Goal: Task Accomplishment & Management: Complete application form

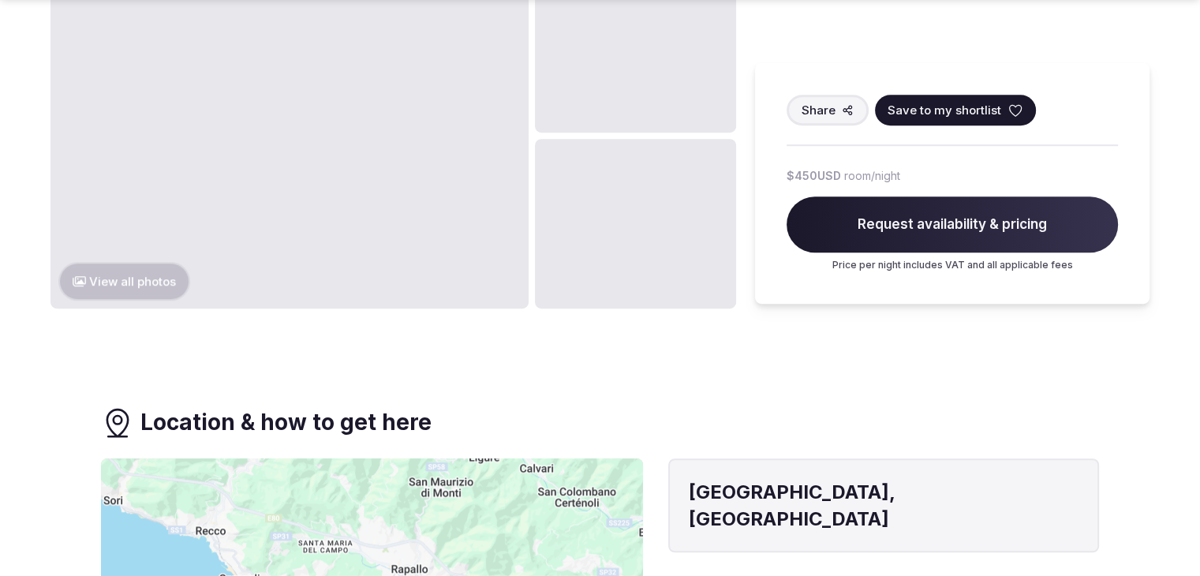
scroll to position [1025, 0]
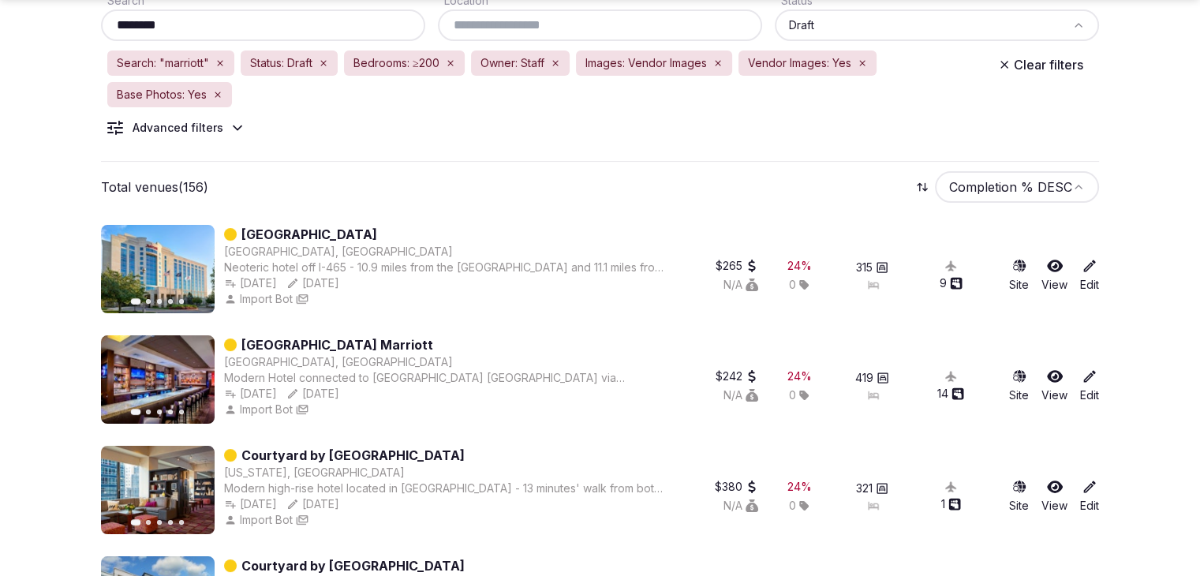
scroll to position [158, 0]
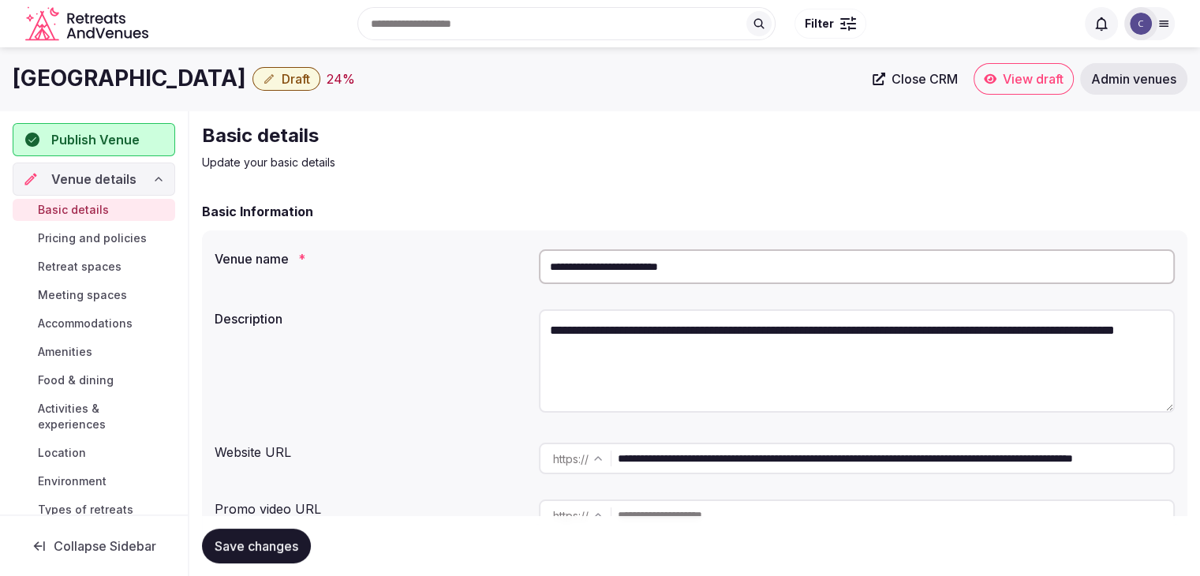
click at [741, 258] on input "**********" at bounding box center [857, 266] width 636 height 35
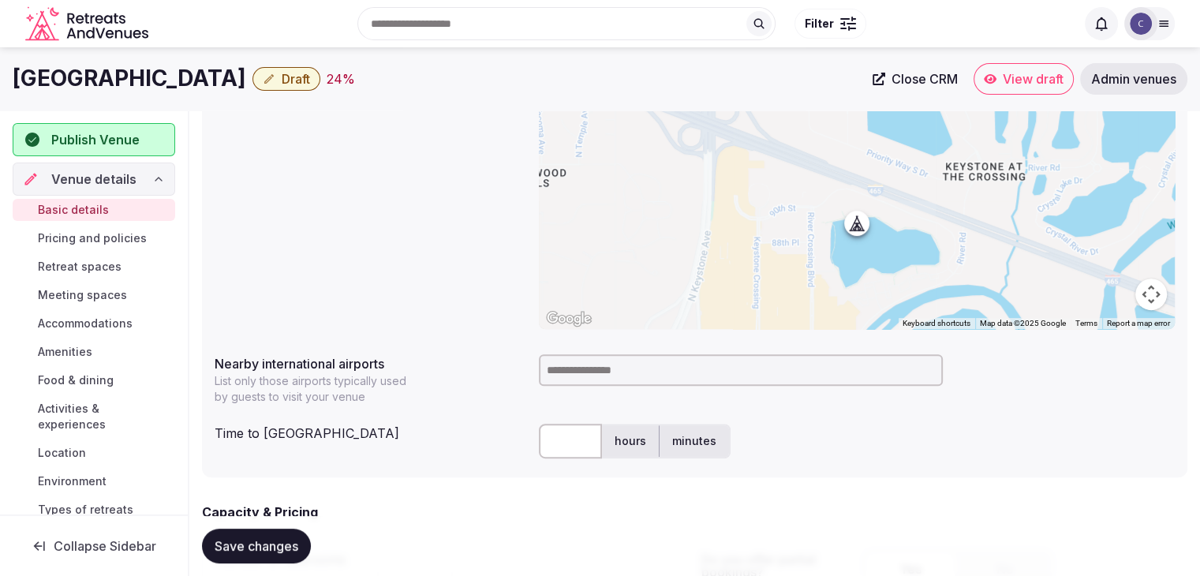
scroll to position [473, 0]
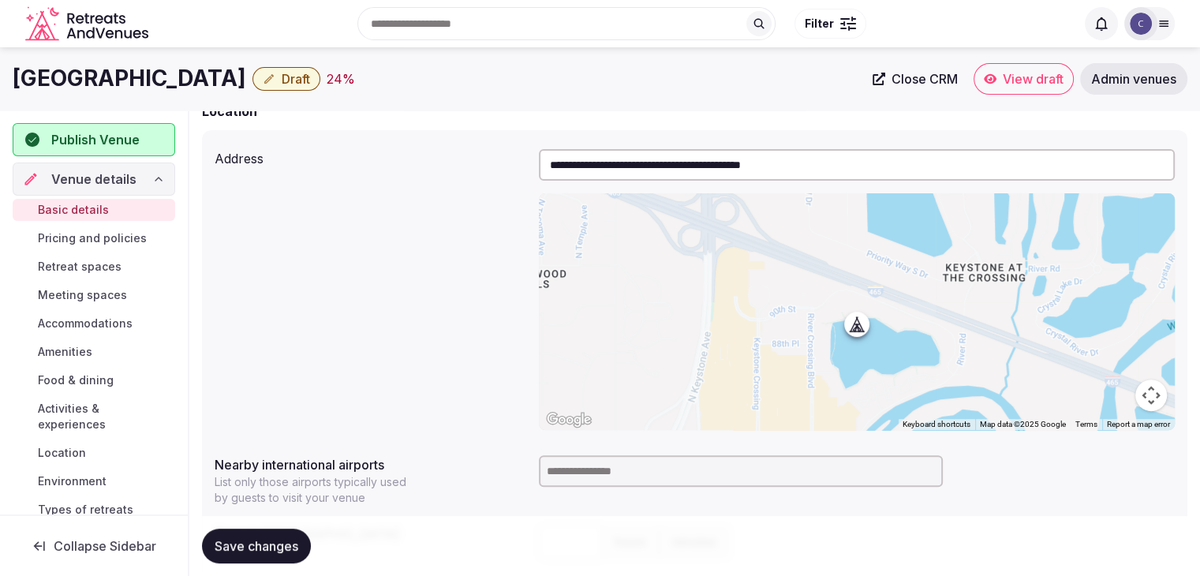
click at [618, 471] on input at bounding box center [741, 471] width 404 height 32
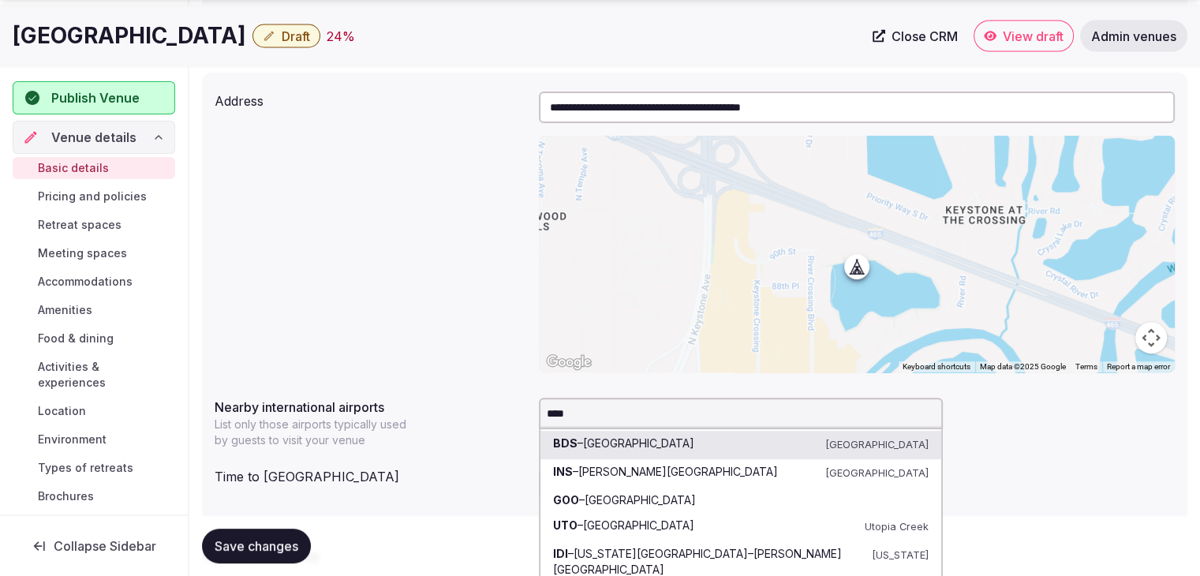
scroll to position [631, 0]
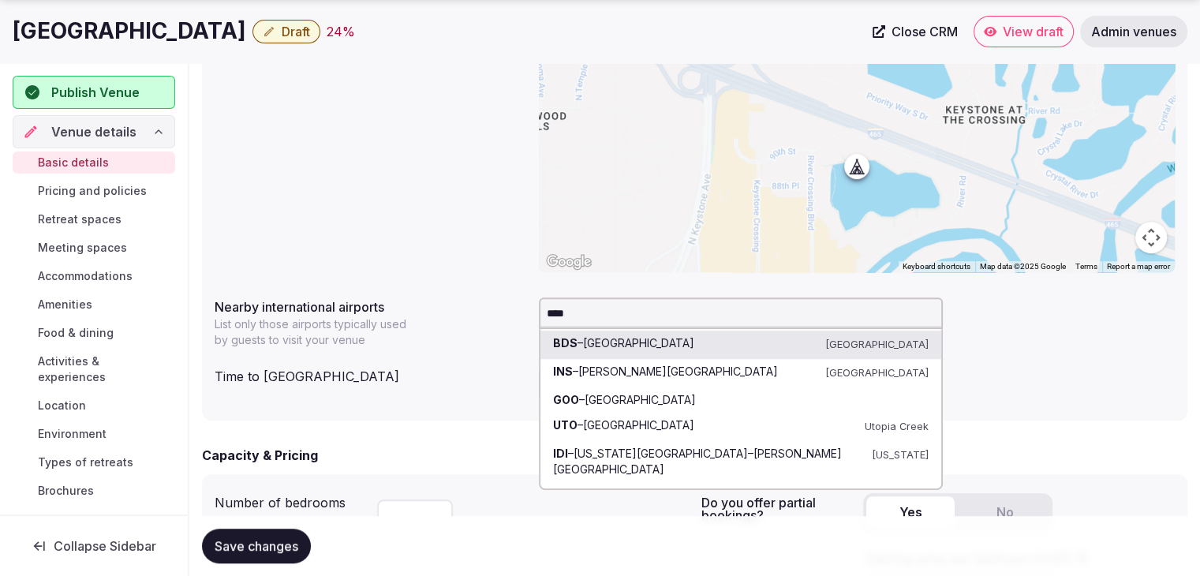
type input "*****"
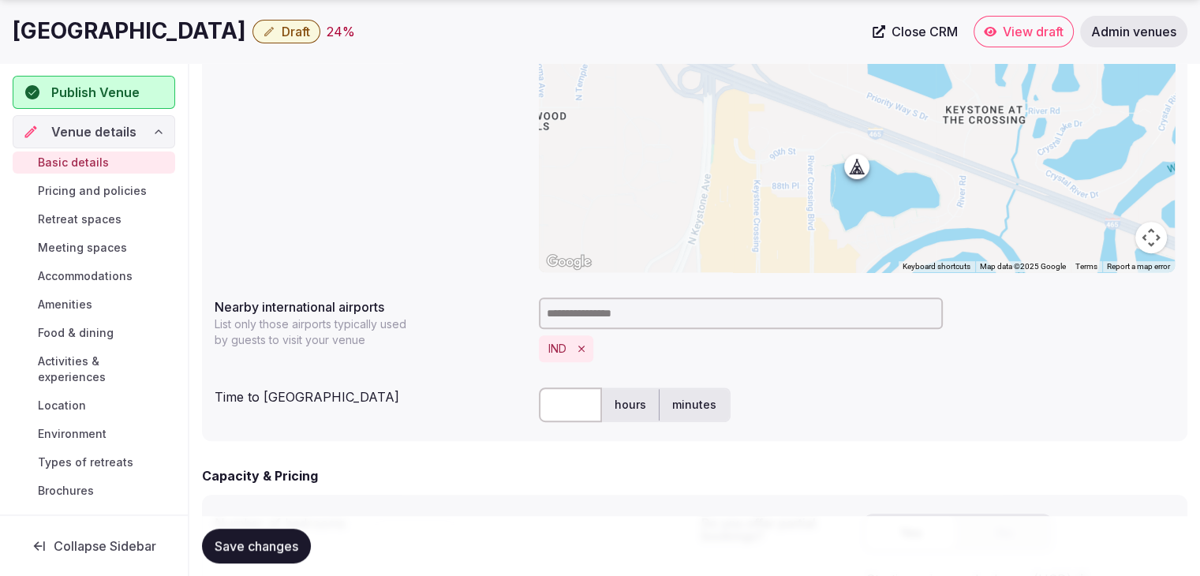
click at [573, 410] on input "text" at bounding box center [570, 404] width 63 height 35
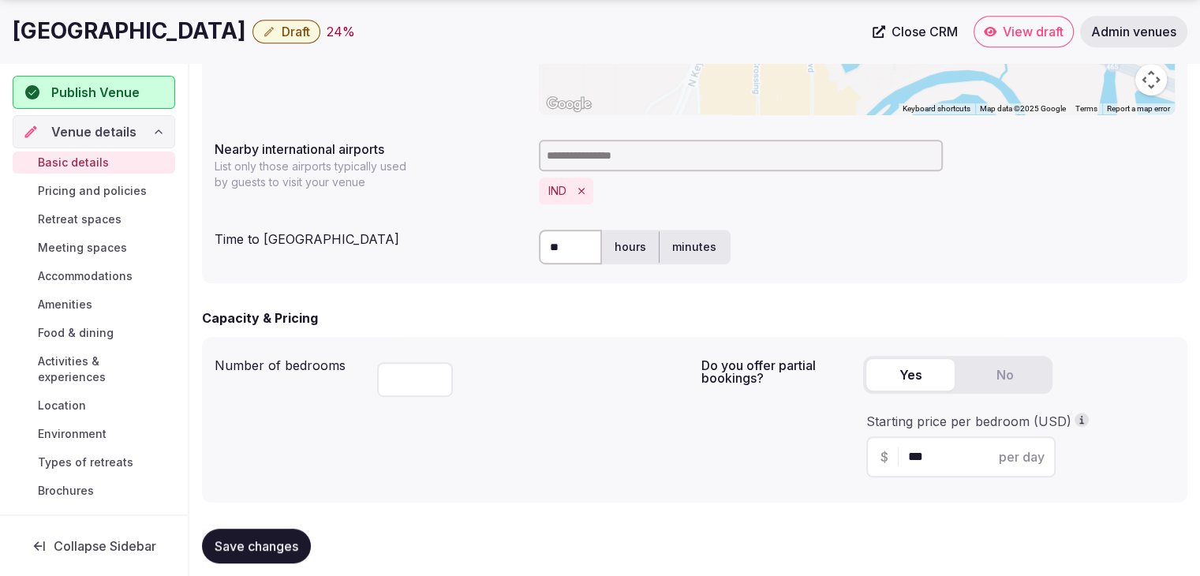
type input "**"
click at [547, 416] on div "Number of bedrooms ***" at bounding box center [452, 419] width 474 height 140
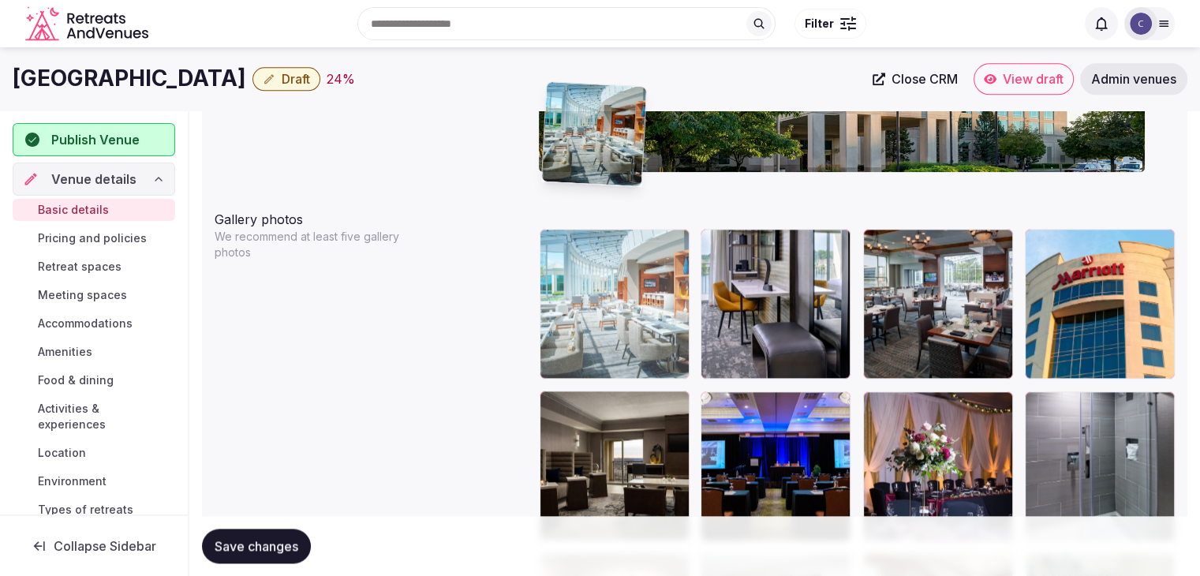
scroll to position [1704, 0]
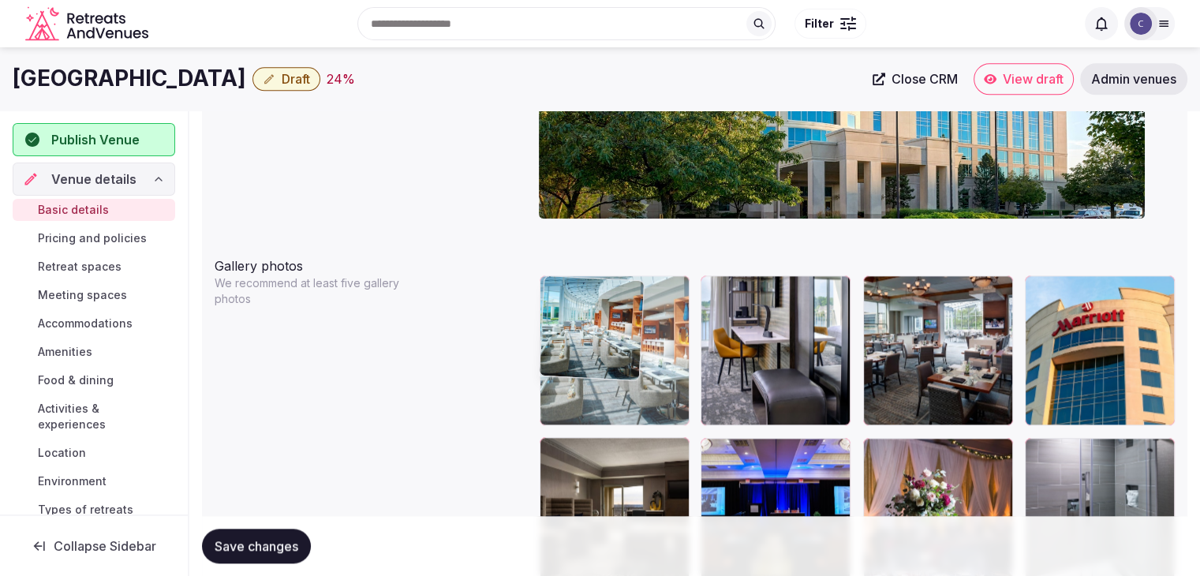
drag, startPoint x: 607, startPoint y: 162, endPoint x: 595, endPoint y: 275, distance: 113.4
click at [595, 275] on body "**********" at bounding box center [600, 229] width 1200 height 3867
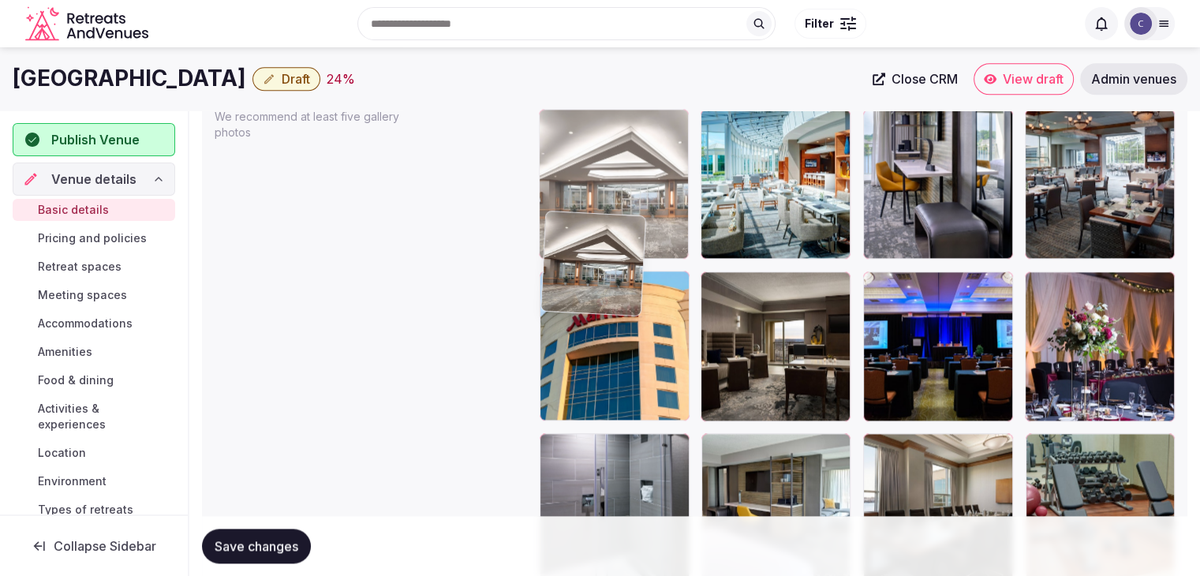
scroll to position [1869, 0]
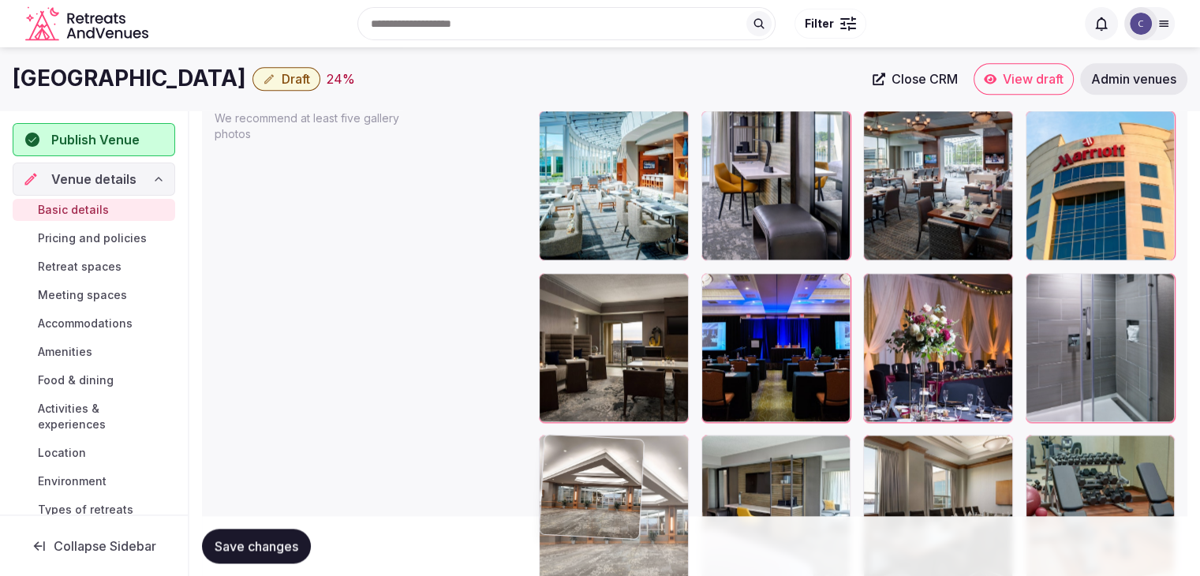
drag, startPoint x: 557, startPoint y: 210, endPoint x: 583, endPoint y: 394, distance: 185.6
click at [583, 394] on body "**********" at bounding box center [600, 64] width 1200 height 3867
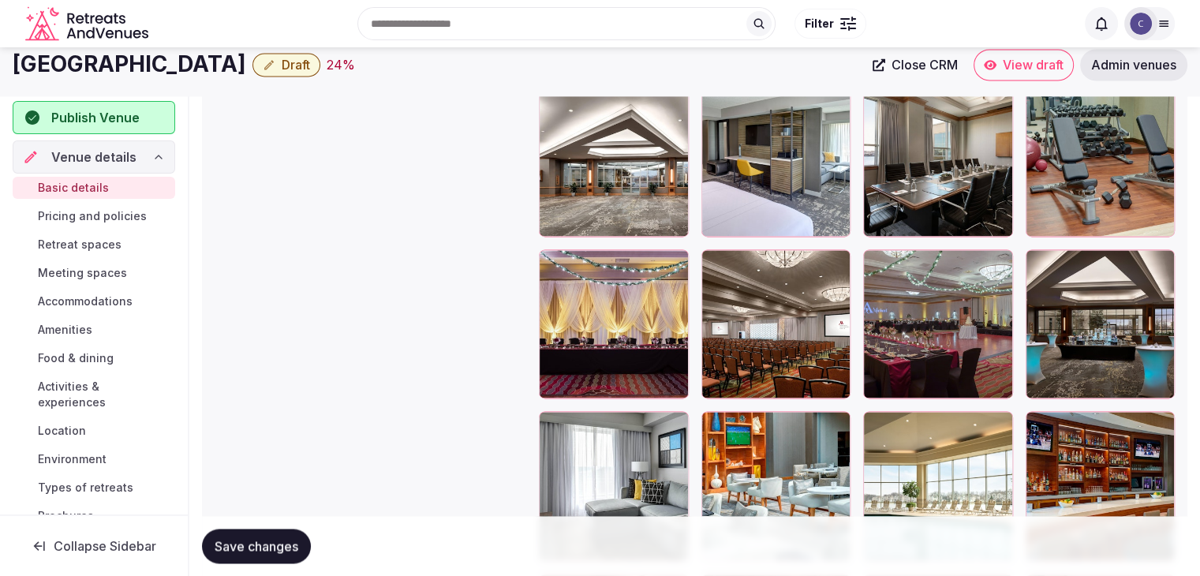
scroll to position [2185, 0]
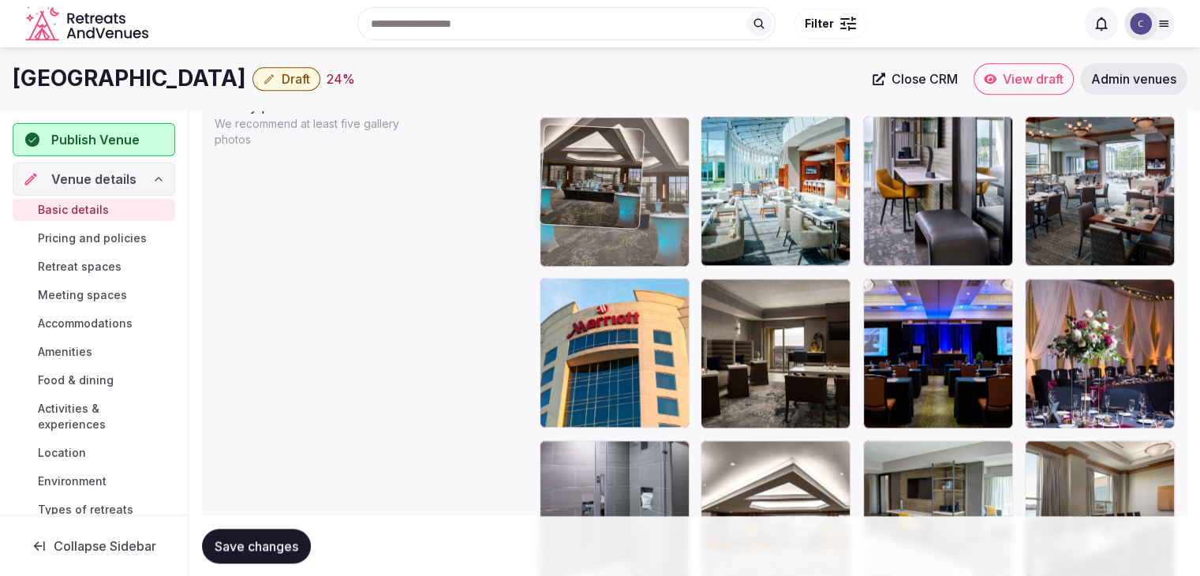
drag, startPoint x: 1035, startPoint y: 298, endPoint x: 568, endPoint y: 154, distance: 488.7
click at [548, 121] on body "**********" at bounding box center [600, 69] width 1200 height 3867
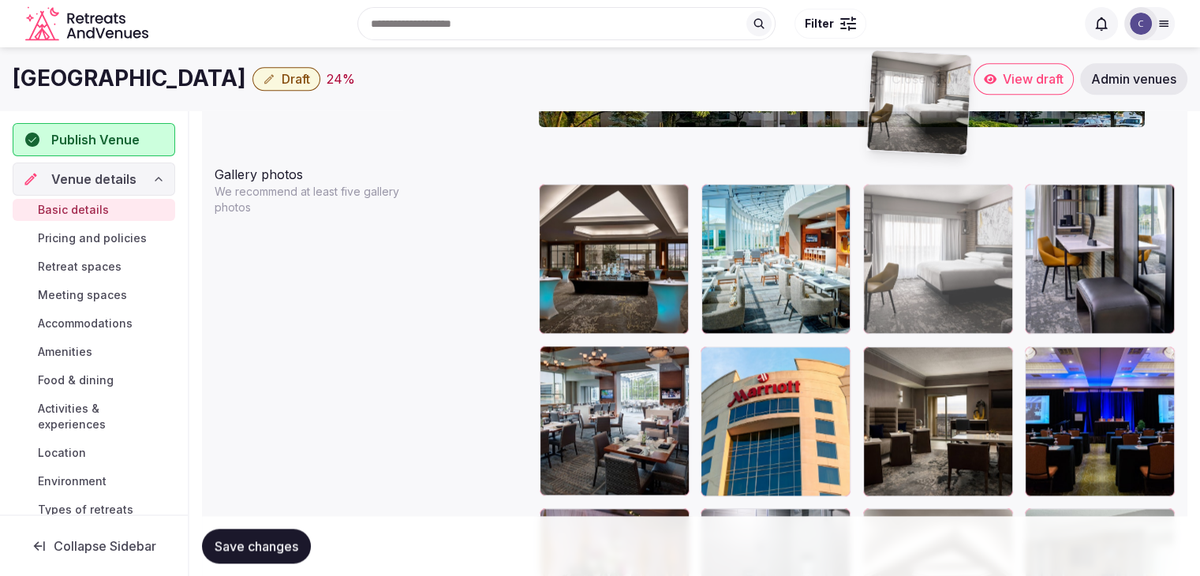
scroll to position [1790, 0]
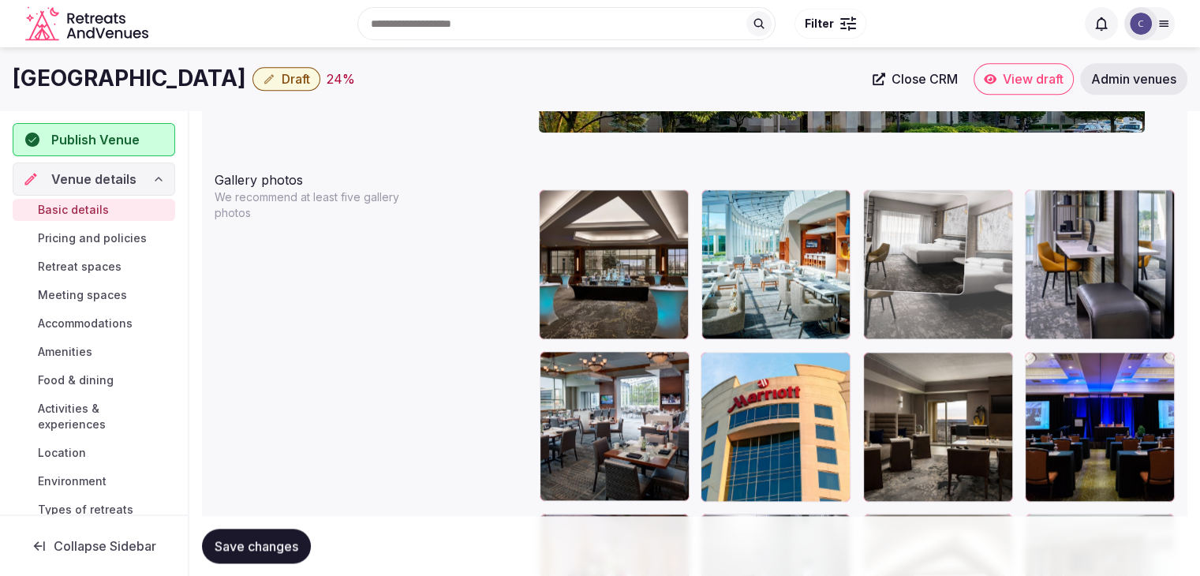
drag, startPoint x: 557, startPoint y: 332, endPoint x: 894, endPoint y: 256, distance: 345.4
click at [894, 256] on body "**********" at bounding box center [600, 143] width 1200 height 3867
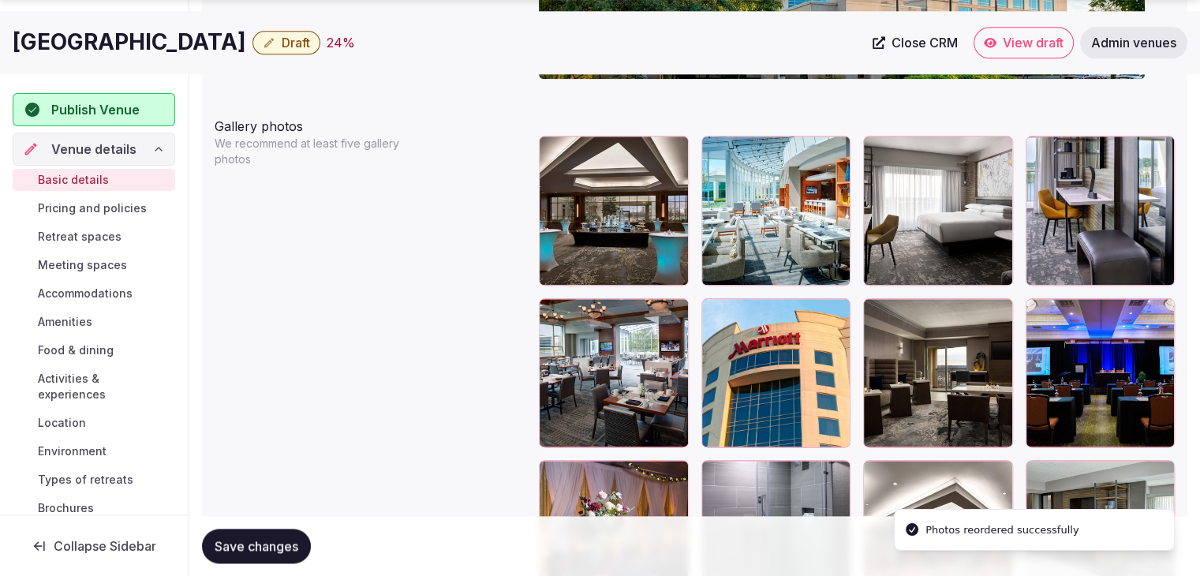
scroll to position [1869, 0]
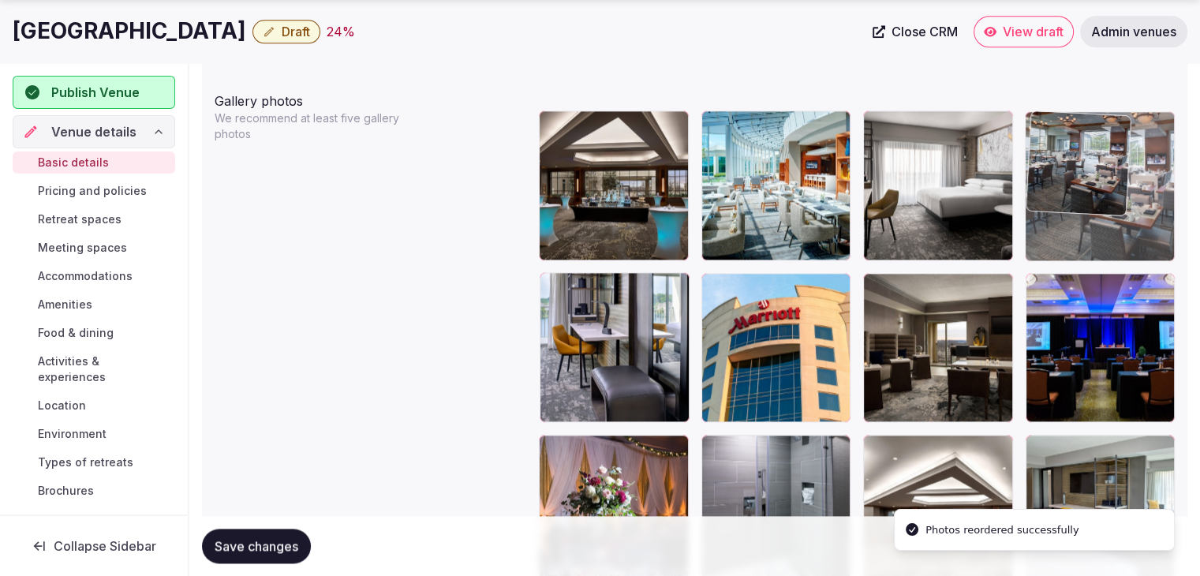
drag, startPoint x: 562, startPoint y: 276, endPoint x: 1046, endPoint y: 157, distance: 498.7
click at [1046, 157] on body "**********" at bounding box center [600, 64] width 1200 height 3867
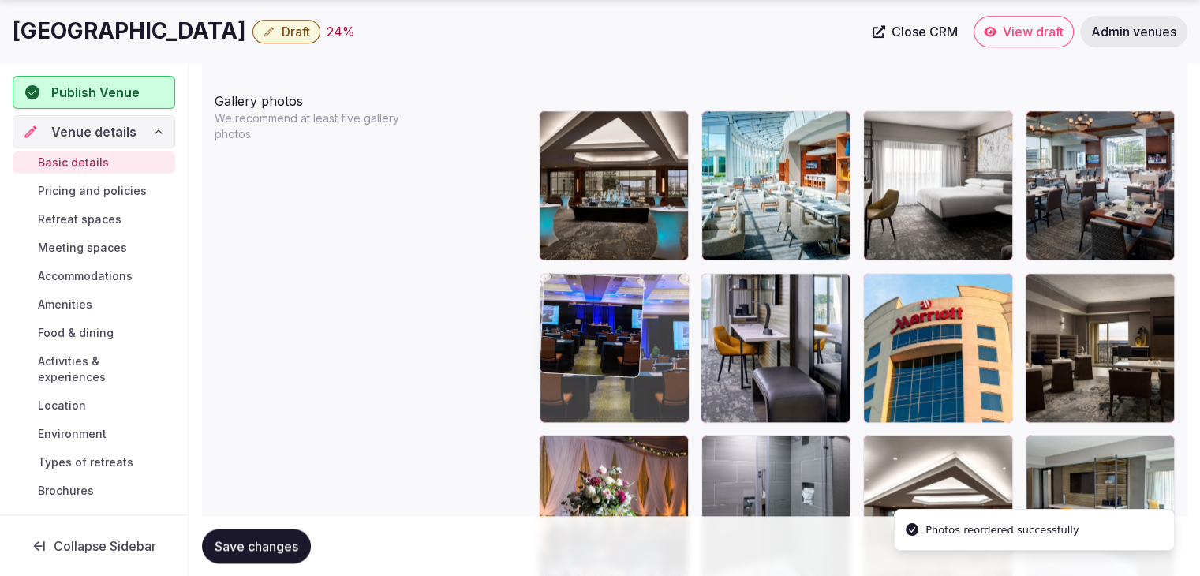
drag, startPoint x: 696, startPoint y: 303, endPoint x: 584, endPoint y: 313, distance: 113.3
click at [568, 313] on body "**********" at bounding box center [600, 64] width 1200 height 3867
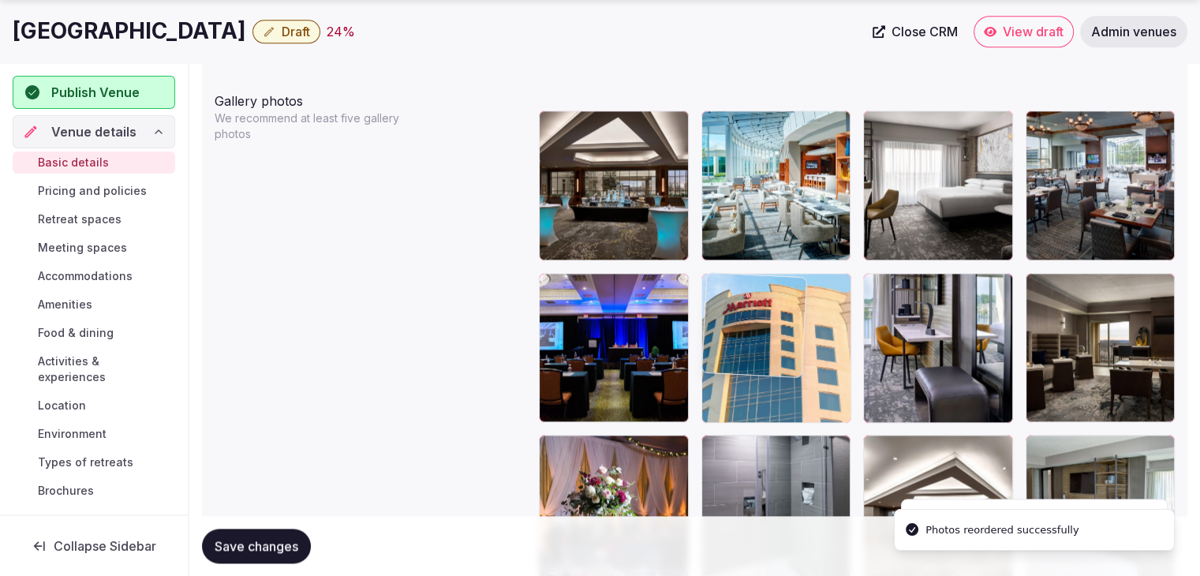
drag, startPoint x: 909, startPoint y: 285, endPoint x: 757, endPoint y: 273, distance: 151.9
click at [742, 273] on body "**********" at bounding box center [600, 64] width 1200 height 3867
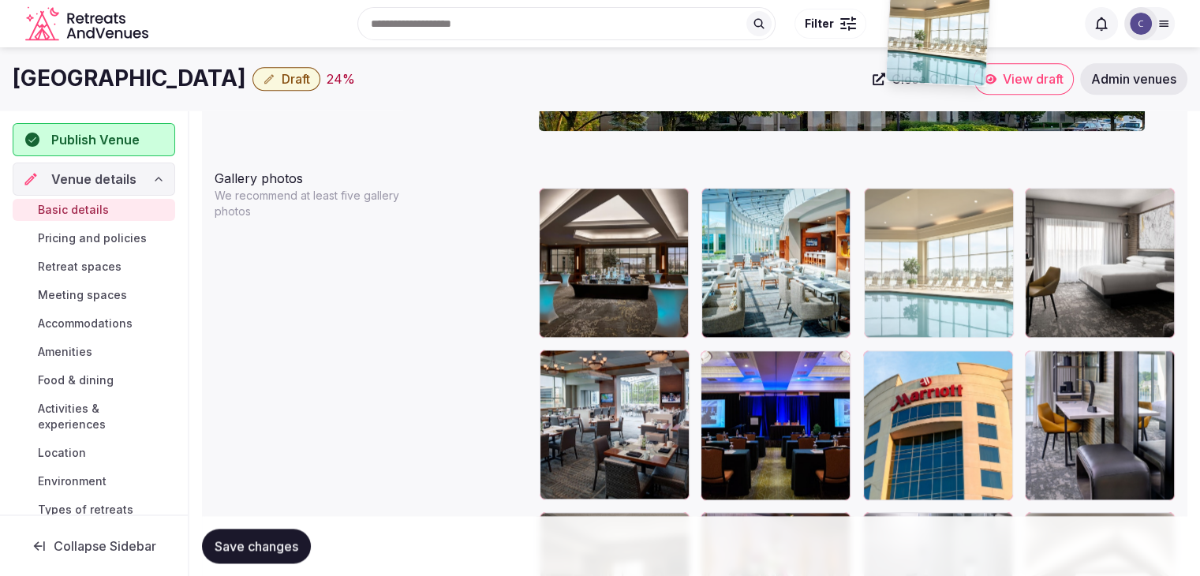
scroll to position [1790, 0]
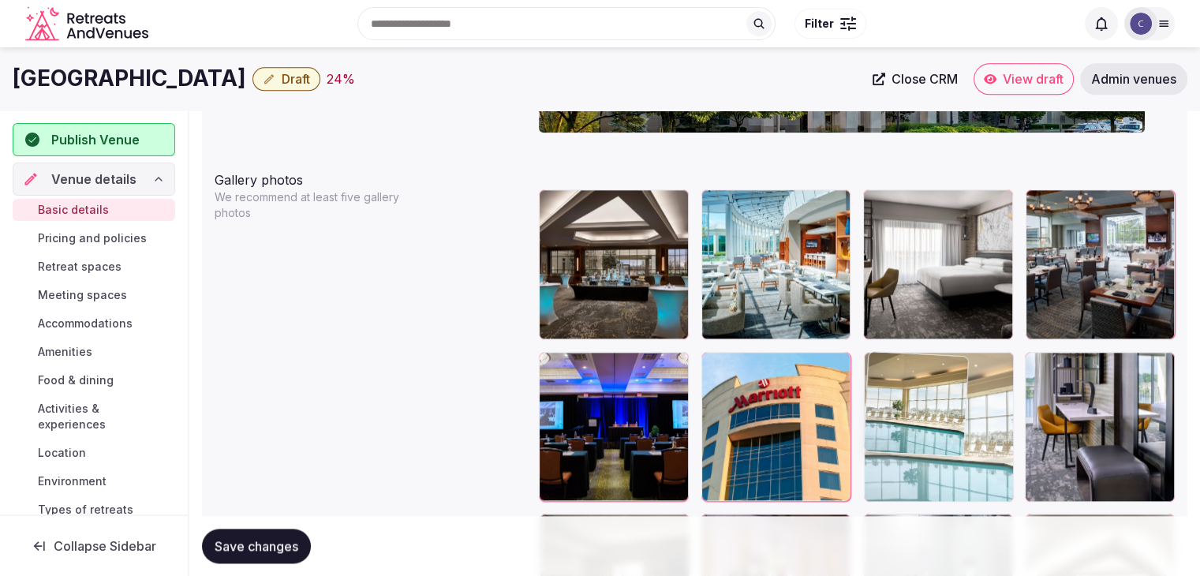
drag, startPoint x: 937, startPoint y: 43, endPoint x: 918, endPoint y: 351, distance: 309.0
click at [918, 337] on body "**********" at bounding box center [600, 143] width 1200 height 3867
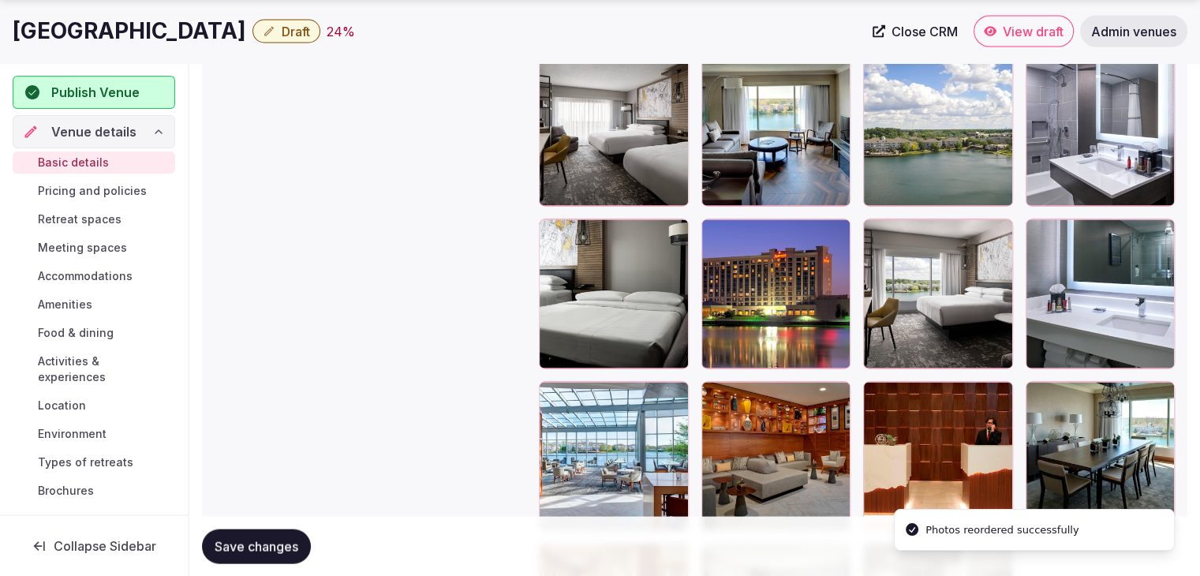
scroll to position [3291, 0]
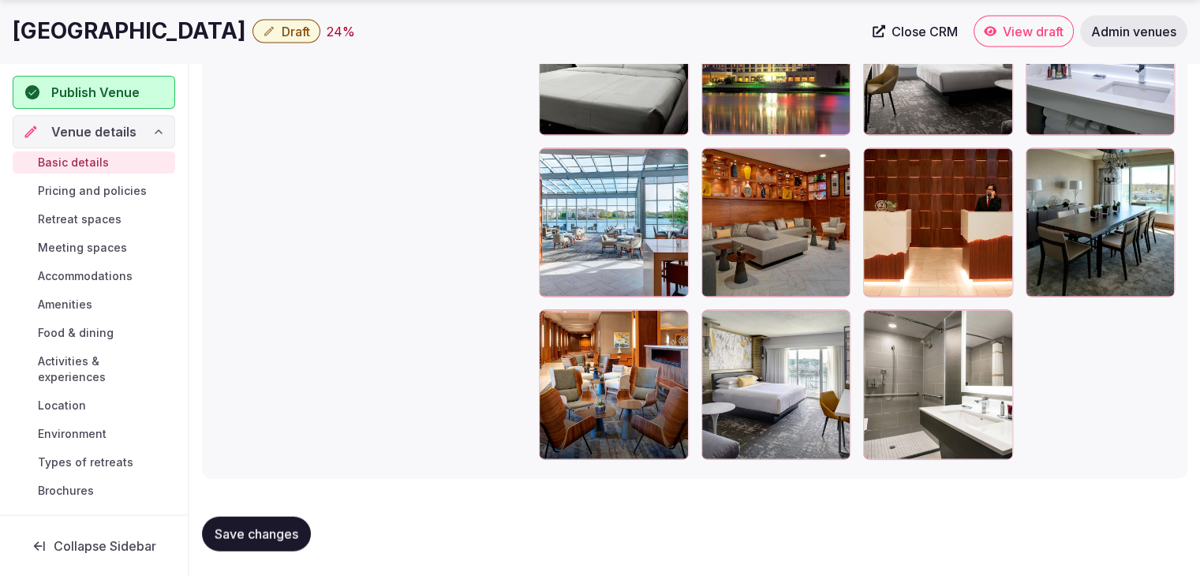
click at [560, 323] on div at bounding box center [551, 322] width 25 height 25
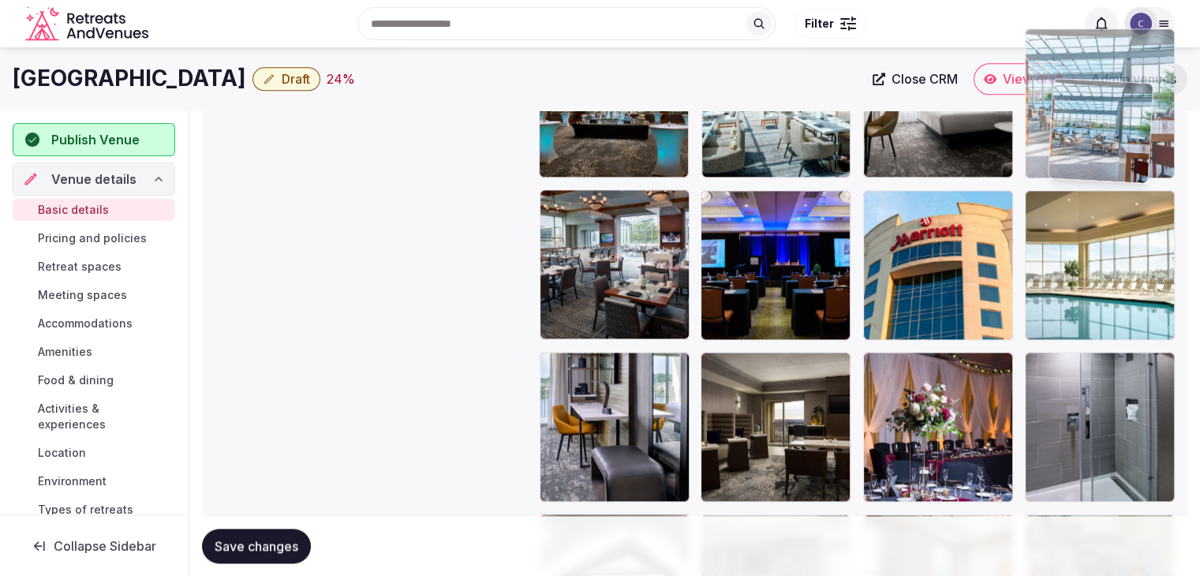
scroll to position [1946, 0]
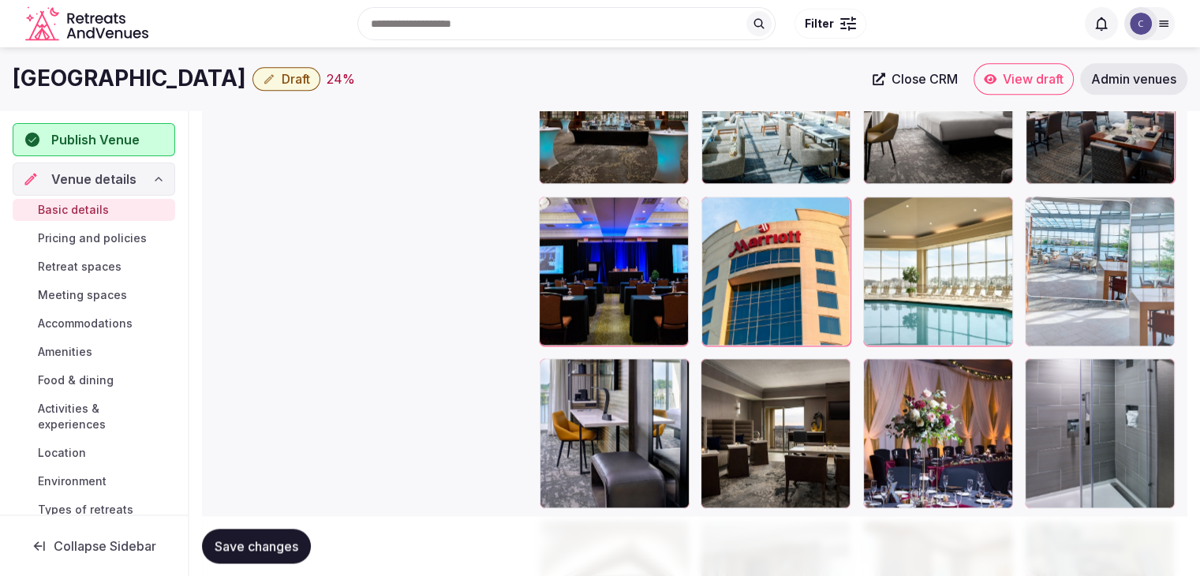
drag, startPoint x: 566, startPoint y: 166, endPoint x: 1129, endPoint y: 256, distance: 570.4
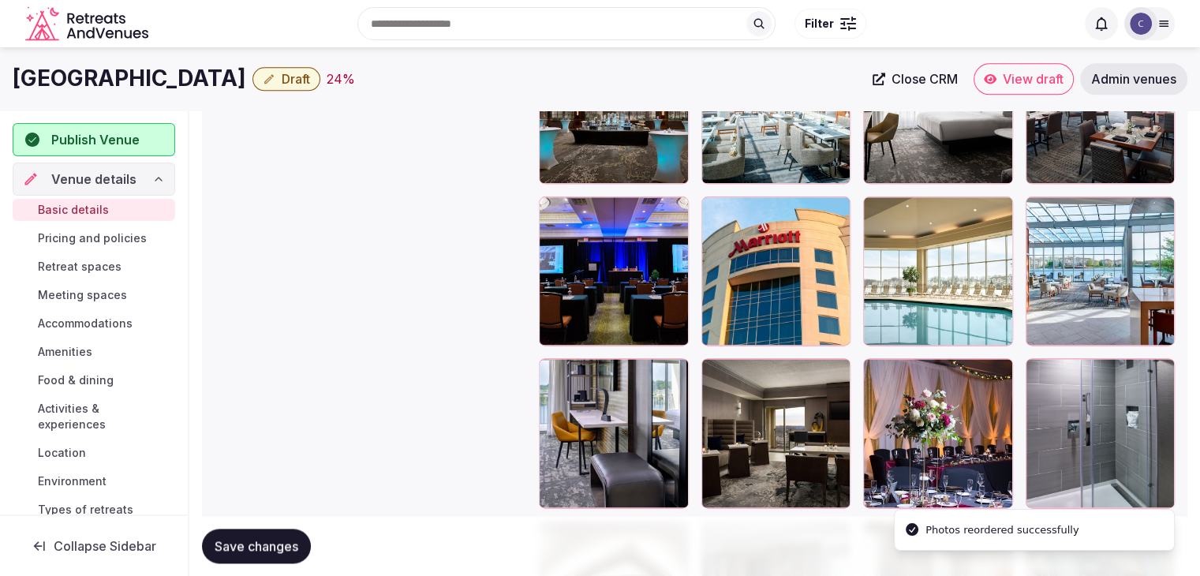
click at [281, 540] on span "Save changes" at bounding box center [257, 546] width 84 height 16
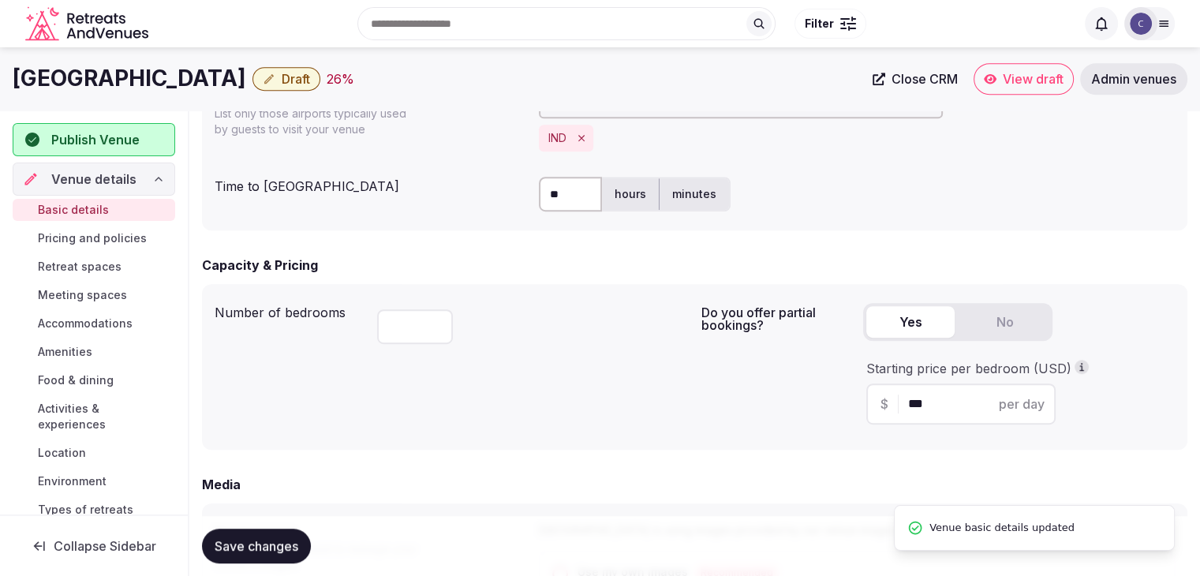
scroll to position [763, 0]
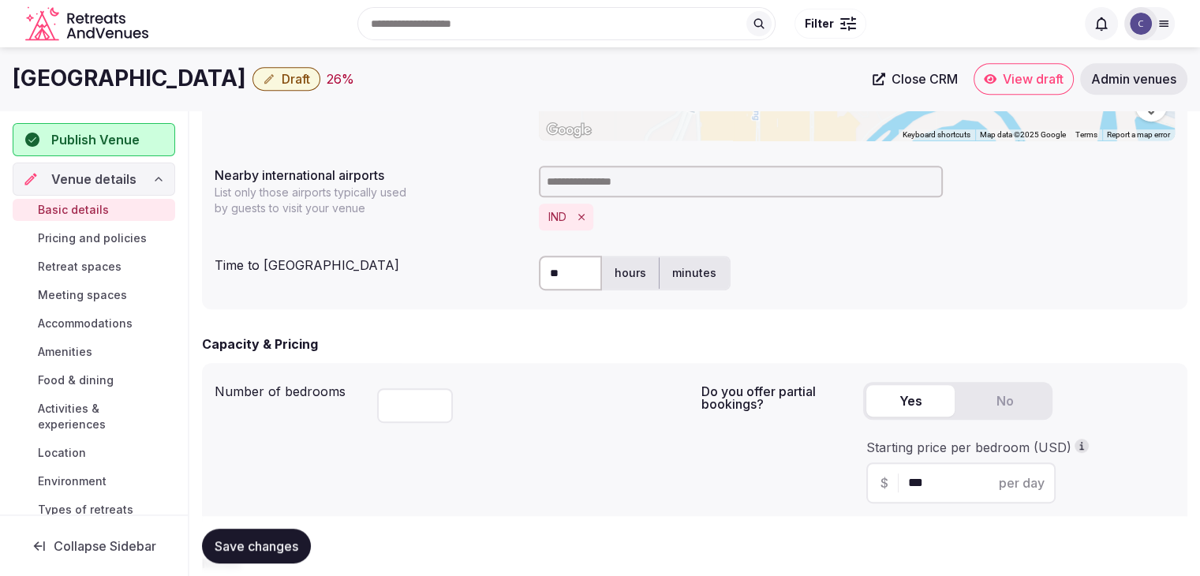
click at [310, 81] on span "Draft" at bounding box center [296, 79] width 28 height 16
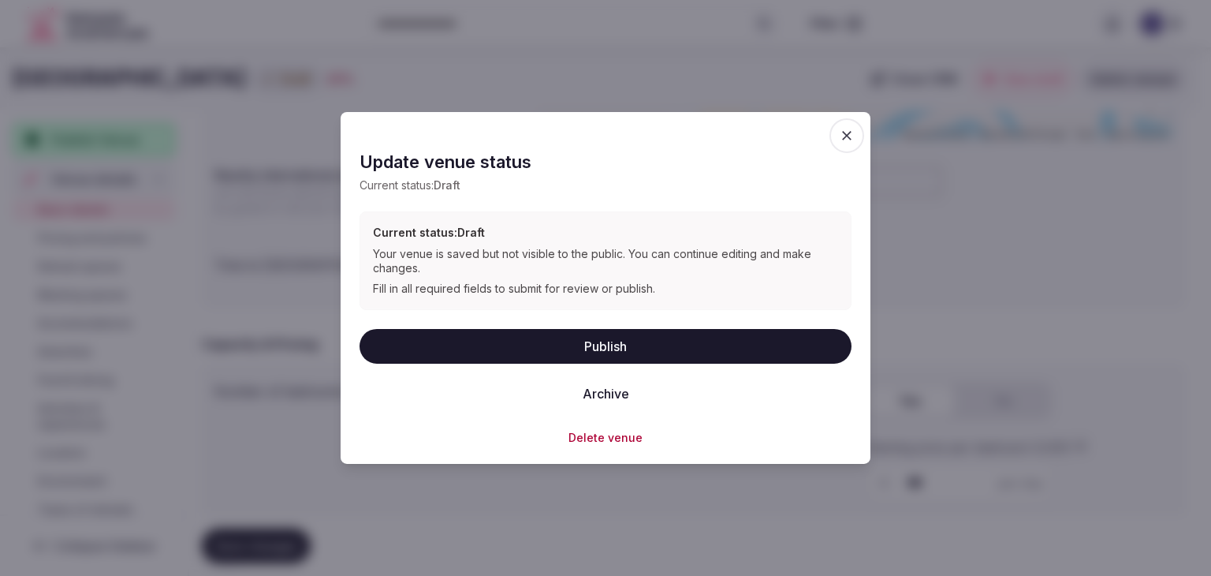
click at [577, 342] on button "Publish" at bounding box center [606, 345] width 492 height 35
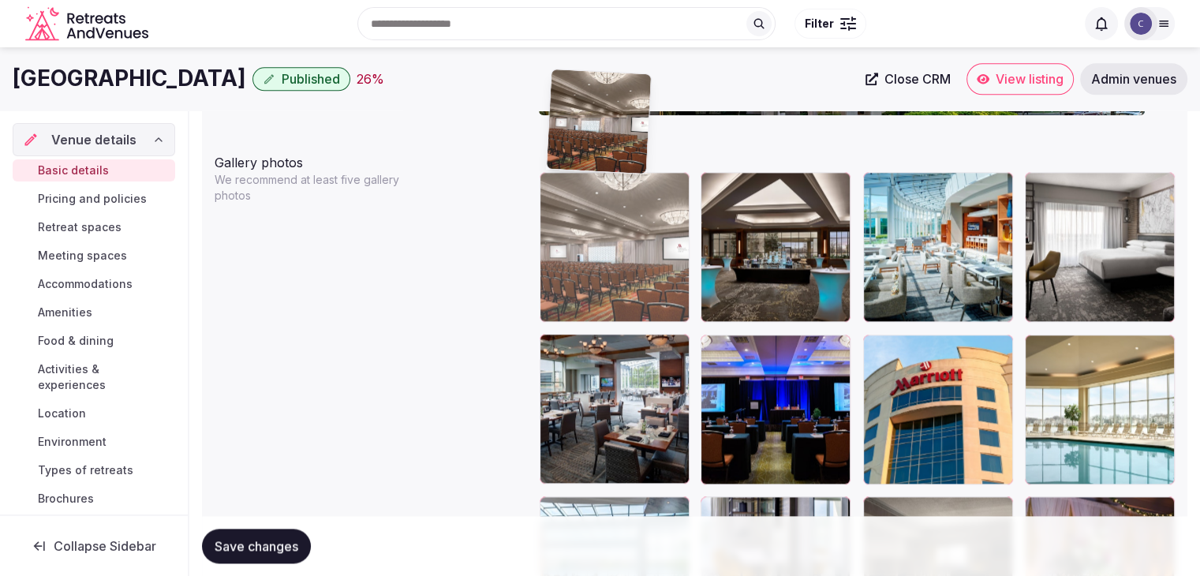
scroll to position [1804, 0]
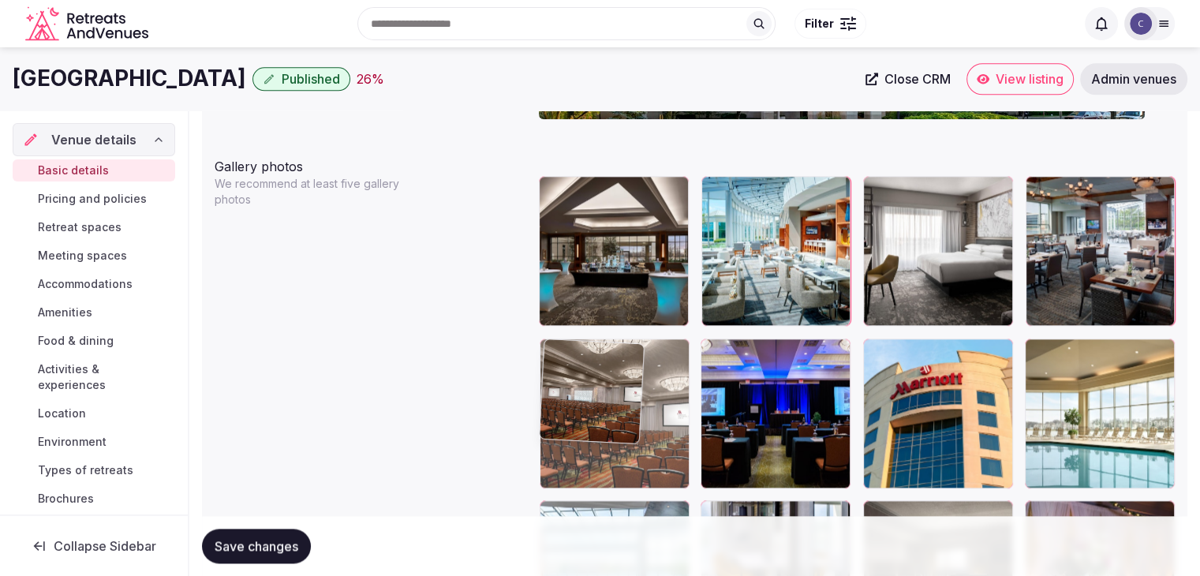
drag, startPoint x: 716, startPoint y: 301, endPoint x: 592, endPoint y: 376, distance: 145.1
click at [556, 367] on body "**********" at bounding box center [600, 129] width 1200 height 3867
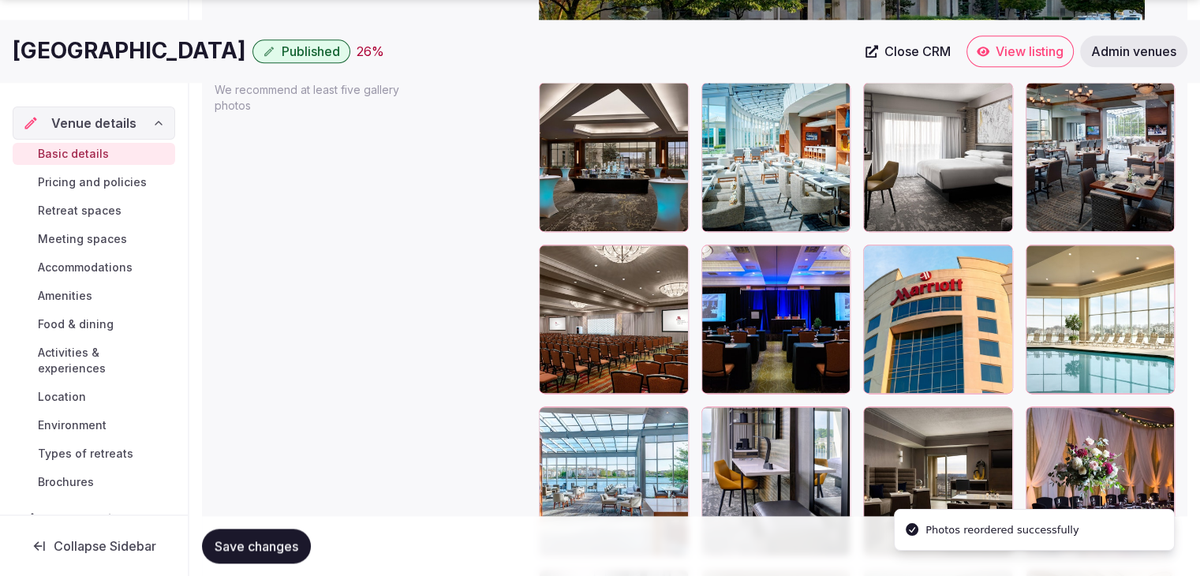
scroll to position [1962, 0]
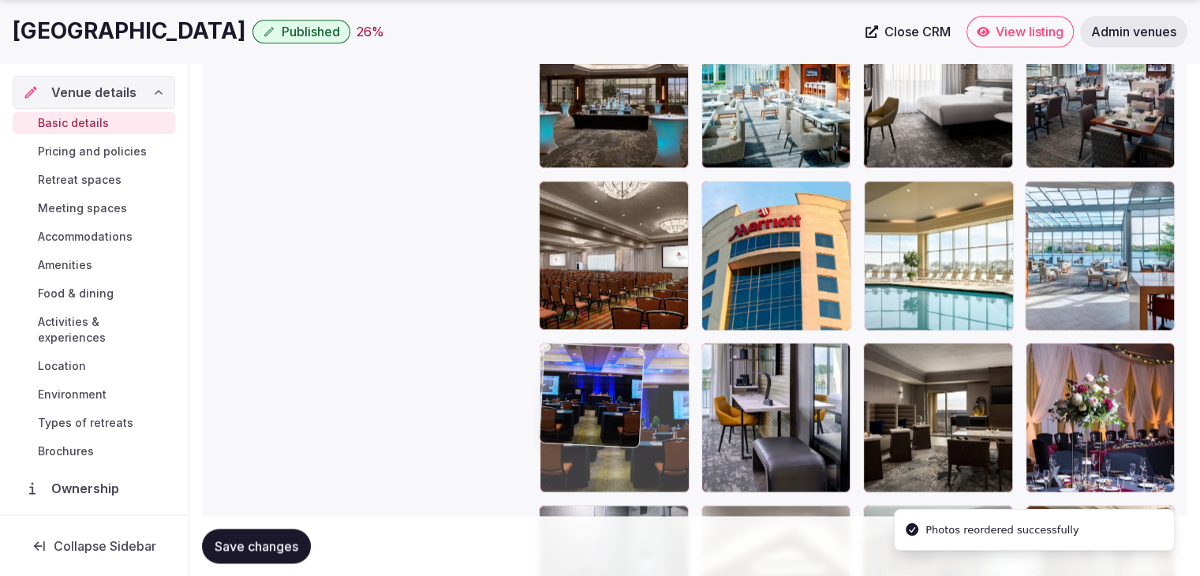
drag, startPoint x: 709, startPoint y: 191, endPoint x: 593, endPoint y: 389, distance: 229.4
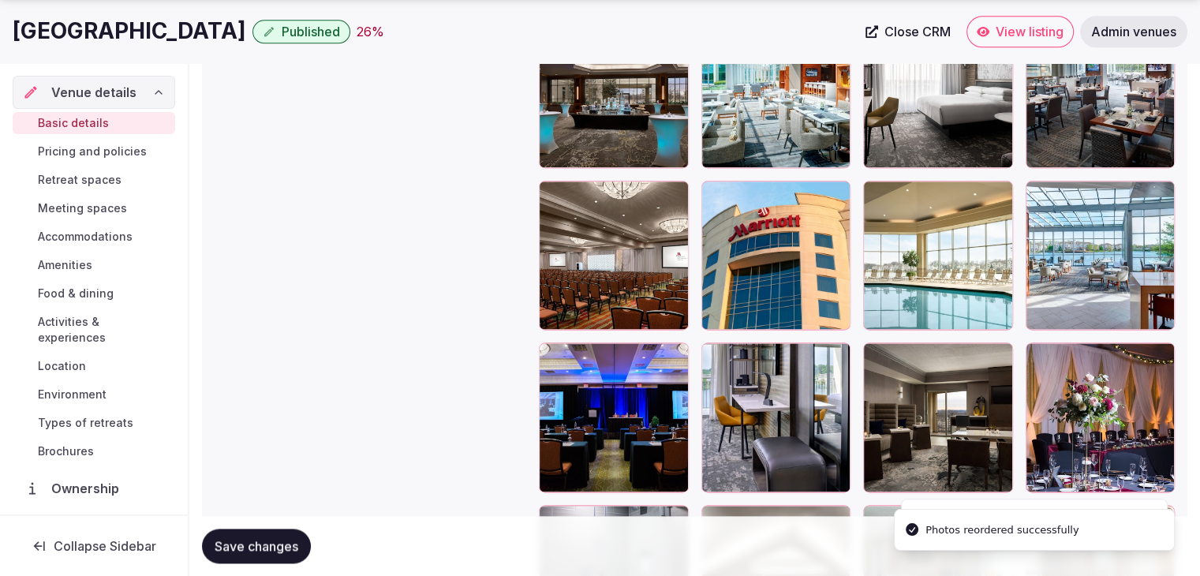
click at [264, 547] on span "Save changes" at bounding box center [257, 546] width 84 height 16
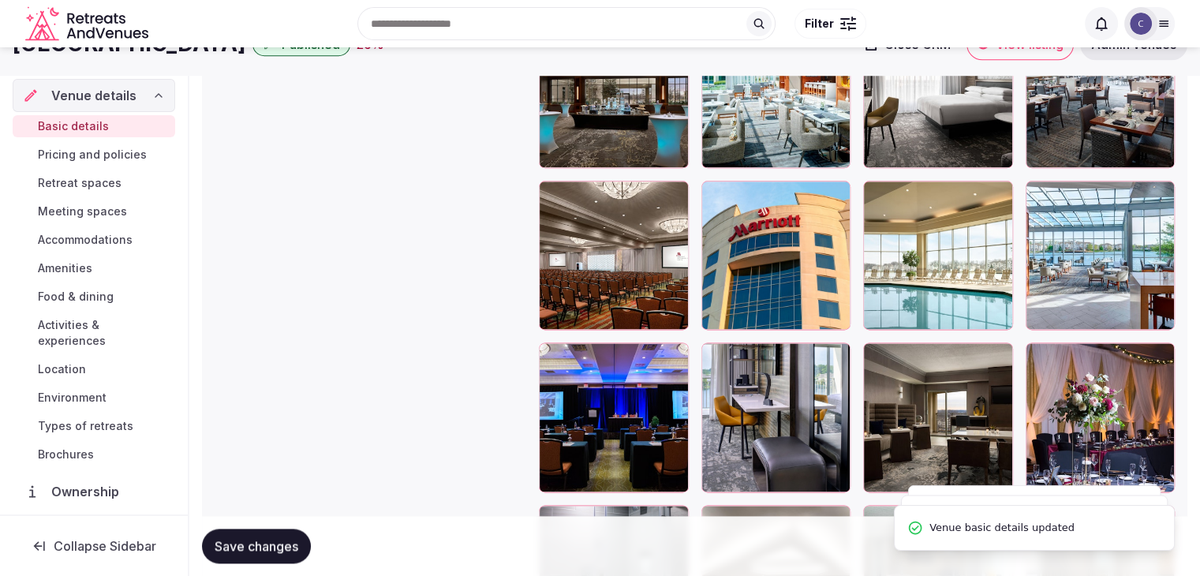
scroll to position [1725, 0]
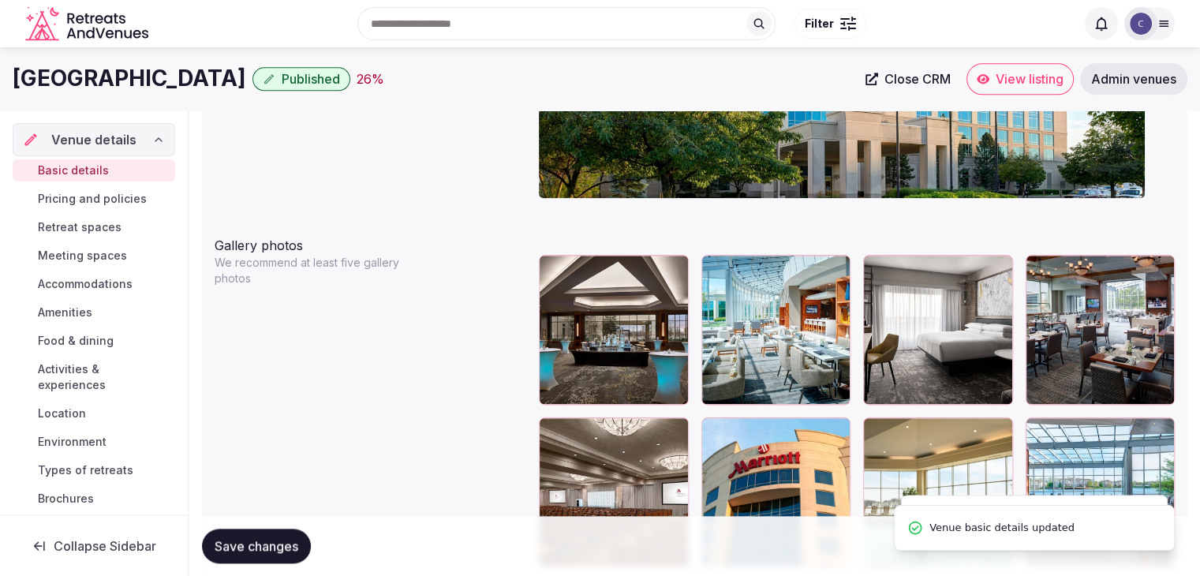
click at [123, 198] on span "Pricing and policies" at bounding box center [92, 199] width 109 height 16
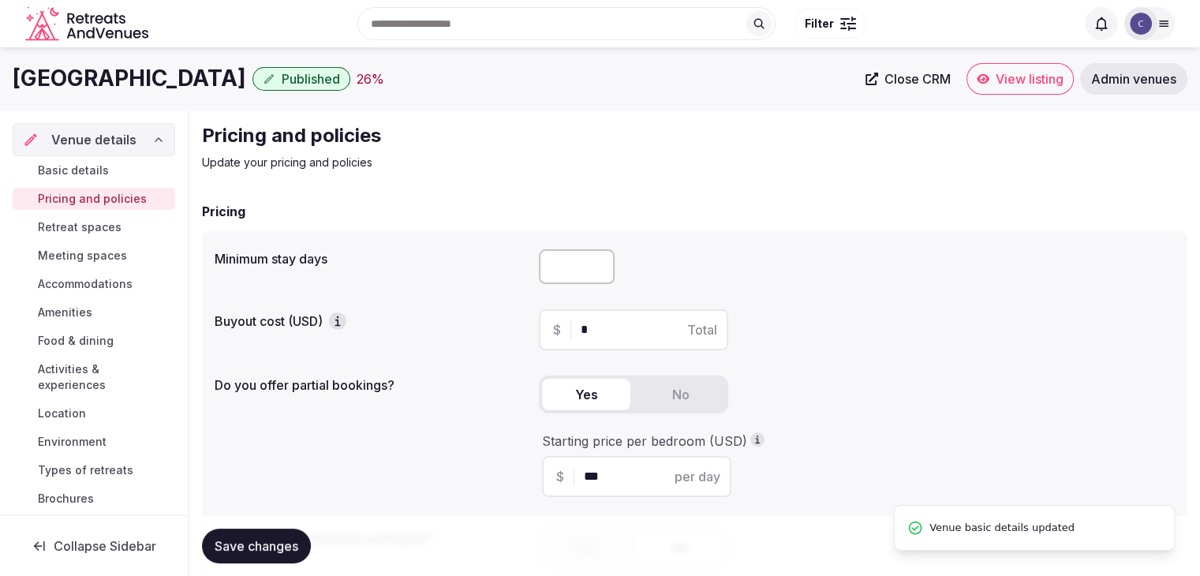
click at [577, 260] on input "number" at bounding box center [577, 266] width 76 height 35
type input "*"
click at [278, 540] on span "Save changes" at bounding box center [257, 546] width 84 height 16
click at [120, 223] on link "Retreat spaces" at bounding box center [94, 227] width 162 height 22
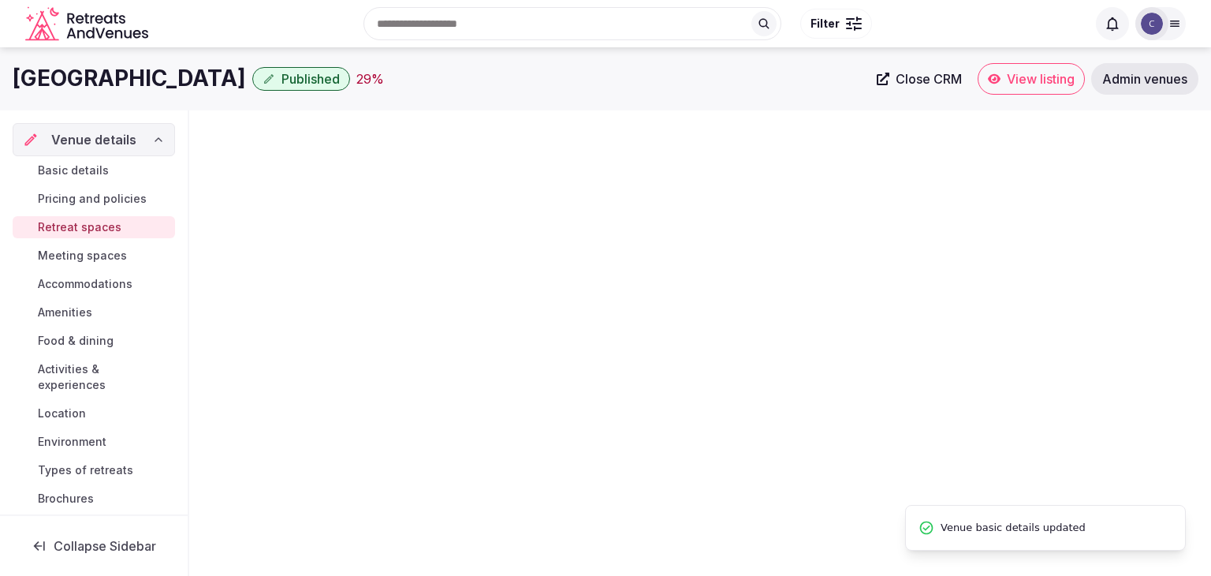
click at [202, 69] on h1 "Marriott Indianapolis North" at bounding box center [129, 78] width 233 height 31
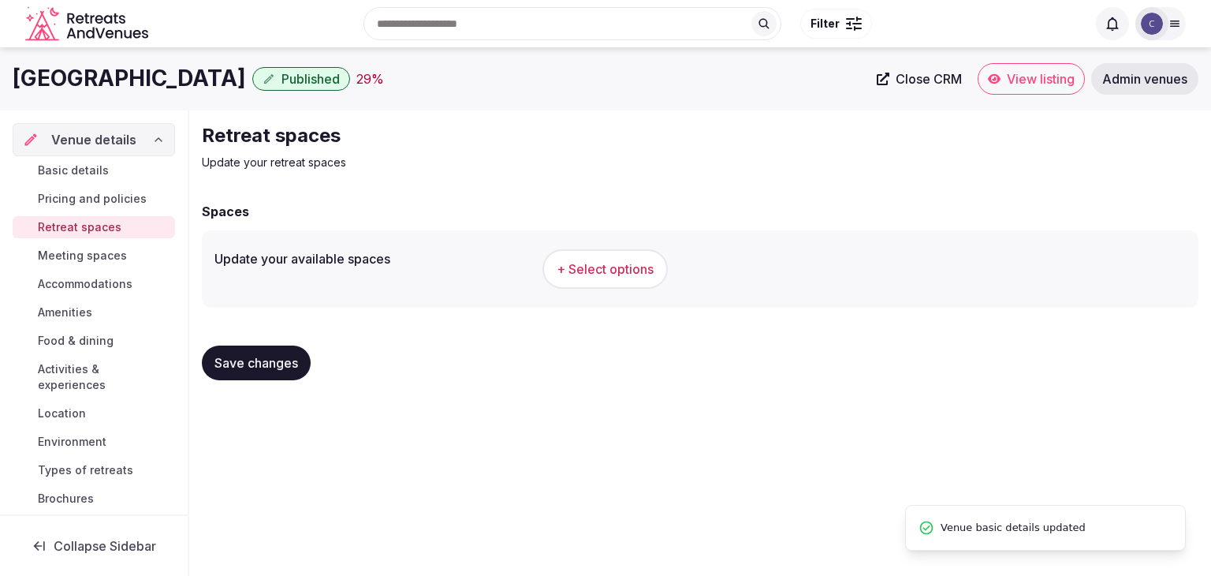
click at [202, 69] on h1 "Marriott Indianapolis North" at bounding box center [129, 78] width 233 height 31
copy div "Marriott Indianapolis North"
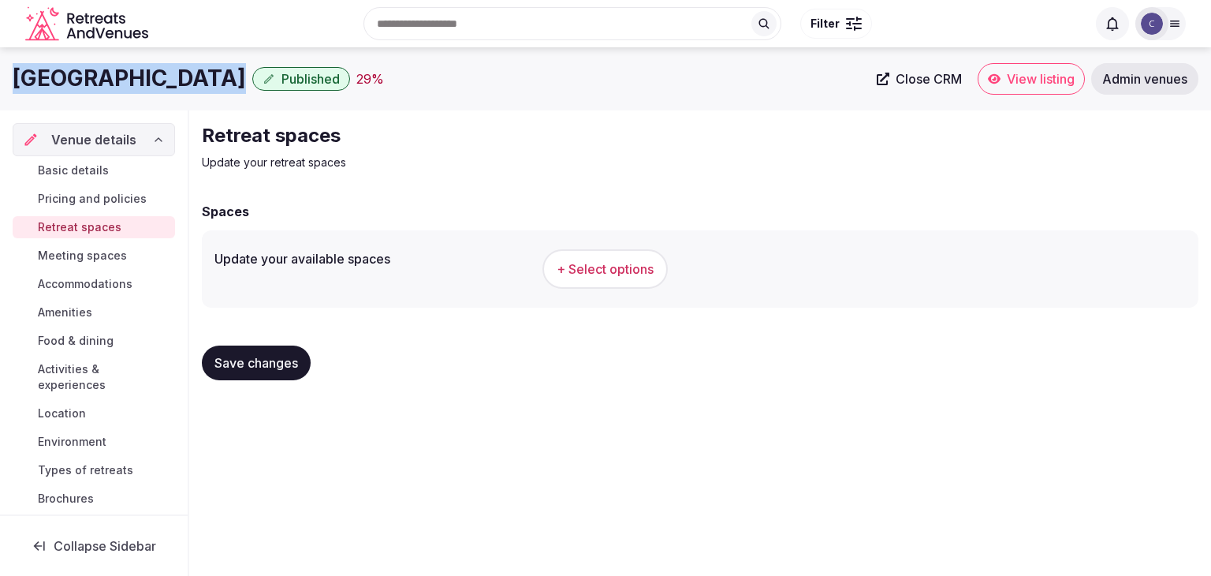
click at [641, 265] on span "+ Select options" at bounding box center [605, 268] width 97 height 17
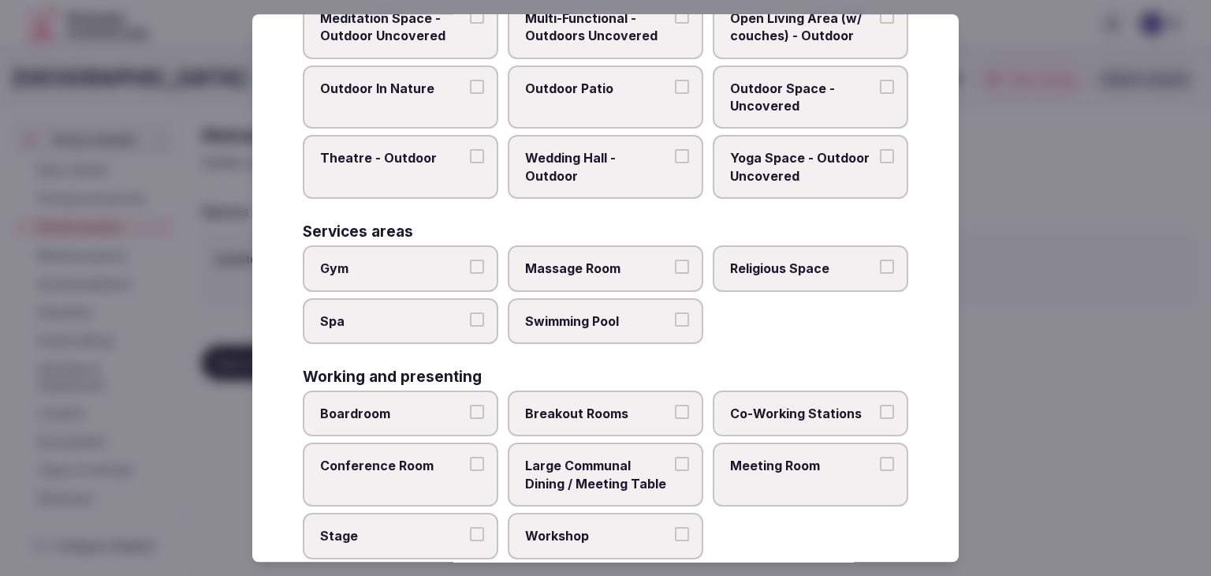
scroll to position [713, 0]
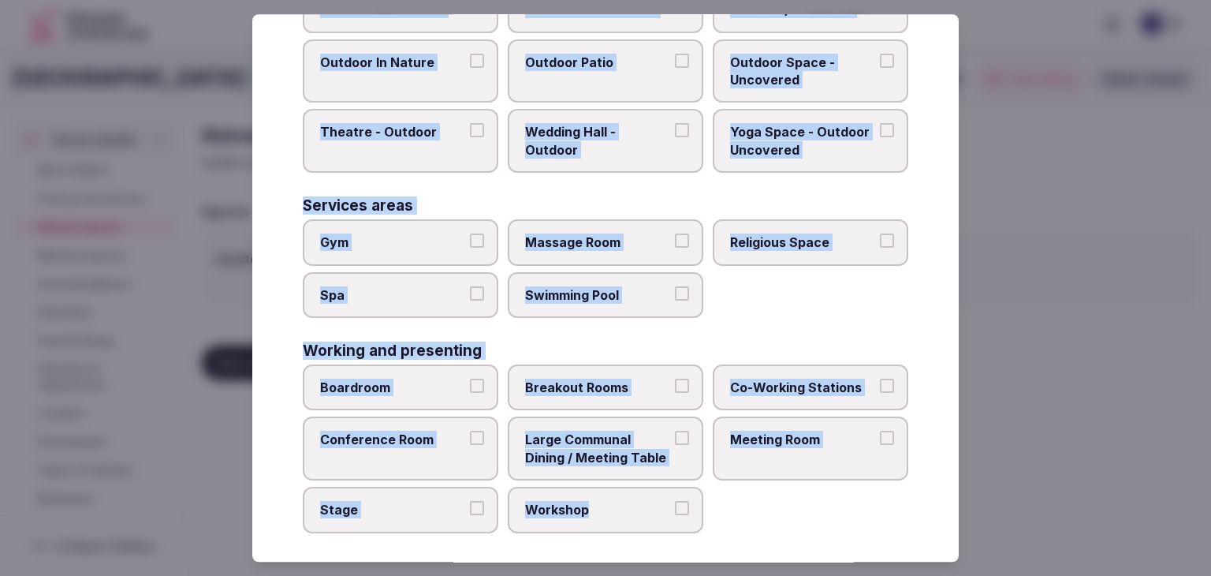
drag, startPoint x: 299, startPoint y: 116, endPoint x: 672, endPoint y: 522, distance: 551.5
click at [672, 522] on div "Select your retreat spaces Choose all applicable retreat spaces offered. Covere…" at bounding box center [605, 287] width 707 height 547
copy div "Choose all applicable retreat spaces offered. Covered outdoor spaces Meditation…"
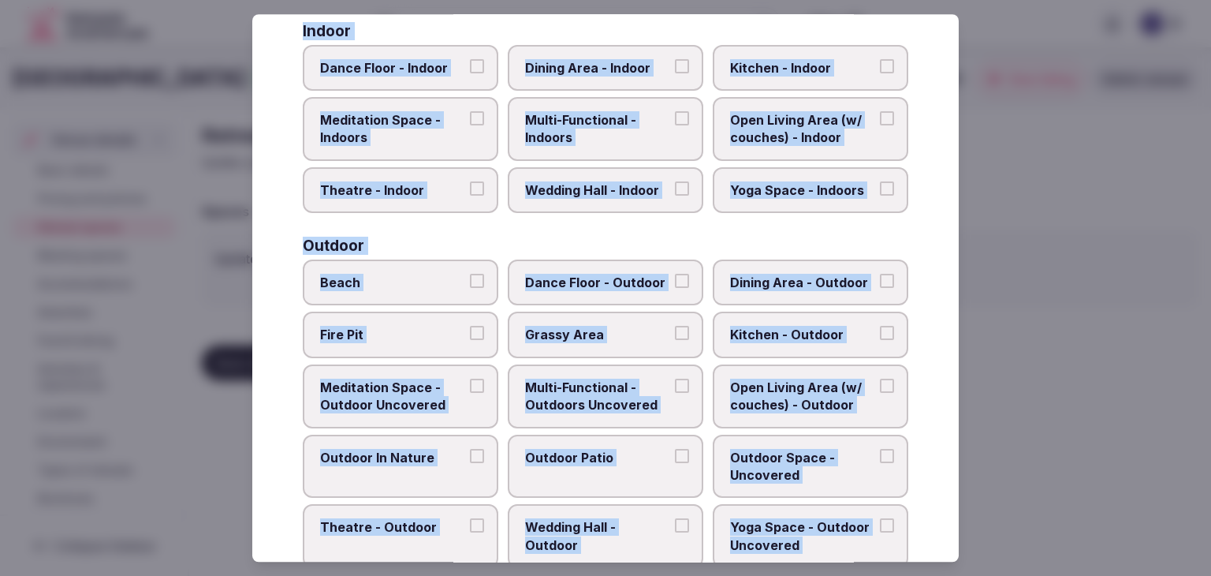
scroll to position [161, 0]
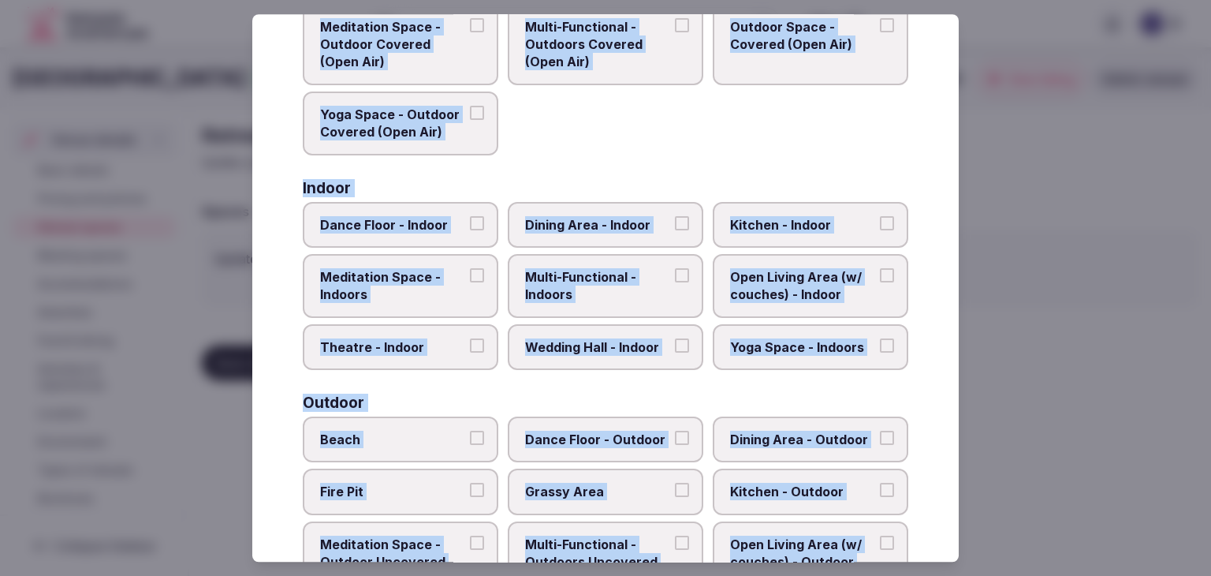
click at [601, 287] on span "Multi-Functional - Indoors" at bounding box center [597, 285] width 145 height 35
click at [675, 282] on button "Multi-Functional - Indoors" at bounding box center [682, 275] width 14 height 14
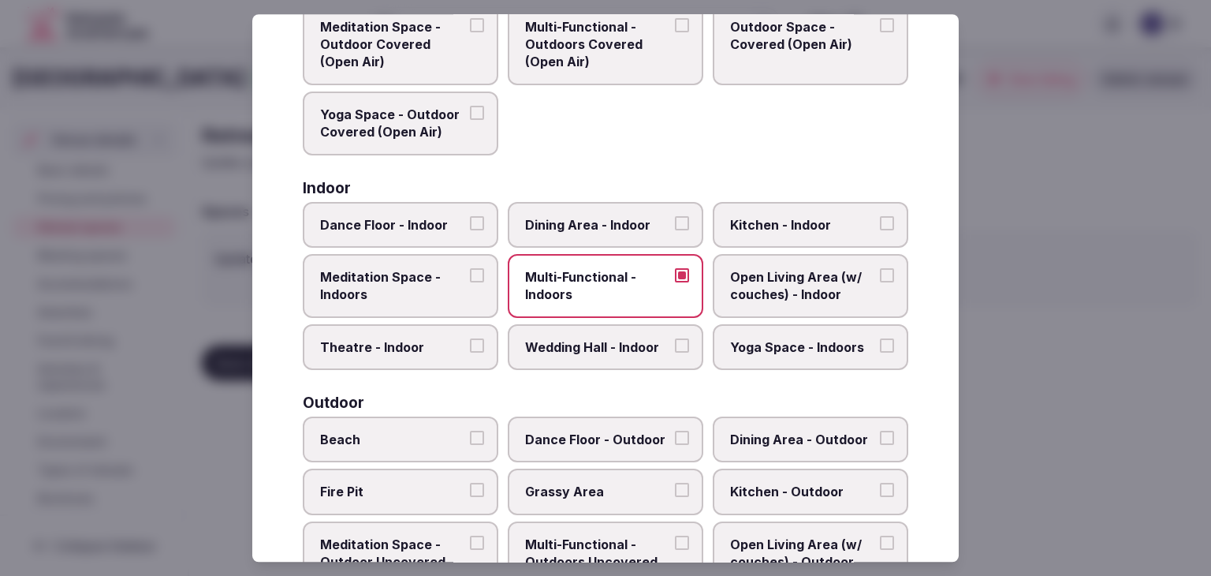
click at [605, 245] on label "Dining Area - Indoor" at bounding box center [606, 225] width 196 height 46
click at [675, 230] on button "Dining Area - Indoor" at bounding box center [682, 223] width 14 height 14
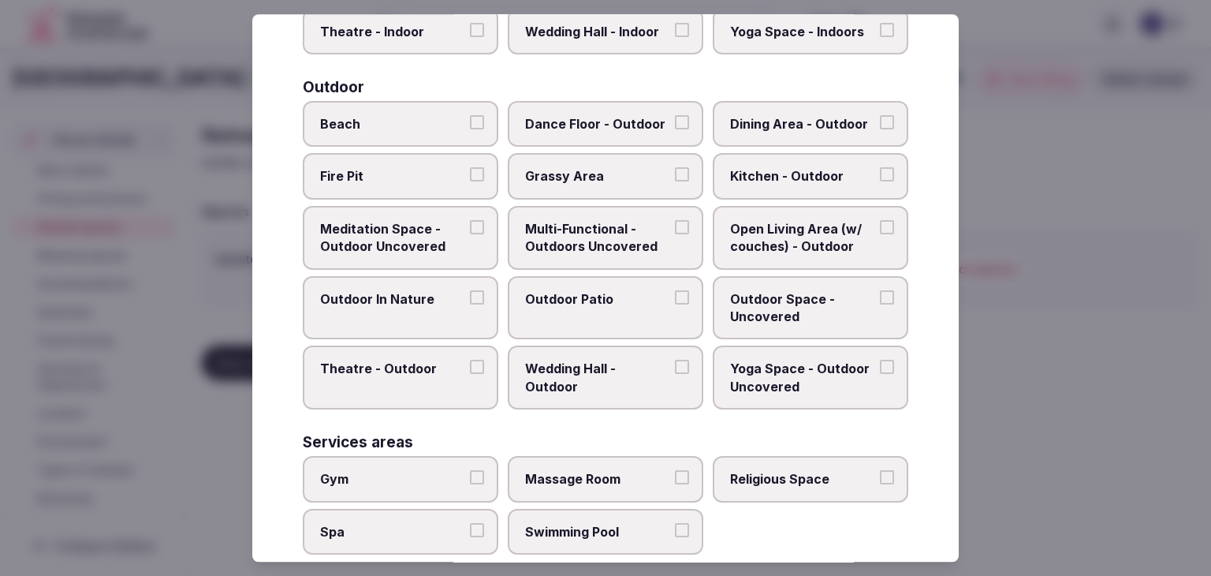
scroll to position [713, 0]
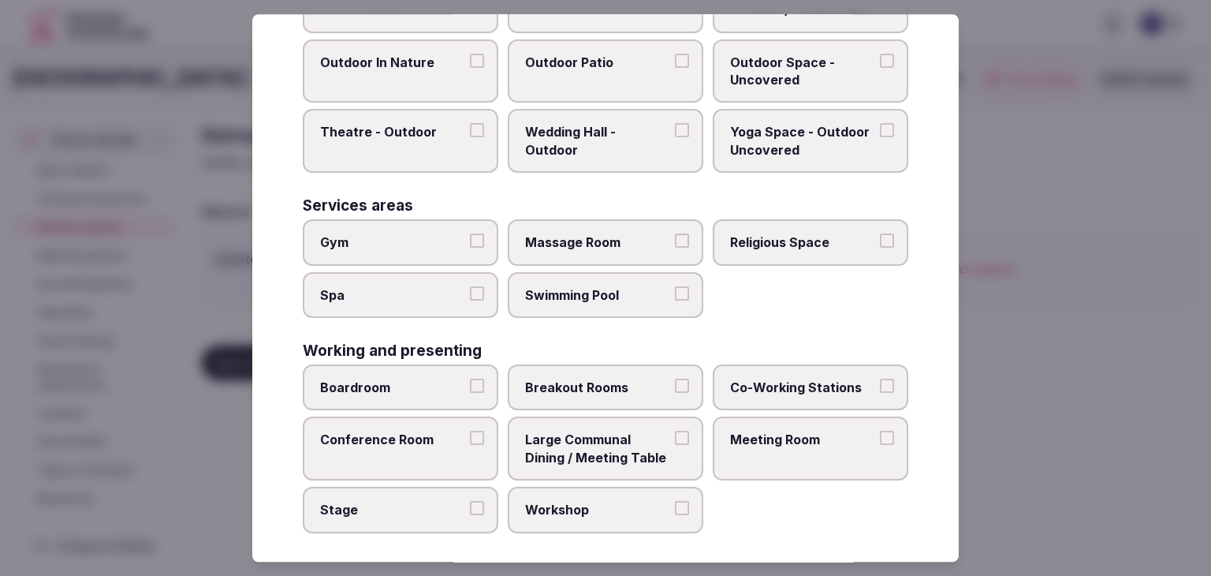
click at [394, 446] on label "Conference Room" at bounding box center [401, 449] width 196 height 64
click at [470, 446] on button "Conference Room" at bounding box center [477, 438] width 14 height 14
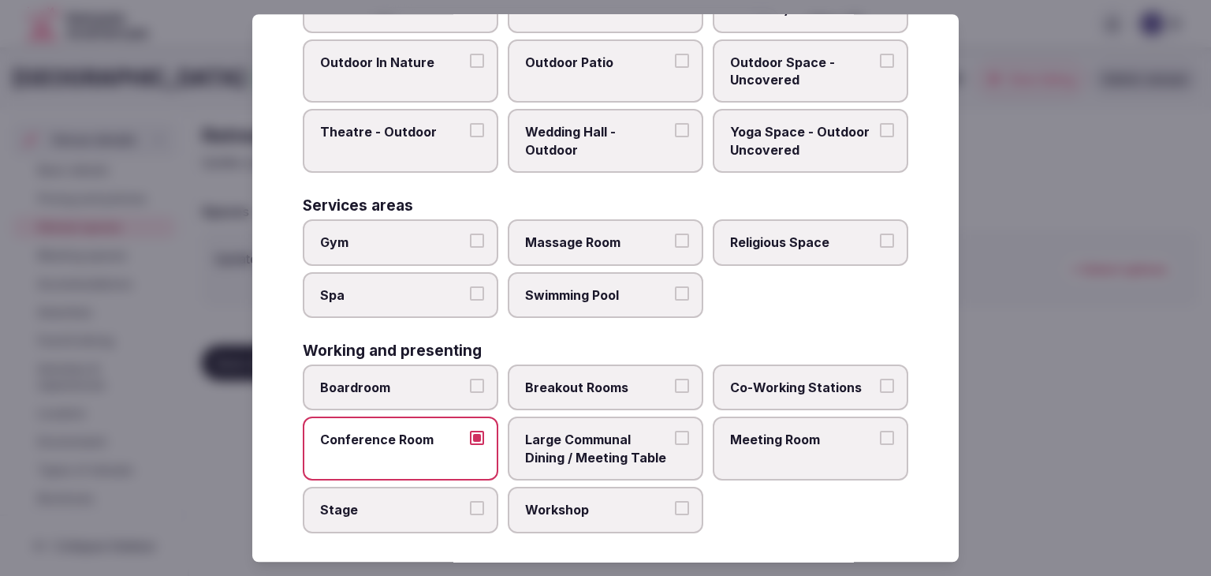
click at [775, 452] on label "Meeting Room" at bounding box center [811, 449] width 196 height 64
click at [880, 446] on button "Meeting Room" at bounding box center [887, 438] width 14 height 14
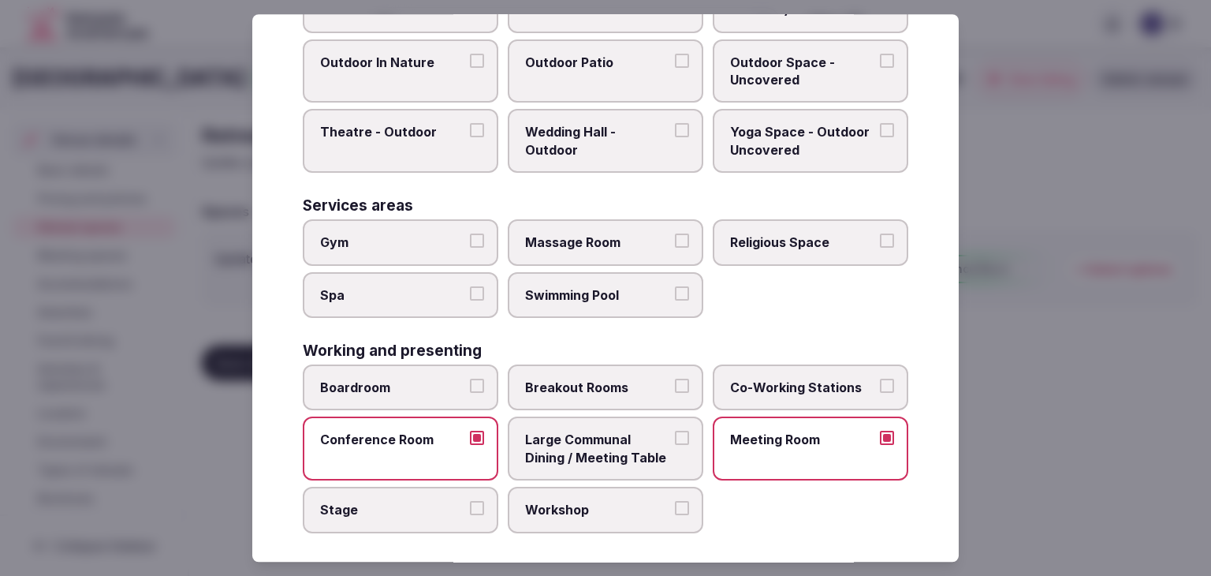
click at [421, 379] on span "Boardroom" at bounding box center [392, 387] width 145 height 17
click at [470, 379] on button "Boardroom" at bounding box center [477, 386] width 14 height 14
click at [610, 379] on span "Breakout Rooms" at bounding box center [597, 387] width 145 height 17
click at [675, 379] on button "Breakout Rooms" at bounding box center [682, 386] width 14 height 14
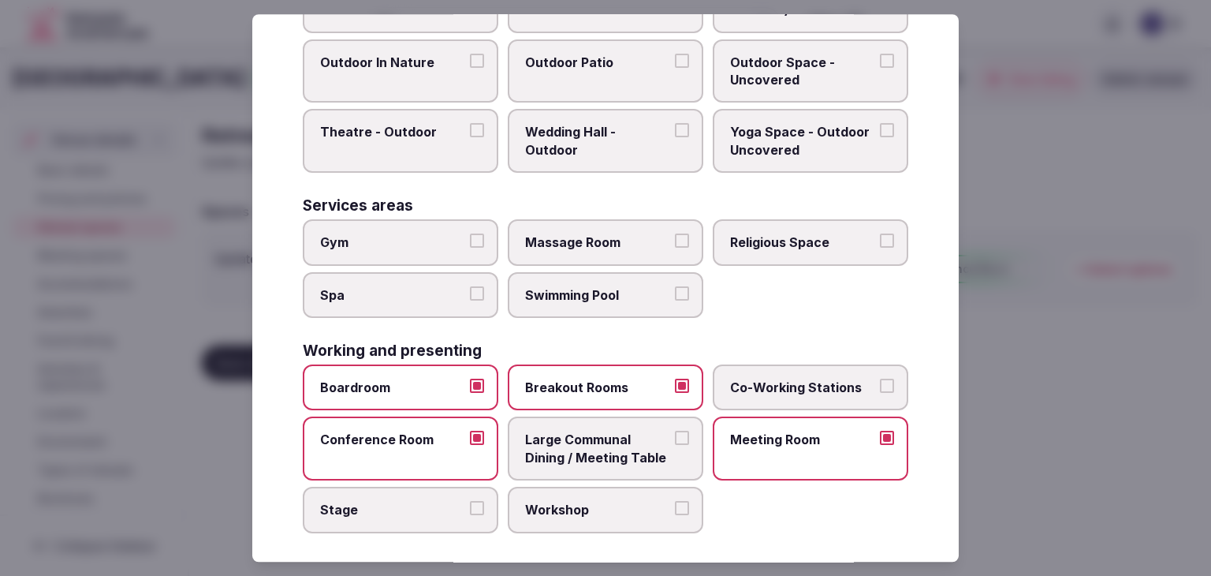
click at [572, 504] on span "Workshop" at bounding box center [597, 509] width 145 height 17
click at [675, 504] on button "Workshop" at bounding box center [682, 508] width 14 height 14
click at [400, 504] on span "Stage" at bounding box center [392, 509] width 145 height 17
click at [470, 504] on button "Stage" at bounding box center [477, 508] width 14 height 14
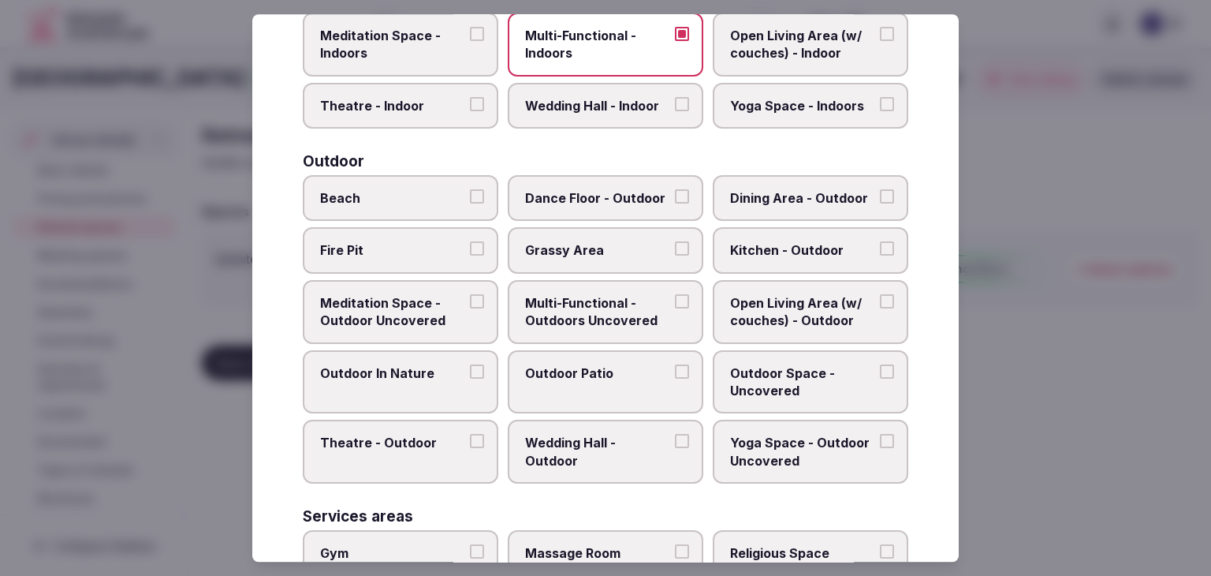
scroll to position [398, 0]
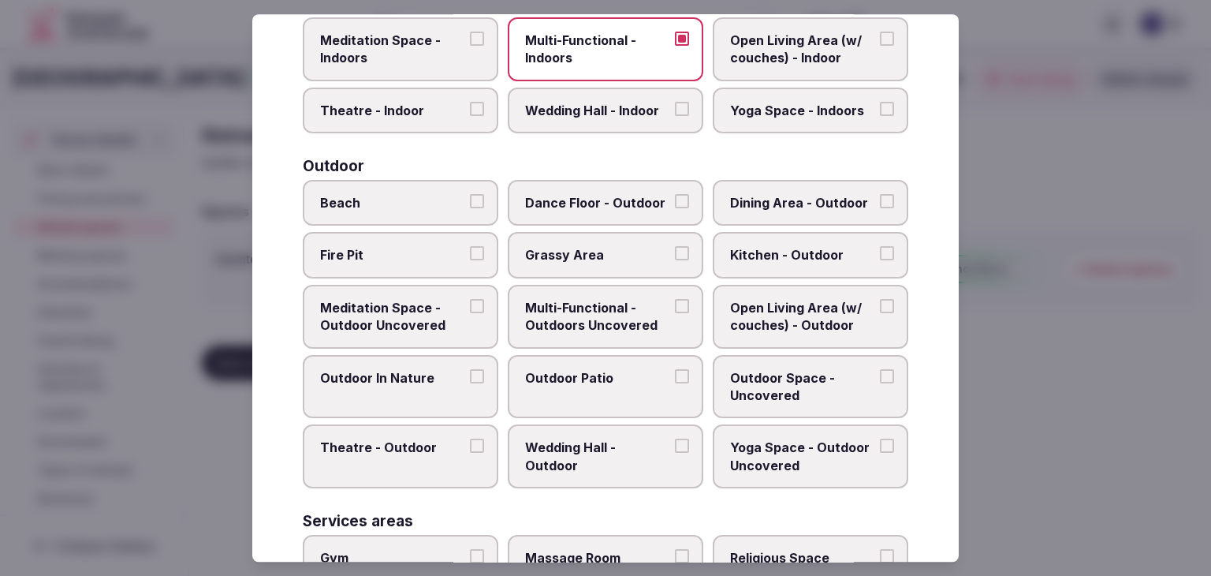
click at [628, 305] on span "Multi-Functional - Outdoors Uncovered" at bounding box center [597, 316] width 145 height 35
click at [675, 305] on button "Multi-Functional - Outdoors Uncovered" at bounding box center [682, 306] width 14 height 14
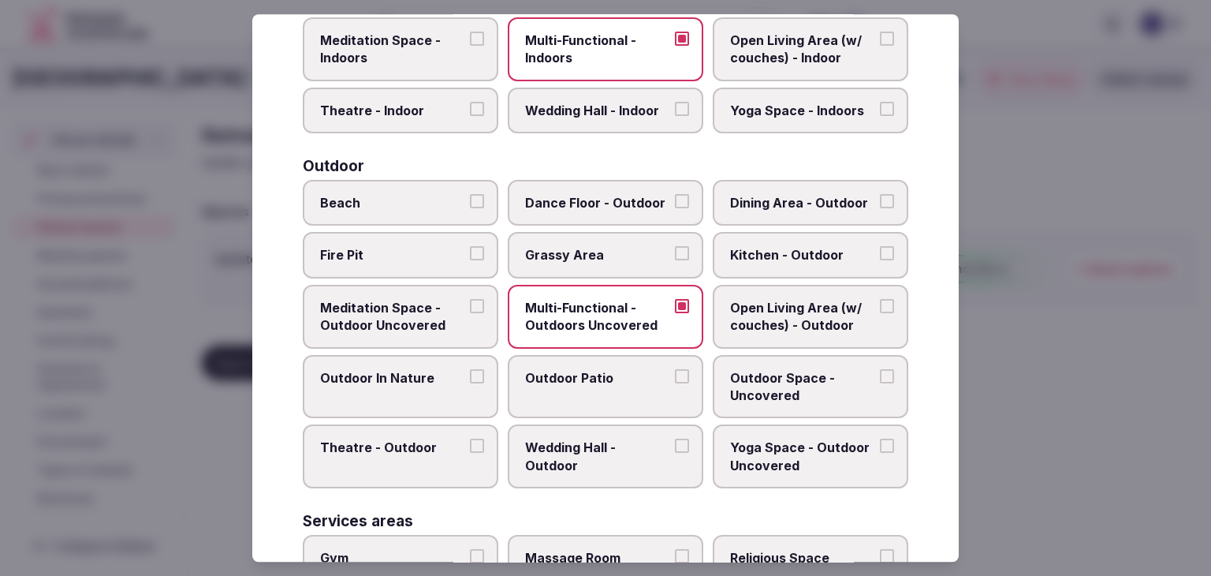
drag, startPoint x: 614, startPoint y: 381, endPoint x: 631, endPoint y: 381, distance: 16.6
click at [615, 381] on label "Outdoor Patio" at bounding box center [606, 387] width 196 height 64
click at [675, 381] on button "Outdoor Patio" at bounding box center [682, 376] width 14 height 14
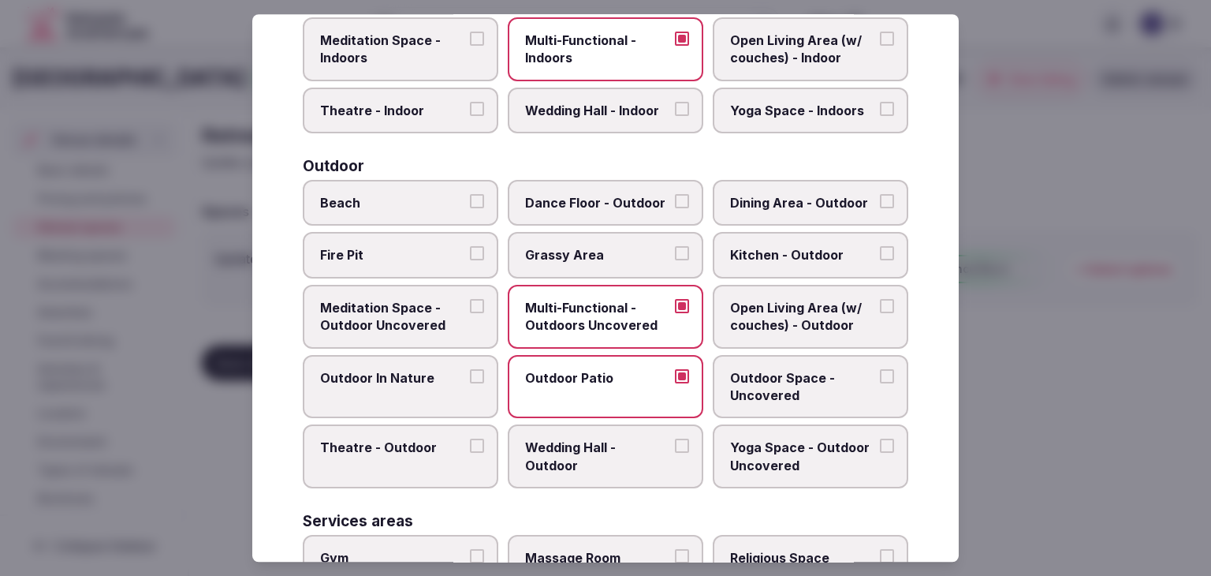
click at [765, 358] on label "Outdoor Space - Uncovered" at bounding box center [811, 387] width 196 height 64
click at [880, 369] on button "Outdoor Space - Uncovered" at bounding box center [887, 376] width 14 height 14
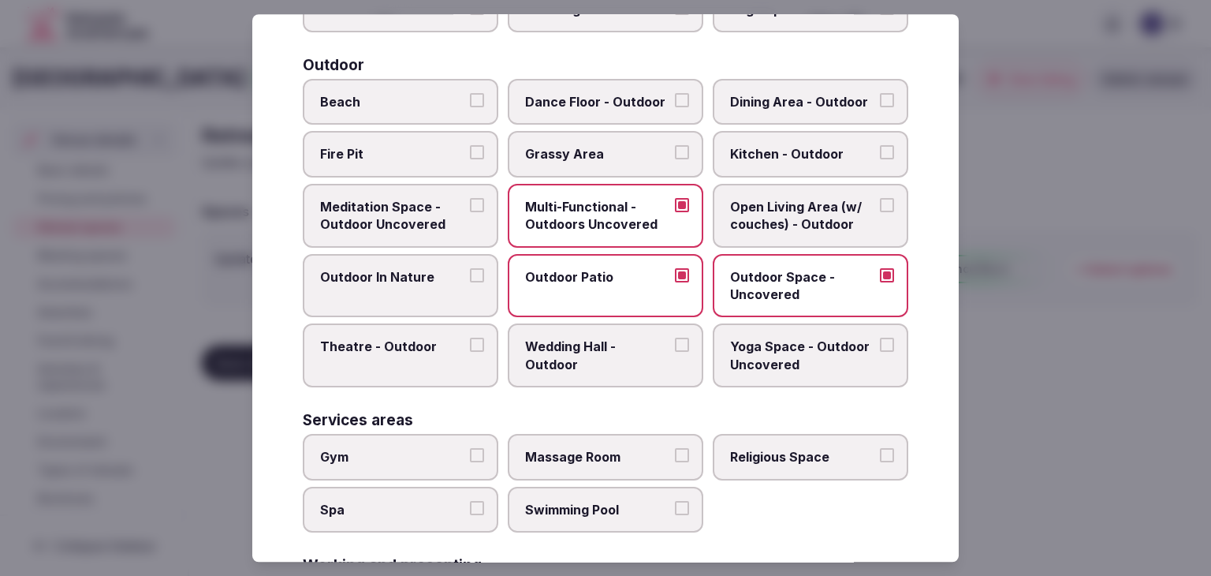
scroll to position [555, 0]
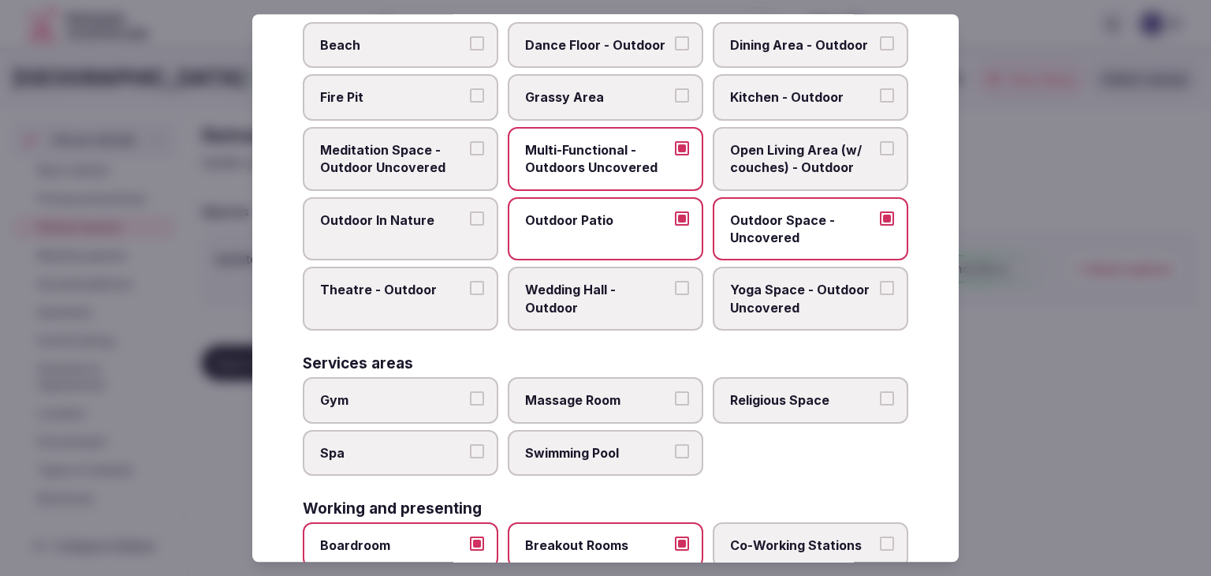
click at [419, 404] on label "Gym" at bounding box center [401, 400] width 196 height 46
click at [470, 404] on button "Gym" at bounding box center [477, 398] width 14 height 14
click at [616, 458] on label "Swimming Pool" at bounding box center [606, 453] width 196 height 46
click at [675, 458] on button "Swimming Pool" at bounding box center [682, 451] width 14 height 14
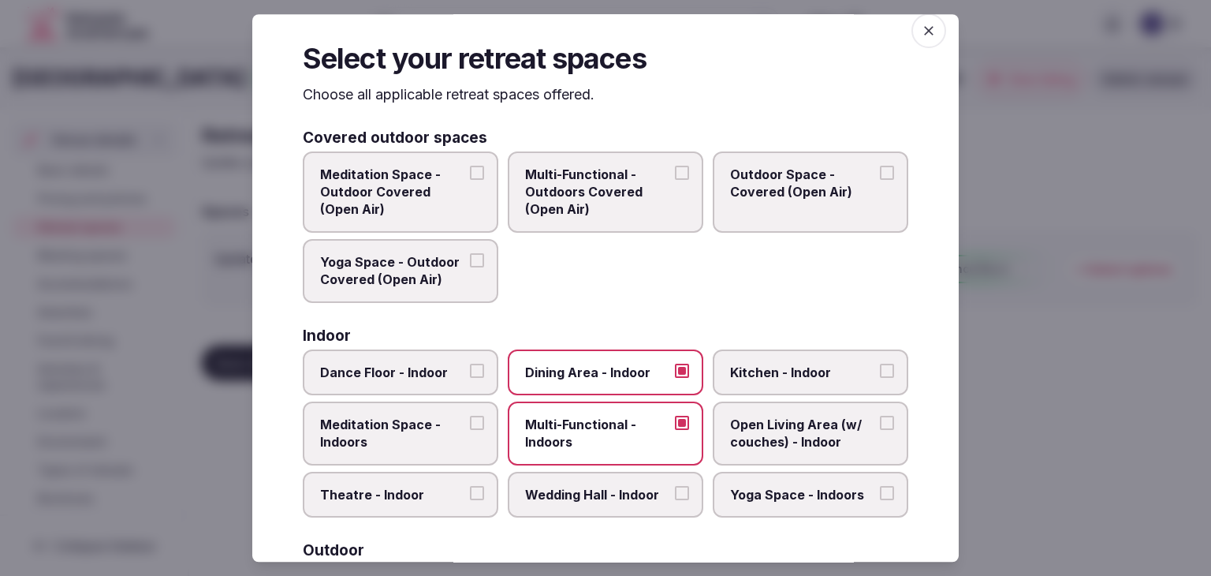
scroll to position [0, 0]
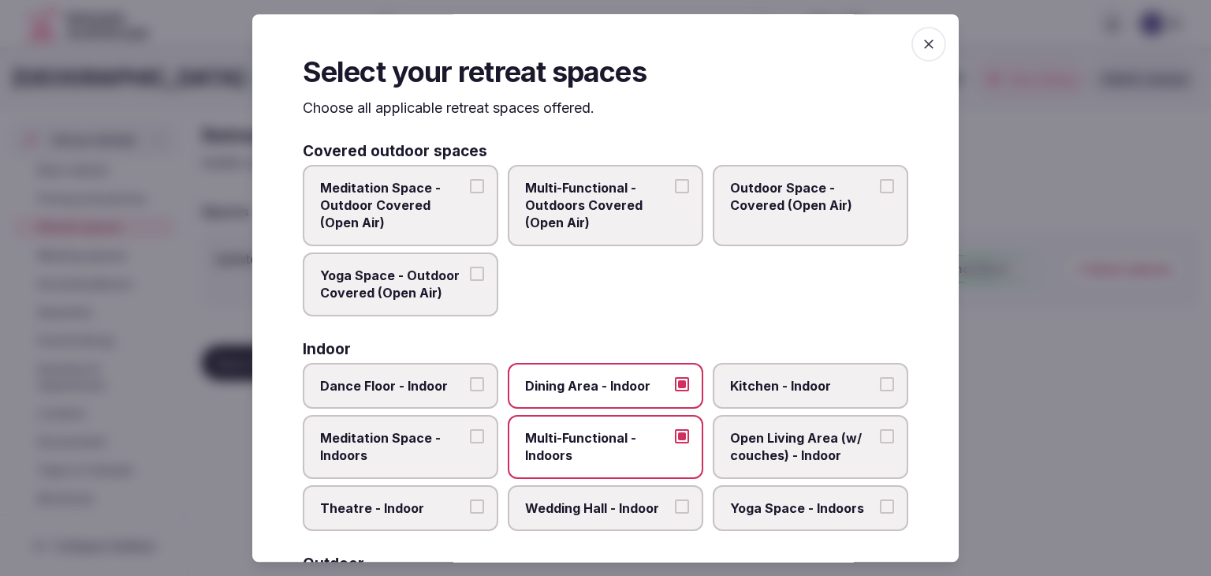
click at [924, 43] on icon "button" at bounding box center [928, 43] width 9 height 9
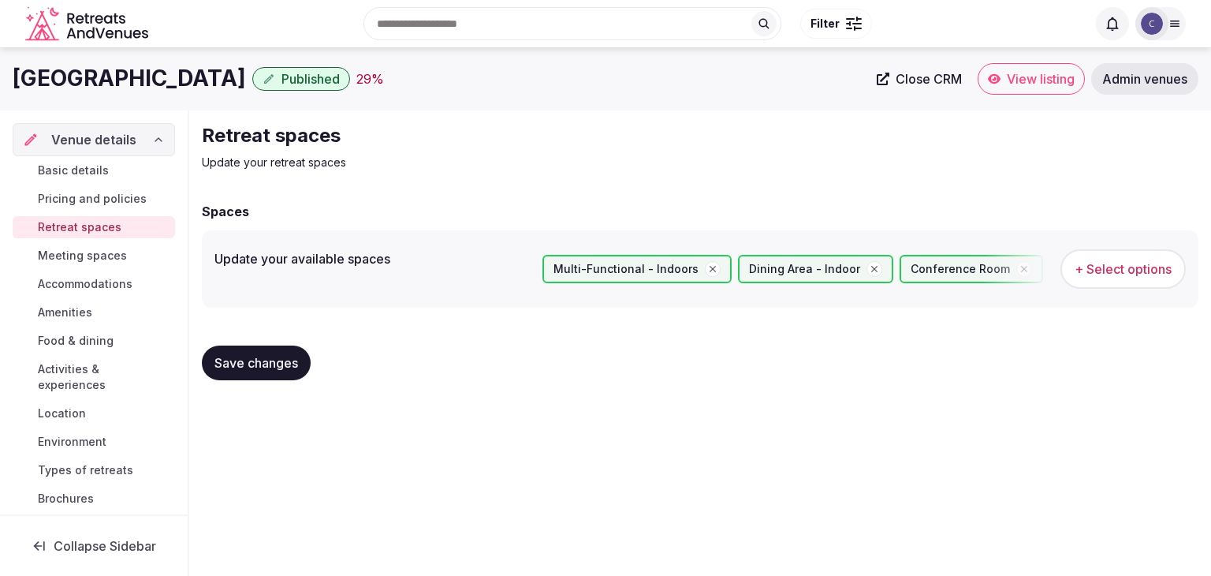
click at [282, 361] on span "Save changes" at bounding box center [257, 363] width 84 height 16
click at [84, 256] on span "Meeting spaces" at bounding box center [82, 256] width 89 height 16
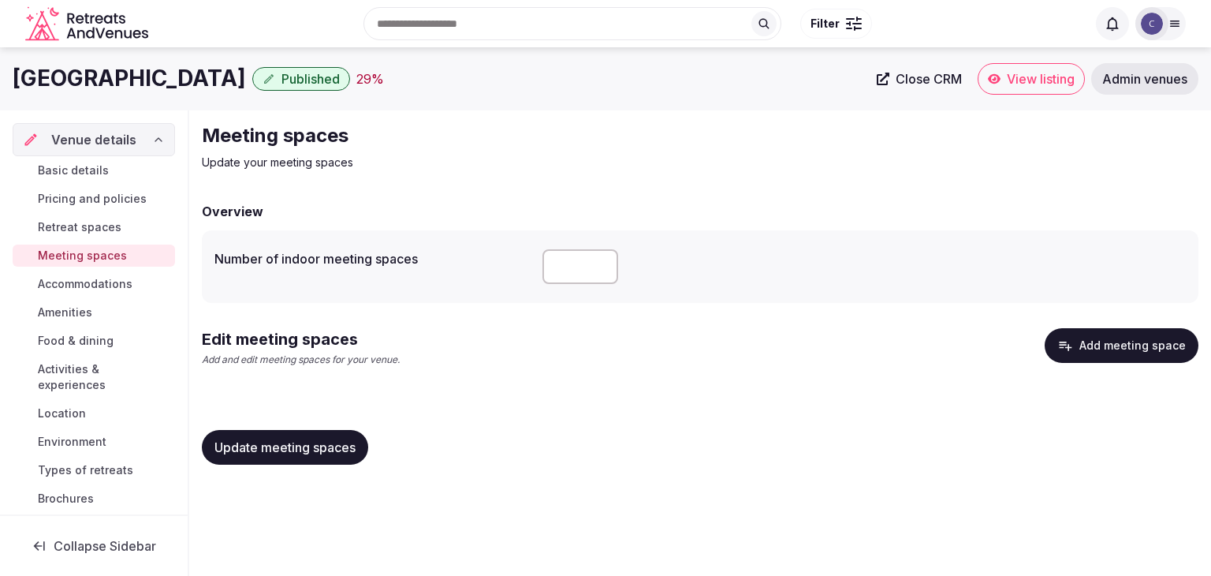
drag, startPoint x: 566, startPoint y: 256, endPoint x: 539, endPoint y: 250, distance: 26.6
click at [539, 250] on div "Number of indoor meeting spaces *" at bounding box center [701, 266] width 972 height 47
type input "**"
click at [581, 391] on div "Edit meeting spaces Add and edit meeting spaces for your venue. Add meeting spa…" at bounding box center [700, 360] width 997 height 64
click at [310, 461] on button "Update meeting spaces" at bounding box center [285, 447] width 166 height 35
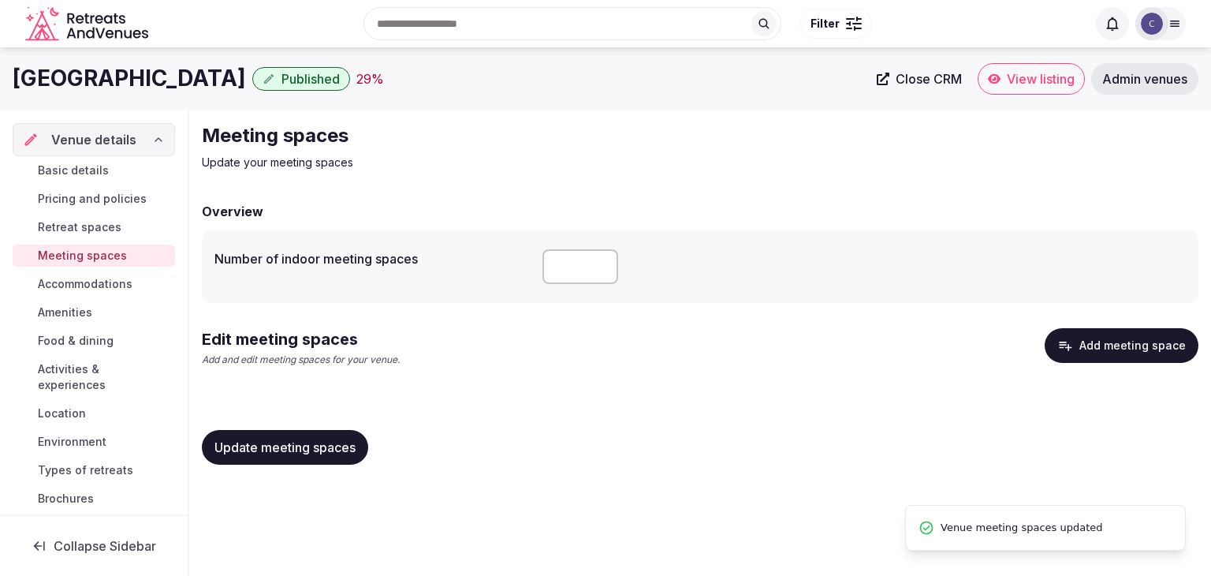
click at [1152, 335] on button "Add meeting space" at bounding box center [1122, 345] width 154 height 35
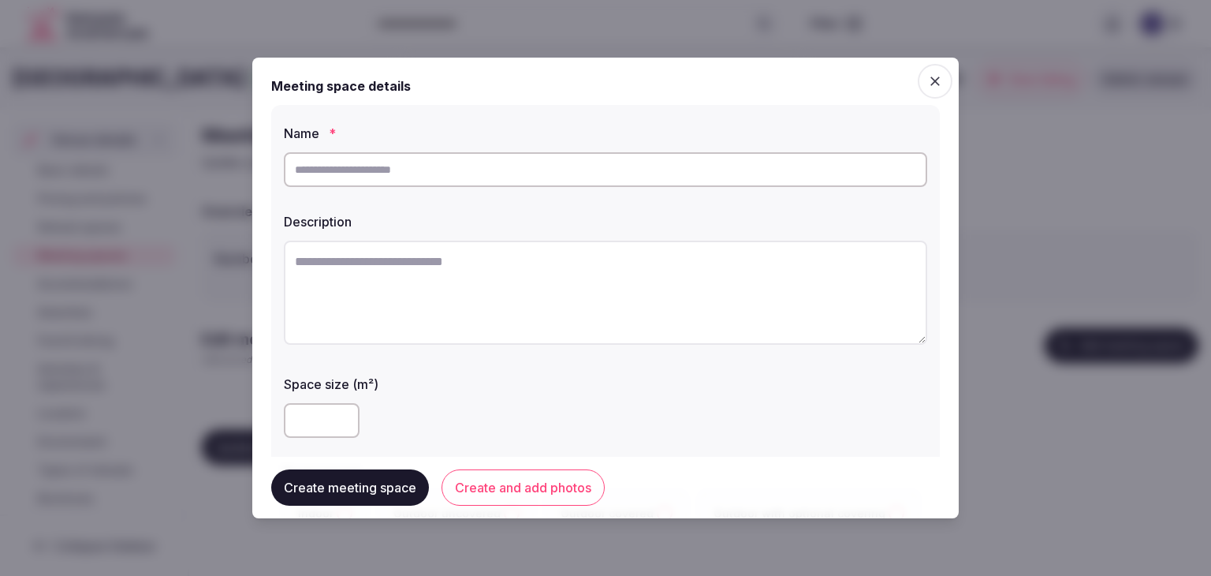
click at [482, 159] on input "text" at bounding box center [606, 169] width 644 height 35
paste input "**********"
type input "**********"
click at [558, 295] on textarea at bounding box center [606, 293] width 644 height 104
paste textarea "**********"
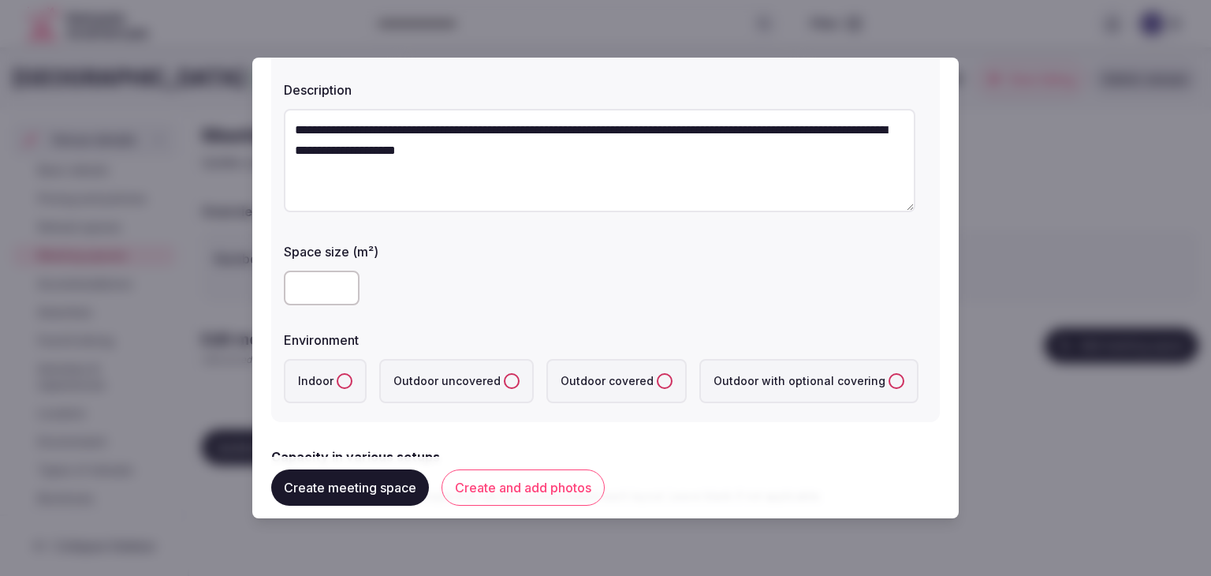
scroll to position [158, 0]
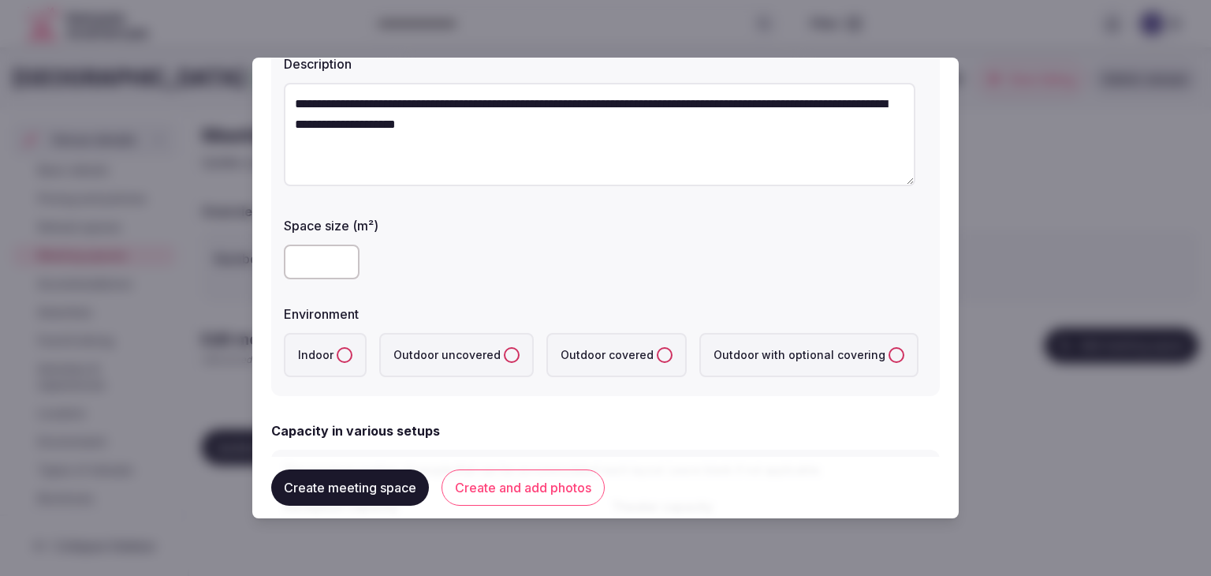
type textarea "**********"
click at [315, 276] on input "number" at bounding box center [322, 262] width 76 height 35
type input "***"
click at [338, 359] on button "Indoor" at bounding box center [345, 355] width 16 height 16
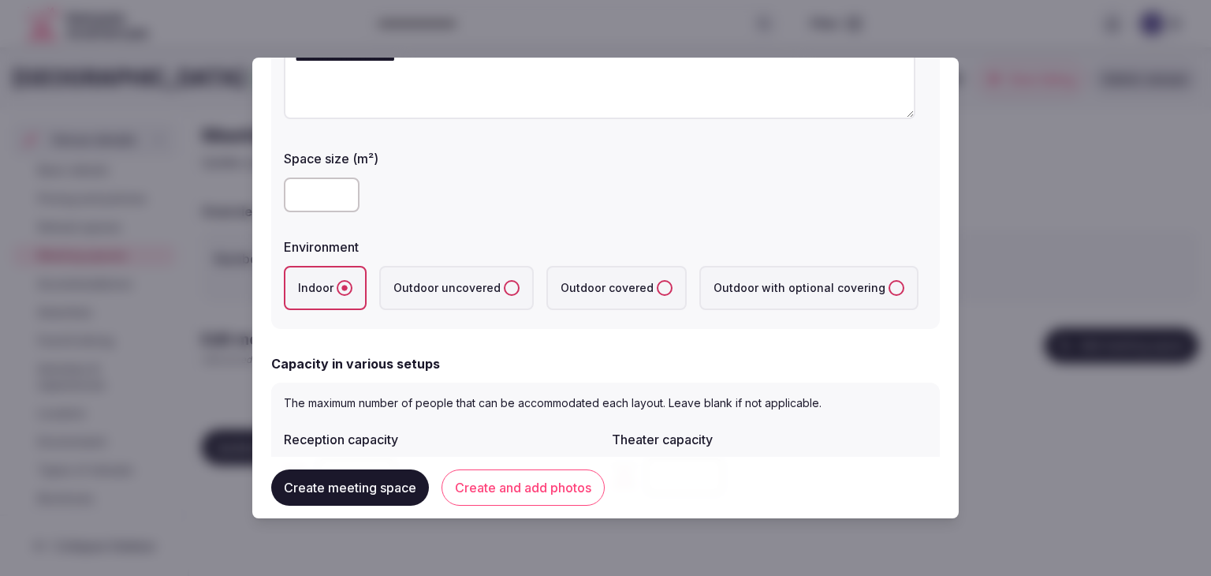
scroll to position [315, 0]
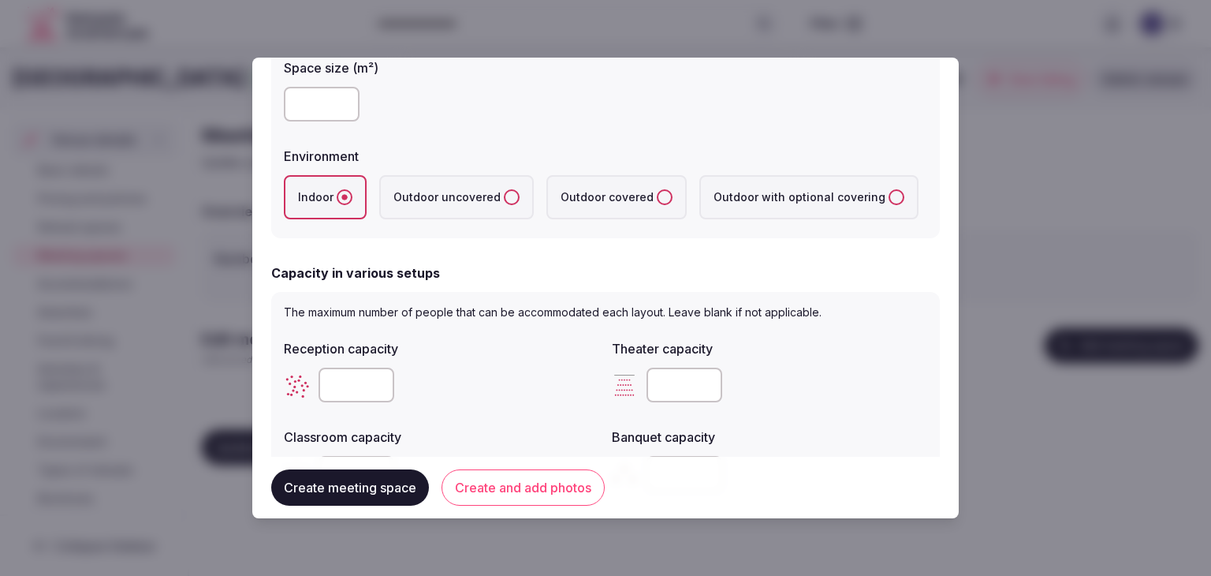
click at [368, 371] on input "number" at bounding box center [357, 385] width 76 height 35
paste input "***"
type input "***"
click at [672, 377] on input "number" at bounding box center [685, 385] width 76 height 35
click at [672, 386] on input "number" at bounding box center [685, 385] width 76 height 35
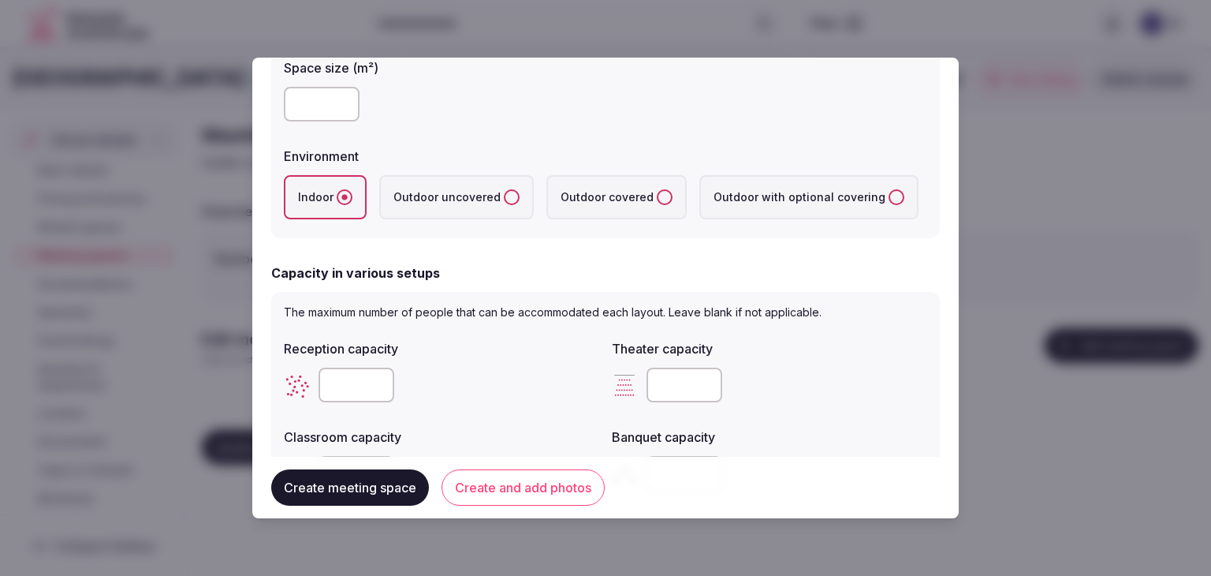
paste input "***"
type input "***"
click at [593, 410] on div "Reception capacity *** Theater capacity *** Classroom capacity Banquet capacity…" at bounding box center [606, 459] width 644 height 252
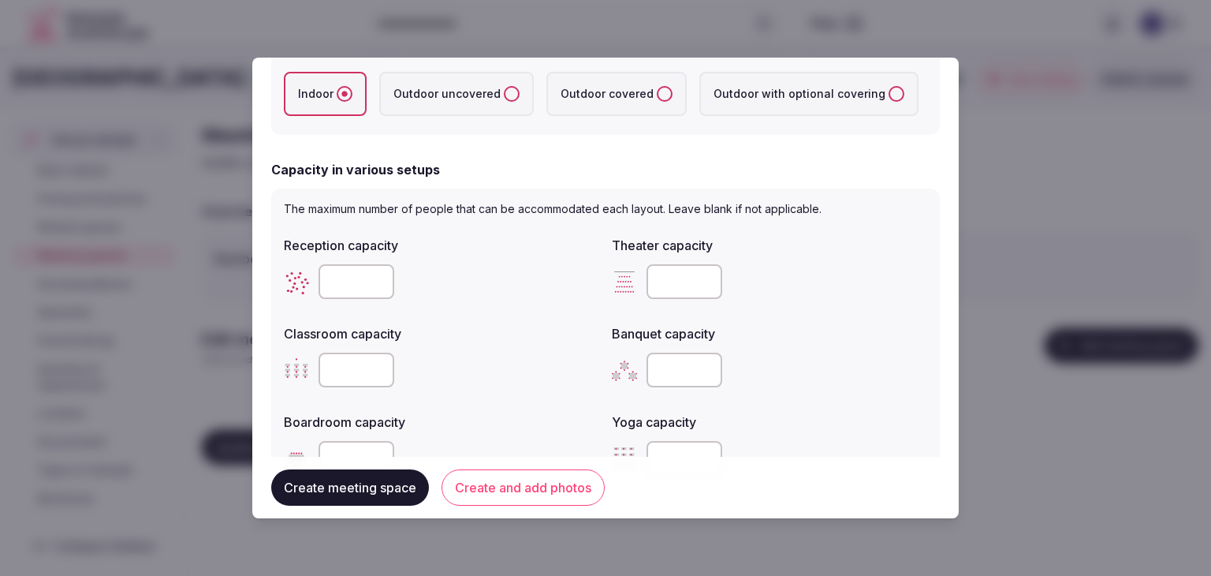
scroll to position [473, 0]
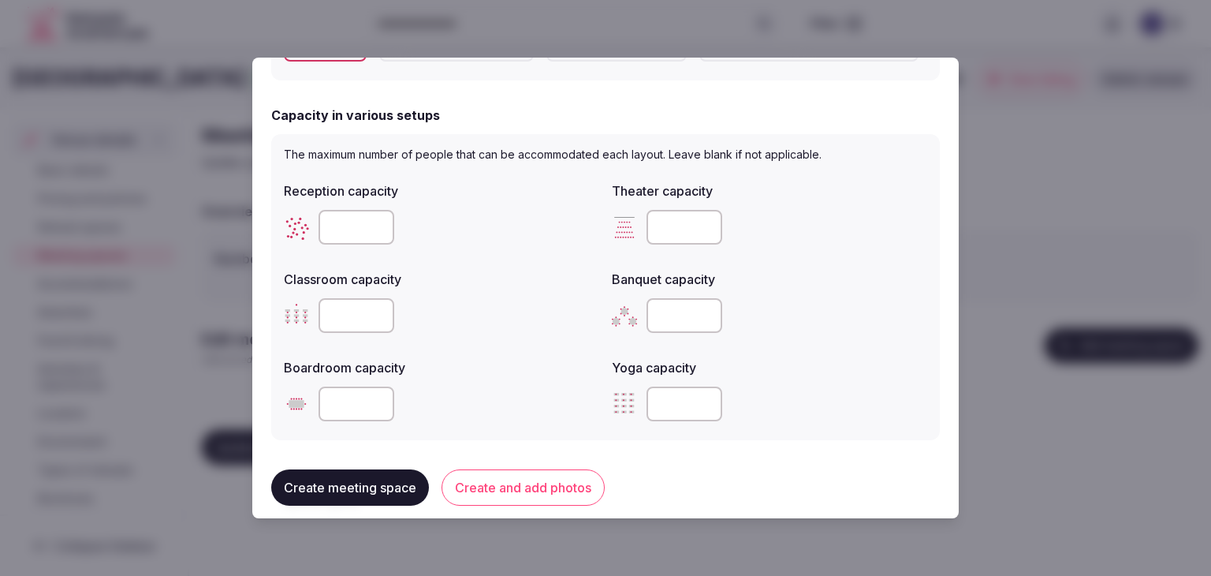
click at [647, 330] on input "number" at bounding box center [685, 315] width 76 height 35
type input "***"
click at [343, 312] on input "number" at bounding box center [357, 315] width 76 height 35
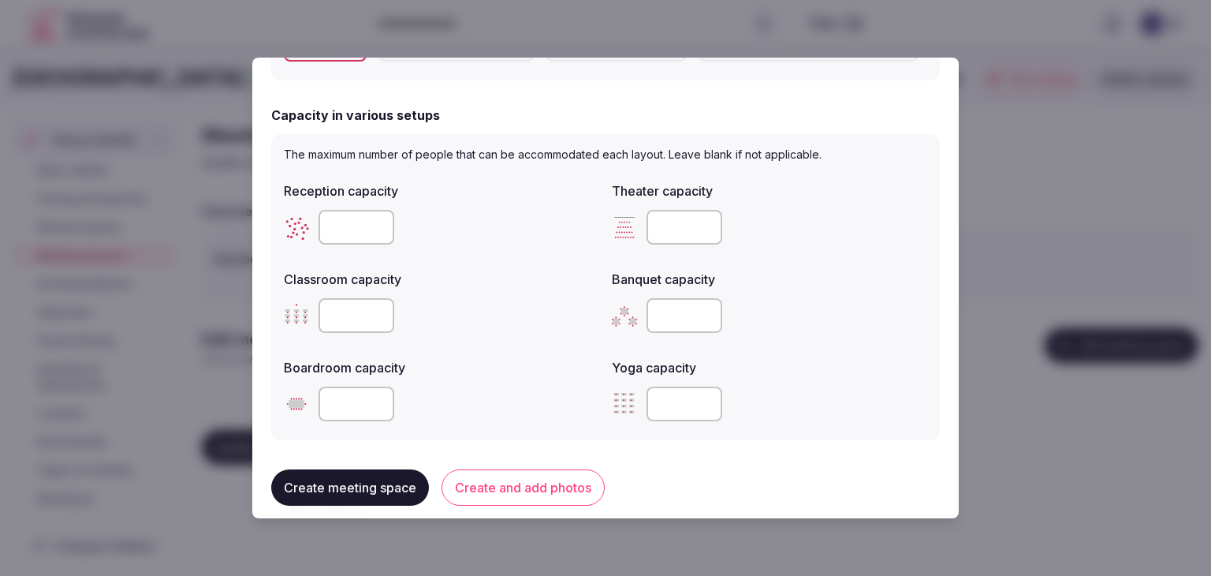
type input "***"
click at [473, 331] on div "***" at bounding box center [441, 315] width 315 height 35
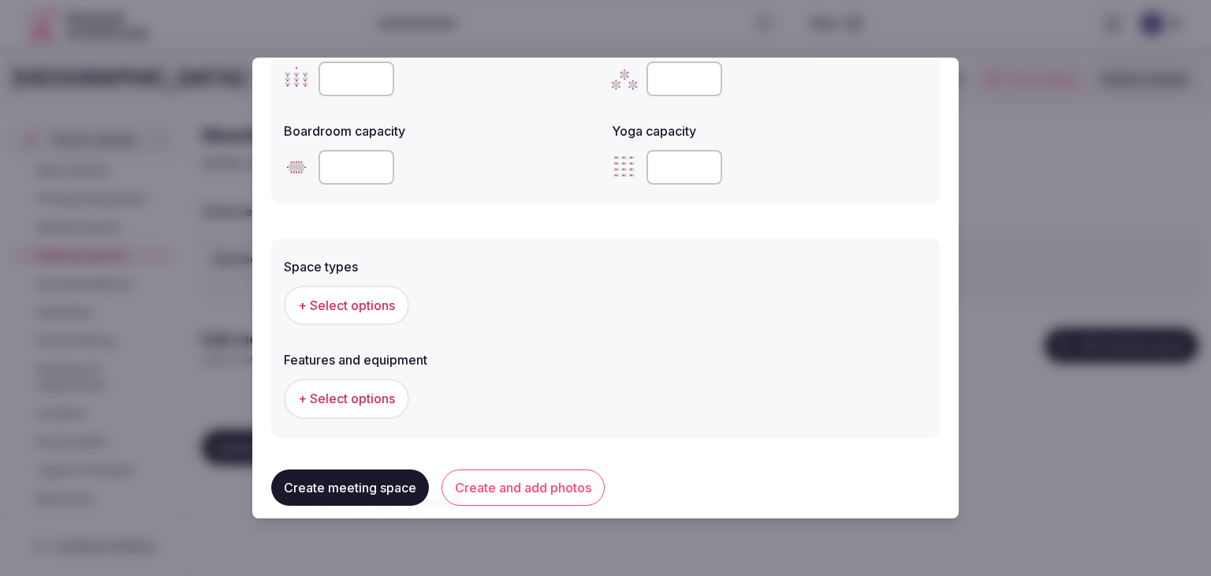
scroll to position [789, 0]
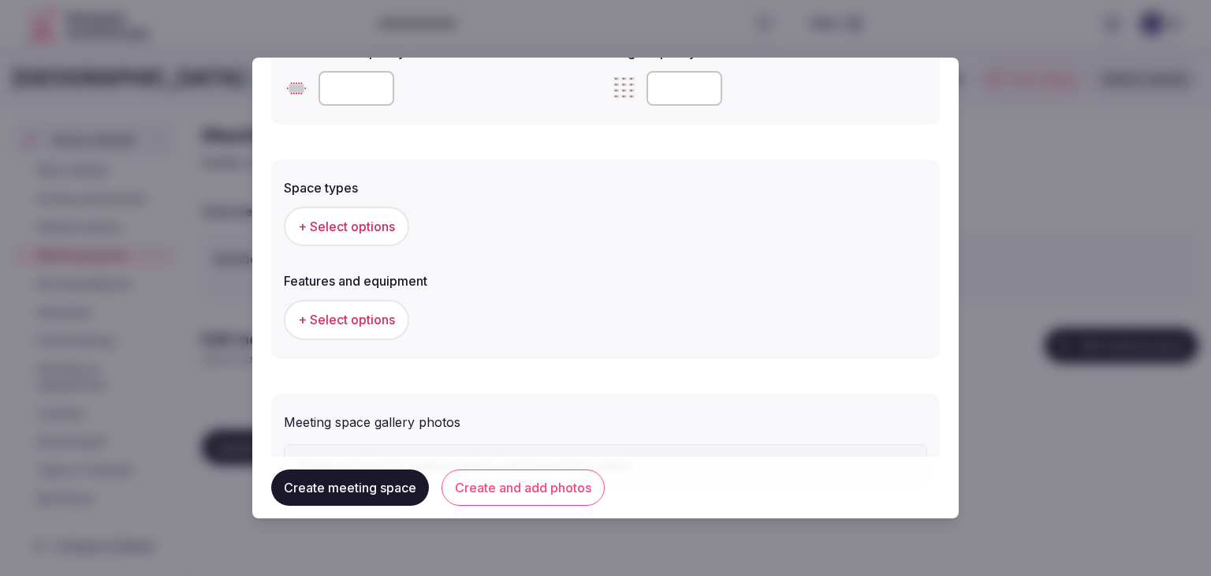
click at [364, 234] on button "+ Select options" at bounding box center [346, 226] width 125 height 39
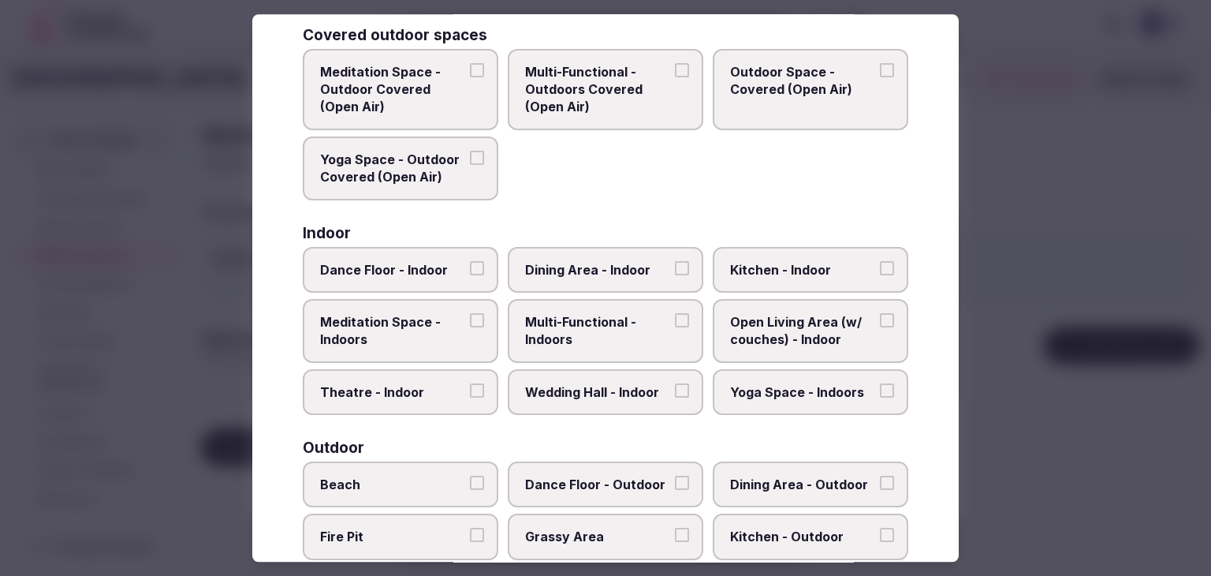
scroll to position [158, 0]
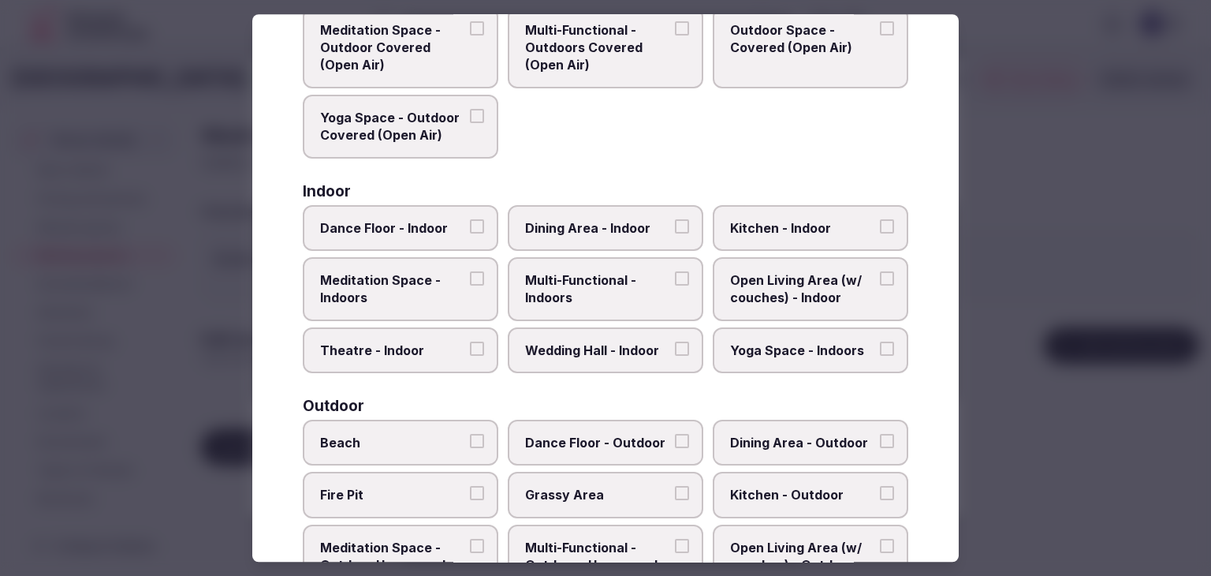
click at [599, 272] on span "Multi-Functional - Indoors" at bounding box center [597, 288] width 145 height 35
click at [675, 272] on button "Multi-Functional - Indoors" at bounding box center [682, 278] width 14 height 14
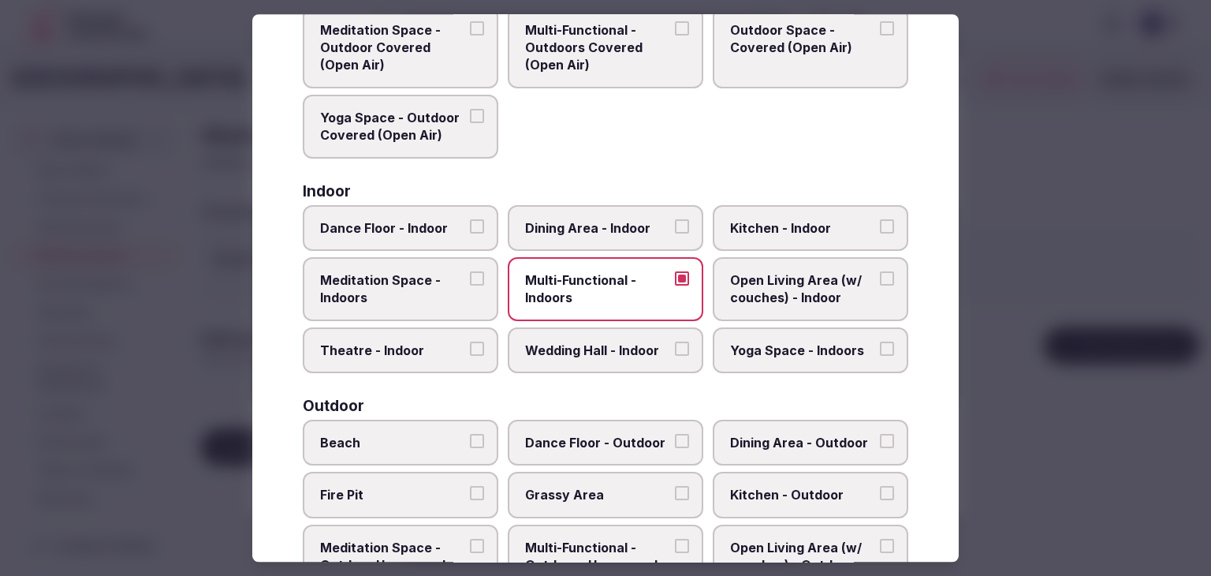
click at [599, 348] on span "Wedding Hall - Indoor" at bounding box center [597, 350] width 145 height 17
click at [675, 348] on button "Wedding Hall - Indoor" at bounding box center [682, 349] width 14 height 14
click at [612, 219] on span "Dining Area - Indoor" at bounding box center [597, 227] width 145 height 17
click at [675, 219] on button "Dining Area - Indoor" at bounding box center [682, 226] width 14 height 14
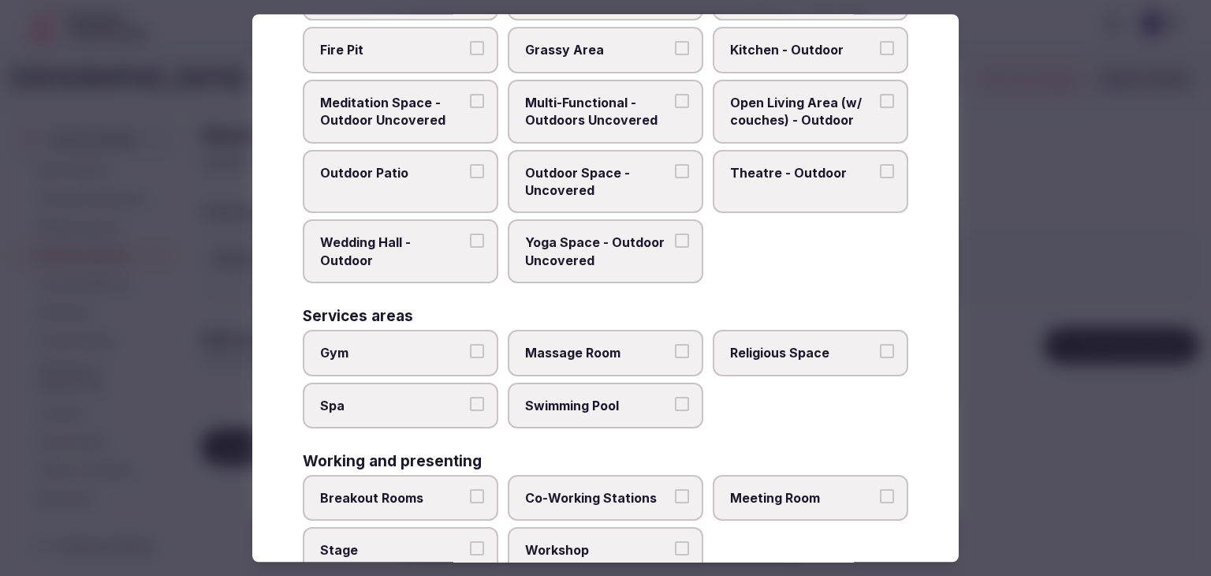
scroll to position [644, 0]
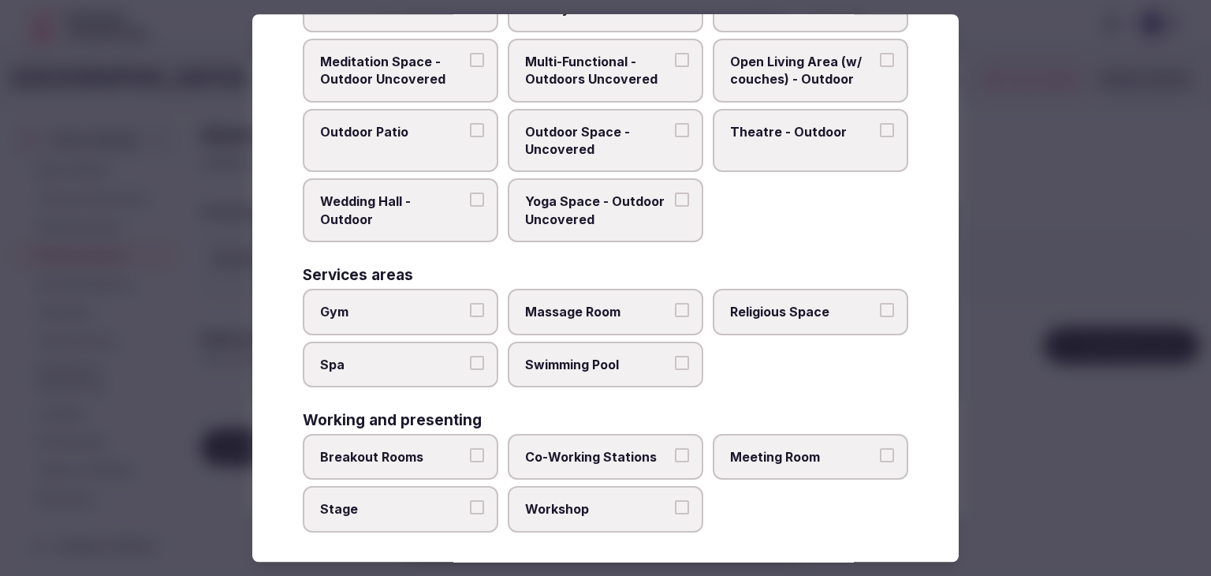
click at [424, 448] on span "Breakout Rooms" at bounding box center [392, 456] width 145 height 17
click at [470, 448] on button "Breakout Rooms" at bounding box center [477, 455] width 14 height 14
click at [413, 502] on span "Stage" at bounding box center [392, 509] width 145 height 17
click at [470, 502] on button "Stage" at bounding box center [477, 508] width 14 height 14
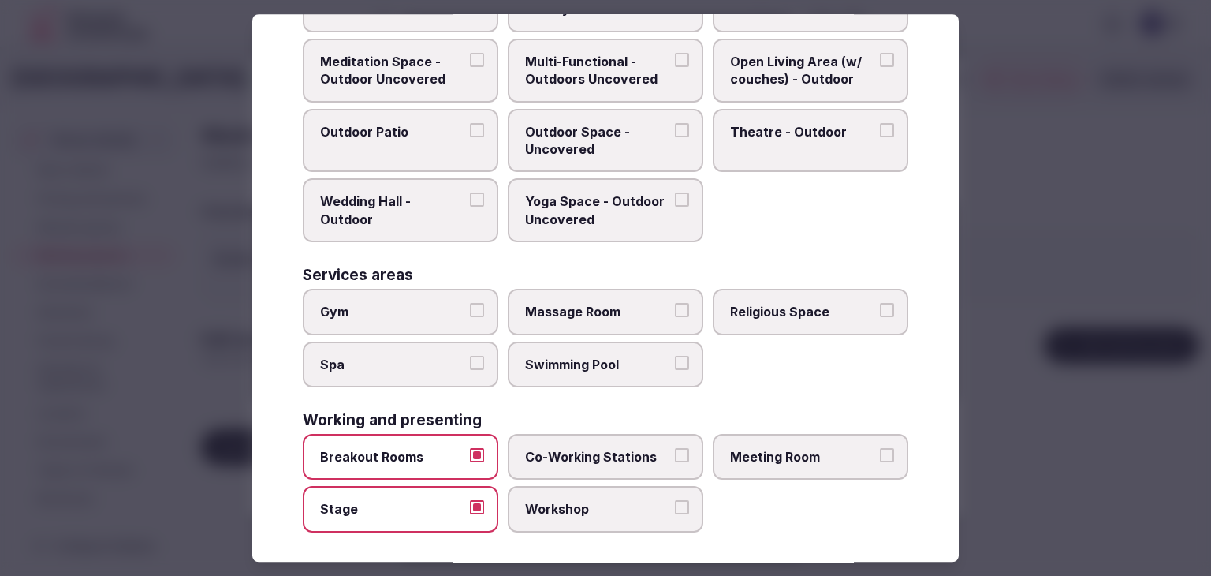
click at [823, 448] on span "Meeting Room" at bounding box center [802, 456] width 145 height 17
click at [880, 448] on button "Meeting Room" at bounding box center [887, 455] width 14 height 14
click at [587, 501] on span "Workshop" at bounding box center [597, 509] width 145 height 17
click at [675, 501] on button "Workshop" at bounding box center [682, 508] width 14 height 14
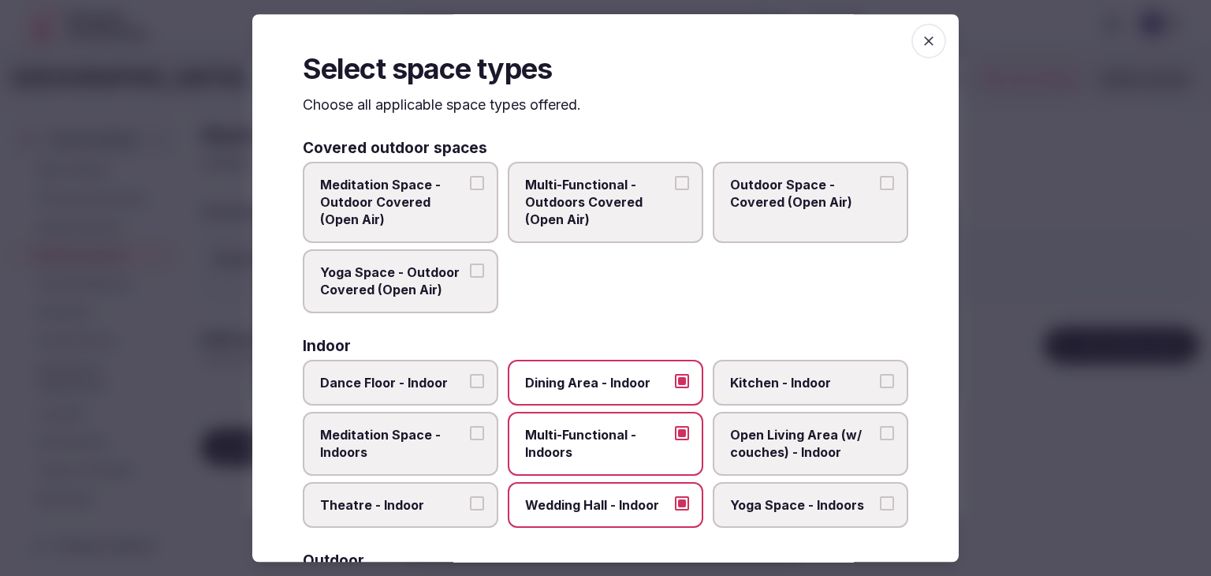
scroll to position [0, 0]
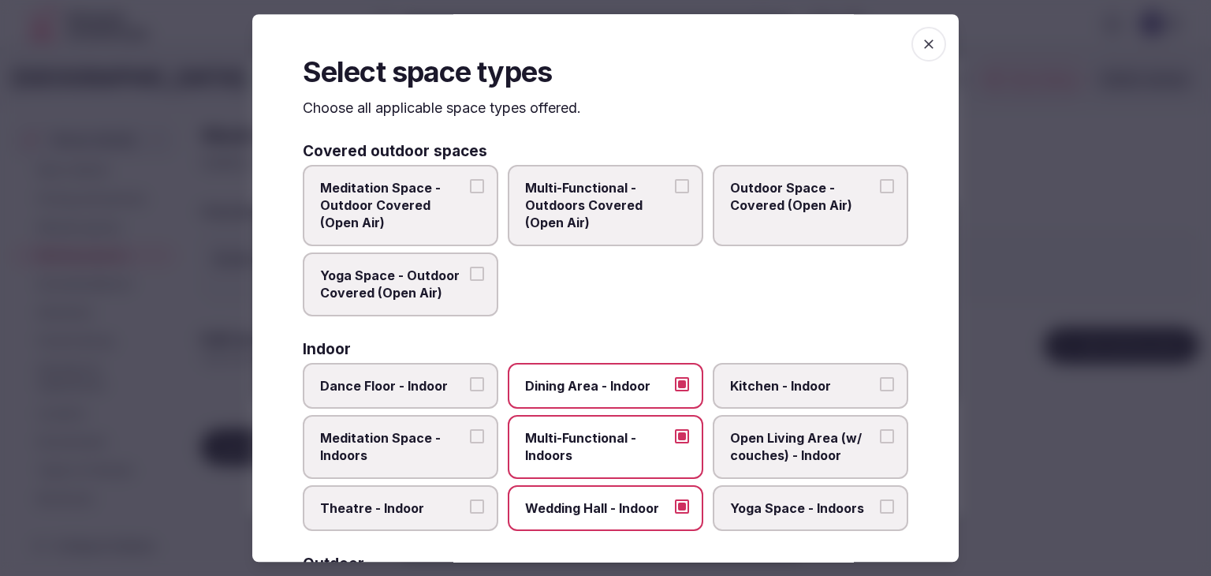
click at [912, 38] on span "button" at bounding box center [929, 44] width 35 height 35
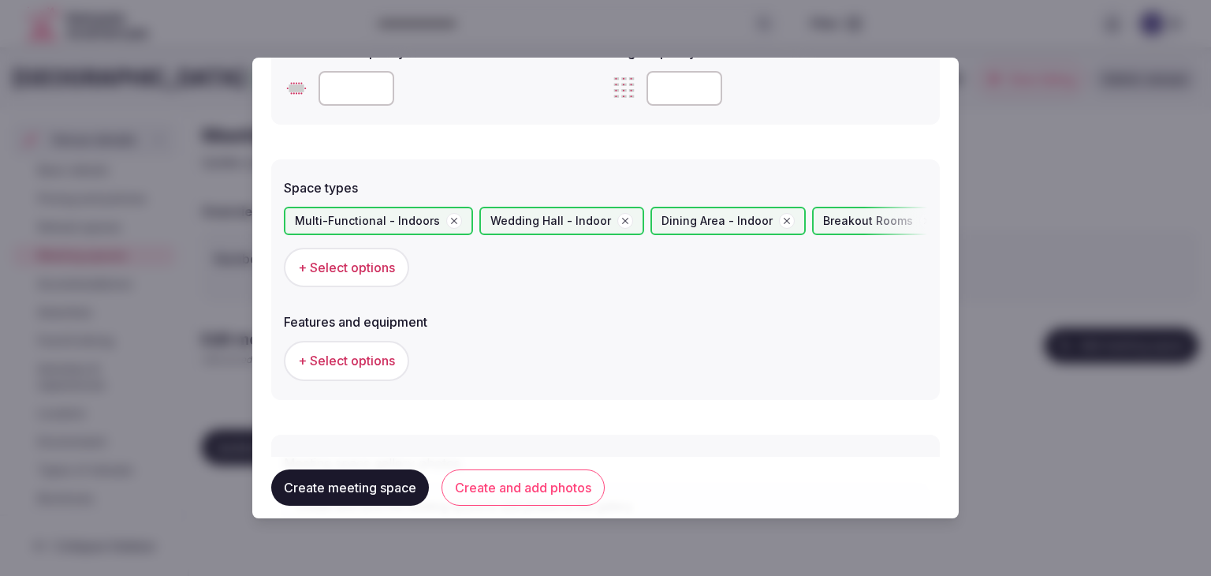
scroll to position [868, 0]
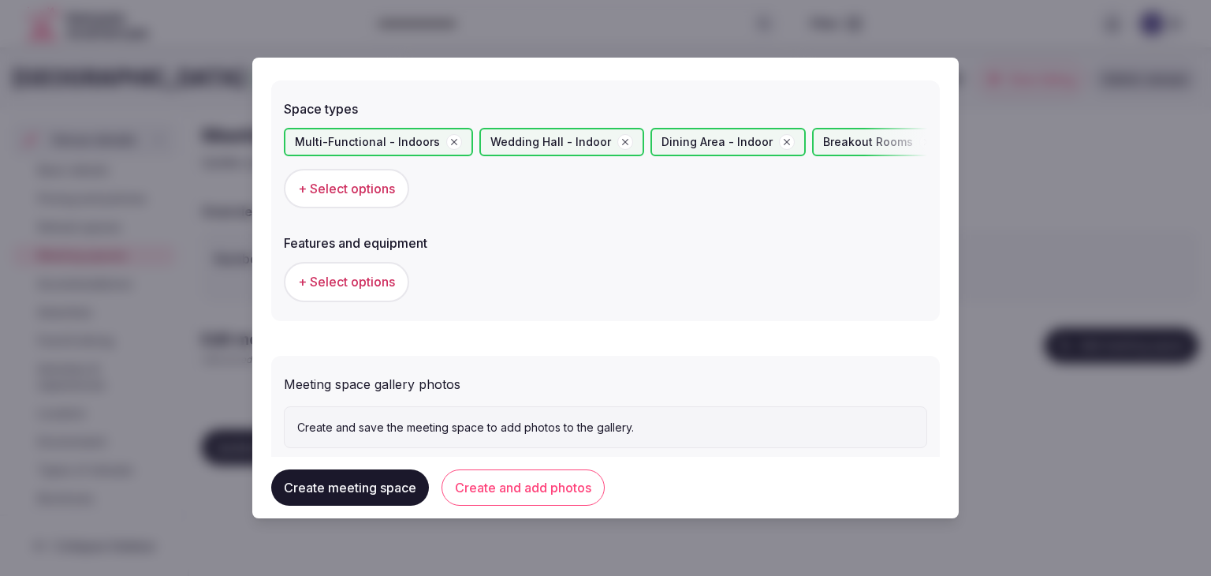
click at [385, 281] on span "+ Select options" at bounding box center [346, 281] width 97 height 17
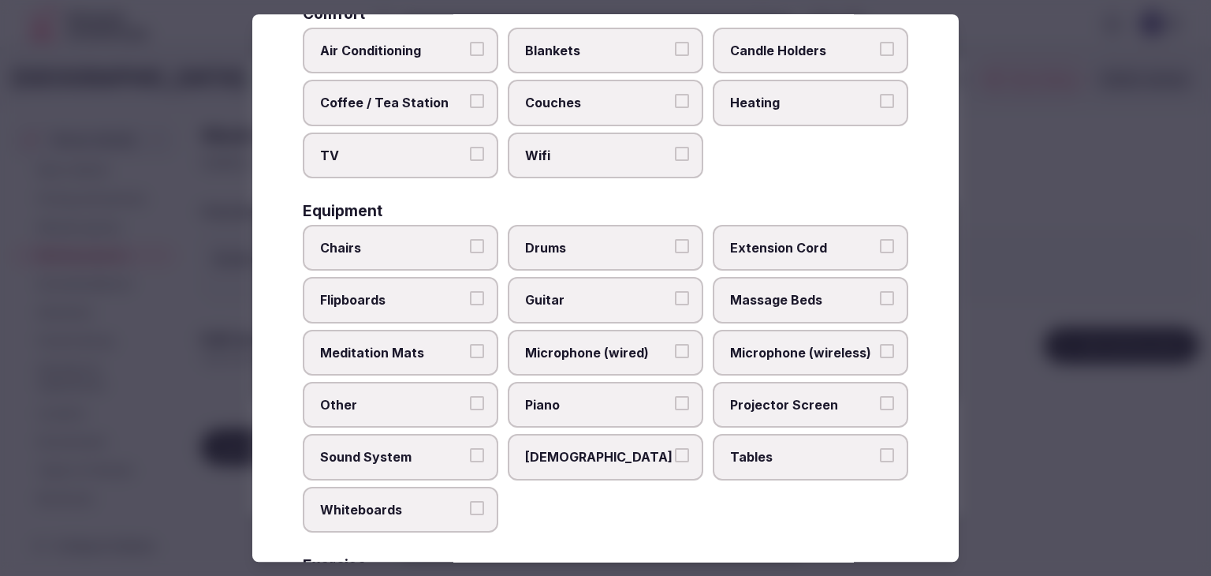
scroll to position [532, 0]
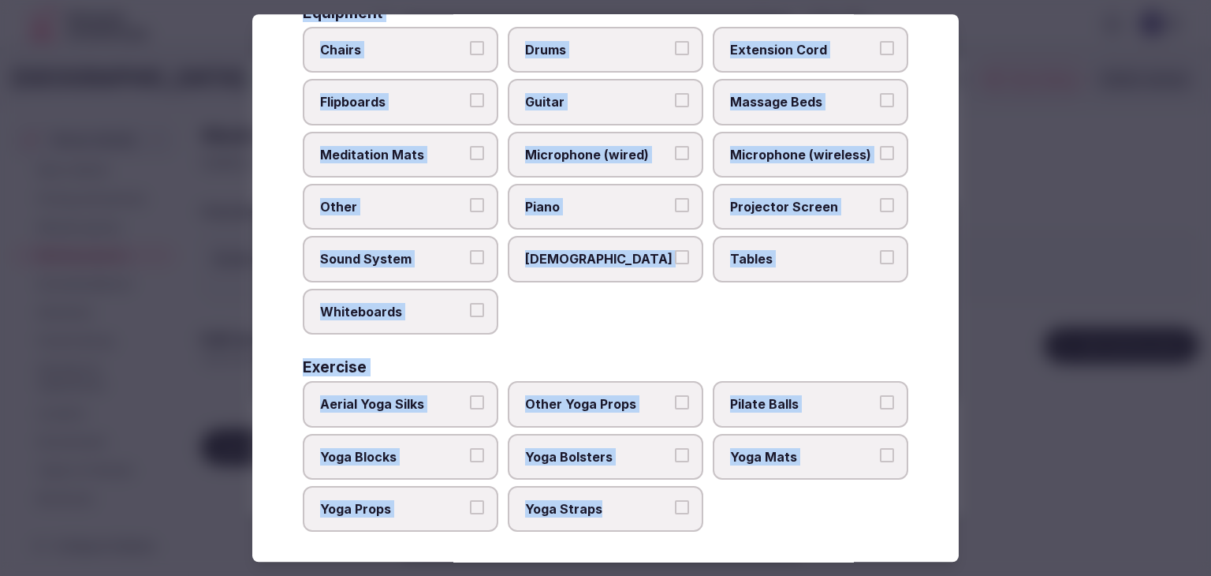
drag, startPoint x: 304, startPoint y: 121, endPoint x: 716, endPoint y: 513, distance: 569.1
click at [716, 513] on div "Select features and equipment Choose all applicable features and equipment offe…" at bounding box center [605, 287] width 707 height 547
copy div "Choose all applicable features and equipment offered. Area and views Big Window…"
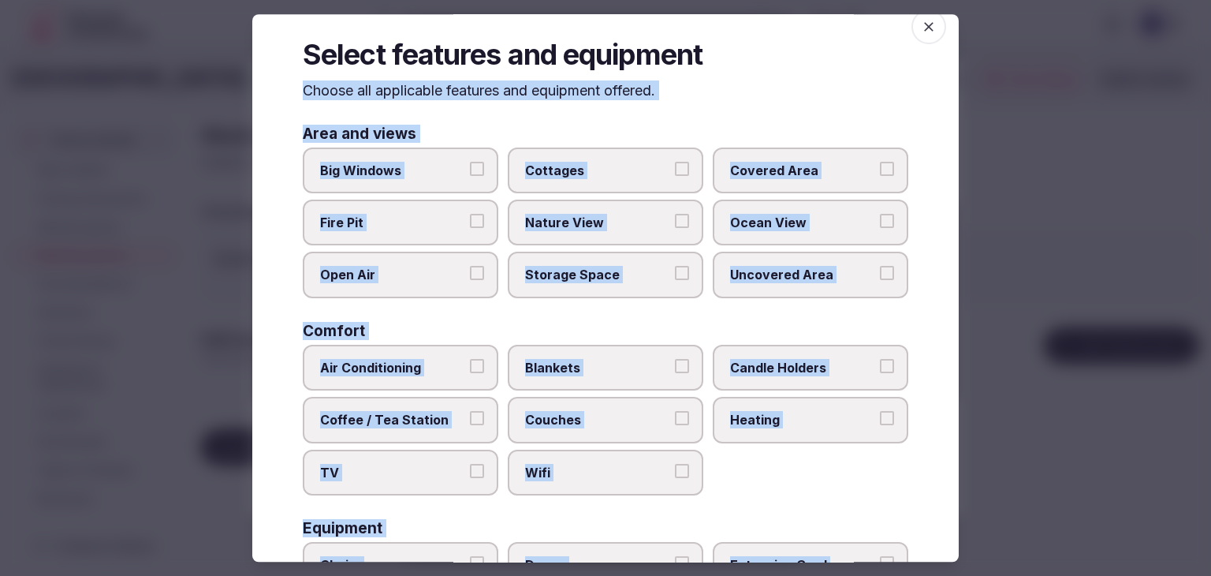
scroll to position [0, 0]
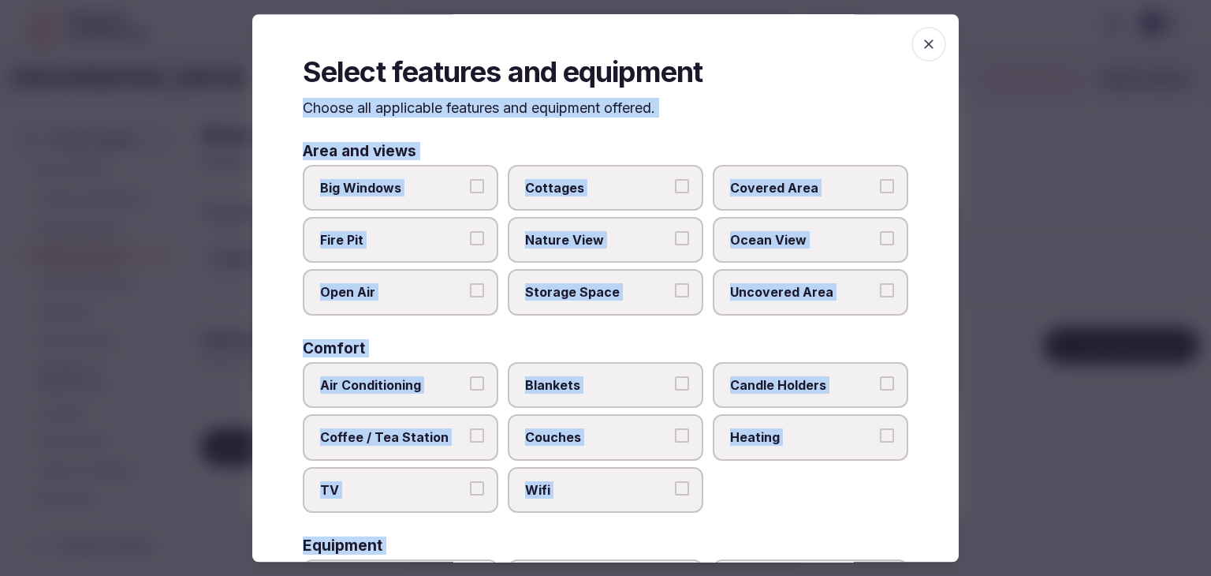
click at [458, 197] on label "Big Windows" at bounding box center [401, 188] width 196 height 46
click at [470, 193] on button "Big Windows" at bounding box center [477, 186] width 14 height 14
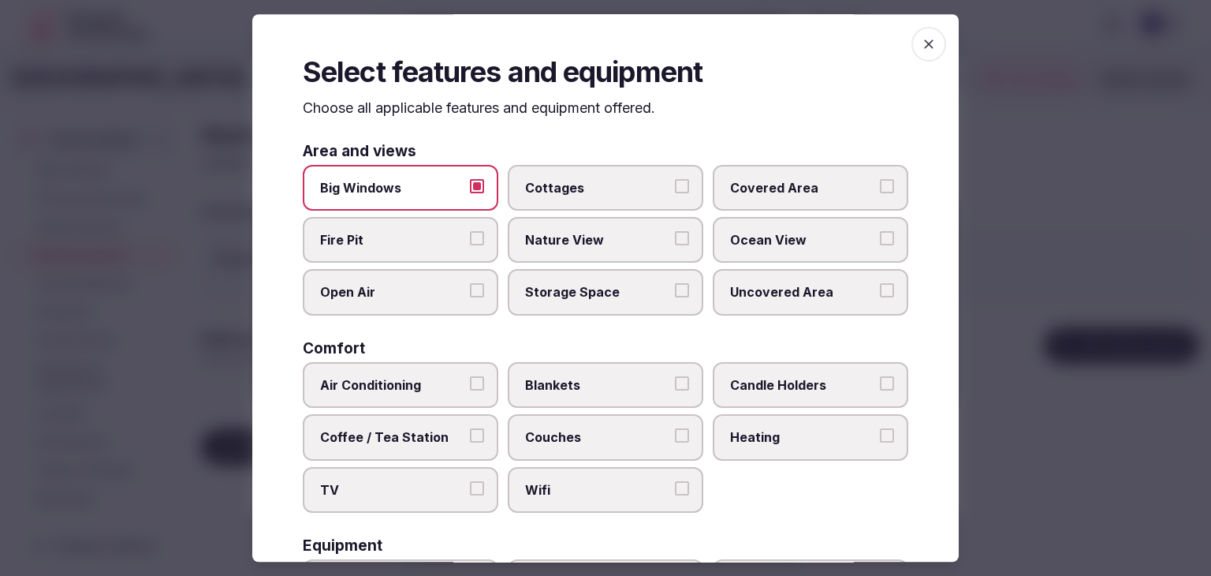
click at [747, 192] on span "Covered Area" at bounding box center [802, 187] width 145 height 17
click at [880, 192] on button "Covered Area" at bounding box center [887, 186] width 14 height 14
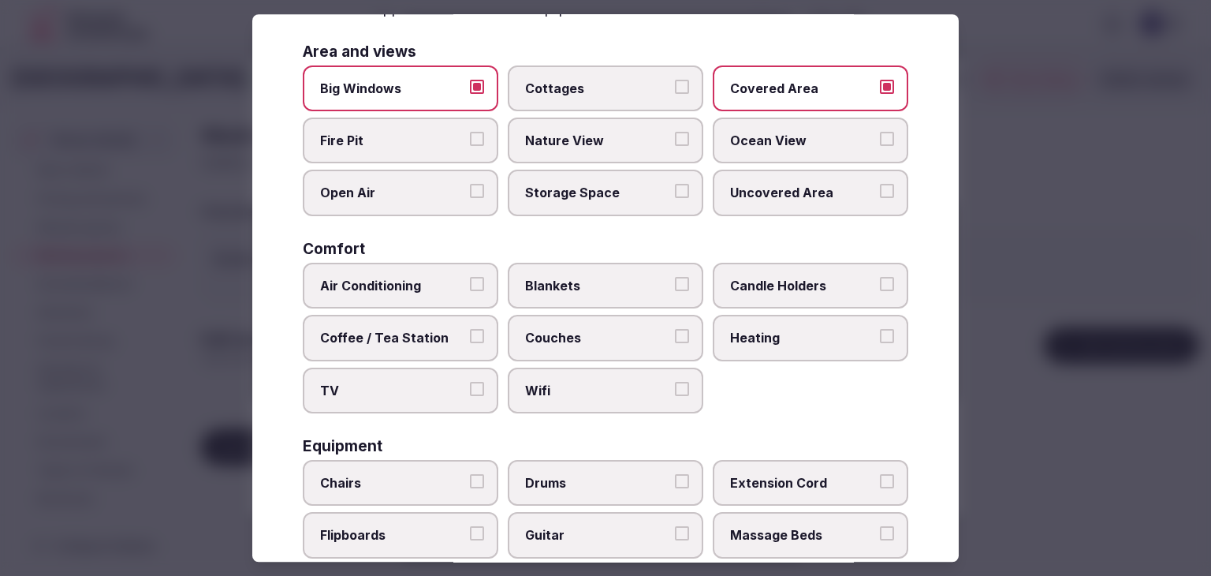
scroll to position [158, 0]
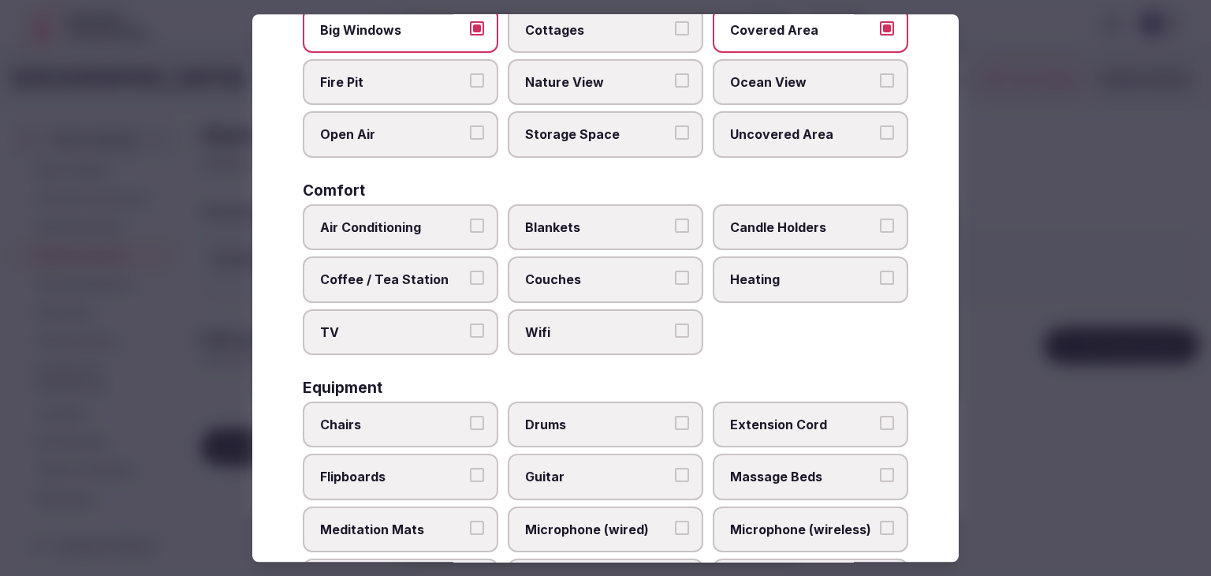
click at [420, 215] on label "Air Conditioning" at bounding box center [401, 227] width 196 height 46
click at [470, 218] on button "Air Conditioning" at bounding box center [477, 225] width 14 height 14
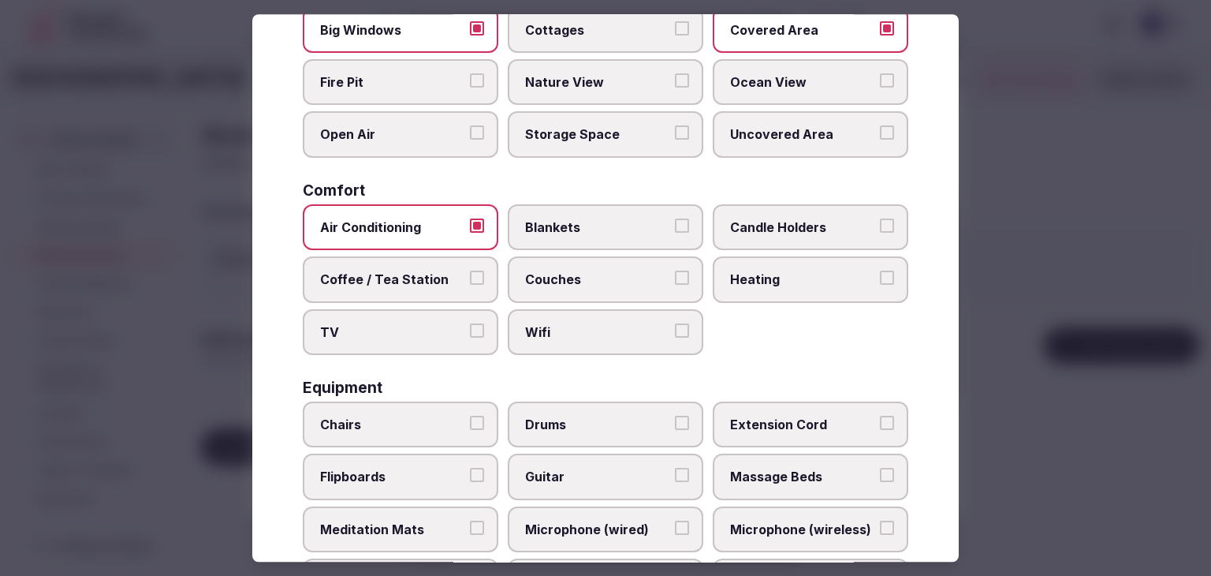
click at [767, 279] on span "Heating" at bounding box center [802, 279] width 145 height 17
click at [880, 279] on button "Heating" at bounding box center [887, 278] width 14 height 14
click at [610, 345] on label "Wifi" at bounding box center [606, 332] width 196 height 46
click at [675, 338] on button "Wifi" at bounding box center [682, 330] width 14 height 14
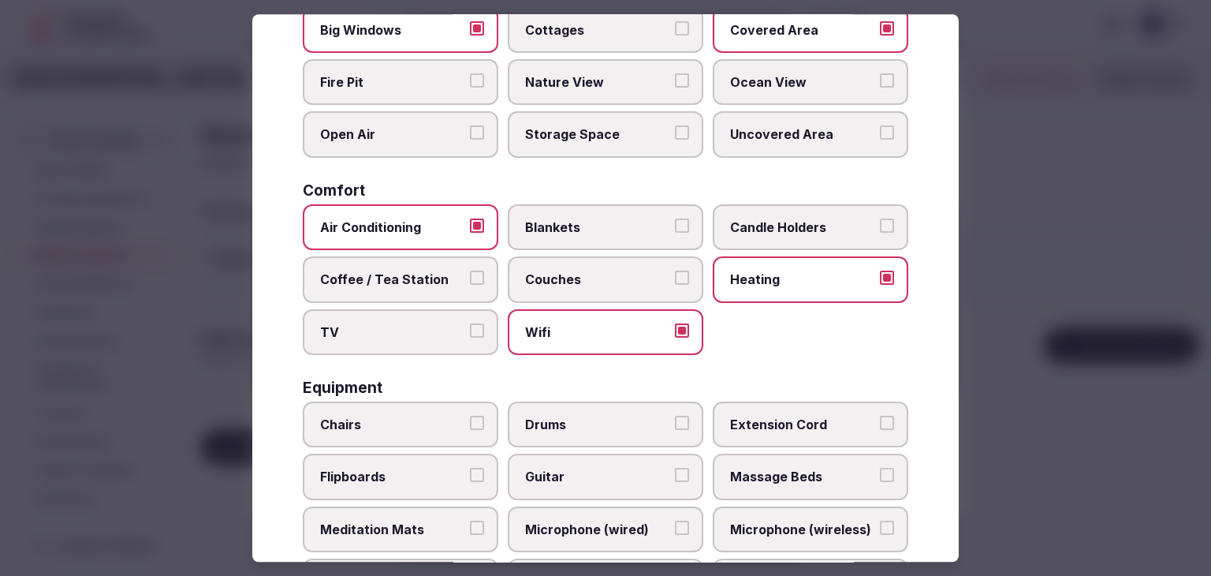
click at [439, 350] on label "TV" at bounding box center [401, 332] width 196 height 46
click at [470, 338] on button "TV" at bounding box center [477, 330] width 14 height 14
click at [537, 294] on label "Couches" at bounding box center [606, 279] width 196 height 46
click at [675, 285] on button "Couches" at bounding box center [682, 278] width 14 height 14
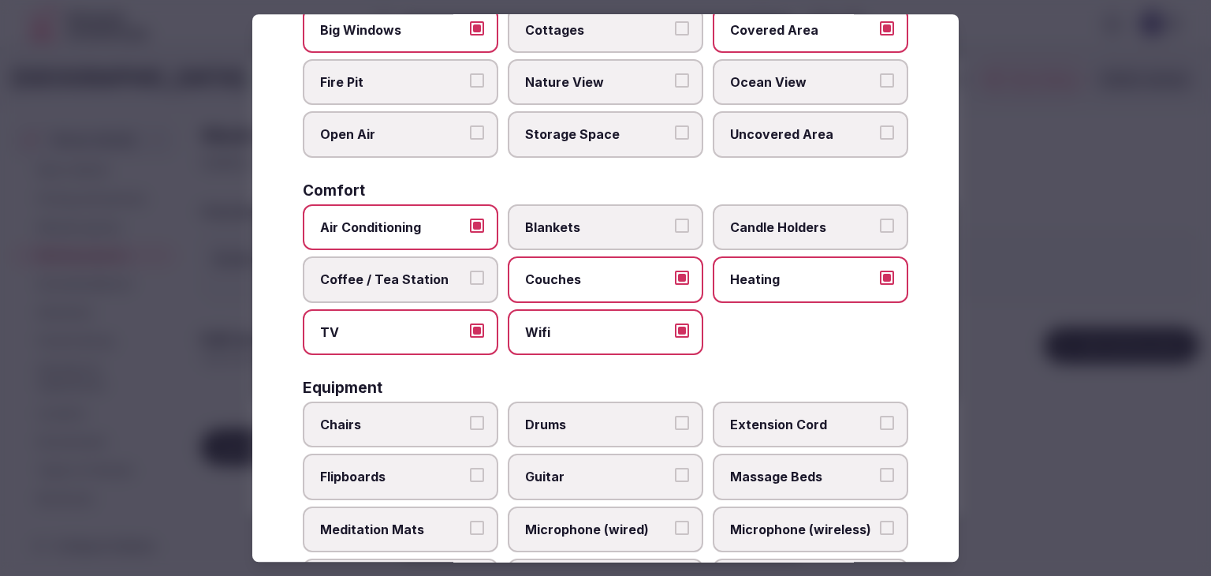
click at [442, 282] on span "Coffee / Tea Station" at bounding box center [392, 279] width 145 height 17
click at [470, 282] on button "Coffee / Tea Station" at bounding box center [477, 278] width 14 height 14
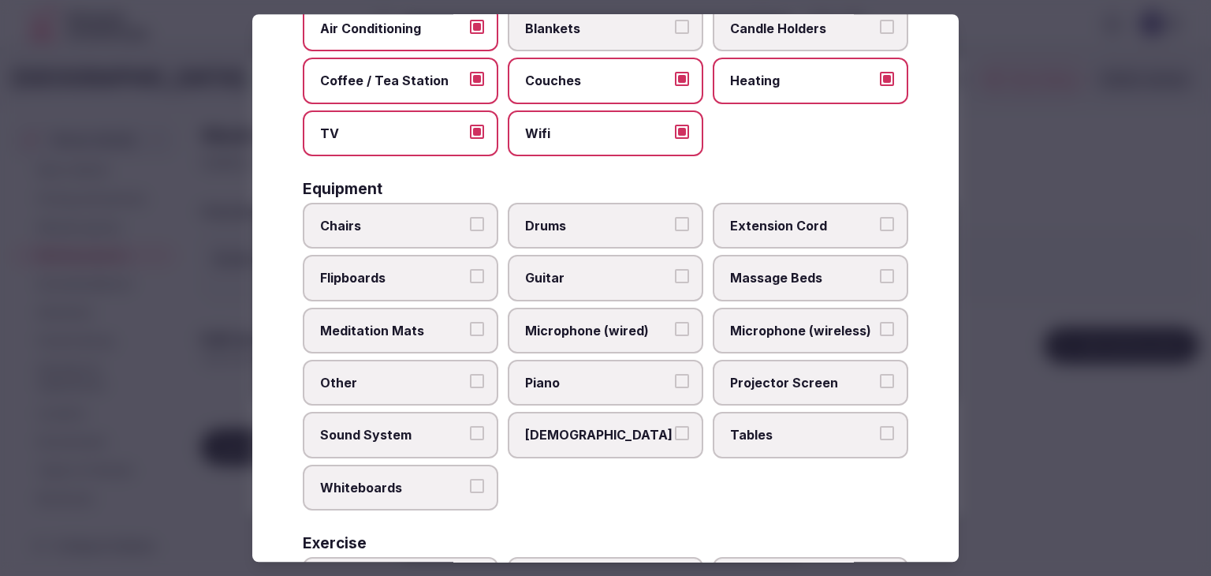
scroll to position [473, 0]
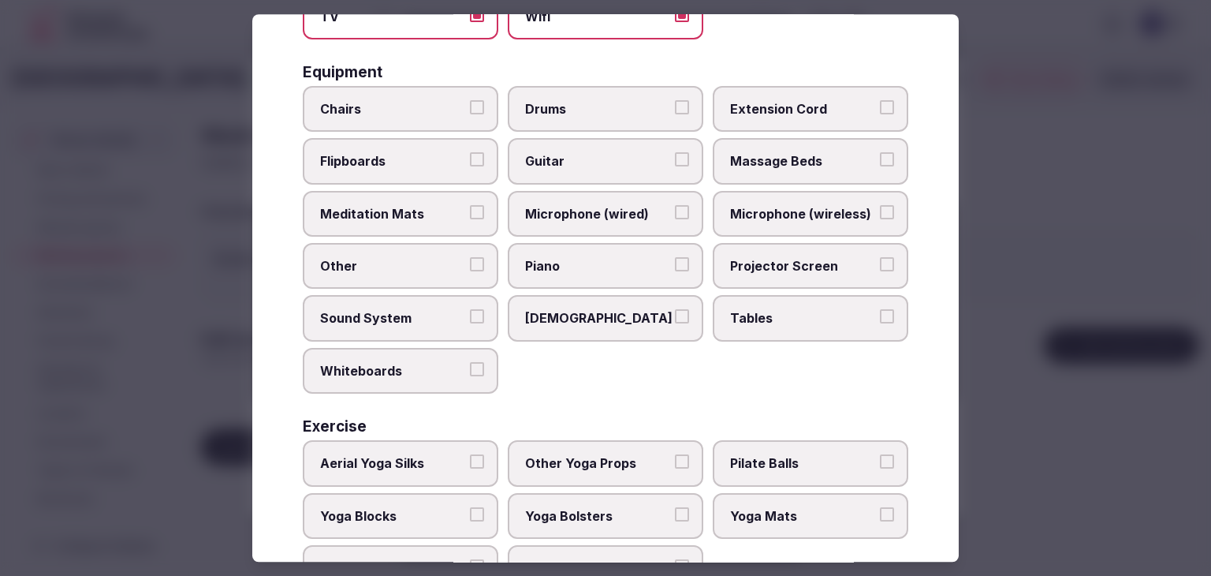
click at [420, 103] on span "Chairs" at bounding box center [392, 108] width 145 height 17
click at [470, 103] on button "Chairs" at bounding box center [477, 107] width 14 height 14
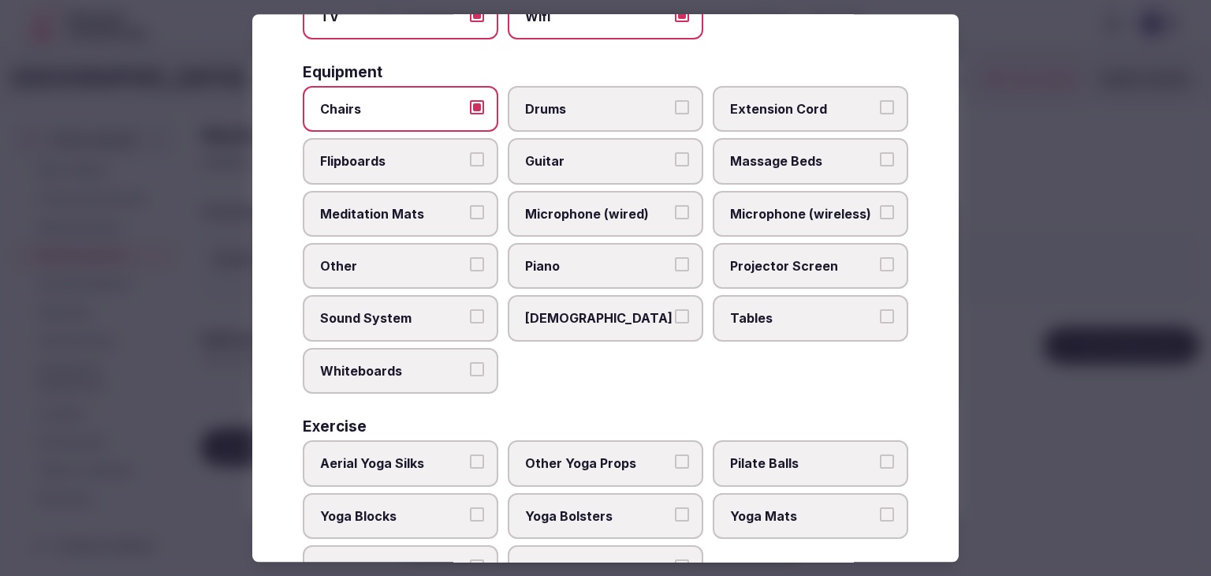
click at [416, 146] on label "Flipboards" at bounding box center [401, 162] width 196 height 46
click at [470, 153] on button "Flipboards" at bounding box center [477, 160] width 14 height 14
click at [420, 310] on span "Sound System" at bounding box center [392, 318] width 145 height 17
click at [470, 310] on button "Sound System" at bounding box center [477, 317] width 14 height 14
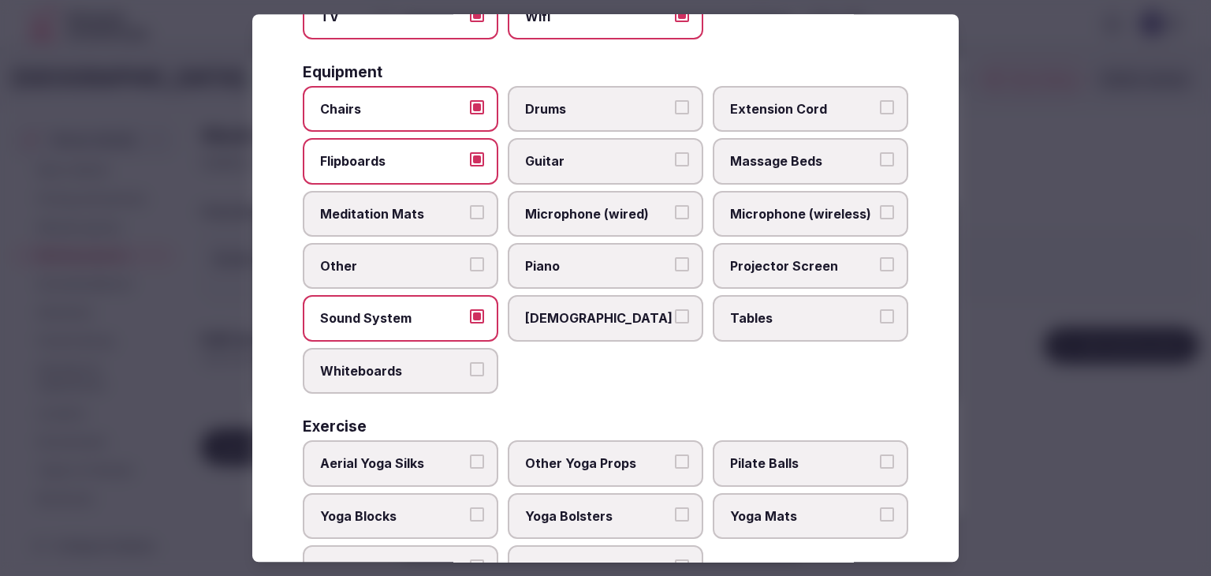
click at [409, 362] on span "Whiteboards" at bounding box center [392, 370] width 145 height 17
click at [470, 362] on button "Whiteboards" at bounding box center [477, 369] width 14 height 14
drag, startPoint x: 586, startPoint y: 227, endPoint x: 660, endPoint y: 213, distance: 75.5
click at [587, 226] on label "Microphone (wired)" at bounding box center [606, 214] width 196 height 46
click at [675, 219] on button "Microphone (wired)" at bounding box center [682, 212] width 14 height 14
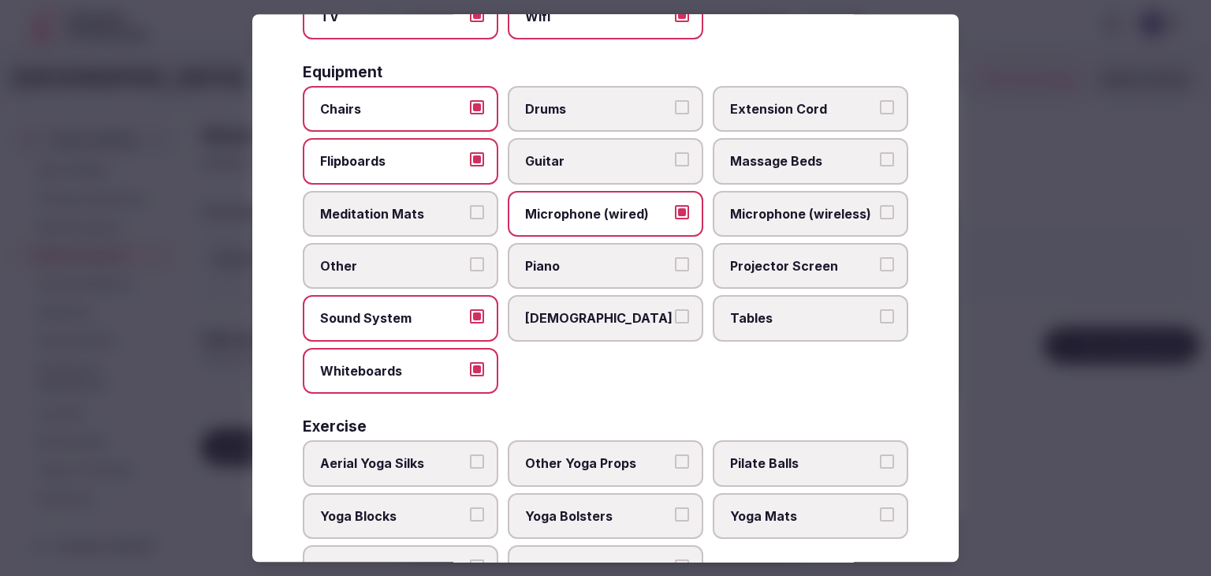
click at [786, 212] on span "Microphone (wireless)" at bounding box center [802, 213] width 145 height 17
click at [880, 212] on button "Microphone (wireless)" at bounding box center [887, 212] width 14 height 14
drag, startPoint x: 774, startPoint y: 257, endPoint x: 774, endPoint y: 269, distance: 11.8
click at [774, 259] on span "Projector Screen" at bounding box center [802, 265] width 145 height 17
click at [880, 259] on button "Projector Screen" at bounding box center [887, 264] width 14 height 14
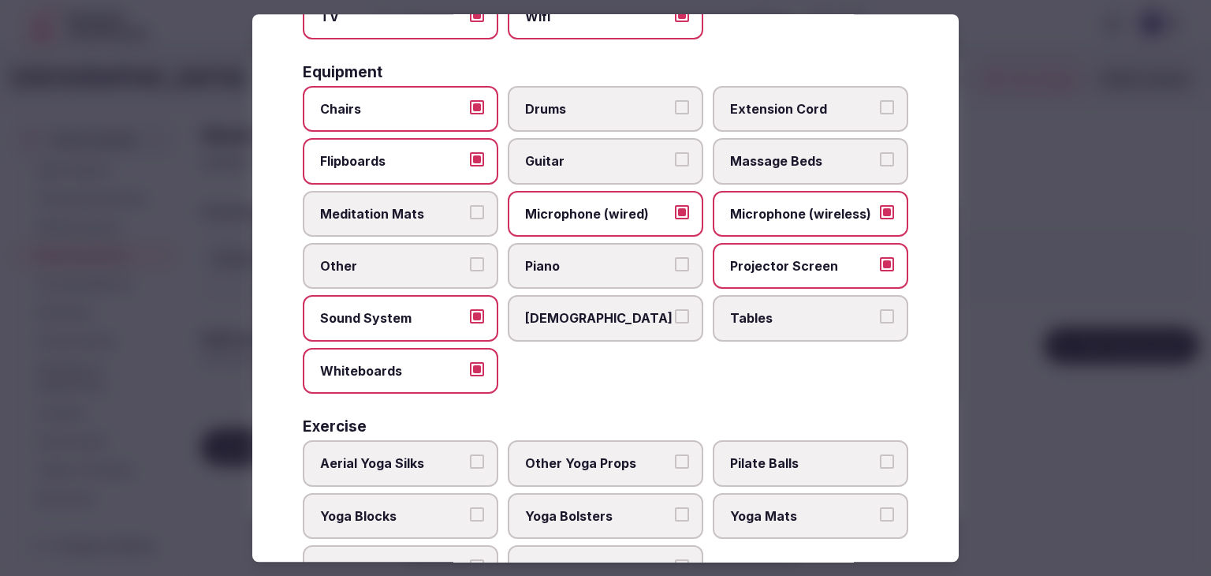
click at [767, 319] on span "Tables" at bounding box center [802, 318] width 145 height 17
click at [880, 319] on button "Tables" at bounding box center [887, 317] width 14 height 14
click at [798, 100] on span "Extension Cord" at bounding box center [802, 108] width 145 height 17
click at [880, 100] on button "Extension Cord" at bounding box center [887, 107] width 14 height 14
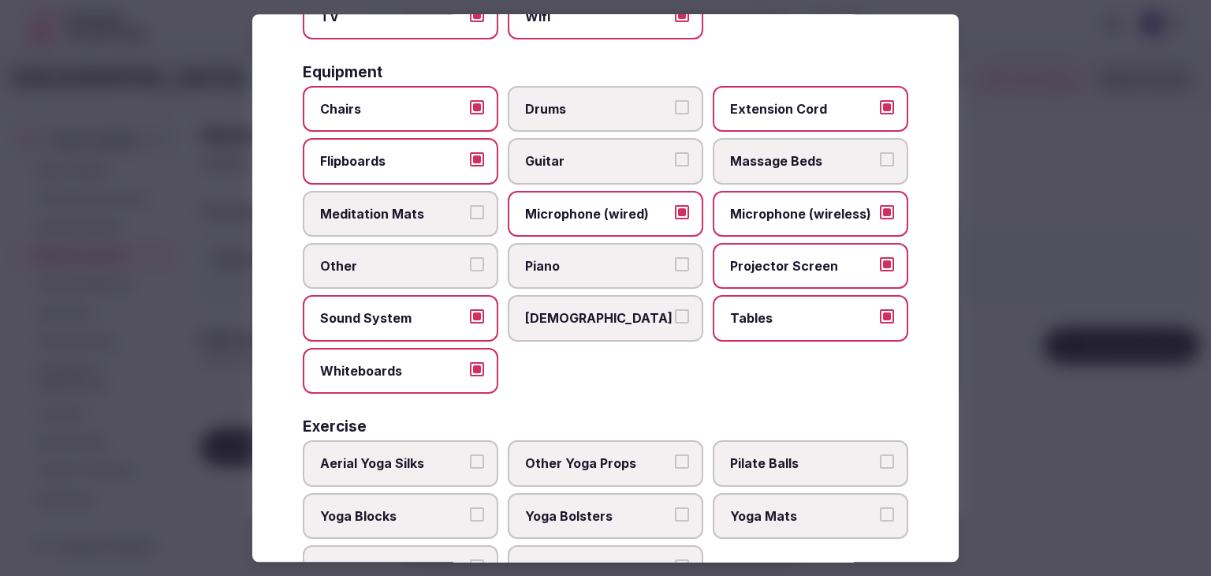
click at [771, 100] on span "Extension Cord" at bounding box center [802, 108] width 145 height 17
click at [880, 100] on button "Extension Cord" at bounding box center [887, 107] width 14 height 14
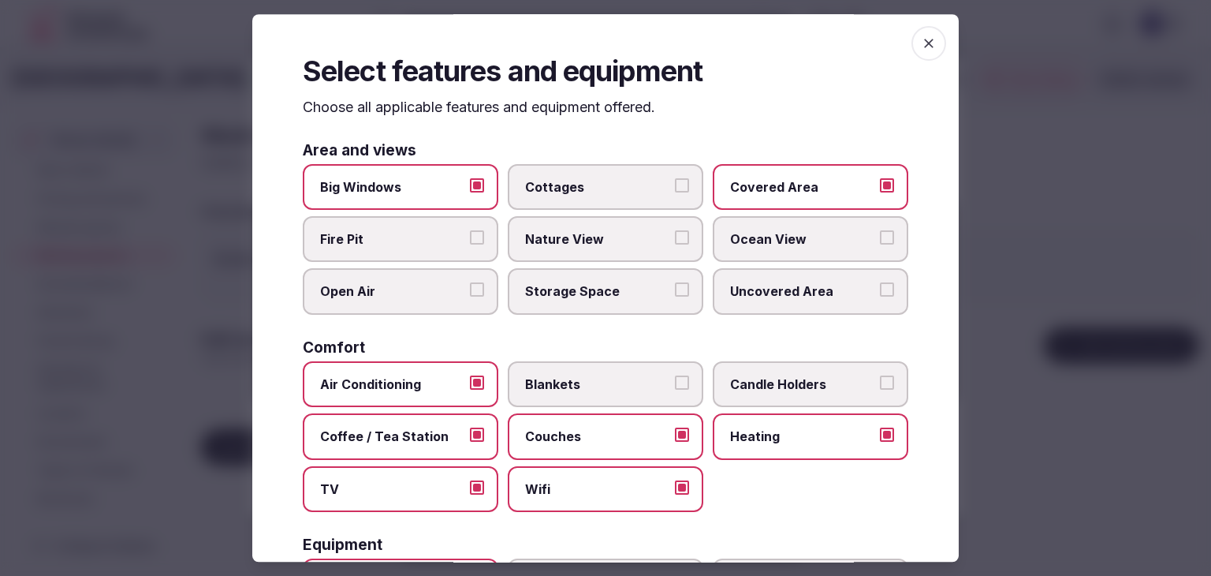
scroll to position [0, 0]
click at [922, 40] on icon "button" at bounding box center [929, 44] width 16 height 16
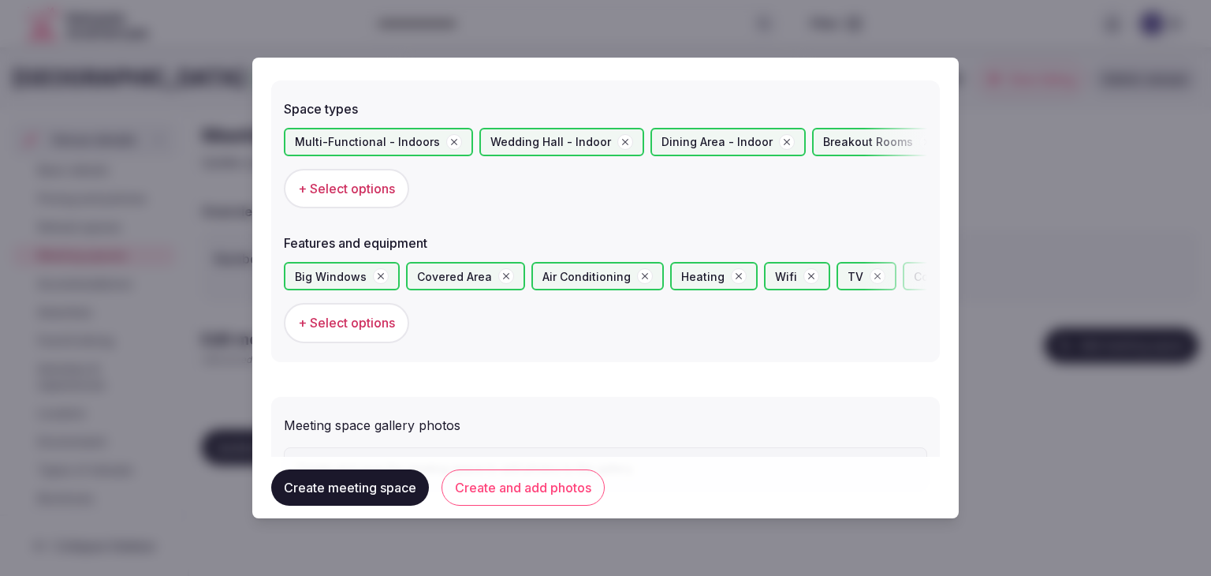
click at [574, 480] on button "Create and add photos" at bounding box center [523, 487] width 163 height 36
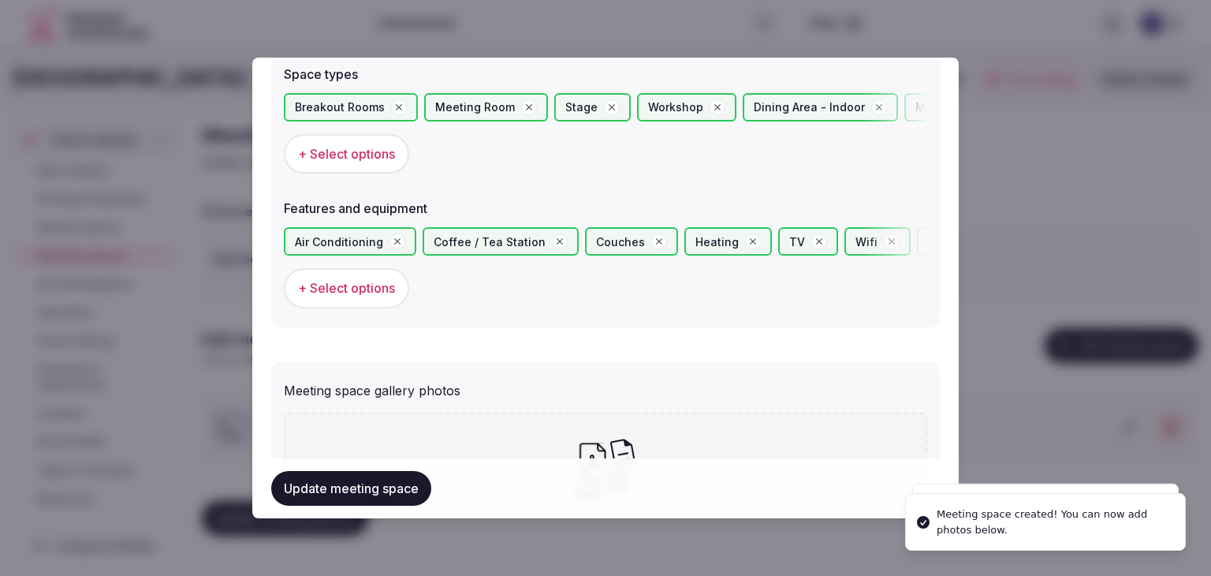
scroll to position [1092, 0]
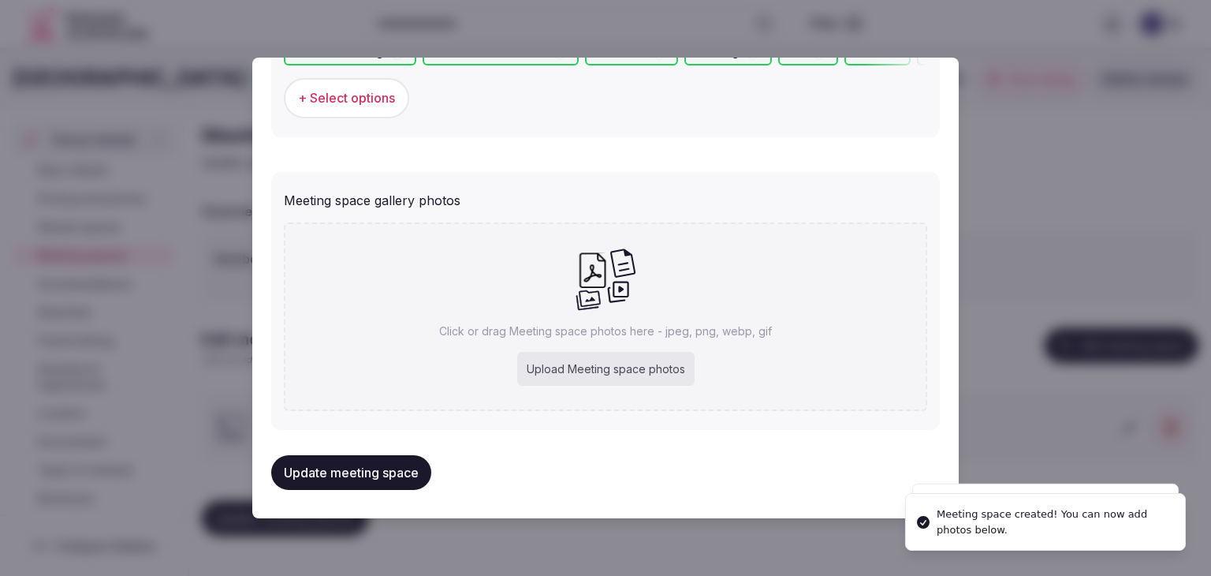
click at [640, 364] on div "Upload Meeting space photos" at bounding box center [605, 369] width 177 height 35
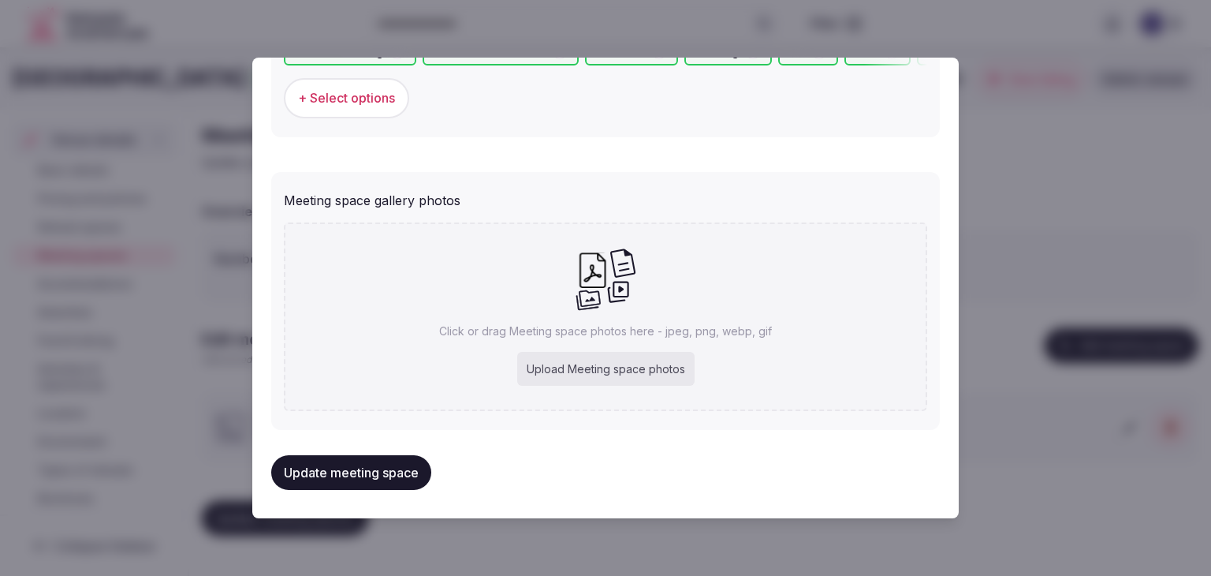
click at [645, 371] on div "Upload Meeting space photos" at bounding box center [605, 369] width 177 height 35
type input "**********"
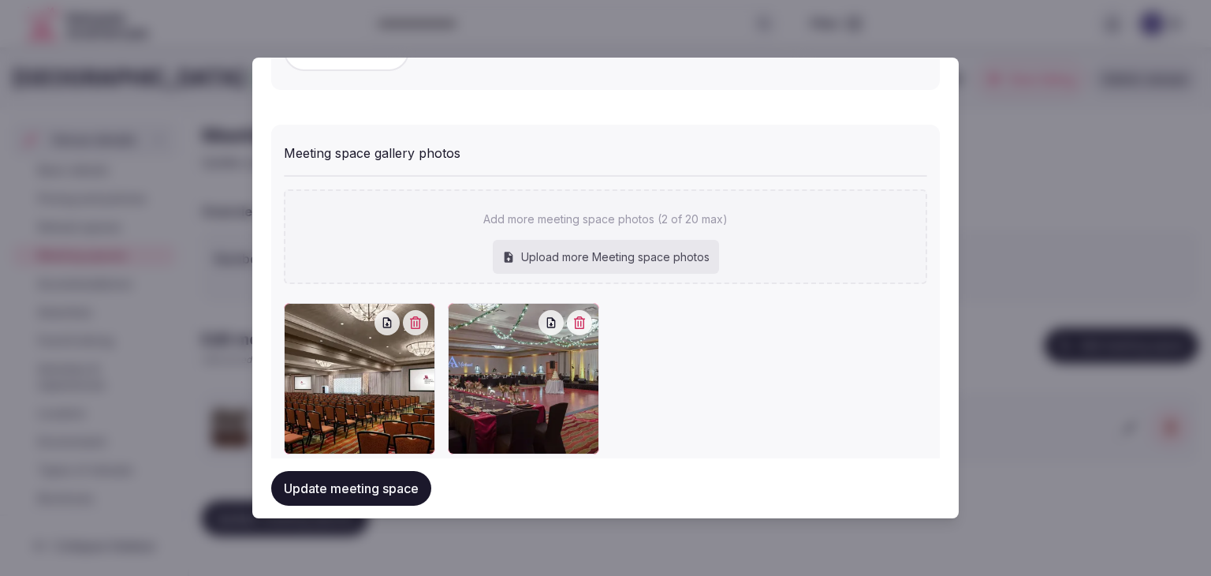
scroll to position [1180, 0]
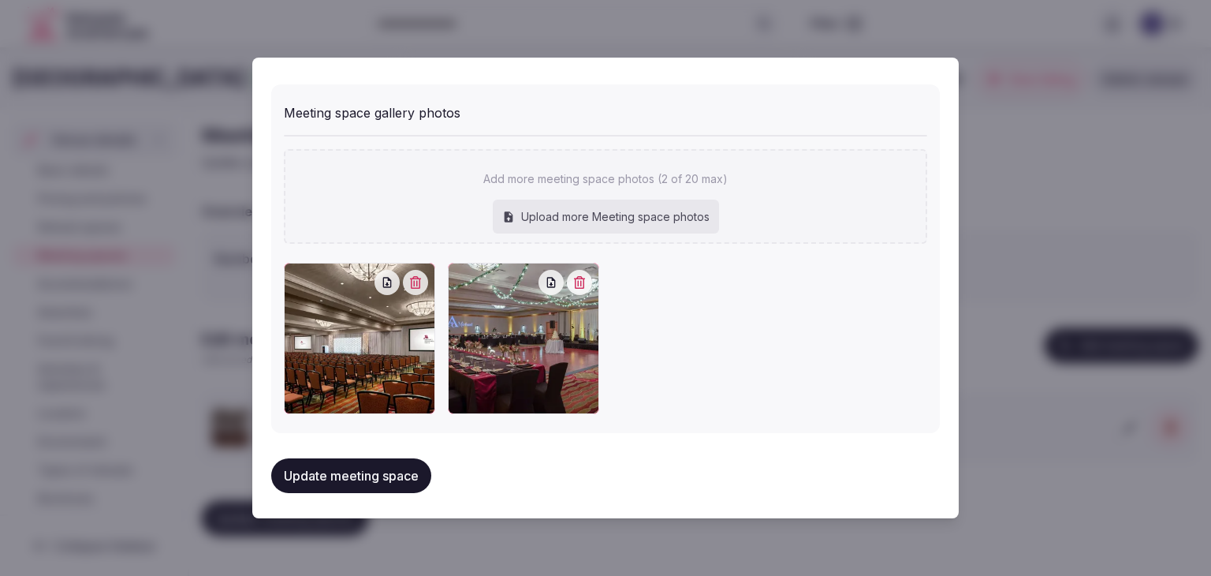
click at [390, 469] on button "Update meeting space" at bounding box center [351, 475] width 160 height 35
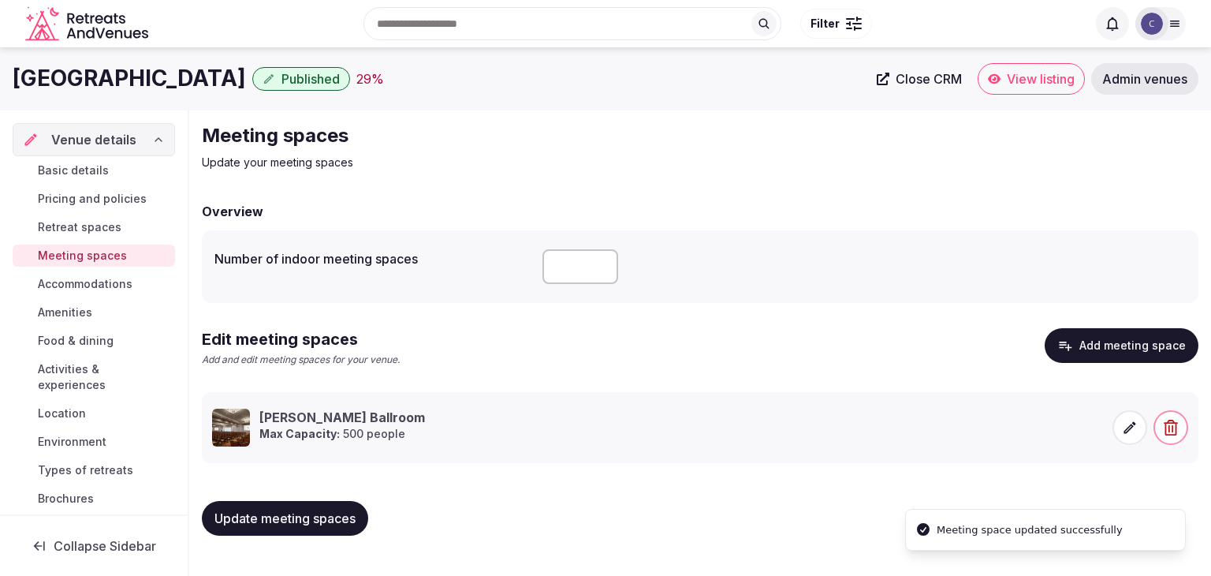
click at [463, 266] on div "Number of indoor meeting spaces **" at bounding box center [701, 266] width 972 height 47
click at [1126, 420] on icon at bounding box center [1130, 428] width 16 height 16
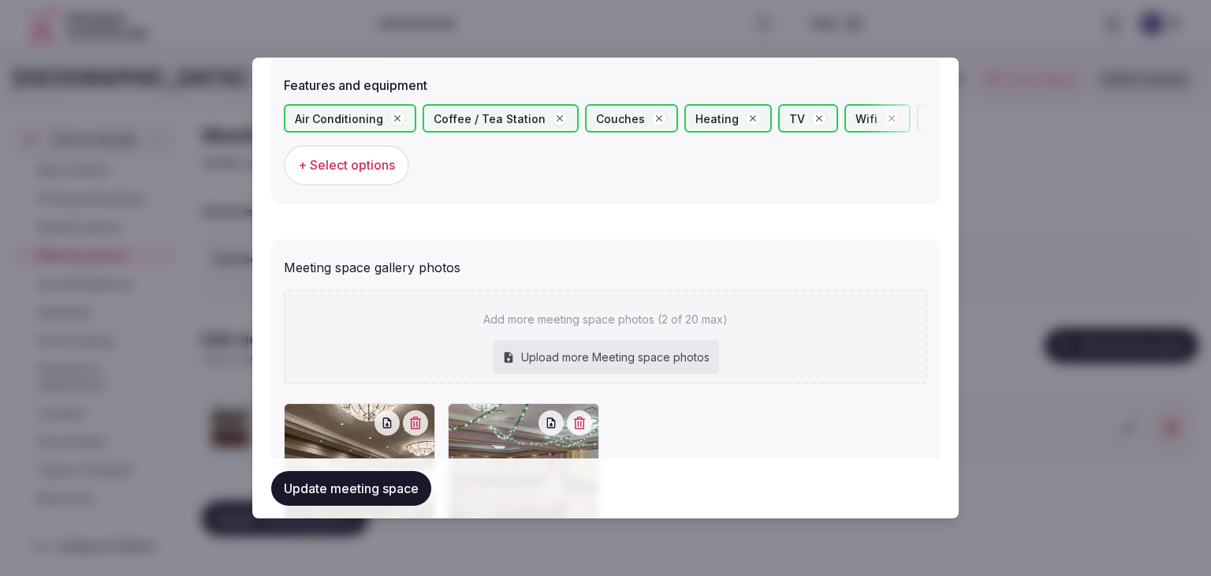
scroll to position [1166, 0]
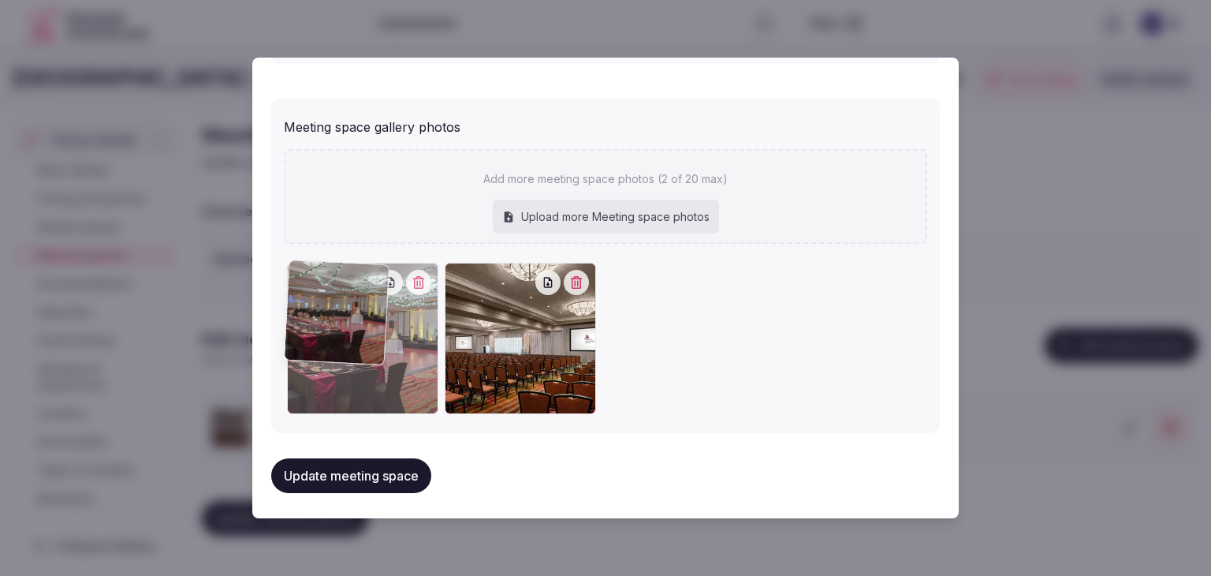
drag, startPoint x: 464, startPoint y: 278, endPoint x: 353, endPoint y: 277, distance: 111.2
click at [355, 271] on div at bounding box center [362, 338] width 151 height 151
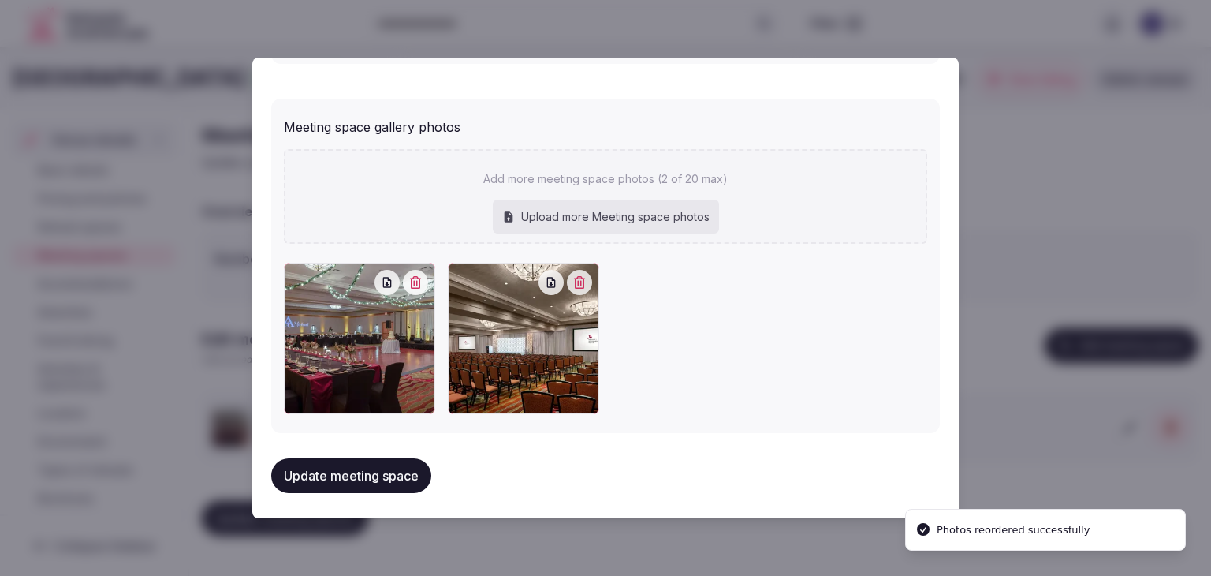
click at [369, 483] on button "Update meeting space" at bounding box center [351, 475] width 160 height 35
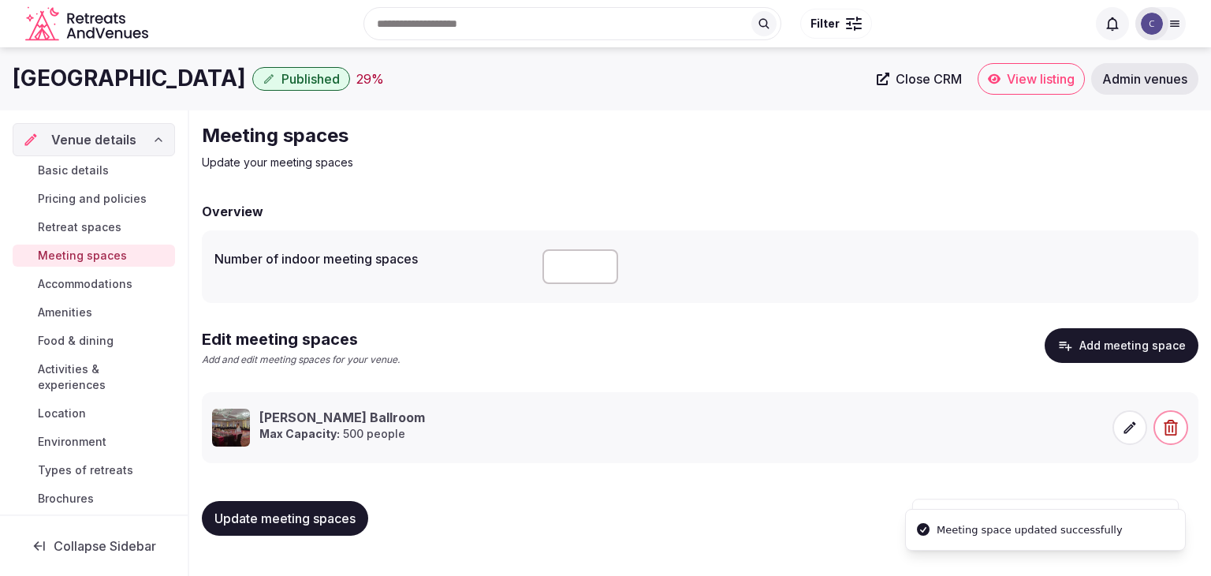
click at [347, 518] on span "Update meeting spaces" at bounding box center [285, 518] width 141 height 16
click at [353, 524] on span "Update meeting spaces" at bounding box center [285, 518] width 141 height 16
click at [88, 283] on span "Accommodations" at bounding box center [85, 284] width 95 height 16
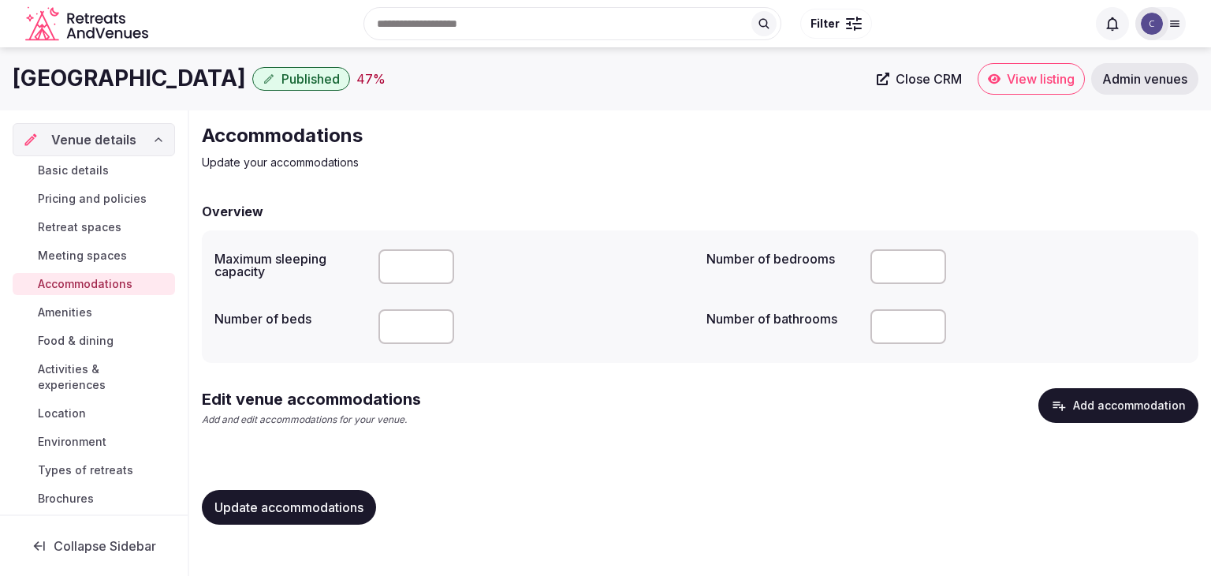
click at [1113, 397] on button "Add accommodation" at bounding box center [1119, 405] width 160 height 35
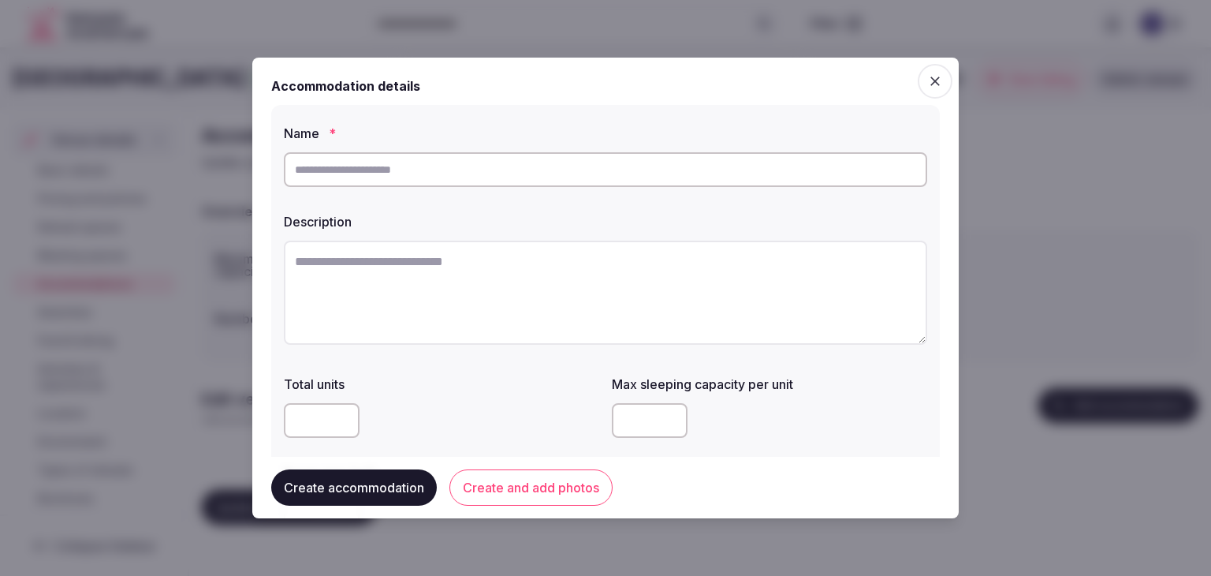
click at [496, 167] on input "text" at bounding box center [606, 169] width 644 height 35
type input "**********"
click at [519, 322] on textarea at bounding box center [606, 293] width 644 height 104
paste textarea "**********"
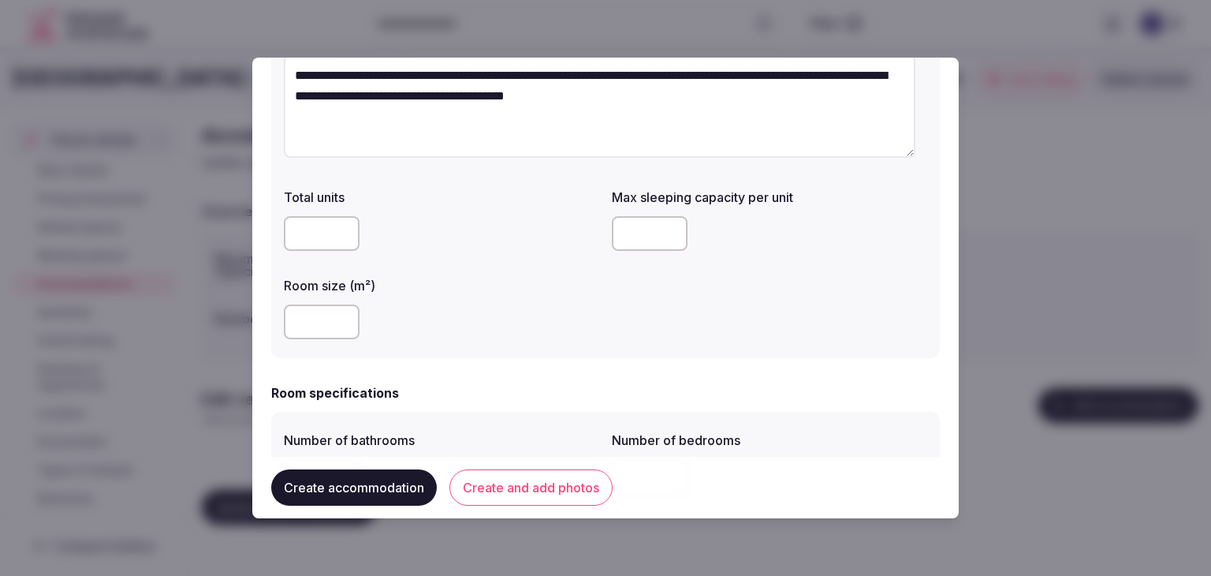
scroll to position [237, 0]
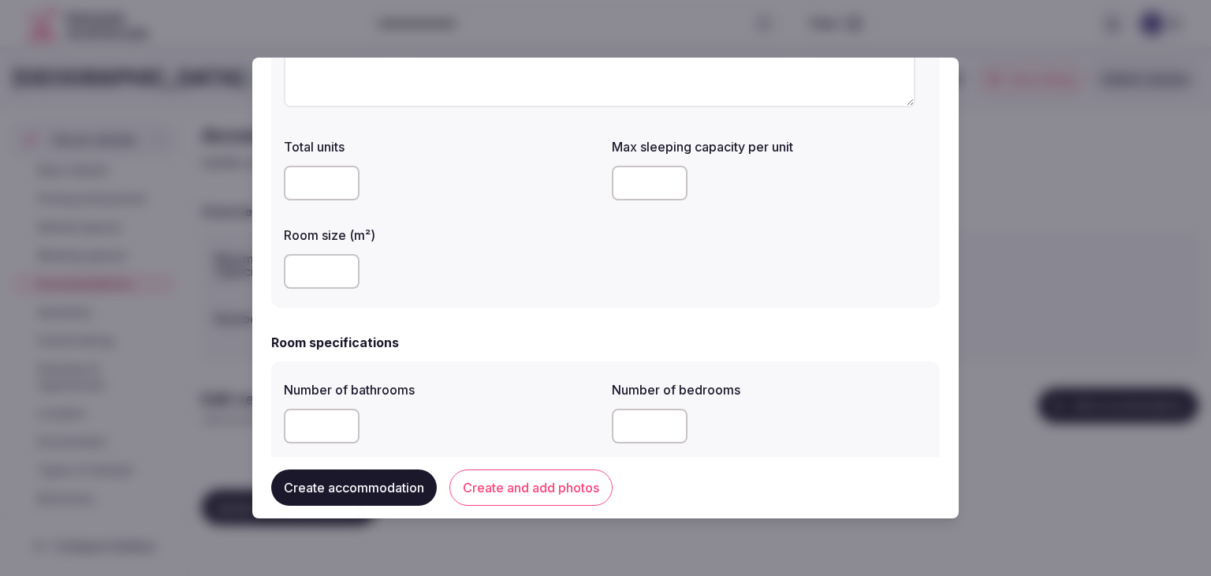
type textarea "**********"
click at [316, 267] on input "number" at bounding box center [322, 271] width 76 height 35
type input "**"
click at [618, 181] on input "number" at bounding box center [650, 183] width 76 height 35
type input "*"
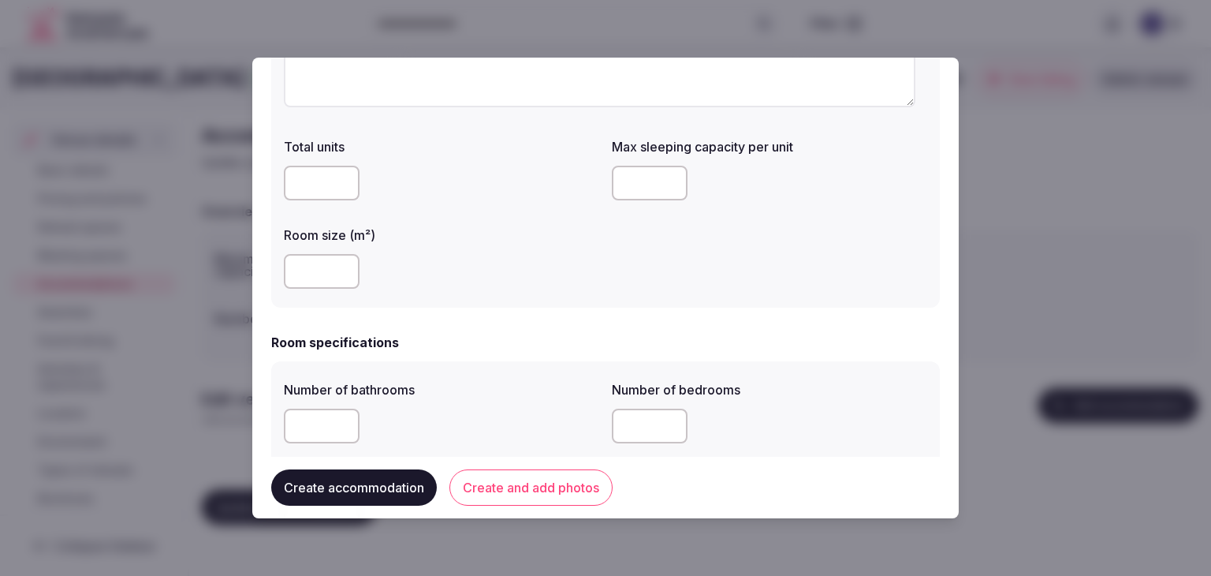
click at [522, 305] on div "**********" at bounding box center [605, 87] width 669 height 439
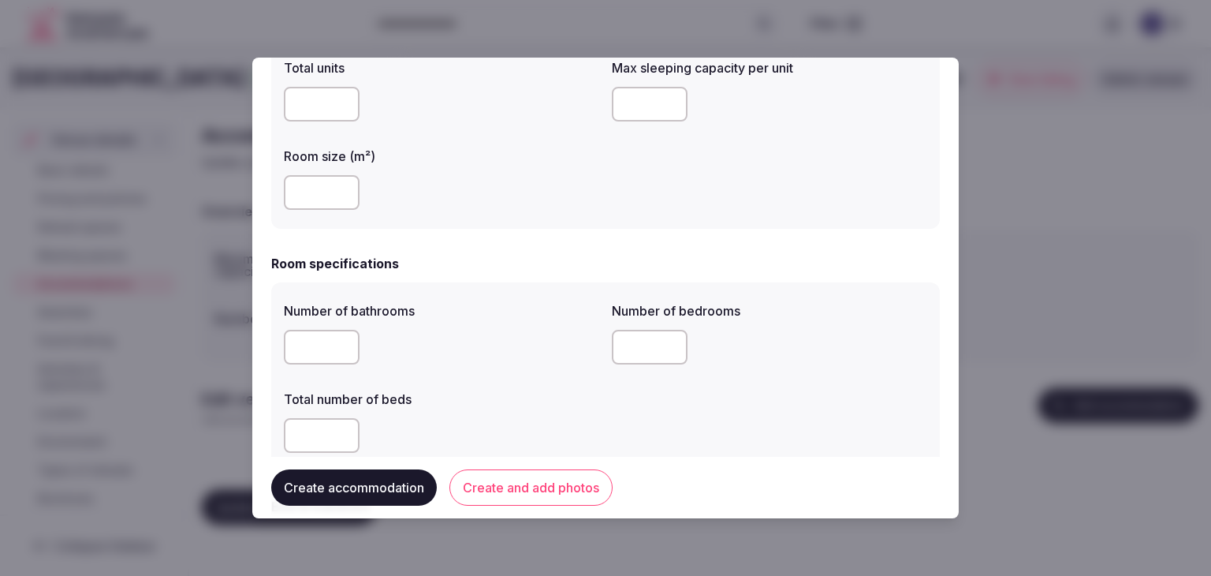
click at [290, 341] on input "number" at bounding box center [322, 347] width 76 height 35
type input "*"
click at [311, 437] on input "number" at bounding box center [322, 435] width 76 height 35
type input "*"
click at [615, 344] on input "number" at bounding box center [650, 347] width 76 height 35
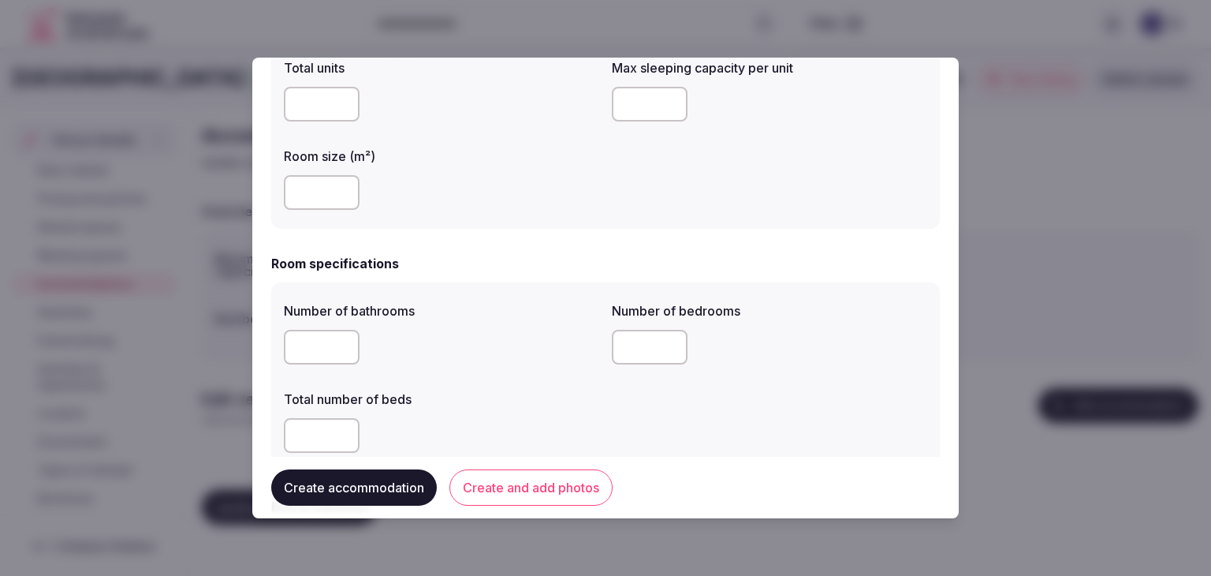
type input "*"
click at [516, 409] on div "Total number of beds *" at bounding box center [441, 421] width 315 height 76
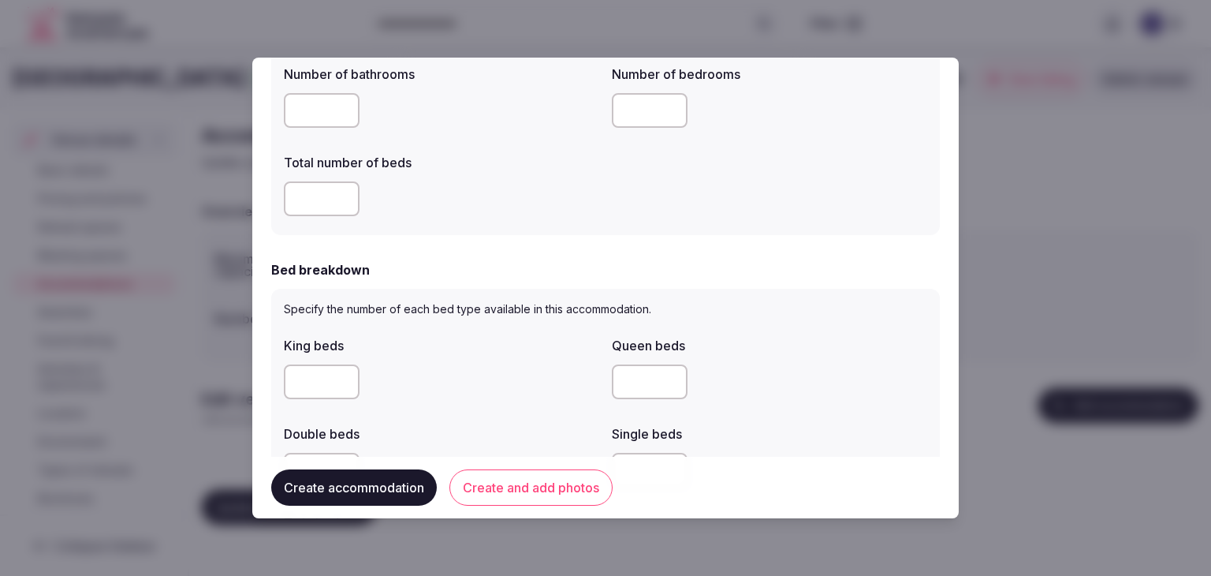
click at [297, 373] on input "number" at bounding box center [322, 381] width 76 height 35
type input "*"
click at [445, 378] on div "*" at bounding box center [441, 381] width 315 height 35
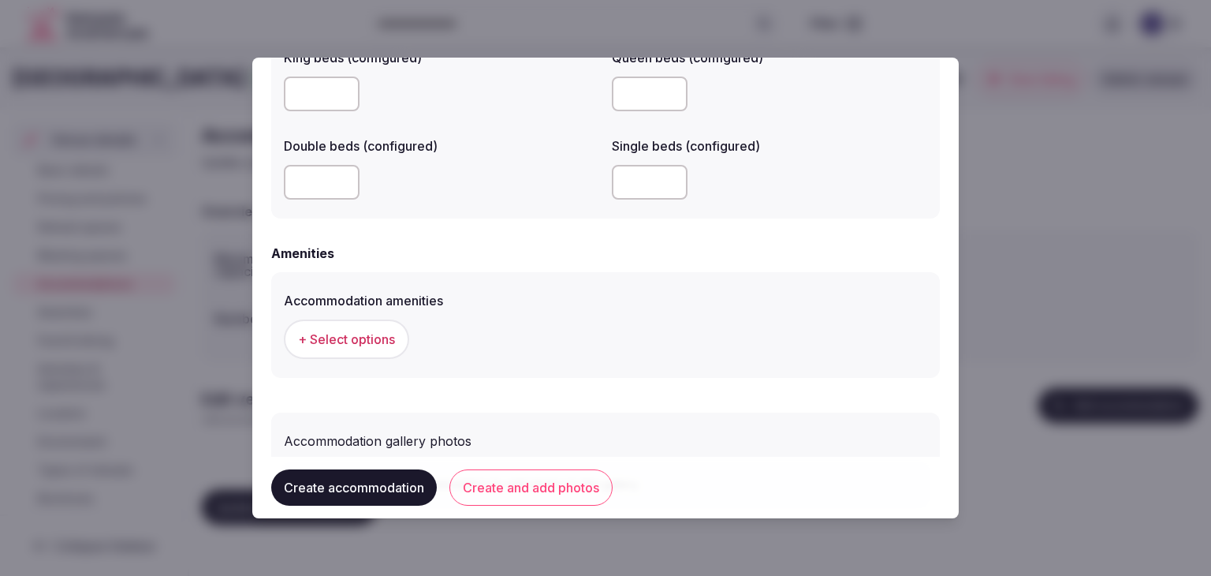
scroll to position [1432, 0]
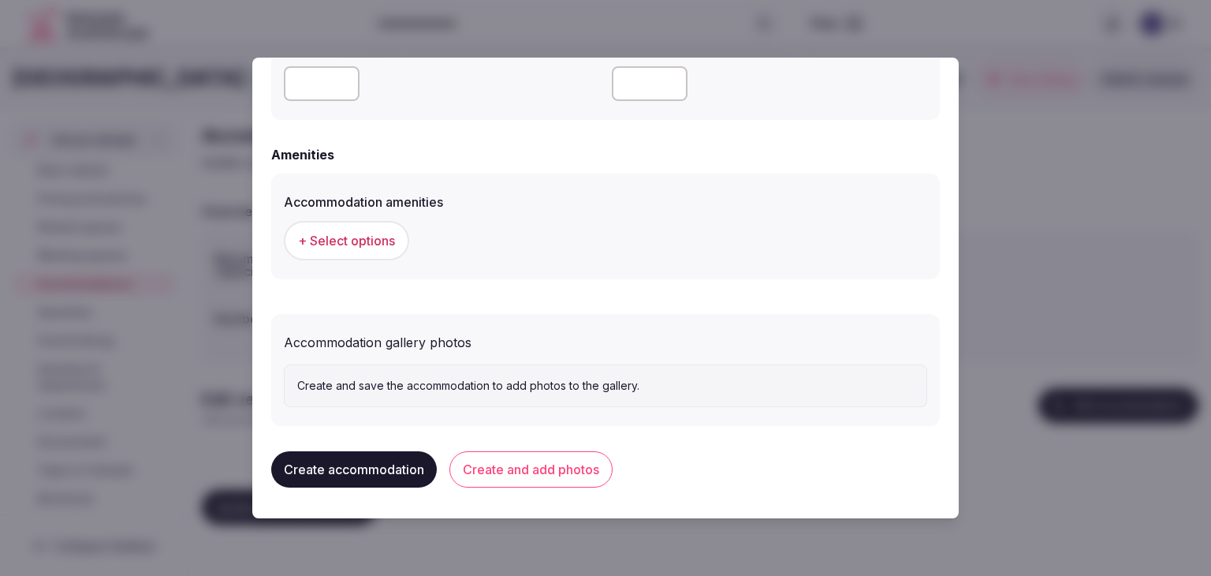
click at [358, 244] on span "+ Select options" at bounding box center [346, 240] width 97 height 17
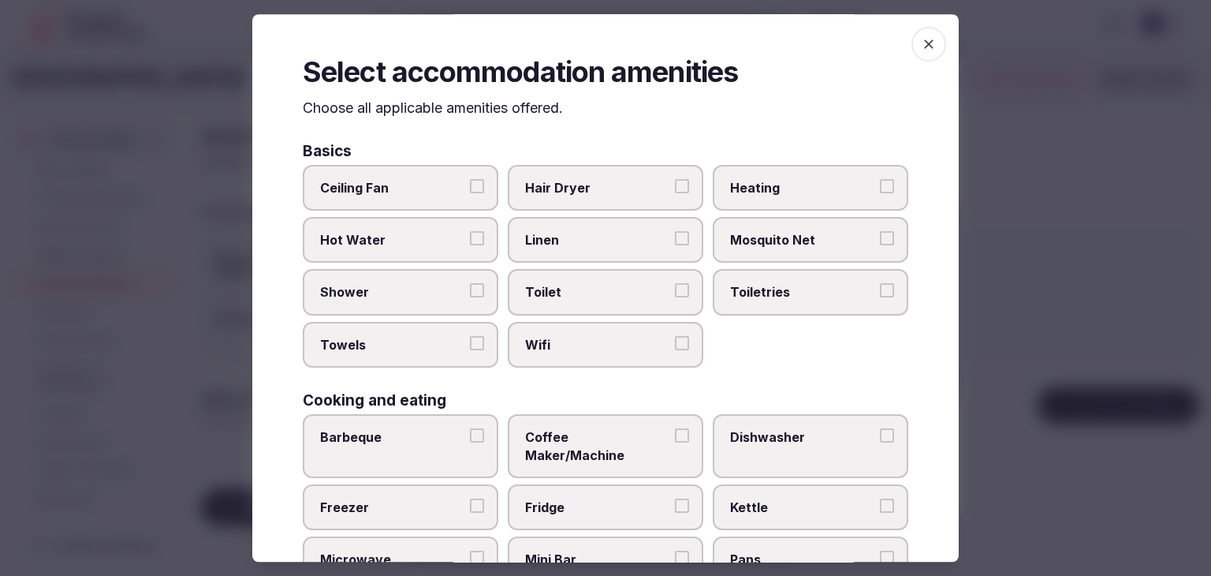
drag, startPoint x: 625, startPoint y: 337, endPoint x: 726, endPoint y: 313, distance: 104.5
click at [625, 336] on span "Wifi" at bounding box center [597, 344] width 145 height 17
click at [675, 336] on button "Wifi" at bounding box center [682, 343] width 14 height 14
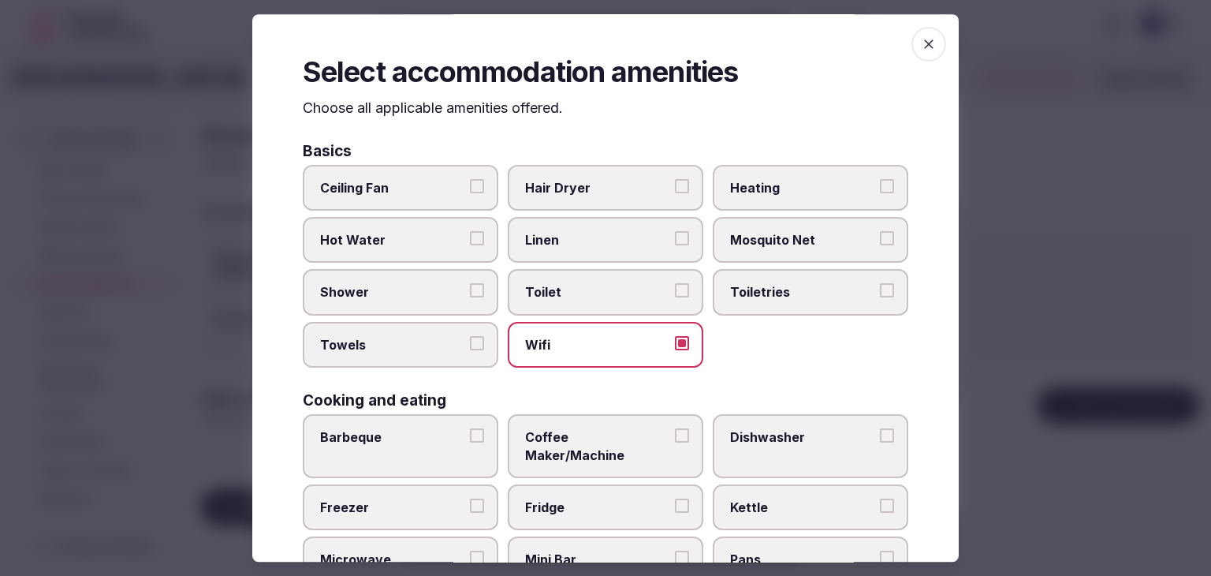
click at [764, 274] on label "Toiletries" at bounding box center [811, 293] width 196 height 46
click at [880, 284] on button "Toiletries" at bounding box center [887, 291] width 14 height 14
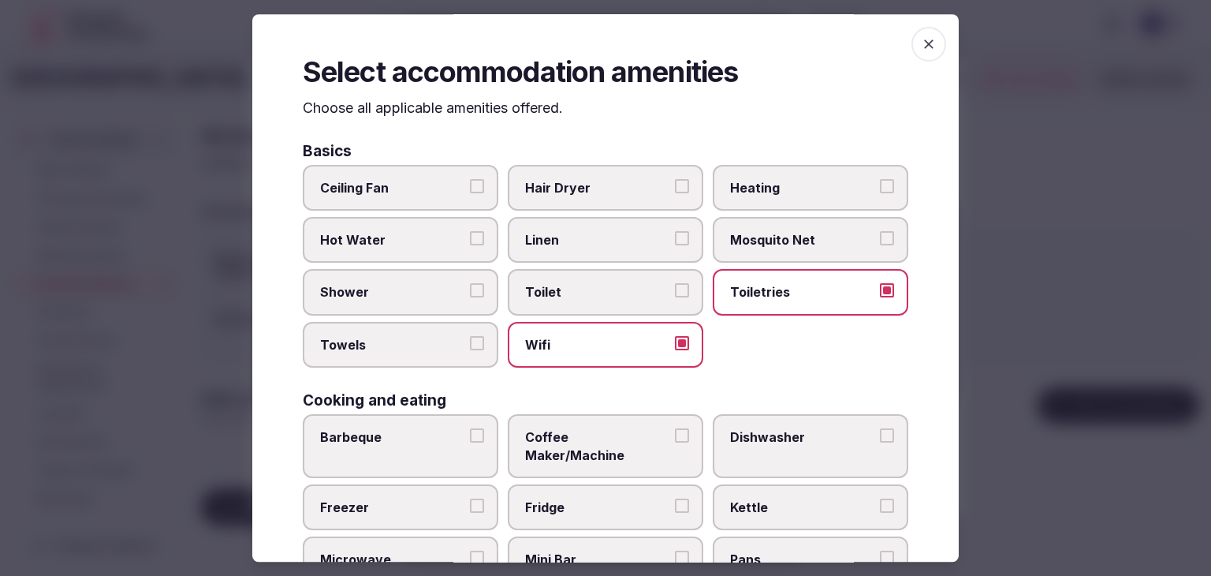
drag, startPoint x: 645, startPoint y: 180, endPoint x: 528, endPoint y: 288, distance: 159.6
click at [644, 180] on span "Hair Dryer" at bounding box center [597, 187] width 145 height 17
click at [675, 180] on button "Hair Dryer" at bounding box center [682, 186] width 14 height 14
click at [449, 285] on span "Shower" at bounding box center [392, 292] width 145 height 17
click at [470, 285] on button "Shower" at bounding box center [477, 291] width 14 height 14
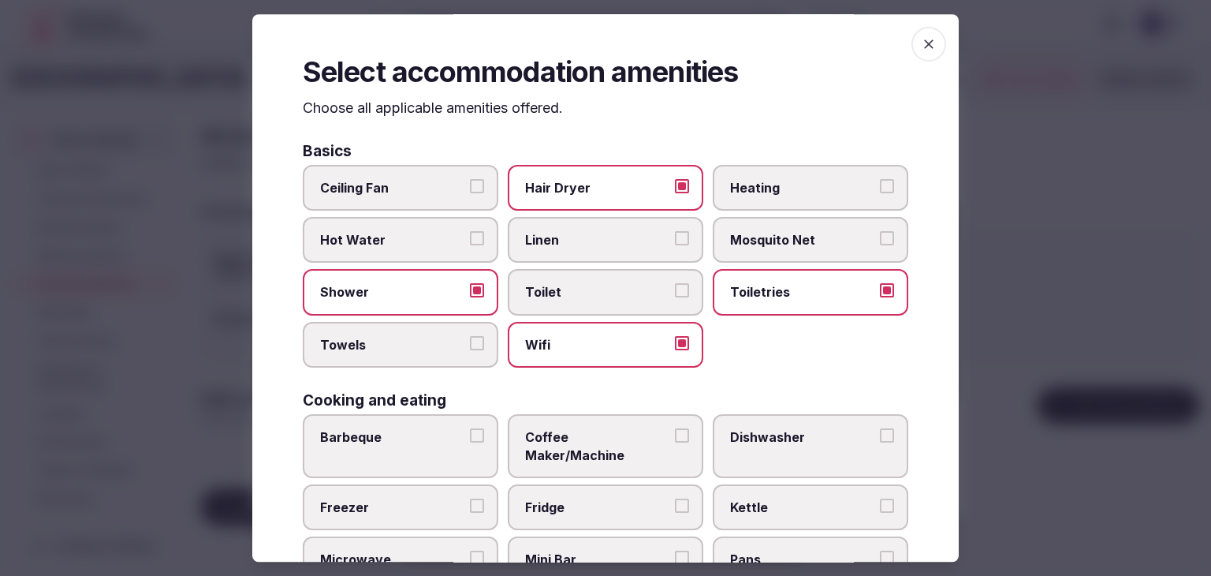
drag, startPoint x: 435, startPoint y: 337, endPoint x: 483, endPoint y: 394, distance: 75.5
click at [435, 338] on span "Towels" at bounding box center [392, 344] width 145 height 17
click at [470, 338] on button "Towels" at bounding box center [477, 343] width 14 height 14
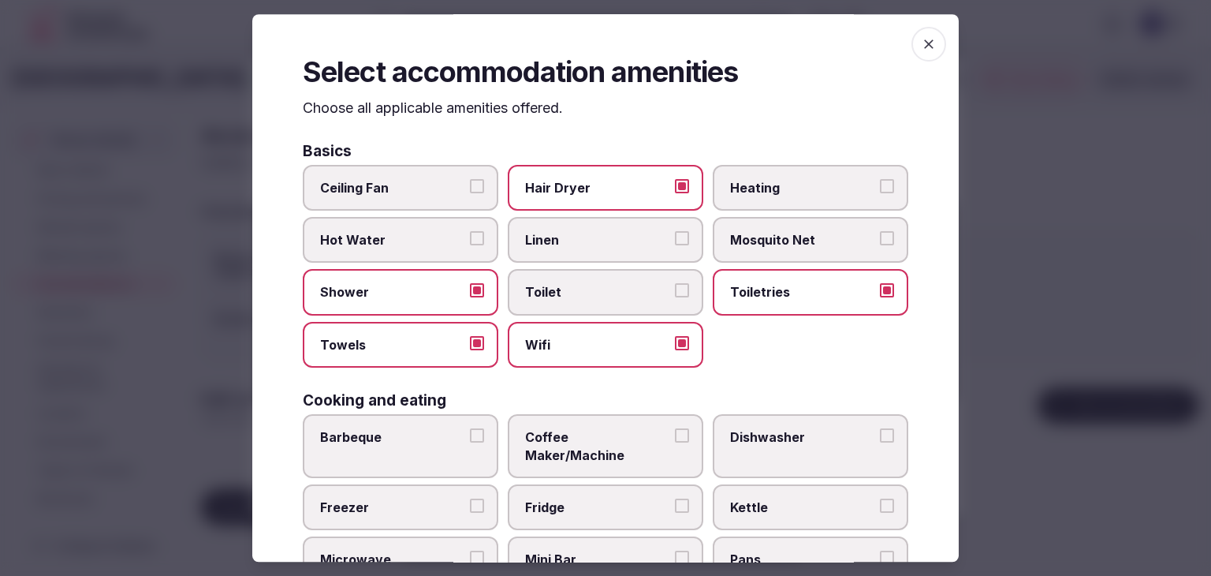
drag, startPoint x: 528, startPoint y: 429, endPoint x: 543, endPoint y: 450, distance: 25.4
click at [530, 430] on span "Coffee Maker/Machine" at bounding box center [597, 445] width 145 height 35
click at [675, 430] on button "Coffee Maker/Machine" at bounding box center [682, 435] width 14 height 14
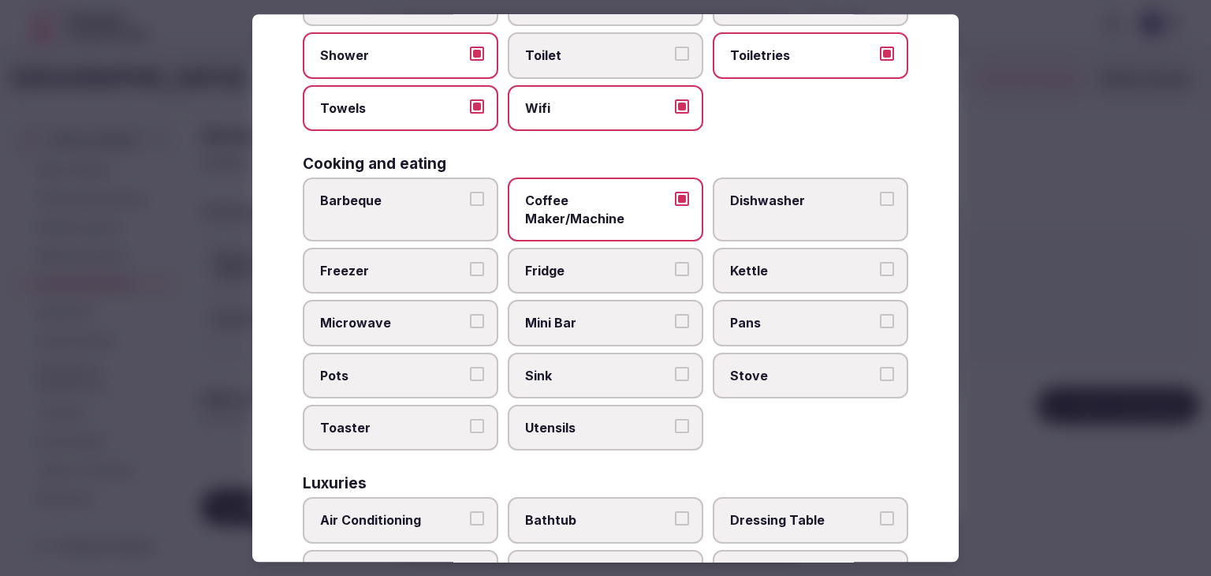
click at [431, 508] on label "Air Conditioning" at bounding box center [401, 521] width 196 height 46
click at [470, 512] on button "Air Conditioning" at bounding box center [477, 519] width 14 height 14
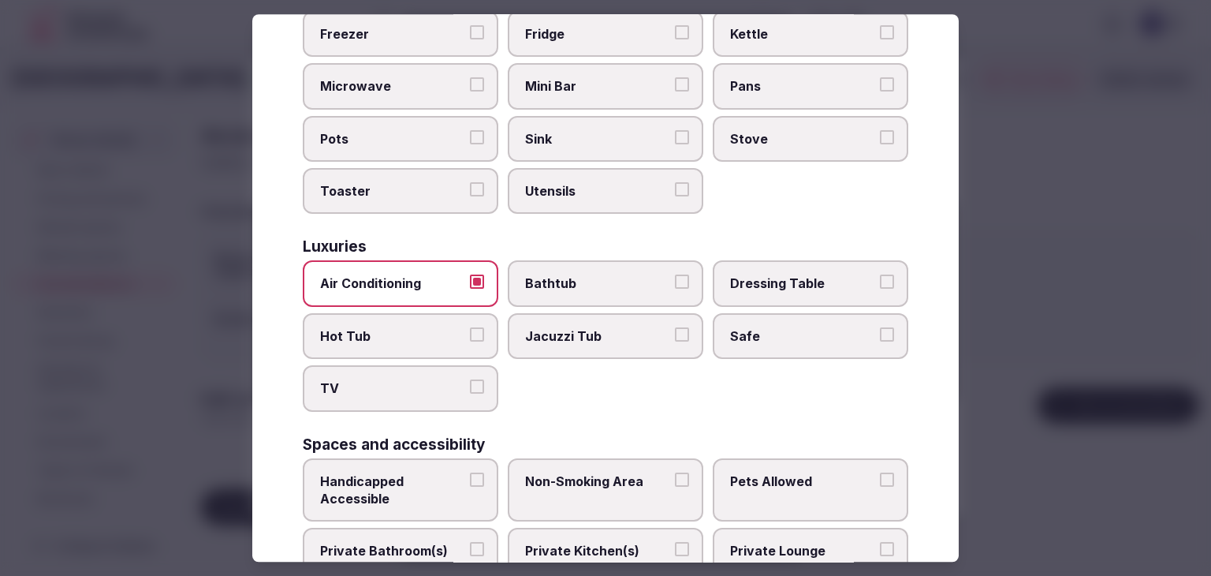
click at [420, 380] on span "TV" at bounding box center [392, 388] width 145 height 17
click at [470, 380] on button "TV" at bounding box center [477, 387] width 14 height 14
click at [771, 327] on span "Safe" at bounding box center [802, 335] width 145 height 17
click at [880, 327] on button "Safe" at bounding box center [887, 334] width 14 height 14
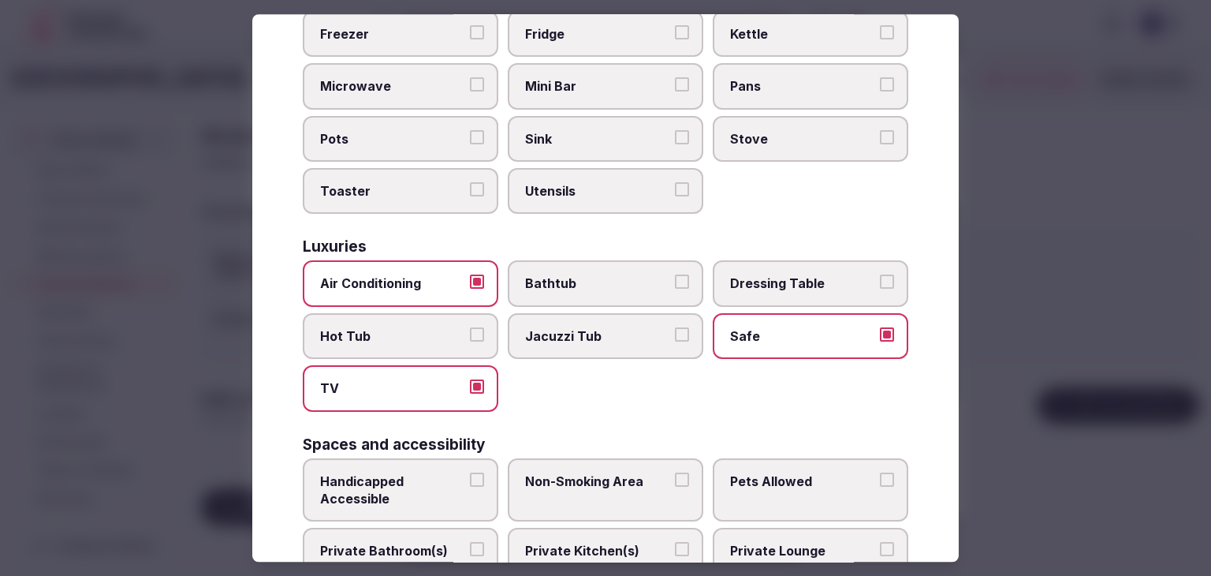
click at [439, 543] on span "Private Bathroom(s)" at bounding box center [392, 551] width 145 height 17
click at [470, 543] on button "Private Bathroom(s)" at bounding box center [477, 550] width 14 height 14
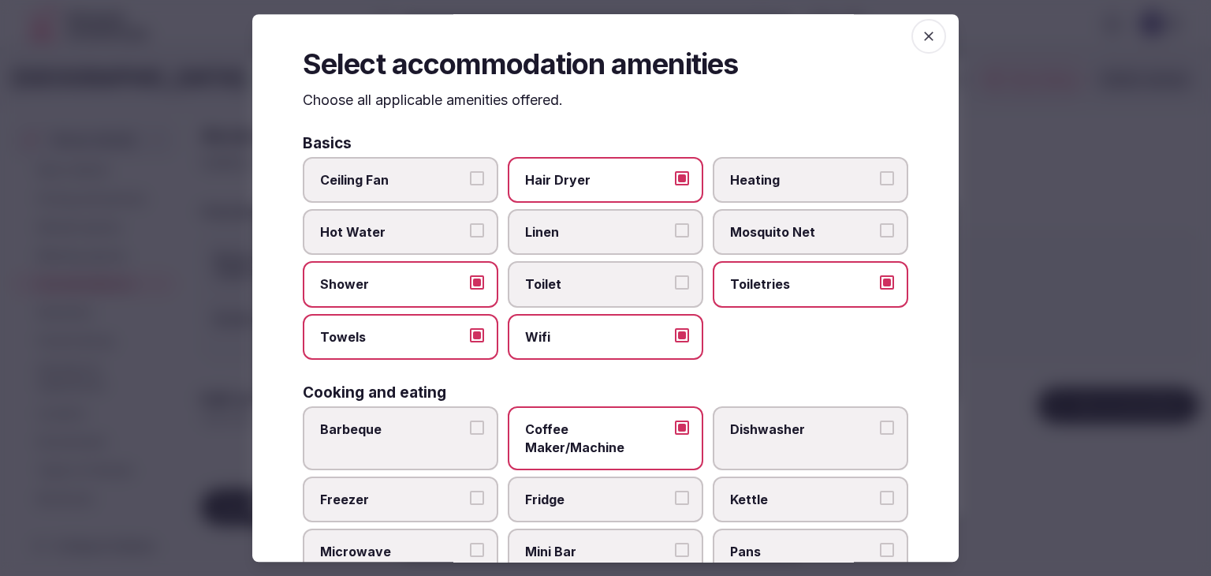
scroll to position [0, 0]
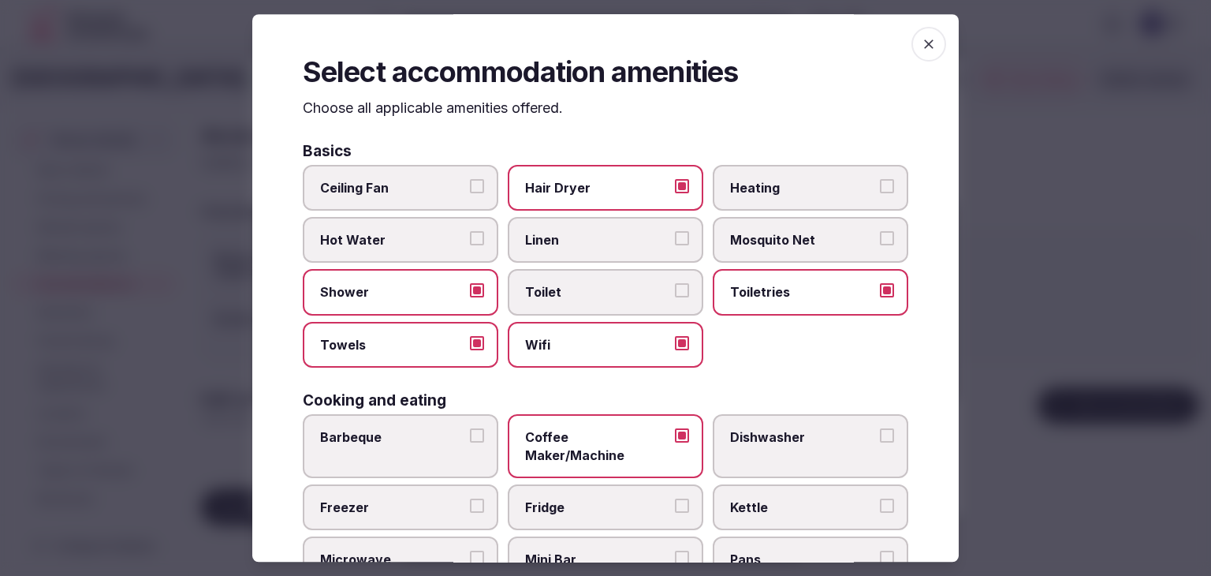
click at [912, 46] on span "button" at bounding box center [929, 44] width 35 height 35
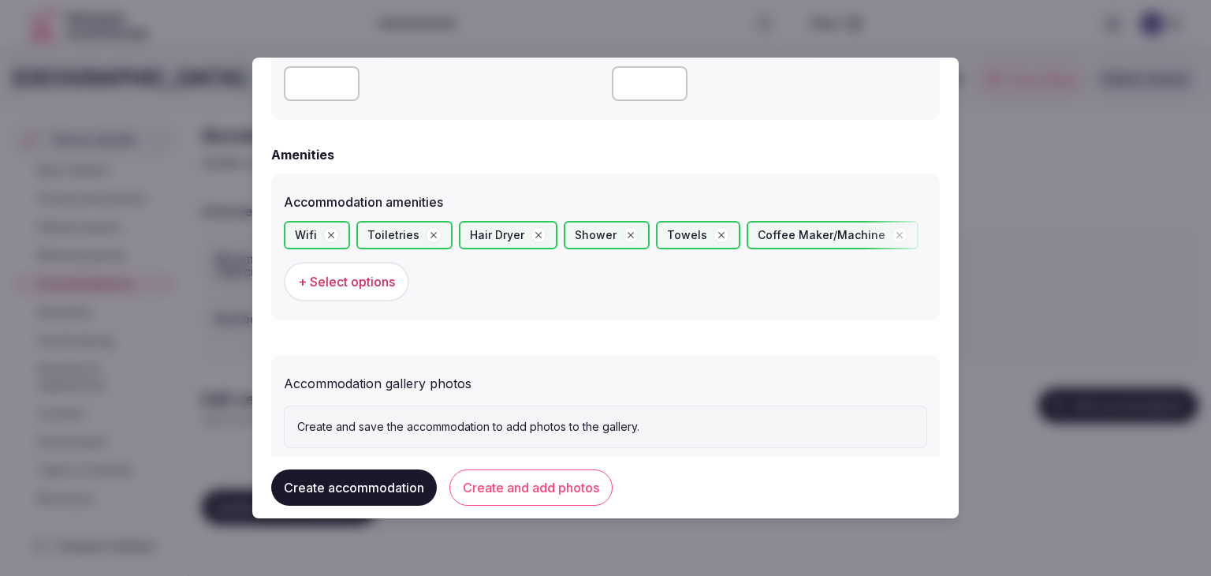
click at [586, 482] on button "Create and add photos" at bounding box center [531, 487] width 163 height 36
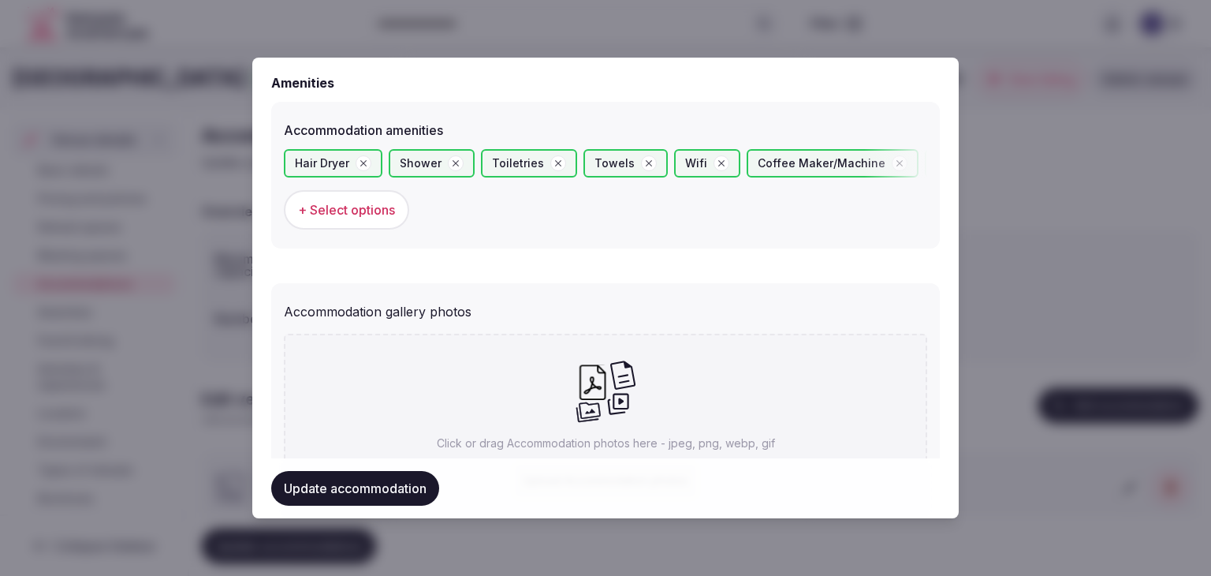
scroll to position [1618, 0]
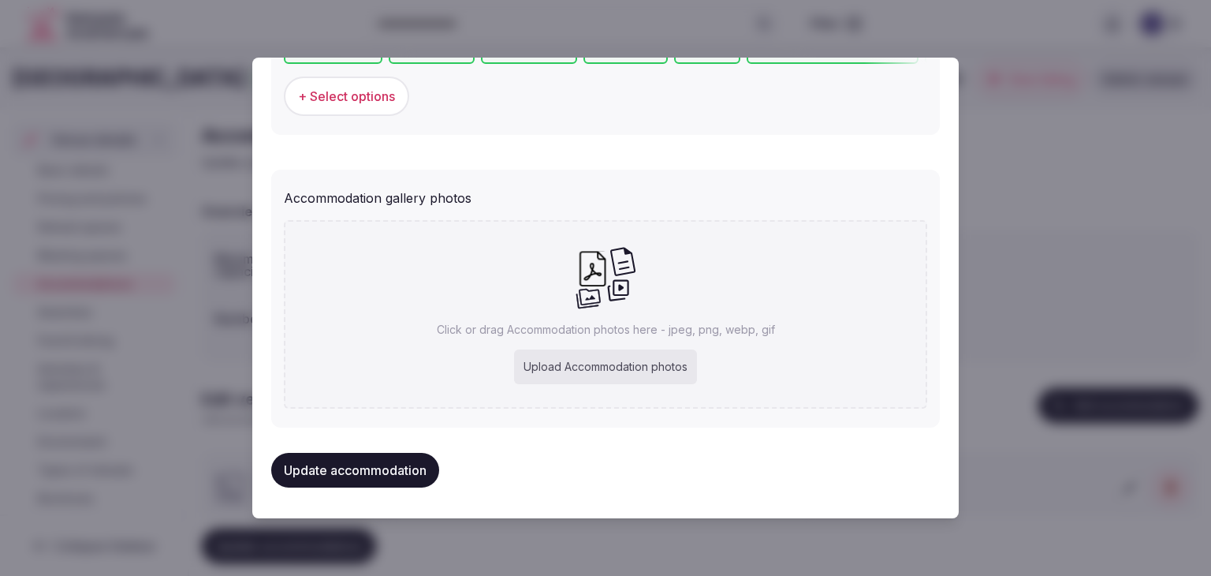
click at [383, 98] on span "+ Select options" at bounding box center [346, 96] width 97 height 17
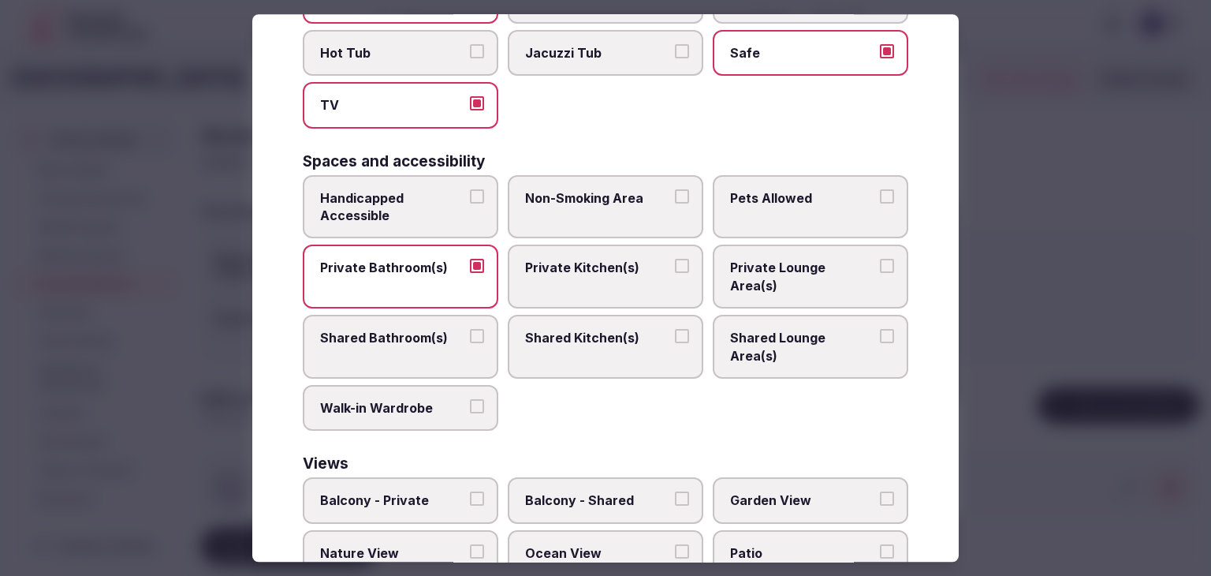
scroll to position [797, 0]
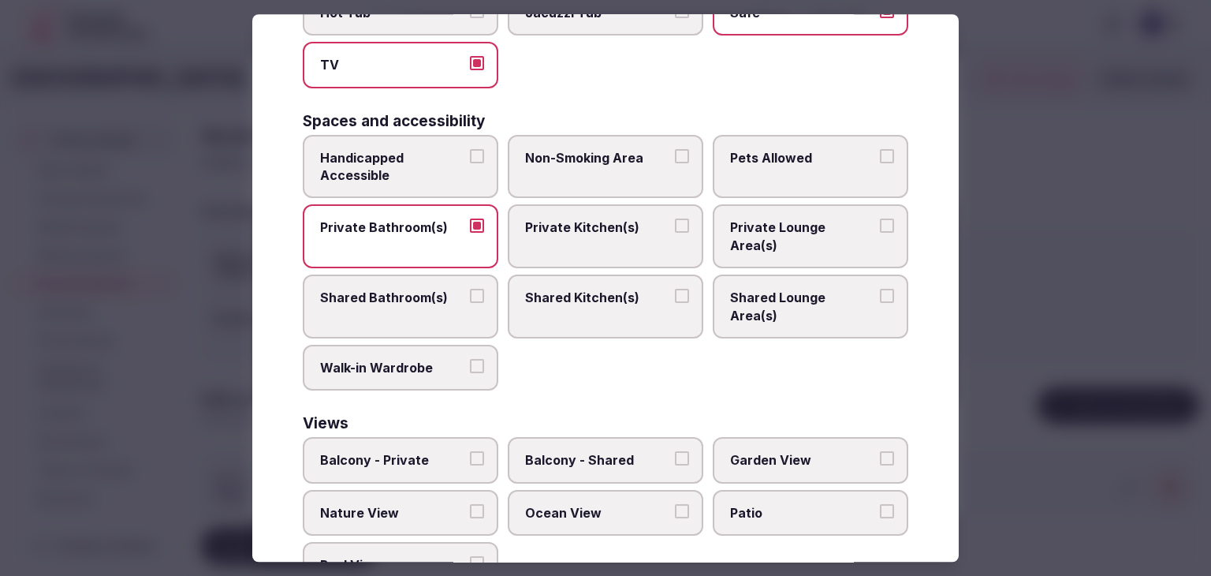
click at [439, 452] on span "Balcony - Private" at bounding box center [392, 460] width 145 height 17
click at [470, 452] on button "Balcony - Private" at bounding box center [477, 459] width 14 height 14
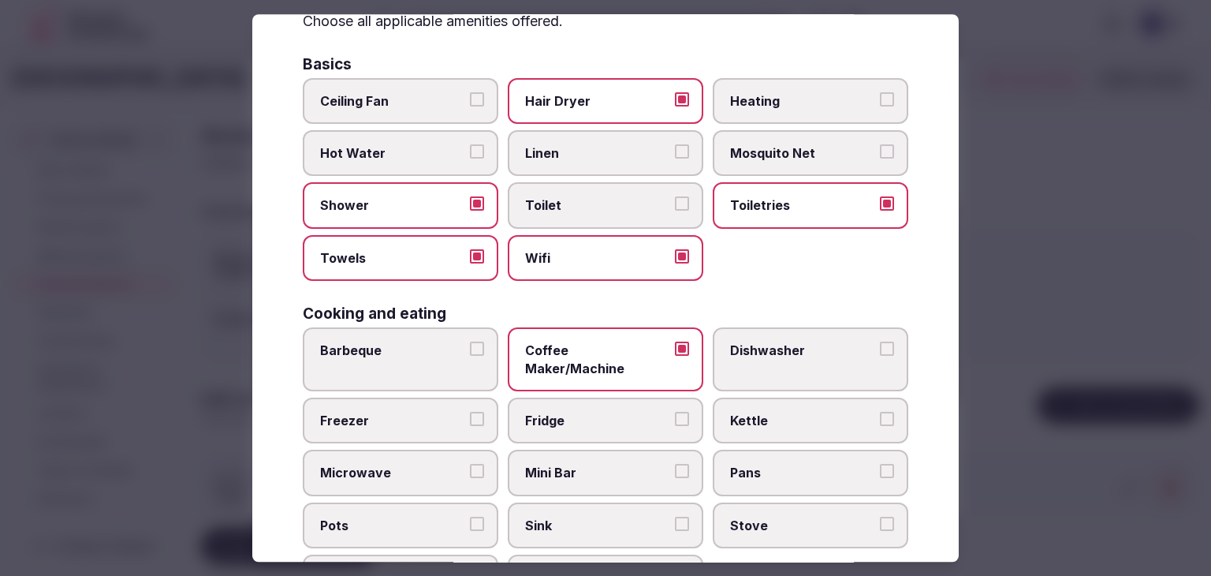
scroll to position [0, 0]
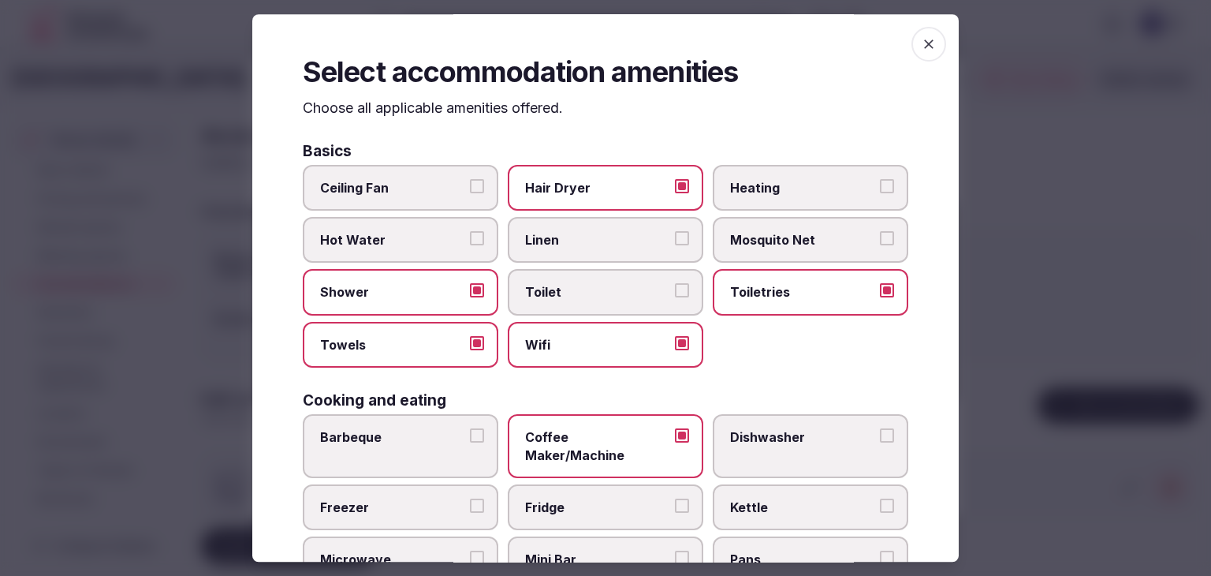
click at [912, 45] on span "button" at bounding box center [929, 44] width 35 height 35
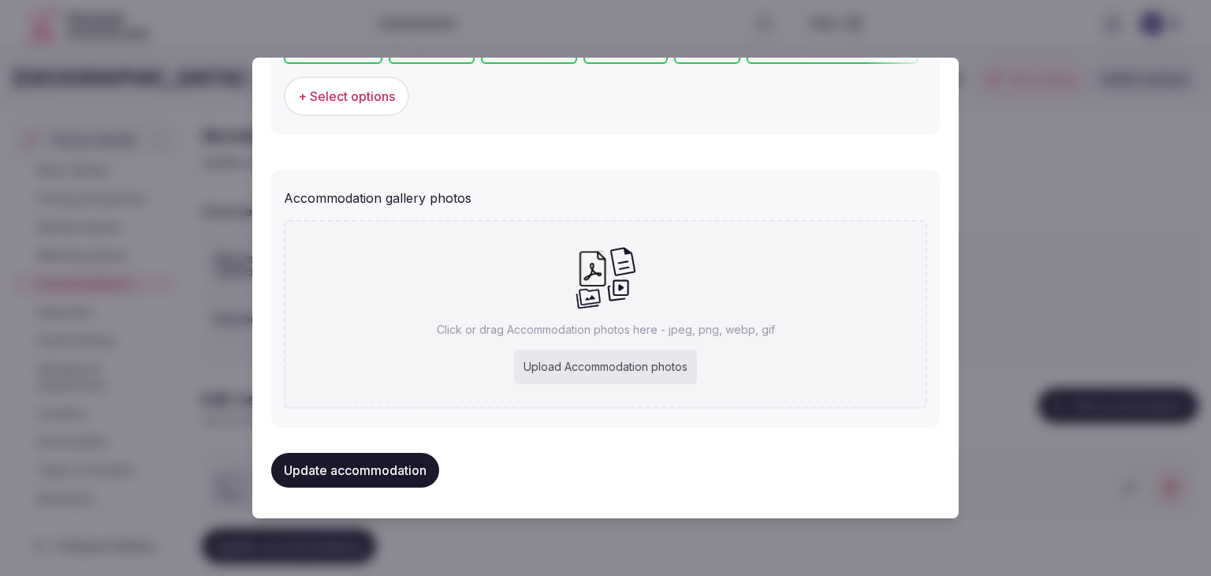
click at [591, 367] on div "Upload Accommodation photos" at bounding box center [605, 366] width 183 height 35
type input "**********"
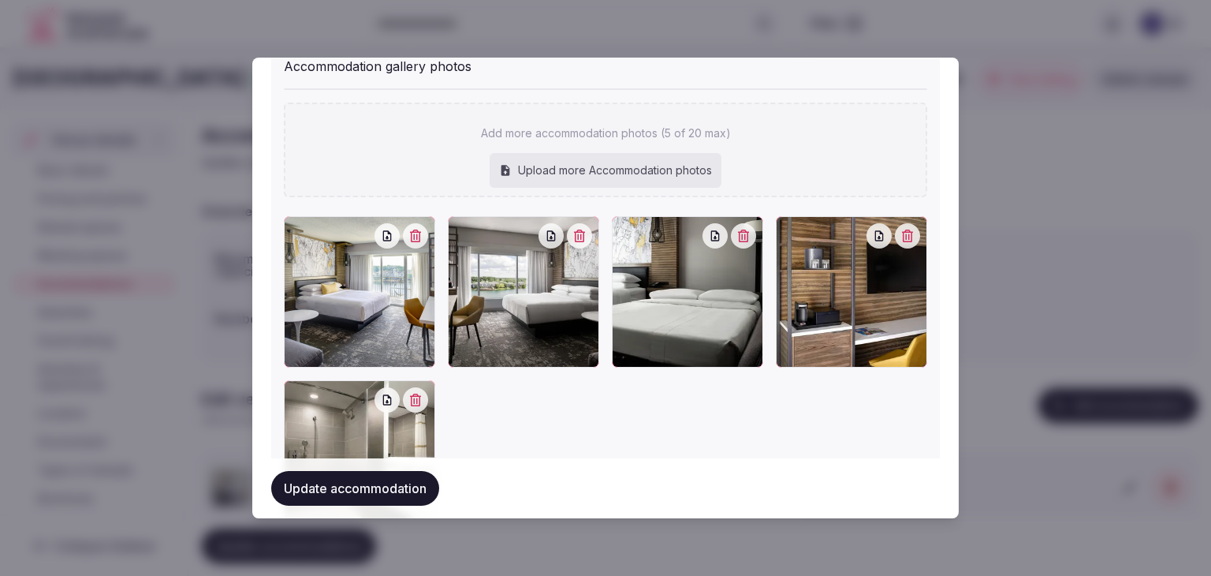
scroll to position [1775, 0]
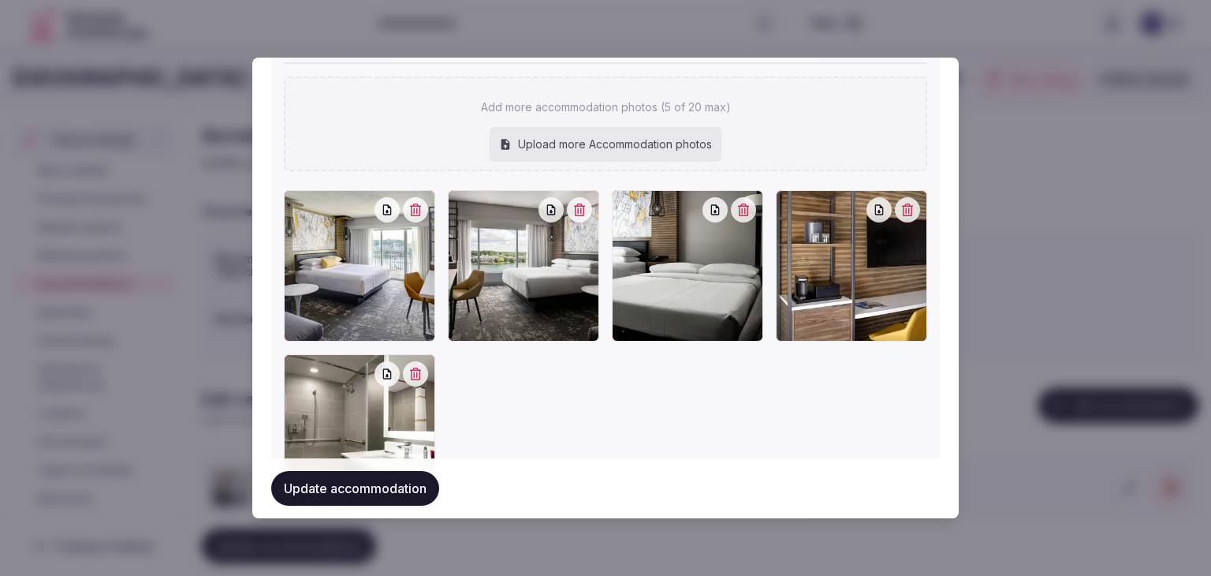
click at [421, 484] on button "Update accommodation" at bounding box center [355, 488] width 168 height 35
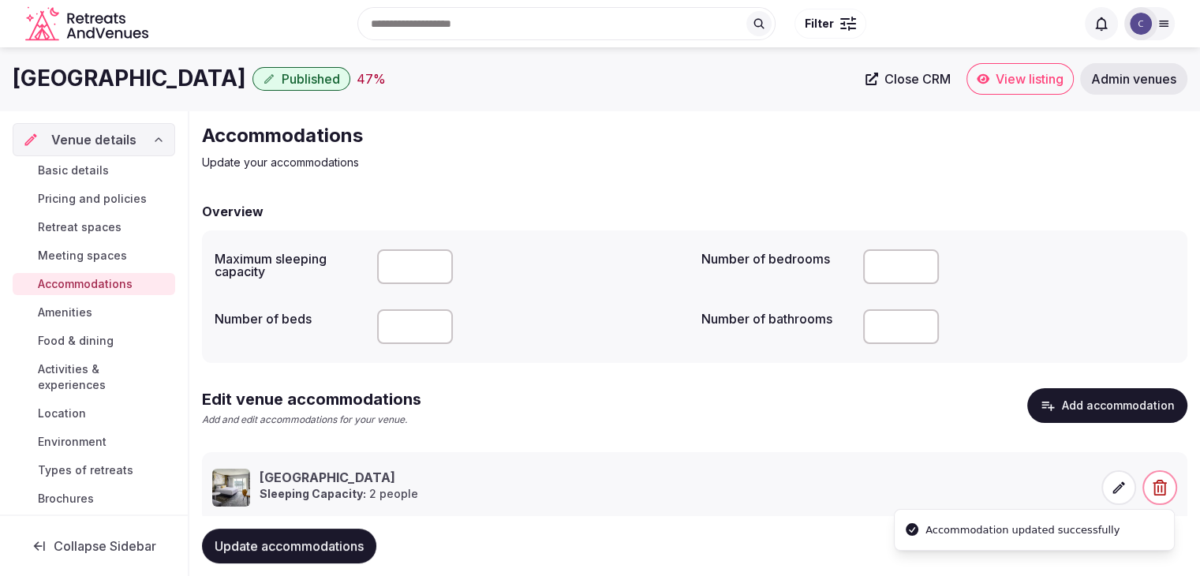
click at [341, 525] on div "Update accommodations" at bounding box center [694, 546] width 985 height 60
click at [339, 529] on button "Update accommodations" at bounding box center [289, 545] width 174 height 35
click at [51, 320] on link "Amenities" at bounding box center [94, 312] width 162 height 22
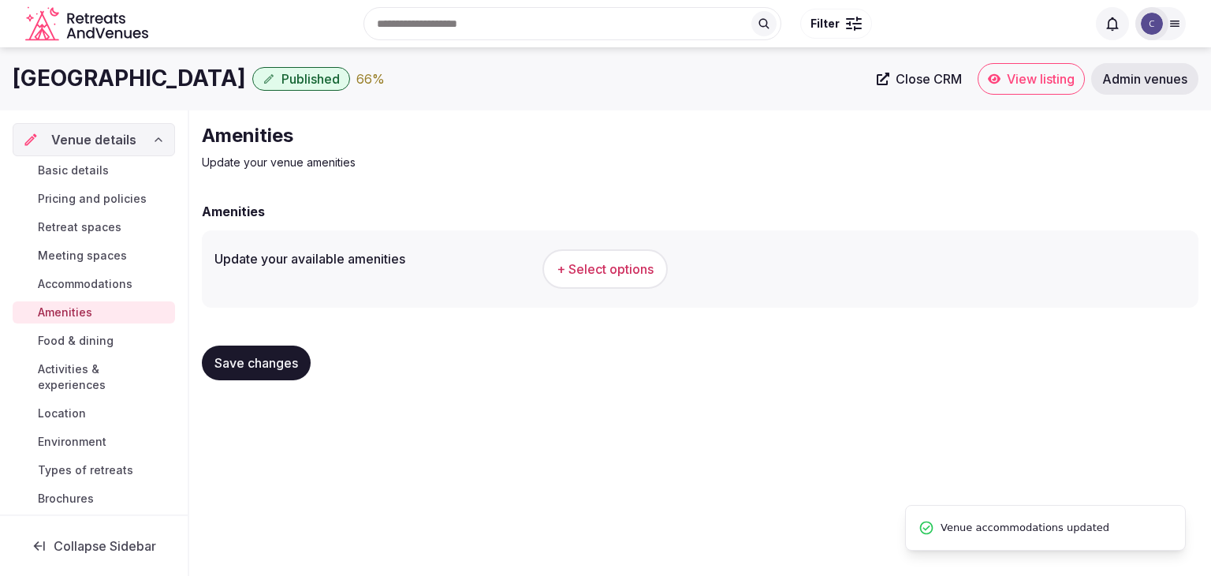
click at [567, 263] on span "+ Select options" at bounding box center [605, 268] width 97 height 17
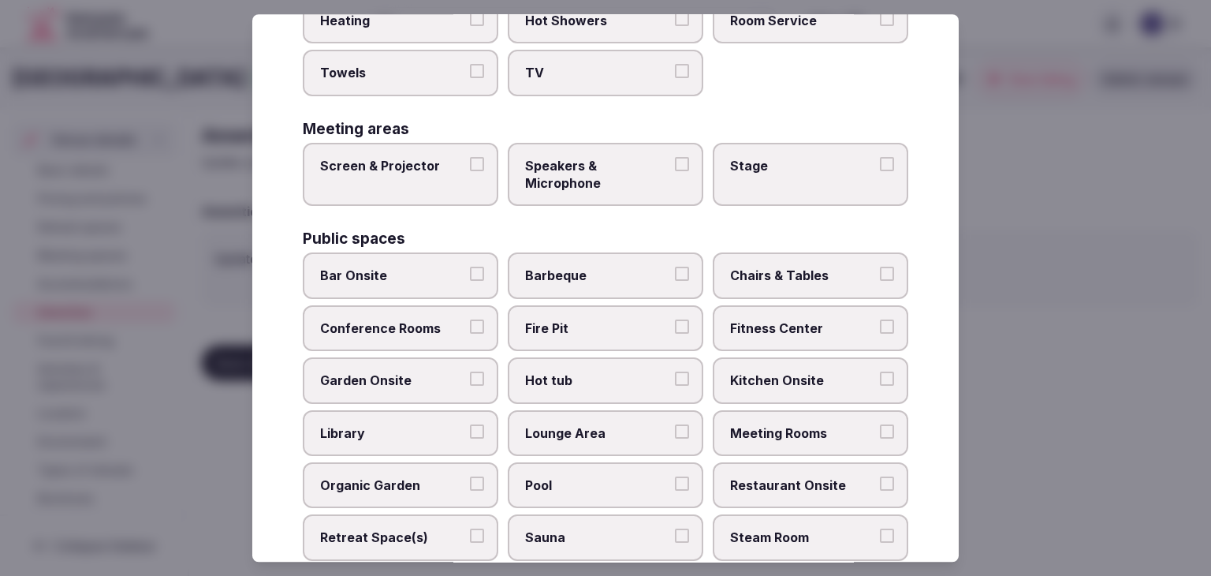
scroll to position [849, 0]
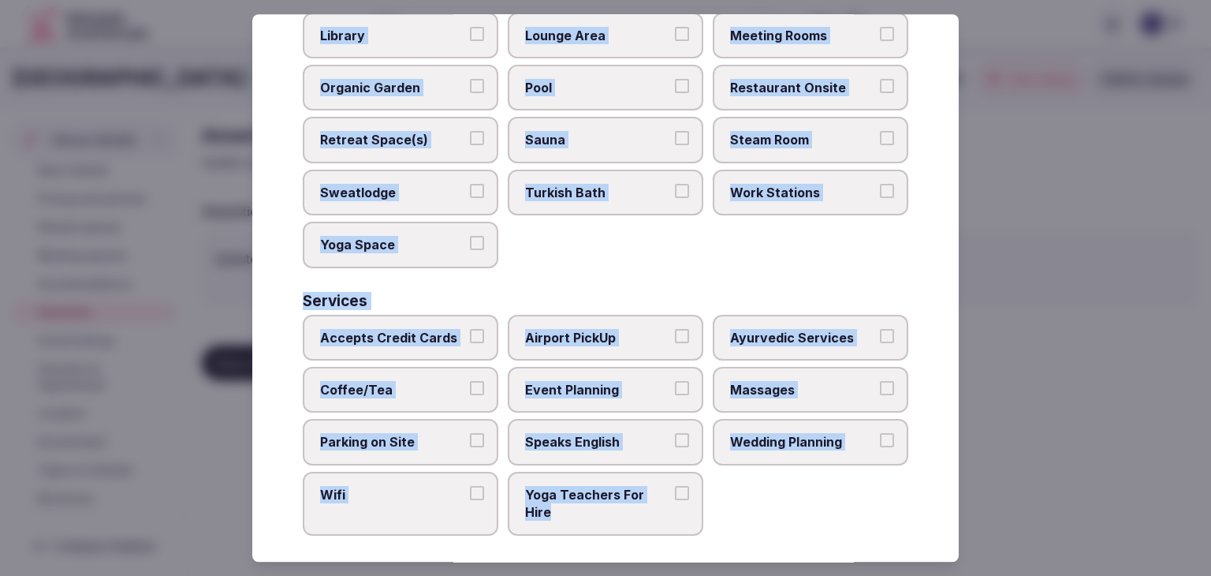
drag, startPoint x: 297, startPoint y: 99, endPoint x: 711, endPoint y: 540, distance: 606.0
click at [711, 540] on div "Select your venue amenities Choose all applicable amenities offered. Activities…" at bounding box center [605, 287] width 707 height 547
copy div "Choose all applicable amenities offered. Activities Bicycles Camping Allowed On…"
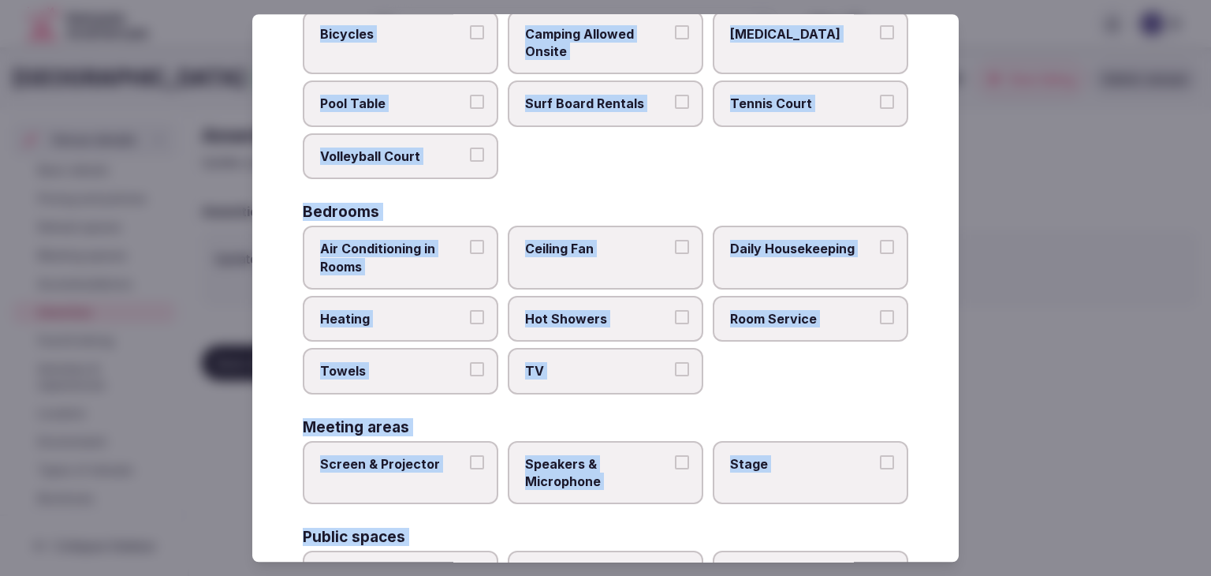
scroll to position [61, 0]
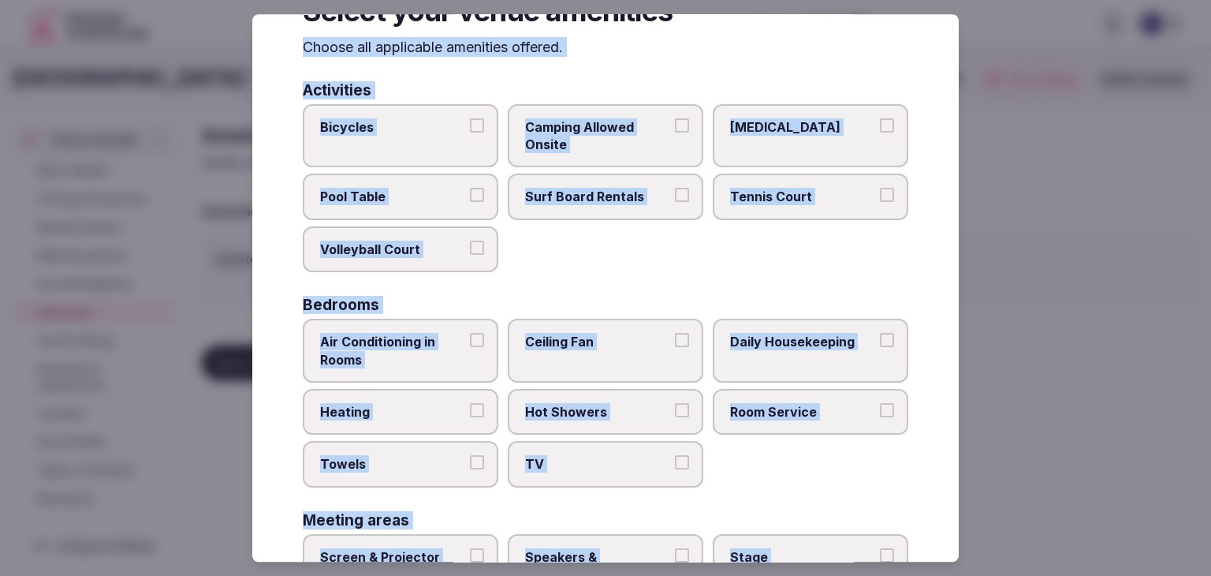
click at [385, 342] on span "Air Conditioning in Rooms" at bounding box center [392, 350] width 145 height 35
click at [470, 342] on button "Air Conditioning in Rooms" at bounding box center [477, 340] width 14 height 14
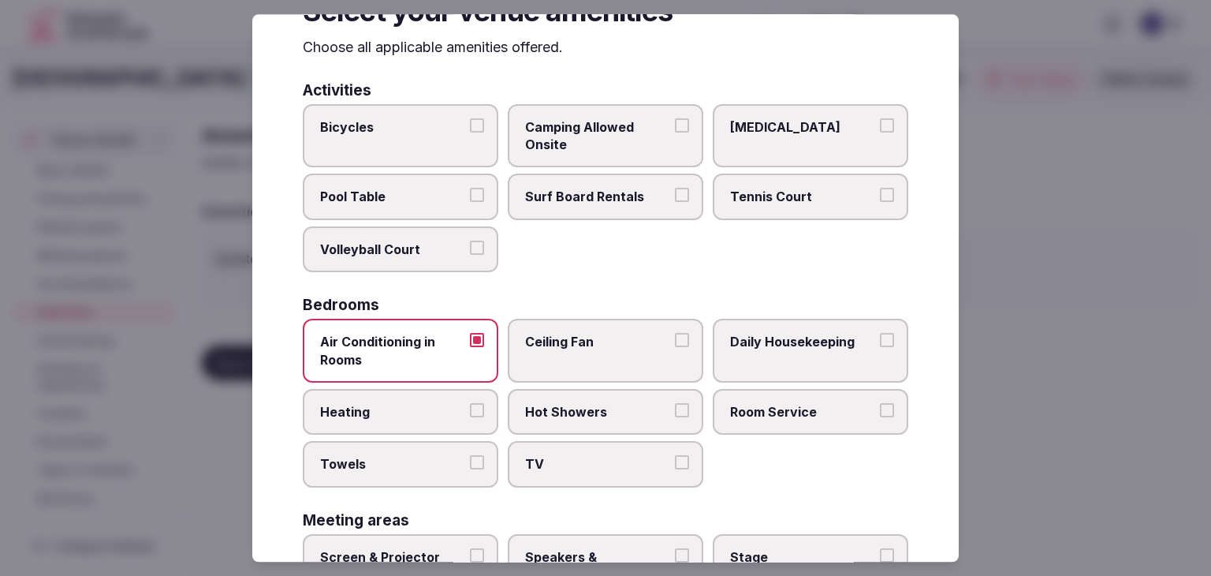
click at [795, 335] on span "Daily Housekeeping" at bounding box center [802, 341] width 145 height 17
click at [880, 335] on button "Daily Housekeeping" at bounding box center [887, 340] width 14 height 14
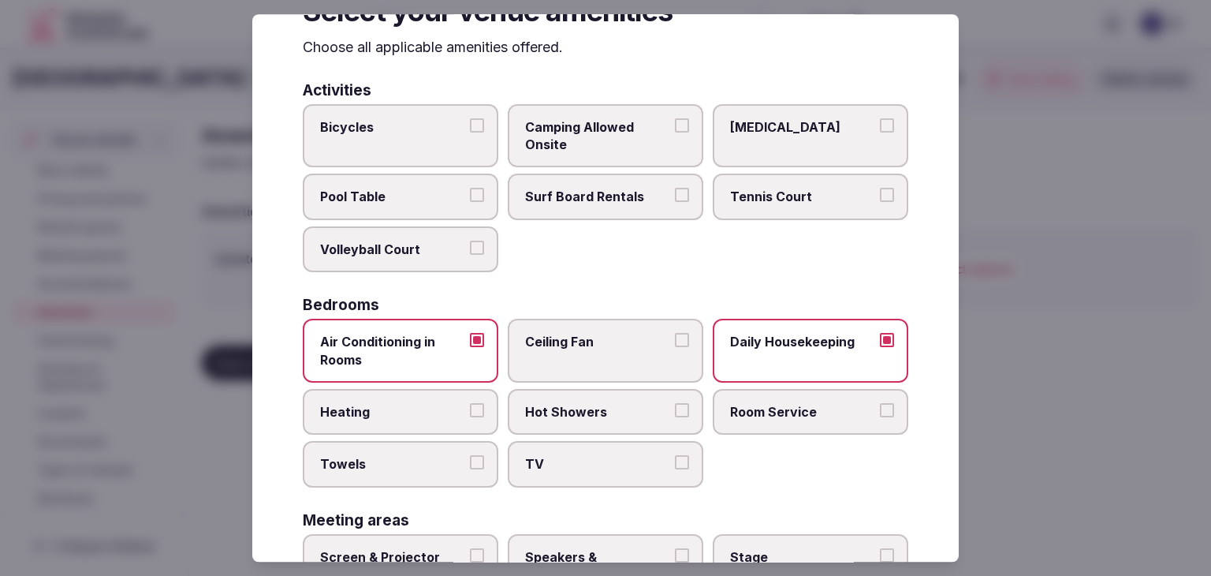
click at [414, 416] on span "Heating" at bounding box center [392, 411] width 145 height 17
click at [470, 416] on button "Heating" at bounding box center [477, 410] width 14 height 14
drag, startPoint x: 430, startPoint y: 470, endPoint x: 591, endPoint y: 461, distance: 161.1
click at [432, 471] on label "Towels" at bounding box center [401, 465] width 196 height 46
click at [470, 470] on button "Towels" at bounding box center [477, 463] width 14 height 14
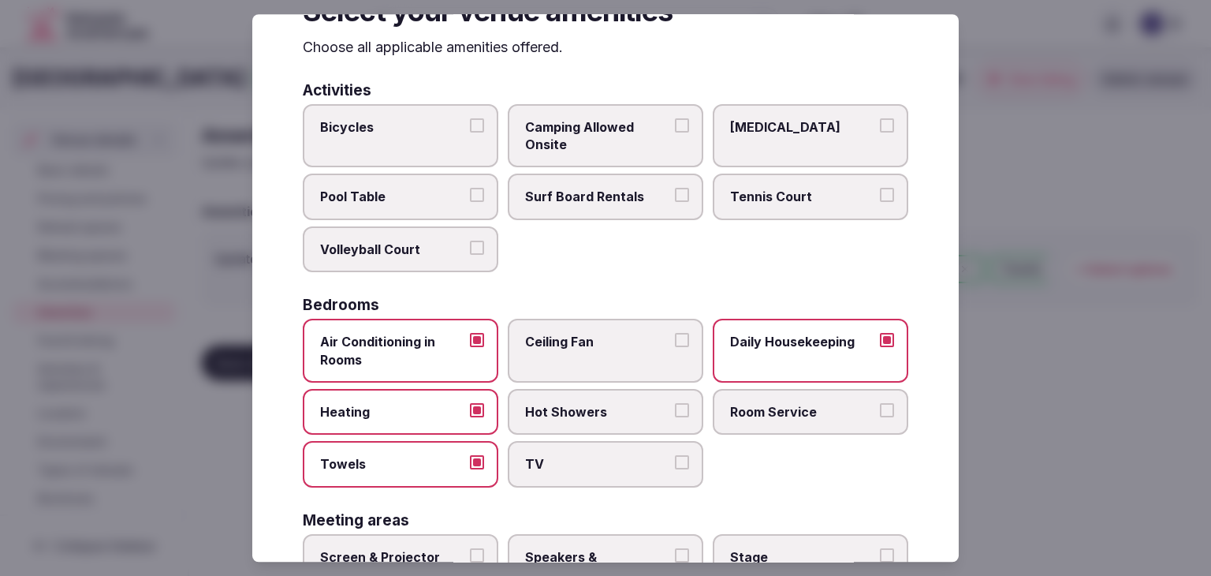
click at [614, 457] on span "TV" at bounding box center [597, 464] width 145 height 17
click at [675, 457] on button "TV" at bounding box center [682, 463] width 14 height 14
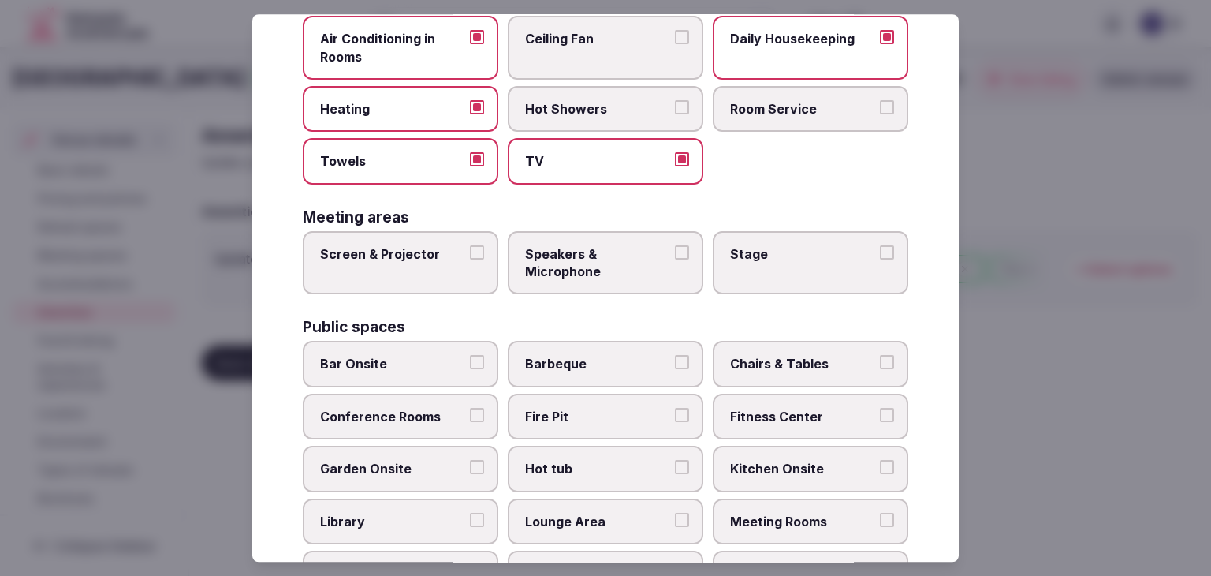
scroll to position [455, 0]
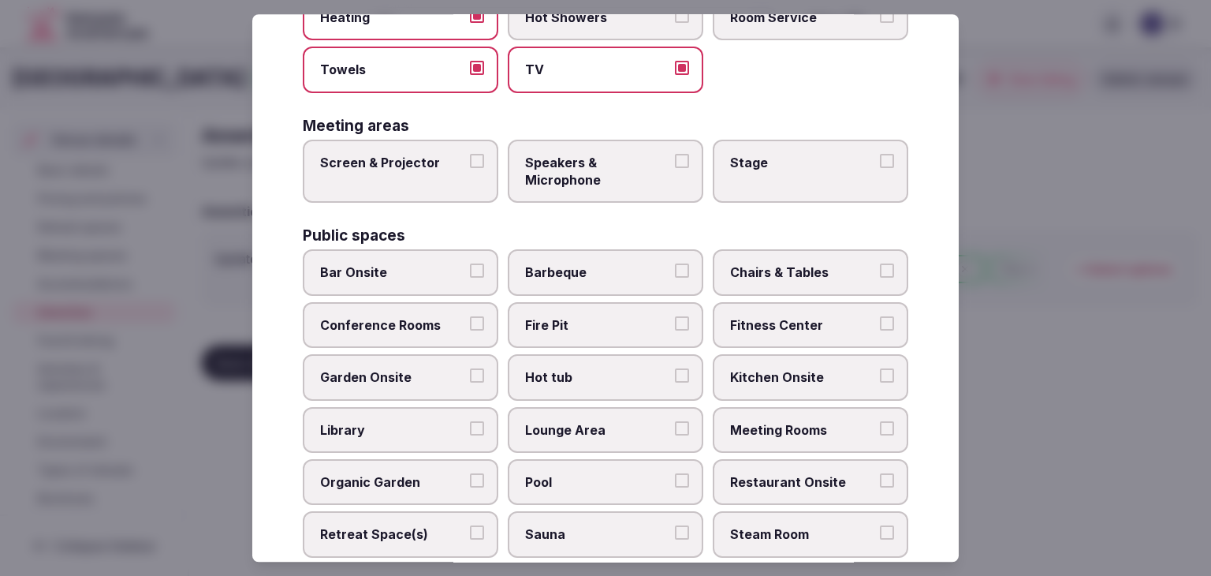
click at [416, 168] on label "Screen & Projector" at bounding box center [401, 172] width 196 height 64
click at [470, 168] on button "Screen & Projector" at bounding box center [477, 161] width 14 height 14
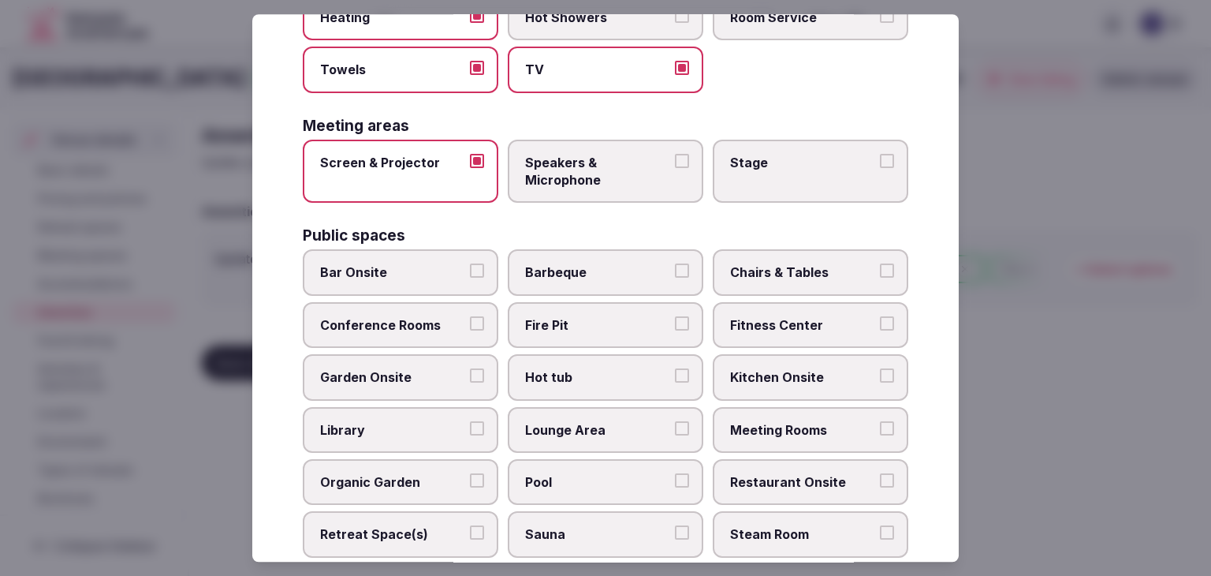
click at [631, 188] on label "Speakers & Microphone" at bounding box center [606, 172] width 196 height 64
click at [675, 168] on button "Speakers & Microphone" at bounding box center [682, 161] width 14 height 14
click at [795, 168] on label "Stage" at bounding box center [811, 172] width 196 height 64
click at [880, 168] on button "Stage" at bounding box center [887, 161] width 14 height 14
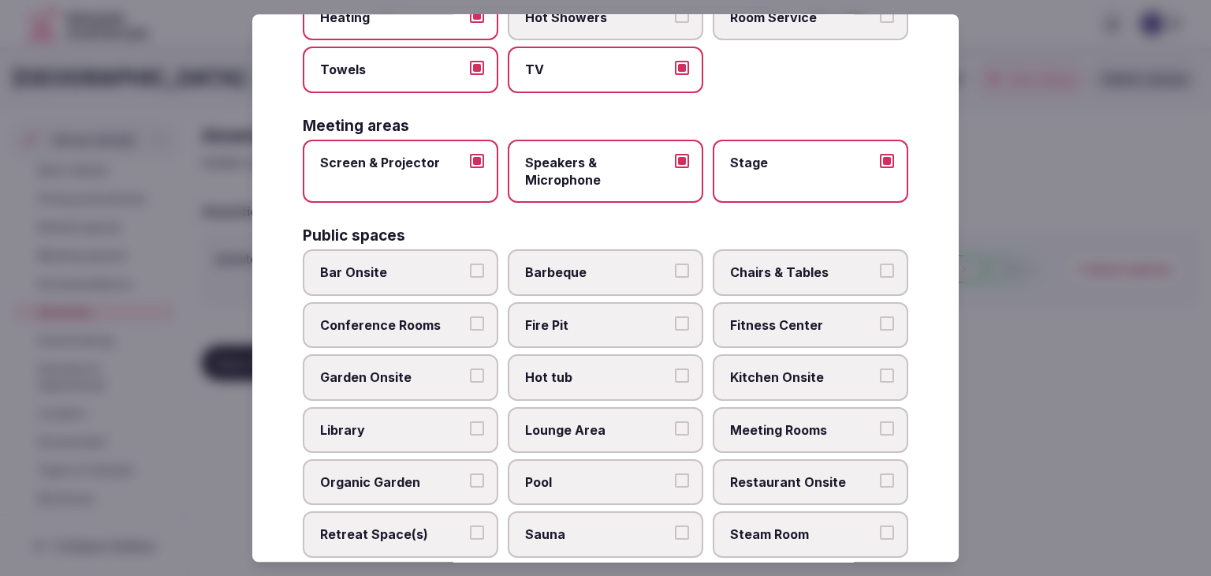
scroll to position [613, 0]
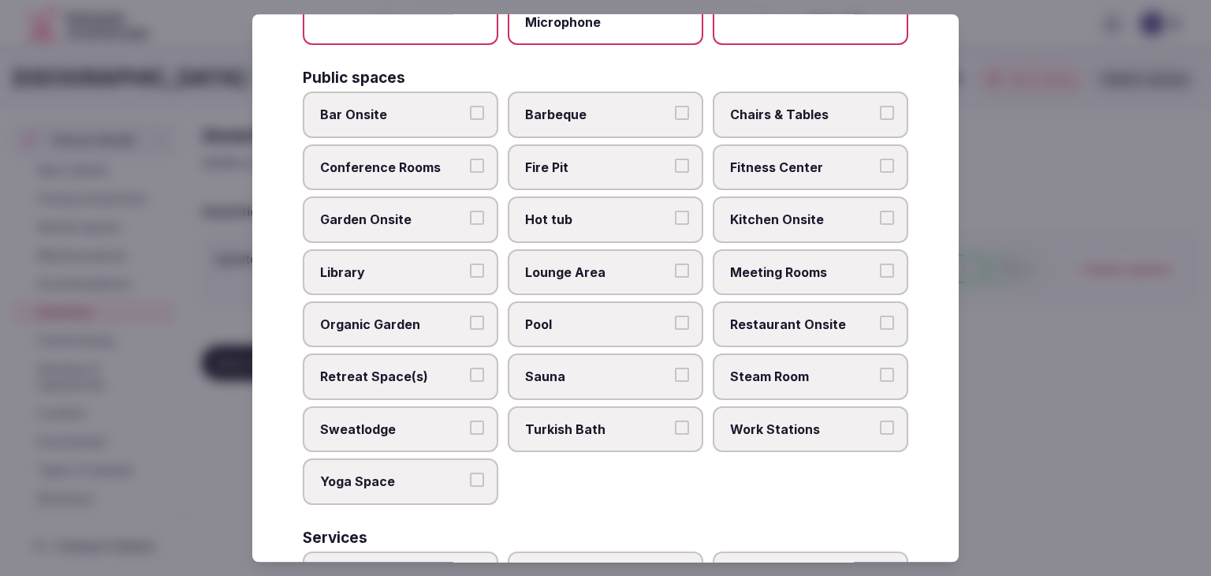
click at [432, 117] on span "Bar Onsite" at bounding box center [392, 114] width 145 height 17
click at [470, 117] on button "Bar Onsite" at bounding box center [477, 113] width 14 height 14
click at [439, 111] on span "Bar Onsite" at bounding box center [392, 114] width 145 height 17
click at [470, 111] on button "Bar Onsite" at bounding box center [477, 113] width 14 height 14
drag, startPoint x: 763, startPoint y: 109, endPoint x: 827, endPoint y: 35, distance: 97.3
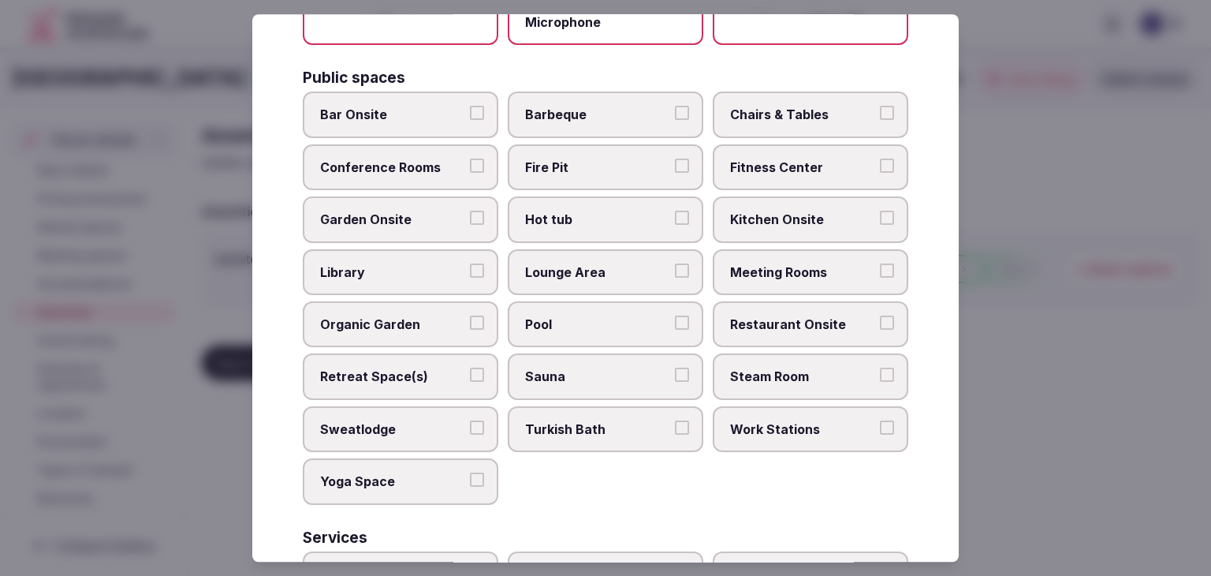
click at [764, 109] on span "Chairs & Tables" at bounding box center [802, 114] width 145 height 17
click at [880, 109] on button "Chairs & Tables" at bounding box center [887, 113] width 14 height 14
click at [443, 159] on span "Conference Rooms" at bounding box center [392, 167] width 145 height 17
click at [470, 159] on button "Conference Rooms" at bounding box center [477, 166] width 14 height 14
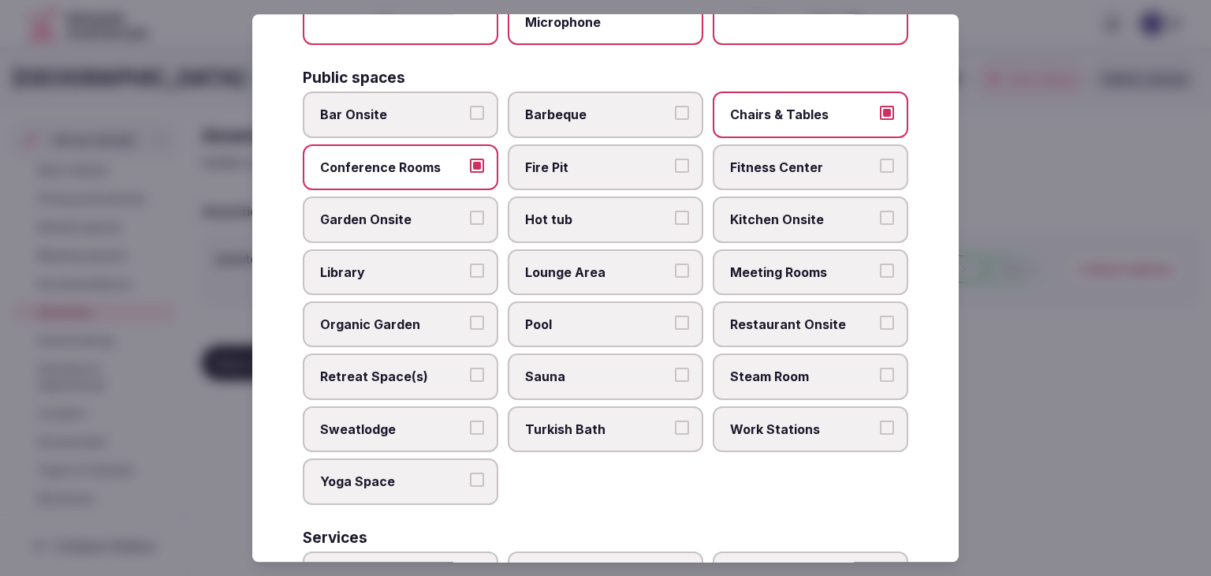
click at [801, 159] on span "Fitness Center" at bounding box center [802, 167] width 145 height 17
click at [880, 159] on button "Fitness Center" at bounding box center [887, 166] width 14 height 14
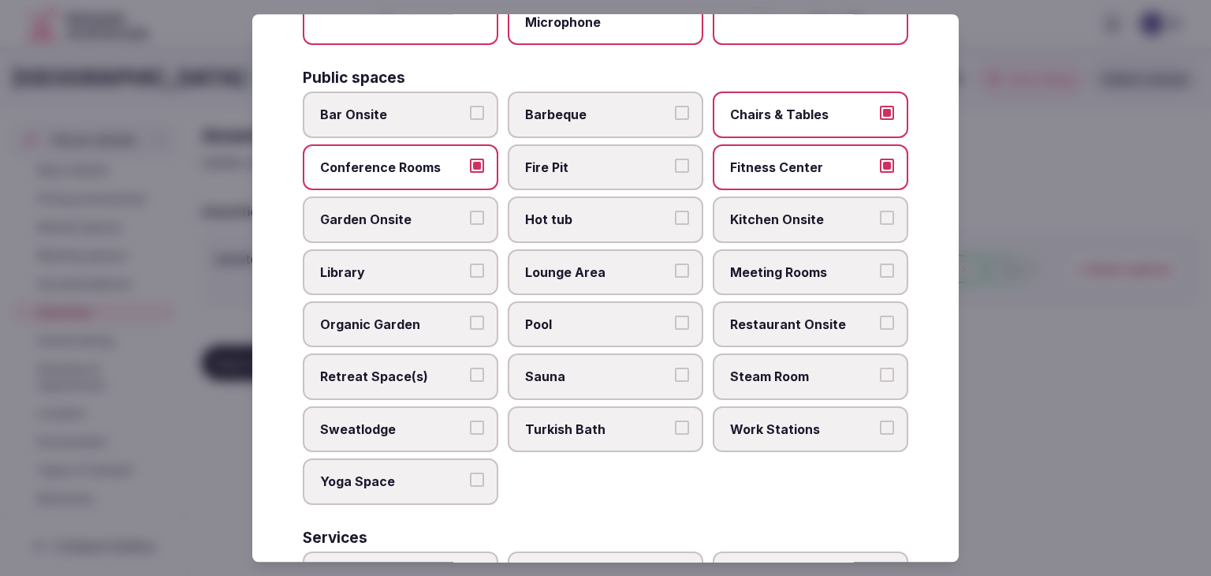
click at [798, 263] on span "Meeting Rooms" at bounding box center [802, 271] width 145 height 17
click at [880, 263] on button "Meeting Rooms" at bounding box center [887, 270] width 14 height 14
click at [797, 301] on label "Restaurant Onsite" at bounding box center [811, 324] width 196 height 46
click at [880, 315] on button "Restaurant Onsite" at bounding box center [887, 322] width 14 height 14
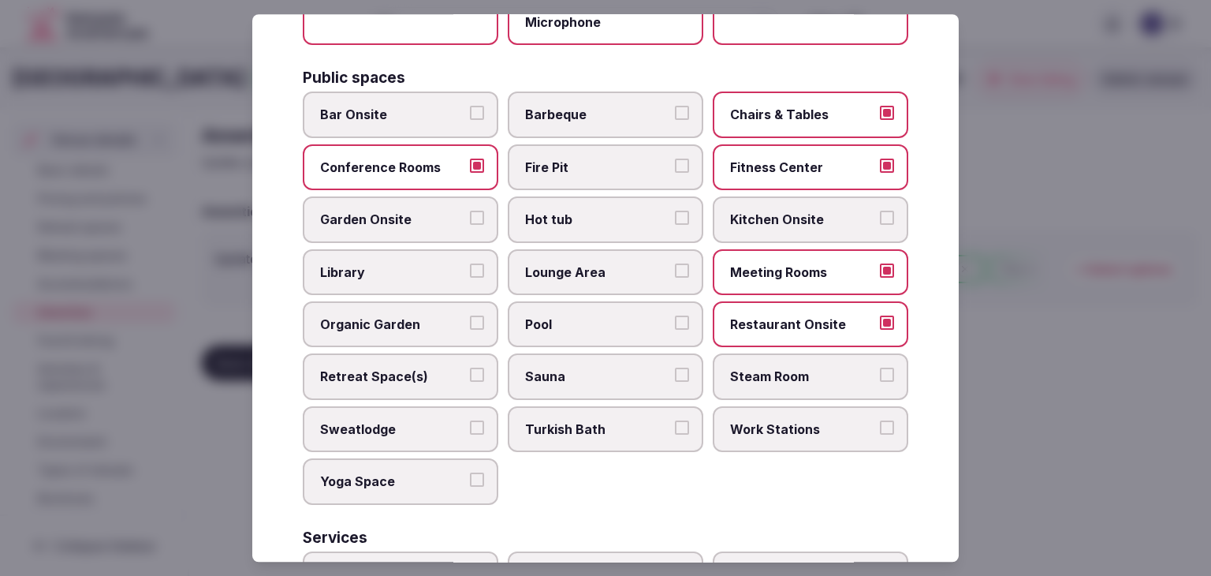
drag, startPoint x: 617, startPoint y: 267, endPoint x: 620, endPoint y: 315, distance: 49.0
click at [618, 267] on span "Lounge Area" at bounding box center [597, 271] width 145 height 17
click at [675, 267] on button "Lounge Area" at bounding box center [682, 270] width 14 height 14
click at [620, 319] on span "Pool" at bounding box center [597, 323] width 145 height 17
click at [675, 319] on button "Pool" at bounding box center [682, 322] width 14 height 14
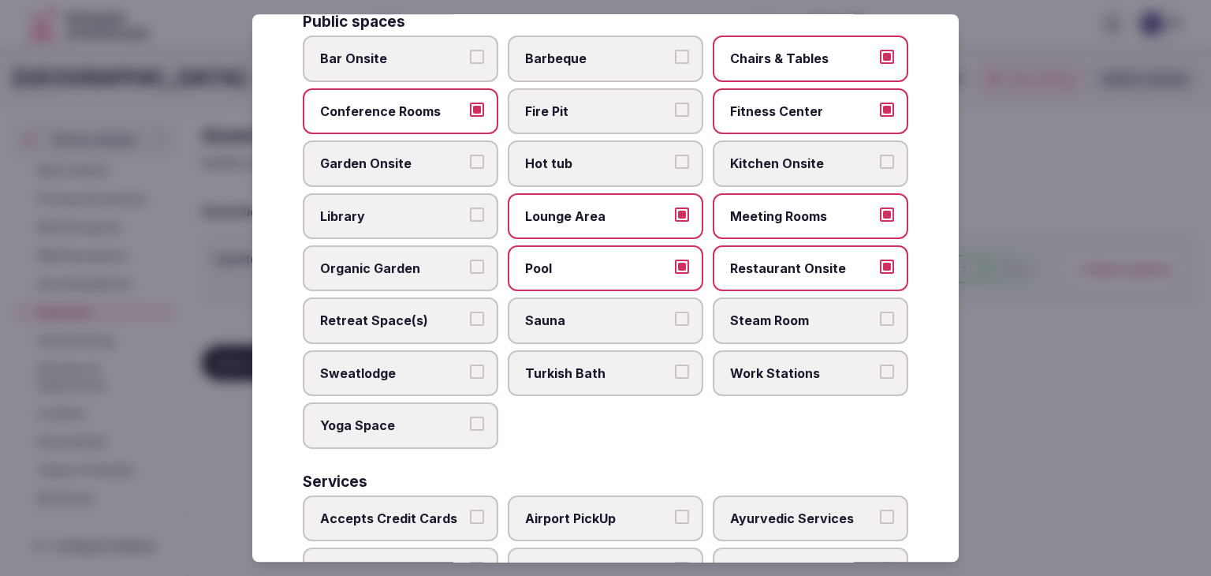
scroll to position [692, 0]
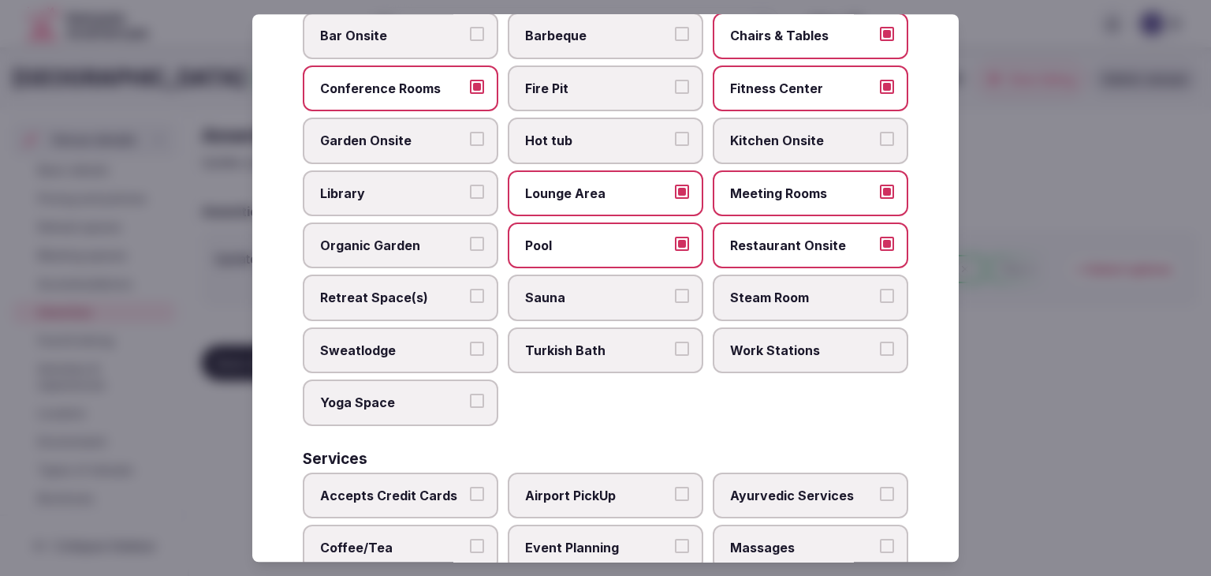
click at [410, 289] on span "Retreat Space(s)" at bounding box center [392, 297] width 145 height 17
click at [470, 289] on button "Retreat Space(s)" at bounding box center [477, 296] width 14 height 14
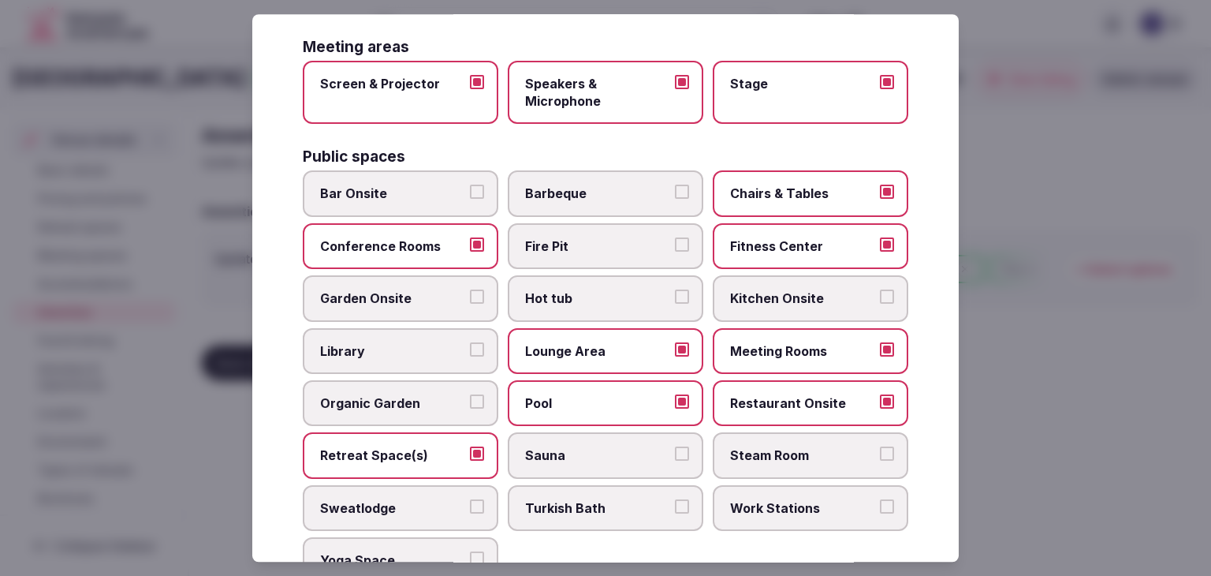
click at [394, 186] on span "Bar Onsite" at bounding box center [392, 193] width 145 height 17
click at [470, 186] on button "Bar Onsite" at bounding box center [477, 192] width 14 height 14
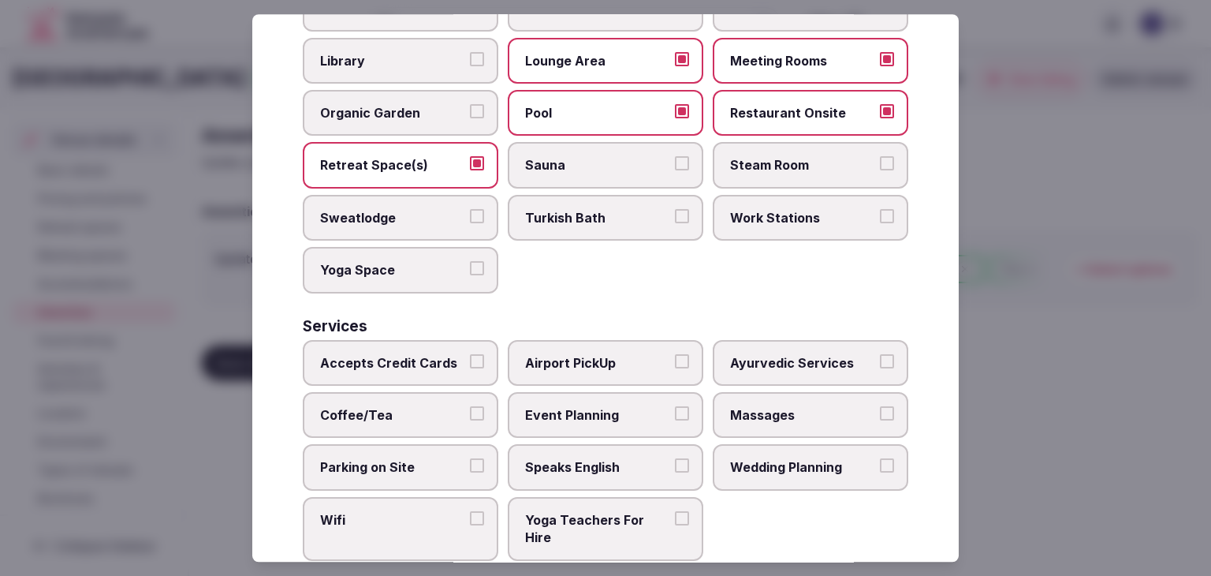
scroll to position [849, 0]
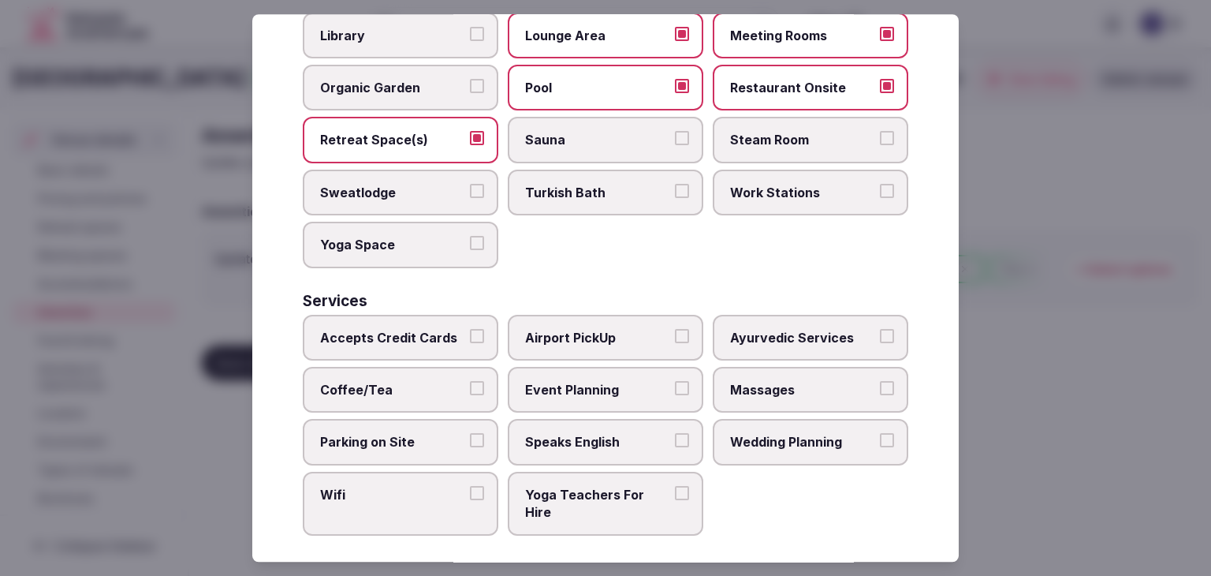
click at [457, 329] on span "Accepts Credit Cards" at bounding box center [392, 337] width 145 height 17
click at [470, 329] on button "Accepts Credit Cards" at bounding box center [477, 336] width 14 height 14
drag, startPoint x: 445, startPoint y: 365, endPoint x: 442, endPoint y: 373, distance: 8.2
click at [444, 367] on label "Coffee/Tea" at bounding box center [401, 390] width 196 height 46
click at [470, 381] on button "Coffee/Tea" at bounding box center [477, 388] width 14 height 14
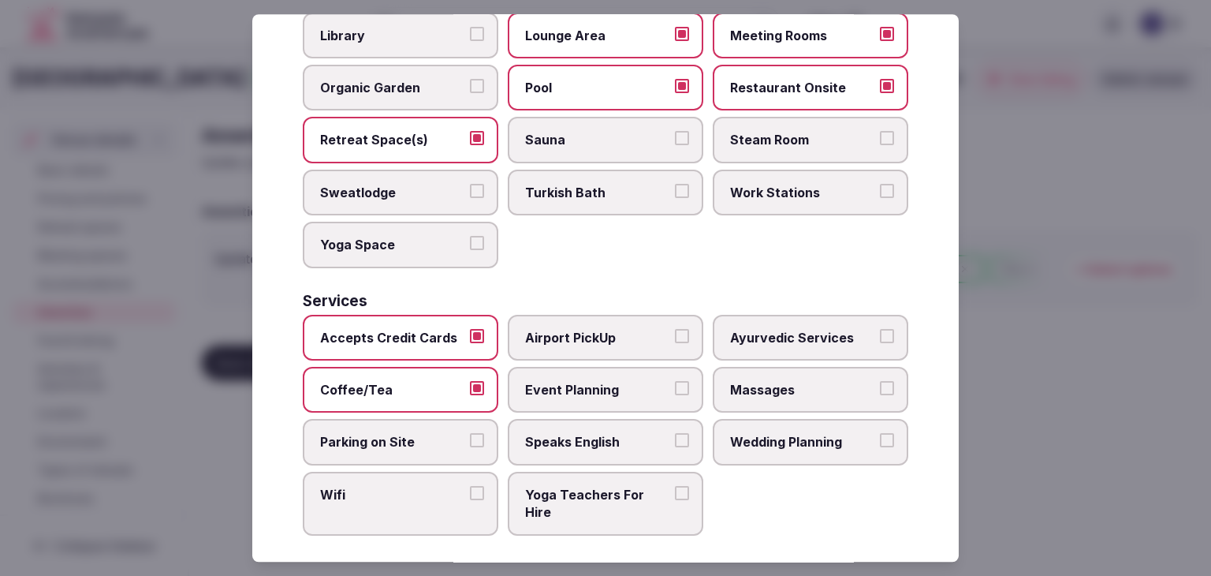
drag, startPoint x: 429, startPoint y: 416, endPoint x: 426, endPoint y: 460, distance: 44.3
click at [429, 420] on label "Parking on Site" at bounding box center [401, 443] width 196 height 46
click at [470, 434] on button "Parking on Site" at bounding box center [477, 441] width 14 height 14
click at [420, 486] on span "Wifi" at bounding box center [392, 494] width 145 height 17
click at [470, 486] on button "Wifi" at bounding box center [477, 493] width 14 height 14
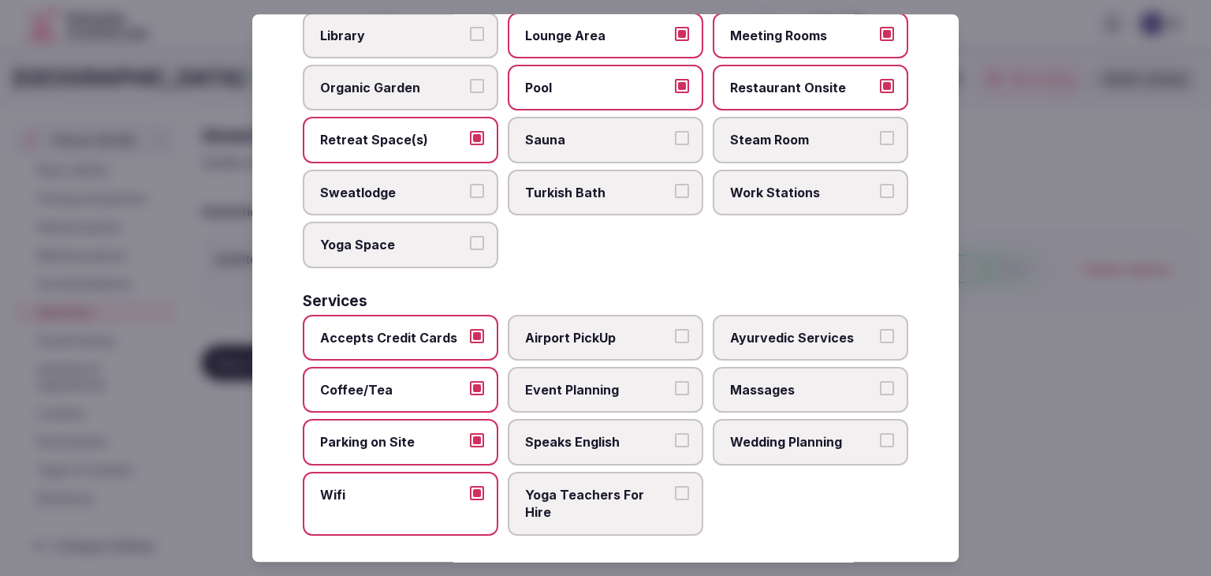
click at [558, 434] on span "Speaks English" at bounding box center [597, 442] width 145 height 17
click at [675, 434] on button "Speaks English" at bounding box center [682, 441] width 14 height 14
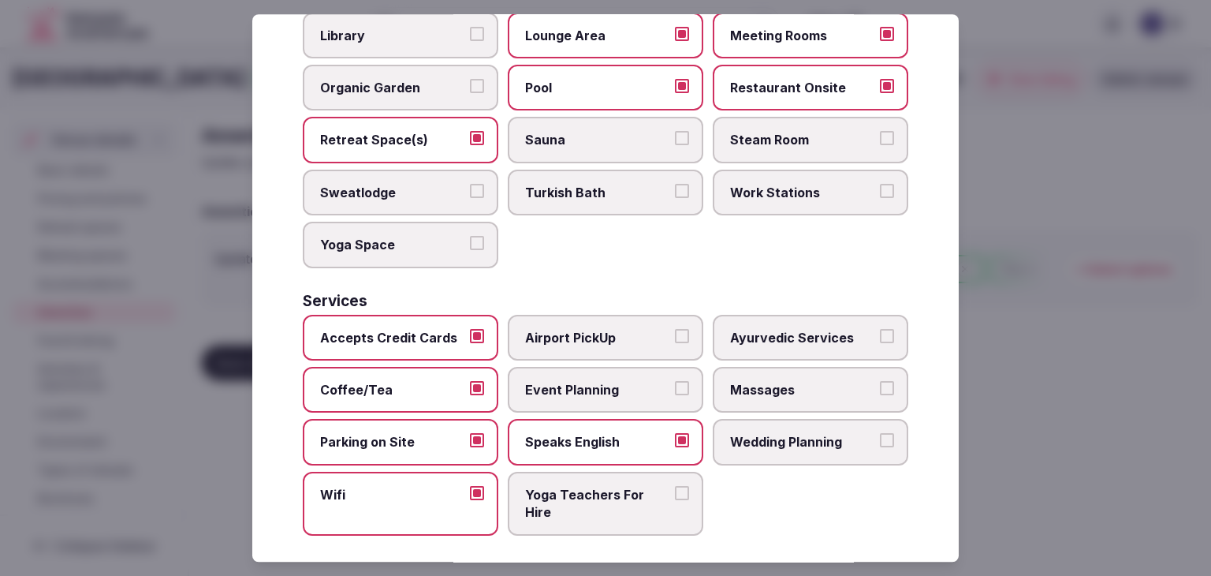
click at [607, 381] on span "Event Planning" at bounding box center [597, 389] width 145 height 17
click at [675, 381] on button "Event Planning" at bounding box center [682, 388] width 14 height 14
click at [745, 434] on span "Wedding Planning" at bounding box center [802, 442] width 145 height 17
click at [880, 434] on button "Wedding Planning" at bounding box center [887, 441] width 14 height 14
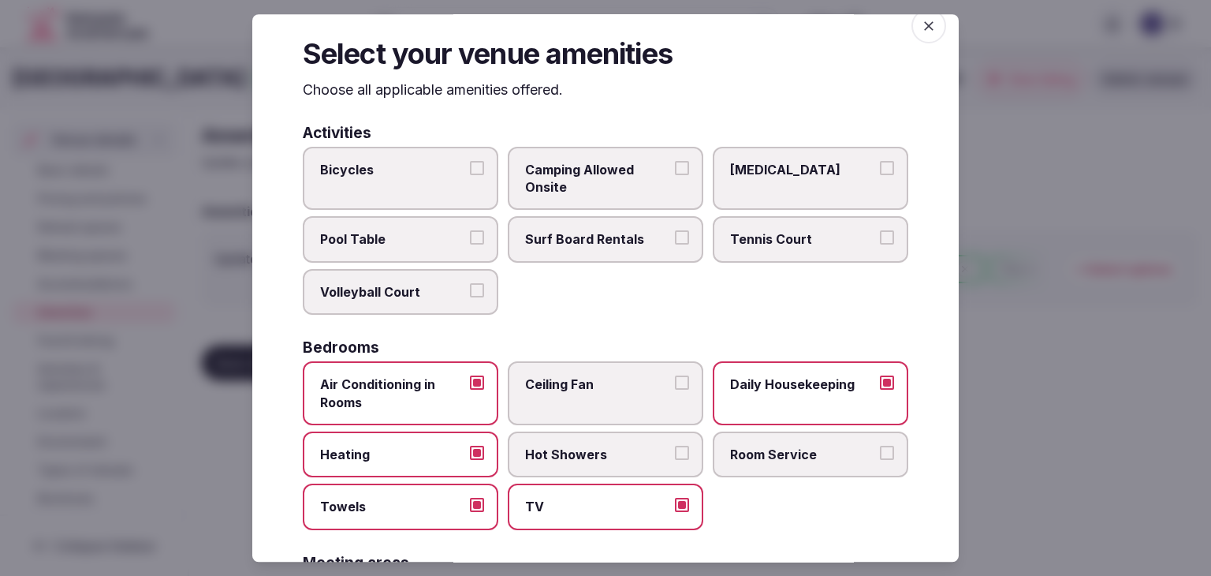
scroll to position [0, 0]
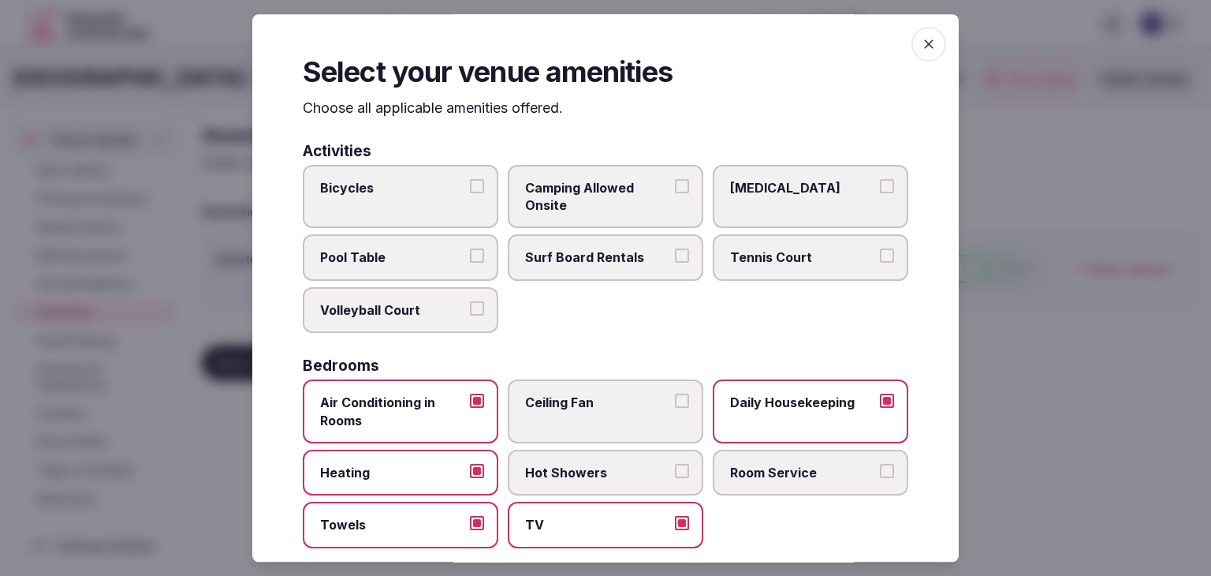
click at [924, 50] on icon "button" at bounding box center [929, 44] width 16 height 16
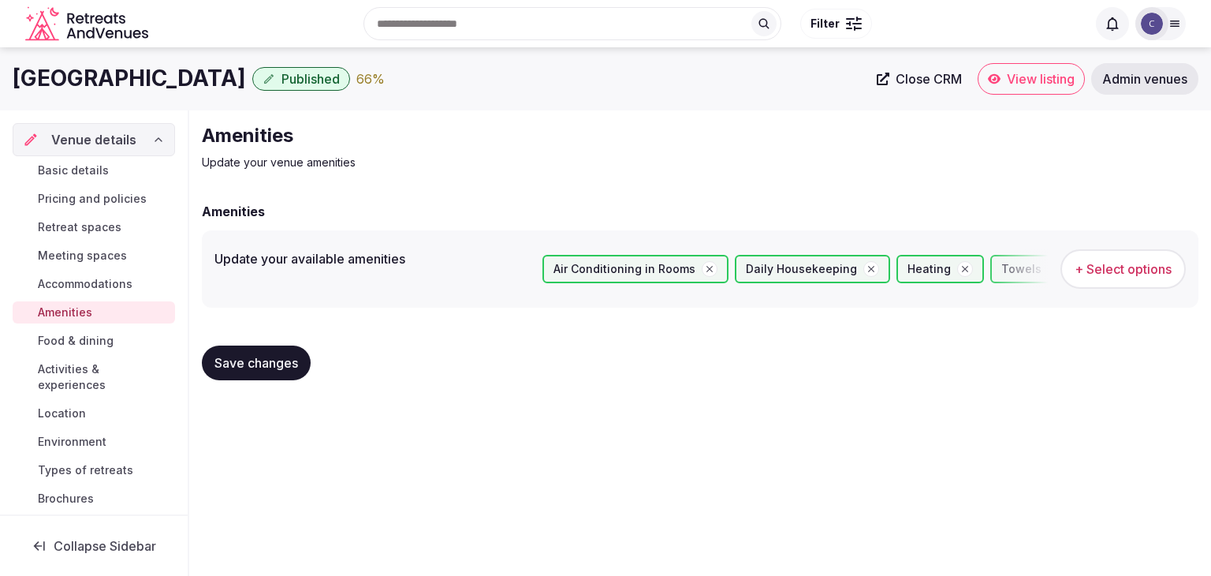
click at [248, 349] on button "Save changes" at bounding box center [256, 362] width 109 height 35
click at [83, 339] on span "Food & dining" at bounding box center [76, 341] width 76 height 16
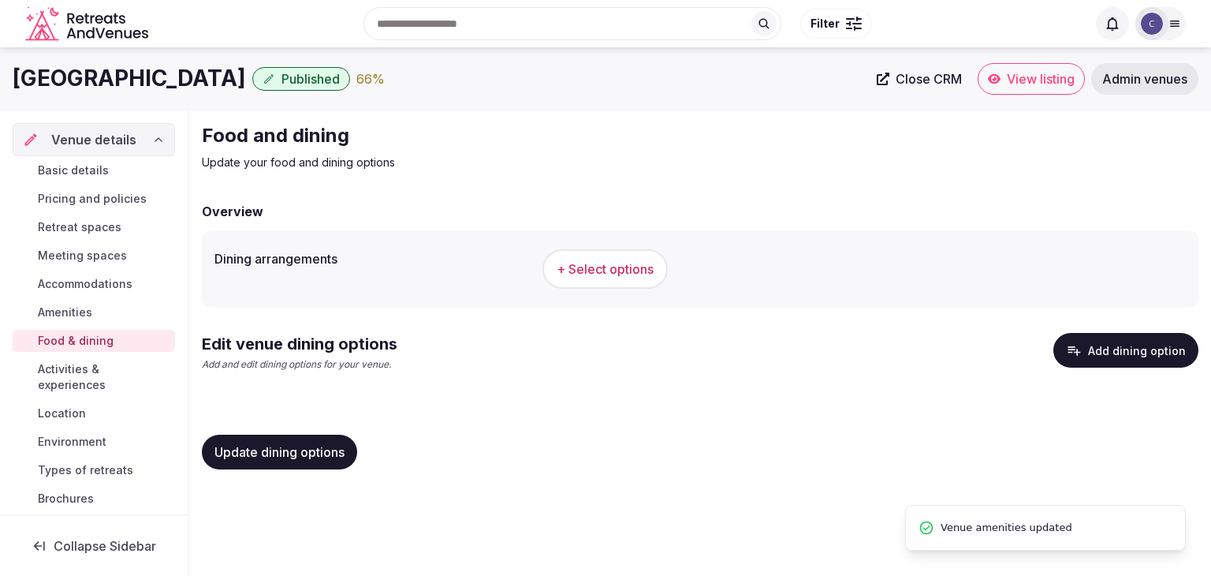
click at [596, 271] on span "+ Select options" at bounding box center [605, 268] width 97 height 17
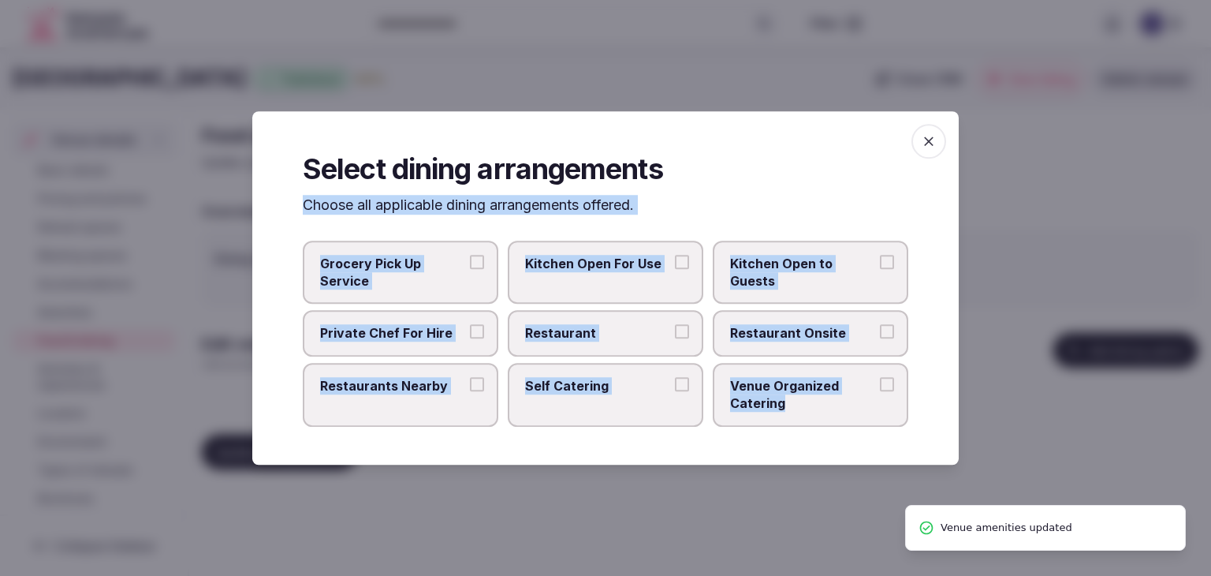
drag, startPoint x: 292, startPoint y: 200, endPoint x: 868, endPoint y: 444, distance: 625.2
click at [868, 444] on div "Select dining arrangements Choose all applicable dining arrangements offered. G…" at bounding box center [605, 287] width 707 height 353
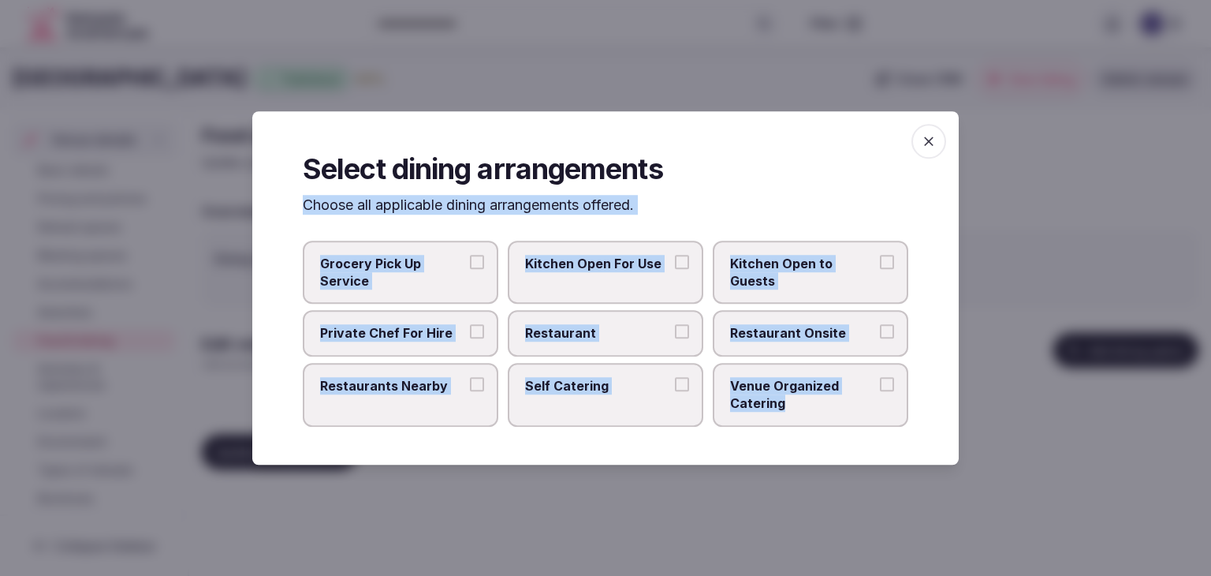
copy div "Choose all applicable dining arrangements offered. Grocery Pick Up Service Kitc…"
drag, startPoint x: 656, startPoint y: 341, endPoint x: 763, endPoint y: 334, distance: 107.5
click at [656, 341] on span "Restaurant" at bounding box center [597, 333] width 145 height 17
click at [675, 339] on button "Restaurant" at bounding box center [682, 332] width 14 height 14
click at [779, 334] on span "Restaurant Onsite" at bounding box center [802, 333] width 145 height 17
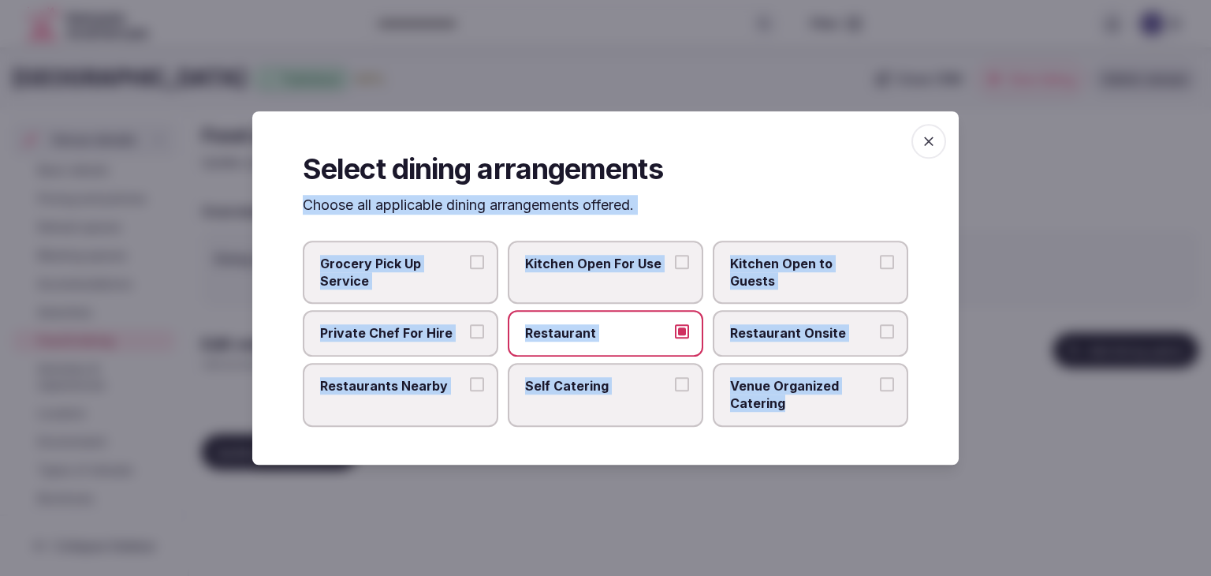
click at [880, 334] on button "Restaurant Onsite" at bounding box center [887, 332] width 14 height 14
click at [797, 397] on span "Venue Organized Catering" at bounding box center [802, 394] width 145 height 35
click at [880, 391] on button "Venue Organized Catering" at bounding box center [887, 384] width 14 height 14
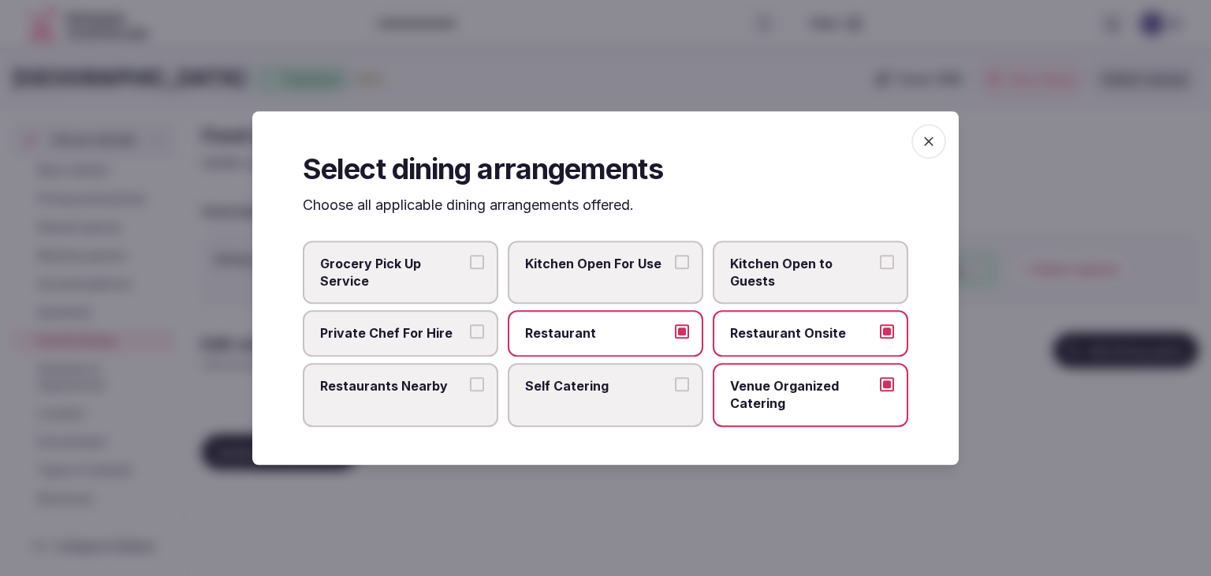
click at [388, 405] on label "Restaurants Nearby" at bounding box center [401, 395] width 196 height 64
click at [470, 391] on button "Restaurants Nearby" at bounding box center [477, 384] width 14 height 14
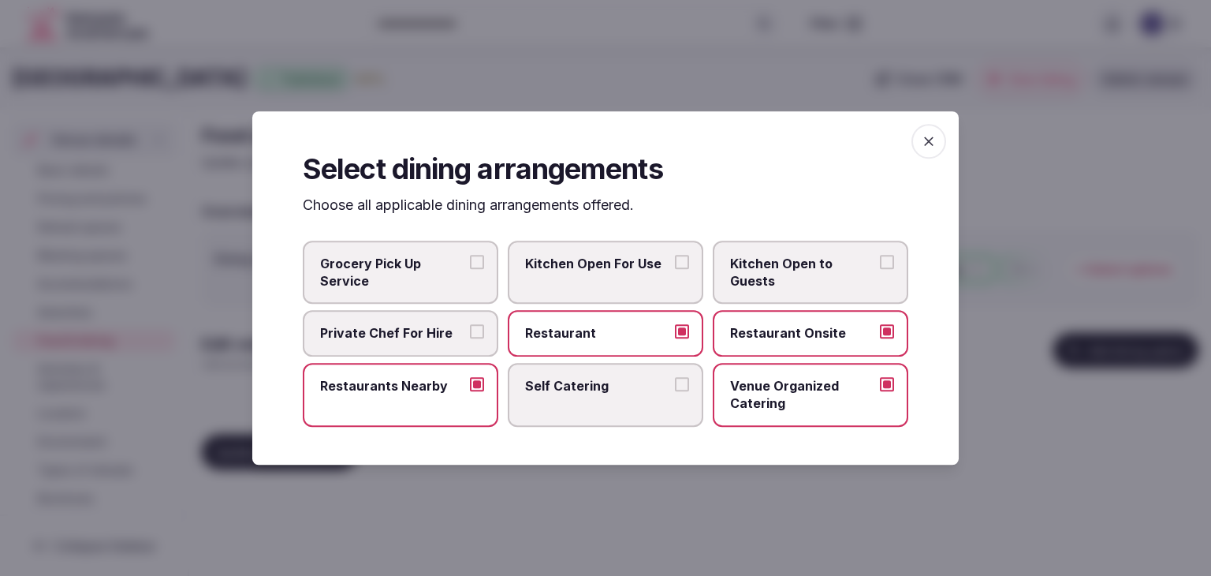
click at [931, 144] on icon "button" at bounding box center [929, 141] width 16 height 16
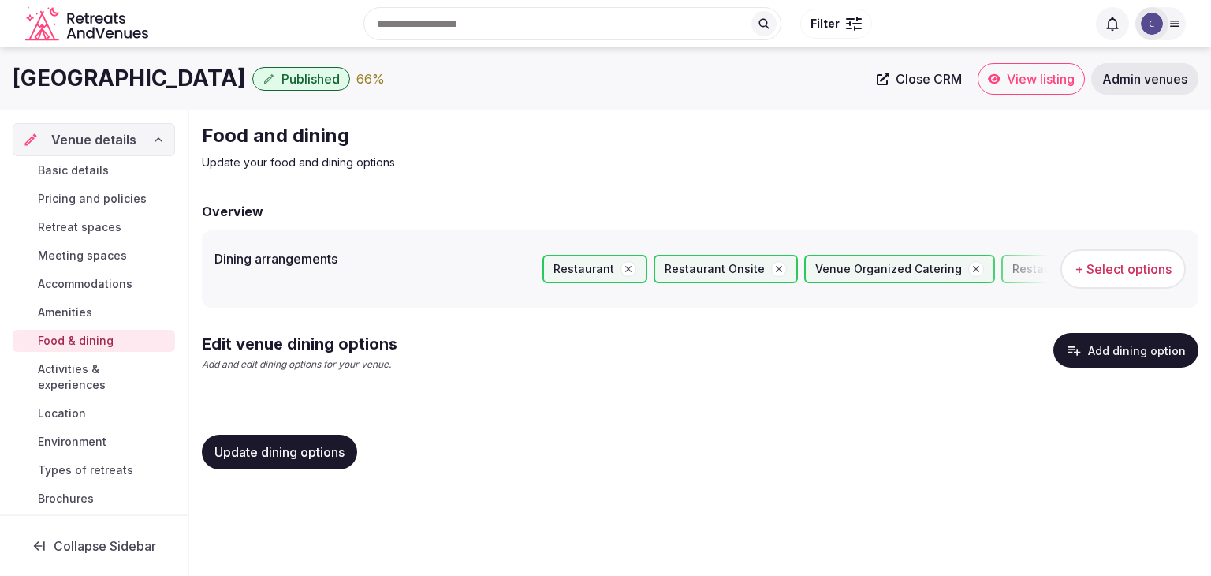
drag, startPoint x: 313, startPoint y: 446, endPoint x: 321, endPoint y: 448, distance: 8.0
click at [315, 446] on span "Update dining options" at bounding box center [280, 452] width 130 height 16
click at [1114, 342] on button "Add dining option" at bounding box center [1126, 350] width 145 height 35
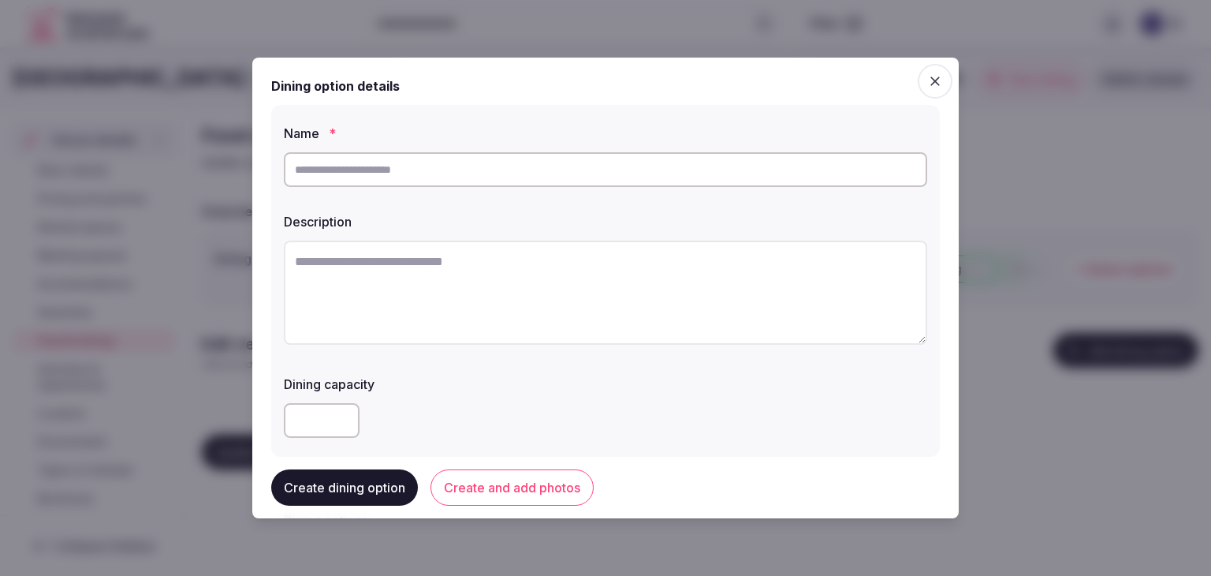
click at [545, 174] on input "text" at bounding box center [606, 169] width 644 height 35
paste input "**********"
type input "**********"
click at [610, 257] on textarea at bounding box center [606, 293] width 644 height 104
paste textarea "**********"
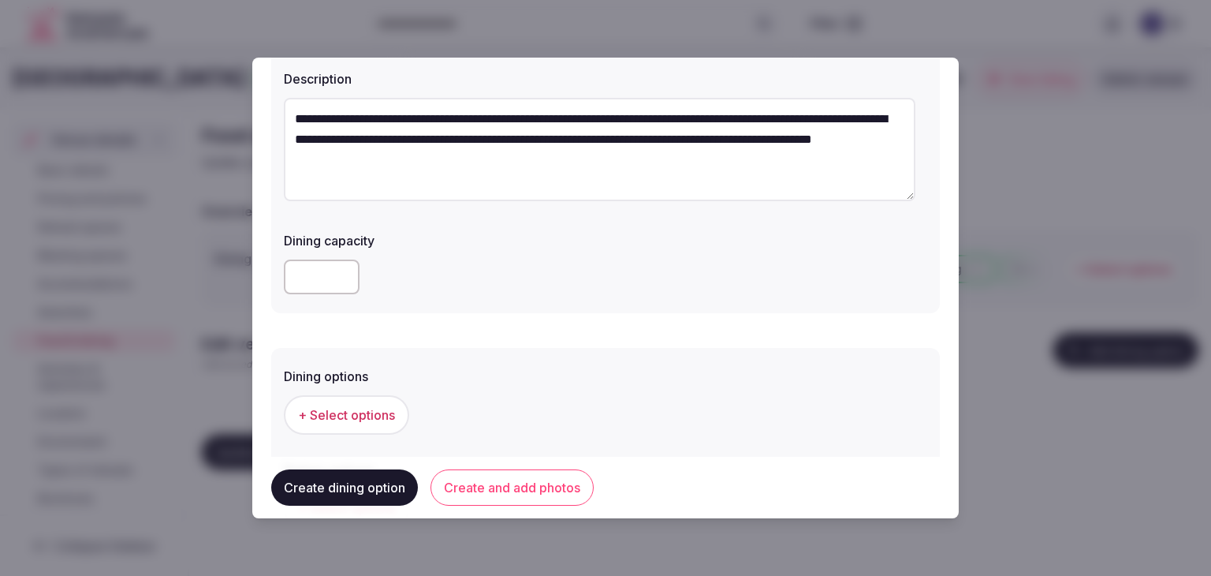
scroll to position [237, 0]
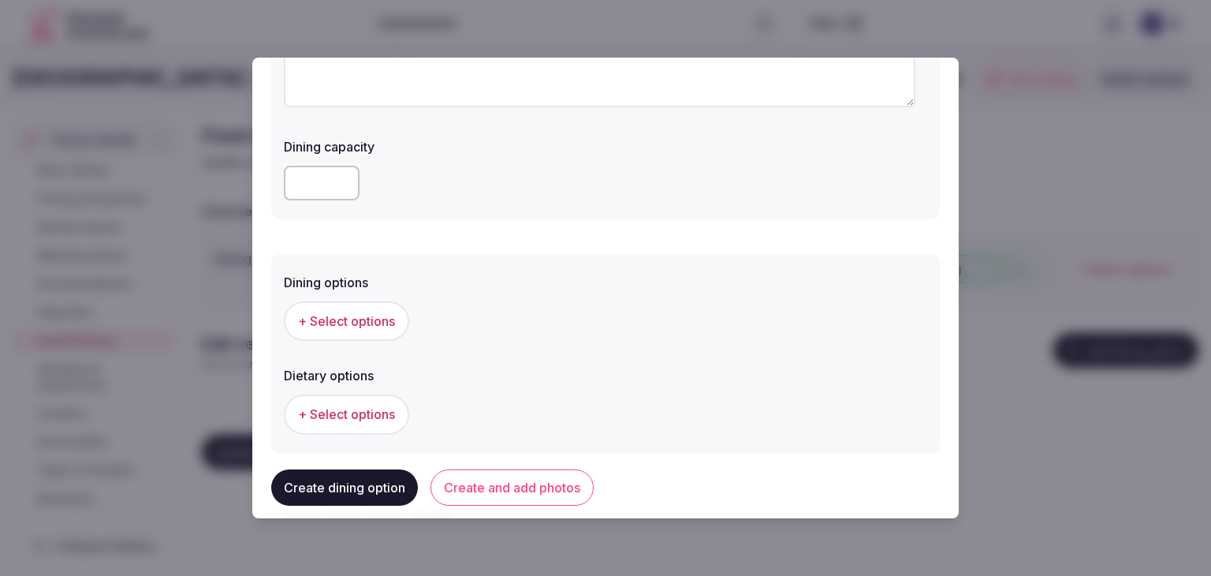
type textarea "**********"
click at [334, 323] on span "+ Select options" at bounding box center [346, 320] width 97 height 17
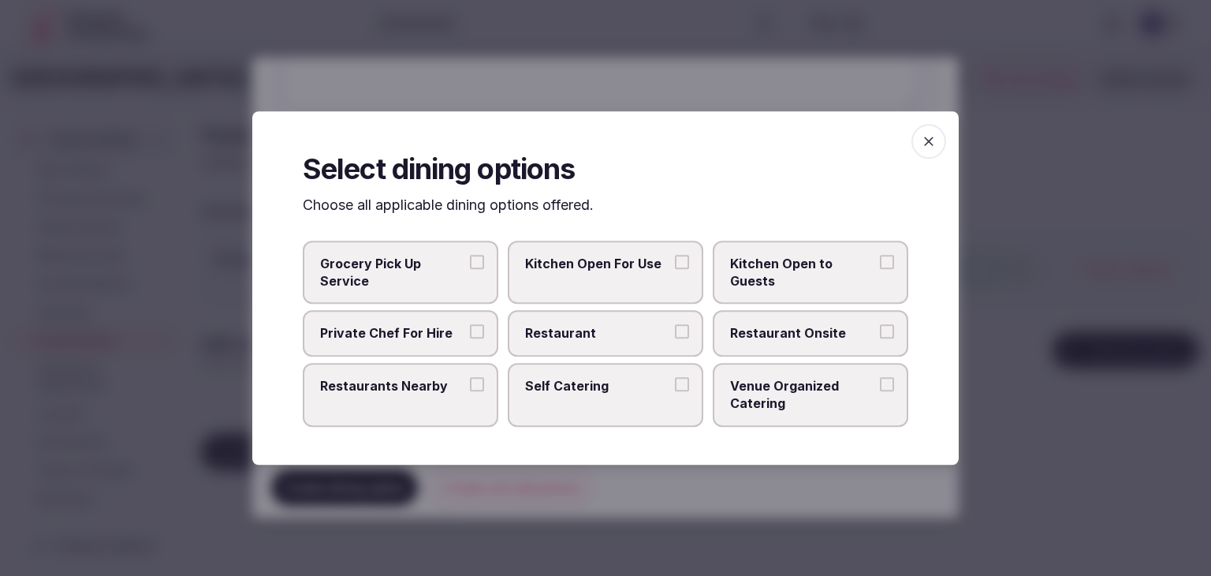
click at [797, 338] on span "Restaurant Onsite" at bounding box center [802, 333] width 145 height 17
click at [880, 338] on button "Restaurant Onsite" at bounding box center [887, 332] width 14 height 14
click at [928, 140] on icon "button" at bounding box center [929, 141] width 16 height 16
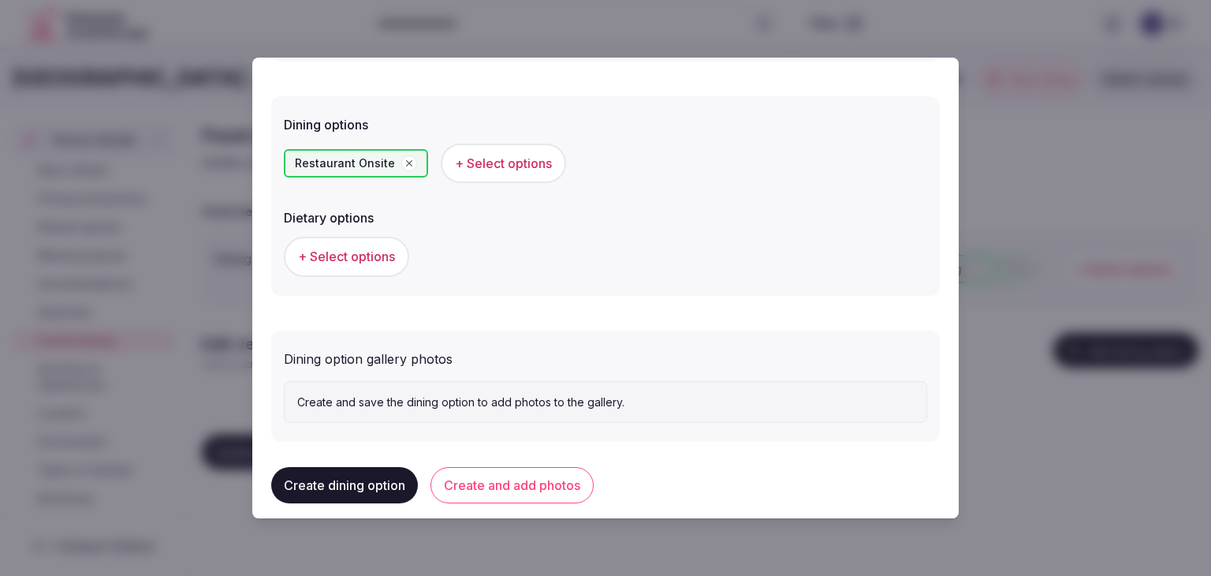
scroll to position [410, 0]
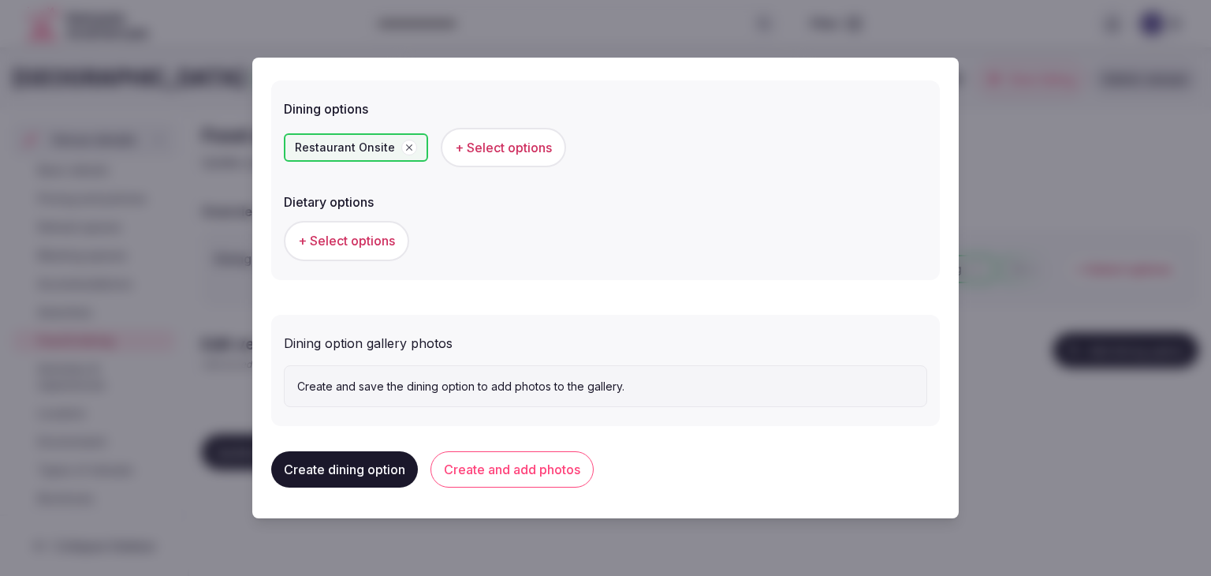
click at [562, 464] on button "Create and add photos" at bounding box center [512, 469] width 163 height 36
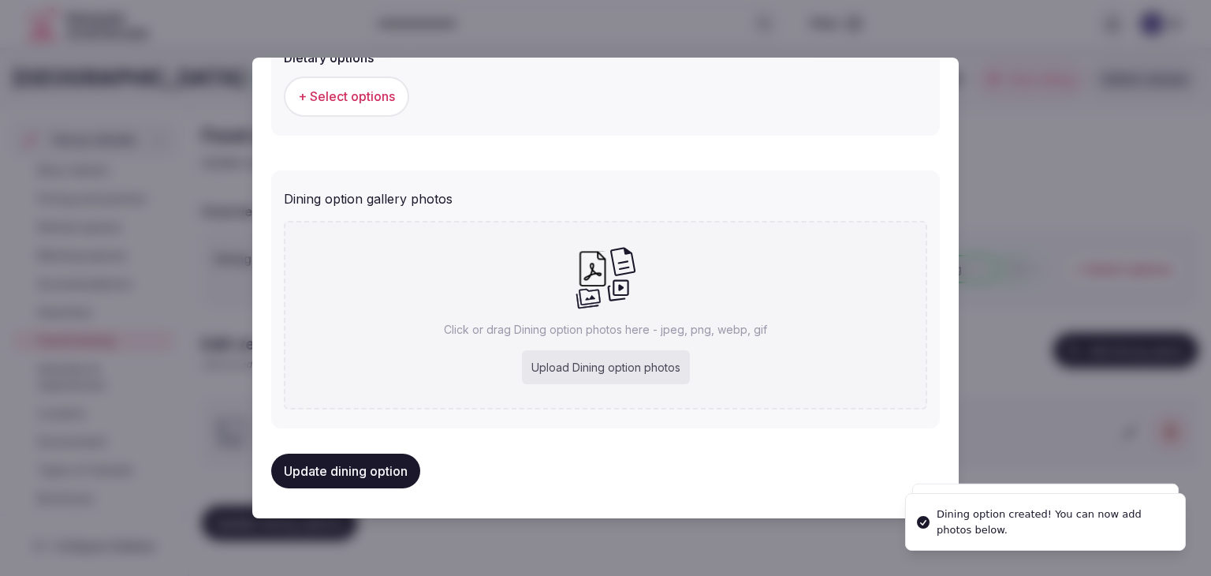
scroll to position [555, 0]
click at [641, 357] on div "Upload Dining option photos" at bounding box center [606, 366] width 168 height 35
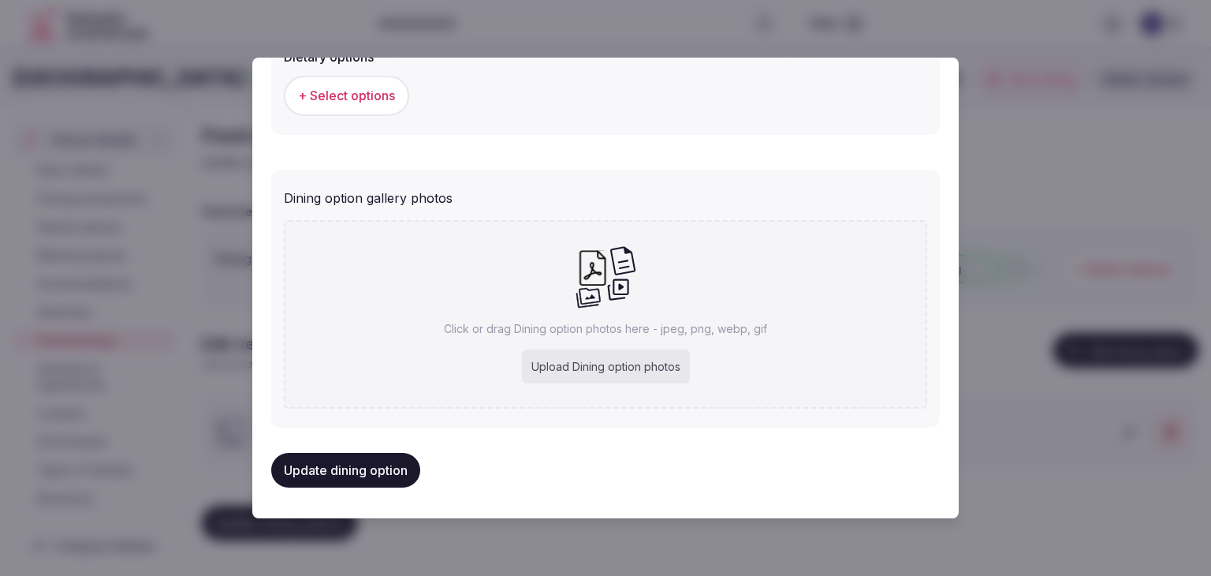
type input "**********"
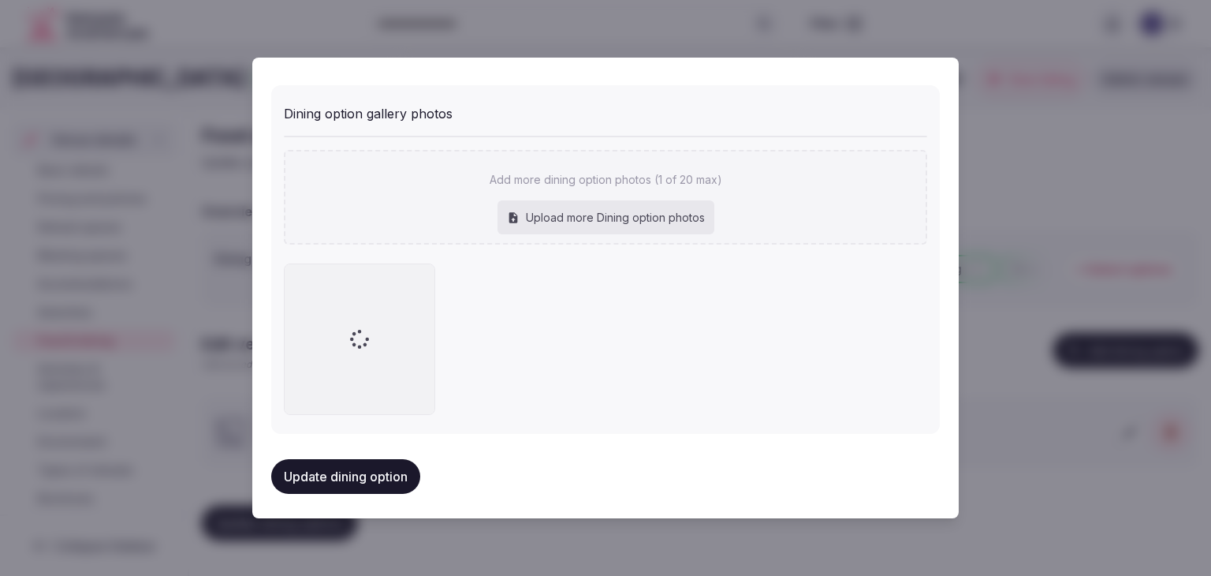
scroll to position [642, 0]
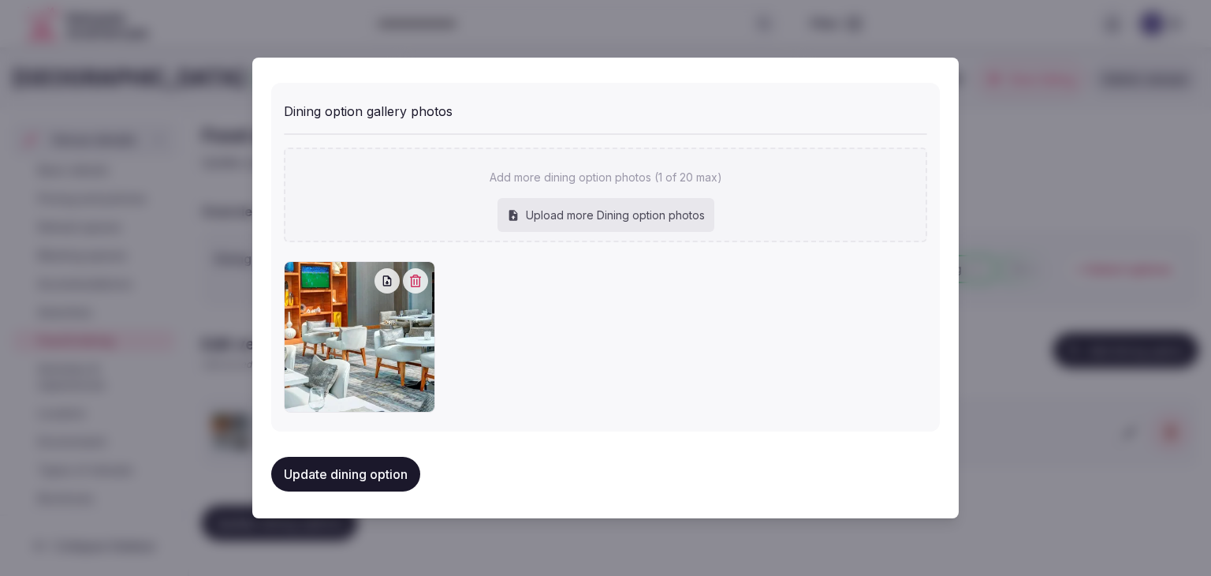
click at [396, 465] on button "Update dining option" at bounding box center [345, 474] width 149 height 35
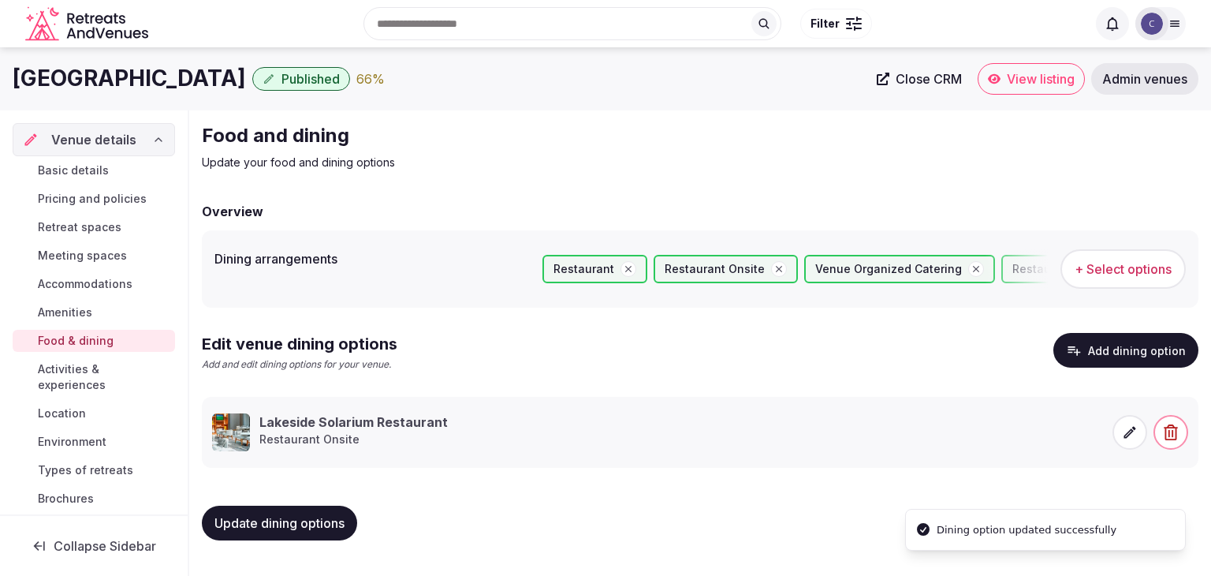
click at [326, 522] on span "Update dining options" at bounding box center [280, 523] width 130 height 16
click at [75, 377] on span "Activities & experiences" at bounding box center [103, 377] width 131 height 32
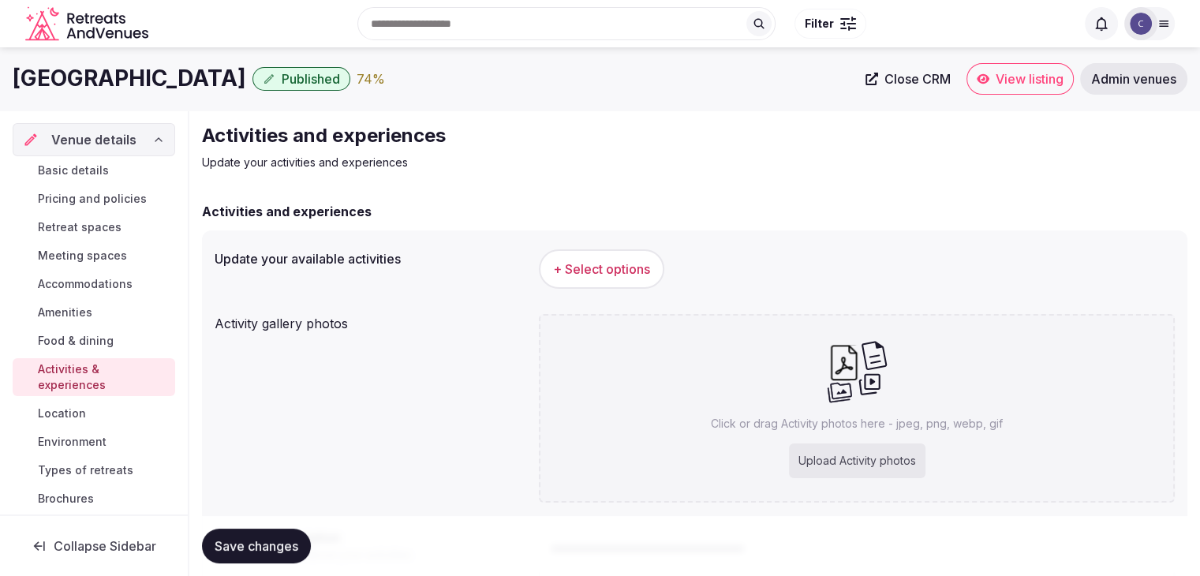
click at [638, 285] on button "+ Select options" at bounding box center [601, 268] width 125 height 39
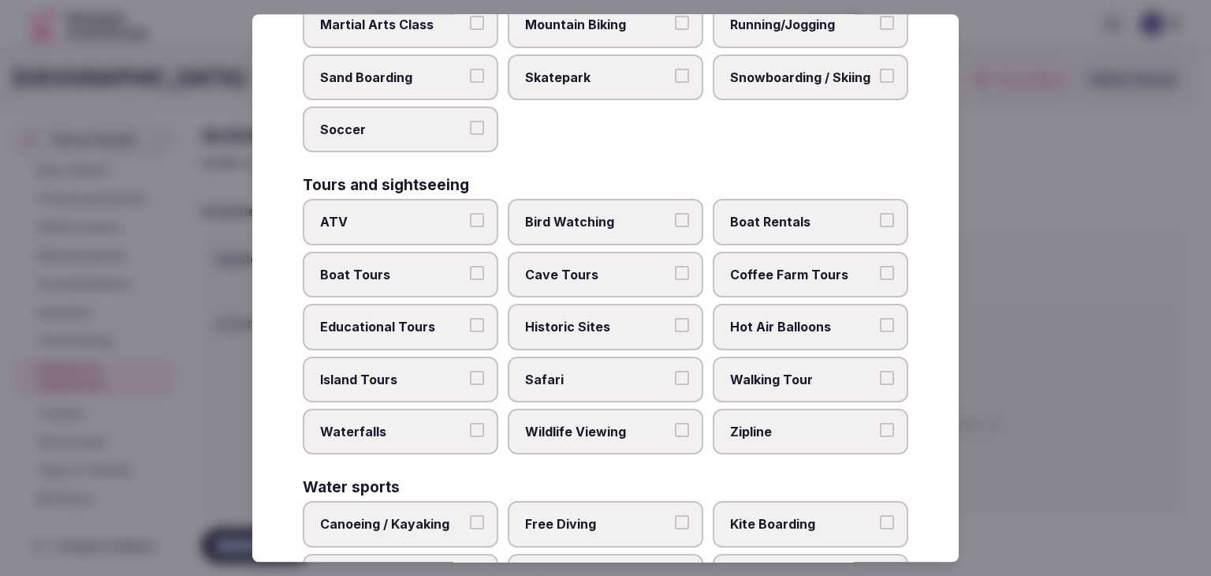
scroll to position [1218, 0]
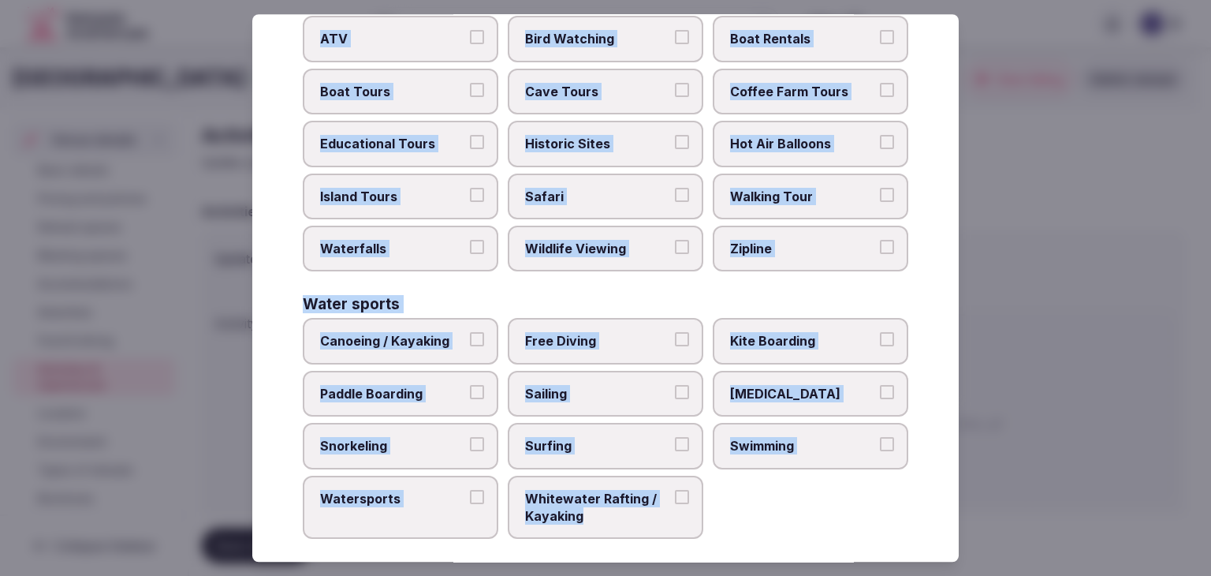
drag, startPoint x: 297, startPoint y: 101, endPoint x: 691, endPoint y: 536, distance: 586.9
click at [691, 536] on div "Select your activities Choose all applicable activities offered. Culture Dancin…" at bounding box center [605, 287] width 707 height 547
copy div "Choose all applicable activities offered. Culture Dancing Food and Culinary Cla…"
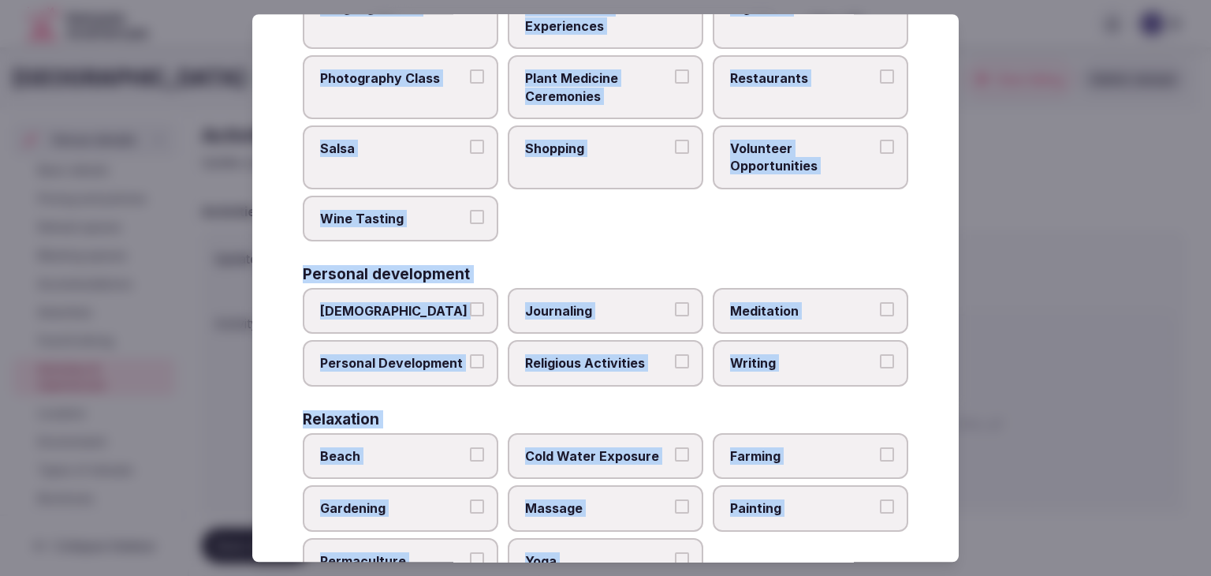
scroll to position [114, 0]
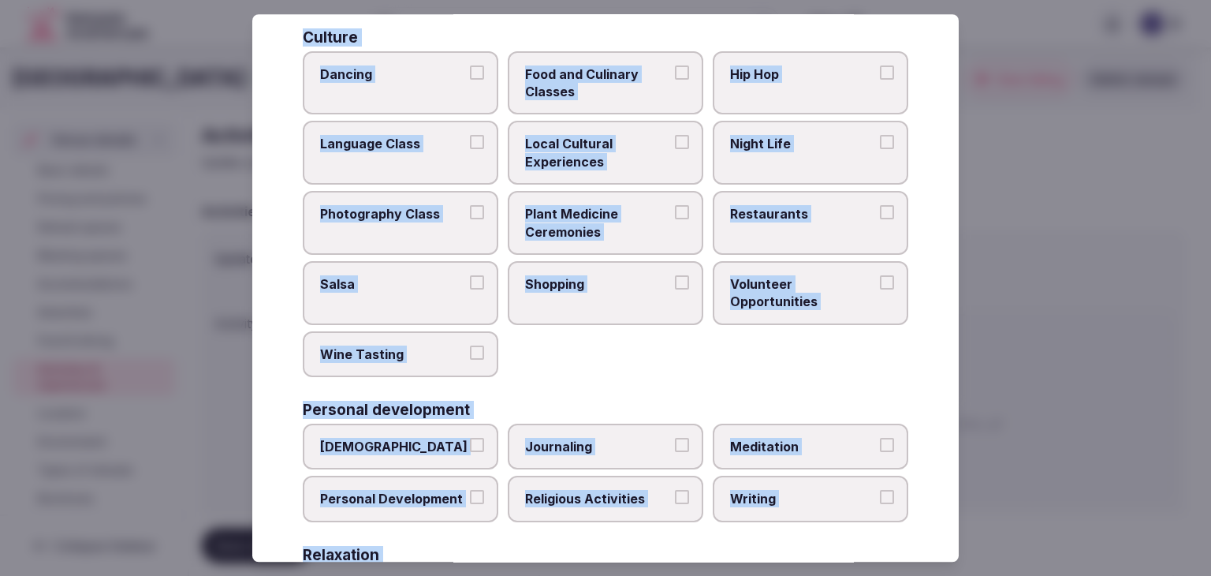
click at [627, 162] on span "Local Cultural Experiences" at bounding box center [597, 153] width 145 height 35
click at [675, 150] on button "Local Cultural Experiences" at bounding box center [682, 143] width 14 height 14
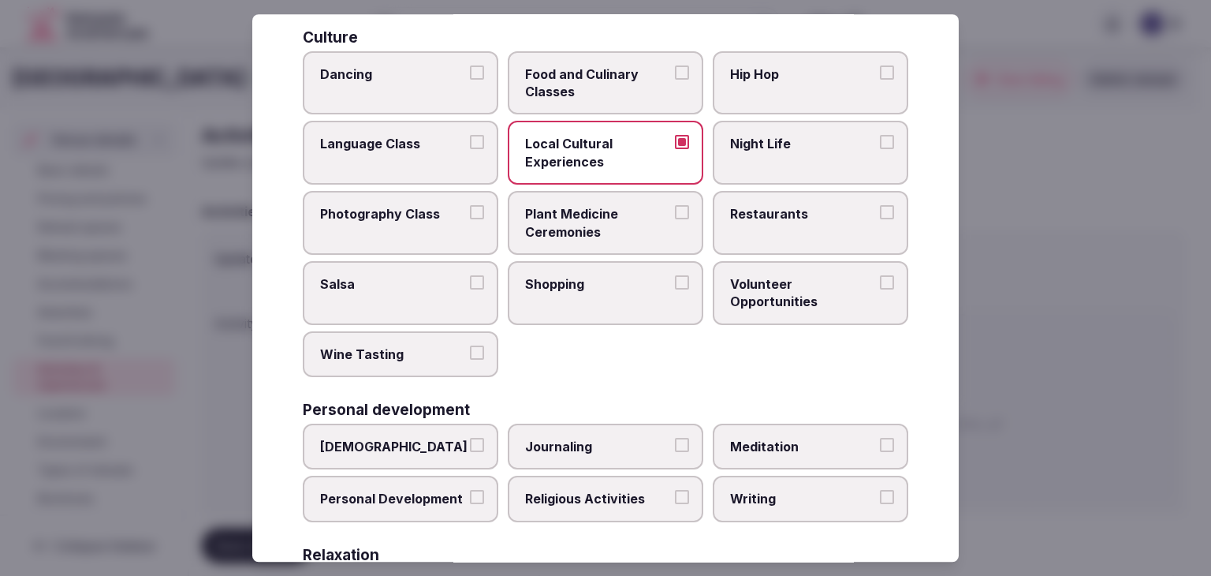
click at [884, 157] on label "Night Life" at bounding box center [811, 153] width 196 height 64
click at [884, 150] on button "Night Life" at bounding box center [887, 143] width 14 height 14
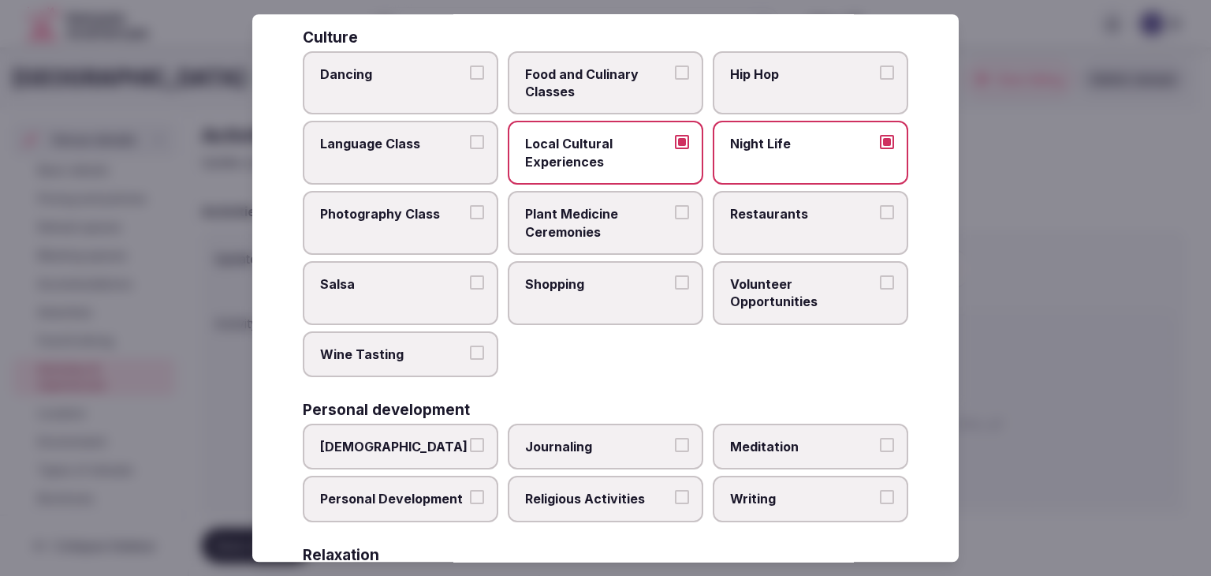
click at [814, 232] on label "Restaurants" at bounding box center [811, 223] width 196 height 64
click at [880, 219] on button "Restaurants" at bounding box center [887, 212] width 14 height 14
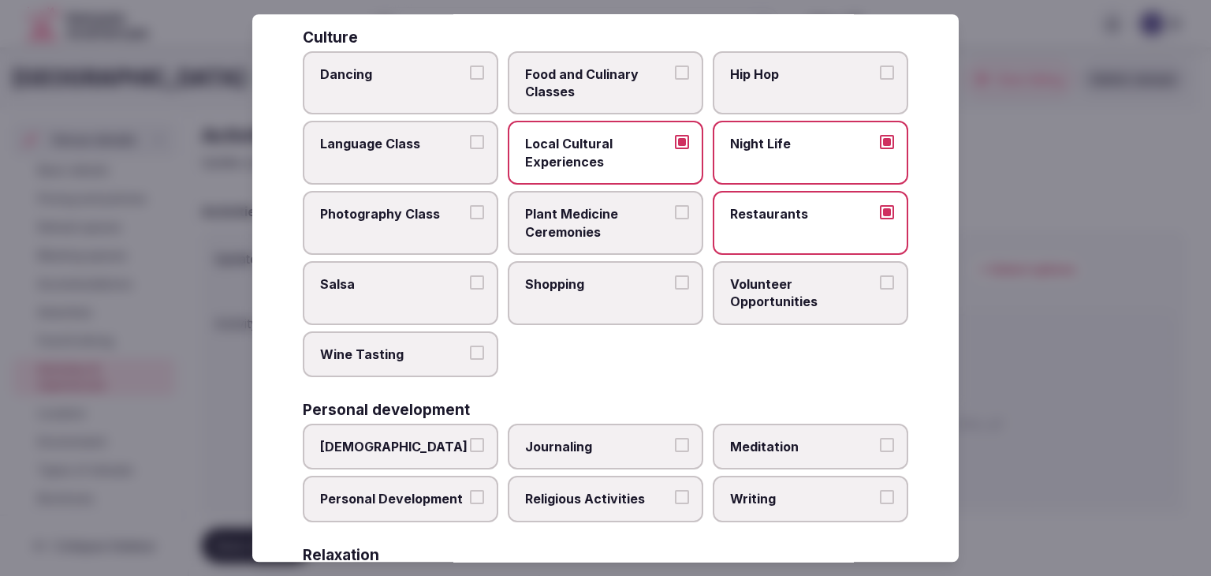
click at [644, 297] on label "Shopping" at bounding box center [606, 293] width 196 height 64
click at [675, 289] on button "Shopping" at bounding box center [682, 282] width 14 height 14
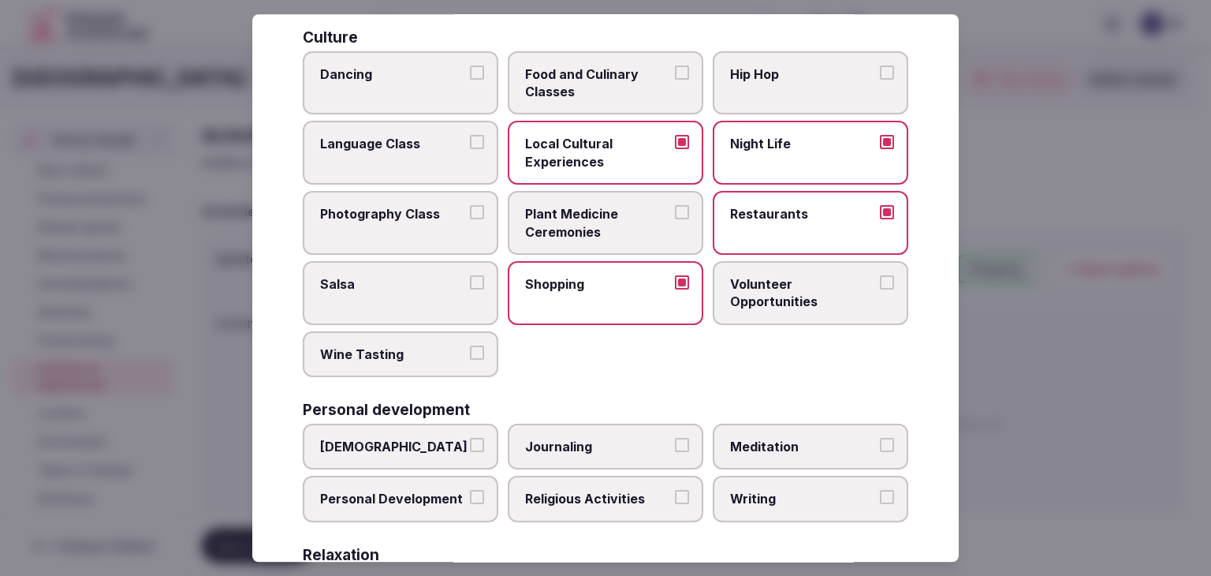
click at [446, 510] on label "Personal Development" at bounding box center [401, 499] width 196 height 46
click at [470, 505] on button "Personal Development" at bounding box center [477, 498] width 14 height 14
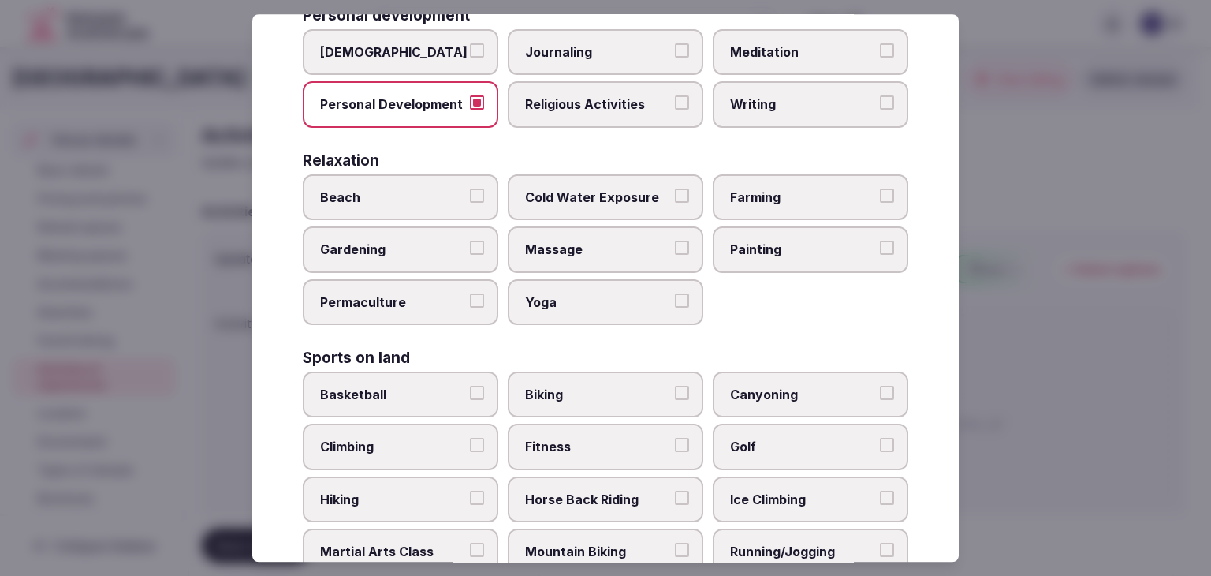
scroll to position [587, 0]
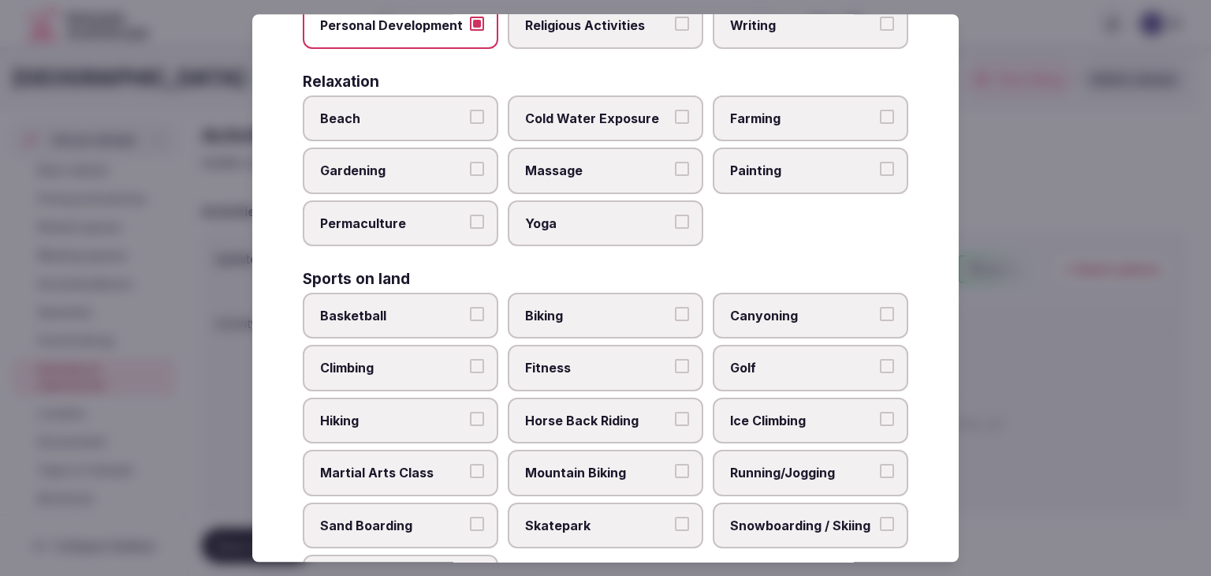
click at [584, 360] on span "Fitness" at bounding box center [597, 368] width 145 height 17
click at [675, 360] on button "Fitness" at bounding box center [682, 367] width 14 height 14
click at [779, 348] on label "Golf" at bounding box center [811, 368] width 196 height 46
click at [880, 360] on button "Golf" at bounding box center [887, 367] width 14 height 14
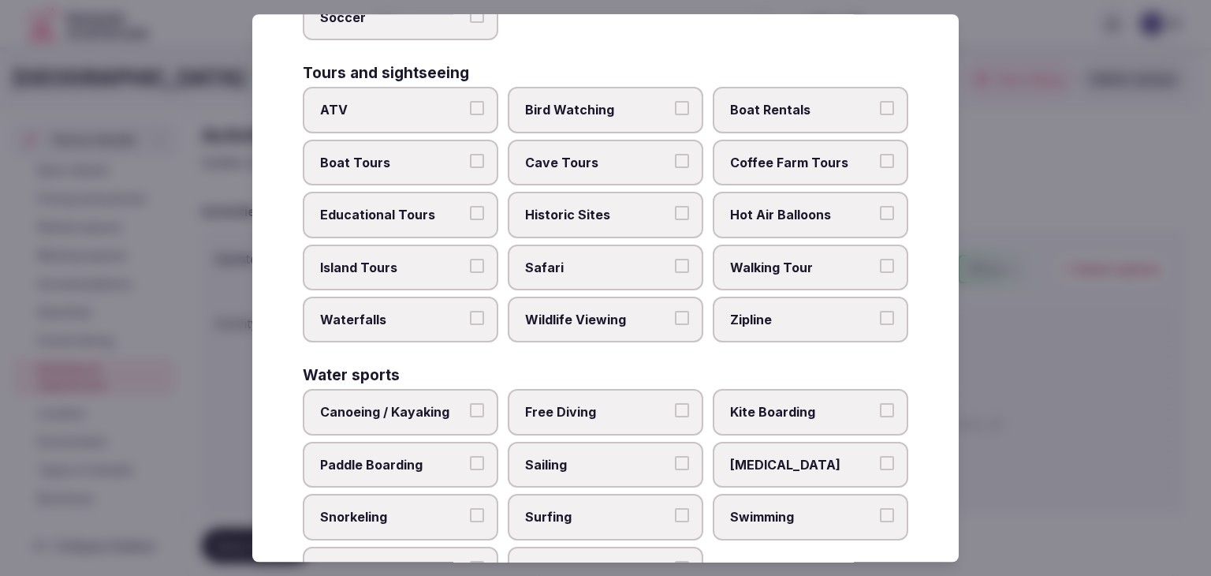
scroll to position [1218, 0]
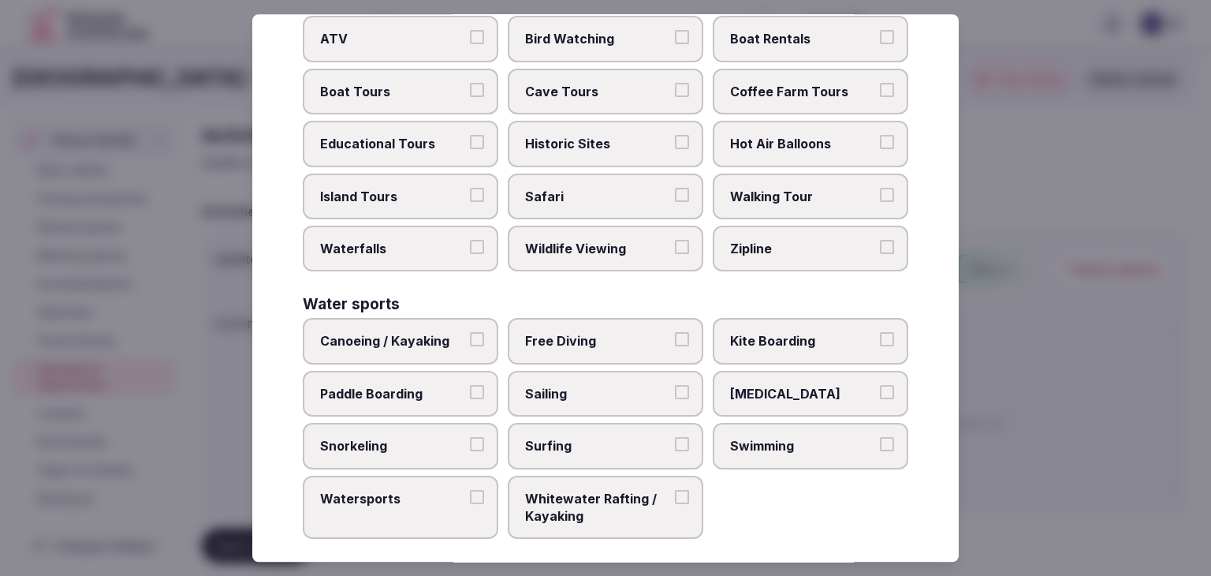
click at [801, 439] on span "Swimming" at bounding box center [802, 445] width 145 height 17
click at [880, 439] on button "Swimming" at bounding box center [887, 444] width 14 height 14
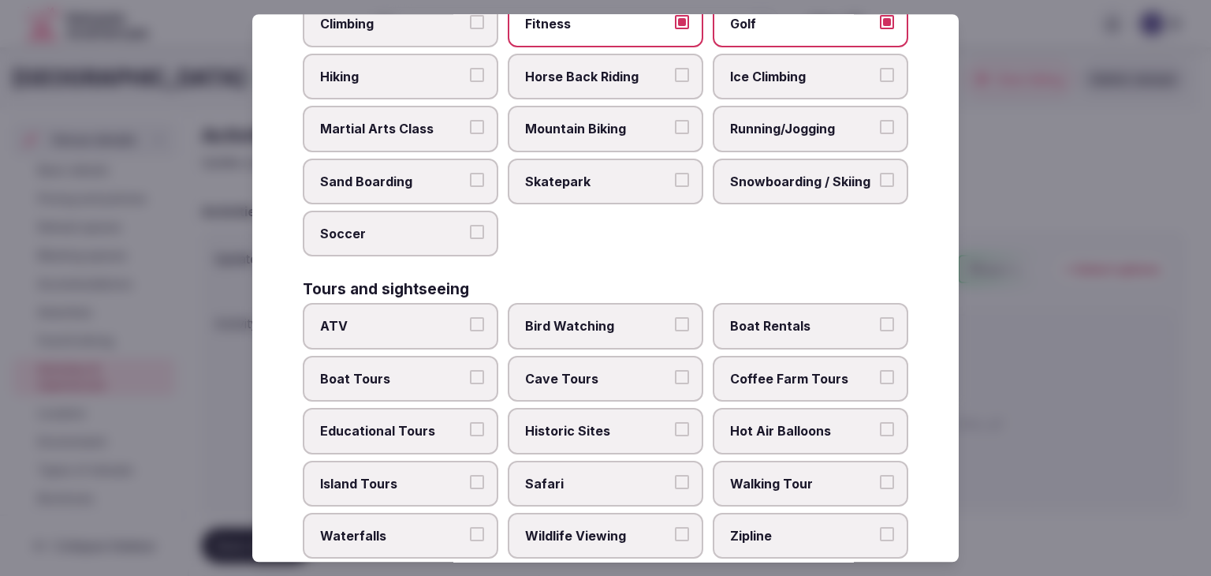
scroll to position [902, 0]
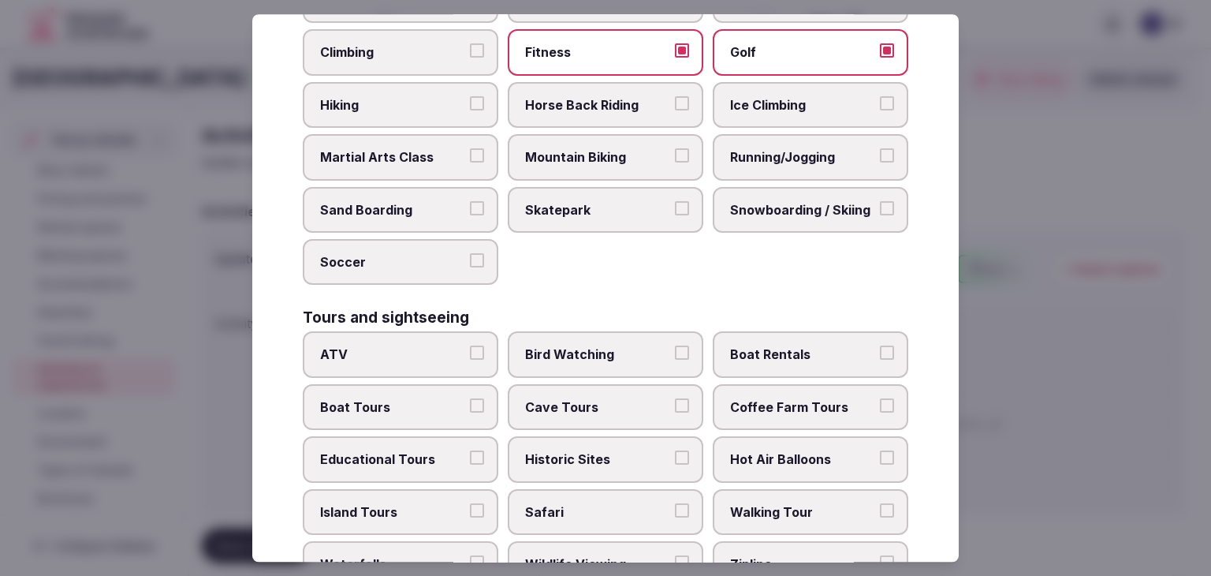
click at [774, 153] on span "Running/Jogging" at bounding box center [802, 156] width 145 height 17
click at [880, 153] on button "Running/Jogging" at bounding box center [887, 155] width 14 height 14
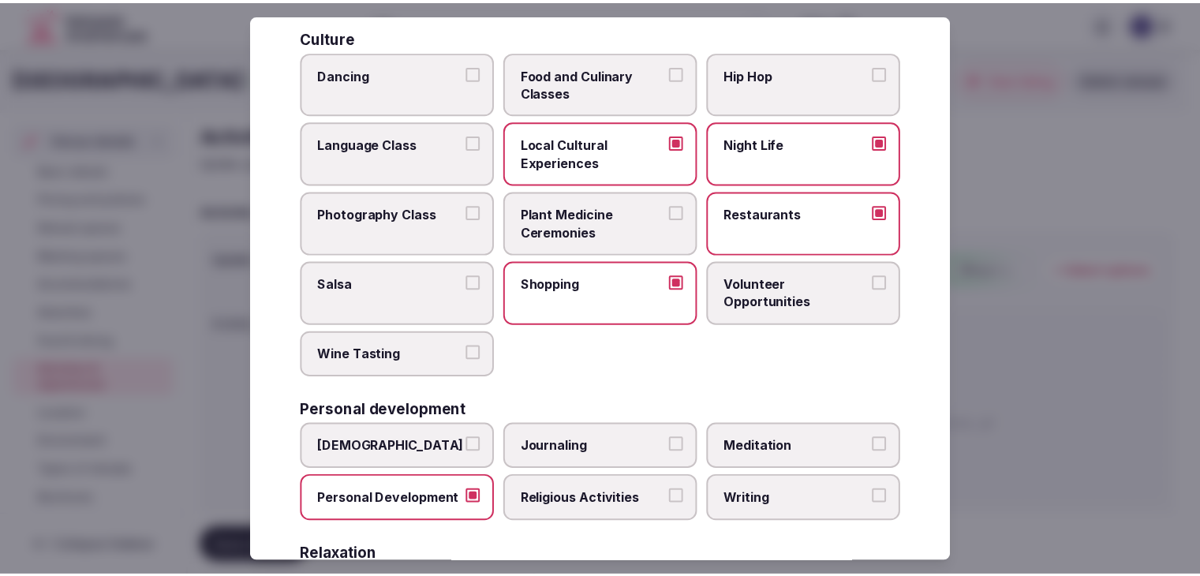
scroll to position [0, 0]
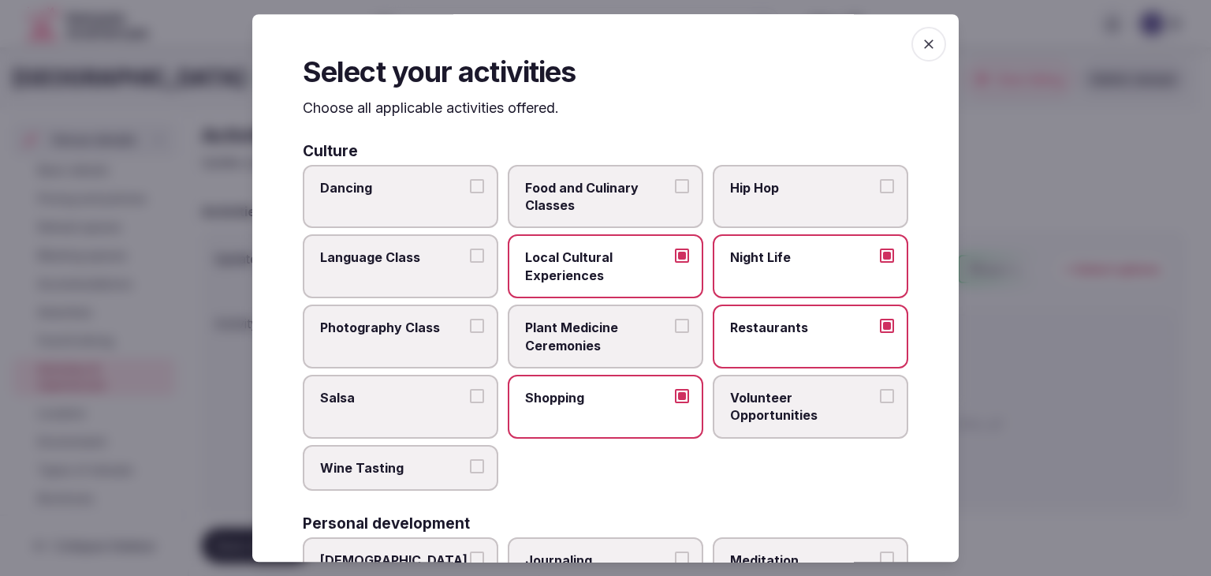
click at [931, 39] on span "button" at bounding box center [929, 44] width 35 height 35
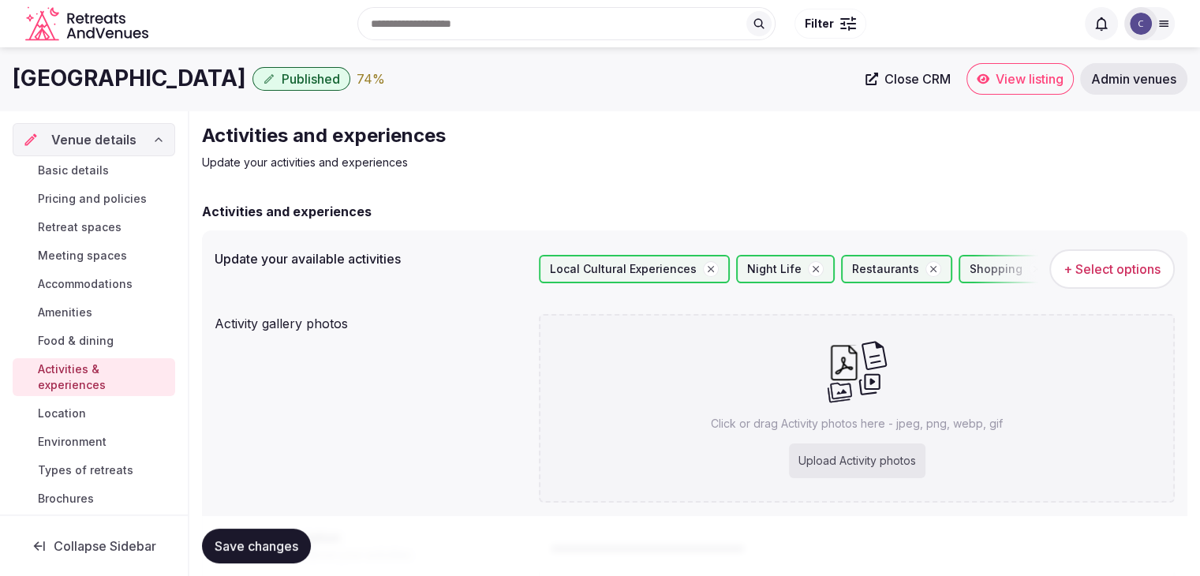
click at [142, 56] on div "Search Popular Destinations Toscana, Italy Riviera Maya, Mexico Indonesia, Bali…" at bounding box center [600, 23] width 1174 height 80
click at [145, 89] on h1 "Marriott Indianapolis North" at bounding box center [129, 78] width 233 height 31
copy div "Marriott Indianapolis North"
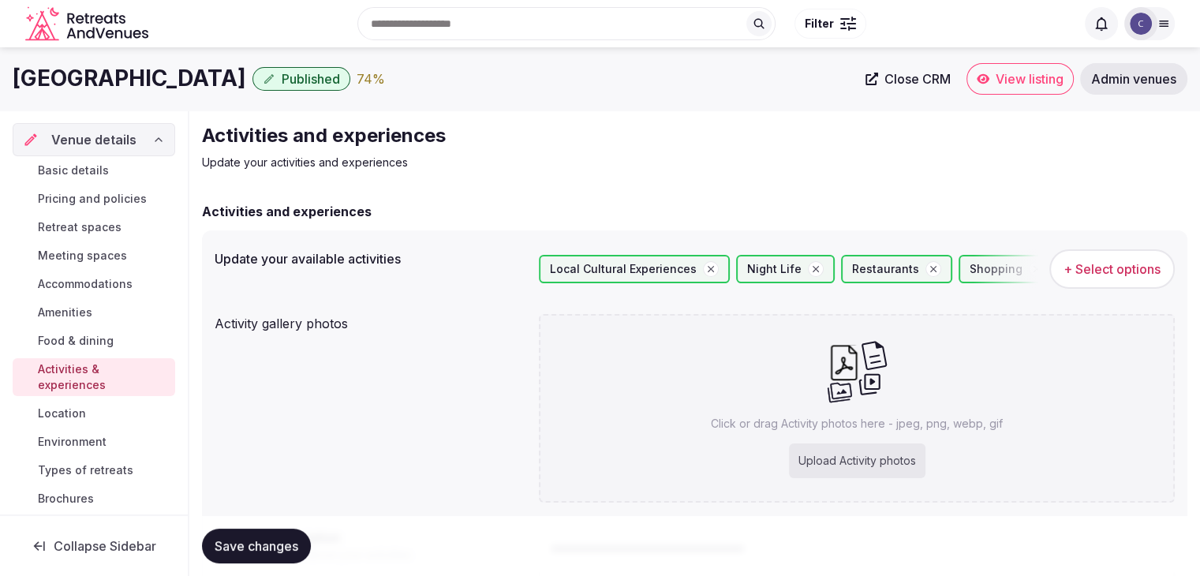
click at [857, 465] on div "Upload Activity photos" at bounding box center [857, 460] width 136 height 35
type input "**********"
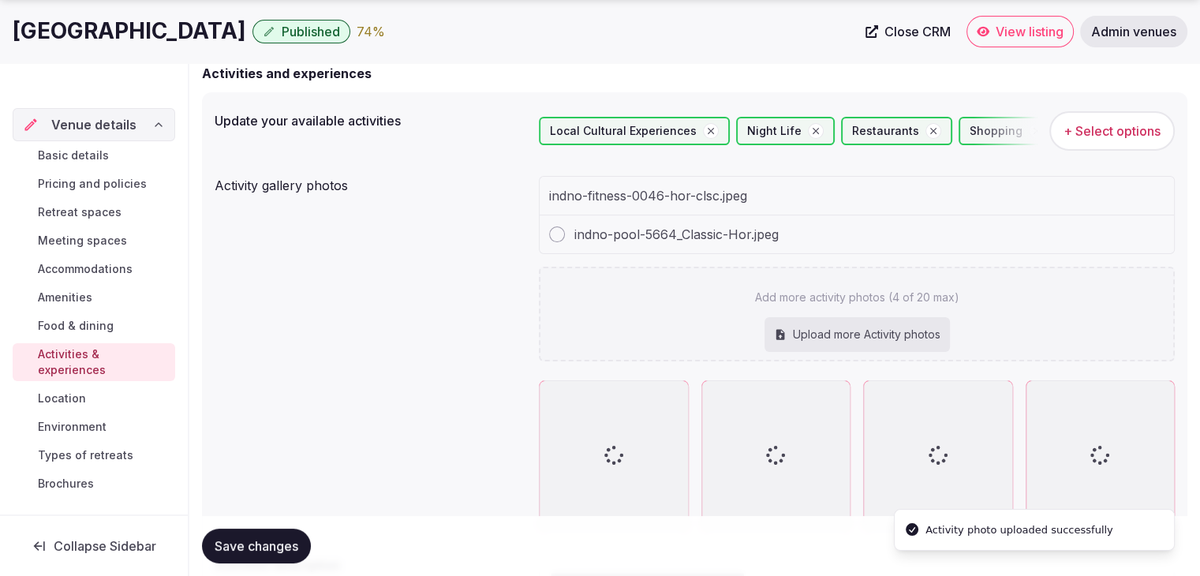
scroll to position [237, 0]
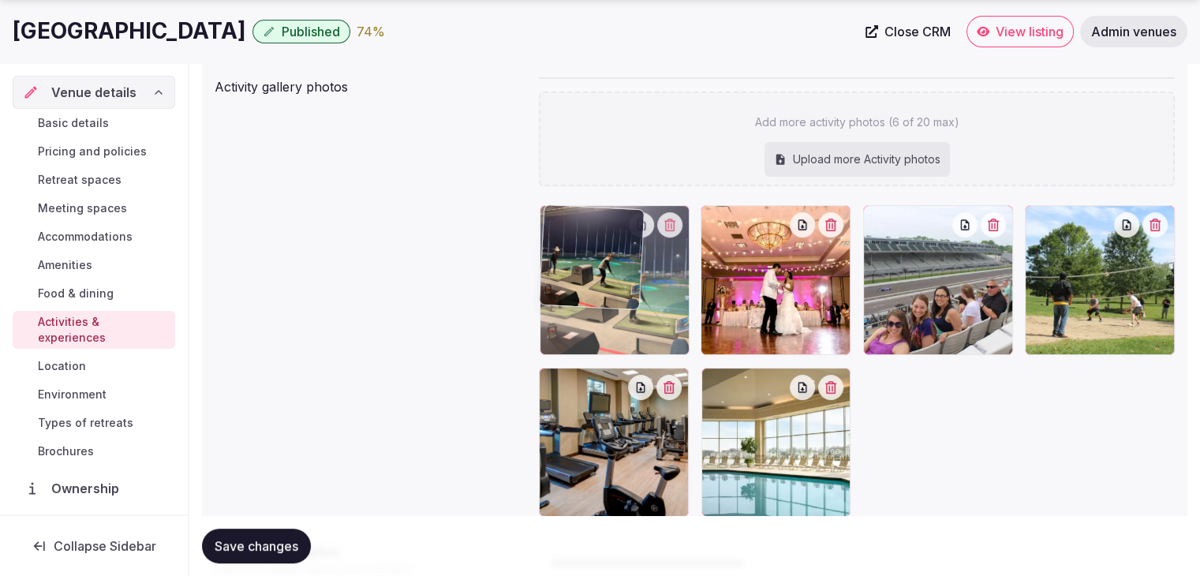
drag, startPoint x: 1043, startPoint y: 209, endPoint x: 603, endPoint y: 211, distance: 439.3
click at [604, 209] on body "Search Popular Destinations Toscana, Italy Riviera Maya, Mexico Indonesia, Bali…" at bounding box center [600, 265] width 1200 height 1004
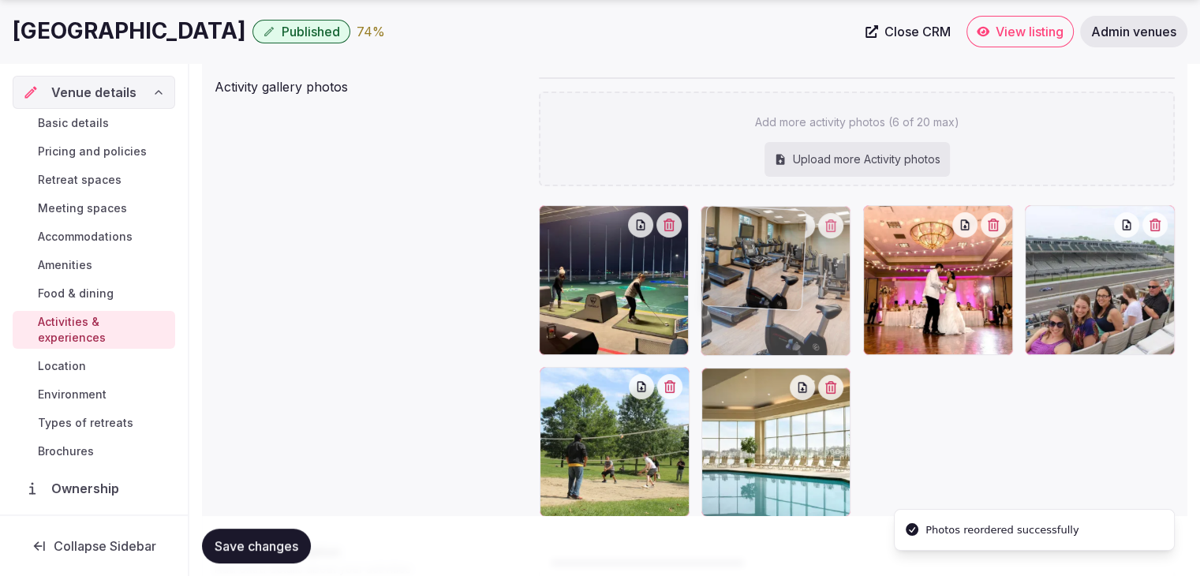
drag, startPoint x: 558, startPoint y: 390, endPoint x: 752, endPoint y: 294, distance: 216.9
click at [752, 294] on body "Search Popular Destinations Toscana, Italy Riviera Maya, Mexico Indonesia, Bali…" at bounding box center [600, 265] width 1200 height 1004
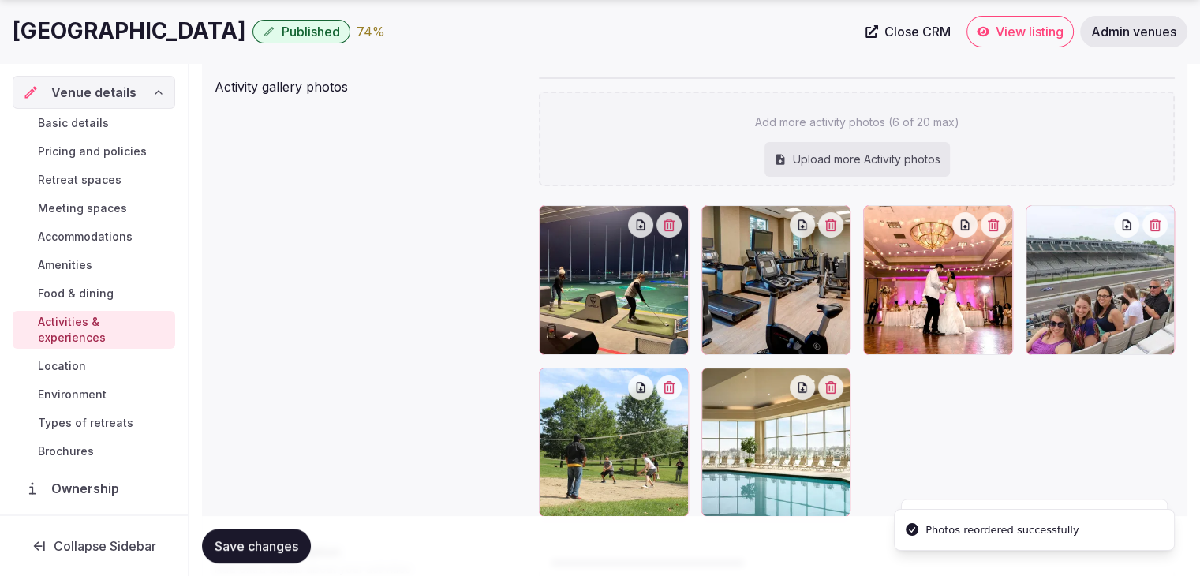
click at [257, 540] on span "Save changes" at bounding box center [257, 546] width 84 height 16
click at [114, 395] on link "Environment" at bounding box center [94, 394] width 162 height 22
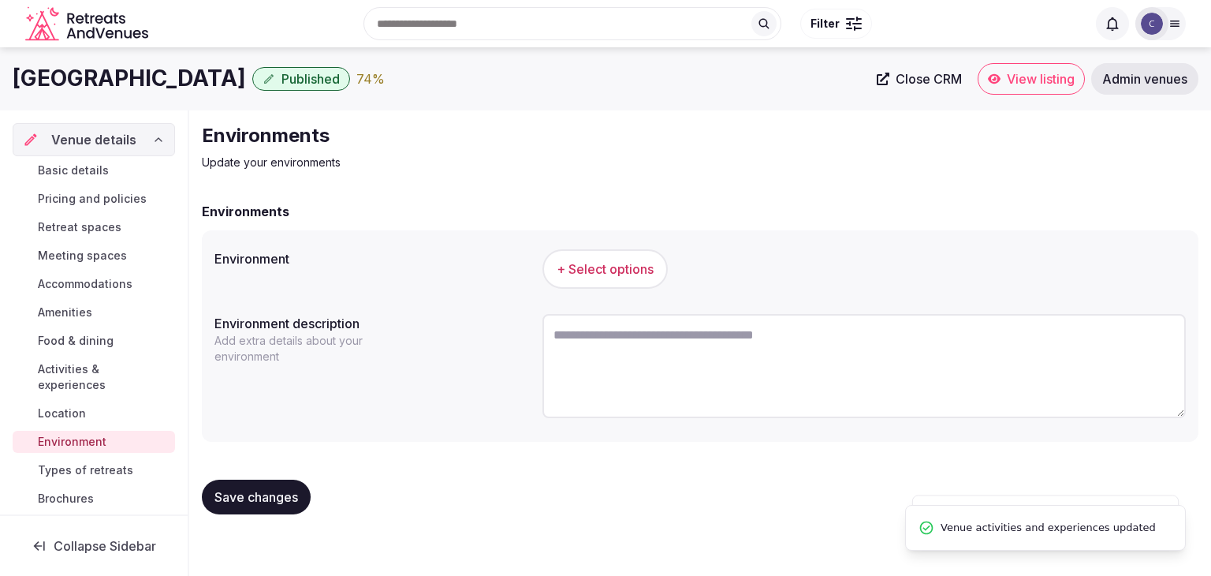
click at [600, 267] on span "+ Select options" at bounding box center [605, 268] width 97 height 17
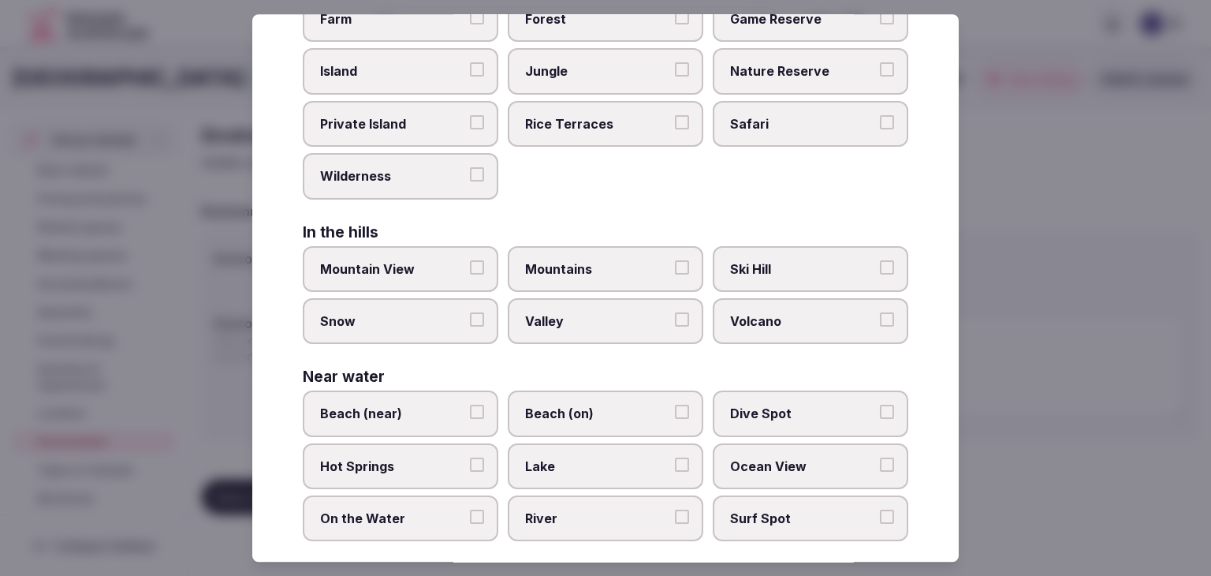
scroll to position [377, 0]
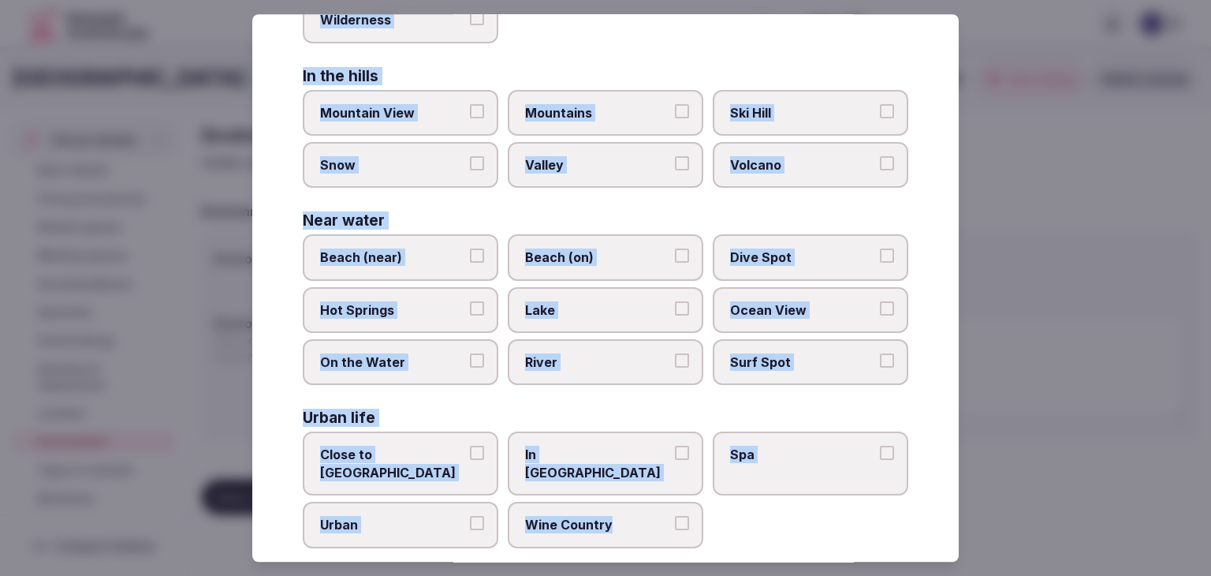
drag, startPoint x: 285, startPoint y: 102, endPoint x: 697, endPoint y: 502, distance: 575.1
click at [697, 502] on div "Select your environment Choose all applicable environments offered. In nature C…" at bounding box center [605, 287] width 707 height 547
copy div "Choose all applicable environments offered. In nature Close to Nature Countrysi…"
click at [403, 451] on span "Close to City Center" at bounding box center [392, 463] width 145 height 35
click at [470, 451] on button "Close to City Center" at bounding box center [477, 453] width 14 height 14
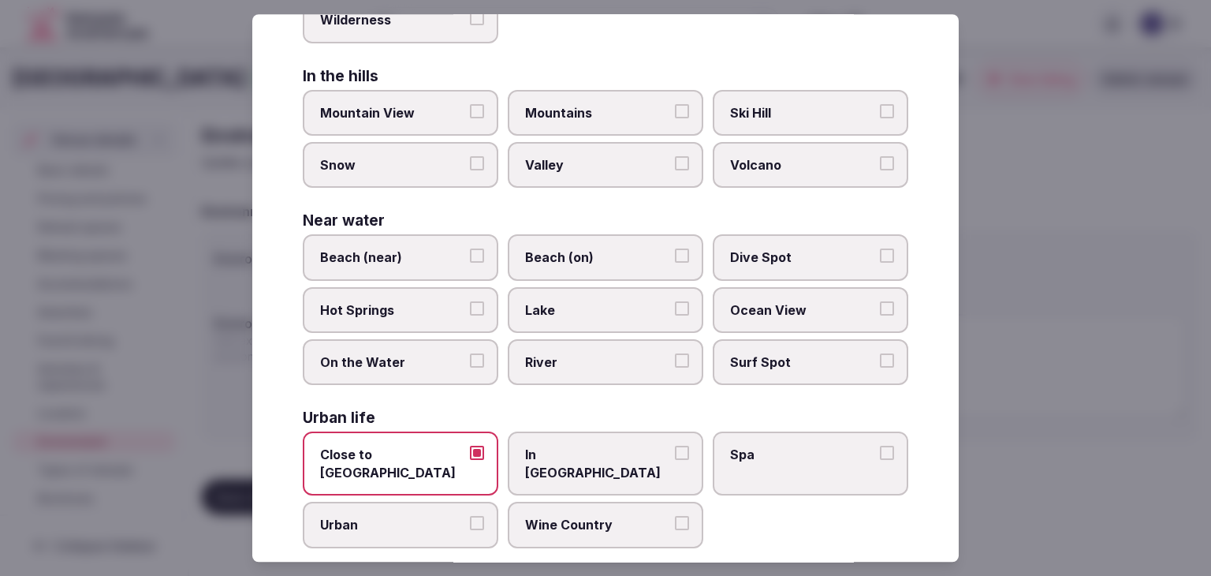
click at [574, 309] on span "Lake" at bounding box center [597, 309] width 145 height 17
click at [675, 309] on button "Lake" at bounding box center [682, 308] width 14 height 14
click at [416, 515] on label "Urban" at bounding box center [401, 525] width 196 height 46
click at [470, 517] on button "Urban" at bounding box center [477, 524] width 14 height 14
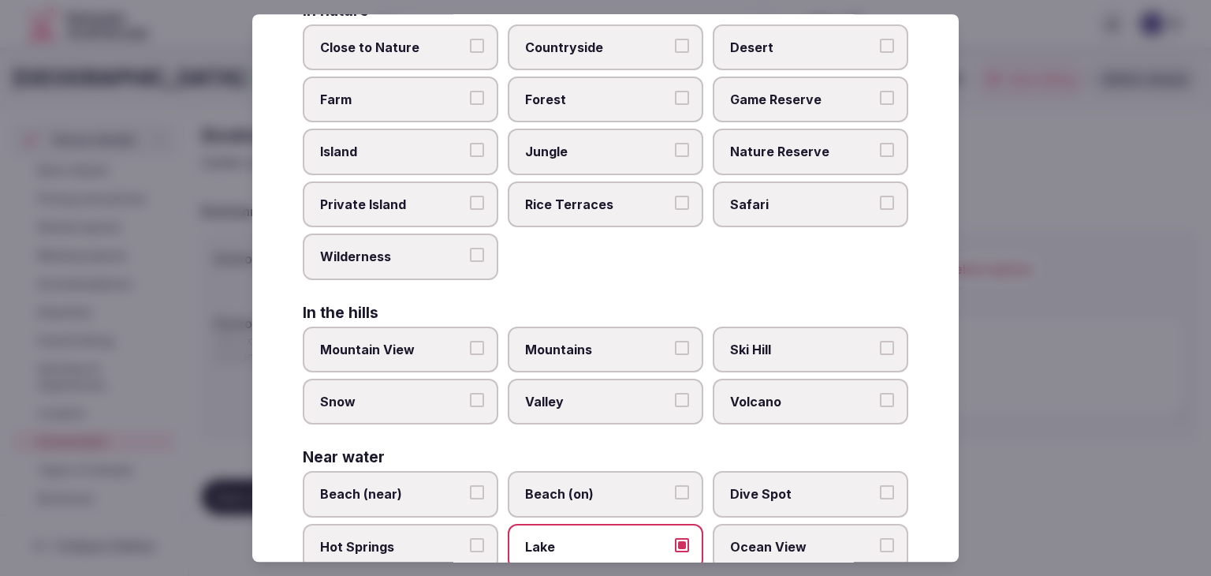
scroll to position [0, 0]
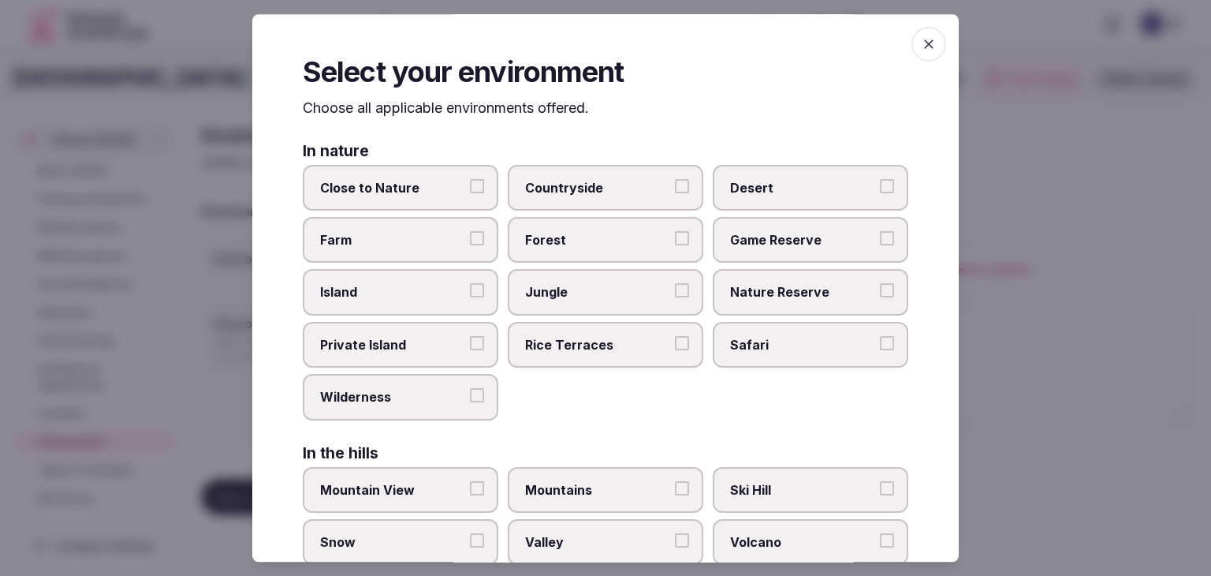
click at [445, 189] on span "Close to Nature" at bounding box center [392, 187] width 145 height 17
click at [470, 189] on button "Close to Nature" at bounding box center [477, 186] width 14 height 14
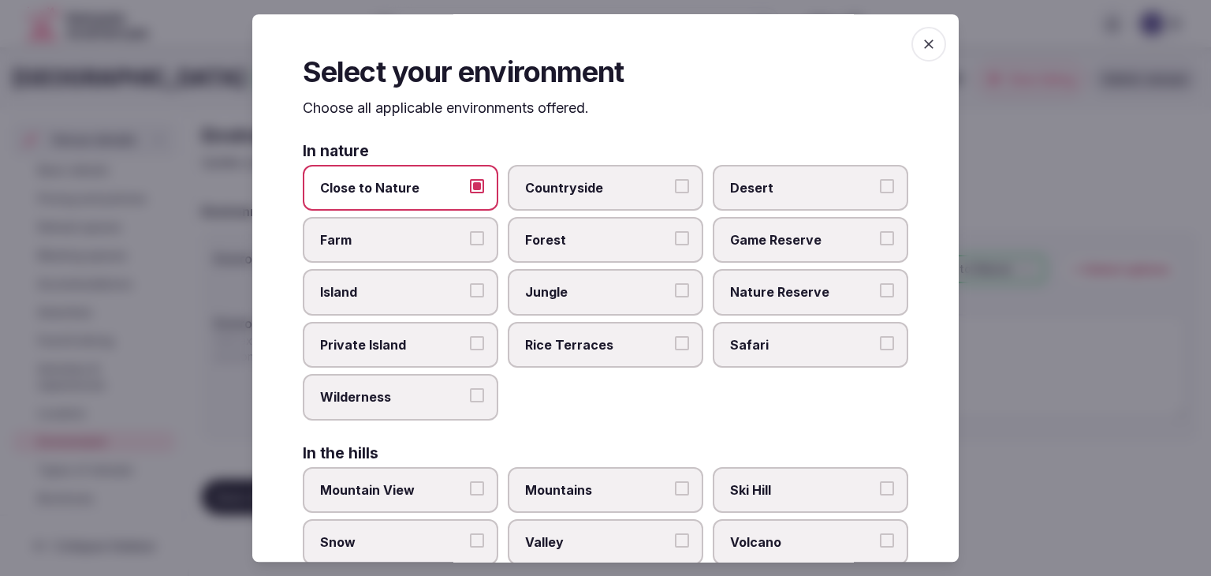
click at [921, 39] on icon "button" at bounding box center [929, 44] width 16 height 16
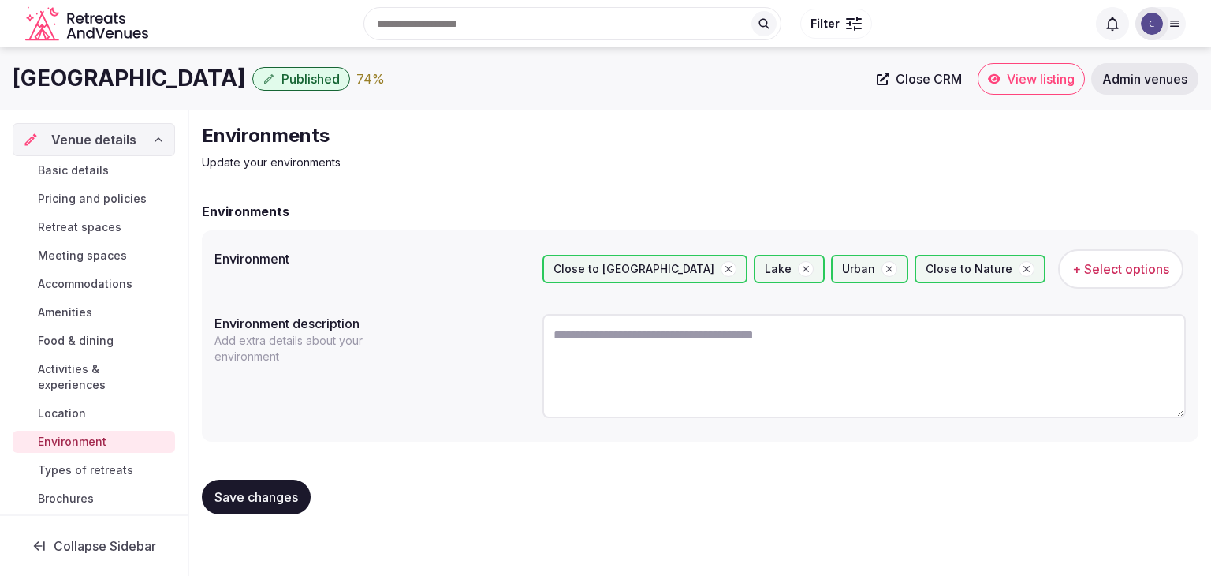
drag, startPoint x: 274, startPoint y: 496, endPoint x: 288, endPoint y: 514, distance: 23.0
click at [272, 496] on span "Save changes" at bounding box center [257, 497] width 84 height 16
click at [571, 360] on textarea at bounding box center [865, 366] width 644 height 104
paste textarea "**********"
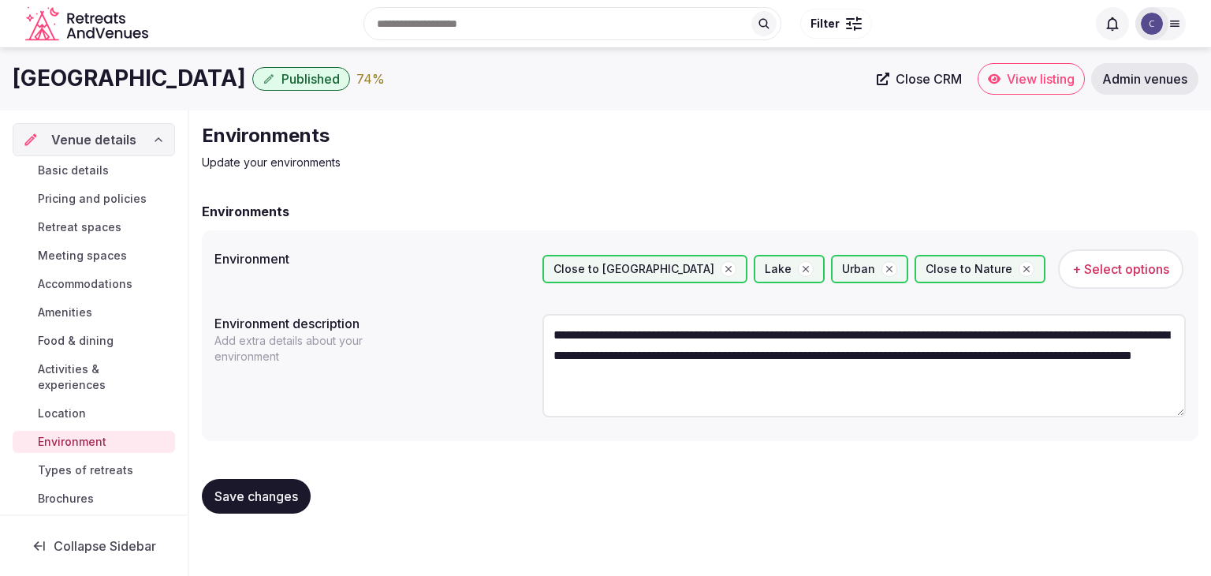
type textarea "**********"
click at [251, 485] on button "Save changes" at bounding box center [256, 496] width 109 height 35
click at [130, 468] on span "Types of retreats" at bounding box center [85, 470] width 95 height 16
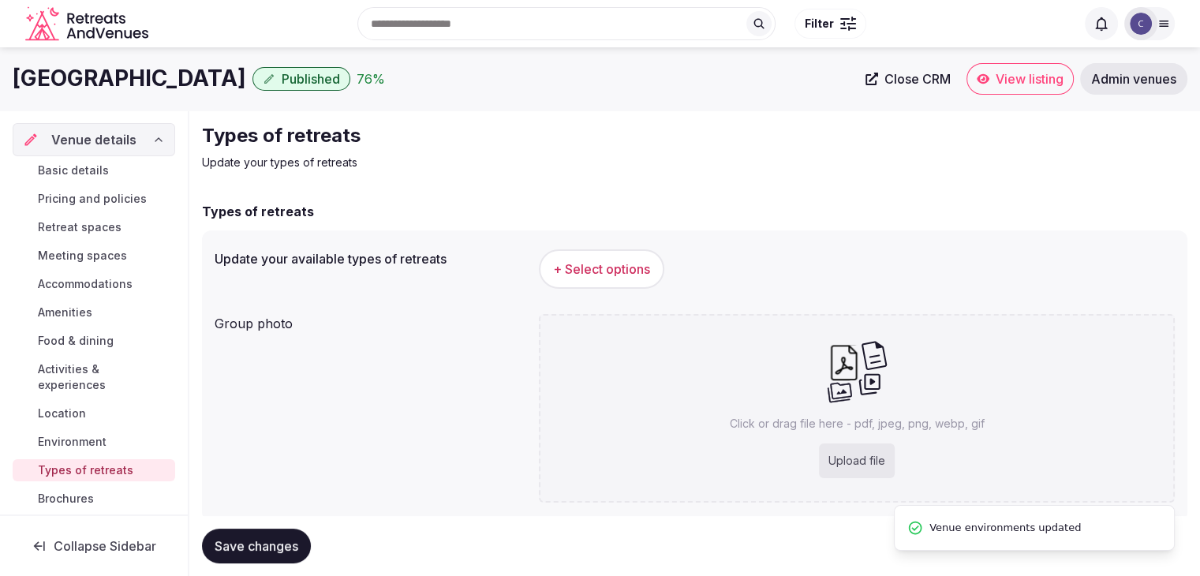
click at [624, 269] on span "+ Select options" at bounding box center [601, 268] width 97 height 17
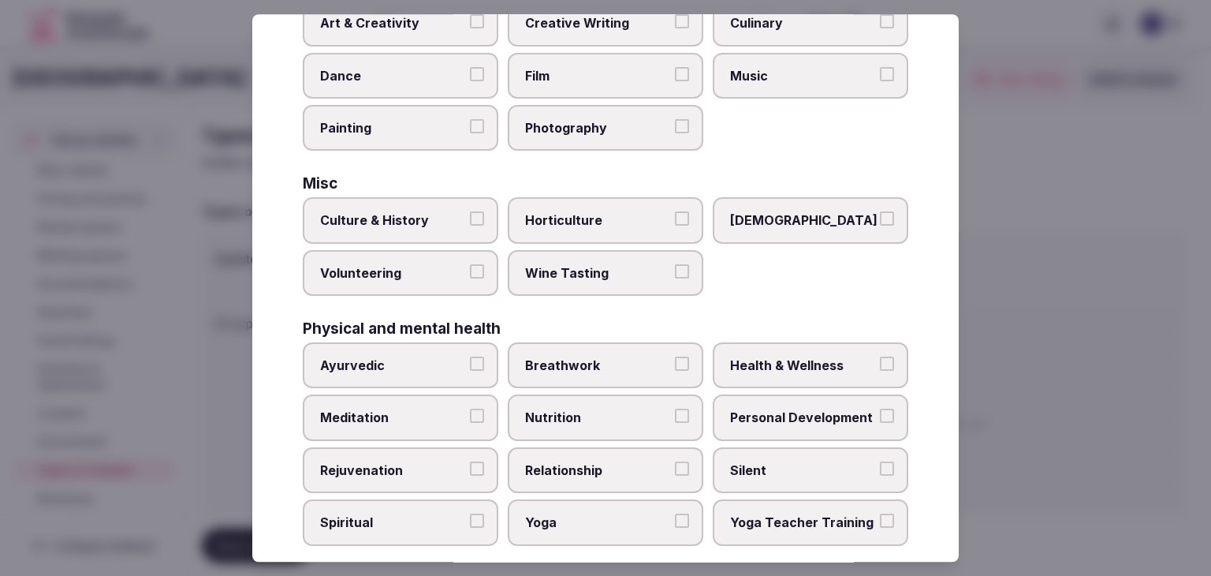
scroll to position [641, 0]
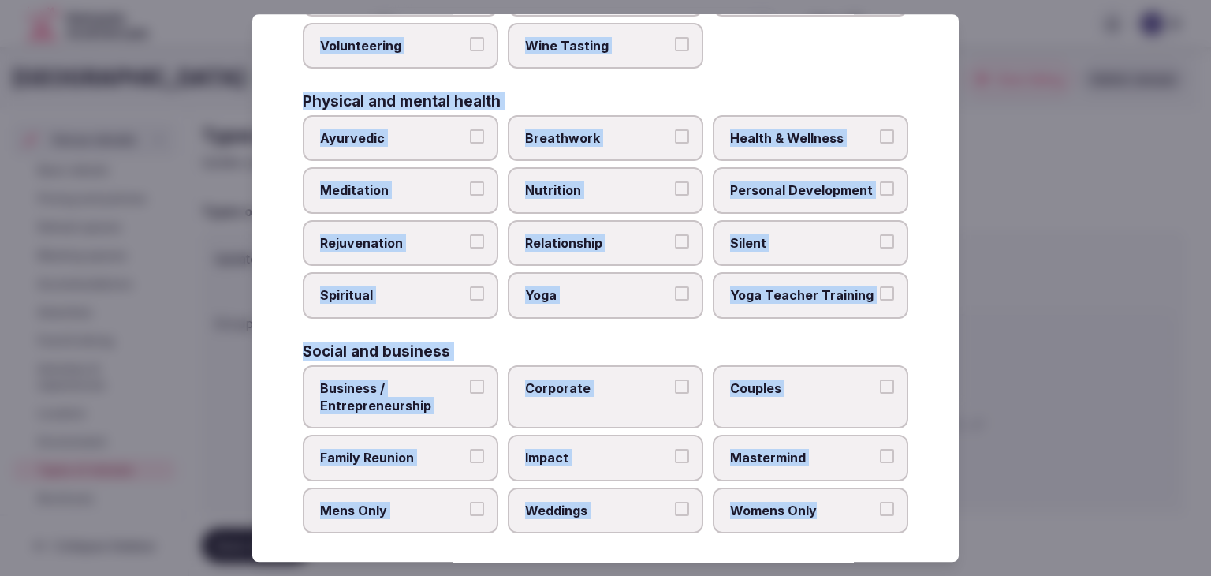
drag, startPoint x: 297, startPoint y: 108, endPoint x: 918, endPoint y: 512, distance: 740.5
click at [918, 512] on div "Select your types of retreats Choose all applicable types of retreats offered. …" at bounding box center [605, 287] width 707 height 547
copy div "Choose all applicable types of retreats offered. Active Adventure Cold Water Ex…"
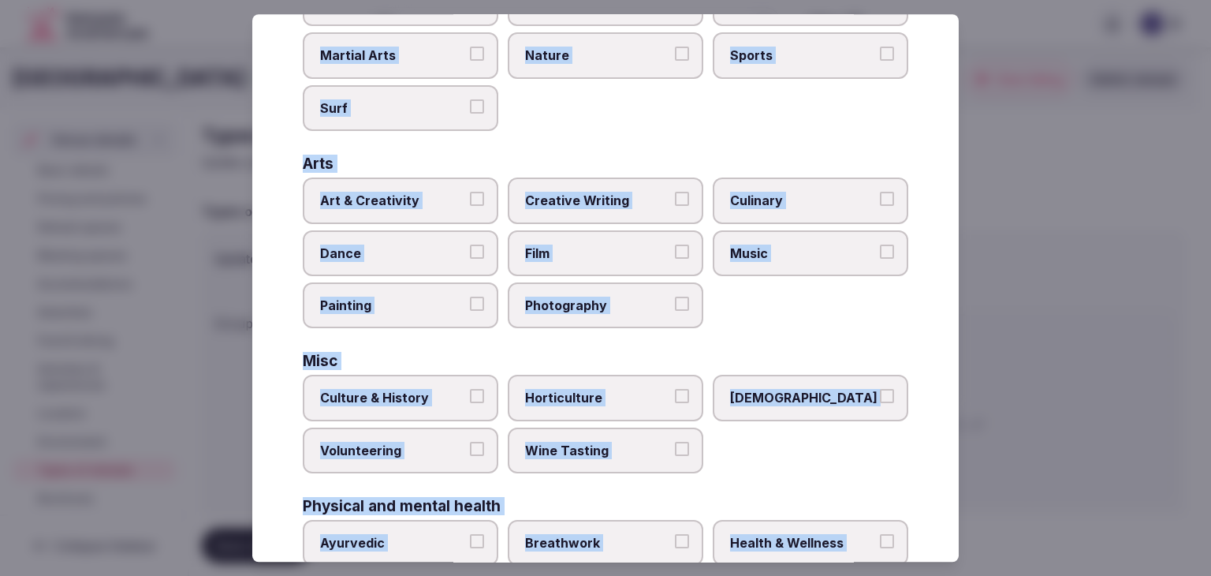
scroll to position [473, 0]
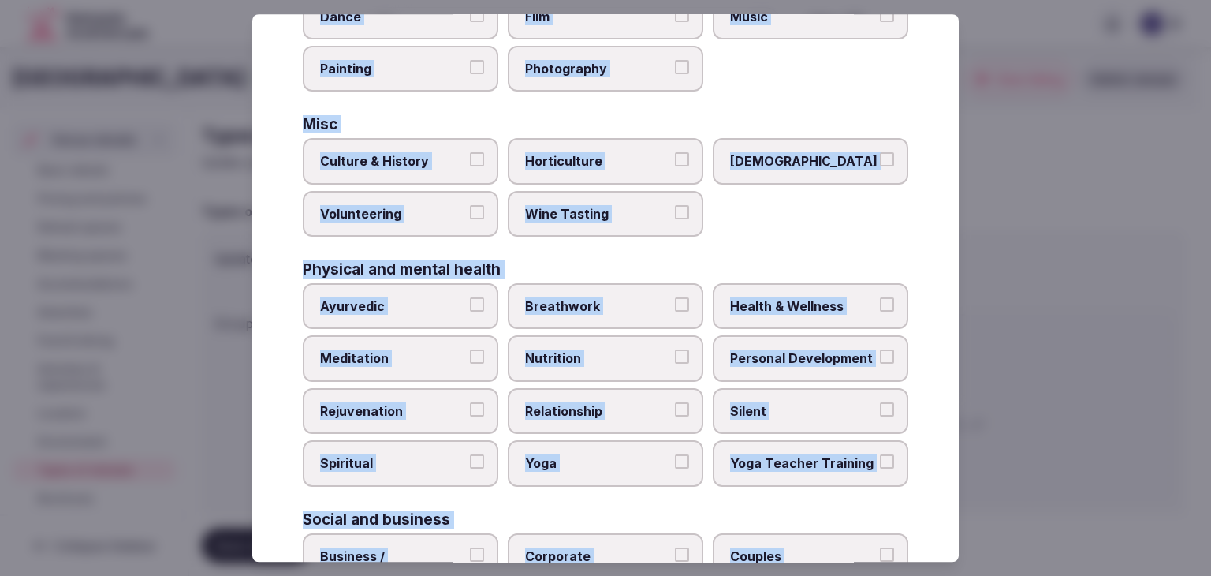
click at [760, 291] on label "Health & Wellness" at bounding box center [811, 306] width 196 height 46
click at [880, 297] on button "Health & Wellness" at bounding box center [887, 304] width 14 height 14
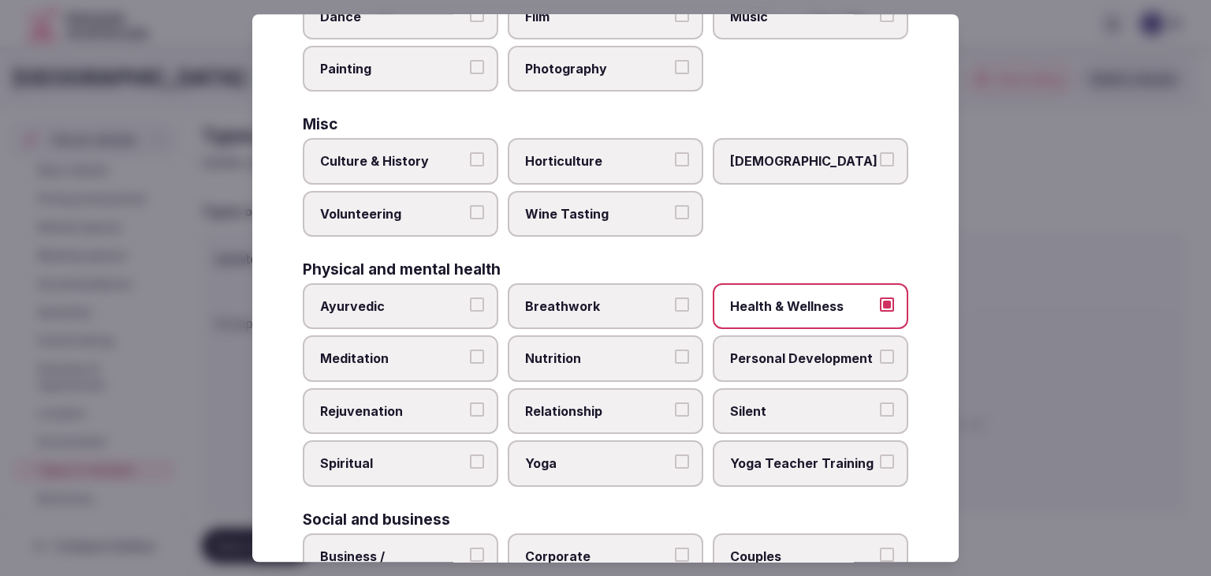
click at [842, 350] on span "Personal Development" at bounding box center [802, 358] width 145 height 17
click at [880, 350] on button "Personal Development" at bounding box center [887, 357] width 14 height 14
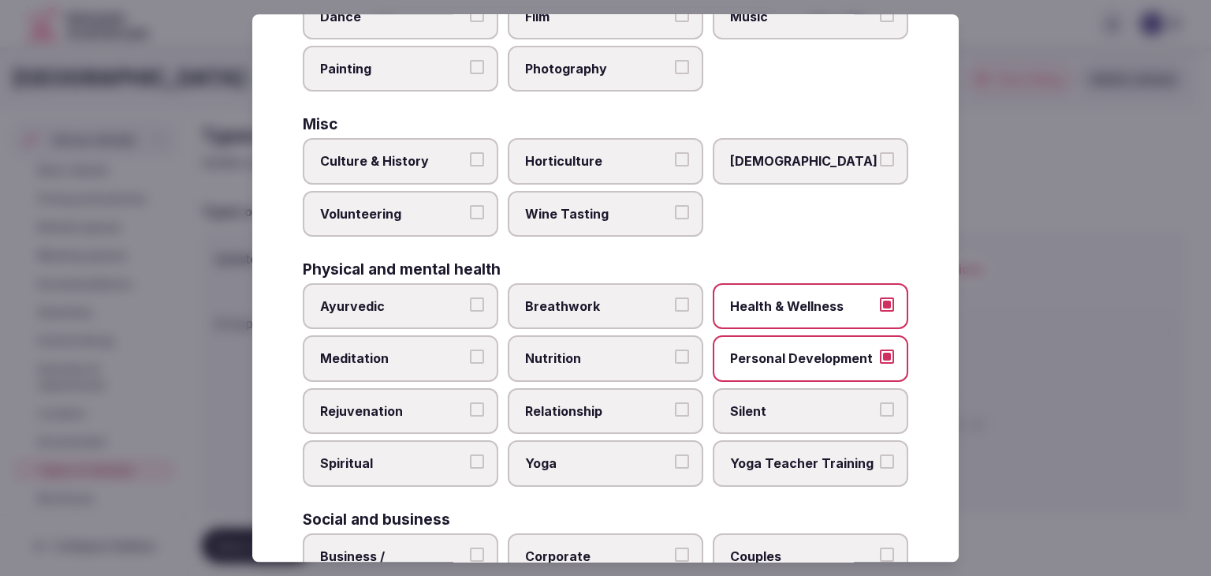
click at [435, 350] on span "Meditation" at bounding box center [392, 358] width 145 height 17
click at [470, 350] on button "Meditation" at bounding box center [477, 357] width 14 height 14
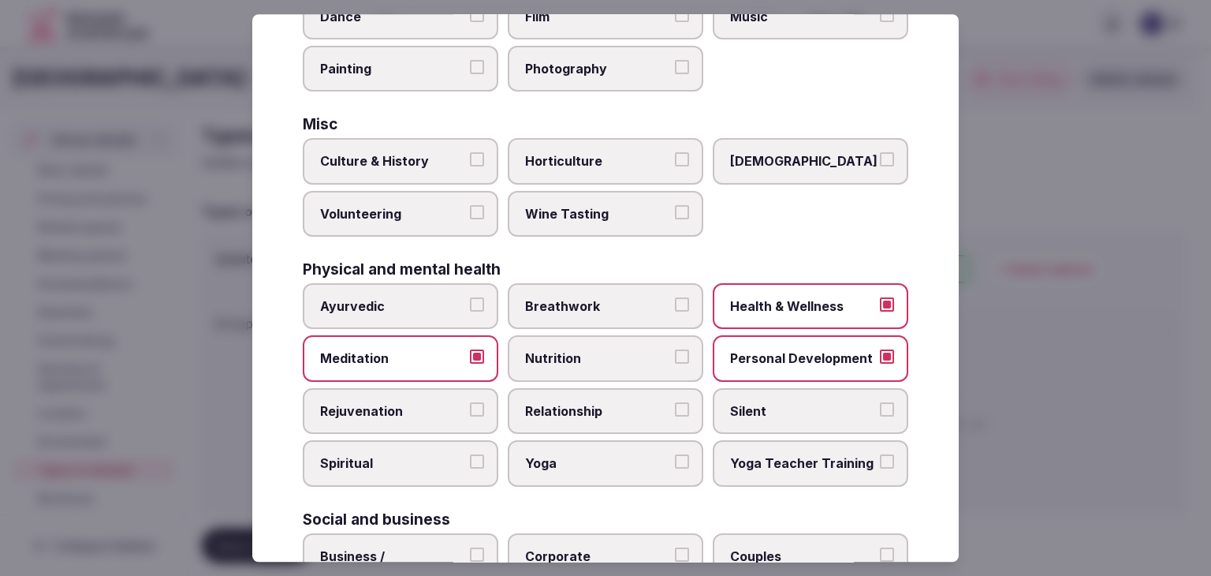
click at [459, 418] on label "Rejuvenation" at bounding box center [401, 411] width 196 height 46
click at [470, 416] on button "Rejuvenation" at bounding box center [477, 409] width 14 height 14
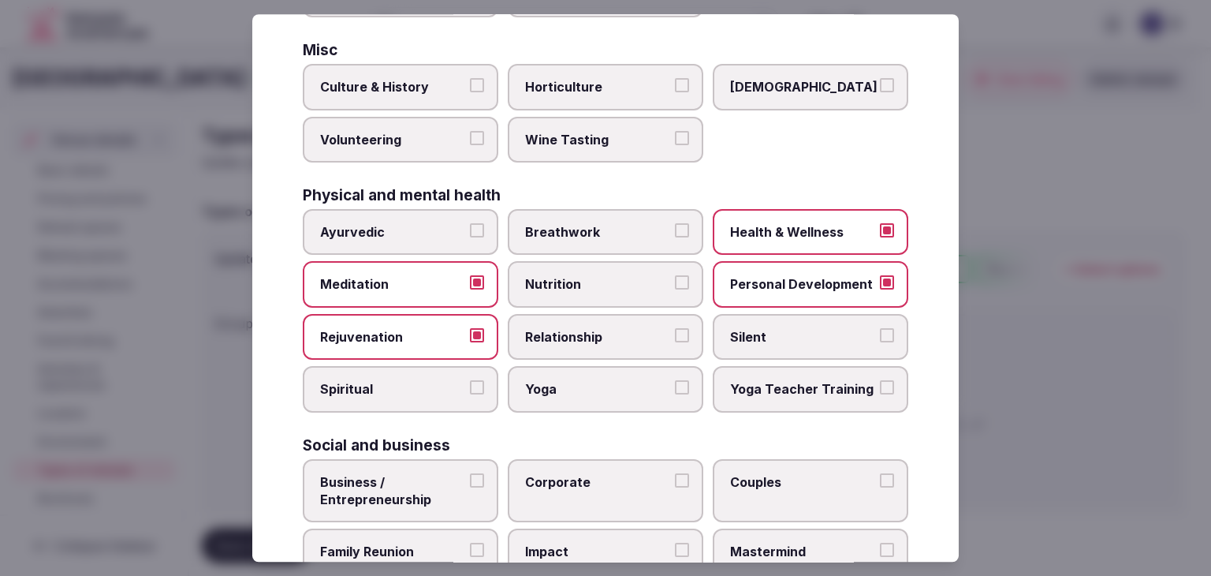
scroll to position [641, 0]
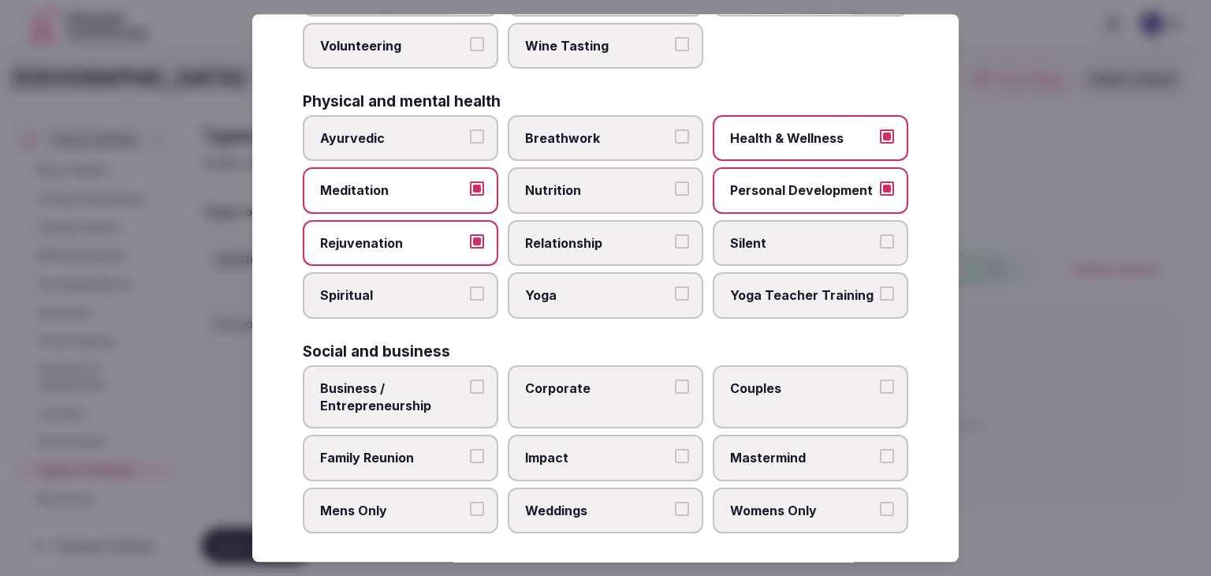
click at [404, 395] on span "Business / Entrepreneurship" at bounding box center [392, 396] width 145 height 35
click at [470, 394] on button "Business / Entrepreneurship" at bounding box center [477, 386] width 14 height 14
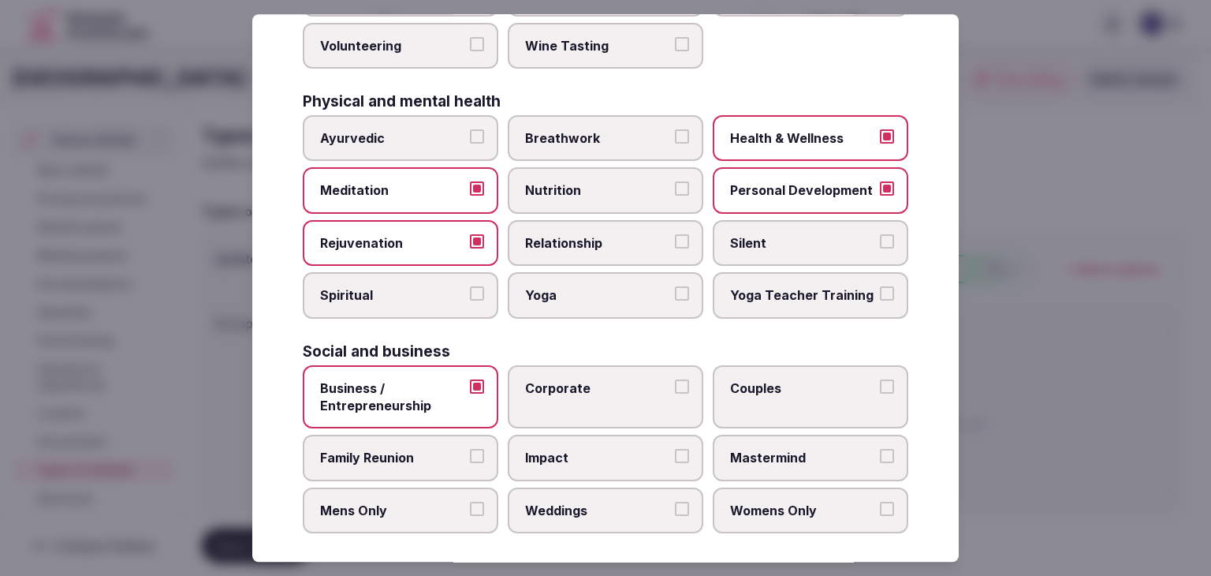
click at [568, 401] on label "Corporate" at bounding box center [606, 397] width 196 height 64
click at [759, 391] on label "Couples" at bounding box center [811, 397] width 196 height 64
click at [880, 391] on button "Couples" at bounding box center [887, 386] width 14 height 14
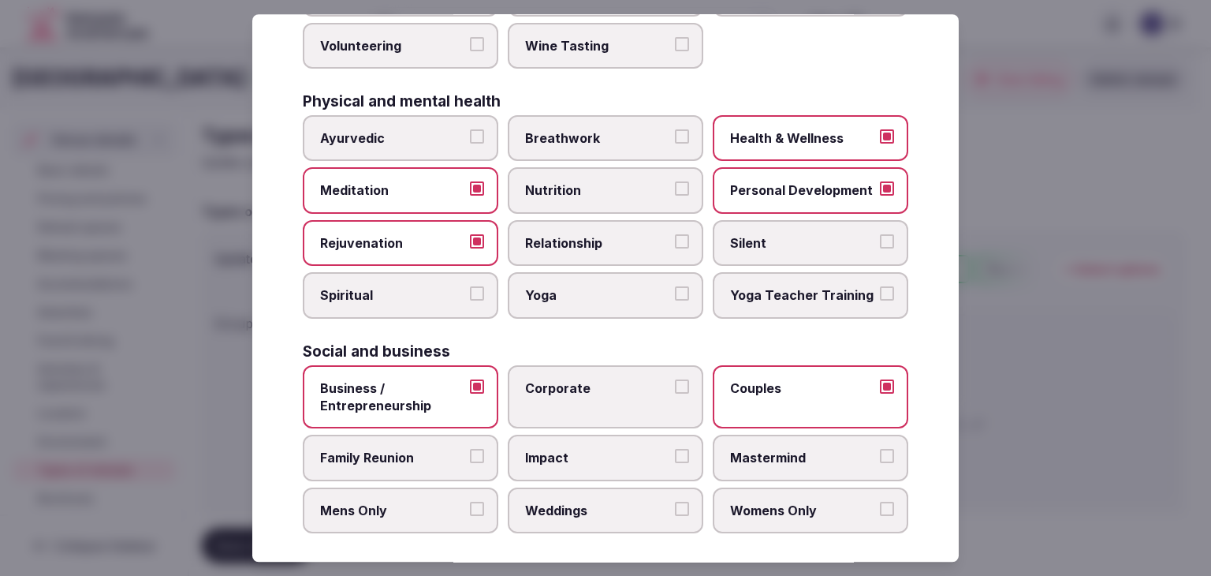
click at [622, 381] on span "Corporate" at bounding box center [597, 387] width 145 height 17
click at [675, 381] on button "Corporate" at bounding box center [682, 386] width 14 height 14
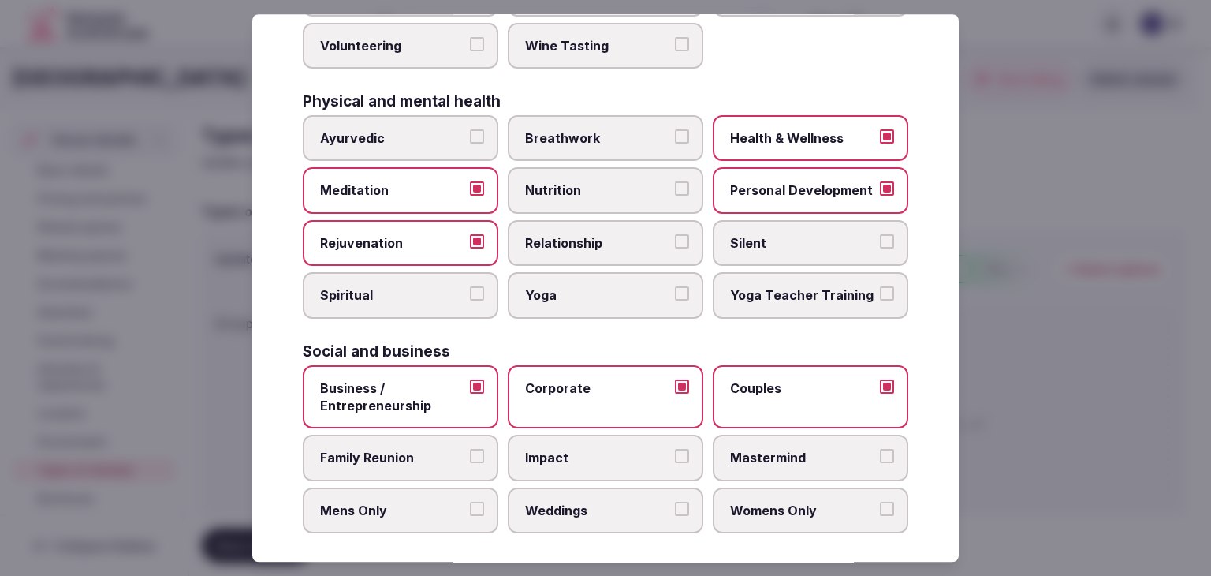
click at [410, 455] on span "Family Reunion" at bounding box center [392, 458] width 145 height 17
click at [470, 455] on button "Family Reunion" at bounding box center [477, 457] width 14 height 14
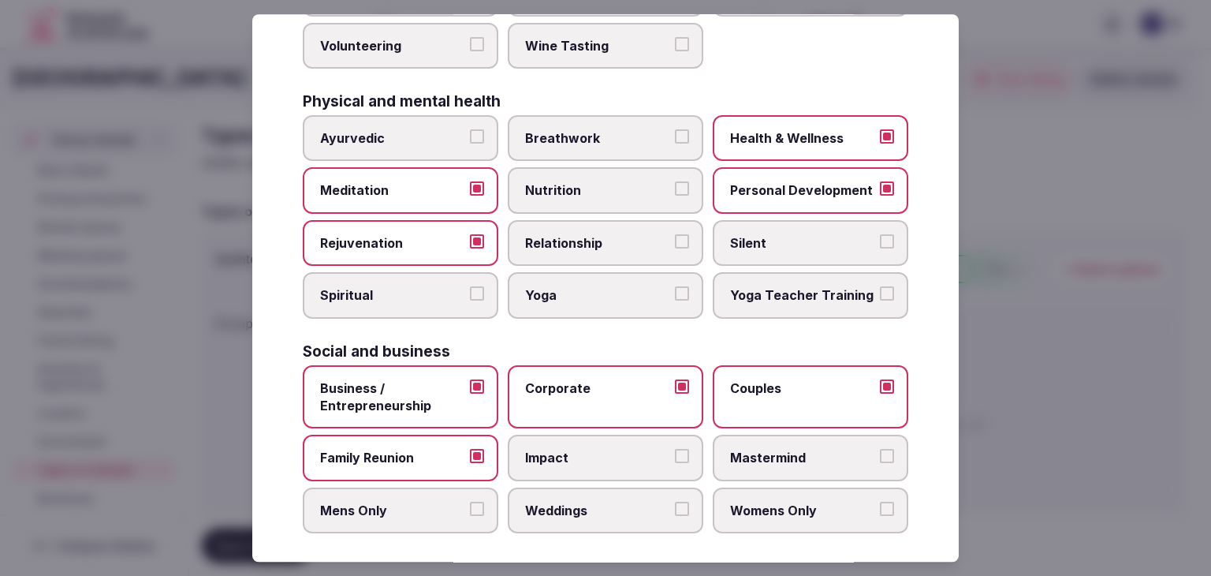
click at [786, 452] on span "Mastermind" at bounding box center [802, 458] width 145 height 17
click at [880, 452] on button "Mastermind" at bounding box center [887, 457] width 14 height 14
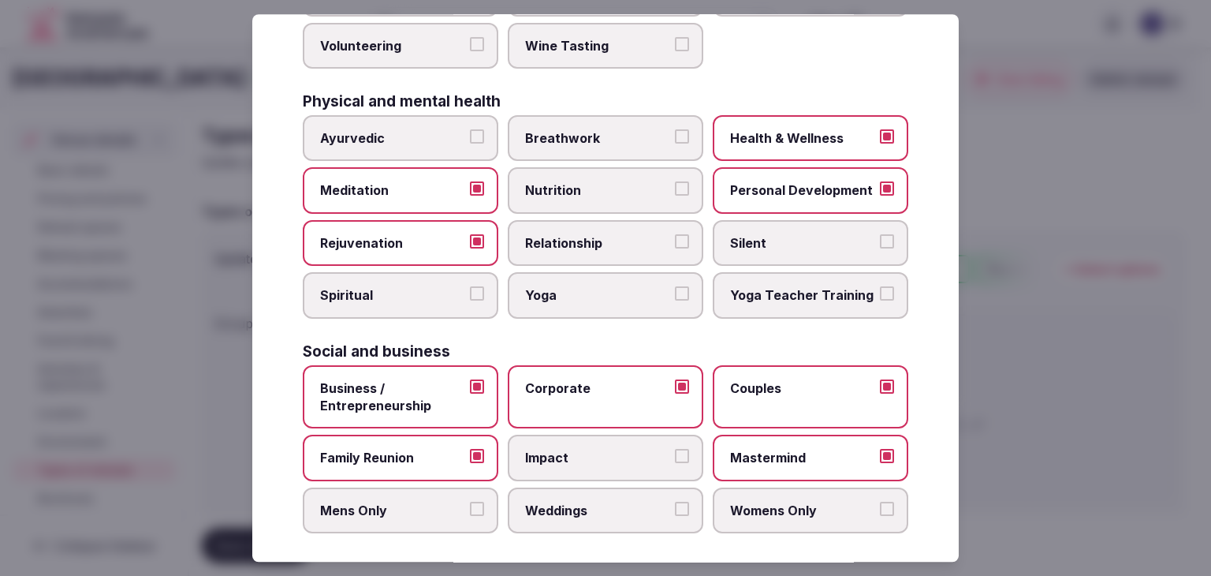
drag, startPoint x: 628, startPoint y: 498, endPoint x: 671, endPoint y: 502, distance: 43.6
click at [630, 502] on span "Weddings" at bounding box center [597, 510] width 145 height 17
click at [675, 502] on button "Weddings" at bounding box center [682, 509] width 14 height 14
click at [746, 502] on span "Womens Only" at bounding box center [802, 510] width 145 height 17
click at [880, 502] on button "Womens Only" at bounding box center [887, 509] width 14 height 14
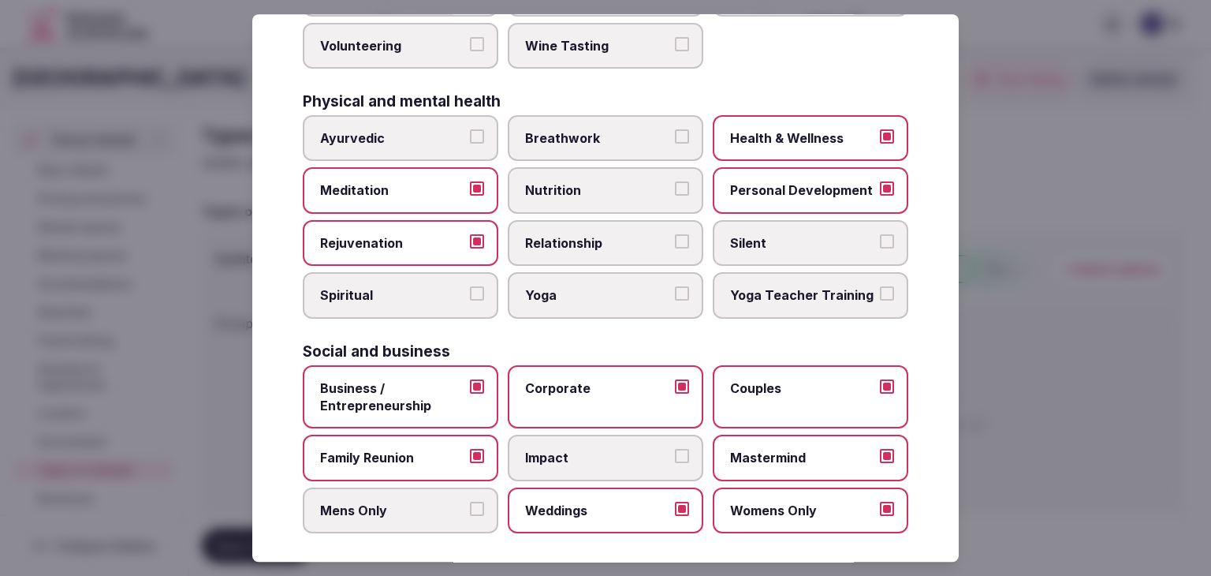
click at [817, 506] on span "Womens Only" at bounding box center [802, 510] width 145 height 17
click at [880, 506] on button "Womens Only" at bounding box center [887, 509] width 14 height 14
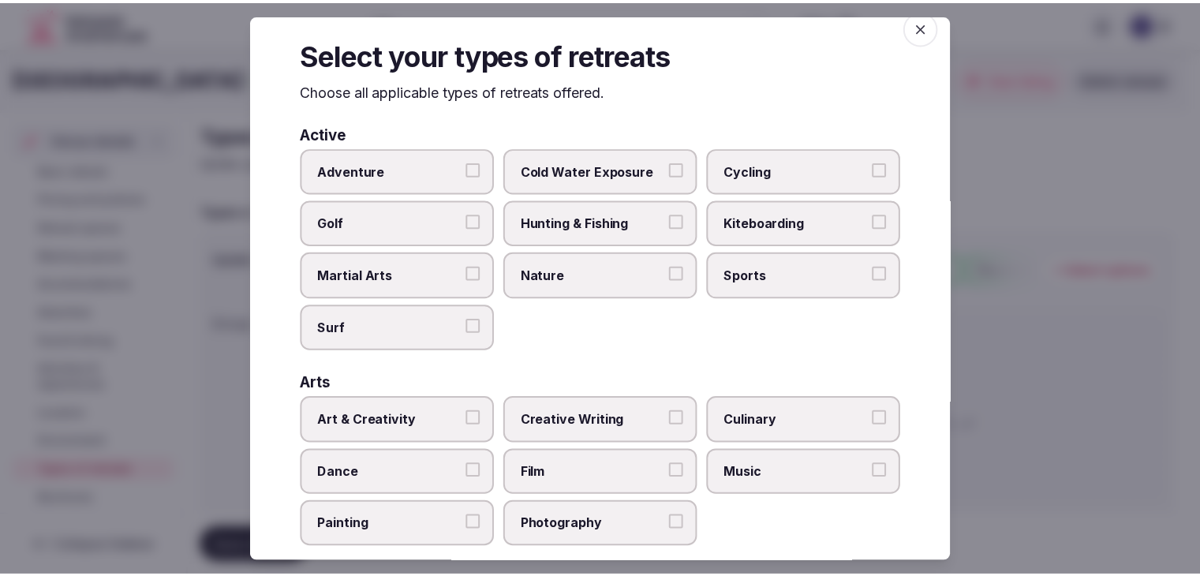
scroll to position [0, 0]
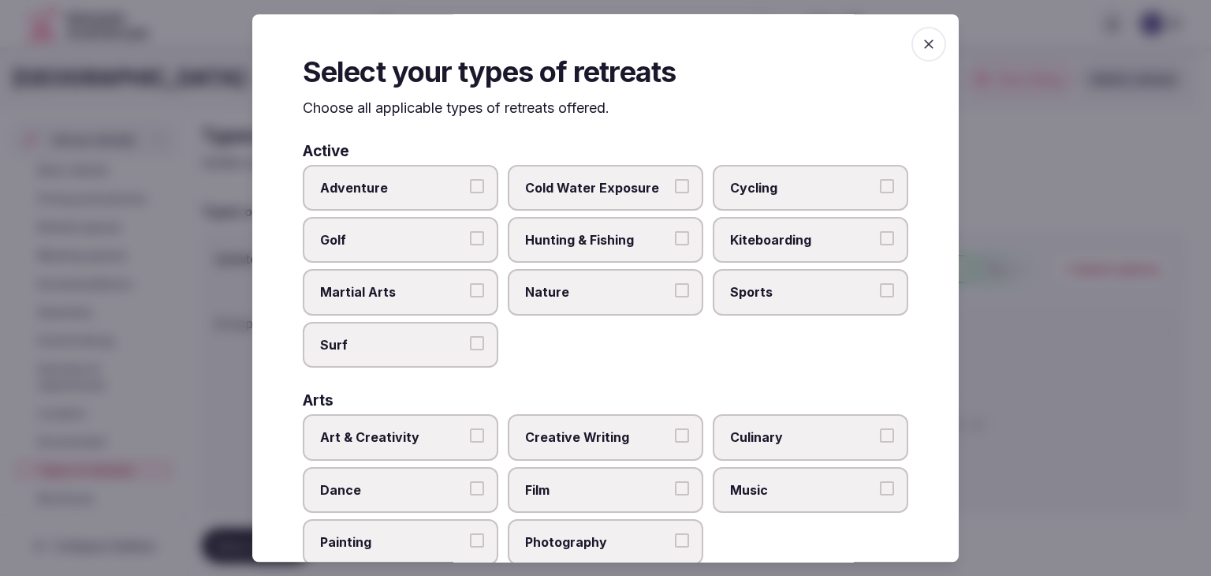
click at [925, 43] on span "button" at bounding box center [929, 44] width 35 height 35
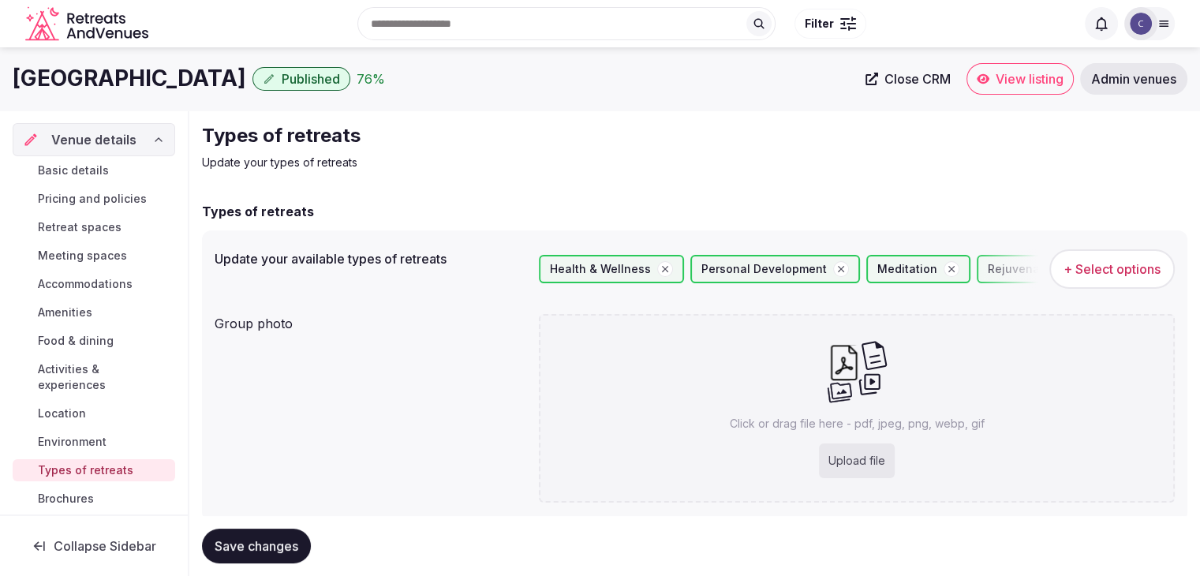
click at [791, 424] on p "Click or drag file here - pdf, jpeg, png, webp, gif" at bounding box center [857, 424] width 255 height 16
type input "**********"
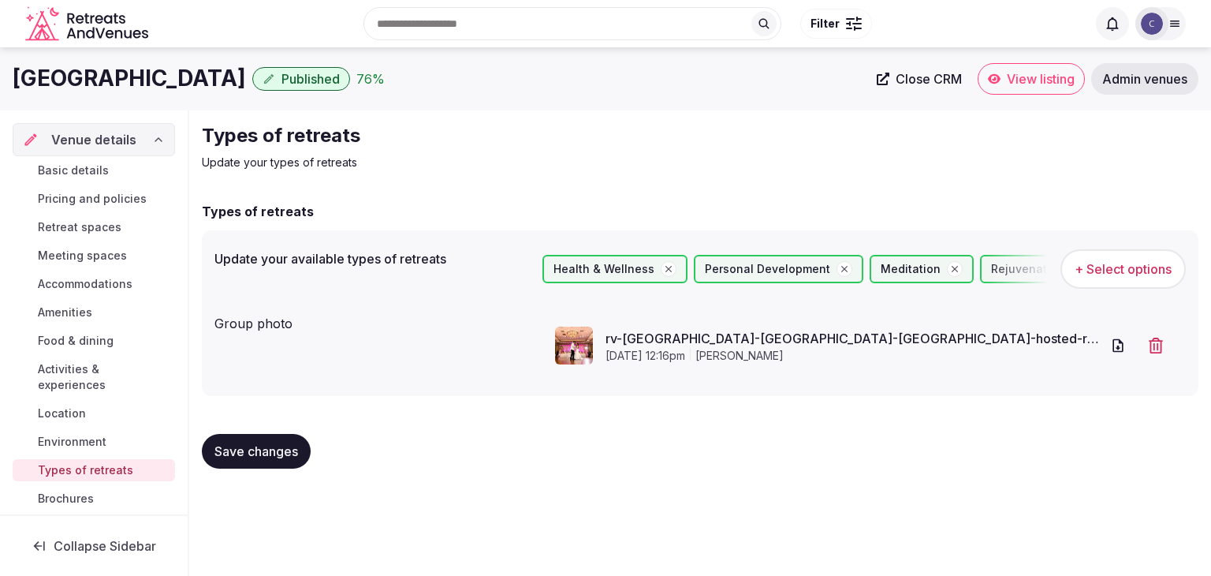
click at [274, 461] on button "Save changes" at bounding box center [256, 451] width 109 height 35
click at [103, 167] on span "Basic details" at bounding box center [73, 170] width 71 height 16
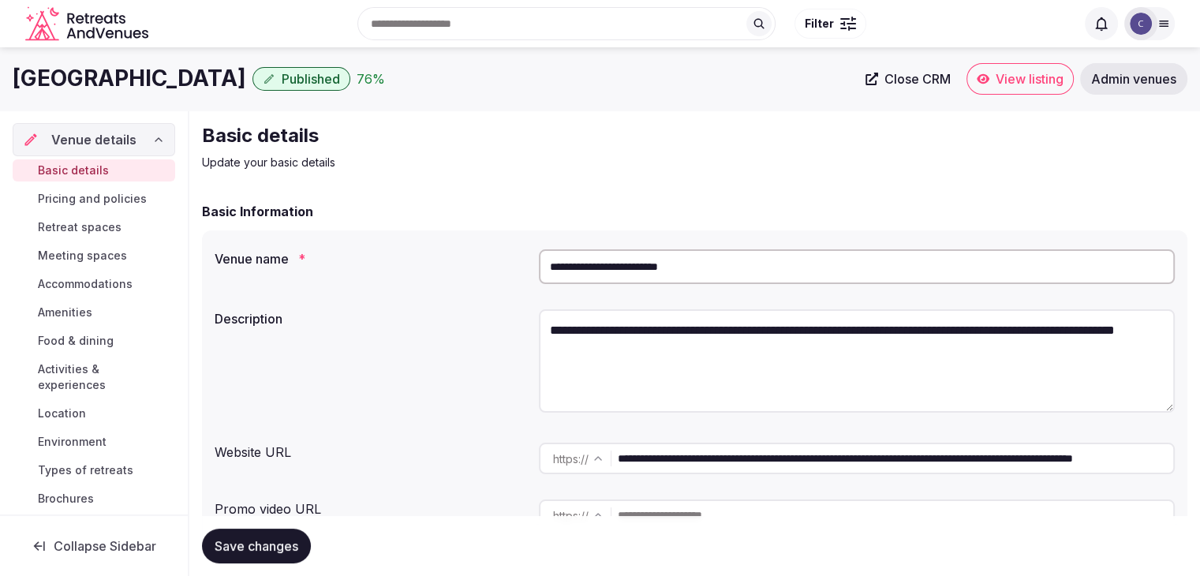
click at [688, 334] on textarea "**********" at bounding box center [857, 360] width 636 height 103
paste textarea "**********"
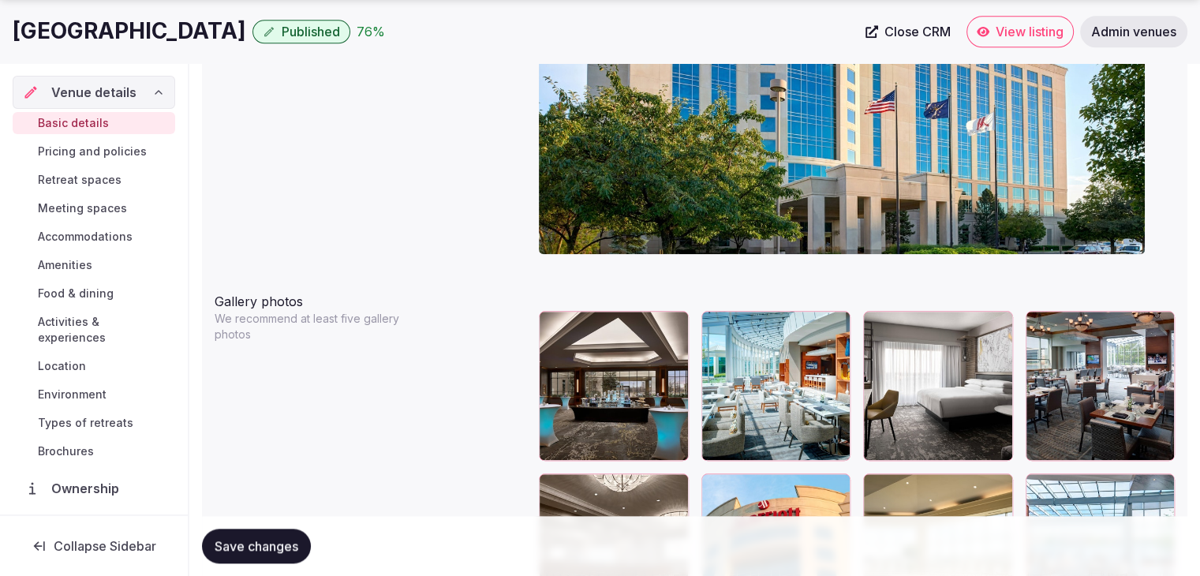
scroll to position [1814, 0]
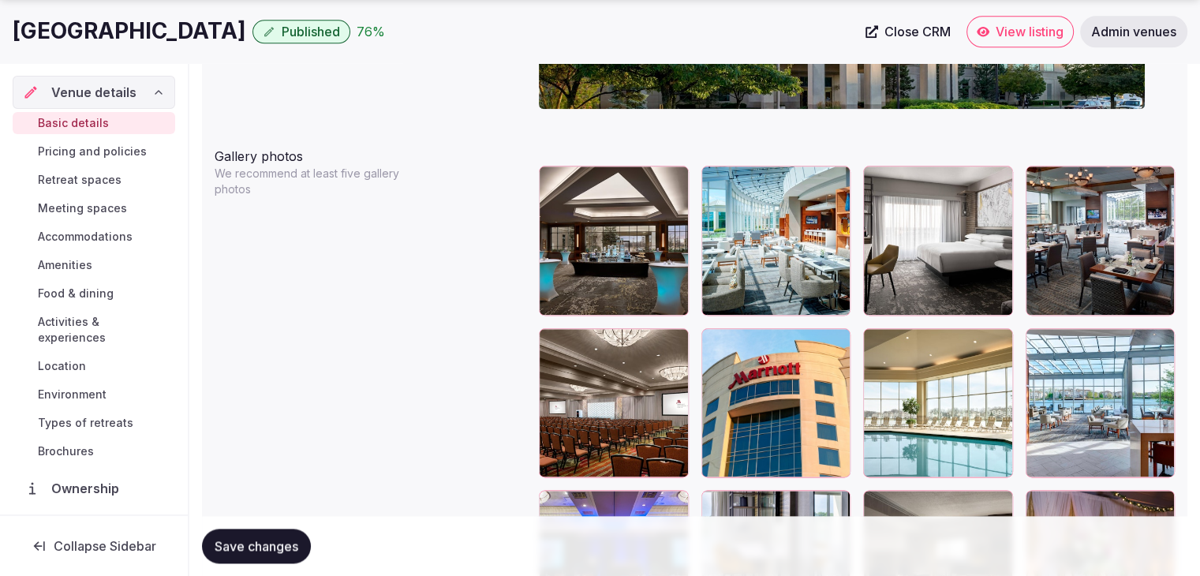
type textarea "**********"
click at [289, 559] on button "Save changes" at bounding box center [256, 545] width 109 height 35
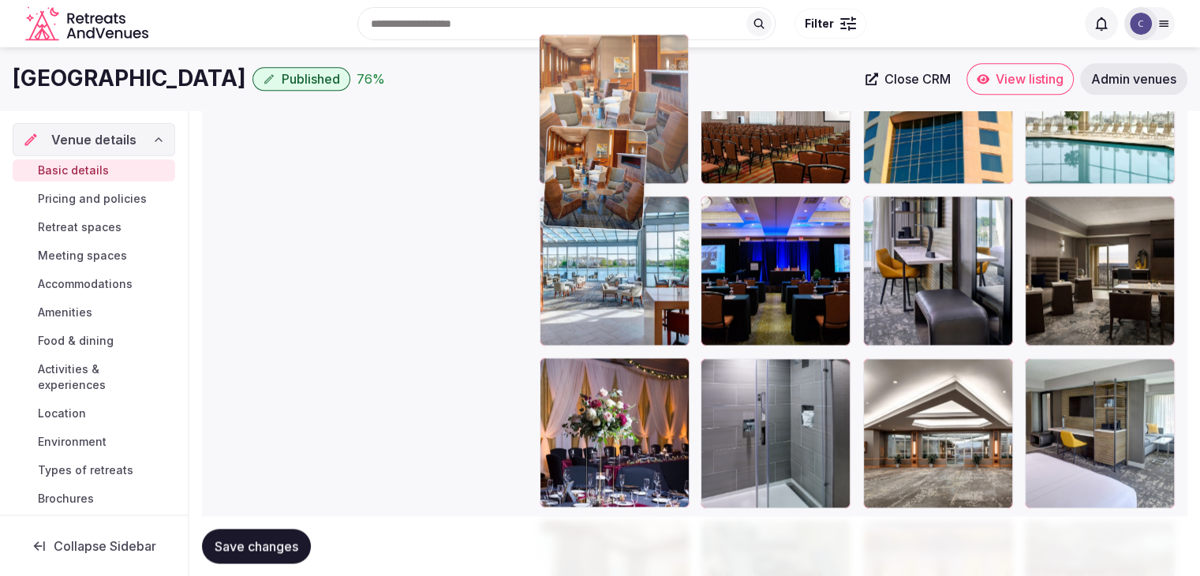
scroll to position [2107, 0]
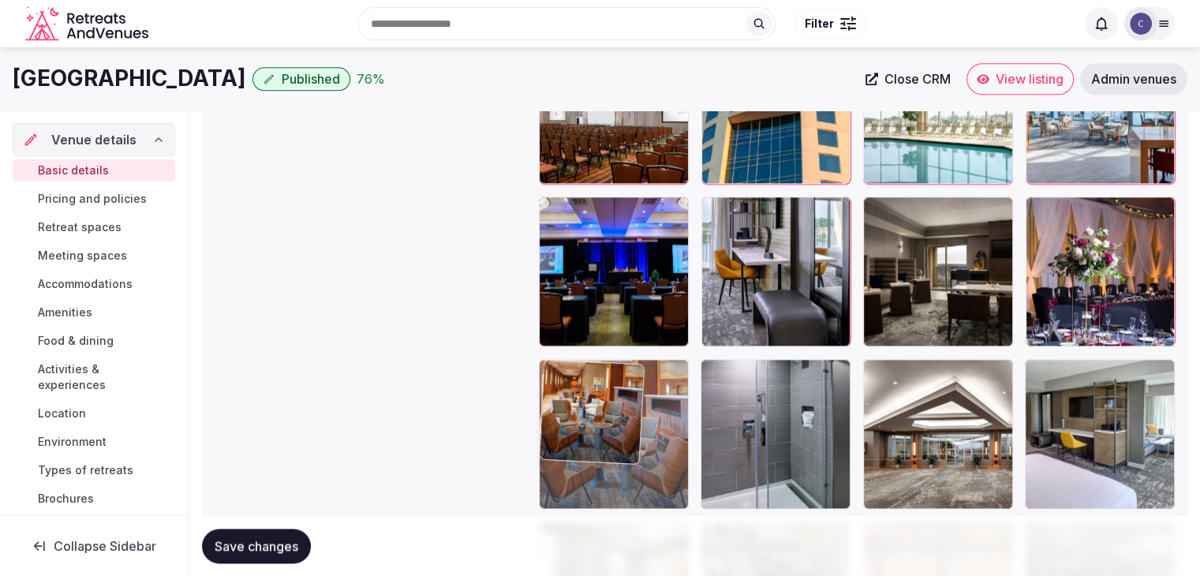
drag, startPoint x: 560, startPoint y: 318, endPoint x: 567, endPoint y: 407, distance: 89.4
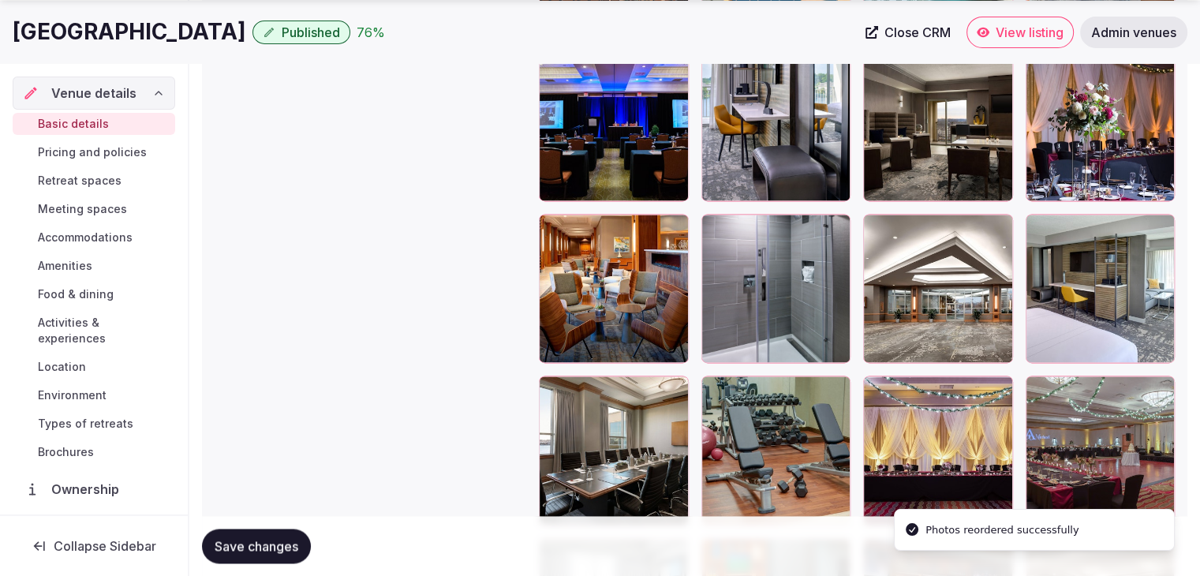
scroll to position [2344, 0]
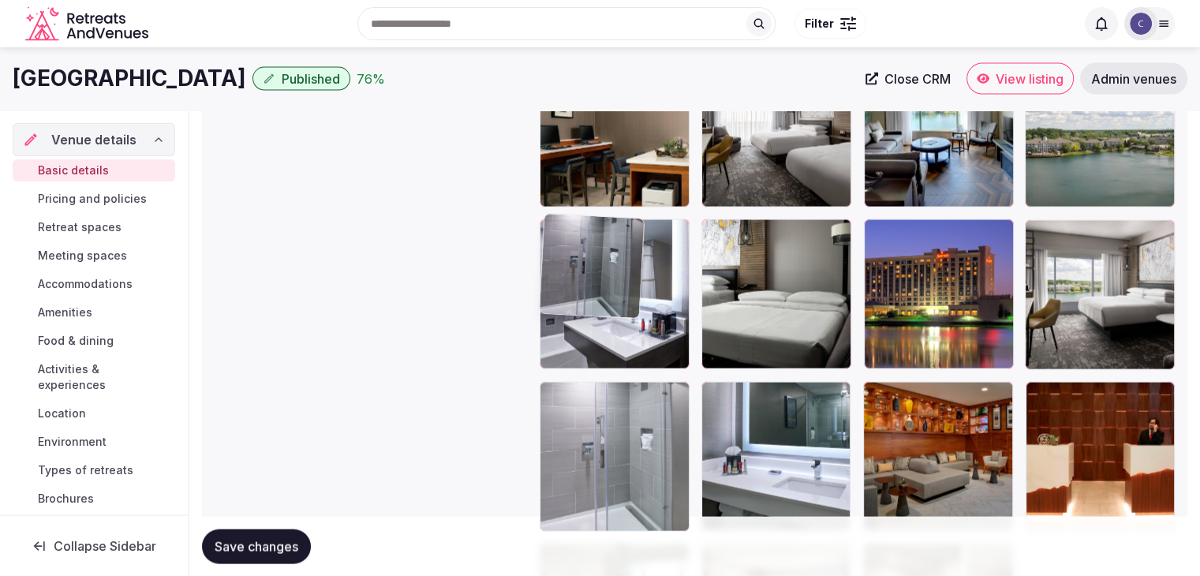
drag, startPoint x: 722, startPoint y: 130, endPoint x: 565, endPoint y: 444, distance: 351.3
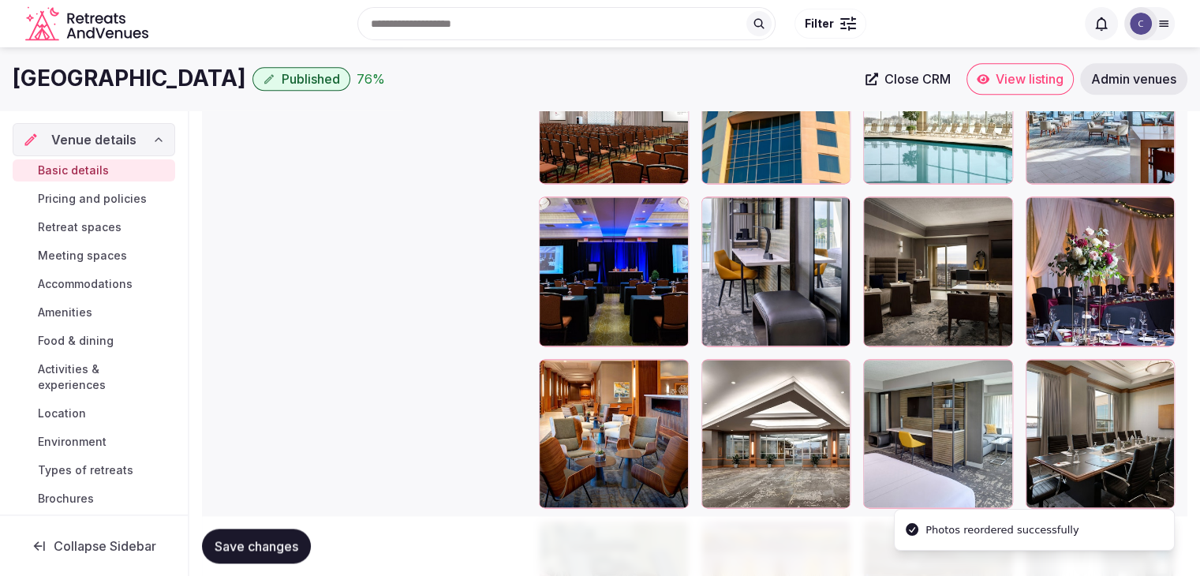
scroll to position [2041, 0]
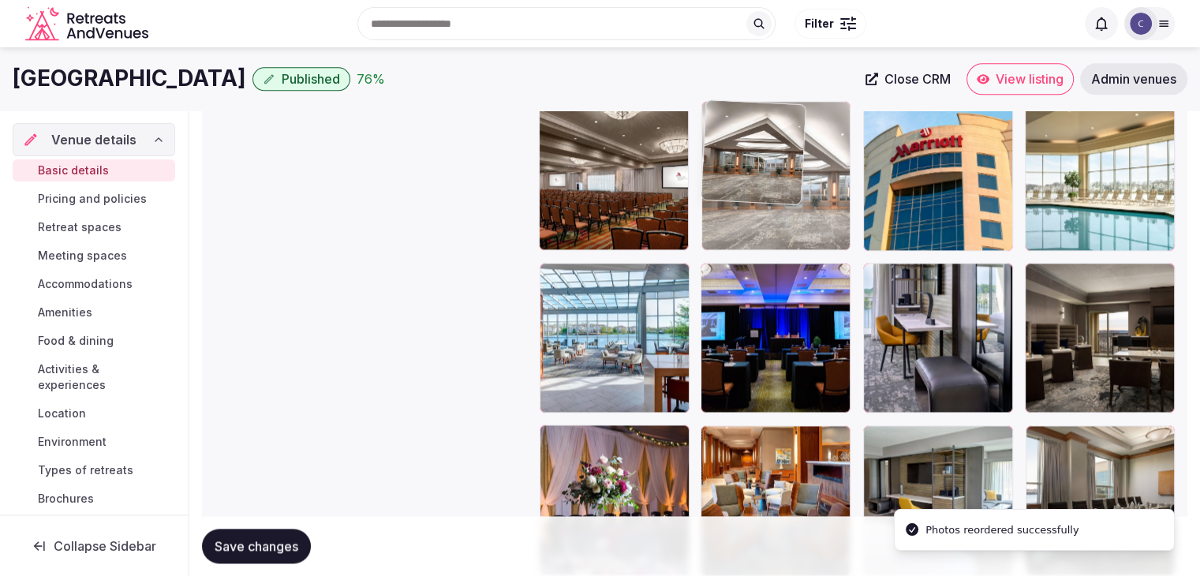
drag, startPoint x: 726, startPoint y: 436, endPoint x: 750, endPoint y: 207, distance: 230.8
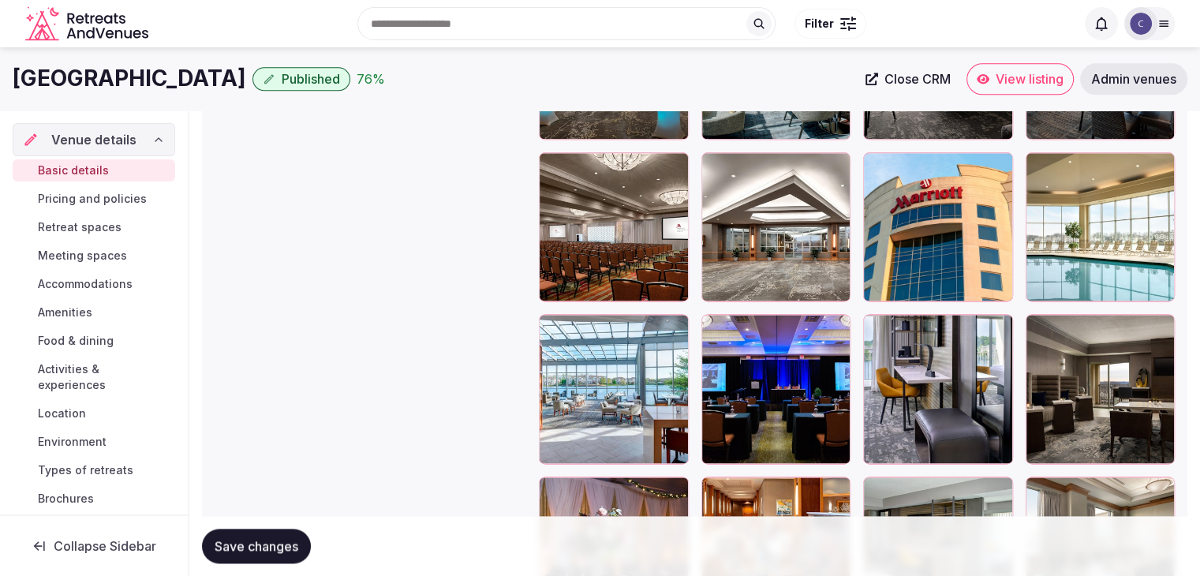
scroll to position [1962, 0]
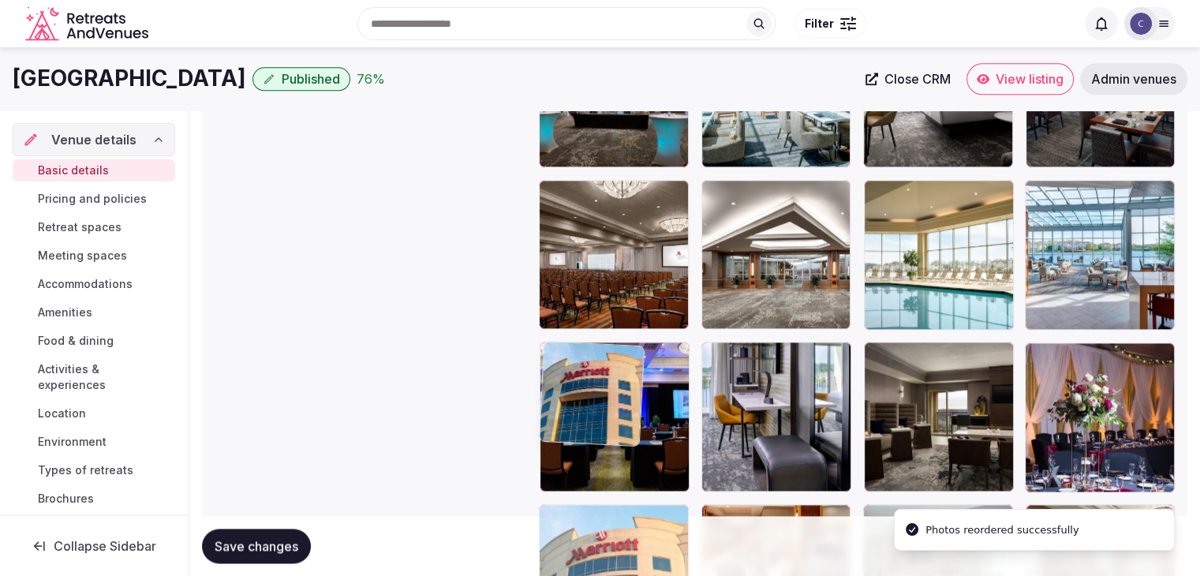
drag, startPoint x: 814, startPoint y: 265, endPoint x: 545, endPoint y: 369, distance: 288.4
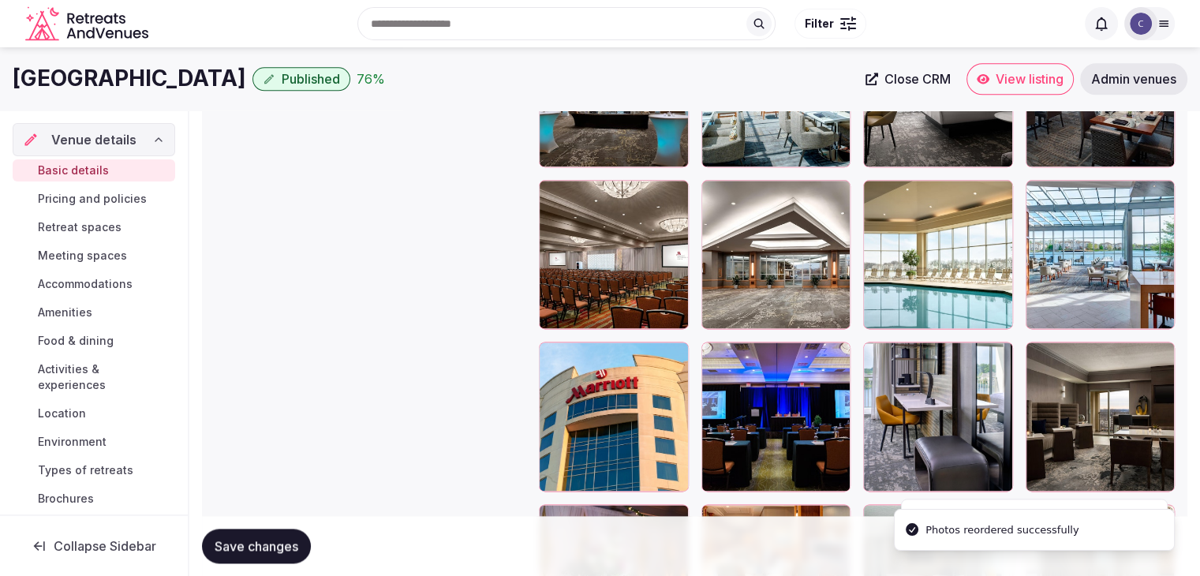
click at [275, 548] on span "Save changes" at bounding box center [257, 546] width 84 height 16
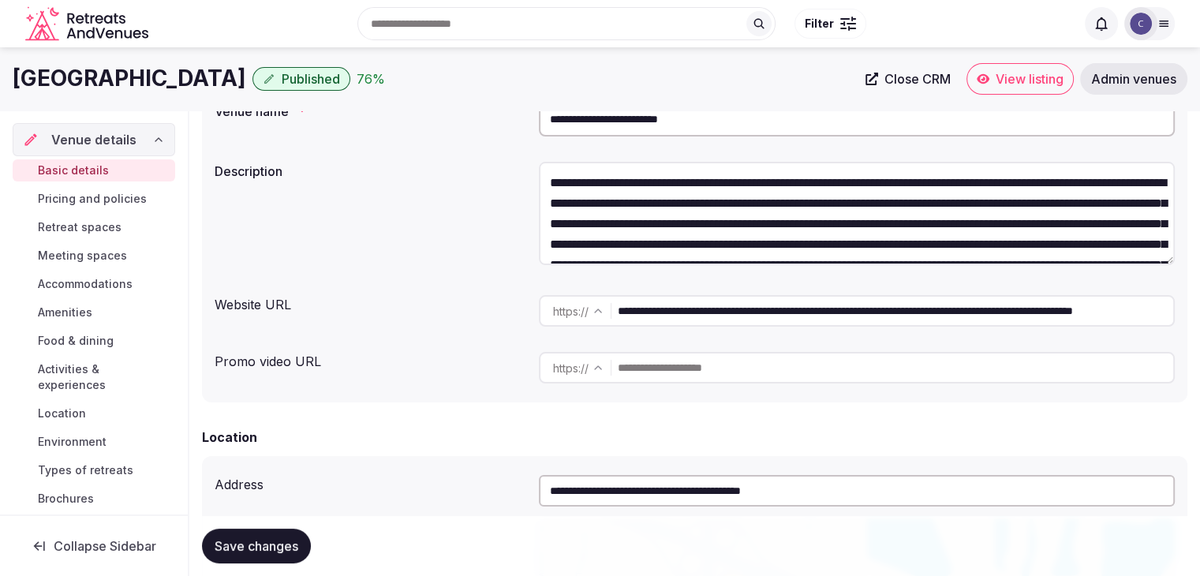
scroll to position [0, 0]
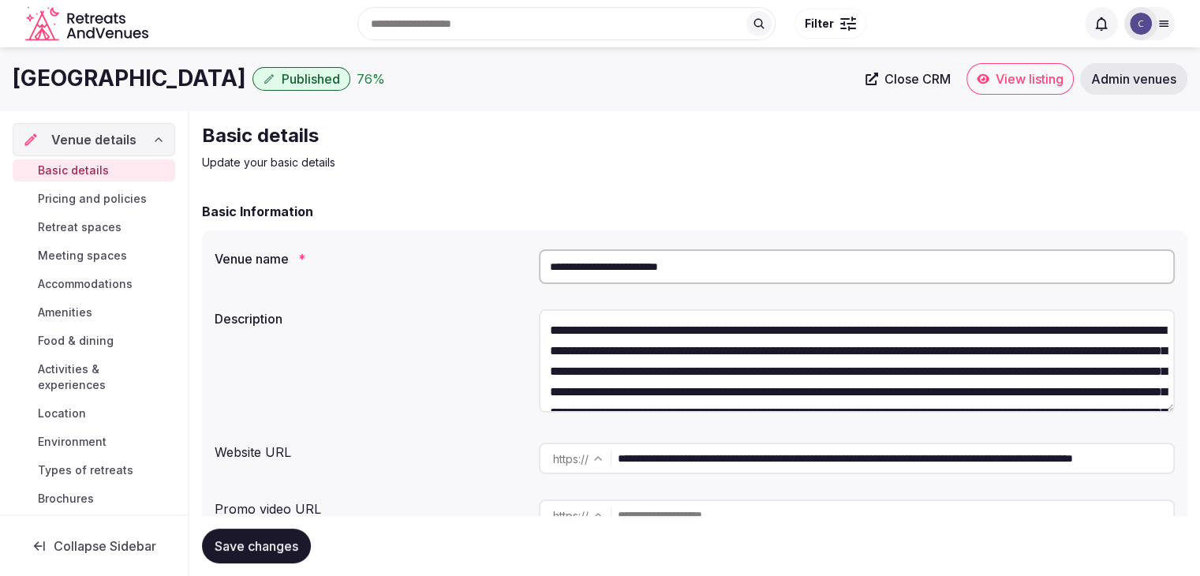
click at [1016, 464] on input "**********" at bounding box center [895, 458] width 555 height 32
drag, startPoint x: 1021, startPoint y: 461, endPoint x: 516, endPoint y: 439, distance: 505.3
click at [517, 439] on div "**********" at bounding box center [695, 458] width 960 height 44
click at [965, 466] on input "**********" at bounding box center [895, 458] width 555 height 32
drag, startPoint x: 1021, startPoint y: 462, endPoint x: 558, endPoint y: 464, distance: 463.0
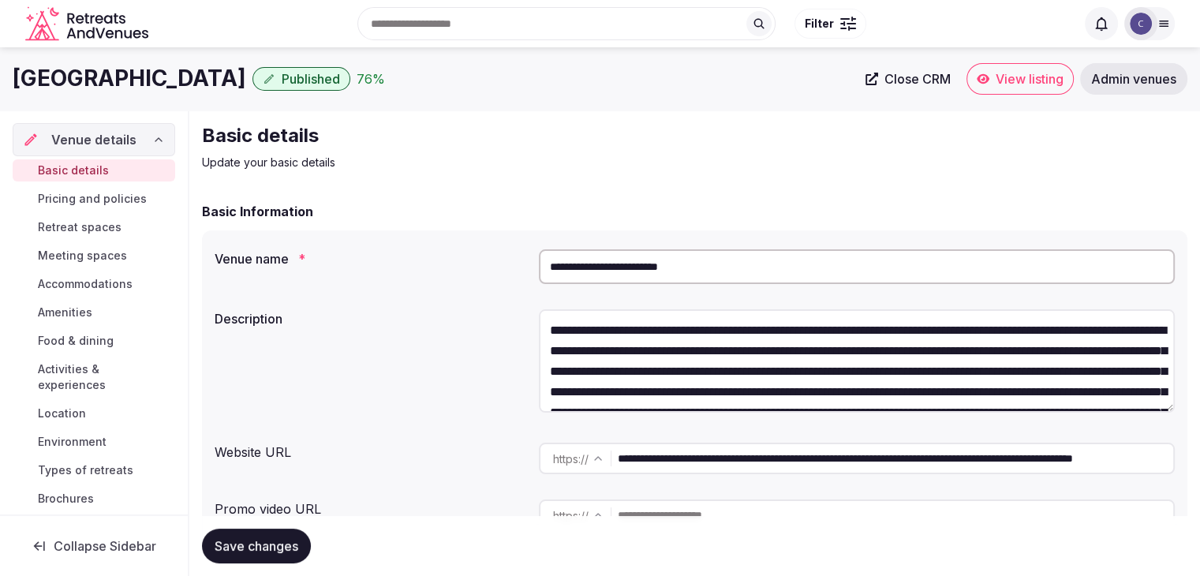
click at [558, 464] on div "**********" at bounding box center [857, 458] width 636 height 32
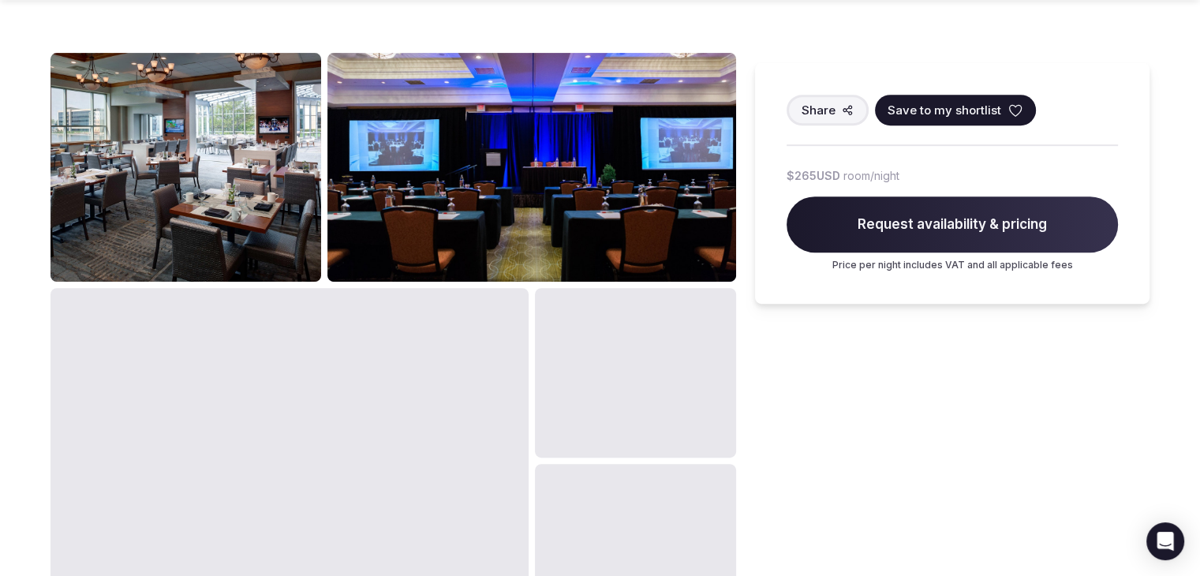
scroll to position [789, 0]
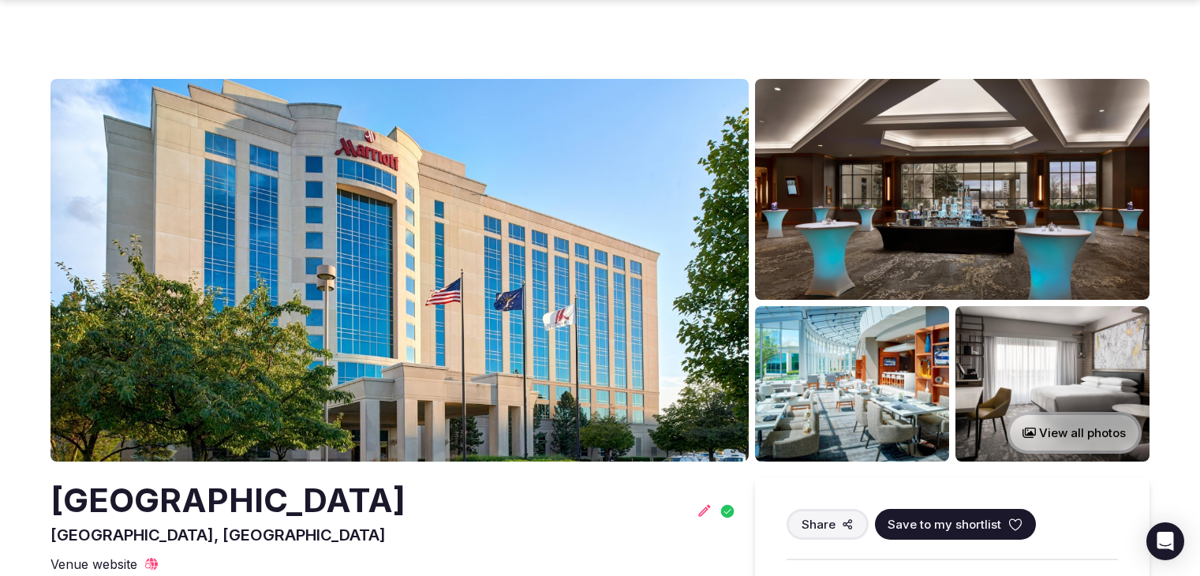
scroll to position [789, 0]
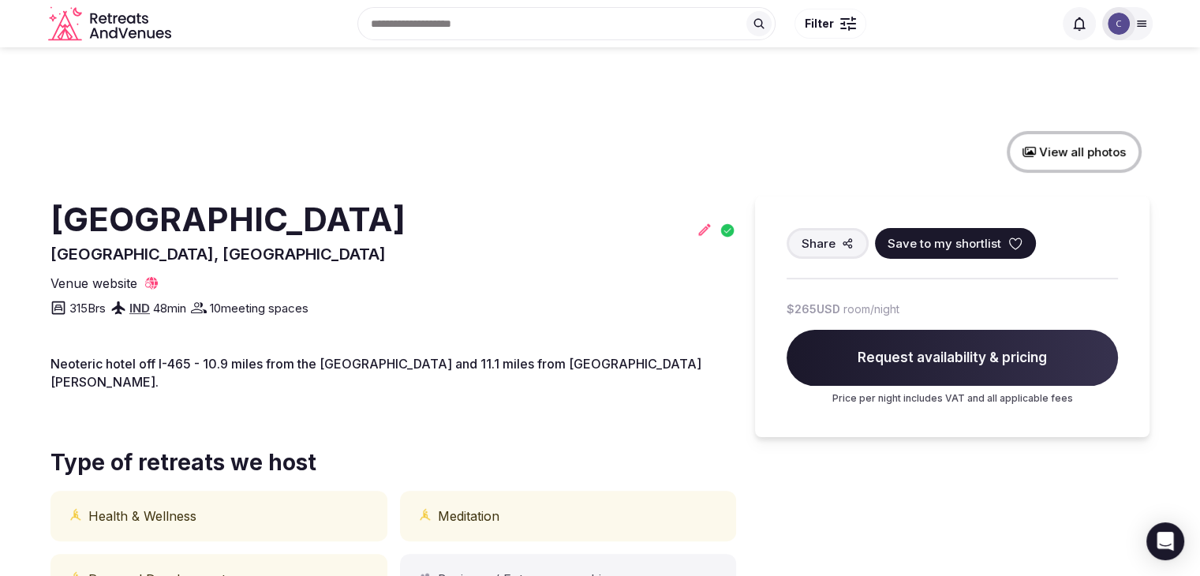
scroll to position [158, 0]
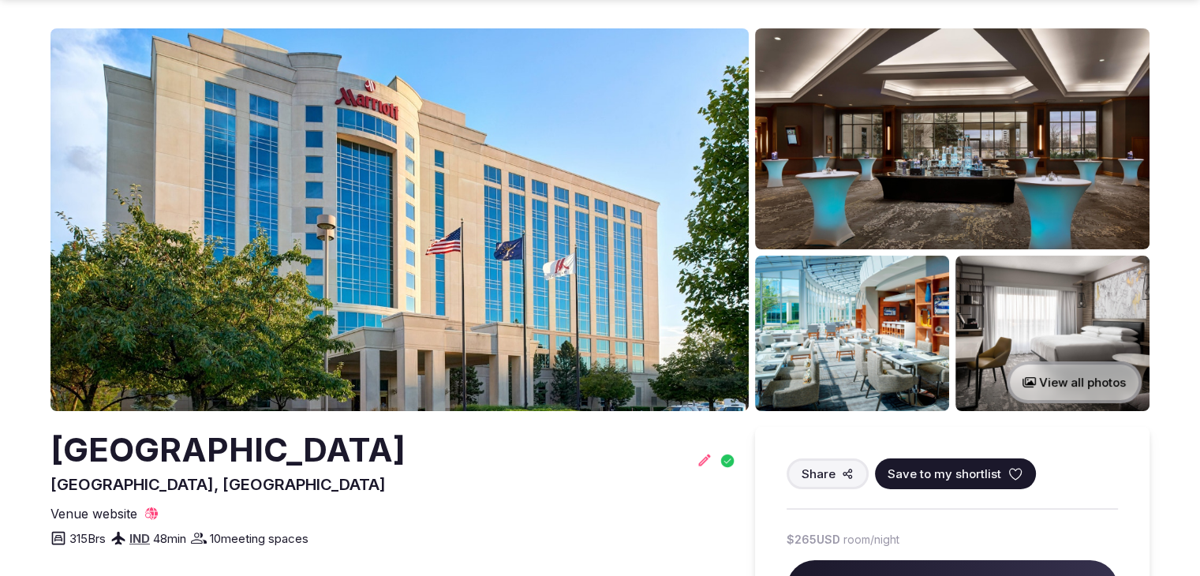
scroll to position [79, 0]
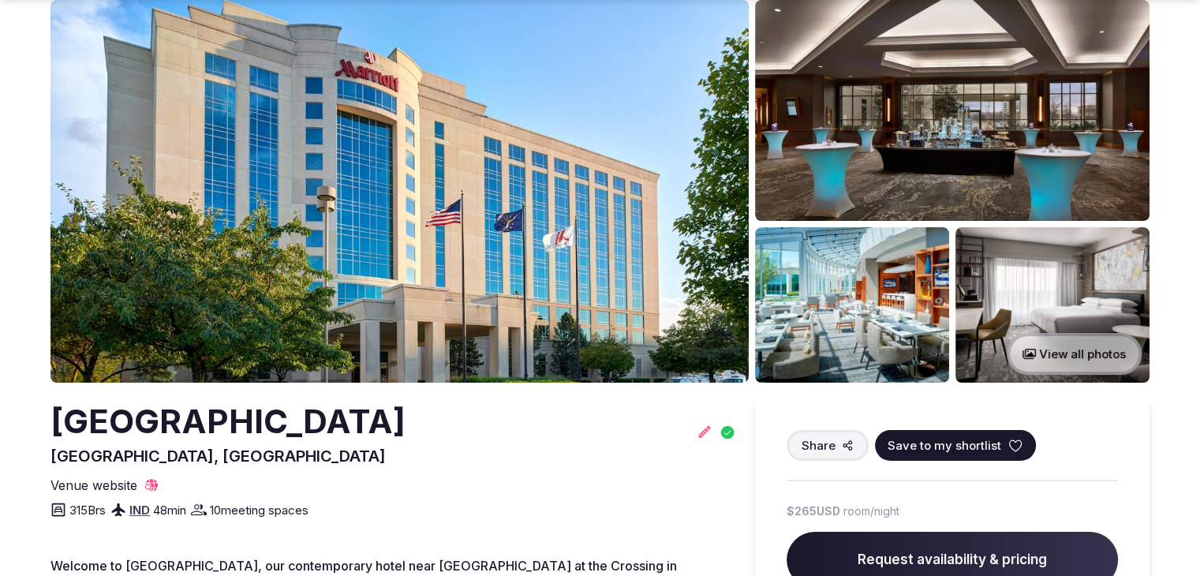
click at [405, 408] on h2 "Marriott Indianapolis North" at bounding box center [227, 421] width 355 height 47
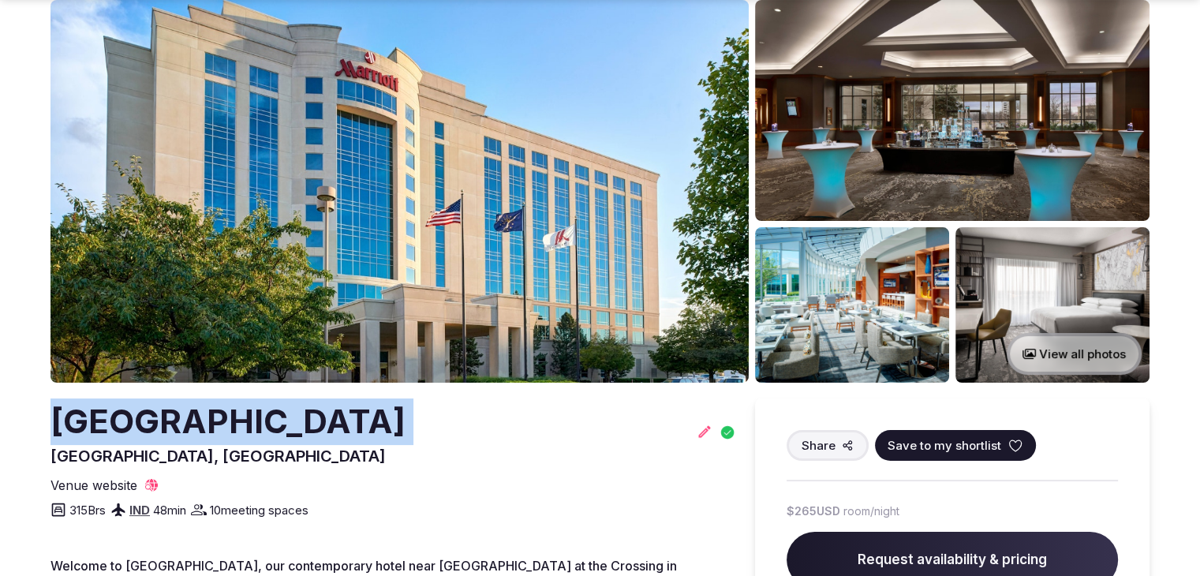
click at [405, 408] on h2 "Marriott Indianapolis North" at bounding box center [227, 421] width 355 height 47
copy h2 "Marriott Indianapolis North"
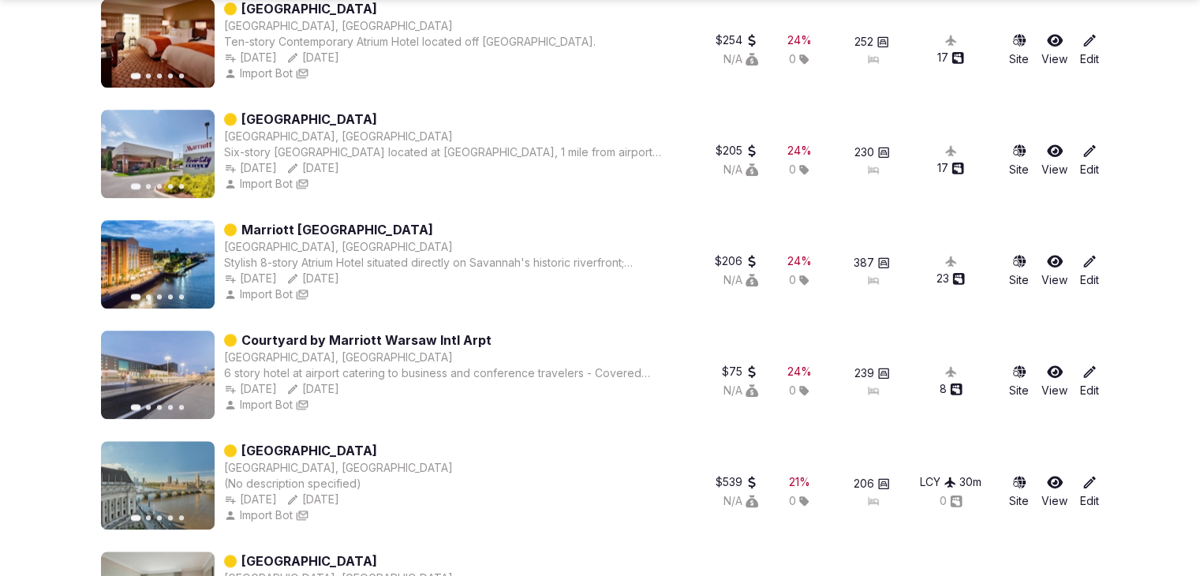
scroll to position [1972, 0]
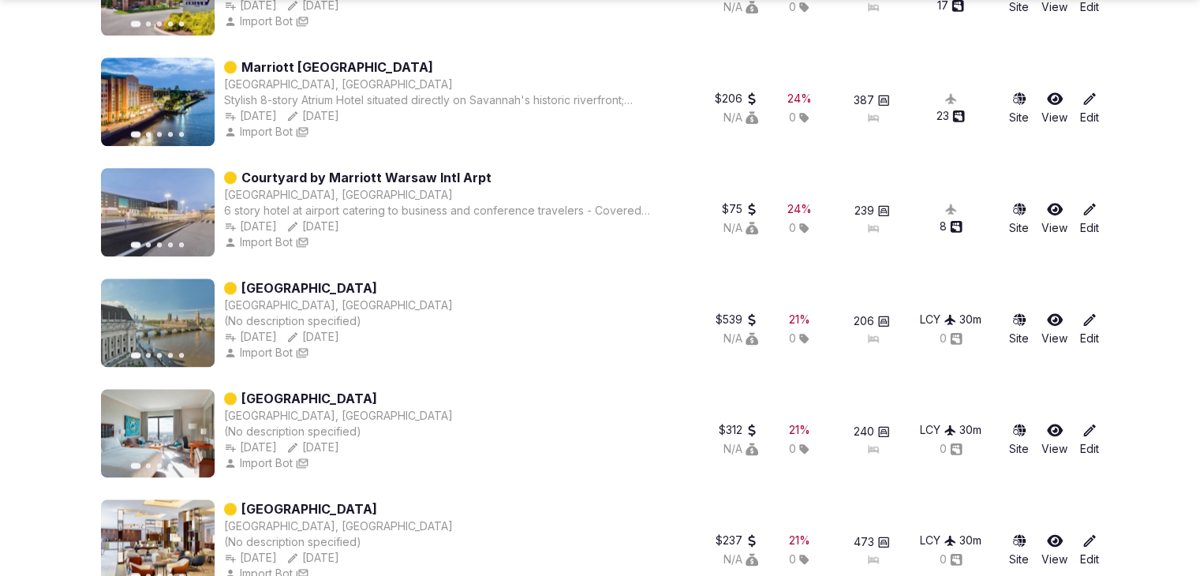
drag, startPoint x: 422, startPoint y: 288, endPoint x: 364, endPoint y: 174, distance: 127.3
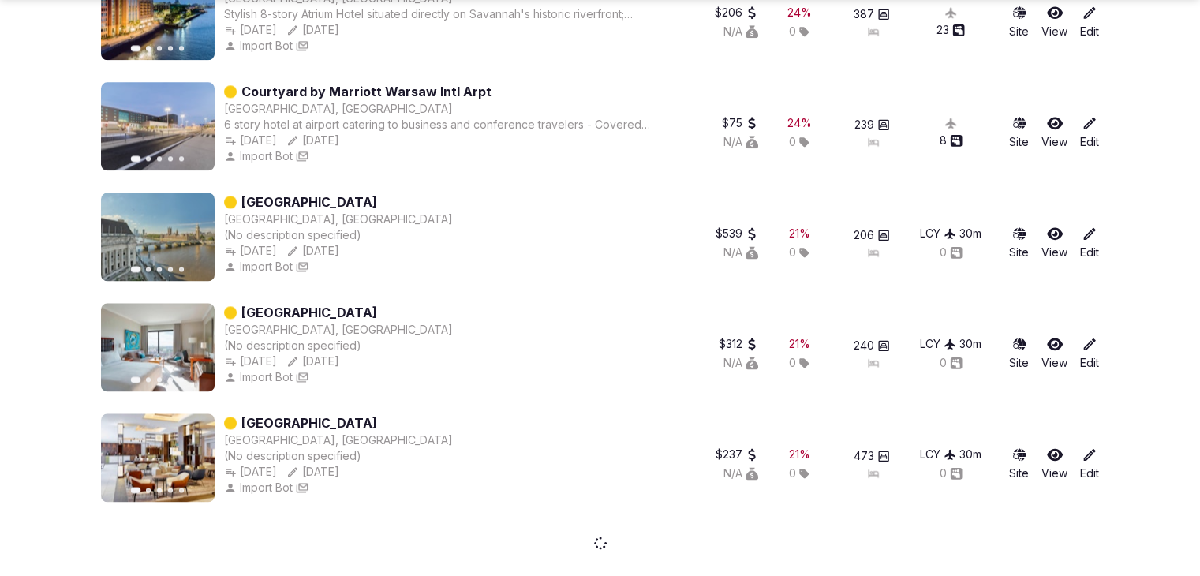
scroll to position [2088, 0]
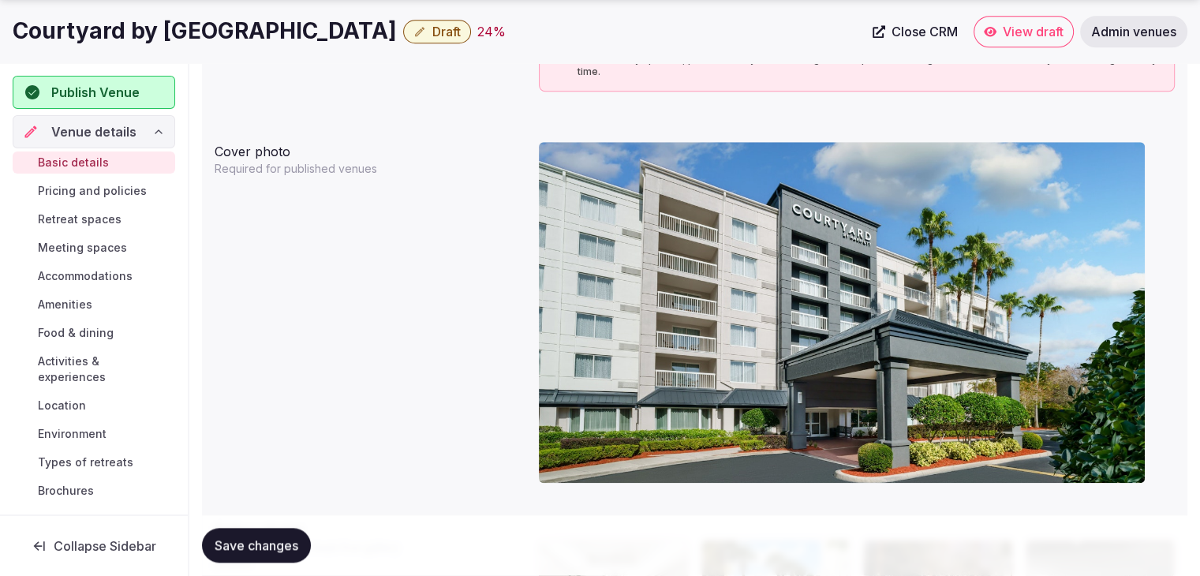
scroll to position [1656, 0]
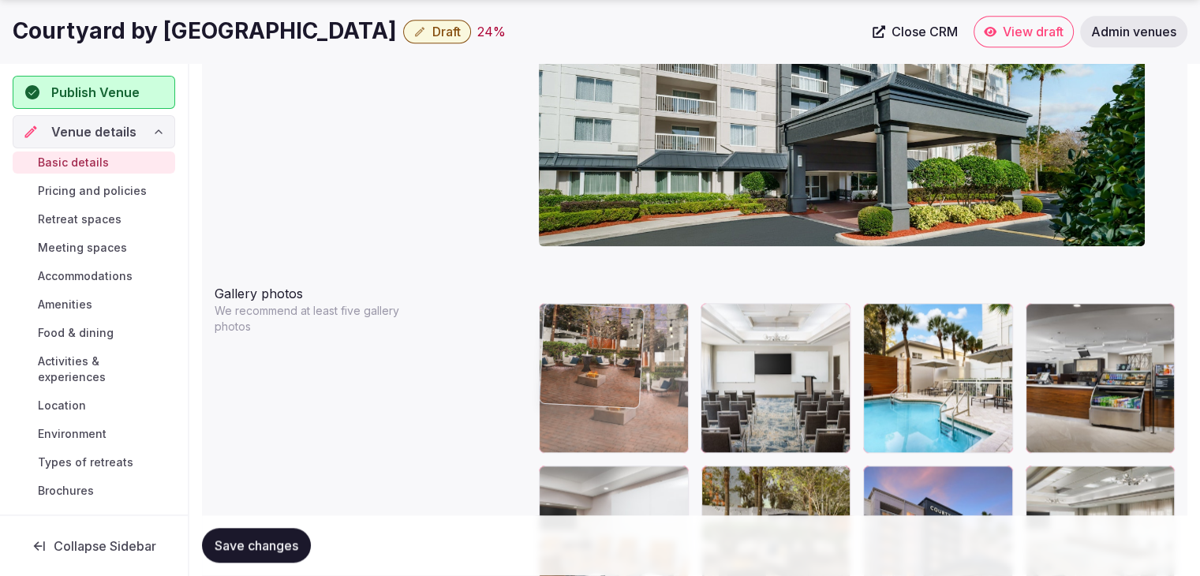
drag, startPoint x: 878, startPoint y: 319, endPoint x: 625, endPoint y: 323, distance: 253.2
click at [625, 323] on body "**********" at bounding box center [600, 186] width 1200 height 3684
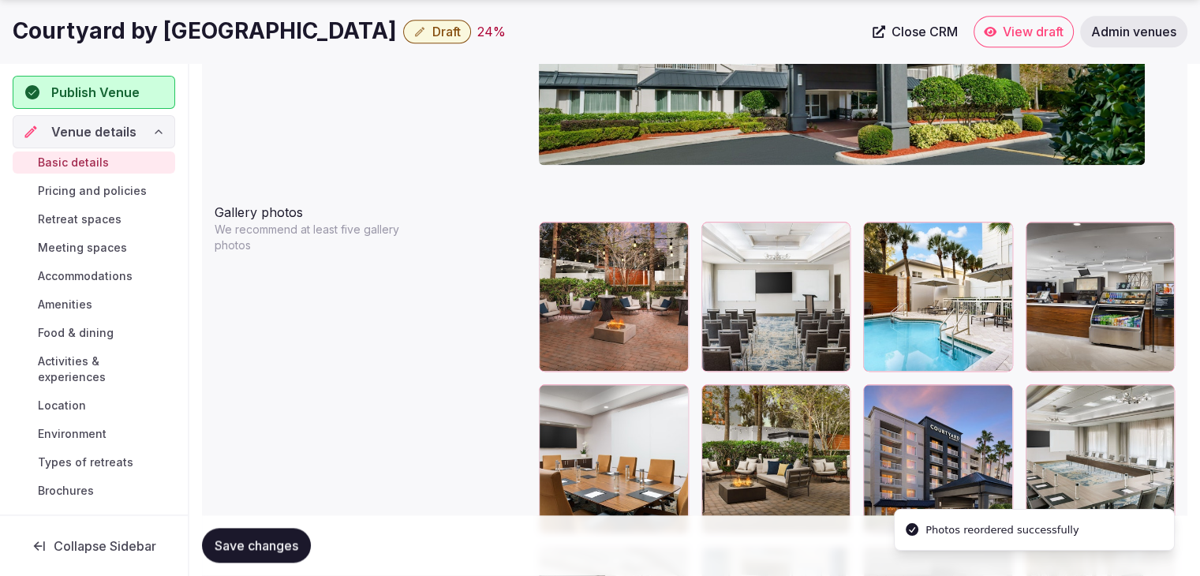
scroll to position [1814, 0]
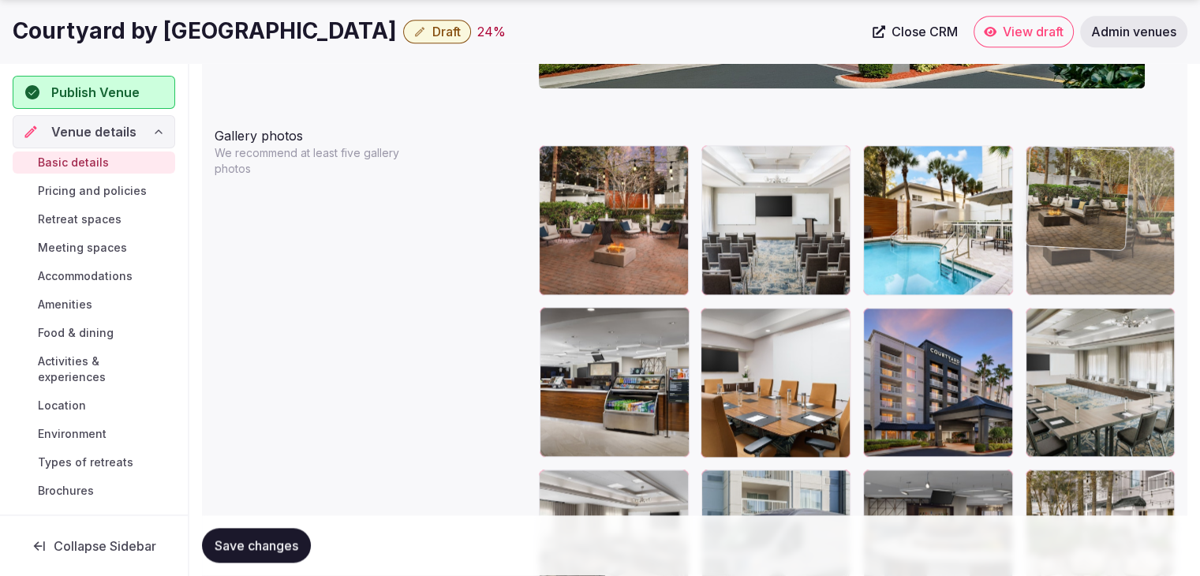
drag, startPoint x: 730, startPoint y: 328, endPoint x: 1040, endPoint y: 197, distance: 335.8
click at [1040, 197] on body "**********" at bounding box center [600, 28] width 1200 height 3684
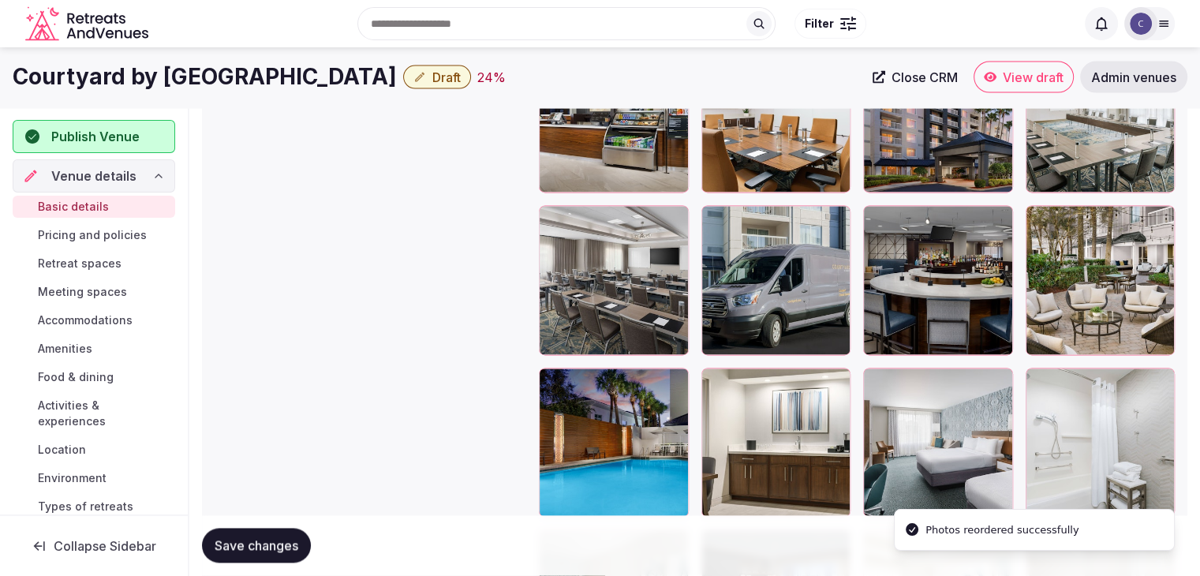
scroll to position [1972, 0]
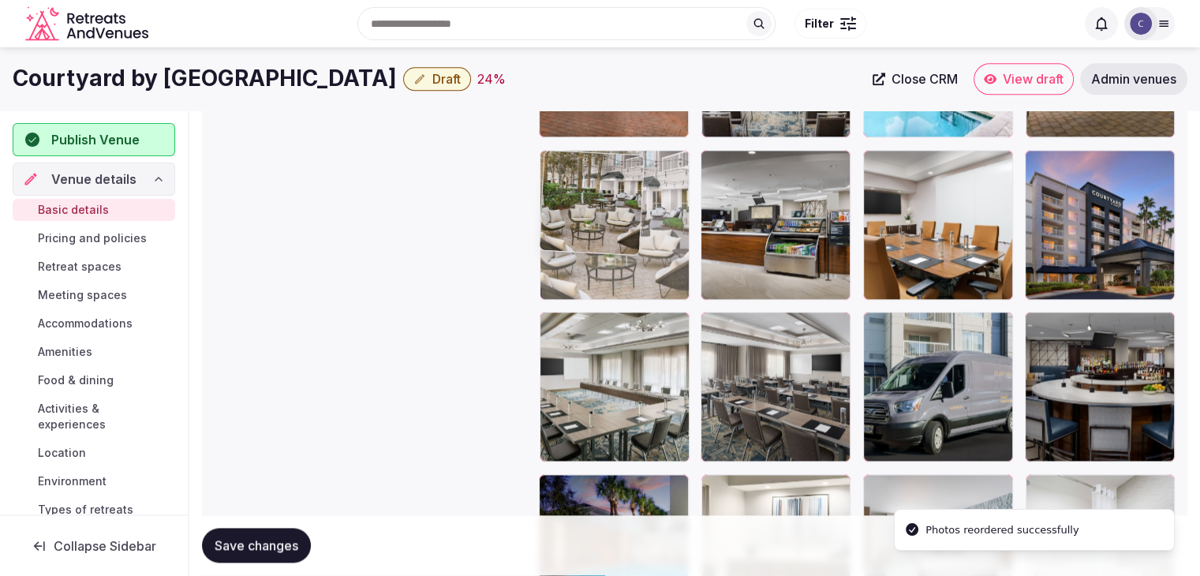
drag, startPoint x: 1044, startPoint y: 319, endPoint x: 640, endPoint y: 206, distance: 420.3
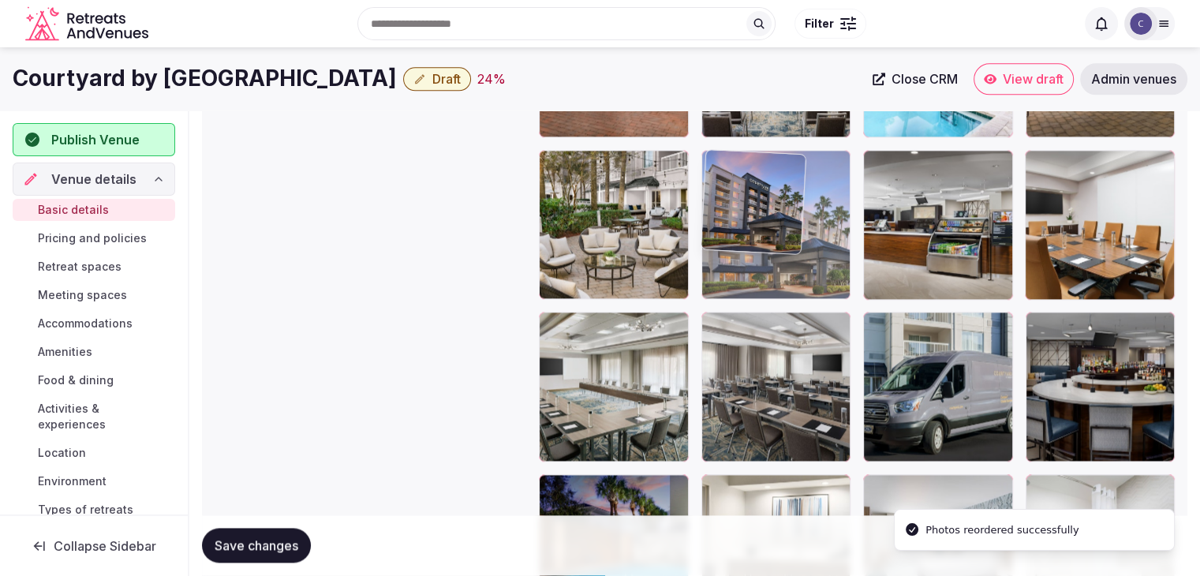
drag, startPoint x: 1046, startPoint y: 166, endPoint x: 769, endPoint y: 174, distance: 276.9
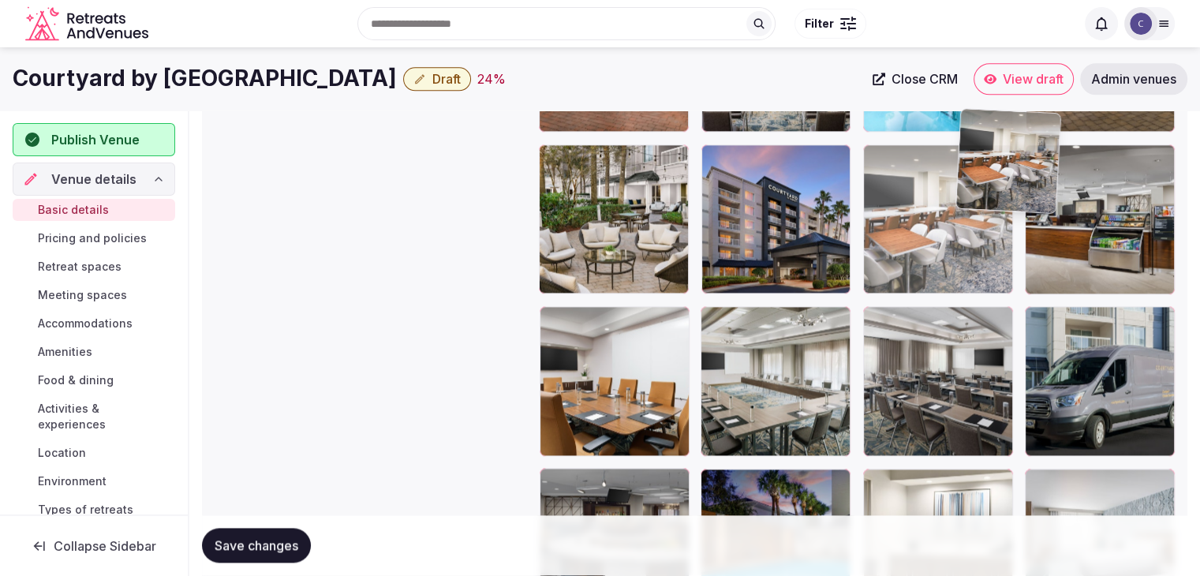
scroll to position [1970, 0]
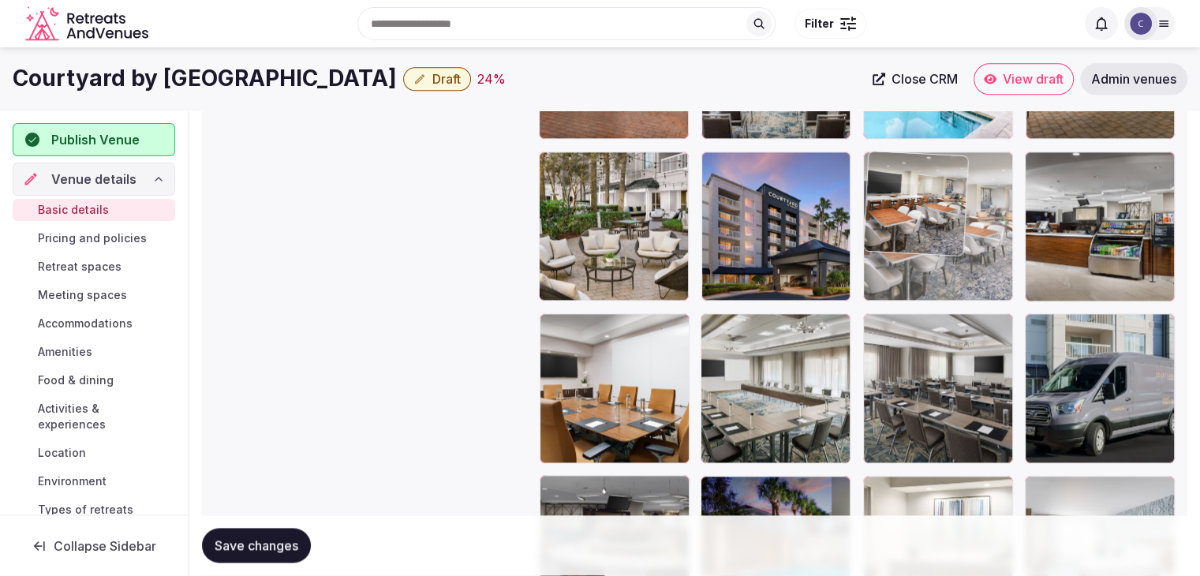
drag, startPoint x: 564, startPoint y: 413, endPoint x: 939, endPoint y: 200, distance: 431.3
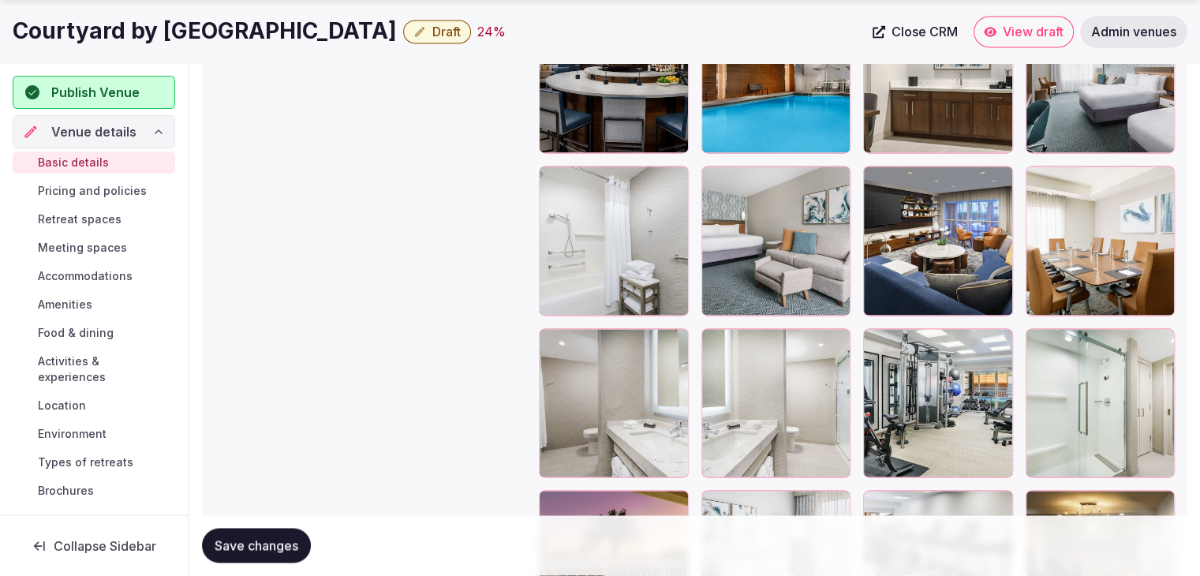
scroll to position [2443, 0]
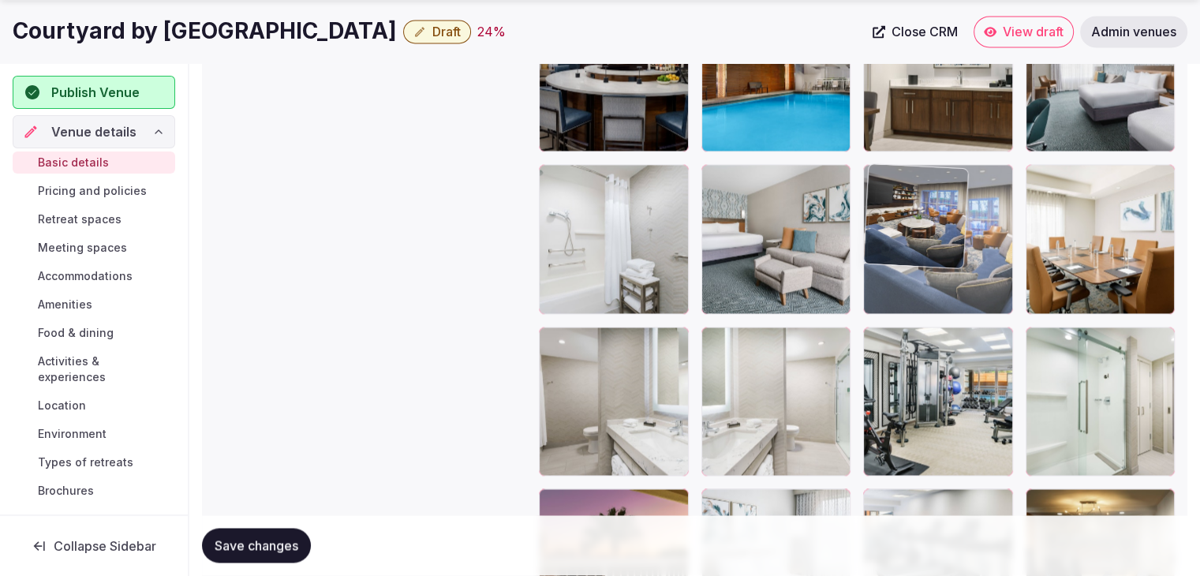
drag, startPoint x: 885, startPoint y: 185, endPoint x: 911, endPoint y: 194, distance: 27.4
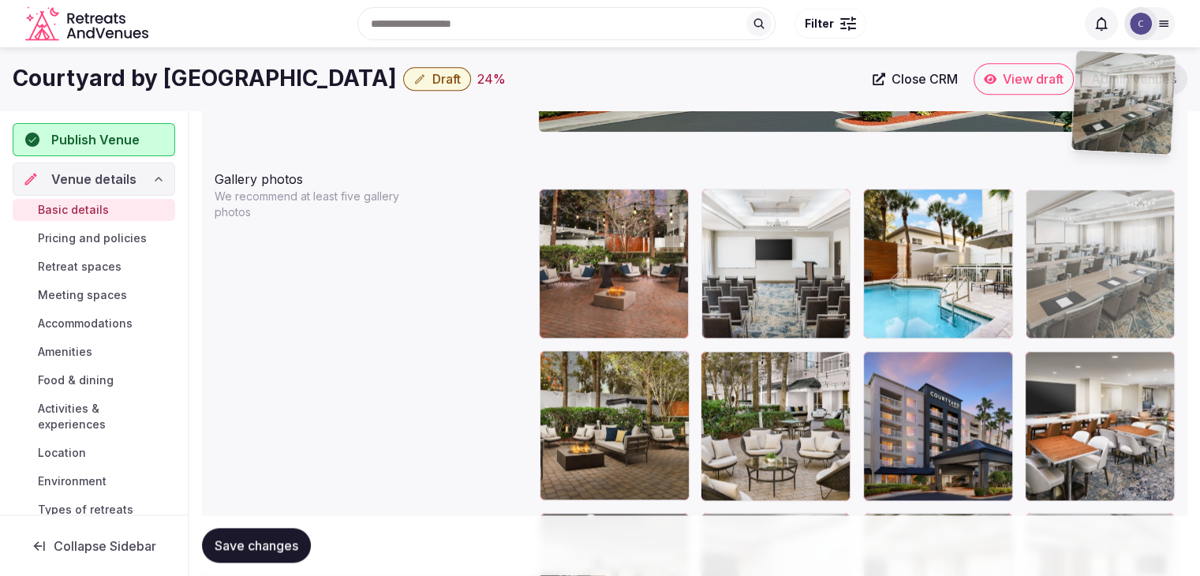
scroll to position [1738, 0]
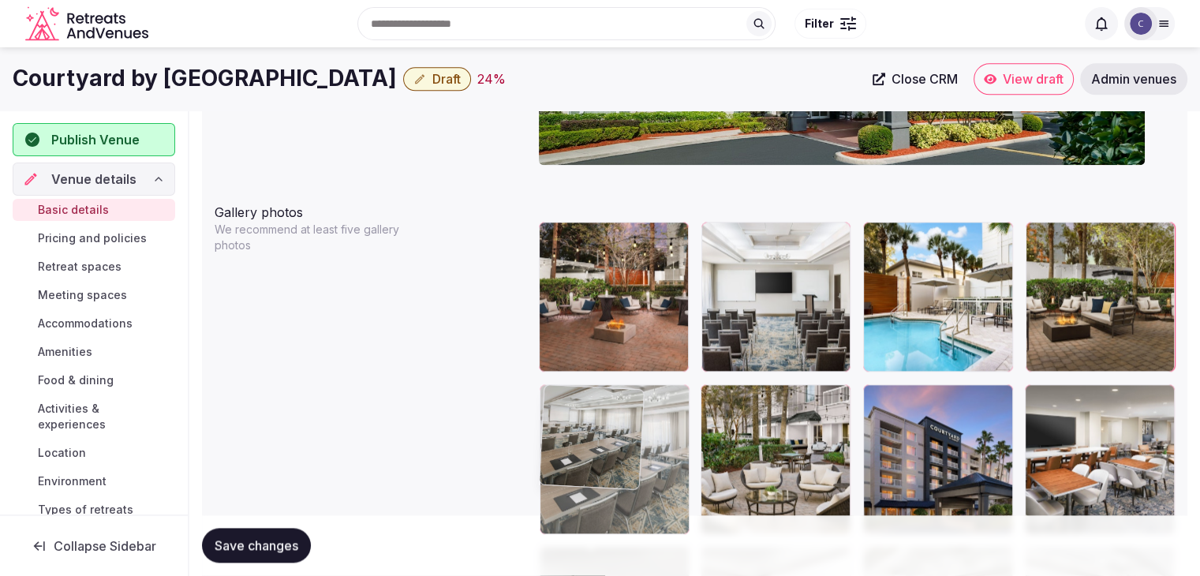
drag, startPoint x: 1043, startPoint y: 275, endPoint x: 565, endPoint y: 401, distance: 494.9
click at [565, 401] on body "**********" at bounding box center [600, 104] width 1200 height 3684
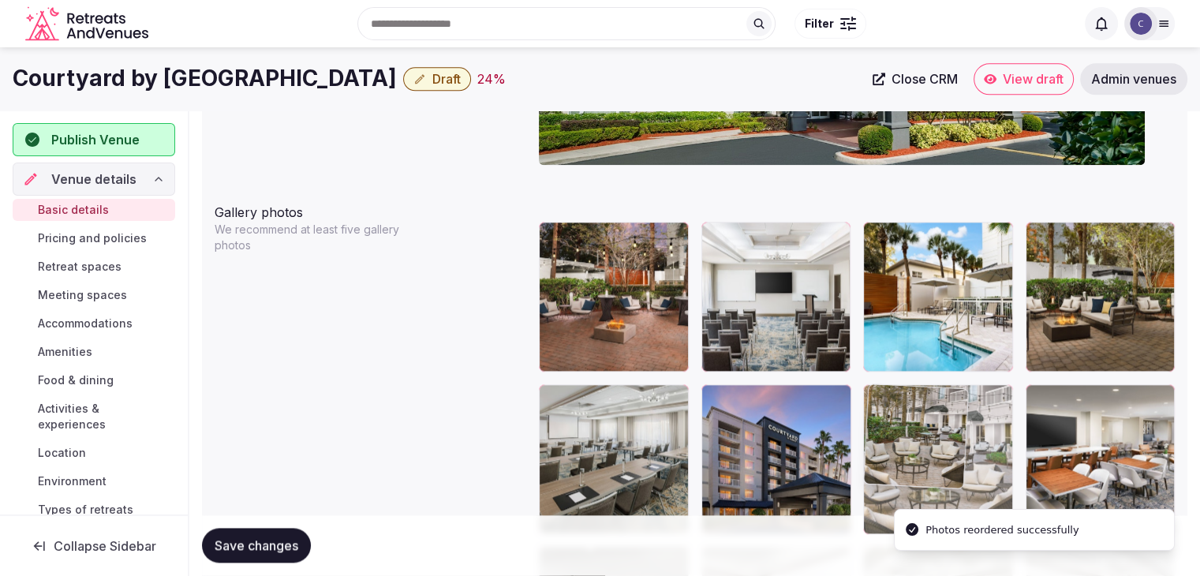
drag, startPoint x: 721, startPoint y: 393, endPoint x: 935, endPoint y: 408, distance: 215.1
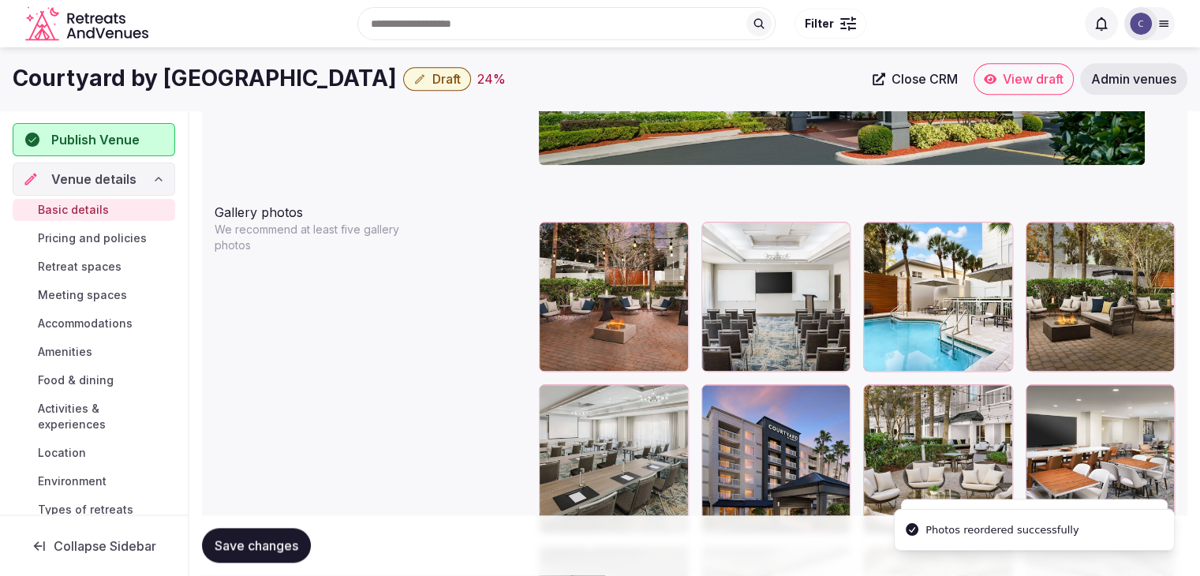
drag, startPoint x: 259, startPoint y: 544, endPoint x: 271, endPoint y: 547, distance: 12.1
click at [259, 545] on span "Save changes" at bounding box center [257, 546] width 84 height 16
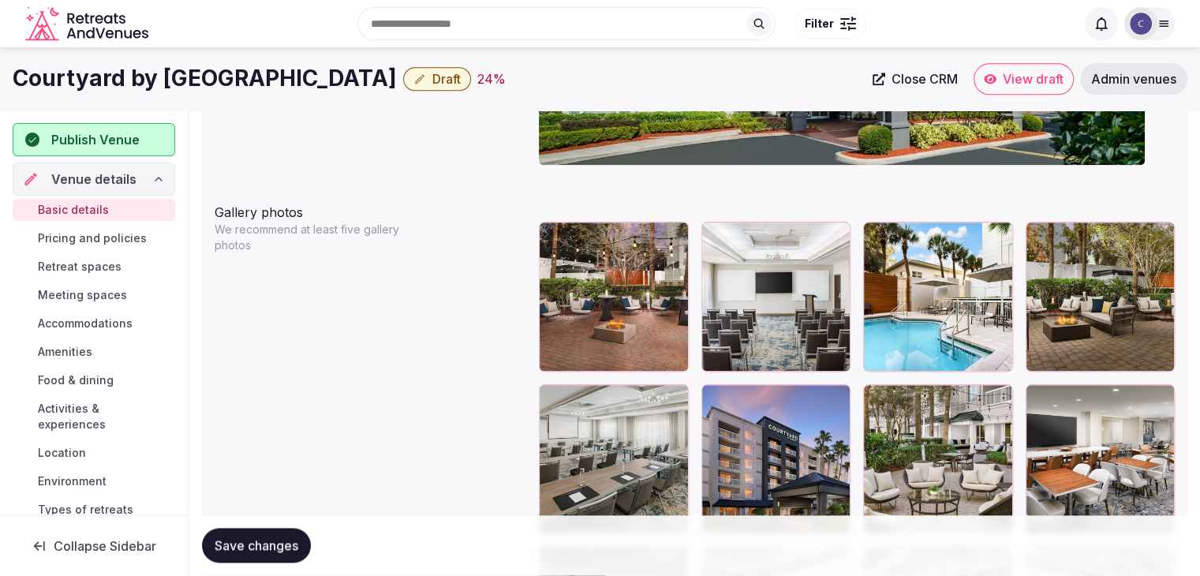
click at [234, 539] on span "Save changes" at bounding box center [257, 546] width 84 height 16
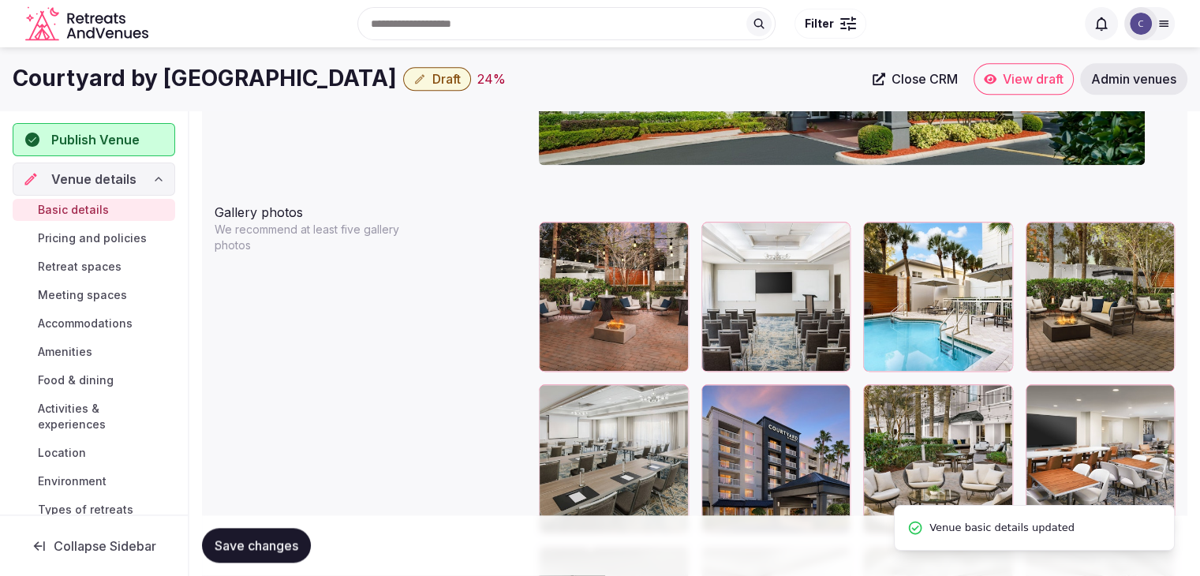
drag, startPoint x: 1078, startPoint y: 88, endPoint x: 1006, endPoint y: 73, distance: 74.1
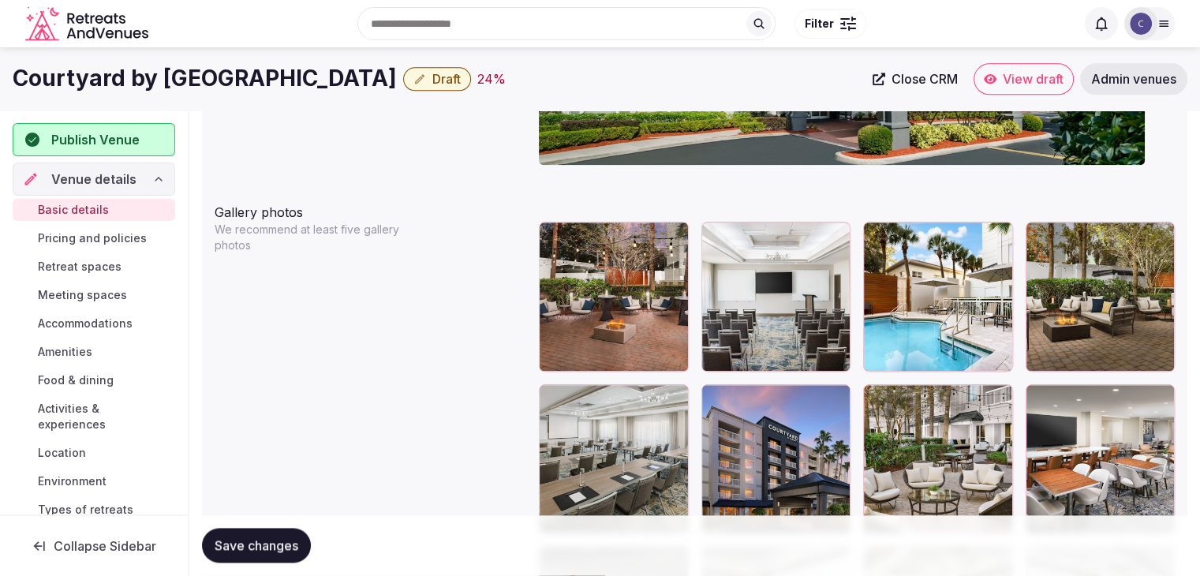
click at [237, 80] on h1 "Courtyard by Marriott Orlando Downtown" at bounding box center [205, 78] width 384 height 31
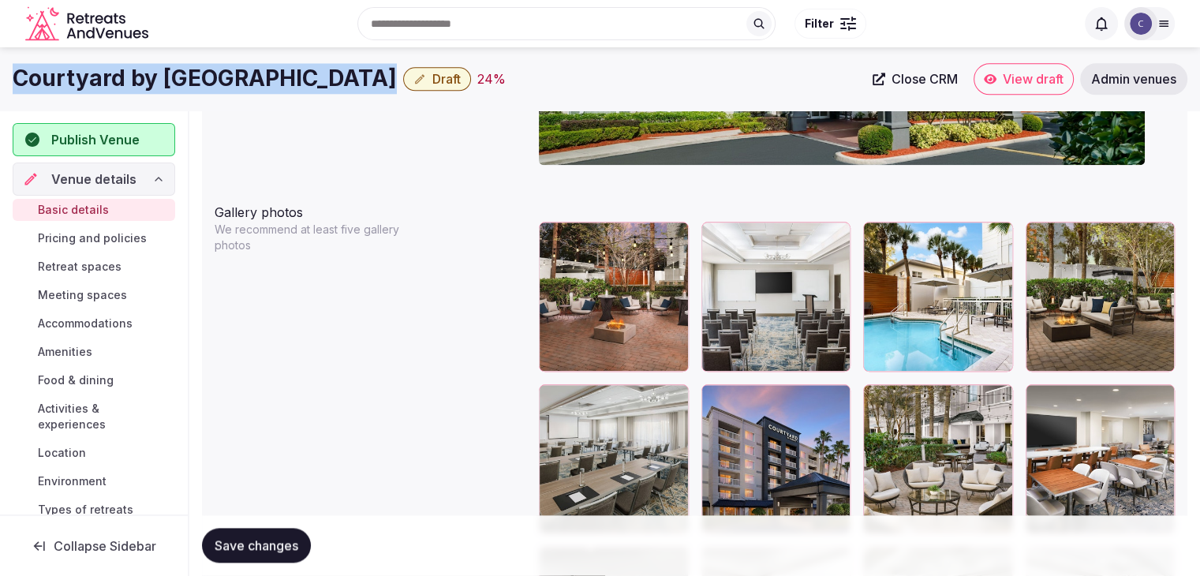
click at [237, 80] on h1 "Courtyard by Marriott Orlando Downtown" at bounding box center [205, 78] width 384 height 31
copy div "Courtyard by Marriott Orlando Downtown"
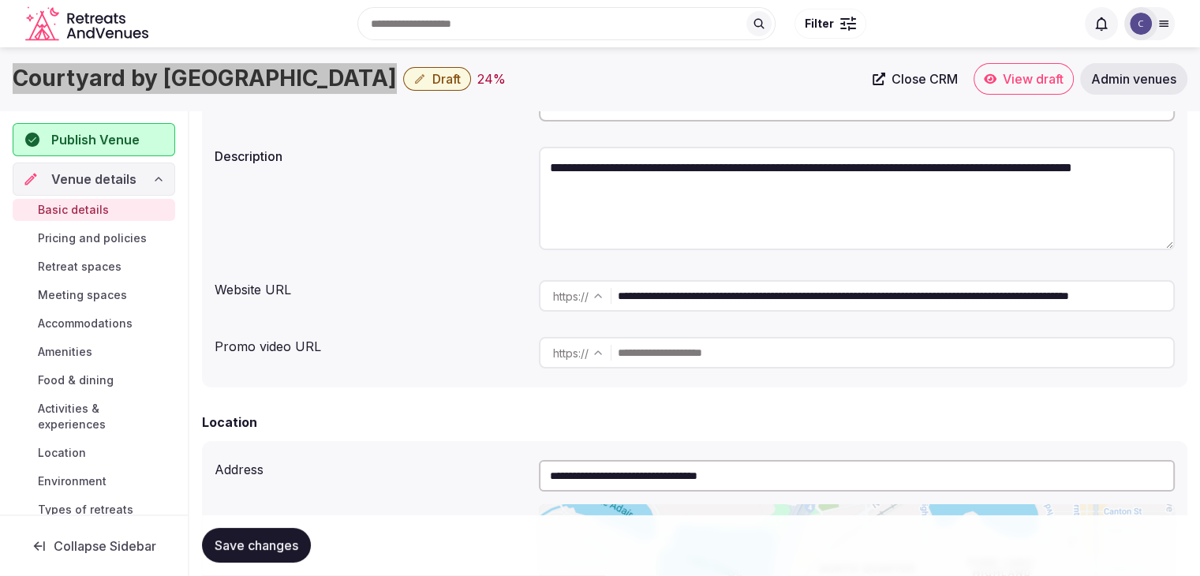
scroll to position [160, 0]
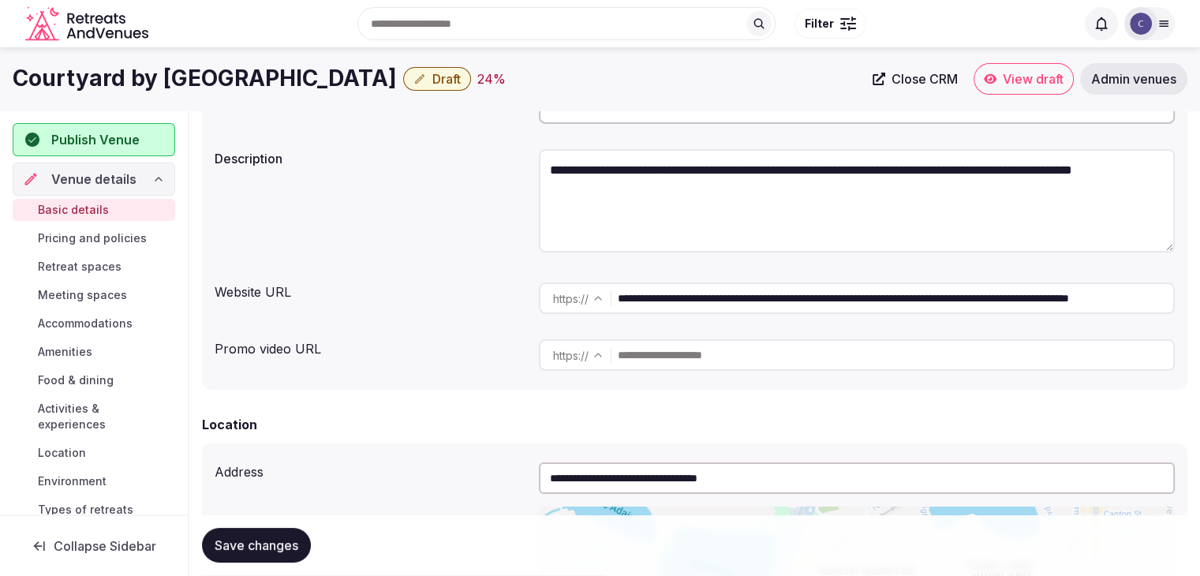
drag, startPoint x: 1041, startPoint y: 301, endPoint x: 481, endPoint y: 301, distance: 560.0
click at [483, 301] on div "**********" at bounding box center [695, 298] width 960 height 44
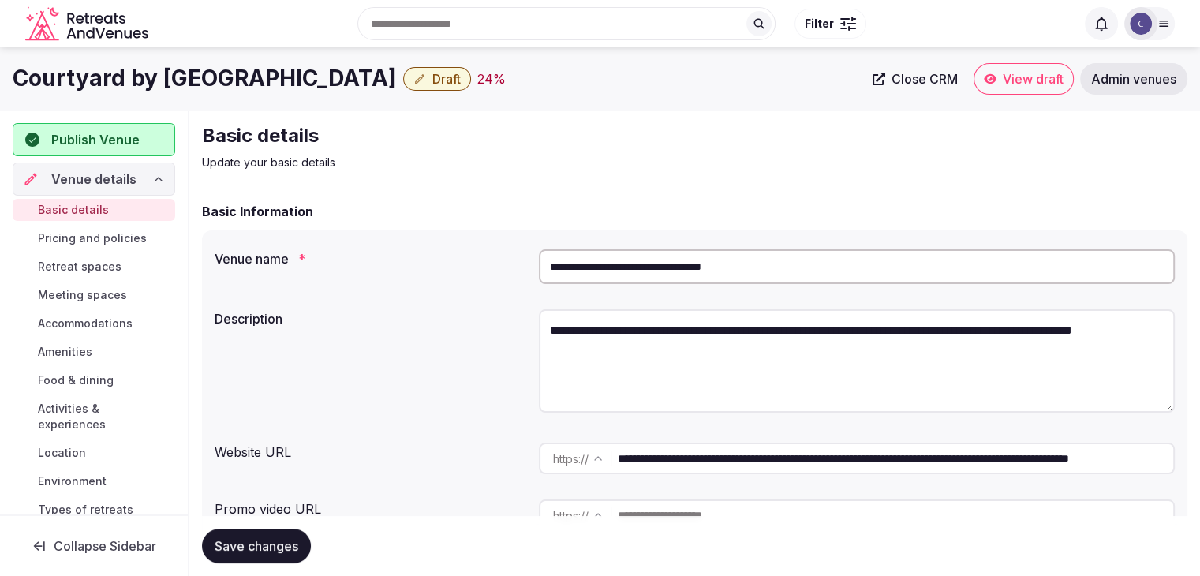
scroll to position [0, 0]
click at [208, 68] on h1 "Courtyard by Marriott Orlando Downtown" at bounding box center [205, 78] width 384 height 31
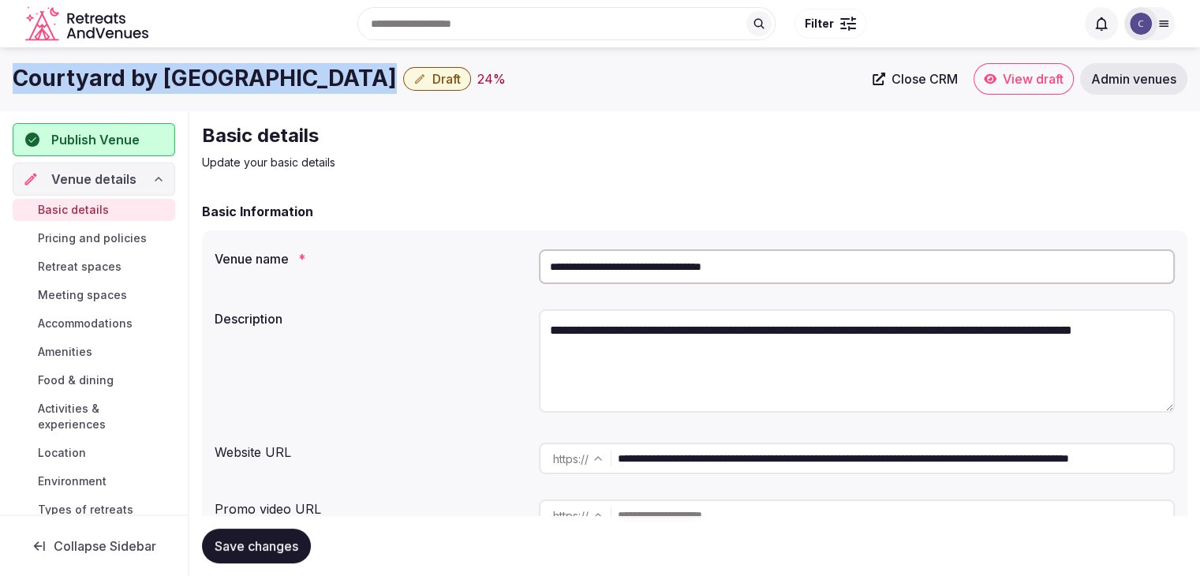
click at [208, 68] on h1 "Courtyard by Marriott Orlando Downtown" at bounding box center [205, 78] width 384 height 31
copy div "Courtyard by Marriott Orlando Downtown"
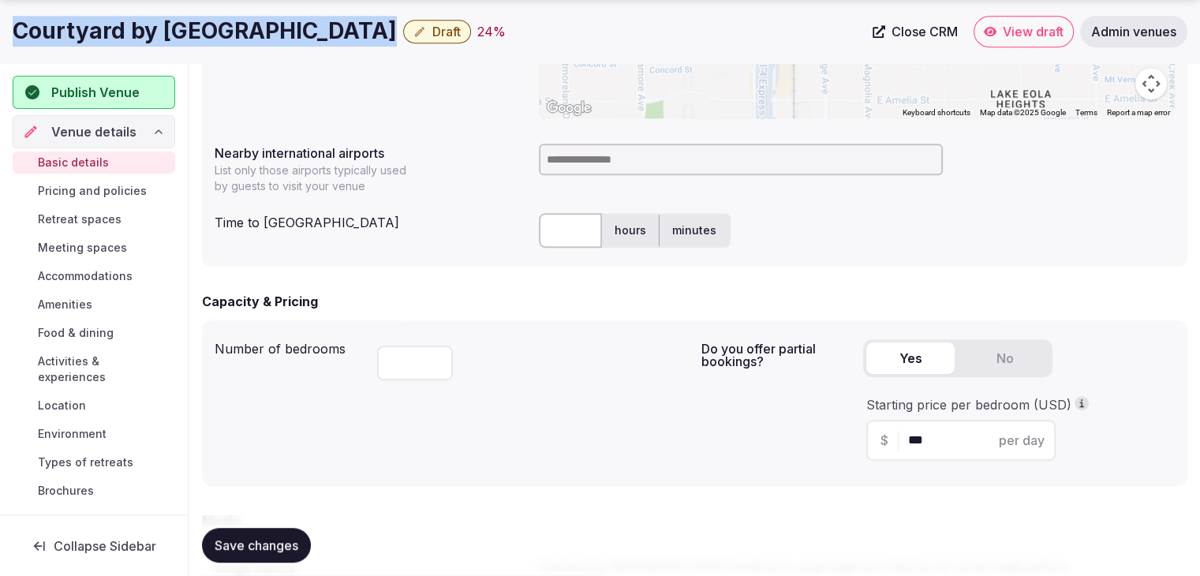
scroll to position [789, 0]
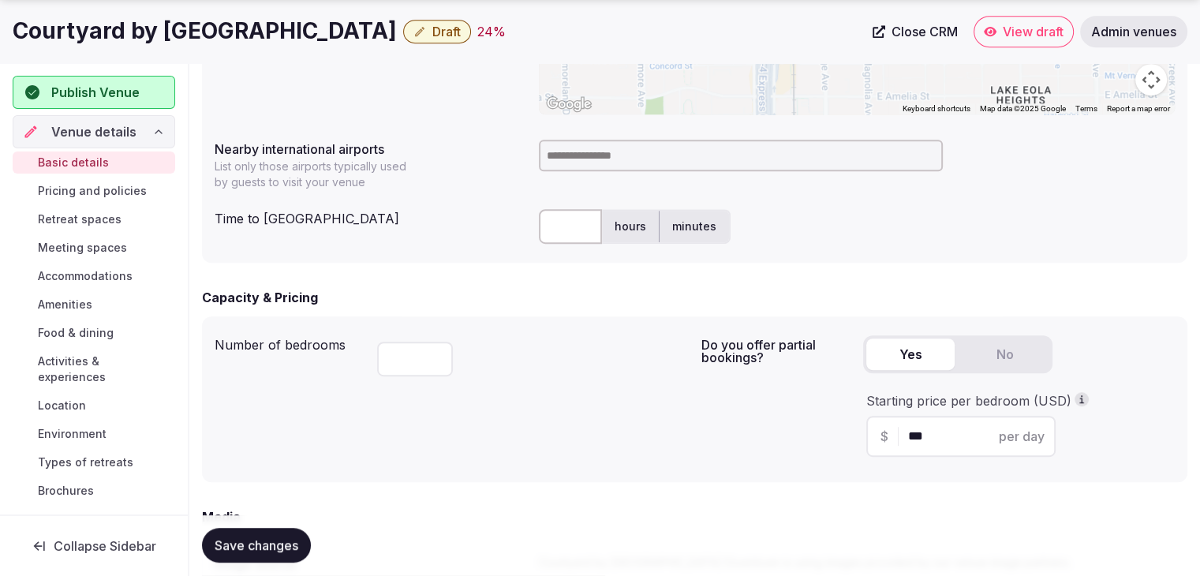
click at [618, 146] on input at bounding box center [741, 156] width 404 height 32
type input "***"
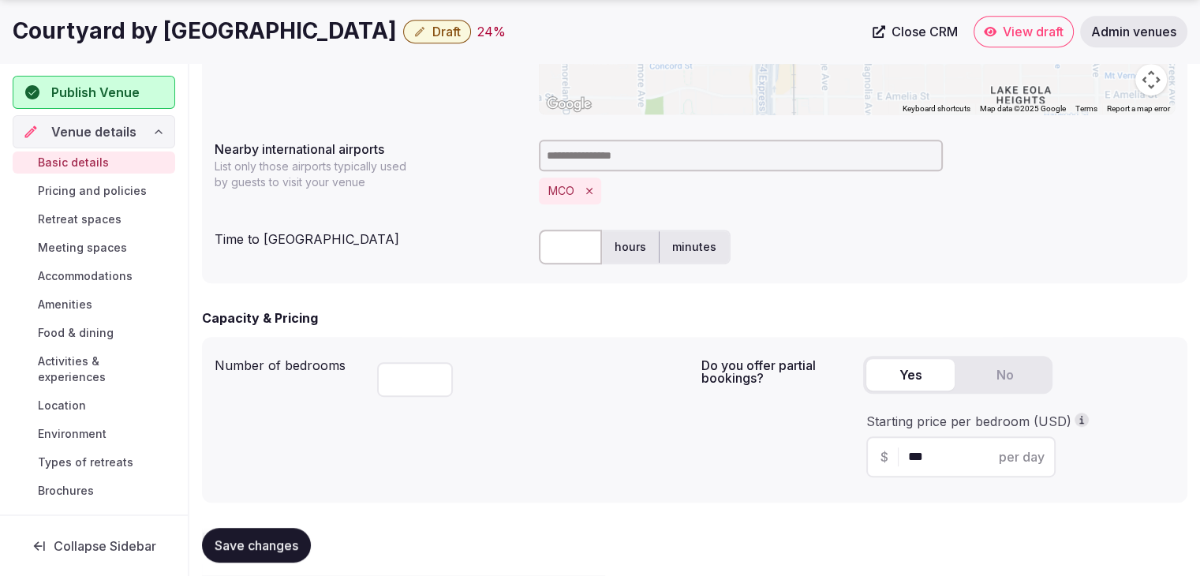
click at [567, 249] on input "text" at bounding box center [570, 247] width 63 height 35
type input "**"
click at [568, 318] on div "Capacity & Pricing" at bounding box center [694, 317] width 985 height 19
click at [259, 543] on span "Save changes" at bounding box center [257, 546] width 84 height 16
click at [466, 17] on div "Courtyard by Marriott Orlando Downtown Draft 26 %" at bounding box center [438, 31] width 850 height 31
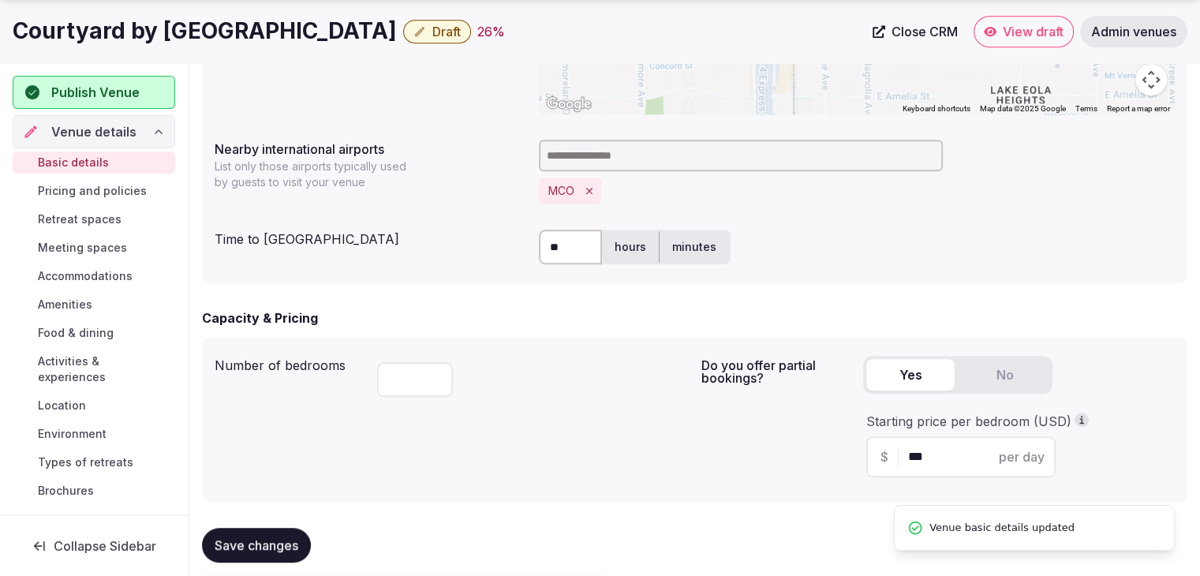
click at [461, 32] on span "Draft" at bounding box center [446, 32] width 28 height 16
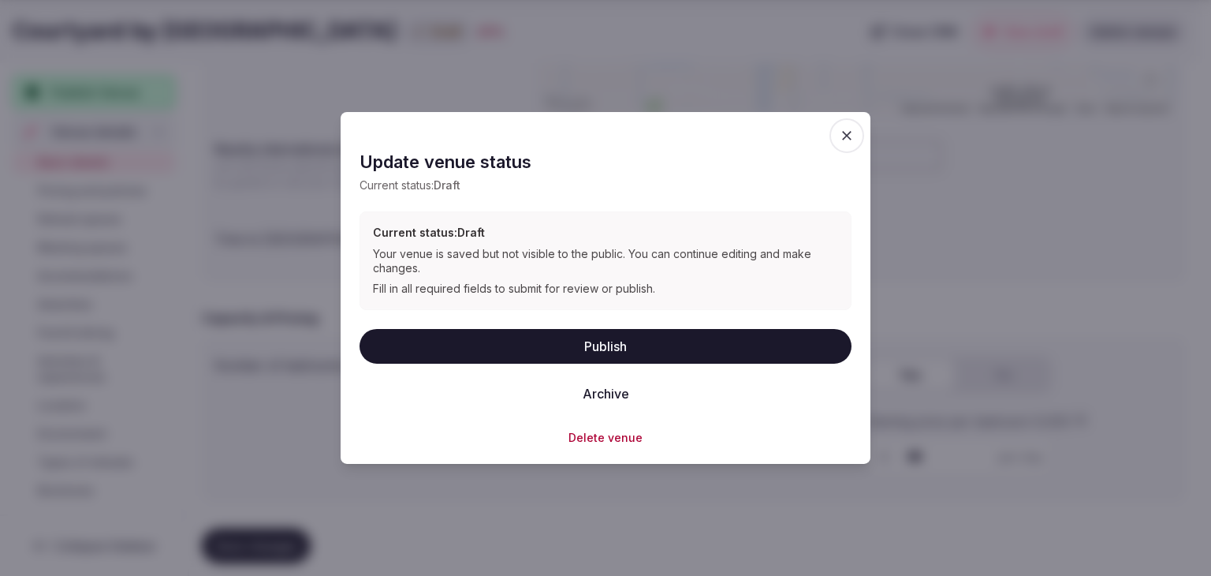
click at [559, 345] on button "Publish" at bounding box center [606, 345] width 492 height 35
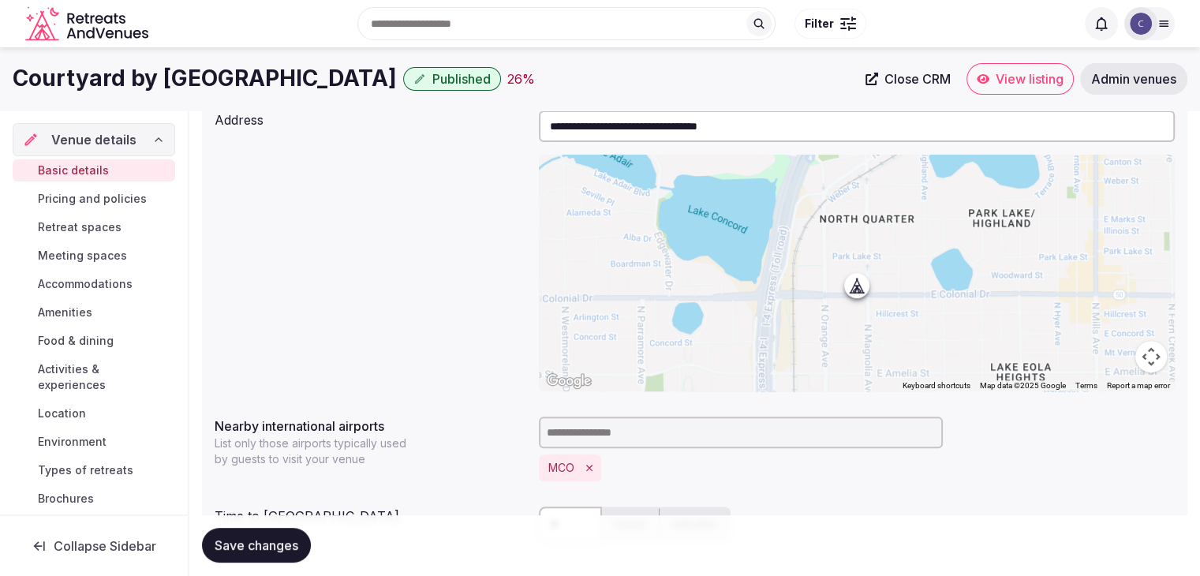
scroll to position [473, 0]
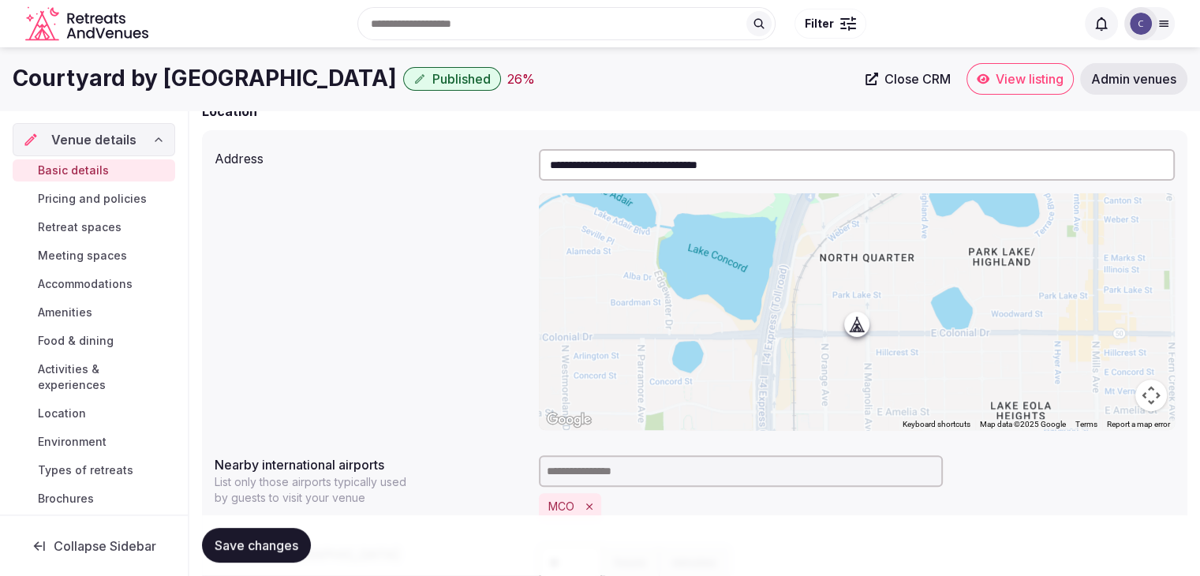
click at [268, 64] on h1 "Courtyard by Marriott Orlando Downtown" at bounding box center [205, 78] width 384 height 31
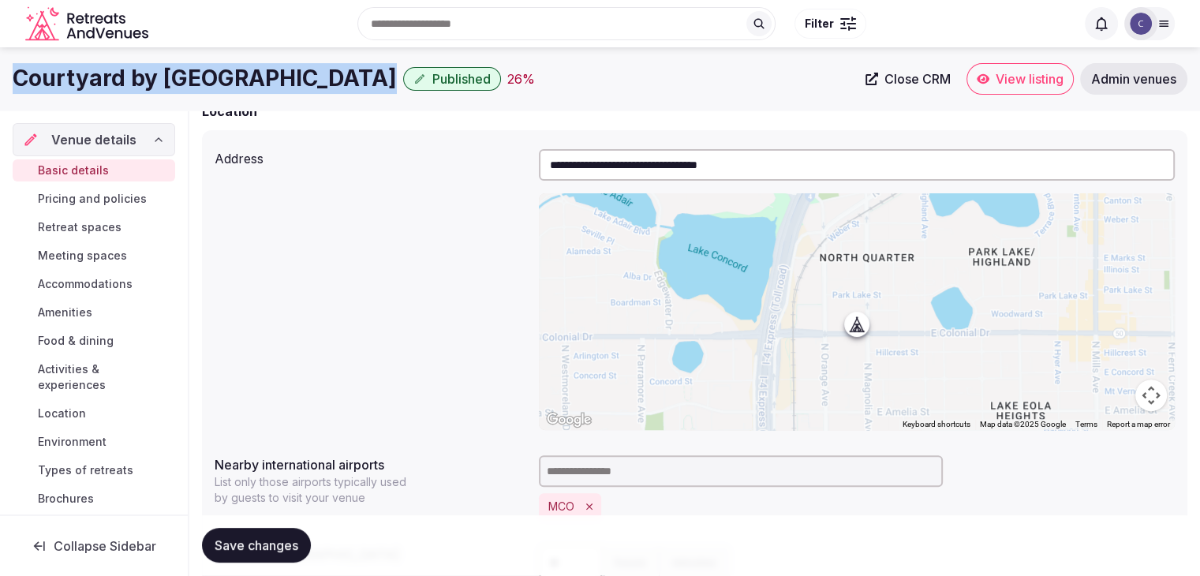
click at [268, 64] on h1 "Courtyard by Marriott Orlando Downtown" at bounding box center [205, 78] width 384 height 31
copy div "Courtyard by Marriott Orlando Downtown"
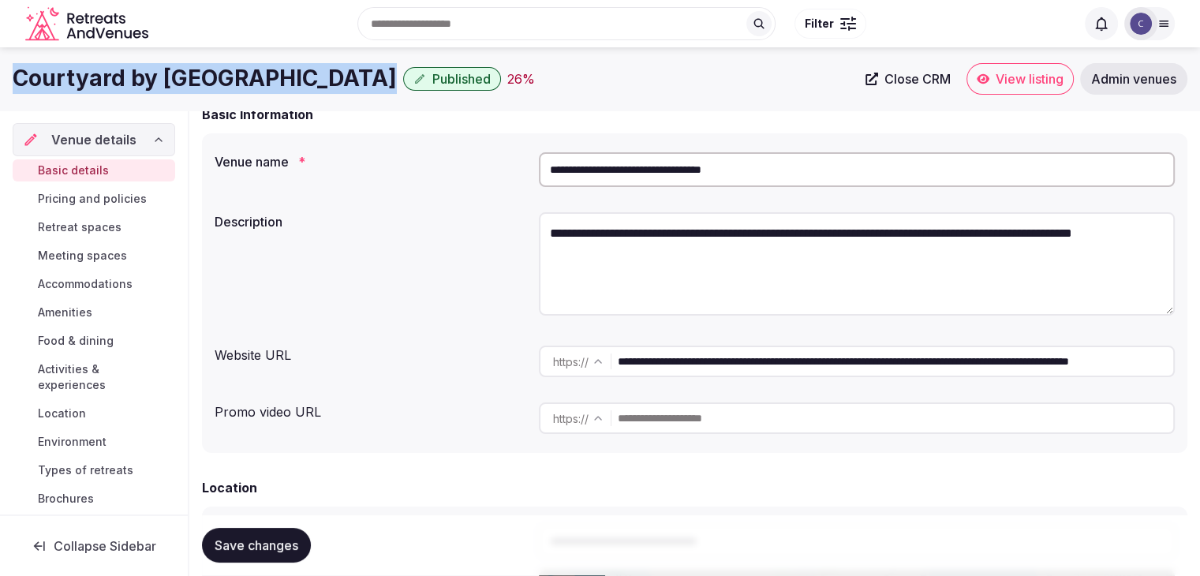
scroll to position [79, 0]
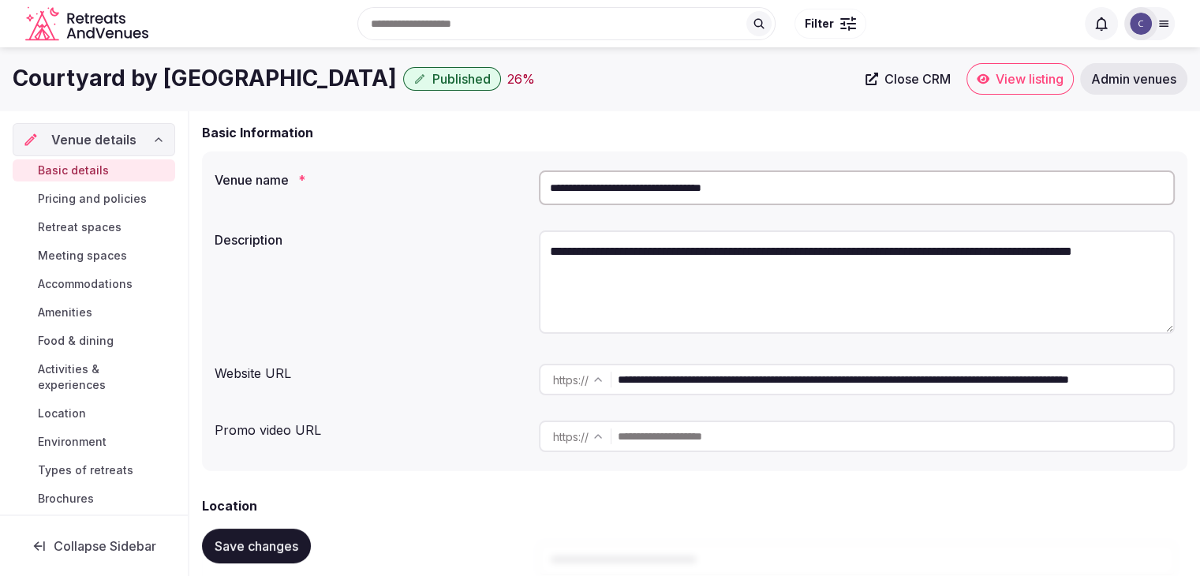
click at [666, 253] on textarea "**********" at bounding box center [857, 281] width 636 height 103
paste textarea "**********"
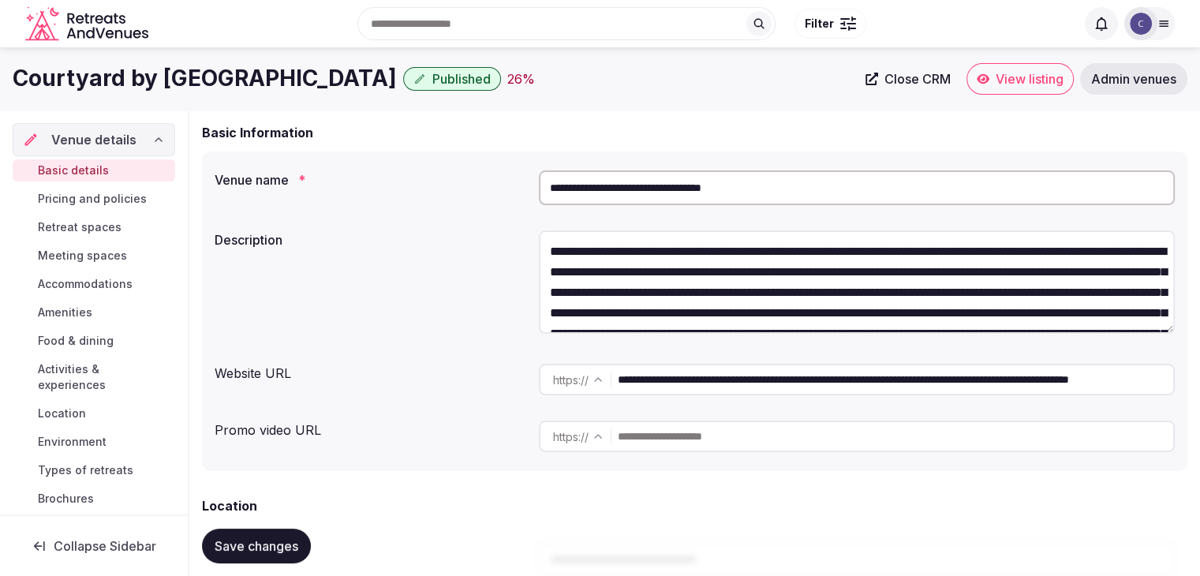
scroll to position [110, 0]
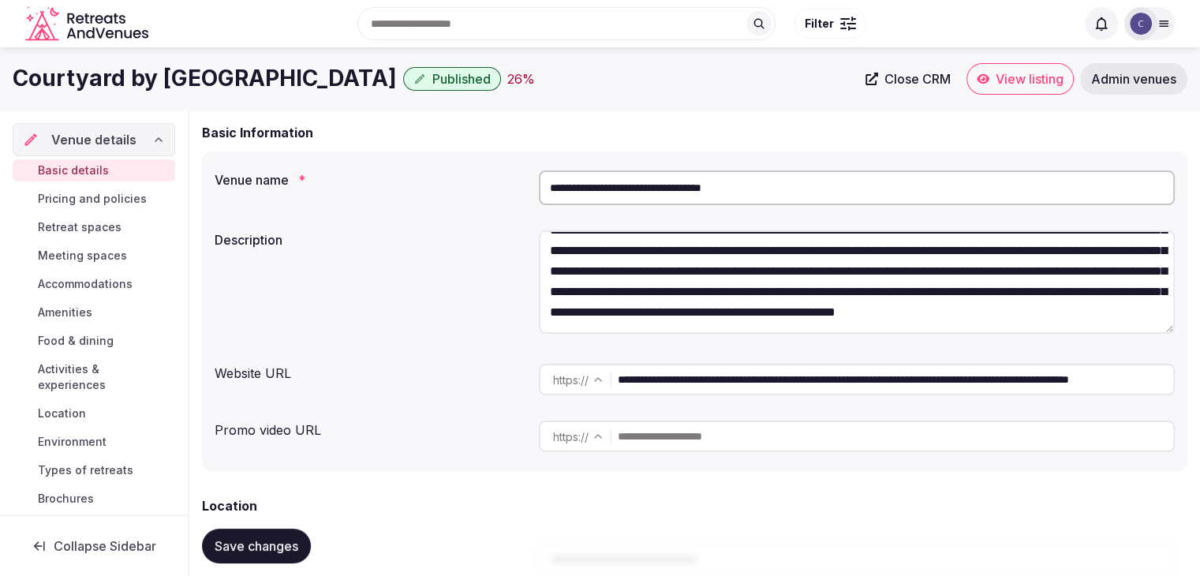
type textarea "**********"
click at [290, 546] on span "Save changes" at bounding box center [257, 546] width 84 height 16
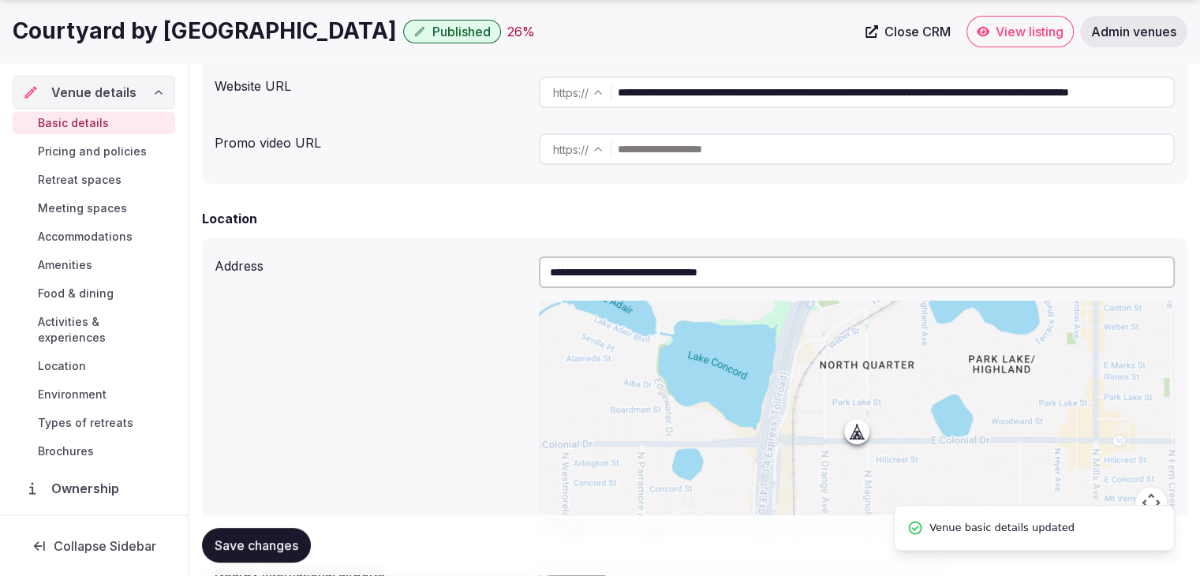
scroll to position [394, 0]
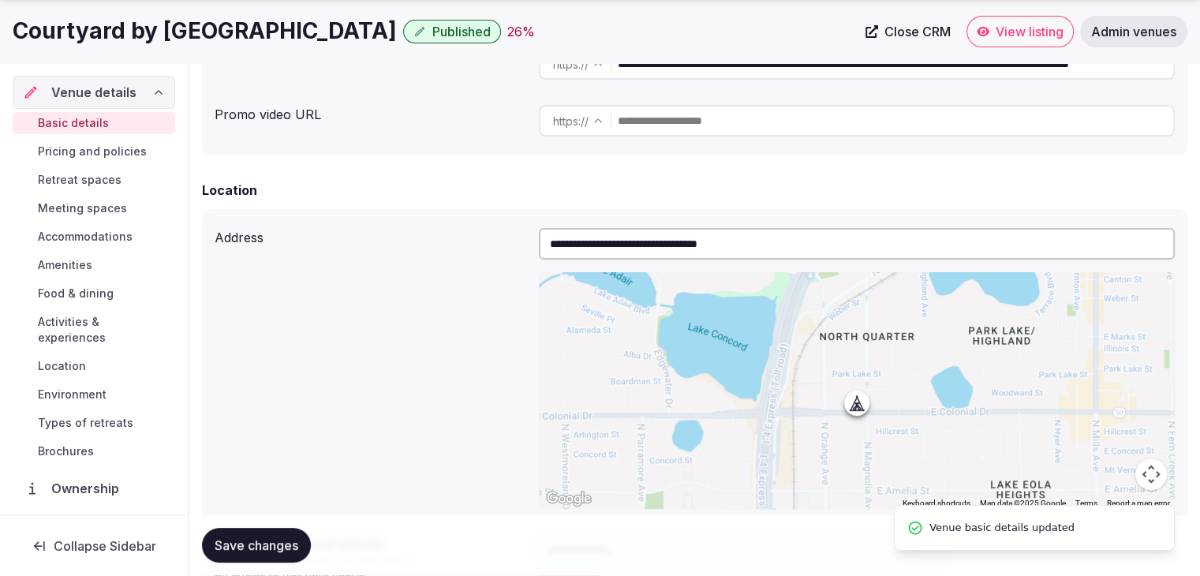
click at [120, 144] on span "Pricing and policies" at bounding box center [92, 152] width 109 height 16
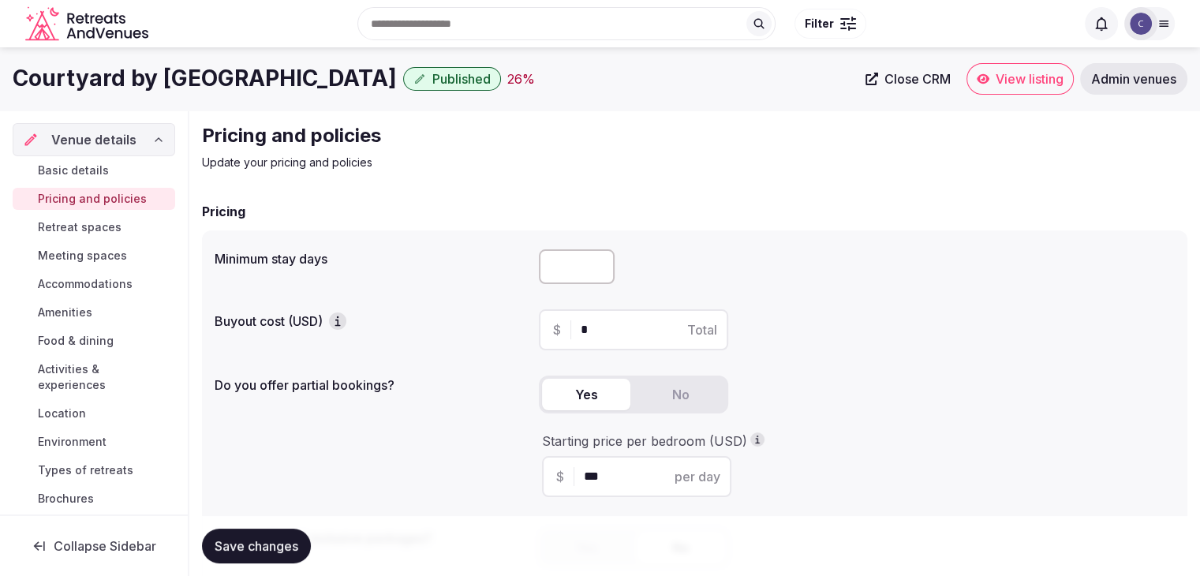
drag, startPoint x: 537, startPoint y: 270, endPoint x: 571, endPoint y: 282, distance: 35.9
click at [538, 270] on div "Minimum stay days" at bounding box center [695, 266] width 960 height 47
type input "*"
click at [244, 549] on span "Save changes" at bounding box center [257, 546] width 84 height 16
click at [89, 229] on span "Retreat spaces" at bounding box center [80, 227] width 84 height 16
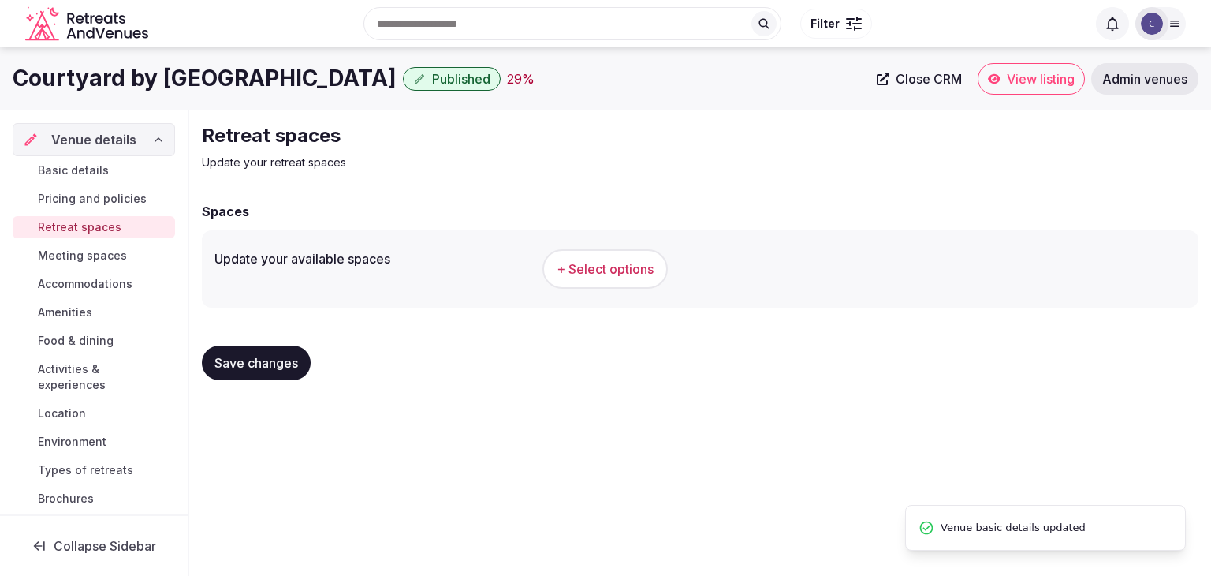
click at [154, 86] on h1 "Courtyard by Marriott Orlando Downtown" at bounding box center [205, 78] width 384 height 31
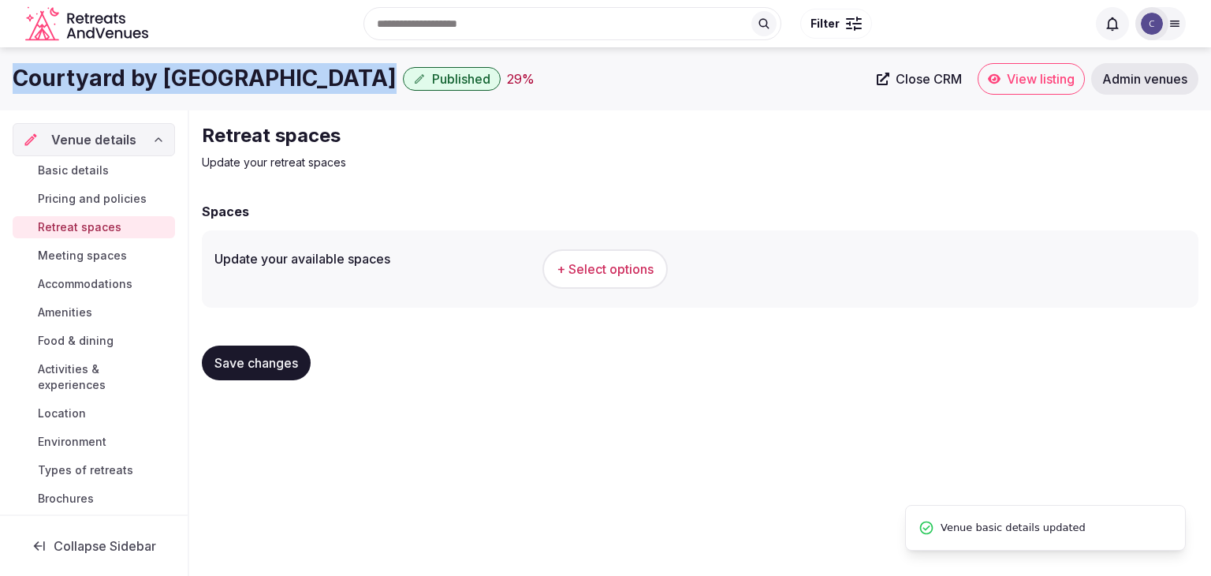
click at [154, 86] on h1 "Courtyard by Marriott Orlando Downtown" at bounding box center [205, 78] width 384 height 31
copy div "Courtyard by Marriott Orlando Downtown"
click at [597, 266] on span "+ Select options" at bounding box center [605, 268] width 97 height 17
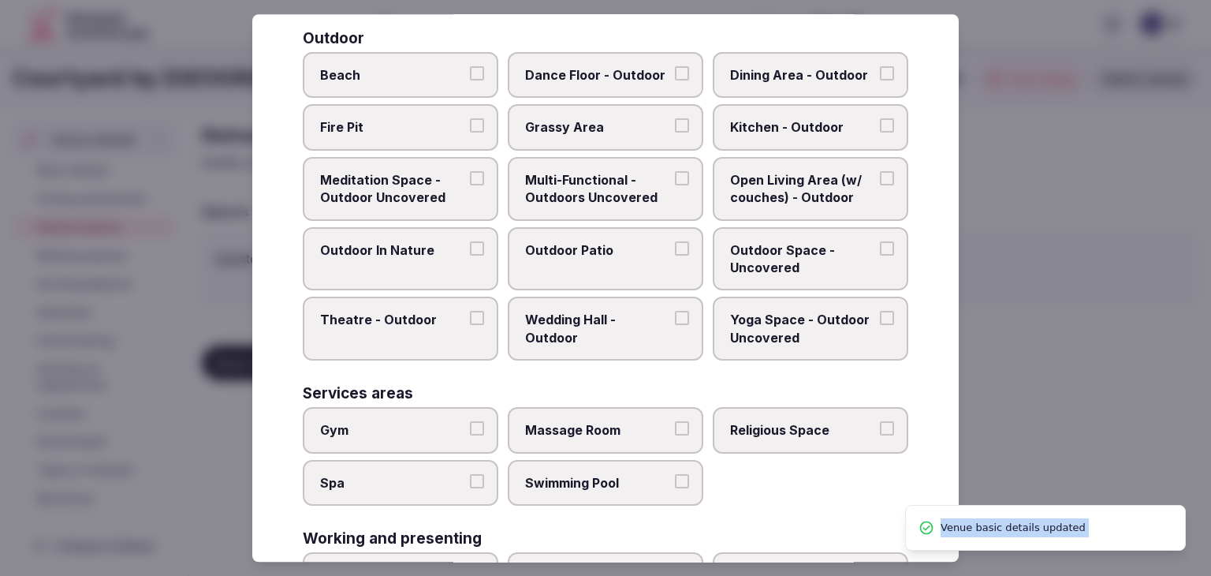
scroll to position [713, 0]
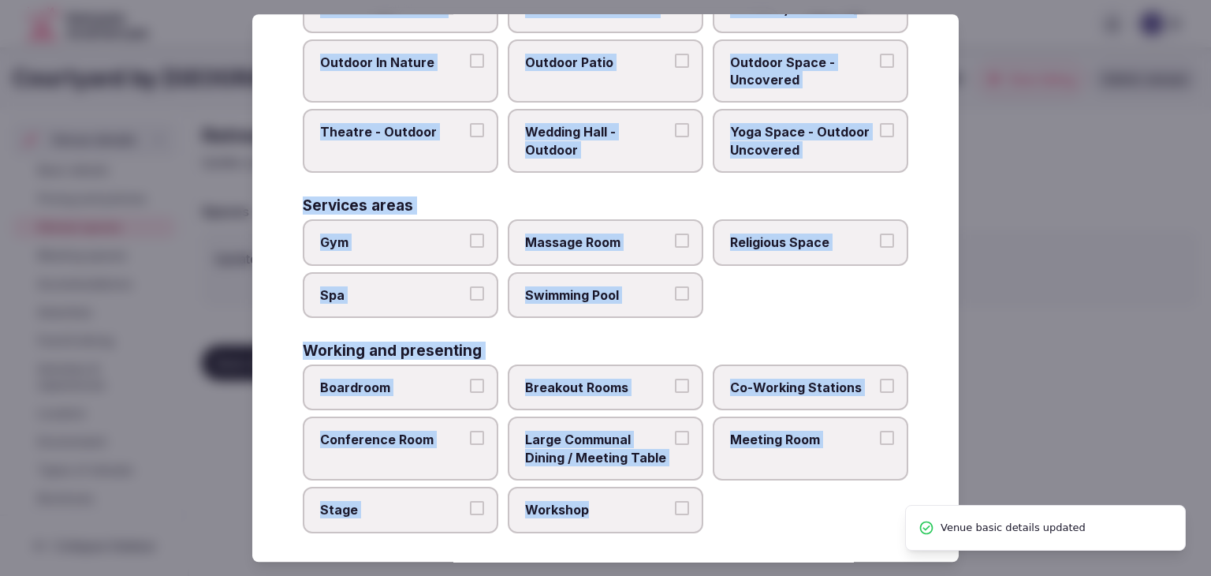
drag, startPoint x: 297, startPoint y: 111, endPoint x: 711, endPoint y: 524, distance: 584.5
click at [711, 524] on div "Select your retreat spaces Choose all applicable retreat spaces offered. Covere…" at bounding box center [605, 287] width 707 height 547
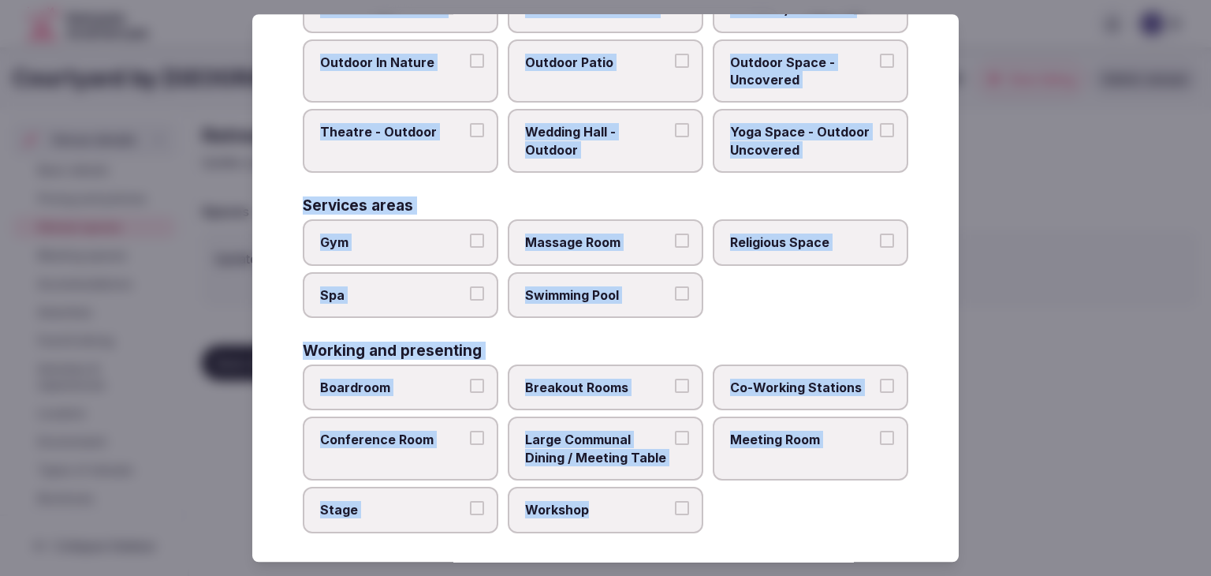
copy div "Choose all applicable retreat spaces offered. Covered outdoor spaces Meditation…"
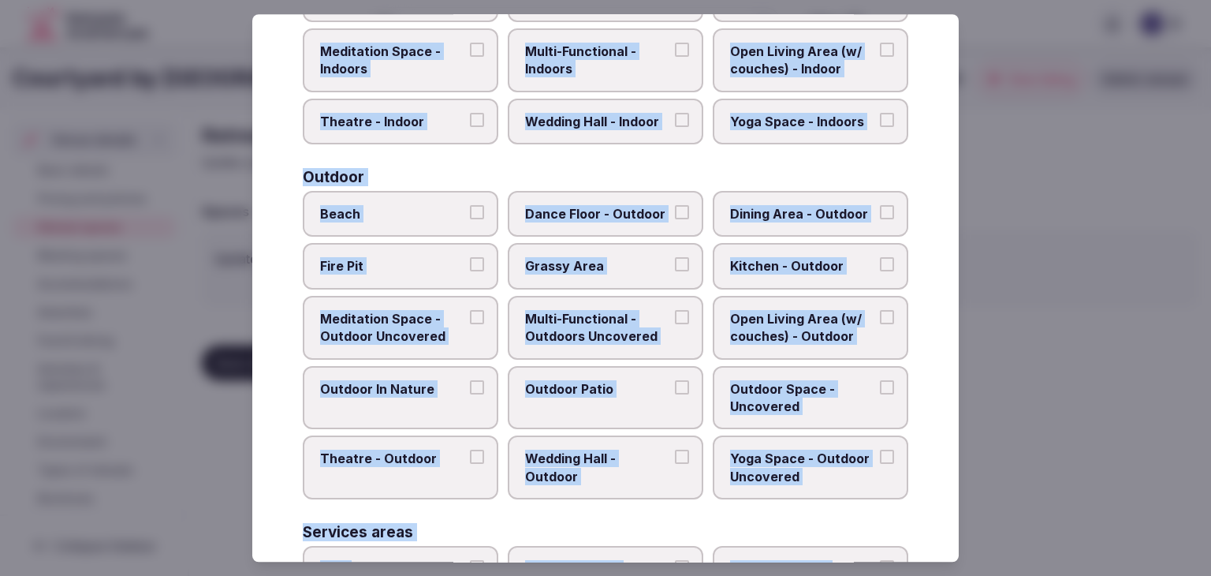
scroll to position [319, 0]
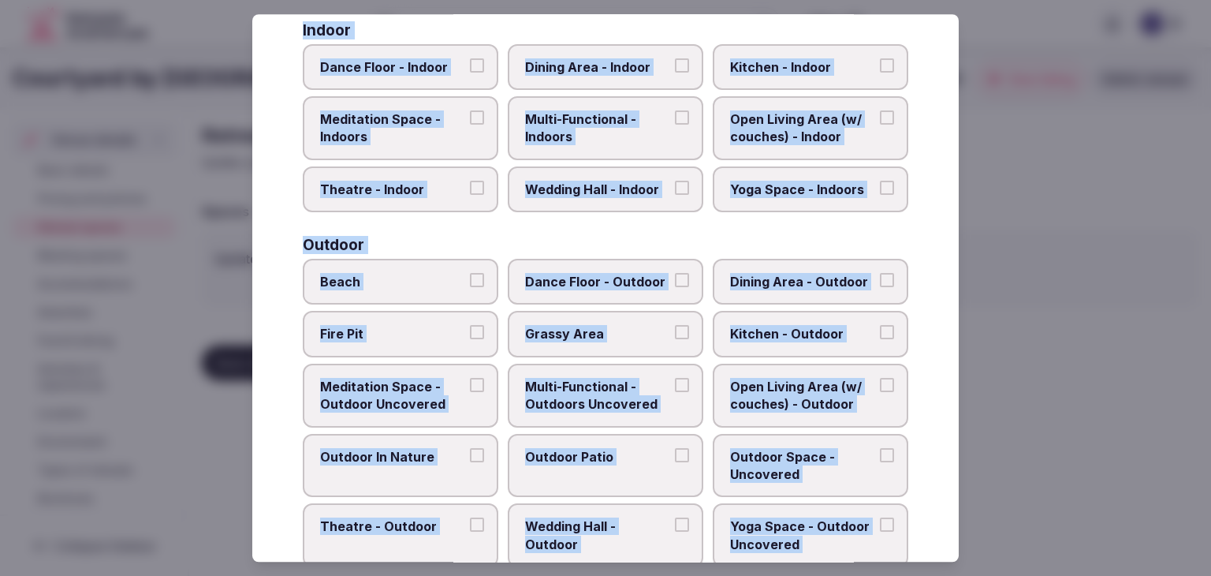
click at [625, 398] on span "Multi-Functional - Outdoors Uncovered" at bounding box center [597, 395] width 145 height 35
click at [675, 392] on button "Multi-Functional - Outdoors Uncovered" at bounding box center [682, 385] width 14 height 14
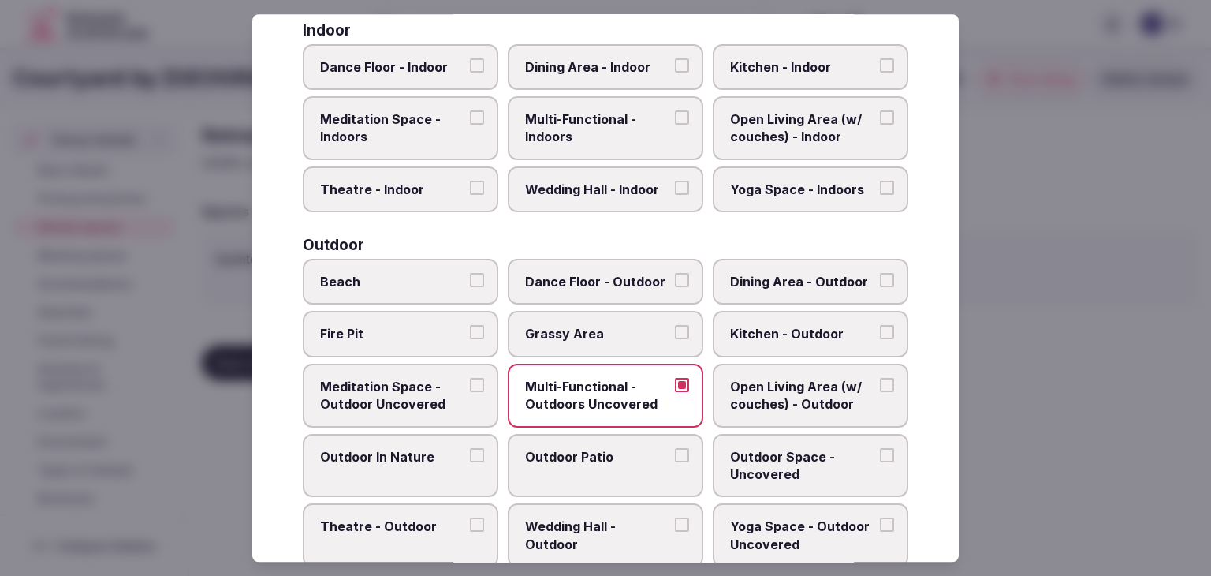
click at [749, 454] on span "Outdoor Space - Uncovered" at bounding box center [802, 465] width 145 height 35
click at [880, 454] on button "Outdoor Space - Uncovered" at bounding box center [887, 455] width 14 height 14
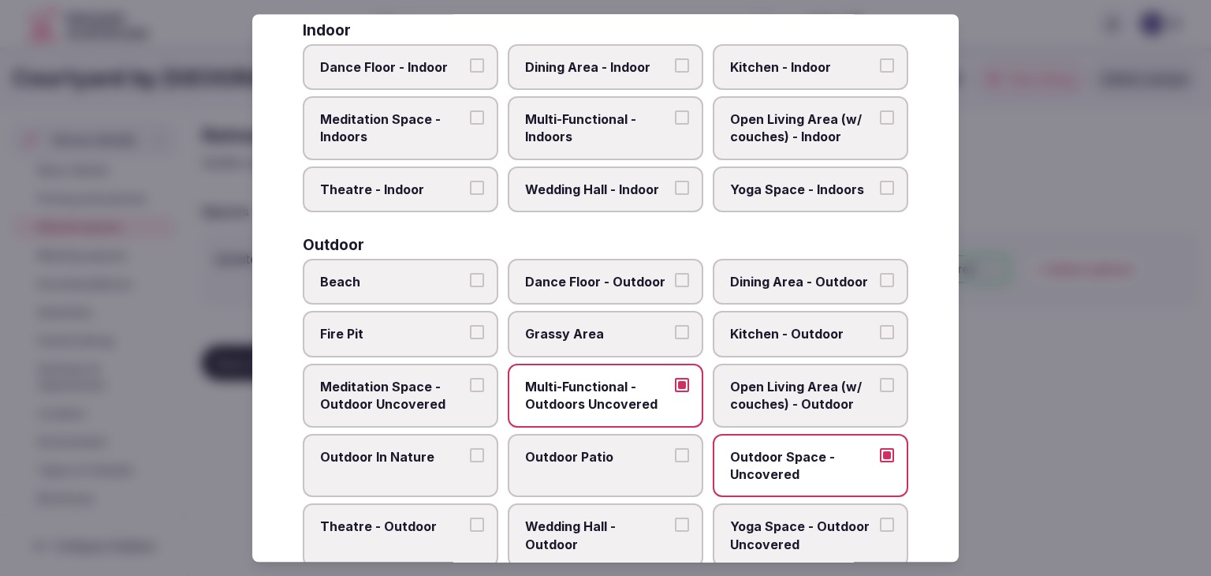
click at [587, 458] on span "Outdoor Patio" at bounding box center [597, 456] width 145 height 17
click at [675, 458] on button "Outdoor Patio" at bounding box center [682, 455] width 14 height 14
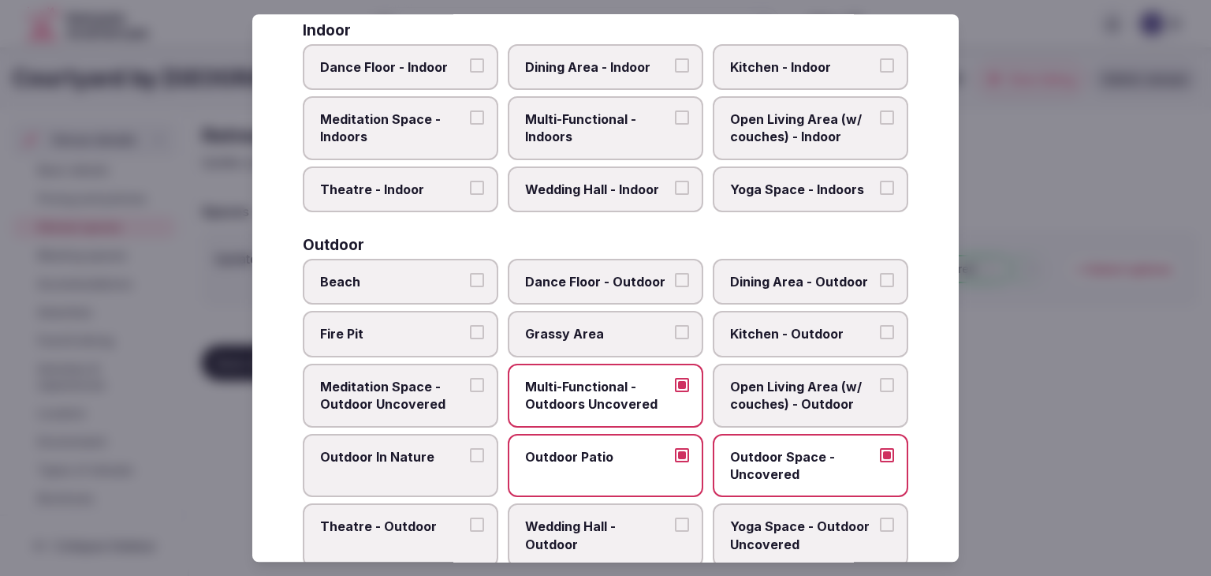
click at [357, 330] on span "Fire Pit" at bounding box center [392, 334] width 145 height 17
click at [470, 330] on button "Fire Pit" at bounding box center [477, 333] width 14 height 14
click at [578, 135] on span "Multi-Functional - Indoors" at bounding box center [597, 127] width 145 height 35
click at [675, 125] on button "Multi-Functional - Indoors" at bounding box center [682, 117] width 14 height 14
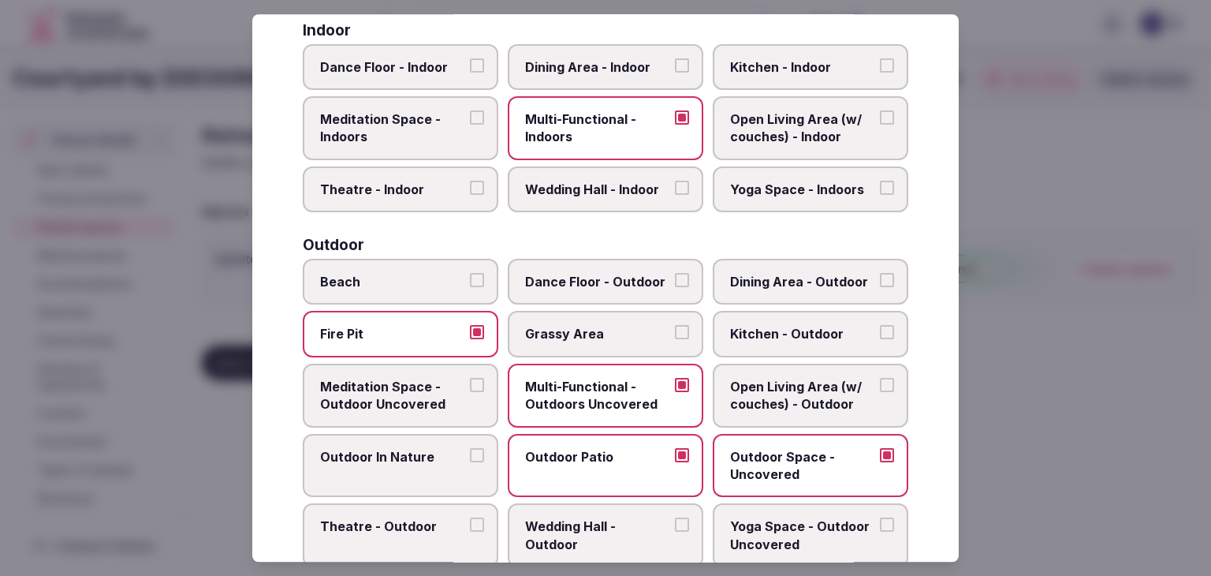
click at [580, 80] on label "Dining Area - Indoor" at bounding box center [606, 67] width 196 height 46
click at [675, 73] on button "Dining Area - Indoor" at bounding box center [682, 65] width 14 height 14
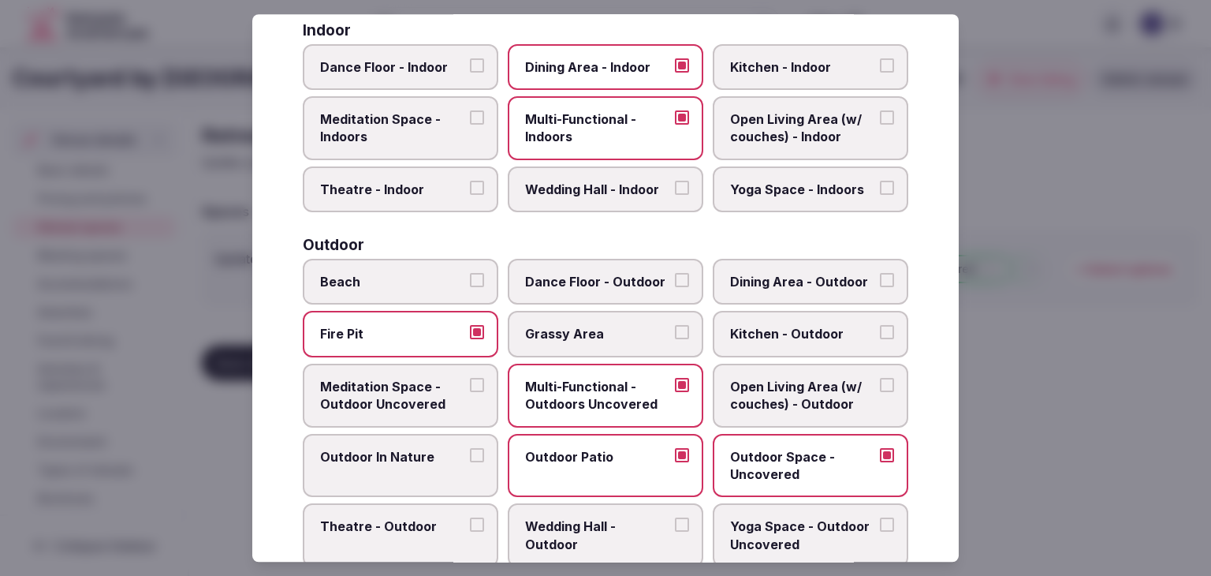
click at [752, 196] on label "Yoga Space - Indoors" at bounding box center [811, 189] width 196 height 46
click at [880, 195] on button "Yoga Space - Indoors" at bounding box center [887, 188] width 14 height 14
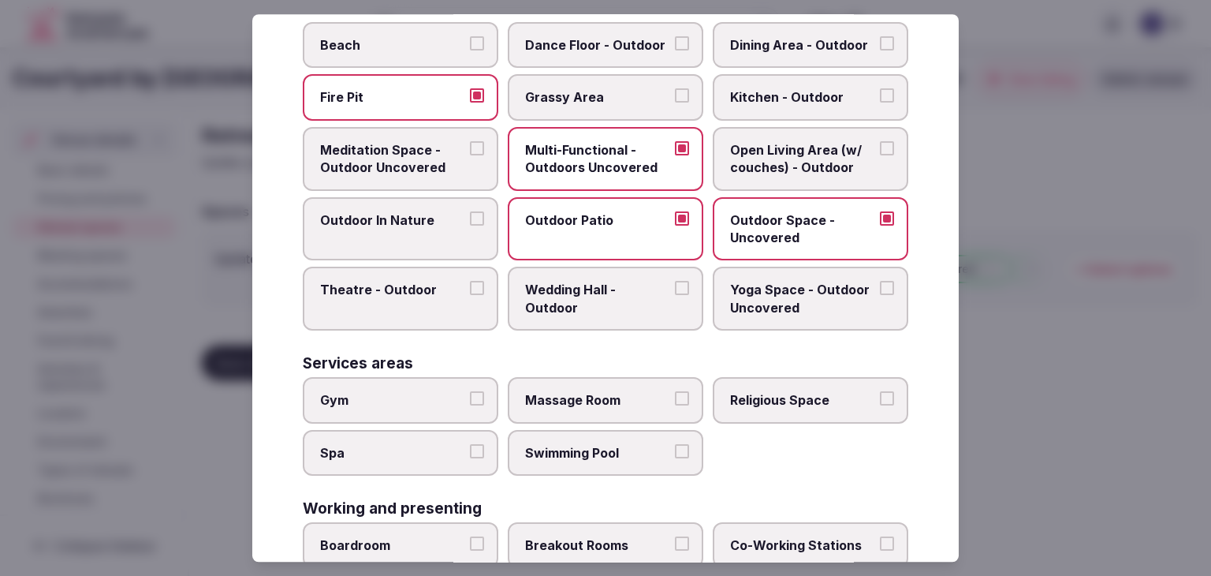
drag, startPoint x: 437, startPoint y: 380, endPoint x: 442, endPoint y: 387, distance: 8.5
click at [437, 382] on label "Gym" at bounding box center [401, 400] width 196 height 46
click at [470, 391] on button "Gym" at bounding box center [477, 398] width 14 height 14
click at [532, 430] on label "Swimming Pool" at bounding box center [606, 453] width 196 height 46
click at [675, 444] on button "Swimming Pool" at bounding box center [682, 451] width 14 height 14
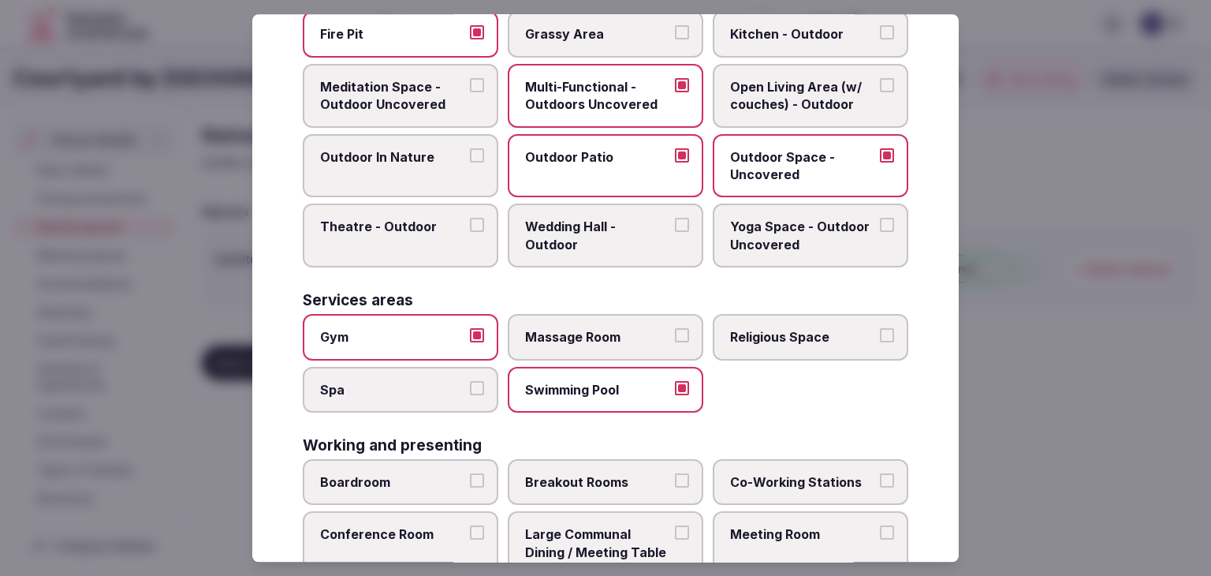
scroll to position [713, 0]
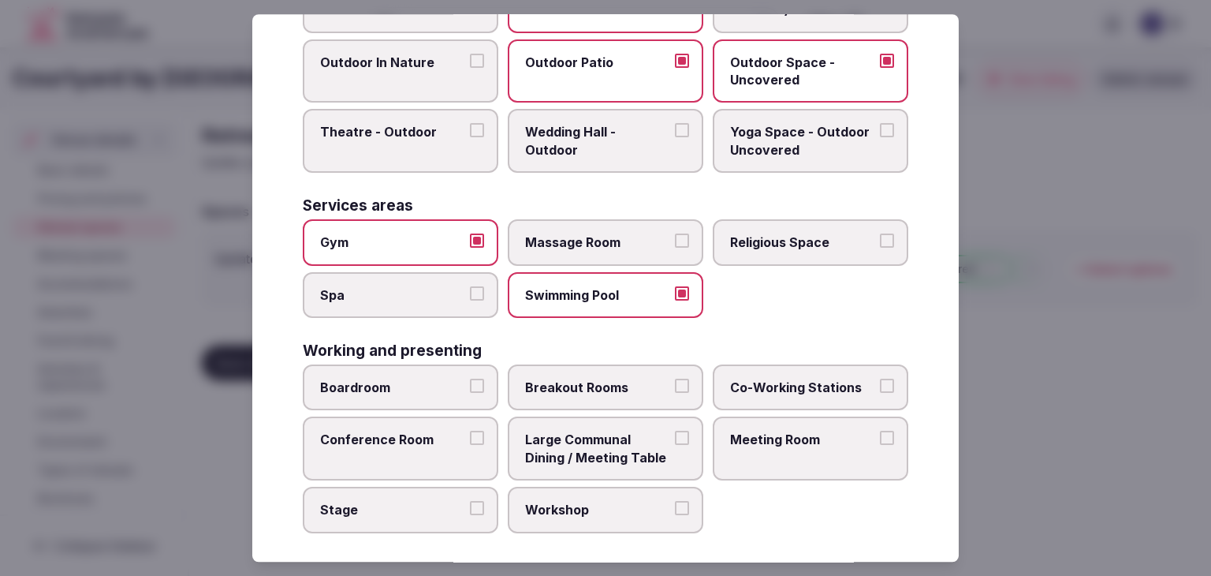
click at [430, 367] on label "Boardroom" at bounding box center [401, 387] width 196 height 46
click at [470, 379] on button "Boardroom" at bounding box center [477, 386] width 14 height 14
drag, startPoint x: 445, startPoint y: 435, endPoint x: 458, endPoint y: 435, distance: 13.4
click at [445, 435] on span "Conference Room" at bounding box center [392, 439] width 145 height 17
click at [470, 435] on button "Conference Room" at bounding box center [477, 438] width 14 height 14
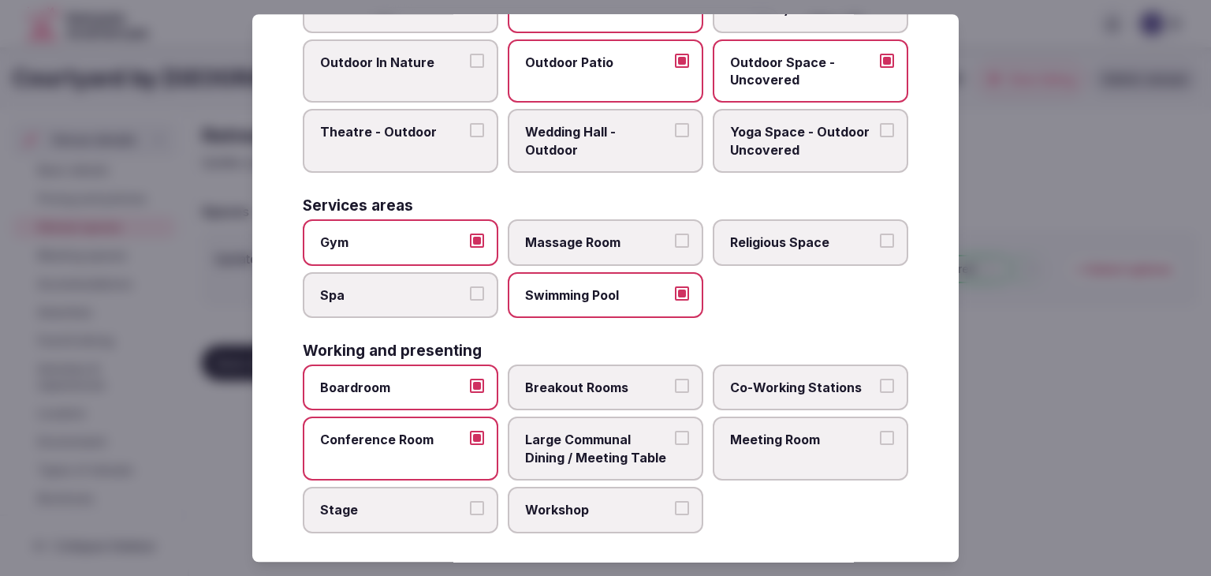
click at [801, 435] on span "Meeting Room" at bounding box center [802, 439] width 145 height 17
click at [880, 435] on button "Meeting Room" at bounding box center [887, 438] width 14 height 14
click at [606, 389] on label "Breakout Rooms" at bounding box center [606, 387] width 196 height 46
click at [675, 389] on button "Breakout Rooms" at bounding box center [682, 386] width 14 height 14
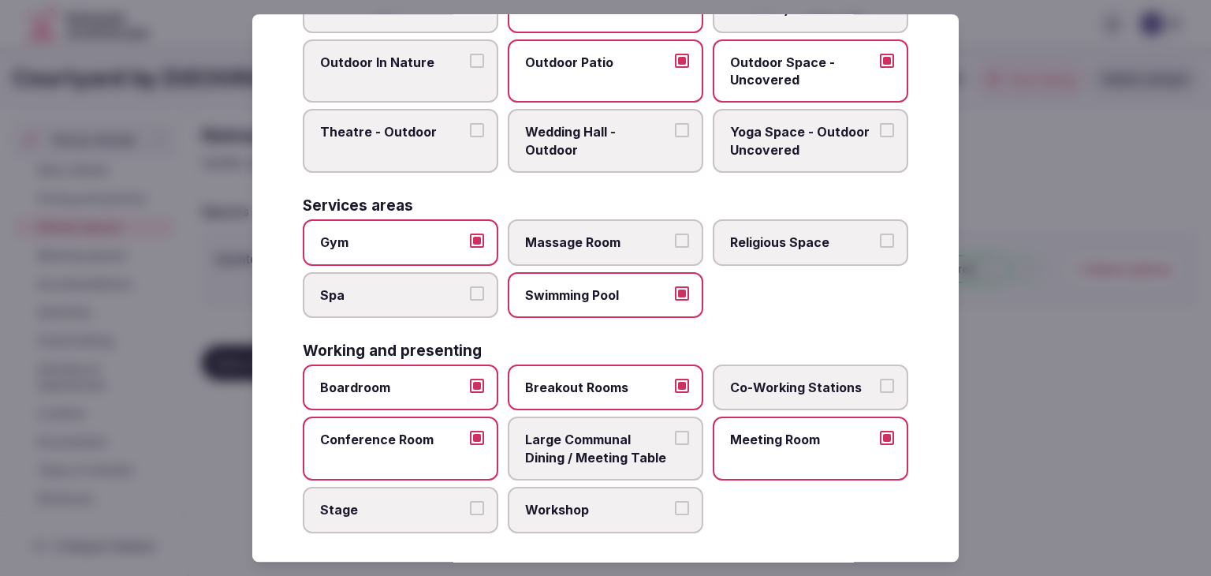
click at [608, 434] on span "Large Communal Dining / Meeting Table" at bounding box center [597, 448] width 145 height 35
click at [675, 434] on button "Large Communal Dining / Meeting Table" at bounding box center [682, 438] width 14 height 14
click at [584, 501] on span "Workshop" at bounding box center [597, 509] width 145 height 17
click at [675, 501] on button "Workshop" at bounding box center [682, 508] width 14 height 14
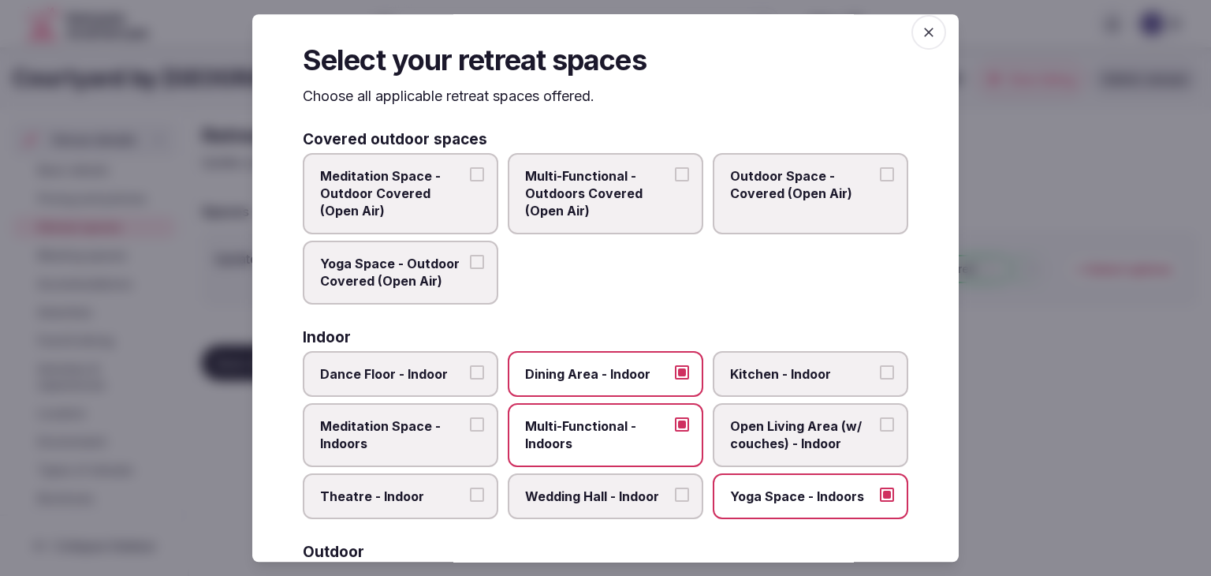
scroll to position [0, 0]
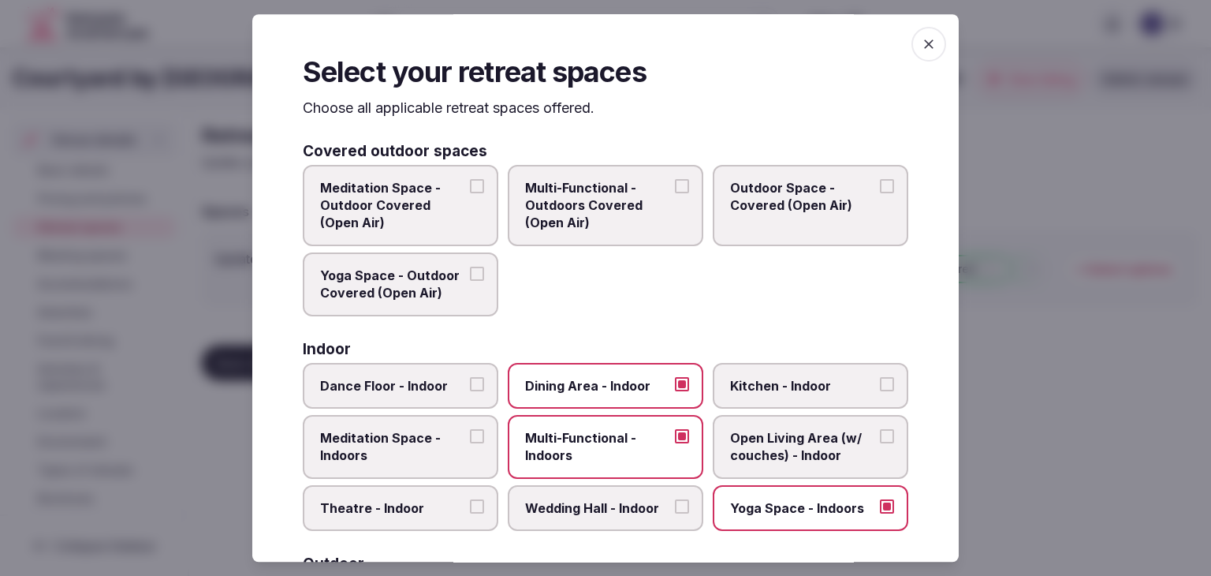
click at [923, 38] on icon "button" at bounding box center [929, 44] width 16 height 16
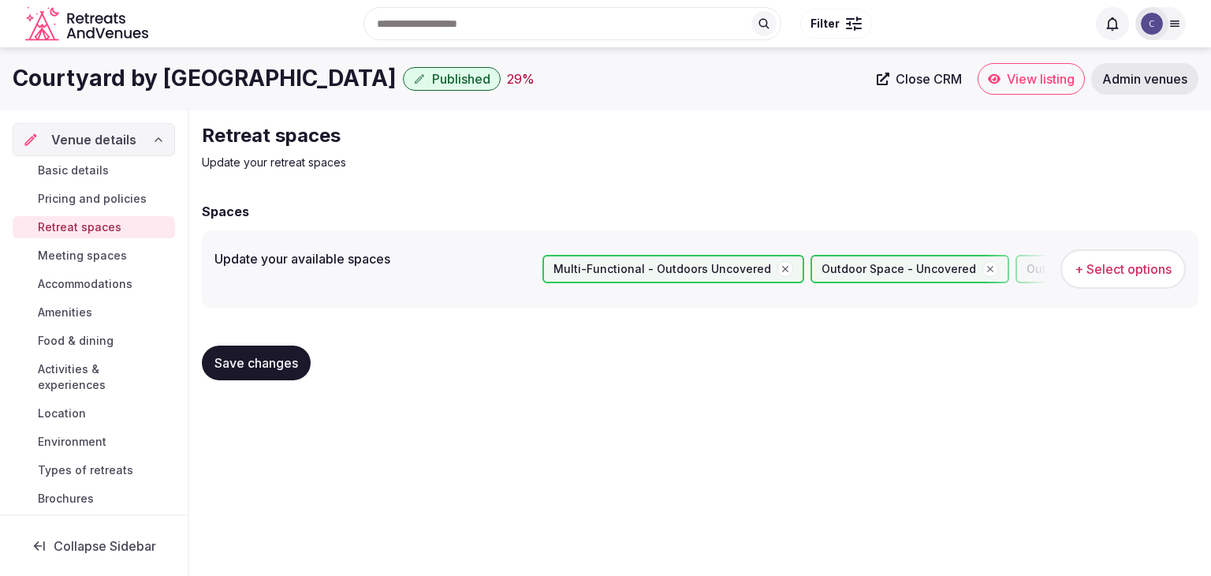
click at [274, 364] on span "Save changes" at bounding box center [257, 363] width 84 height 16
drag, startPoint x: 87, startPoint y: 252, endPoint x: 102, endPoint y: 264, distance: 19.1
click at [87, 252] on span "Meeting spaces" at bounding box center [82, 256] width 89 height 16
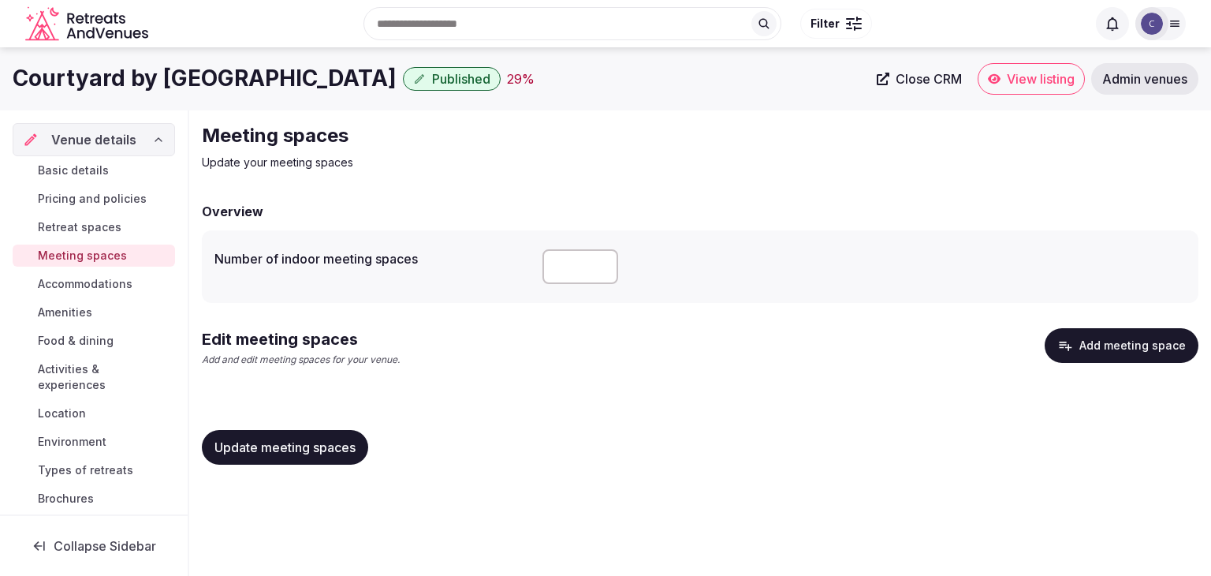
click at [1109, 332] on button "Add meeting space" at bounding box center [1122, 345] width 154 height 35
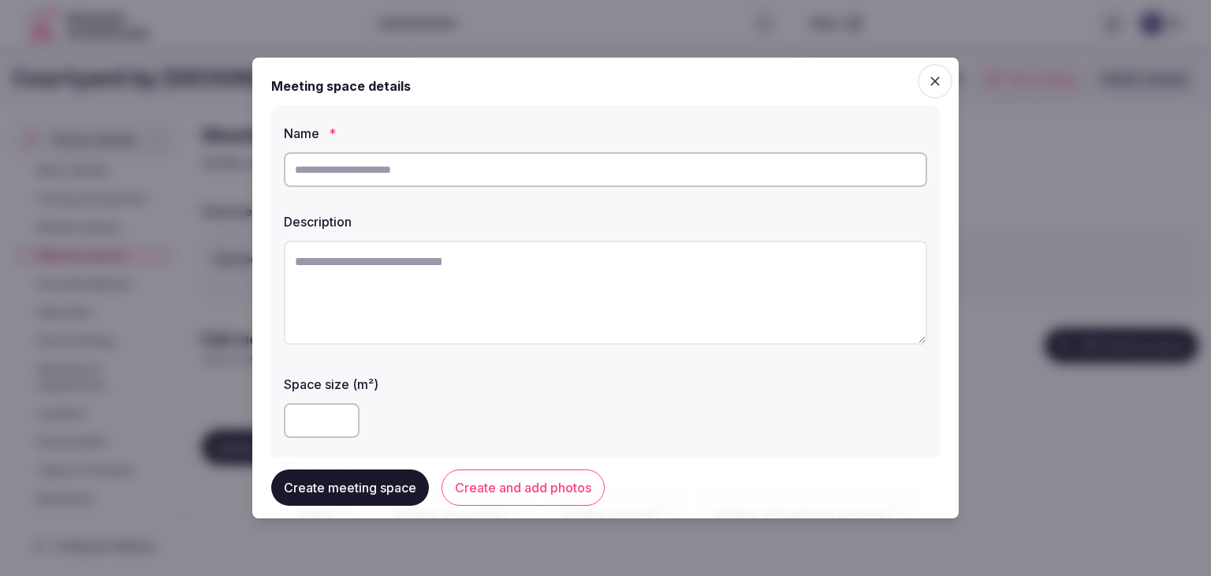
click at [571, 188] on div at bounding box center [606, 169] width 644 height 47
click at [571, 172] on input "text" at bounding box center [606, 169] width 644 height 35
paste input "********"
type input "********"
click at [583, 310] on textarea at bounding box center [606, 293] width 644 height 104
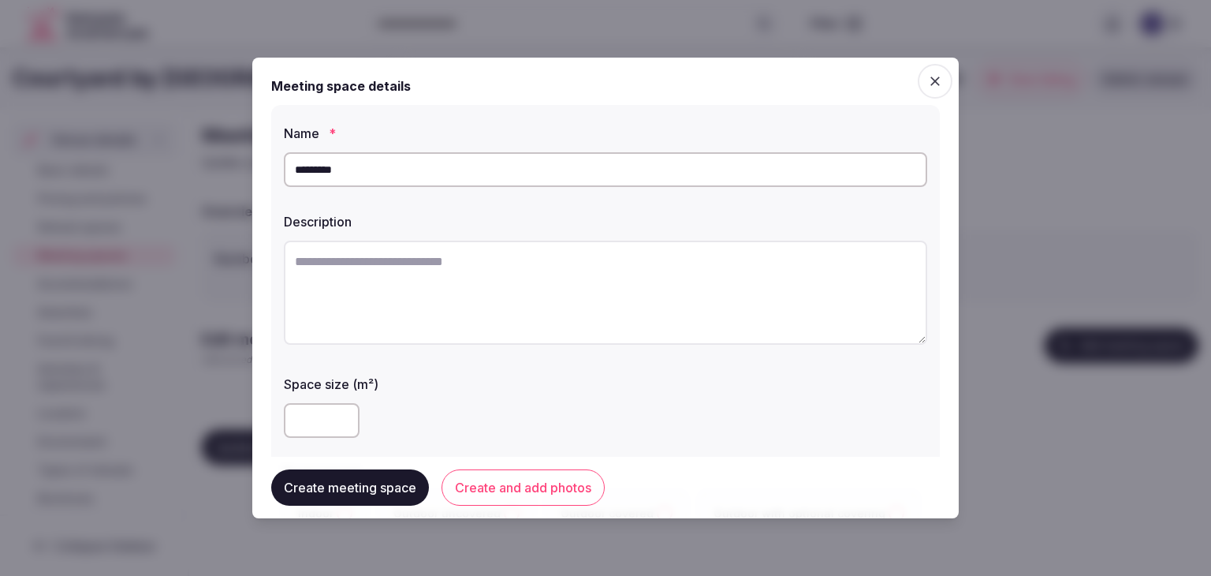
paste textarea "**********"
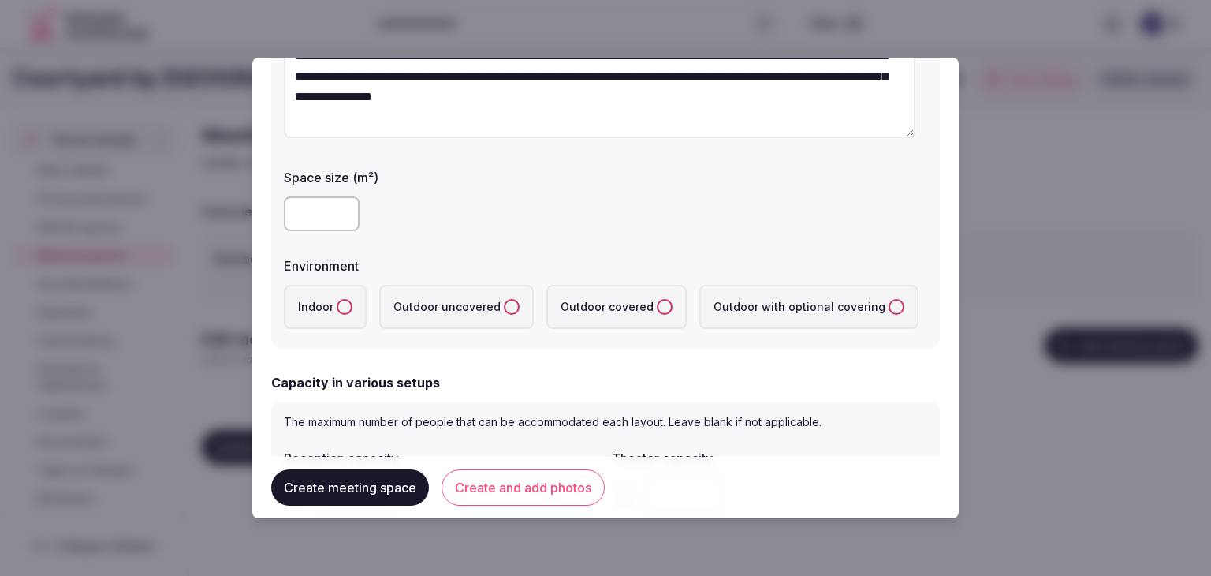
scroll to position [237, 0]
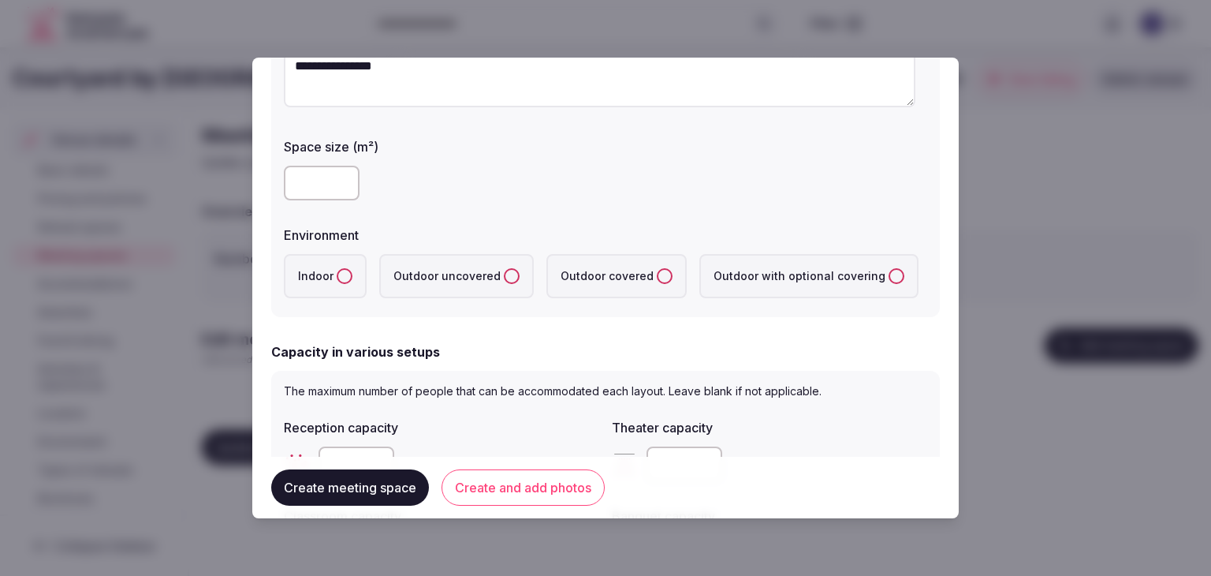
type textarea "**********"
click at [316, 182] on input "number" at bounding box center [322, 183] width 76 height 35
type input "**"
click at [341, 276] on button "Indoor" at bounding box center [345, 276] width 16 height 16
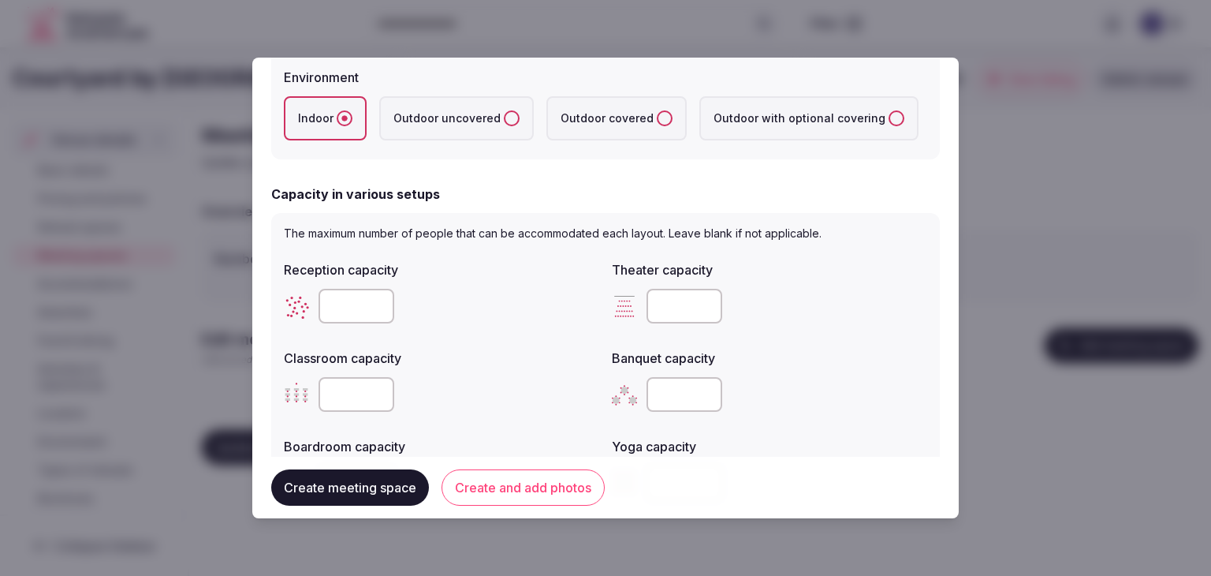
click at [681, 303] on input "number" at bounding box center [685, 306] width 76 height 35
paste input "**"
type input "**"
click at [347, 388] on input "number" at bounding box center [357, 394] width 76 height 35
paste input "**"
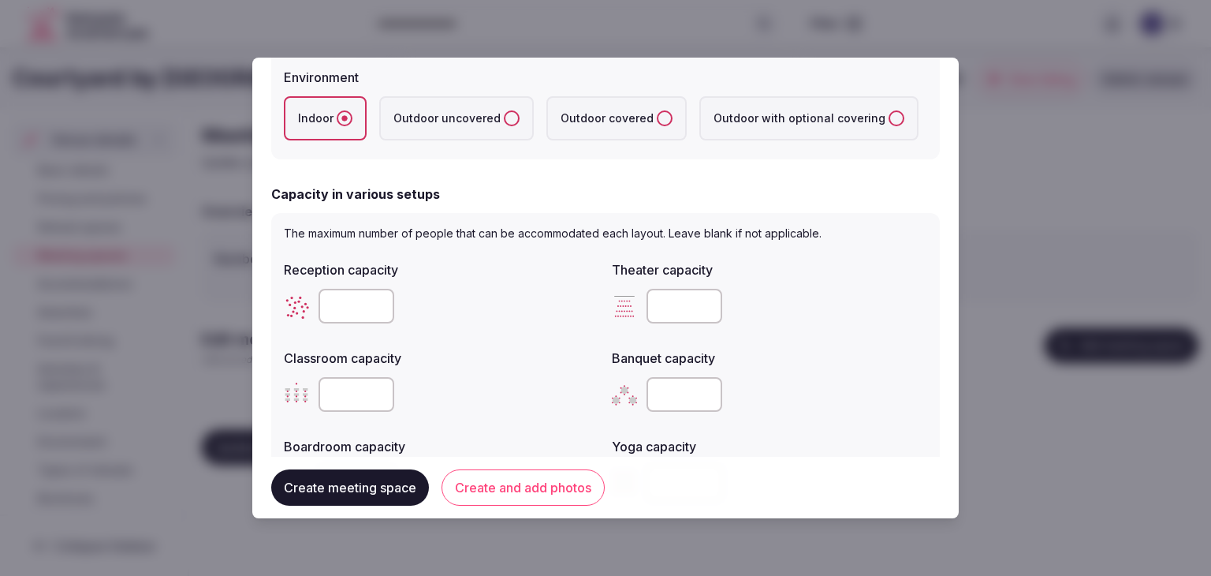
type input "**"
click at [457, 386] on div "**" at bounding box center [441, 394] width 315 height 35
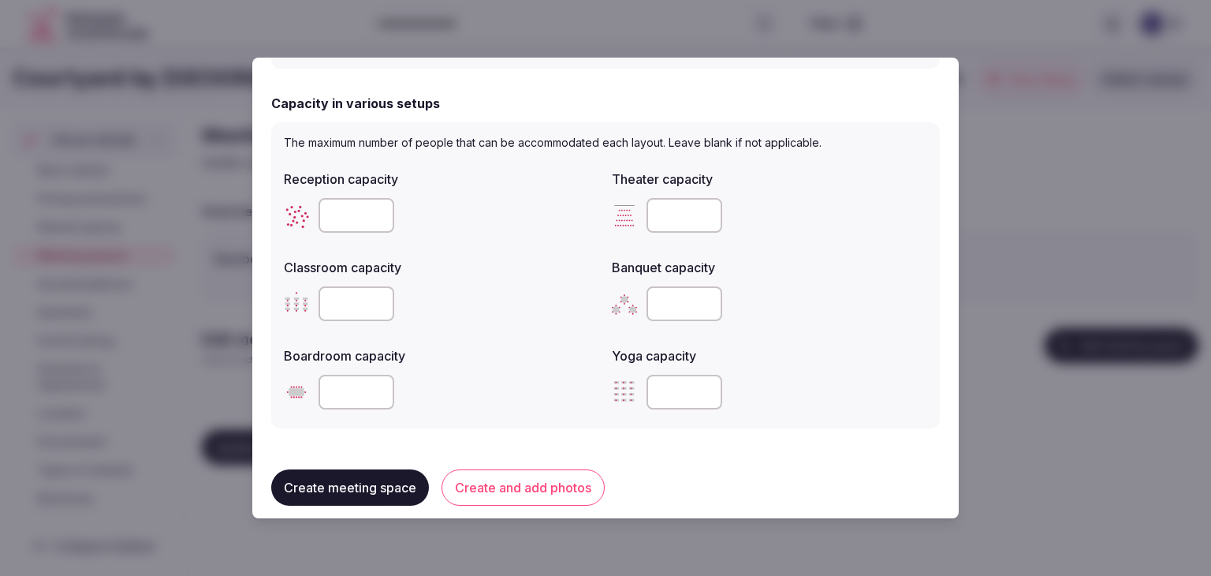
scroll to position [552, 0]
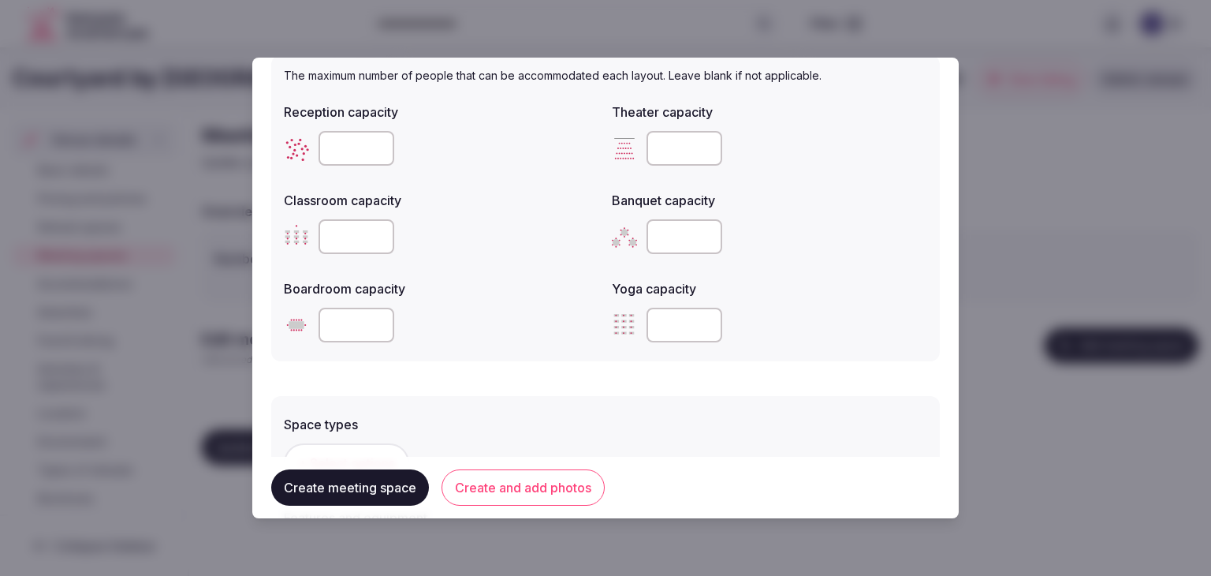
click at [340, 309] on input "number" at bounding box center [357, 325] width 76 height 35
type input "**"
click at [323, 131] on input "number" at bounding box center [357, 148] width 76 height 35
paste input "**"
type input "**"
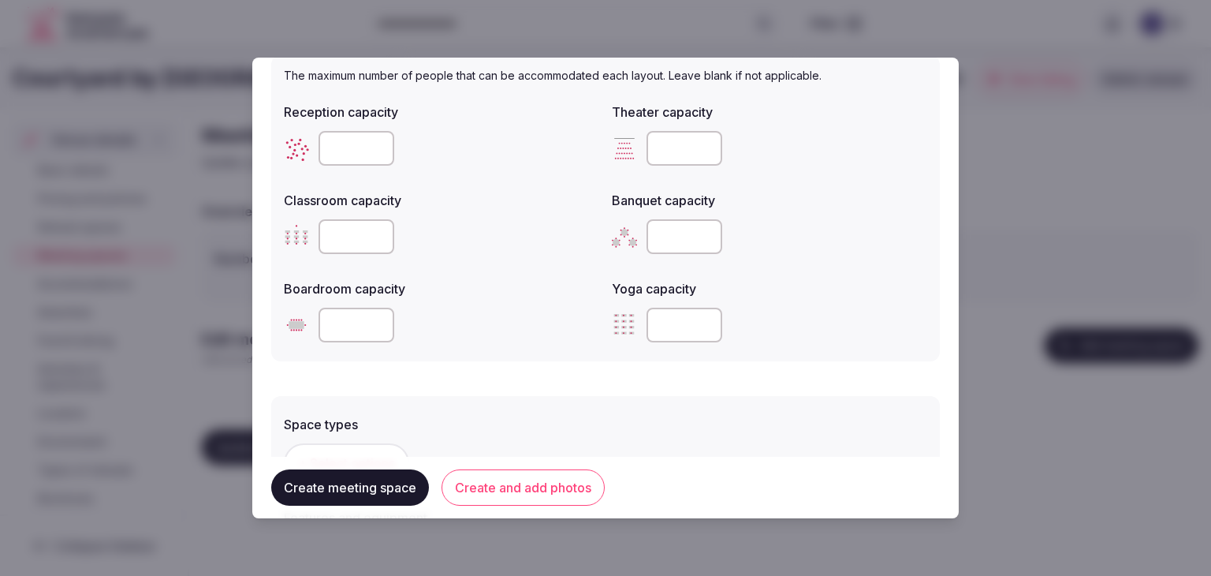
click at [669, 229] on input "number" at bounding box center [685, 236] width 76 height 35
click at [672, 244] on input "number" at bounding box center [685, 236] width 76 height 35
paste input "**"
type input "**"
click at [801, 290] on label "Yoga capacity" at bounding box center [769, 288] width 315 height 13
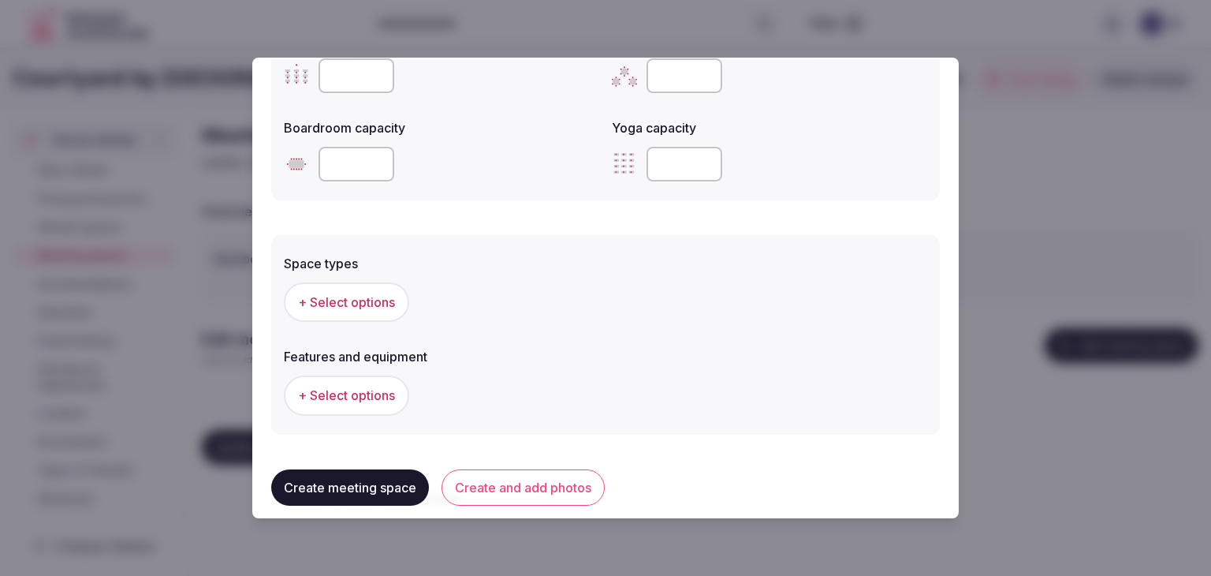
scroll to position [789, 0]
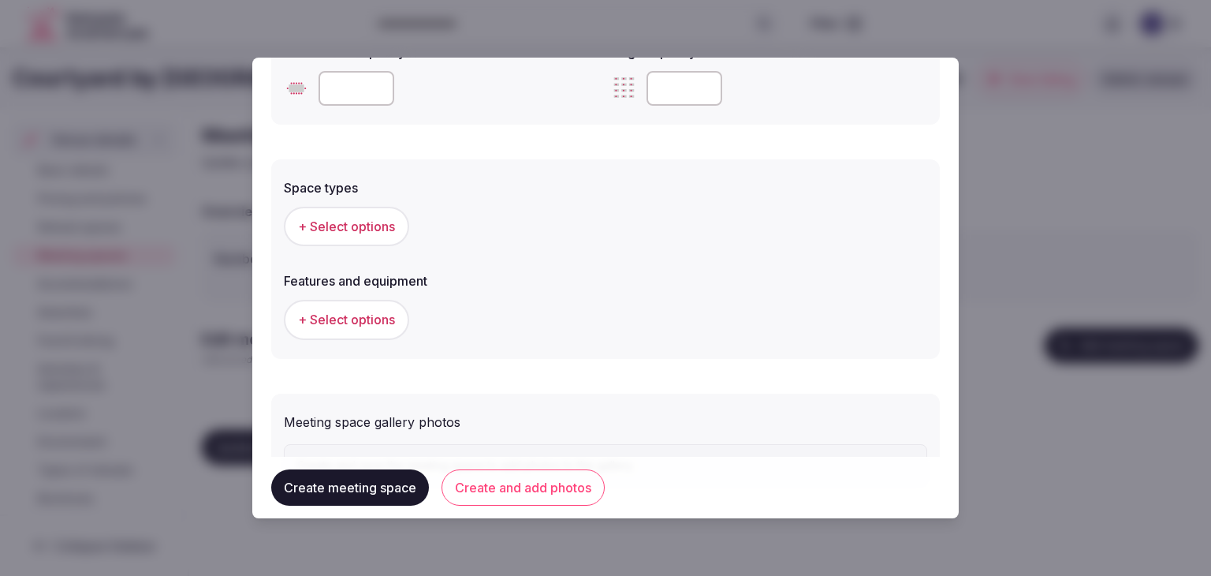
click at [343, 224] on span "+ Select options" at bounding box center [346, 226] width 97 height 17
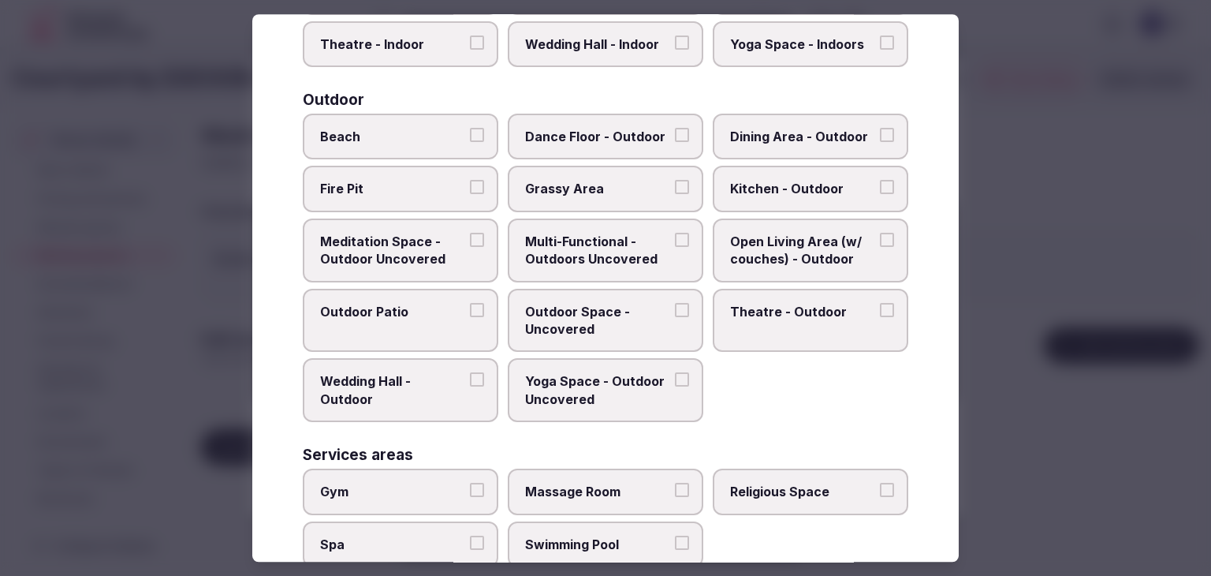
scroll to position [644, 0]
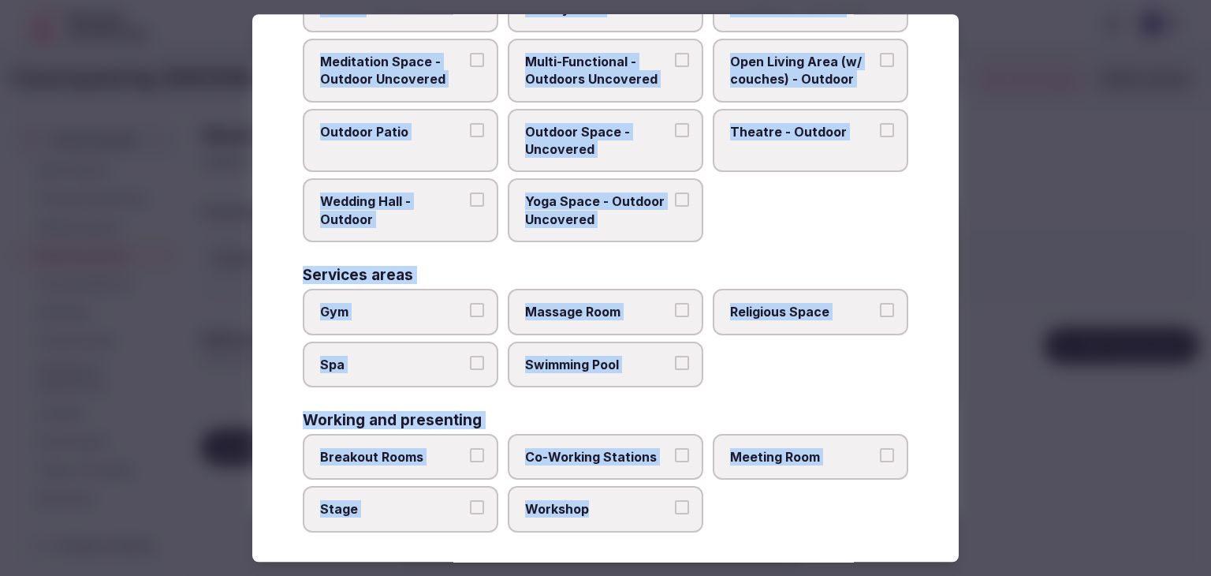
drag, startPoint x: 294, startPoint y: 108, endPoint x: 722, endPoint y: 525, distance: 597.4
click at [722, 525] on div "Select space types Choose all applicable space types offered. Covered outdoor s…" at bounding box center [605, 287] width 707 height 547
copy div "Choose all applicable space types offered. Covered outdoor spaces Meditation Sp…"
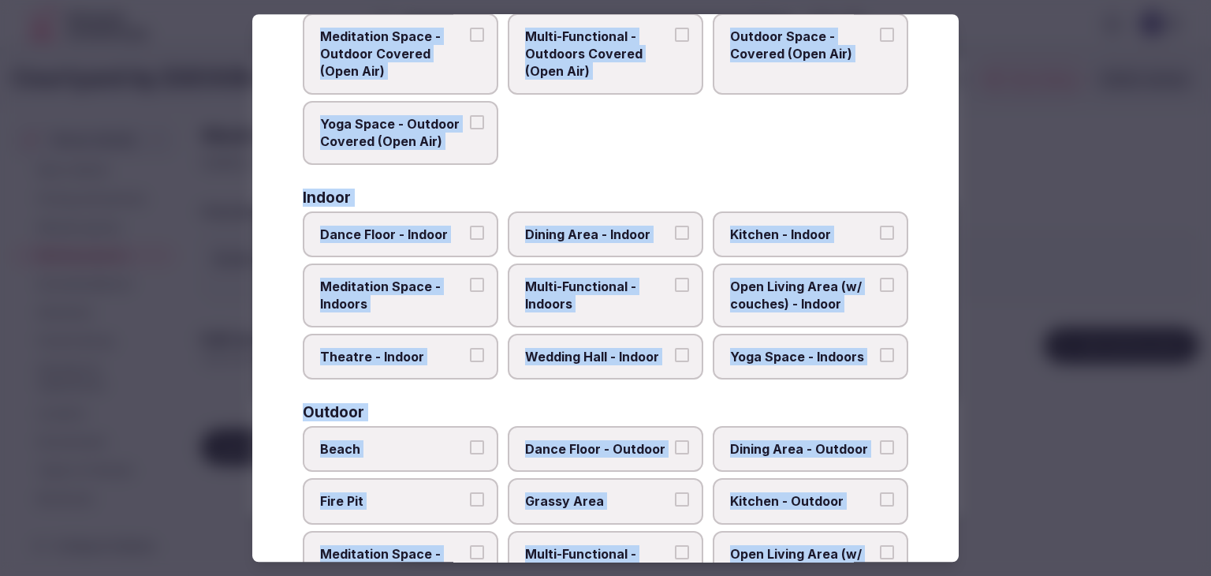
scroll to position [91, 0]
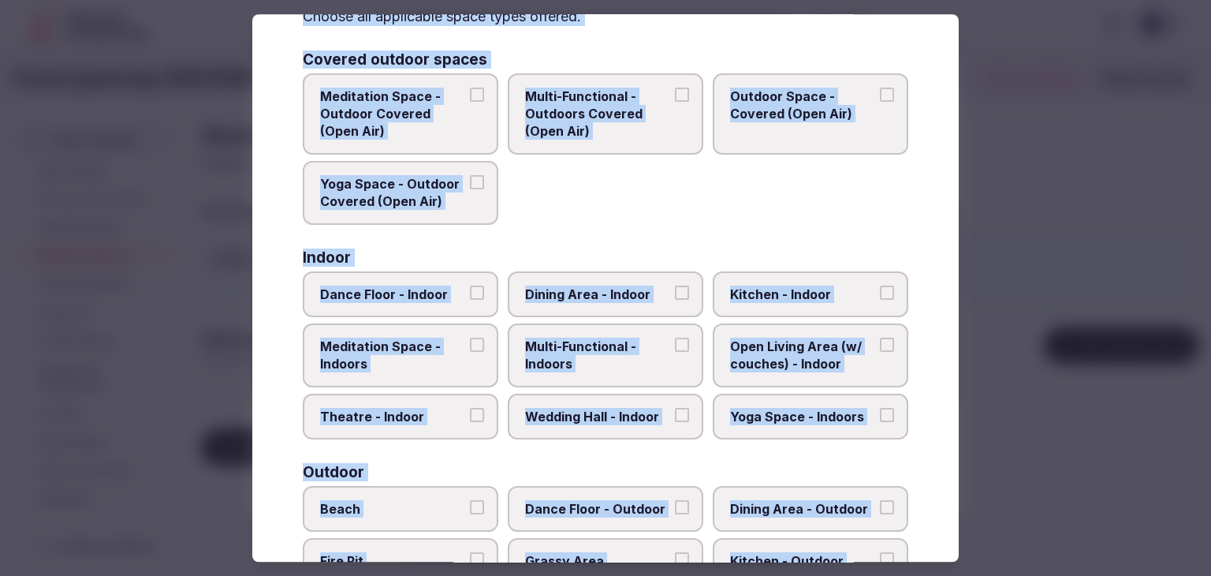
click at [637, 291] on span "Dining Area - Indoor" at bounding box center [597, 294] width 145 height 17
click at [675, 291] on button "Dining Area - Indoor" at bounding box center [682, 293] width 14 height 14
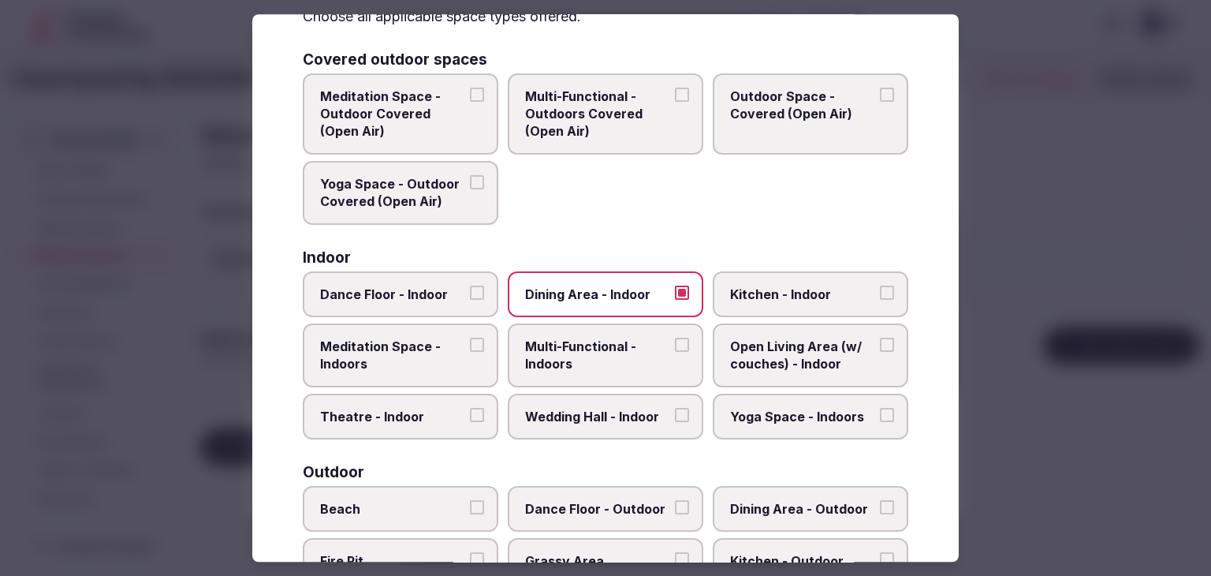
click at [616, 378] on label "Multi-Functional - Indoors" at bounding box center [606, 355] width 196 height 64
click at [675, 352] on button "Multi-Functional - Indoors" at bounding box center [682, 345] width 14 height 14
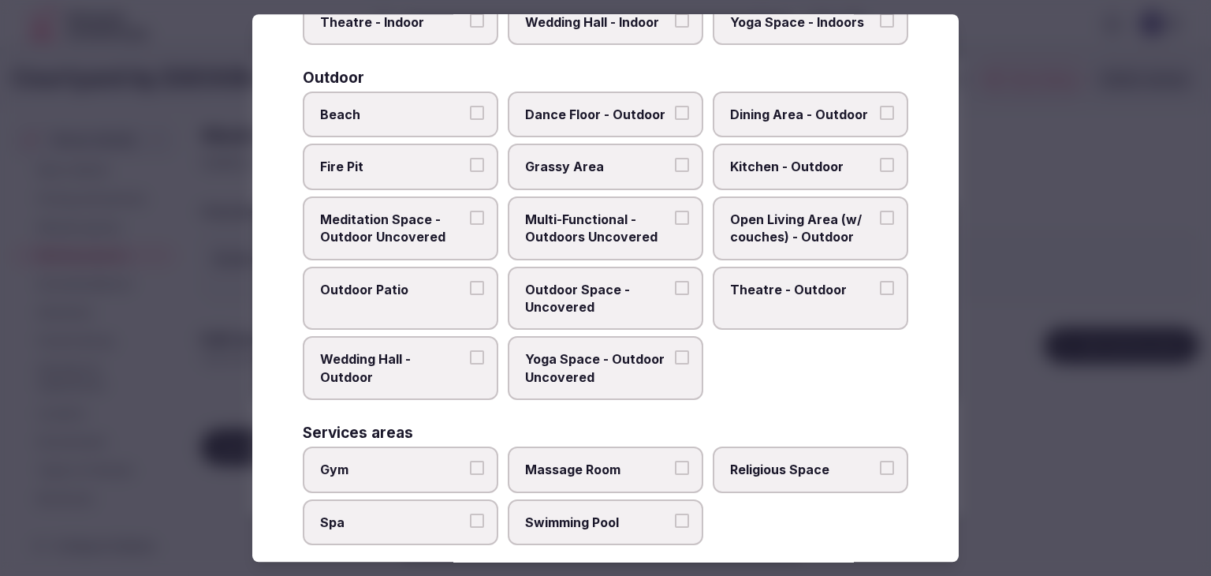
scroll to position [644, 0]
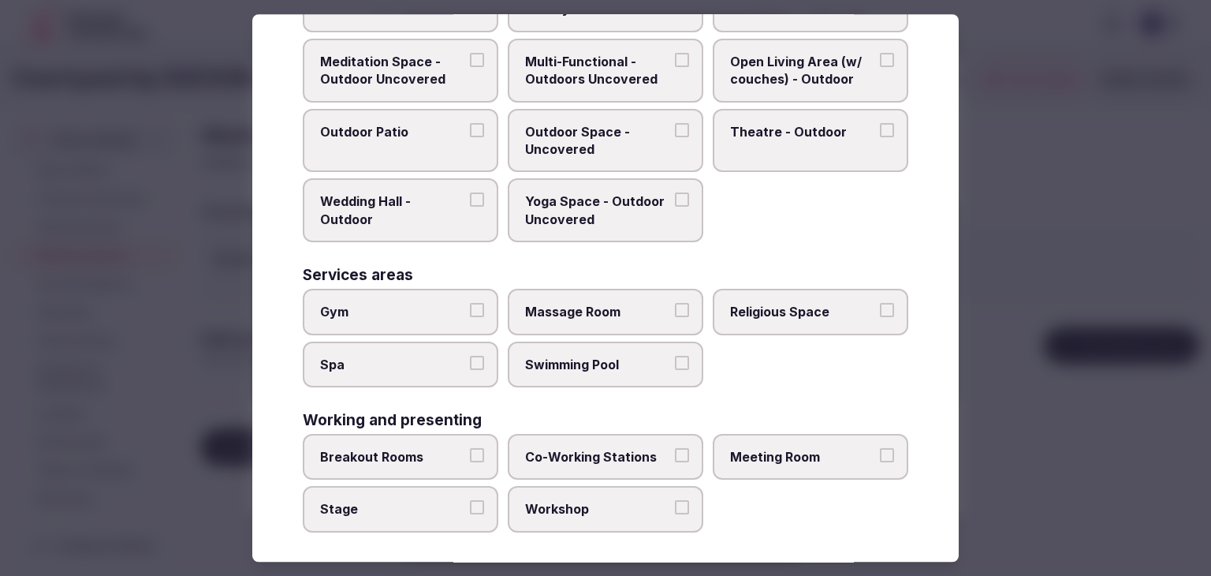
click at [837, 448] on span "Meeting Room" at bounding box center [802, 456] width 145 height 17
click at [880, 448] on button "Meeting Room" at bounding box center [887, 455] width 14 height 14
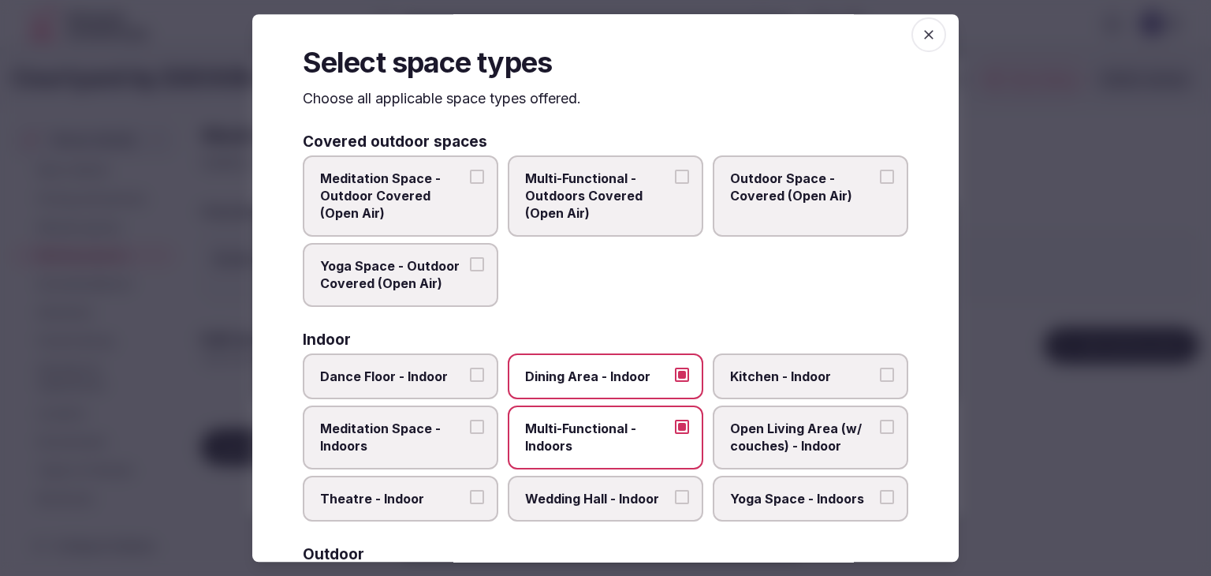
scroll to position [0, 0]
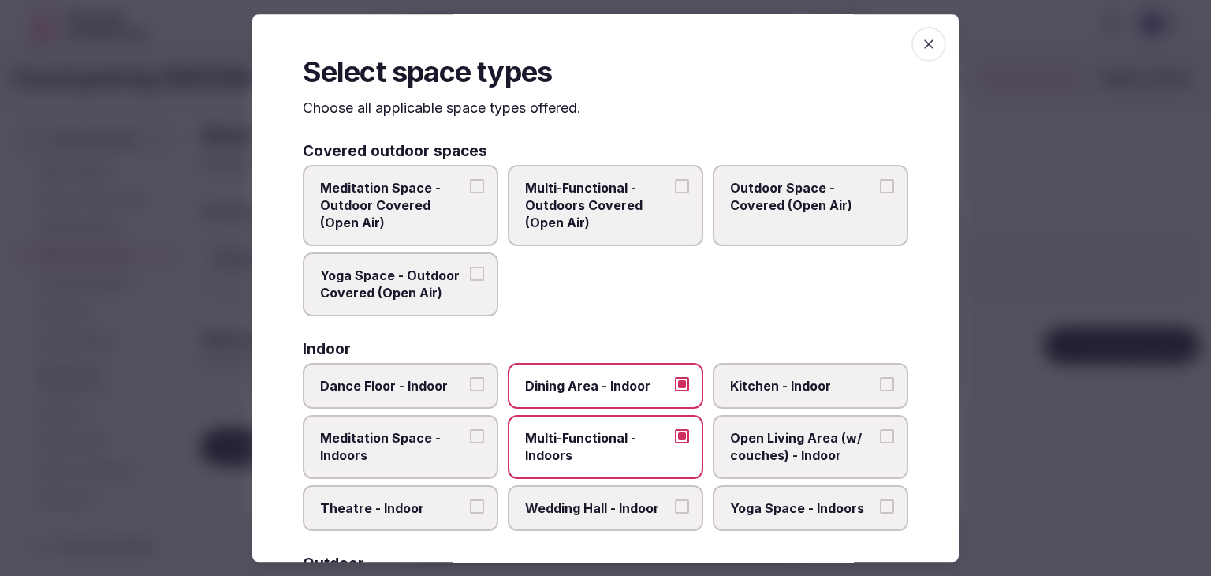
click at [921, 45] on icon "button" at bounding box center [929, 44] width 16 height 16
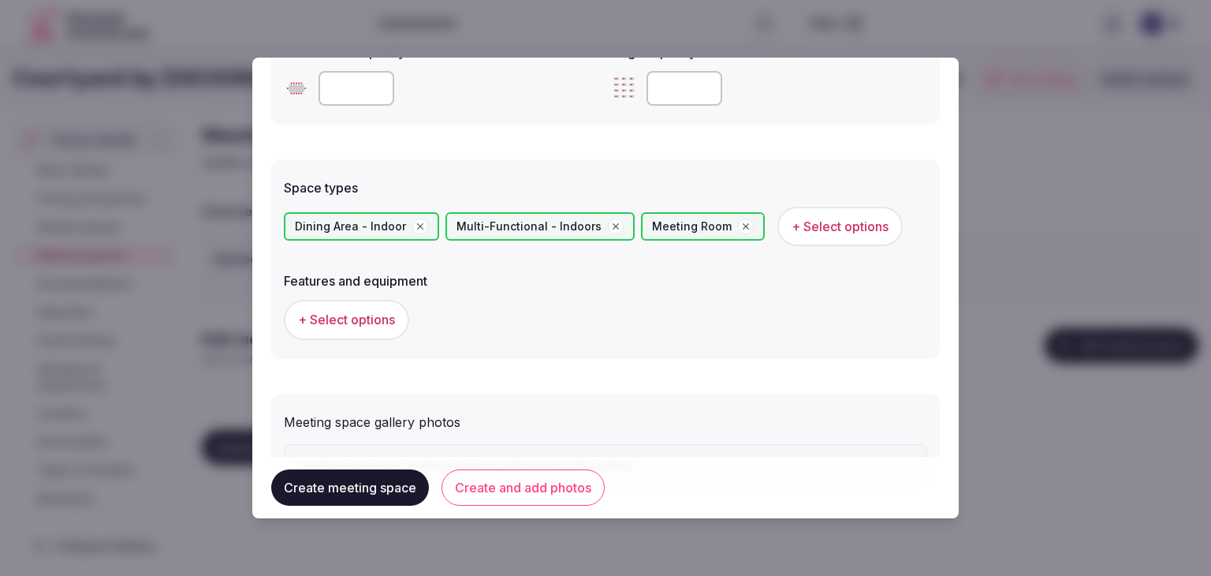
click at [339, 311] on span "+ Select options" at bounding box center [346, 319] width 97 height 17
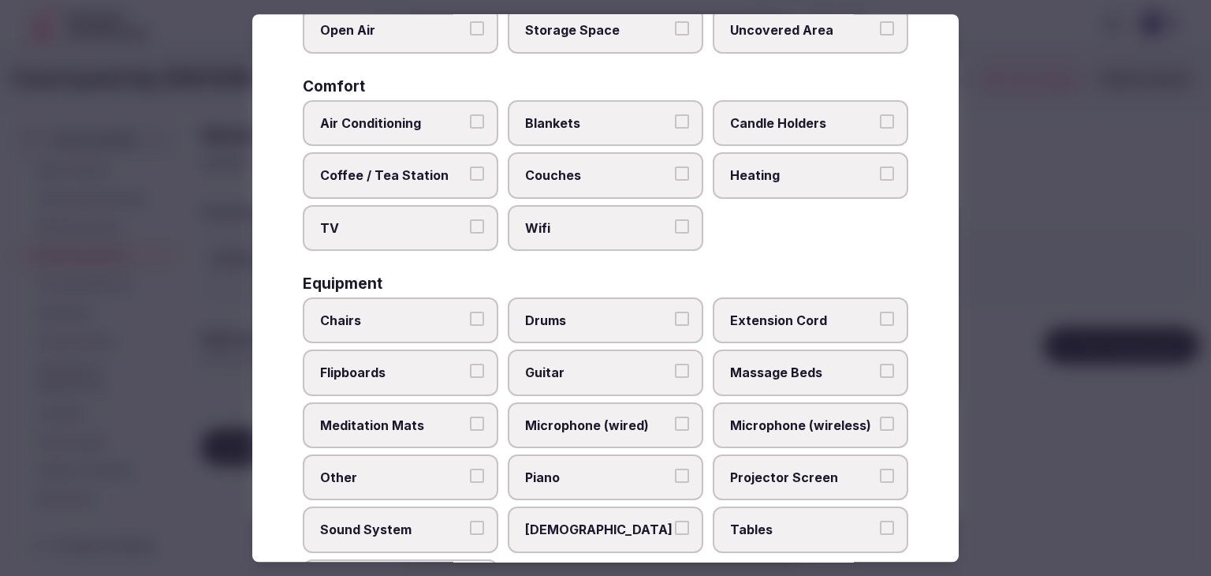
scroll to position [532, 0]
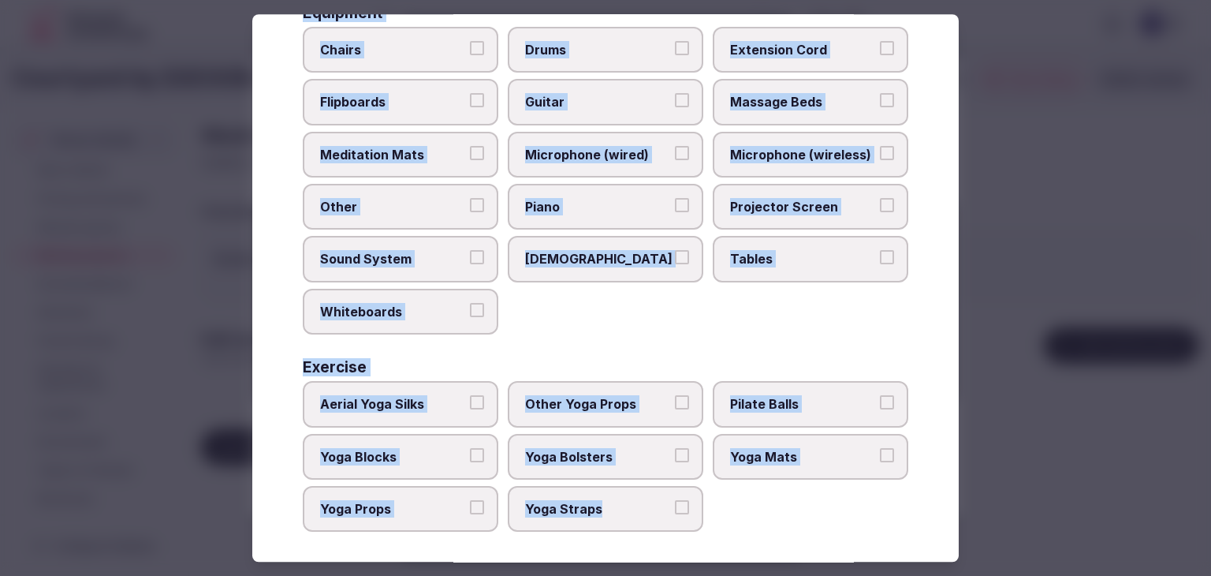
drag, startPoint x: 304, startPoint y: 101, endPoint x: 704, endPoint y: 532, distance: 587.7
click at [704, 532] on div "Select features and equipment Choose all applicable features and equipment offe…" at bounding box center [605, 287] width 707 height 547
copy div "Choose all applicable features and equipment offered. Area and views Big Window…"
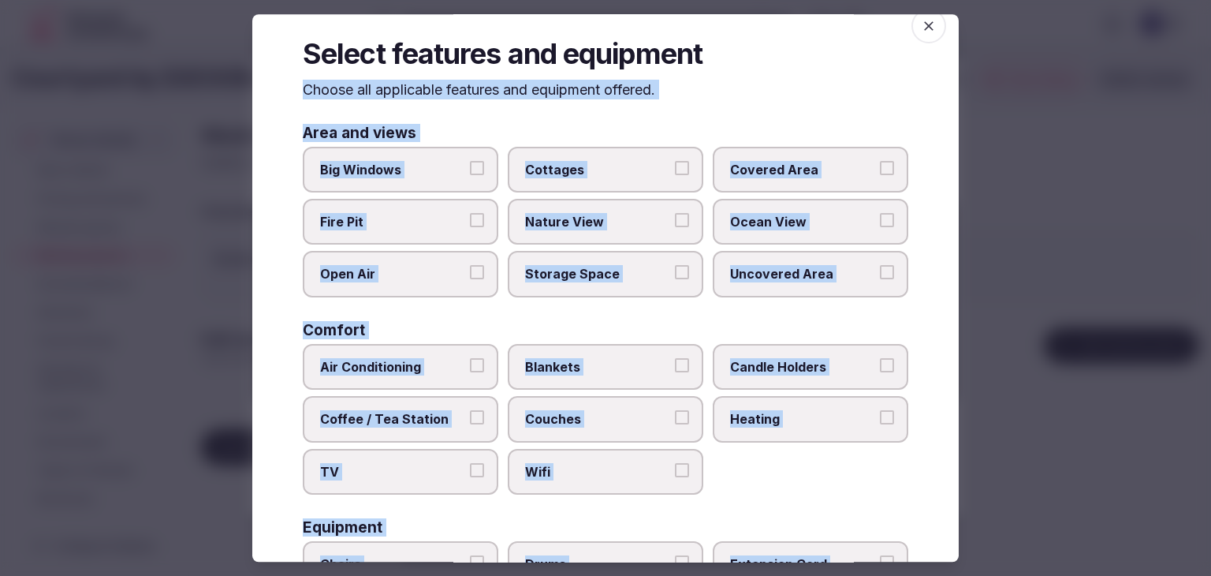
scroll to position [0, 0]
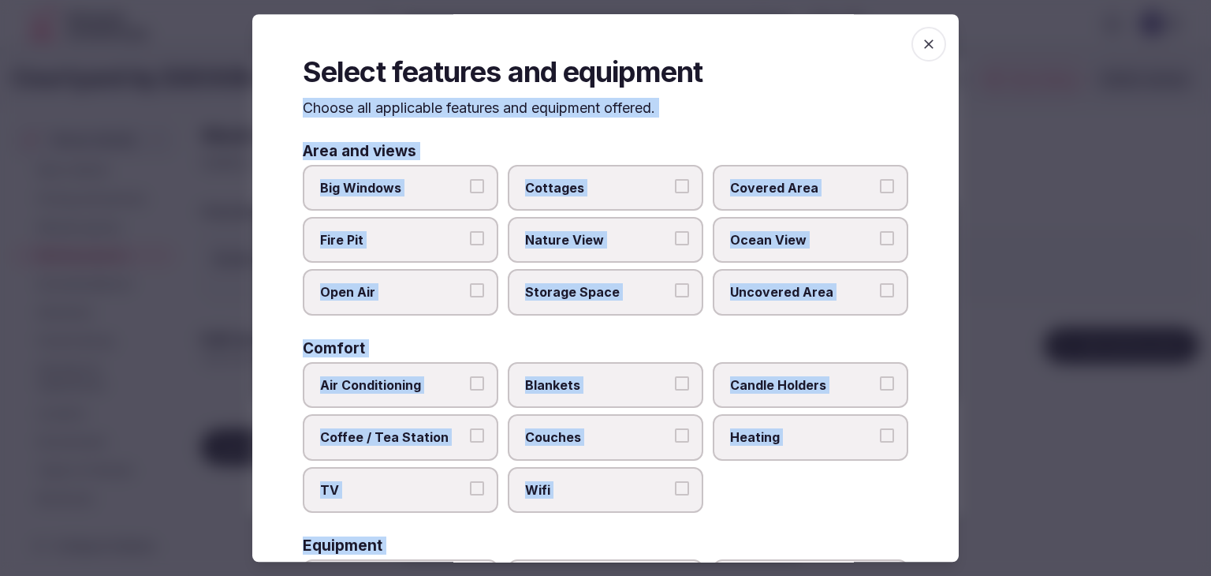
click at [770, 193] on span "Covered Area" at bounding box center [802, 187] width 145 height 17
click at [880, 193] on button "Covered Area" at bounding box center [887, 186] width 14 height 14
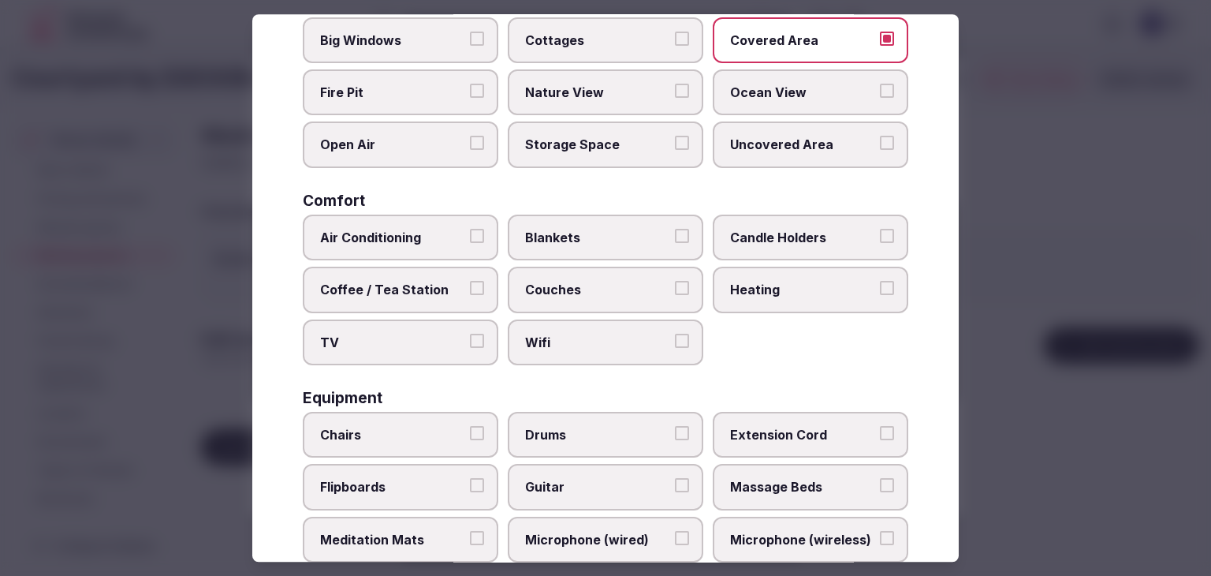
scroll to position [158, 0]
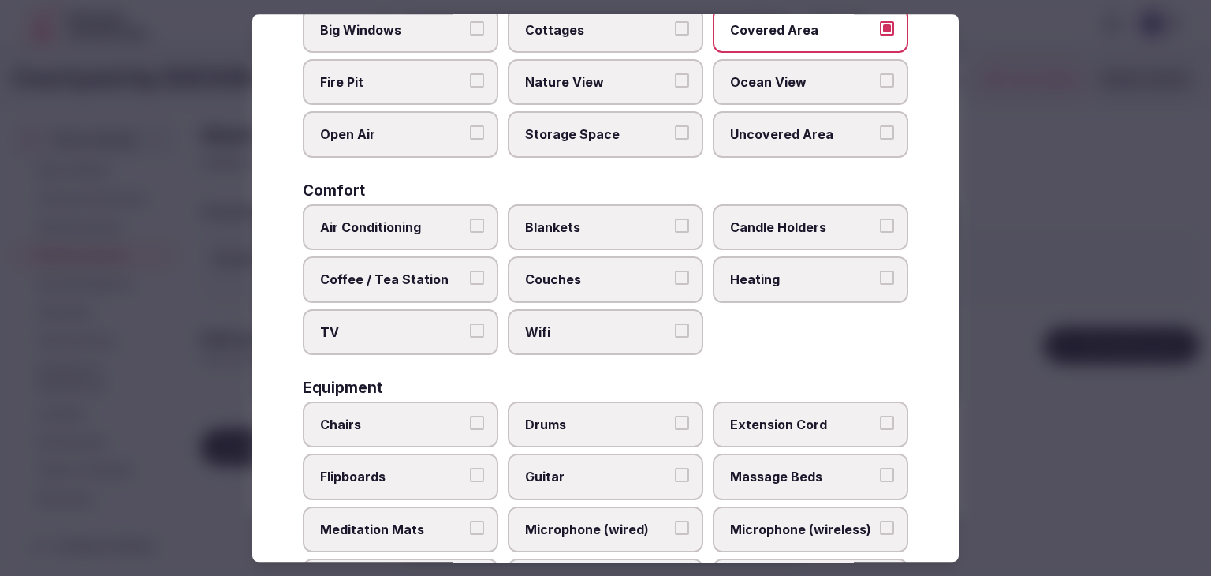
click at [406, 225] on span "Air Conditioning" at bounding box center [392, 226] width 145 height 17
click at [470, 225] on button "Air Conditioning" at bounding box center [477, 225] width 14 height 14
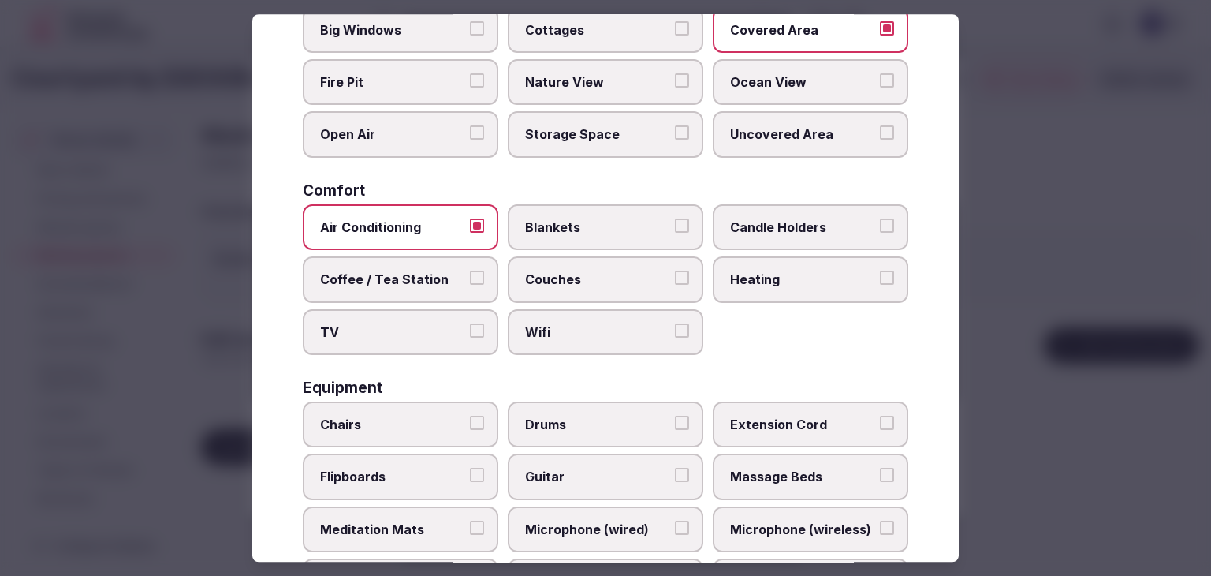
click at [394, 288] on label "Coffee / Tea Station" at bounding box center [401, 279] width 196 height 46
click at [470, 285] on button "Coffee / Tea Station" at bounding box center [477, 278] width 14 height 14
drag, startPoint x: 546, startPoint y: 328, endPoint x: 560, endPoint y: 331, distance: 14.5
click at [551, 330] on span "Wifi" at bounding box center [597, 331] width 145 height 17
click at [675, 330] on button "Wifi" at bounding box center [682, 330] width 14 height 14
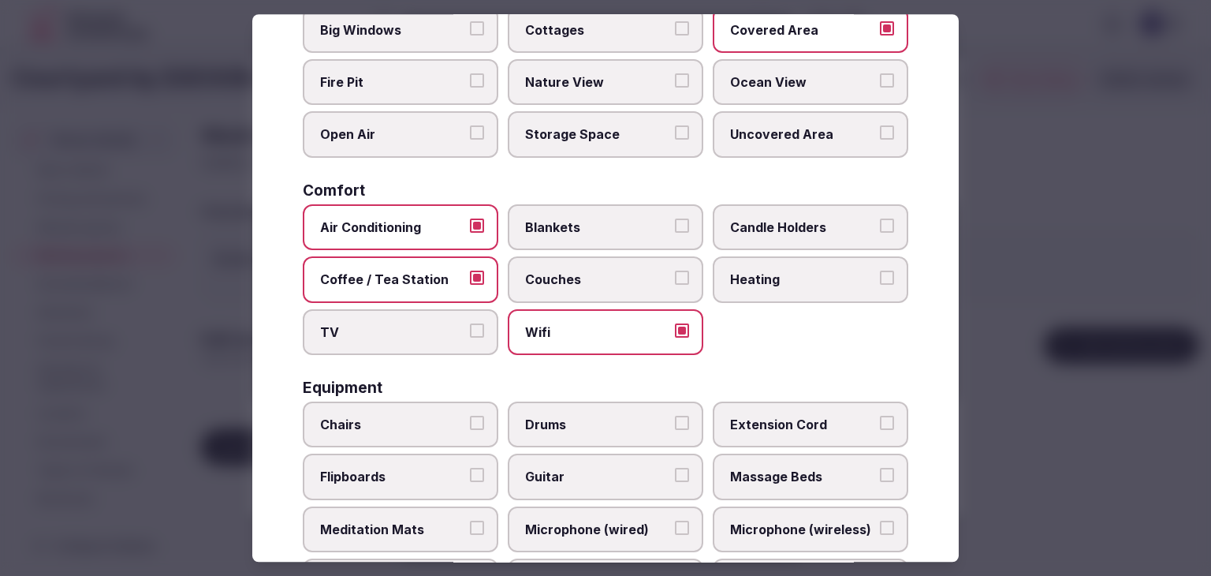
click at [738, 278] on span "Heating" at bounding box center [802, 279] width 145 height 17
click at [880, 278] on button "Heating" at bounding box center [887, 278] width 14 height 14
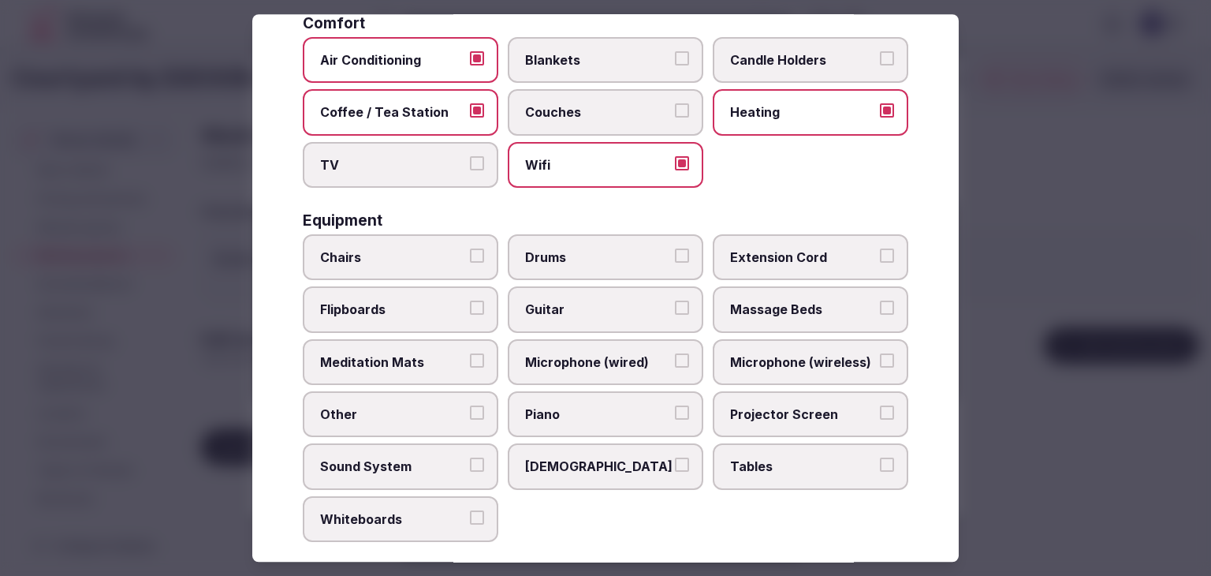
scroll to position [394, 0]
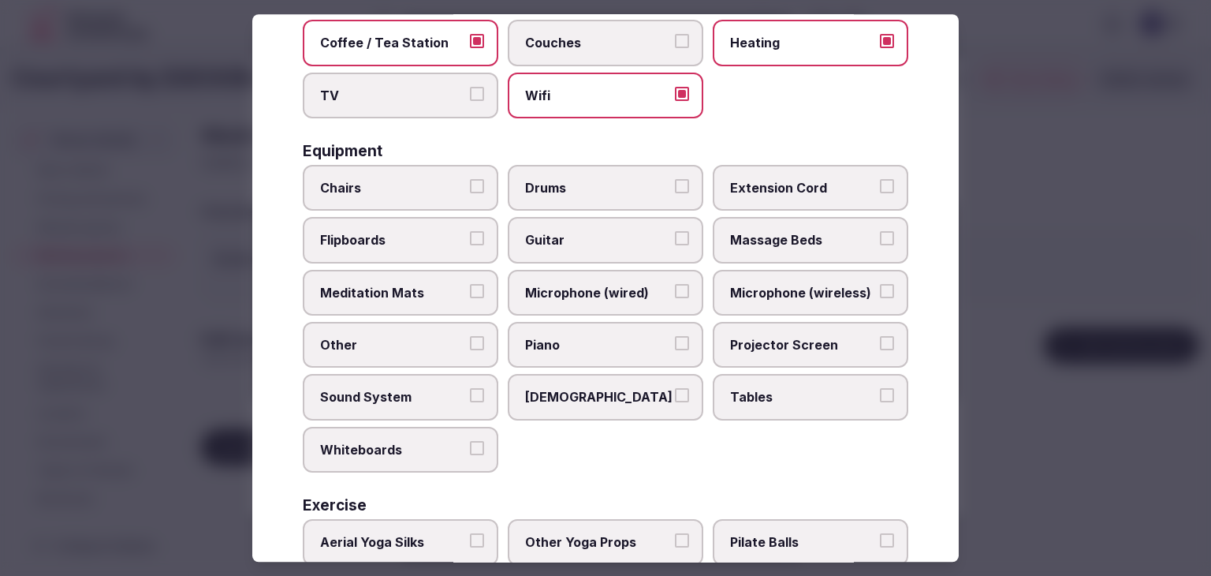
click at [437, 181] on span "Chairs" at bounding box center [392, 187] width 145 height 17
click at [470, 181] on button "Chairs" at bounding box center [477, 186] width 14 height 14
drag, startPoint x: 438, startPoint y: 237, endPoint x: 430, endPoint y: 303, distance: 65.9
click at [438, 237] on span "Flipboards" at bounding box center [392, 240] width 145 height 17
click at [470, 237] on button "Flipboards" at bounding box center [477, 239] width 14 height 14
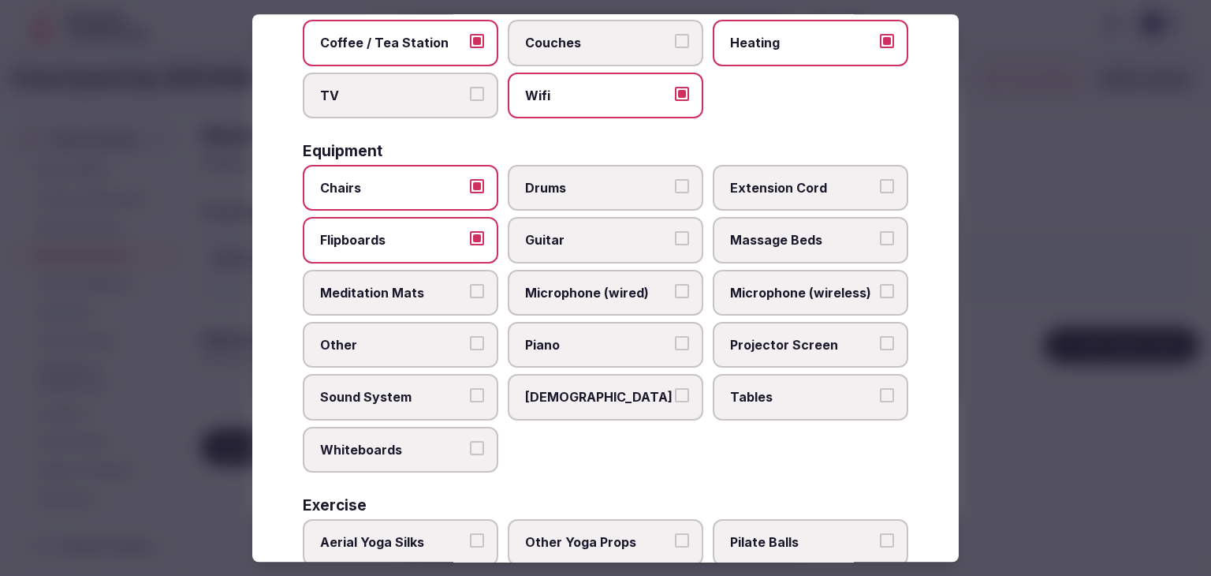
click at [420, 411] on label "Sound System" at bounding box center [401, 398] width 196 height 46
click at [470, 403] on button "Sound System" at bounding box center [477, 396] width 14 height 14
click at [418, 441] on span "Whiteboards" at bounding box center [392, 449] width 145 height 17
click at [470, 441] on button "Whiteboards" at bounding box center [477, 448] width 14 height 14
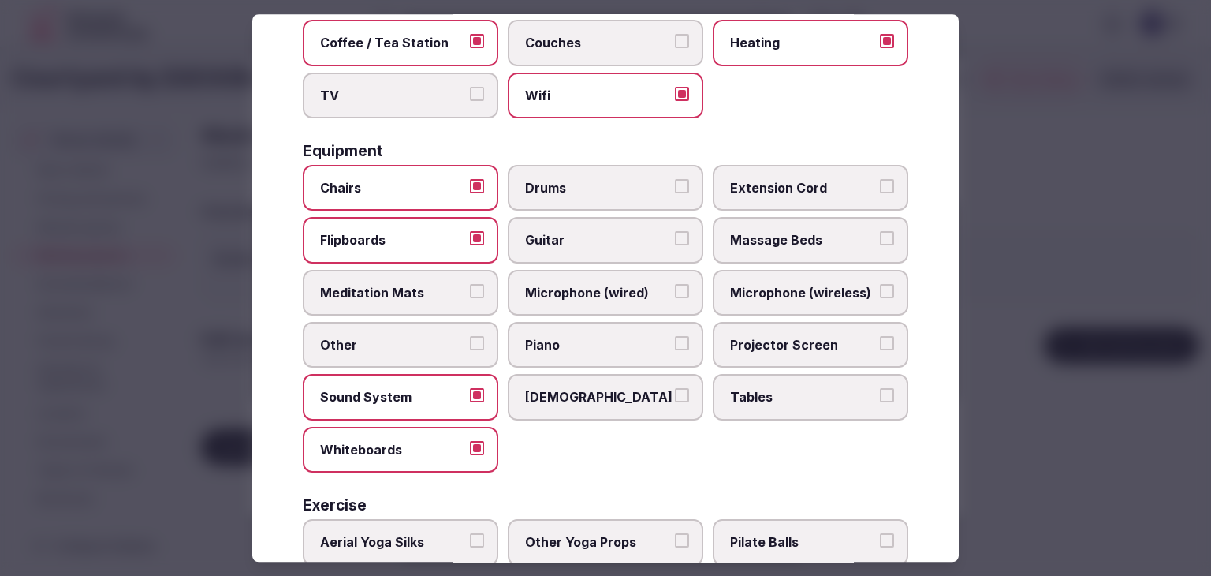
click at [796, 375] on label "Tables" at bounding box center [811, 398] width 196 height 46
click at [880, 389] on button "Tables" at bounding box center [887, 396] width 14 height 14
drag, startPoint x: 800, startPoint y: 330, endPoint x: 802, endPoint y: 290, distance: 40.3
click at [800, 336] on span "Projector Screen" at bounding box center [802, 344] width 145 height 17
click at [880, 336] on button "Projector Screen" at bounding box center [887, 343] width 14 height 14
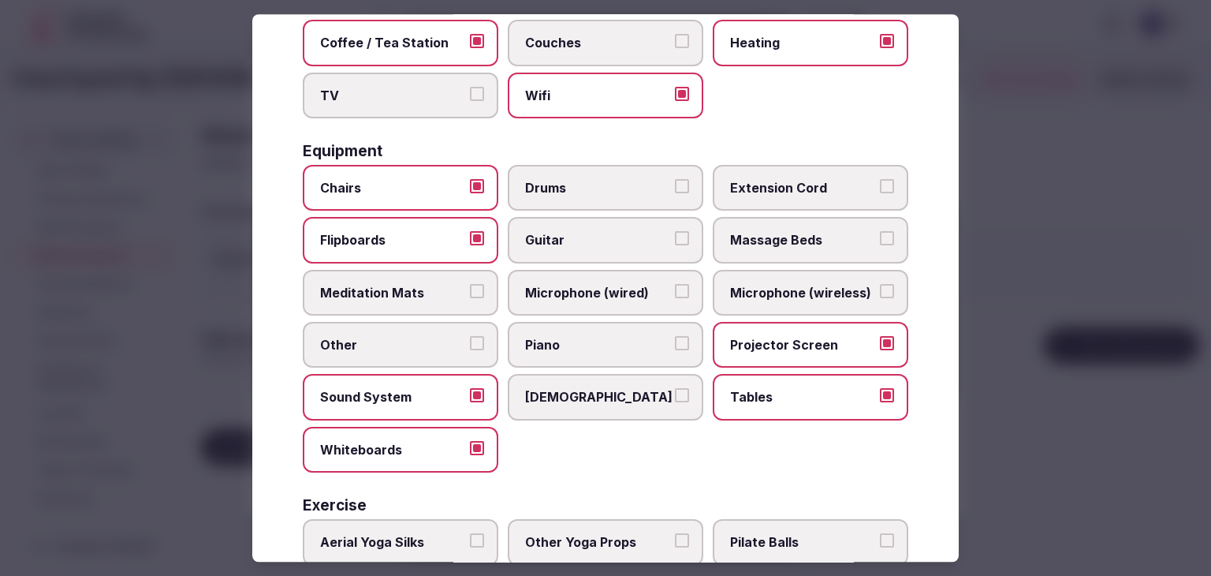
drag, startPoint x: 801, startPoint y: 285, endPoint x: 746, endPoint y: 285, distance: 55.2
click at [790, 285] on span "Microphone (wireless)" at bounding box center [802, 292] width 145 height 17
click at [656, 285] on label "Microphone (wired)" at bounding box center [606, 293] width 196 height 46
click at [763, 291] on span "Microphone (wireless)" at bounding box center [802, 292] width 145 height 17
click at [880, 291] on button "Microphone (wireless)" at bounding box center [887, 291] width 14 height 14
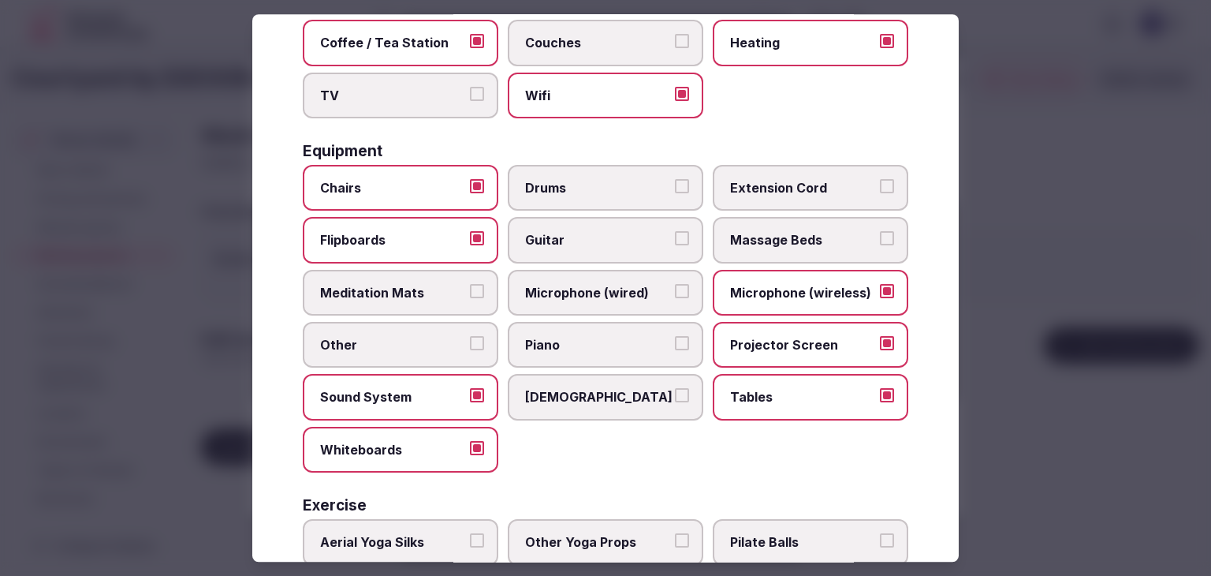
click at [619, 290] on span "Microphone (wired)" at bounding box center [597, 292] width 145 height 17
click at [675, 290] on button "Microphone (wired)" at bounding box center [682, 291] width 14 height 14
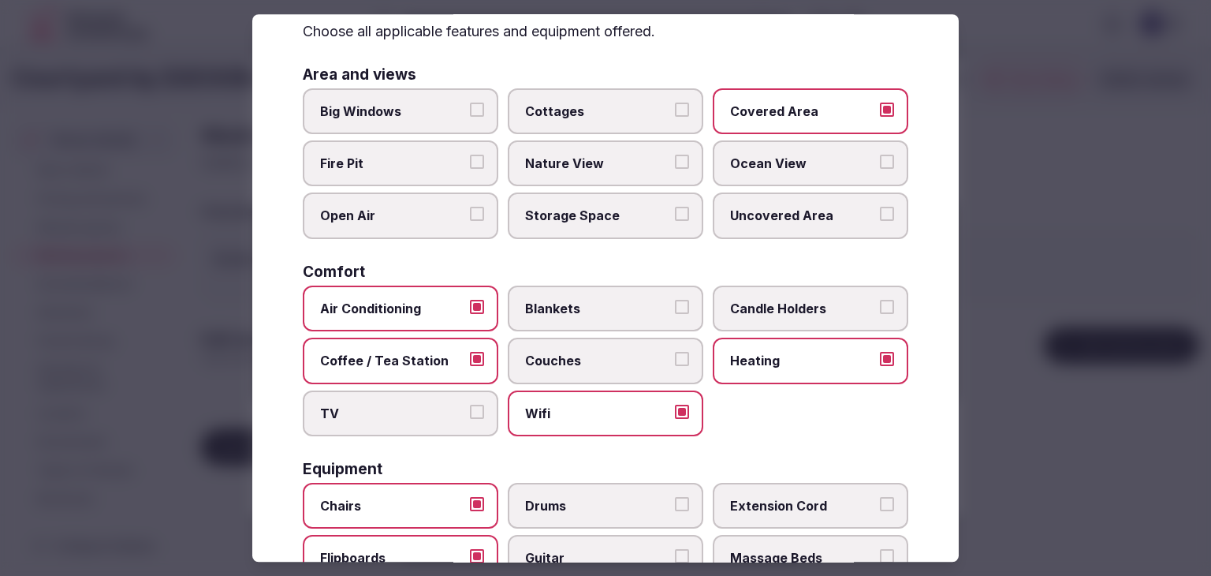
scroll to position [0, 0]
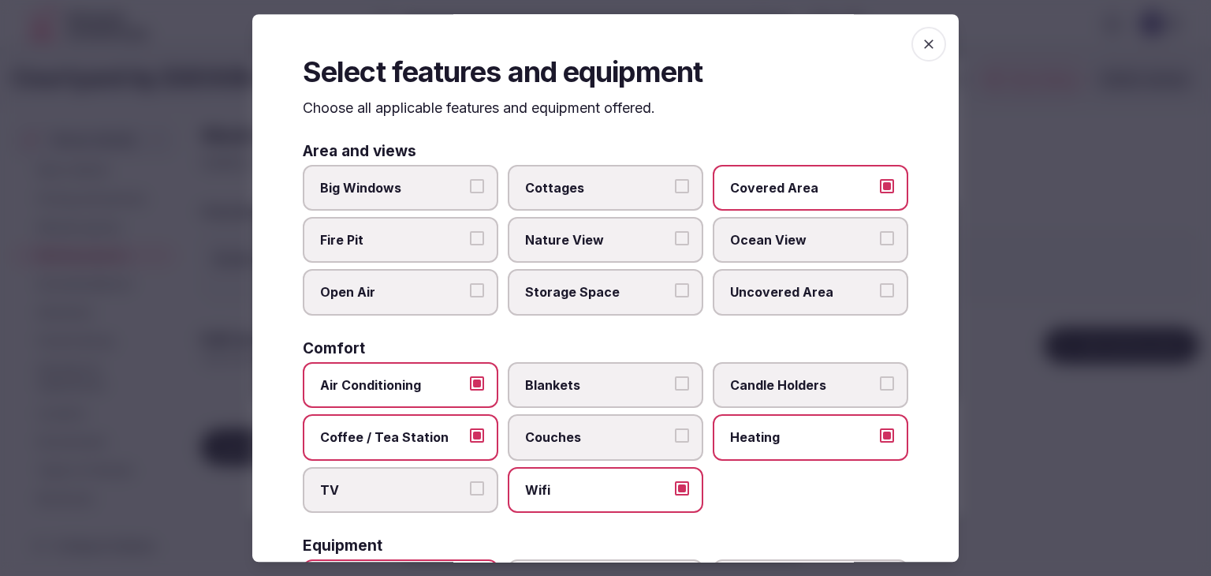
click at [921, 45] on icon "button" at bounding box center [929, 44] width 16 height 16
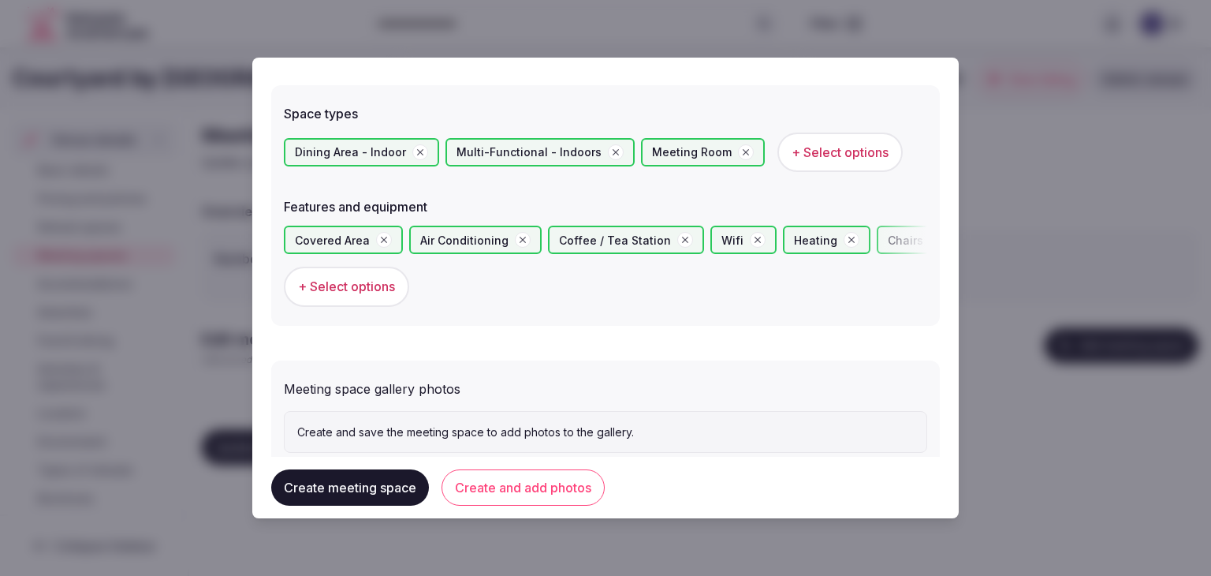
scroll to position [907, 0]
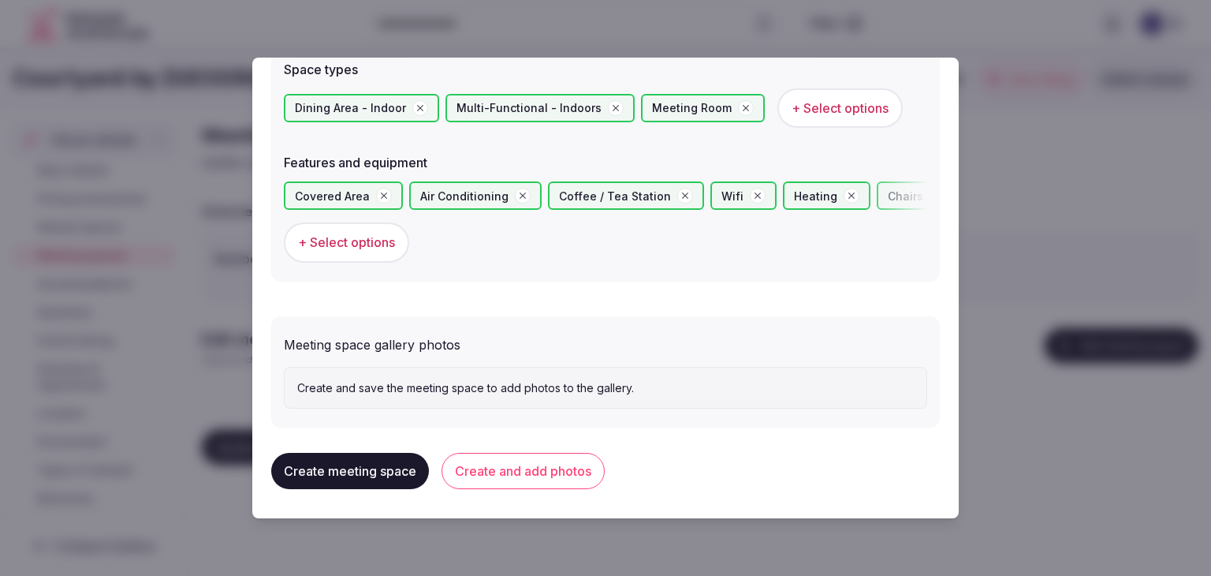
click at [531, 442] on div "Create meeting space Create and add photos" at bounding box center [605, 471] width 669 height 62
click at [552, 473] on button "Create and add photos" at bounding box center [523, 471] width 163 height 36
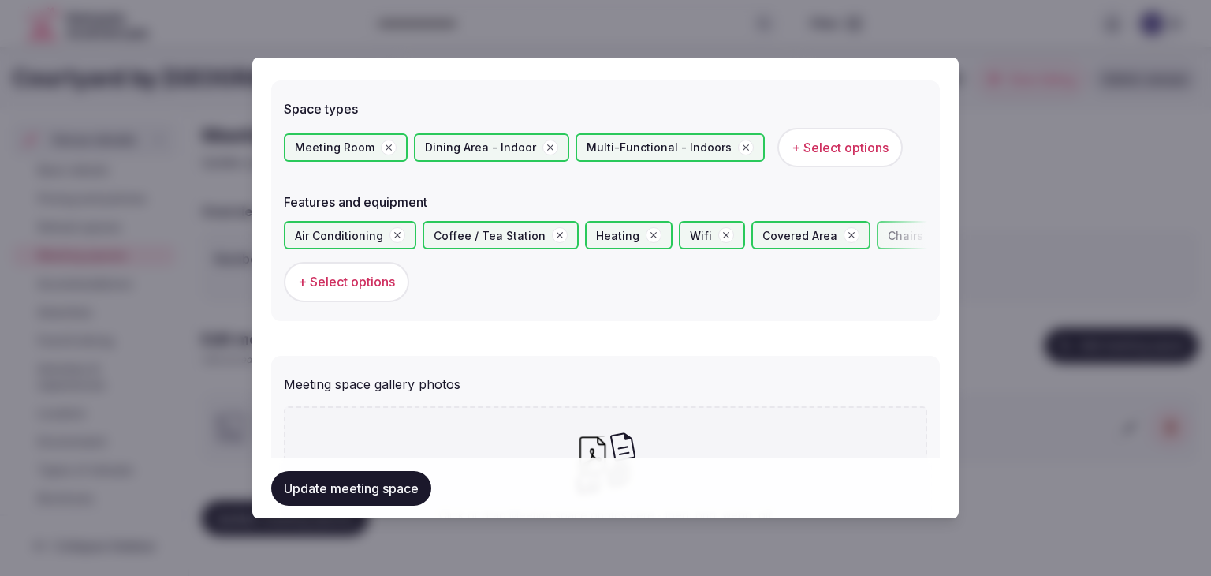
scroll to position [1052, 0]
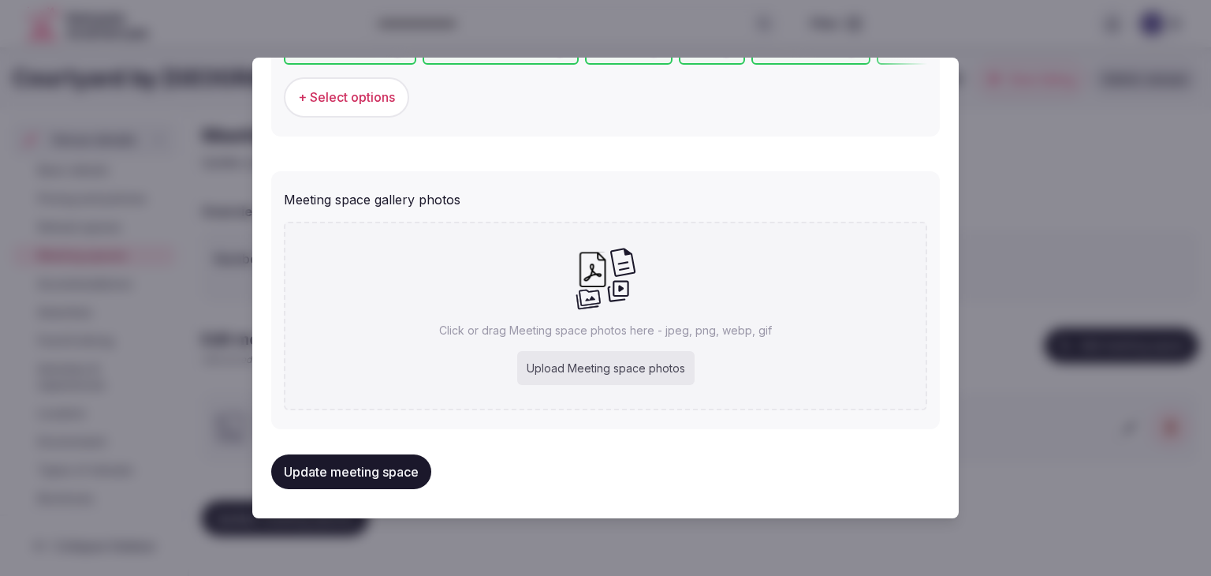
click at [651, 316] on div "Click or drag Meeting space photos here - jpeg, png, webp, gif Upload Meeting s…" at bounding box center [606, 316] width 644 height 189
type input "**********"
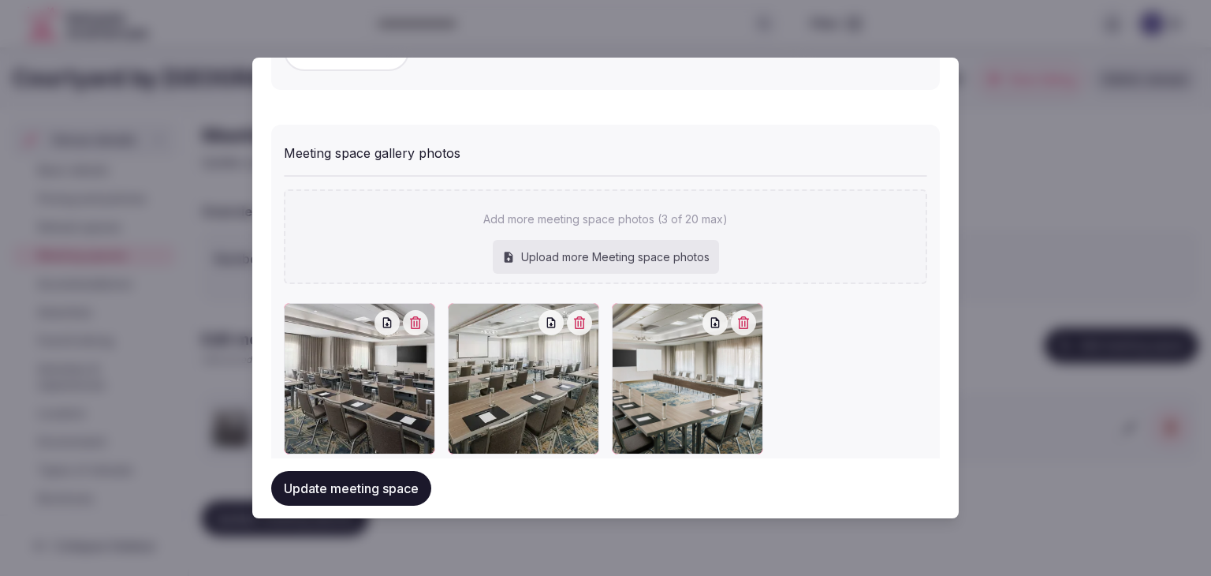
scroll to position [1139, 0]
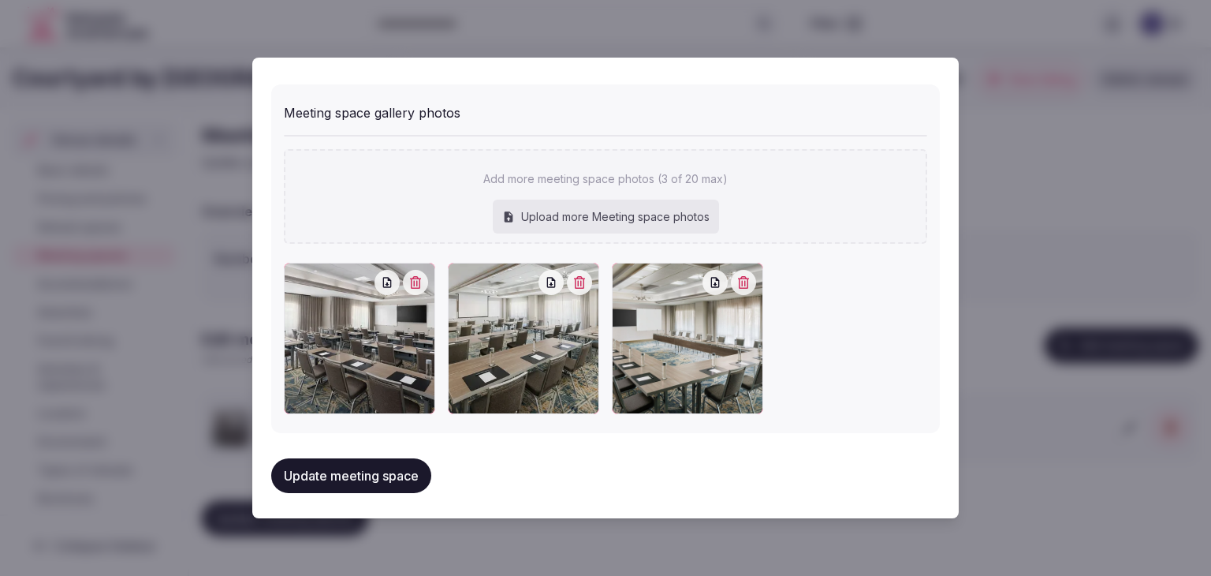
click at [395, 476] on button "Update meeting space" at bounding box center [351, 475] width 160 height 35
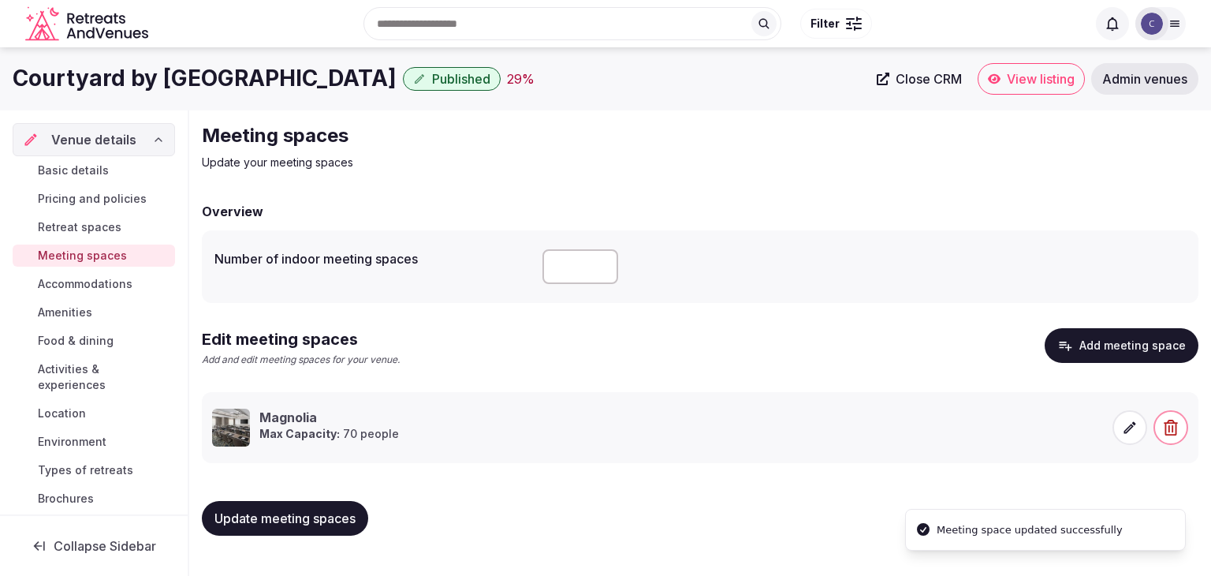
click at [355, 525] on span "Update meeting spaces" at bounding box center [285, 518] width 141 height 16
click at [71, 285] on span "Accommodations" at bounding box center [85, 284] width 95 height 16
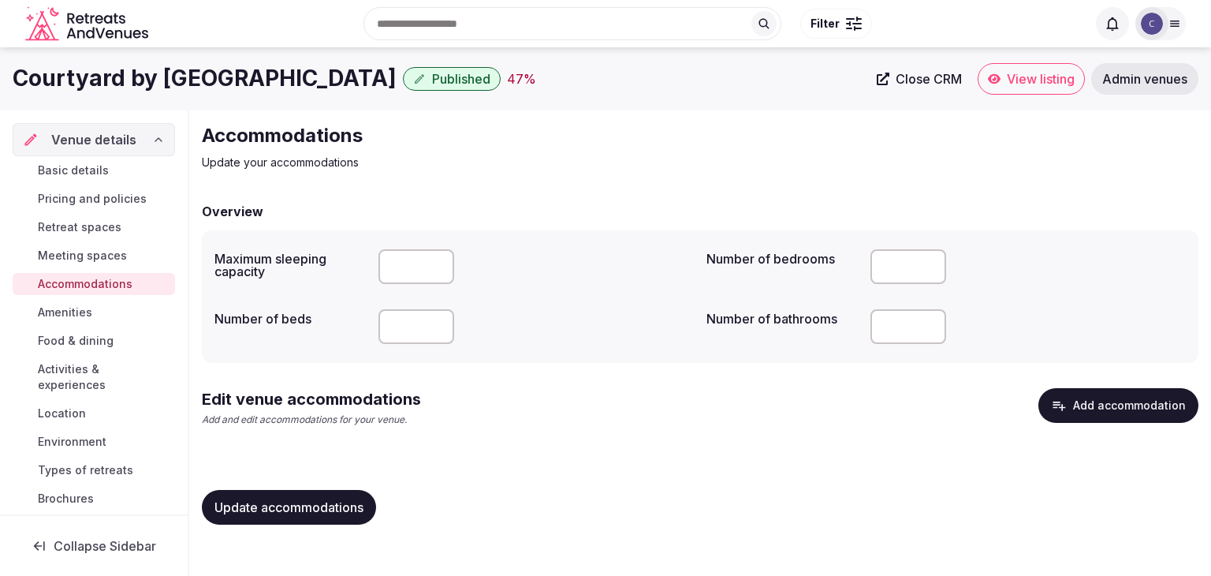
click at [1084, 401] on button "Add accommodation" at bounding box center [1119, 405] width 160 height 35
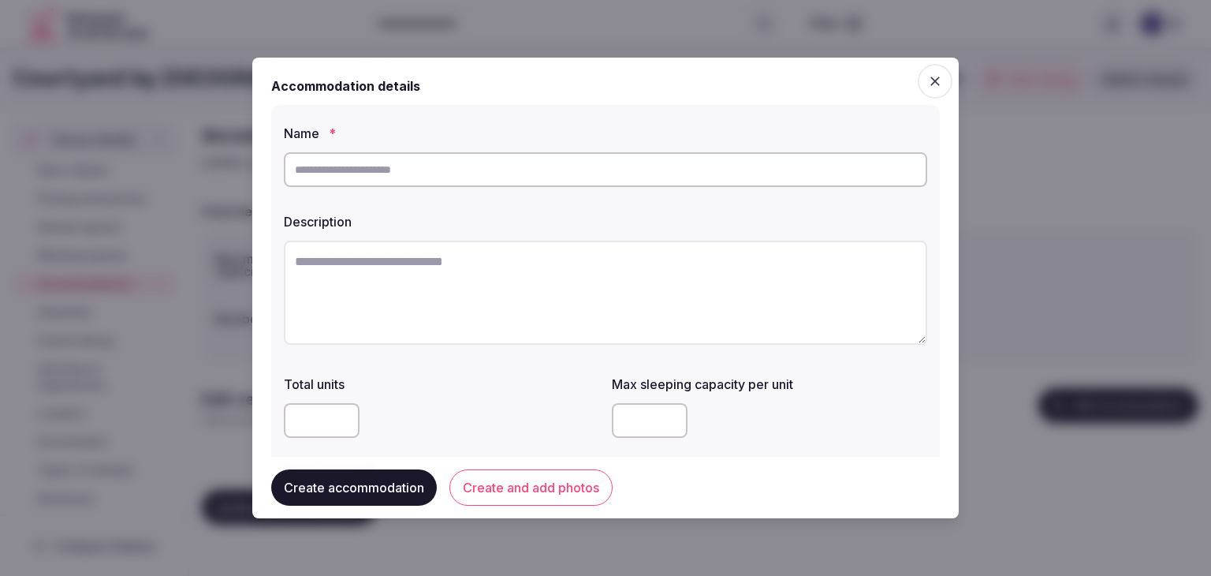
click at [565, 171] on input "text" at bounding box center [606, 169] width 644 height 35
type input "*********"
click at [528, 278] on textarea at bounding box center [606, 293] width 644 height 104
paste textarea "**********"
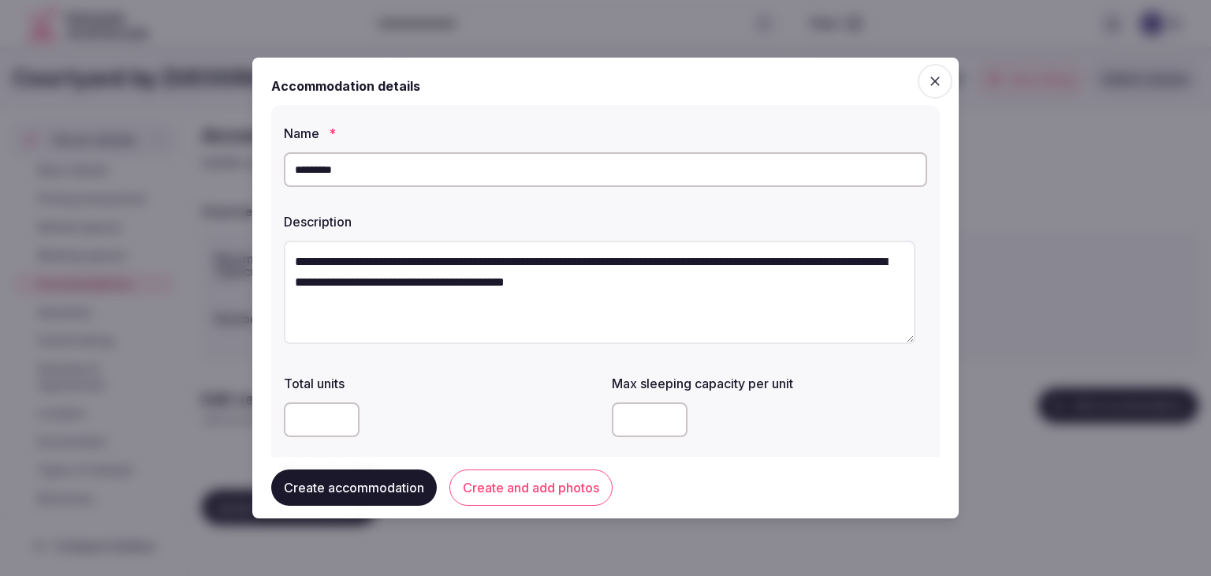
scroll to position [158, 0]
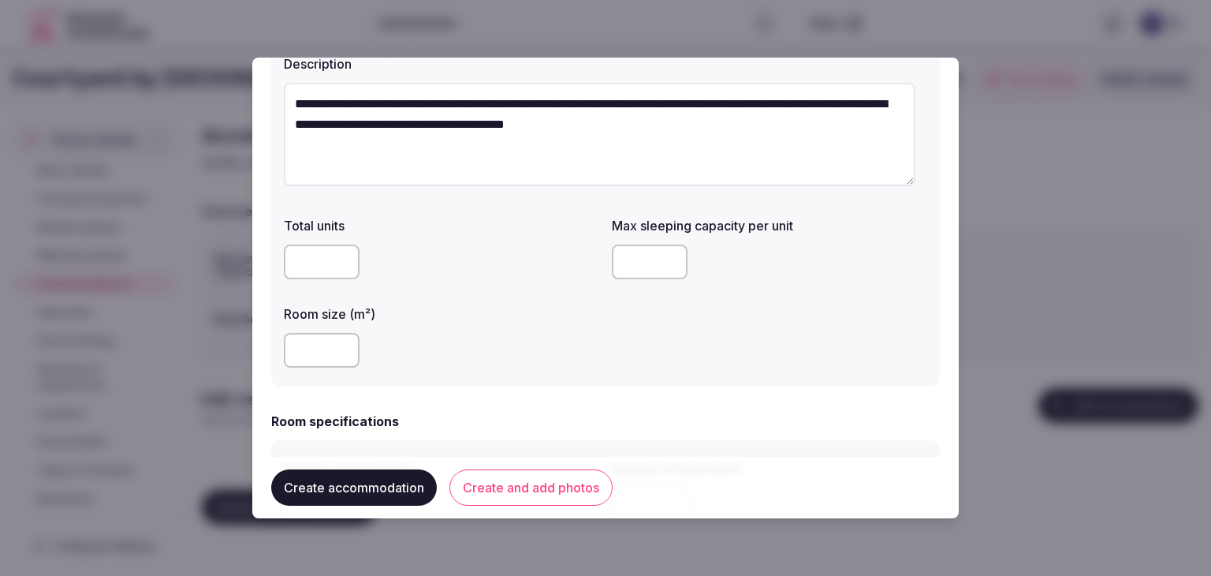
type textarea "**********"
click at [324, 350] on input "number" at bounding box center [322, 350] width 76 height 35
click at [315, 349] on input "number" at bounding box center [322, 350] width 76 height 35
type input "**"
click at [634, 261] on input "number" at bounding box center [650, 262] width 76 height 35
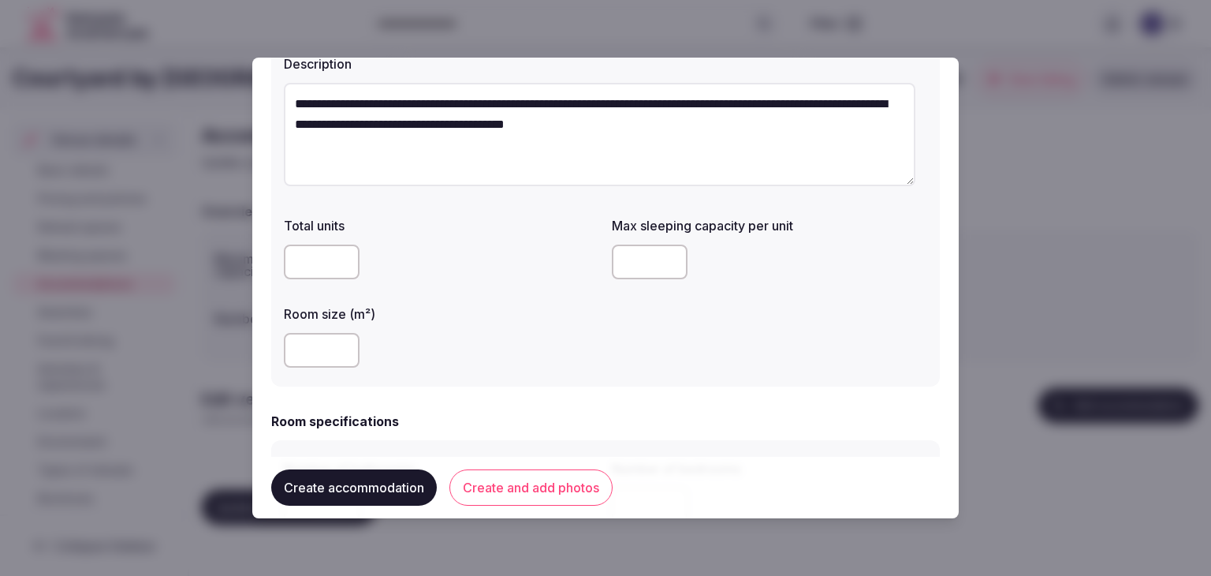
type input "*"
click at [540, 379] on div "**********" at bounding box center [605, 166] width 669 height 439
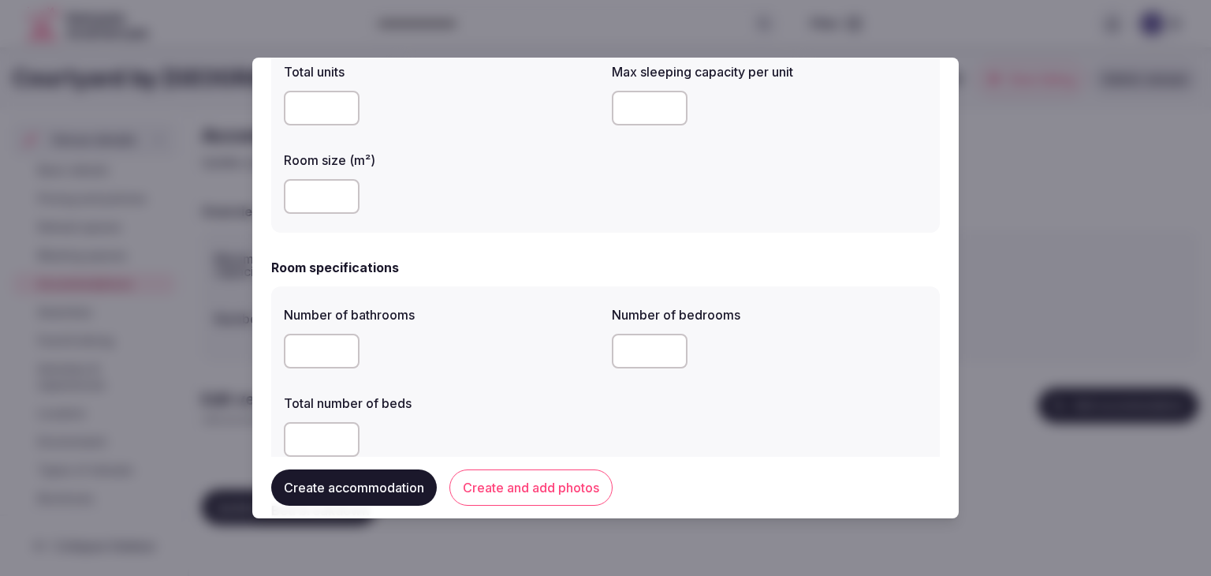
scroll to position [394, 0]
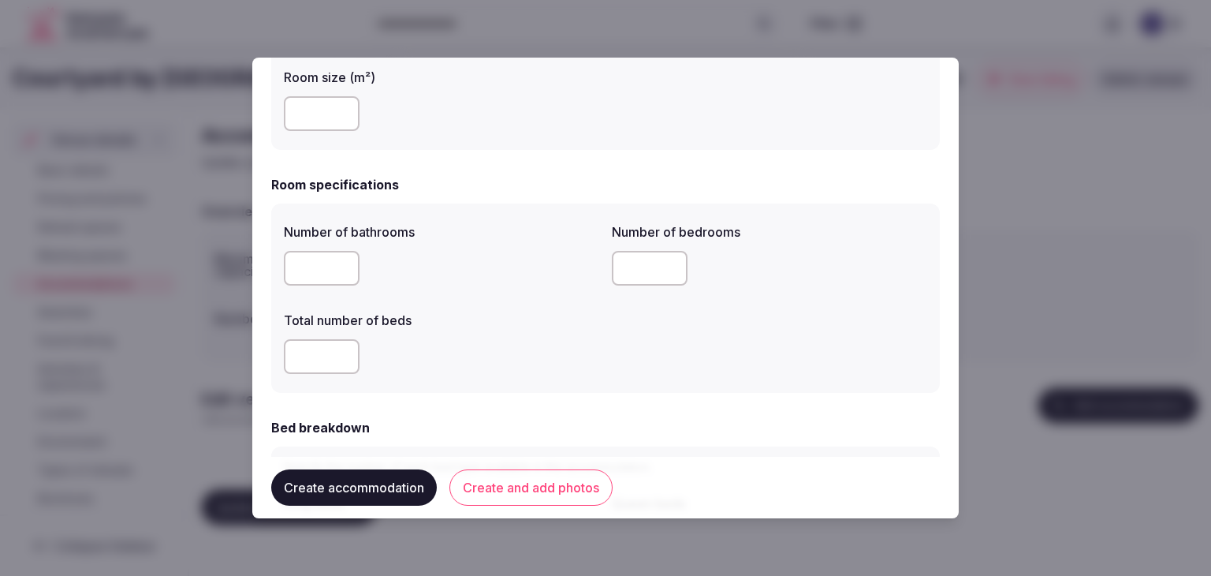
click at [328, 252] on input "number" at bounding box center [322, 268] width 76 height 35
type input "*"
click at [322, 370] on input "number" at bounding box center [322, 356] width 76 height 35
type input "*"
click at [656, 259] on input "number" at bounding box center [650, 268] width 76 height 35
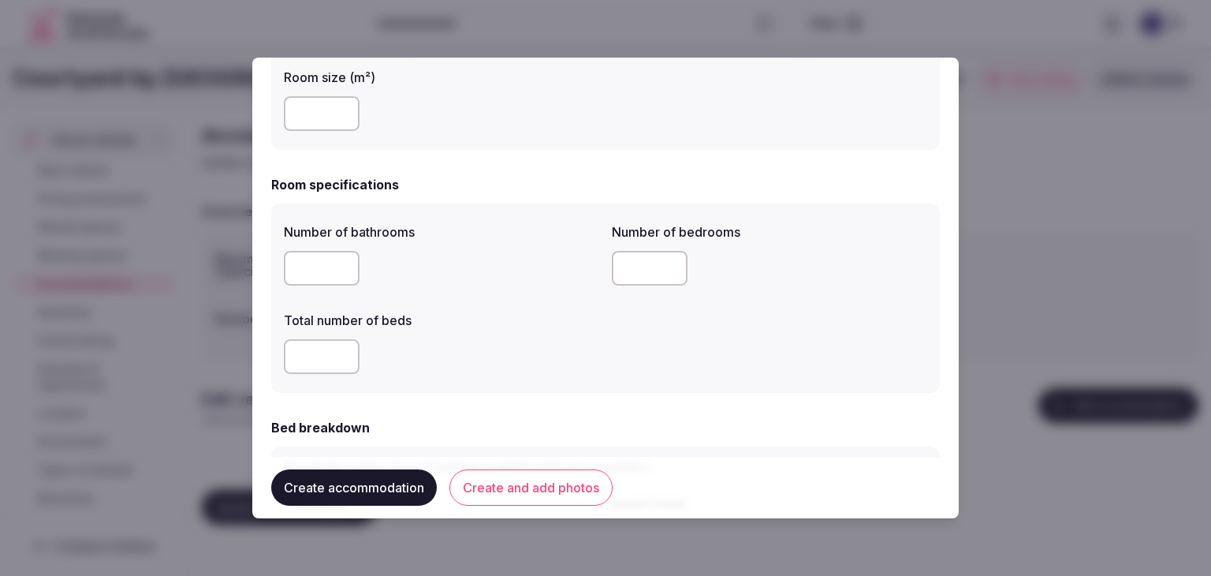
type input "*"
click at [592, 365] on div "*" at bounding box center [441, 356] width 315 height 35
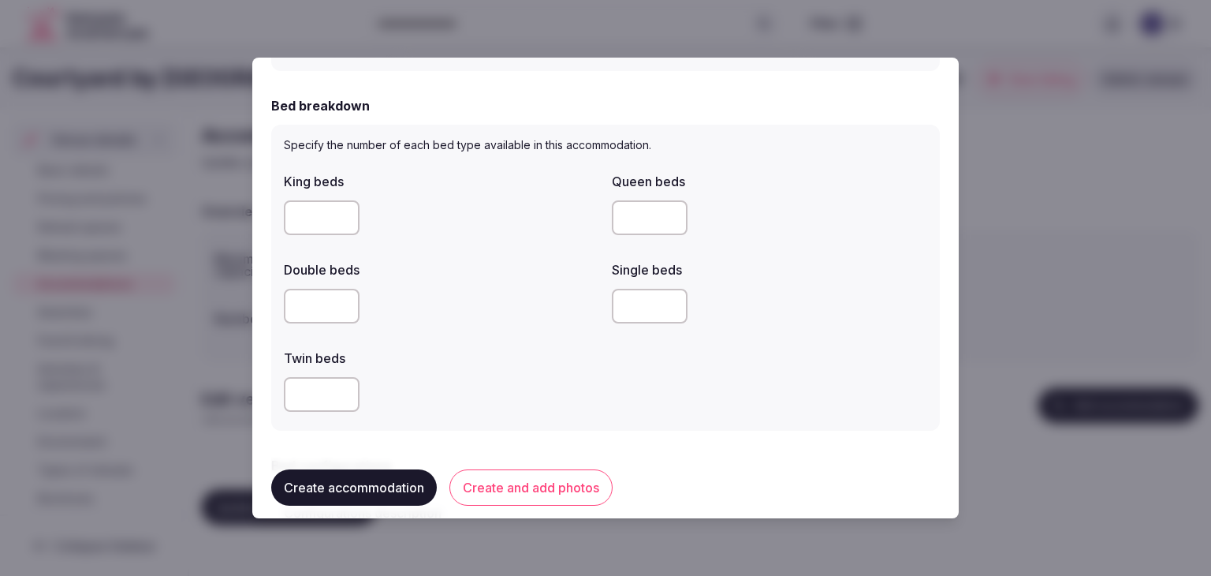
scroll to position [710, 0]
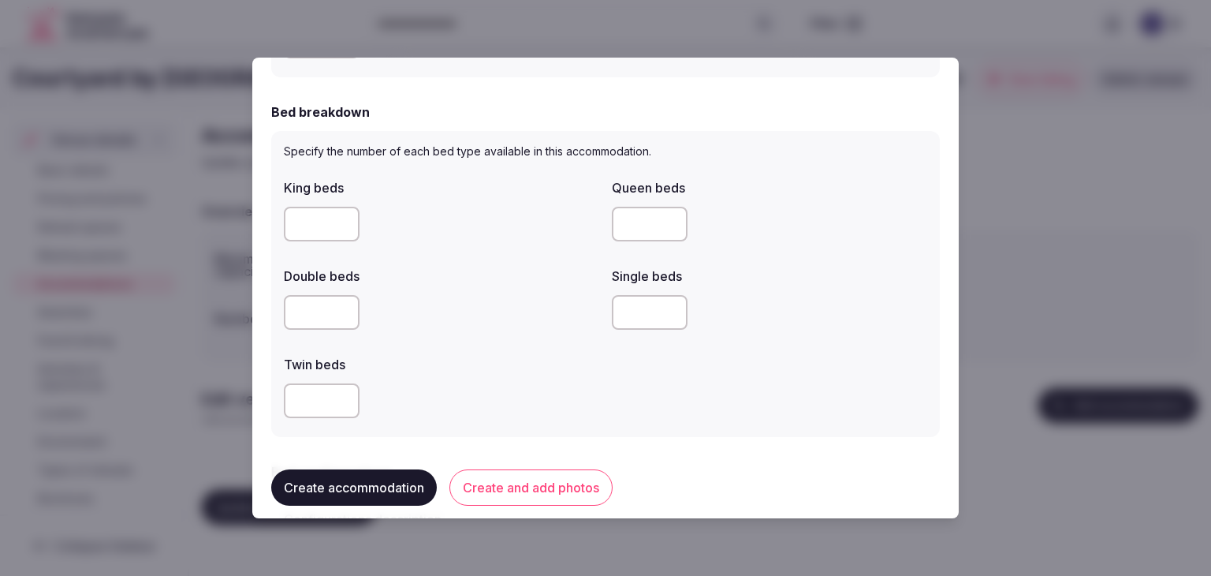
click at [306, 211] on input "number" at bounding box center [322, 224] width 76 height 35
type input "*"
click at [472, 267] on div "Double beds" at bounding box center [441, 271] width 315 height 22
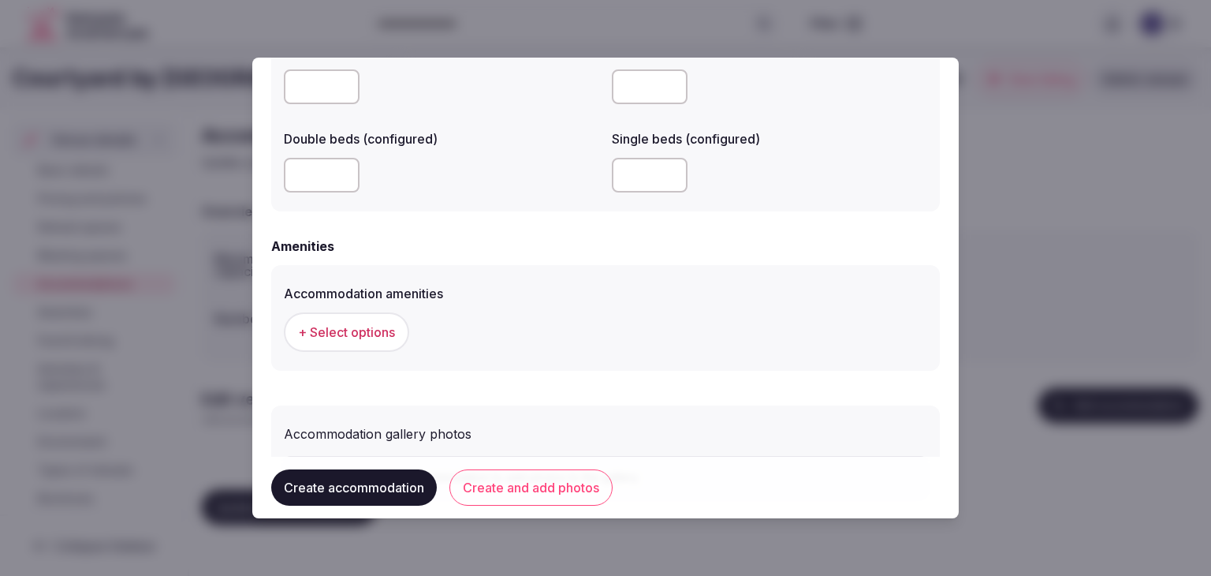
scroll to position [1432, 0]
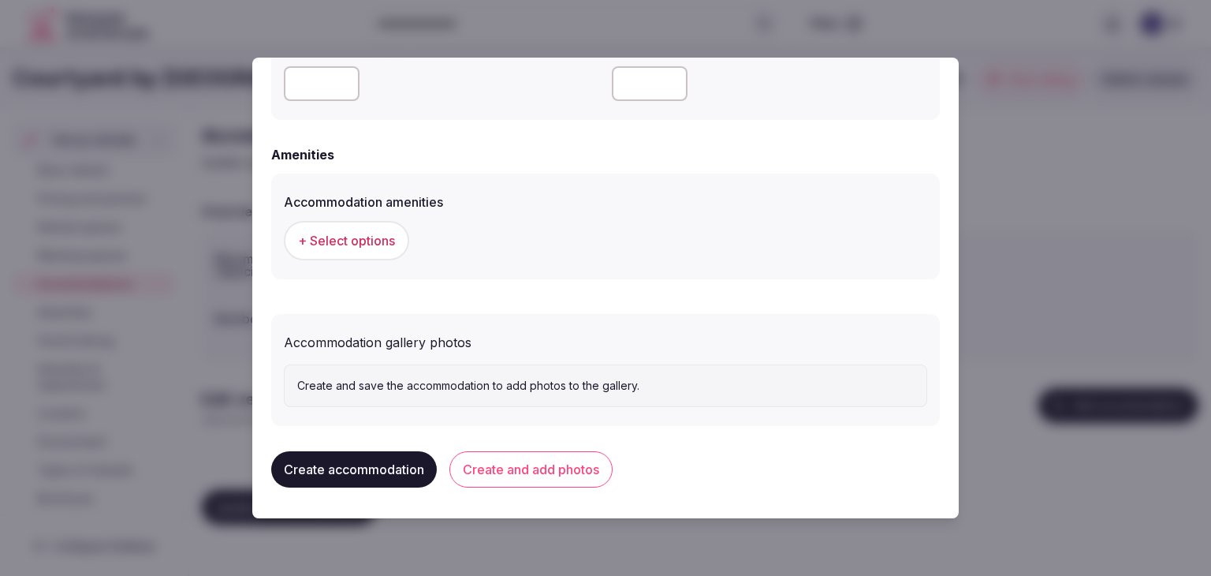
click at [376, 251] on button "+ Select options" at bounding box center [346, 240] width 125 height 39
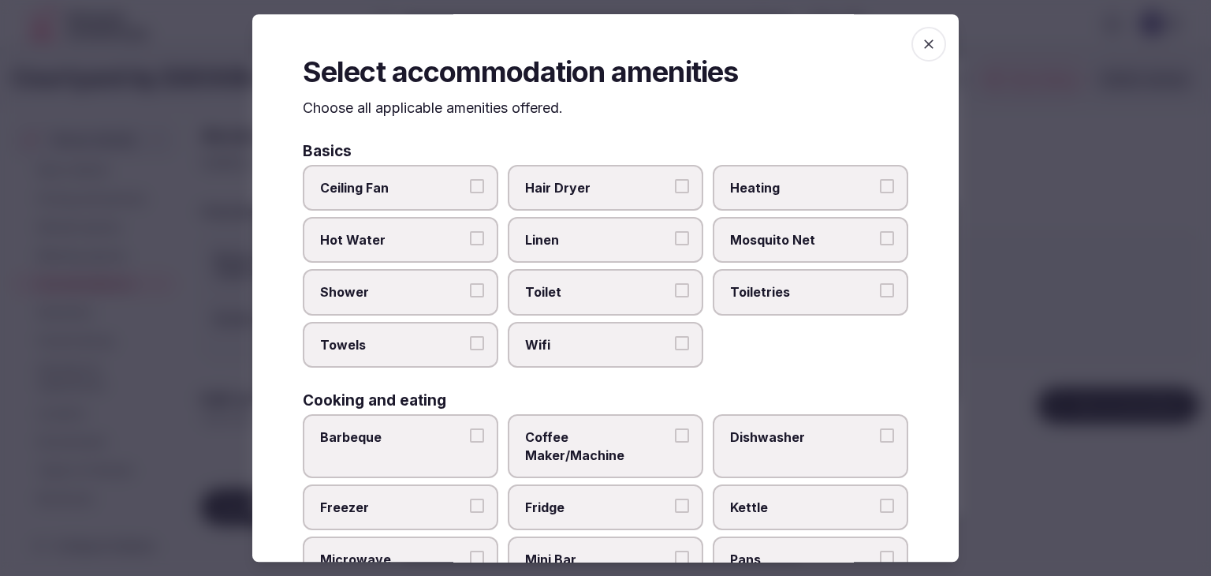
click at [622, 344] on span "Wifi" at bounding box center [597, 344] width 145 height 17
click at [675, 344] on button "Wifi" at bounding box center [682, 343] width 14 height 14
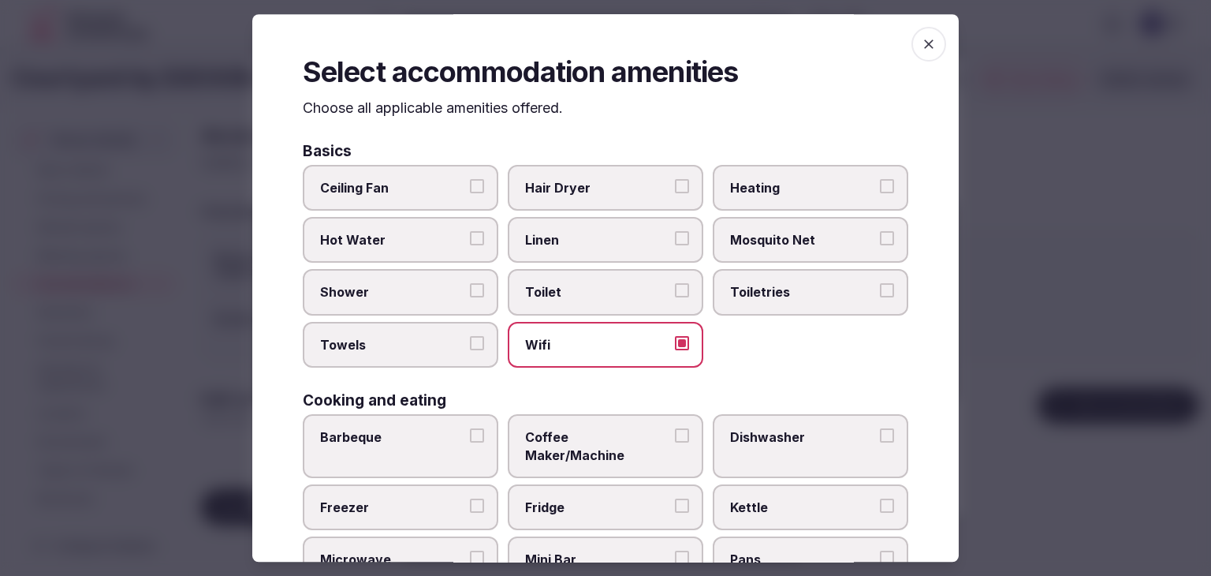
click at [756, 284] on span "Toiletries" at bounding box center [802, 292] width 145 height 17
click at [880, 284] on button "Toiletries" at bounding box center [887, 291] width 14 height 14
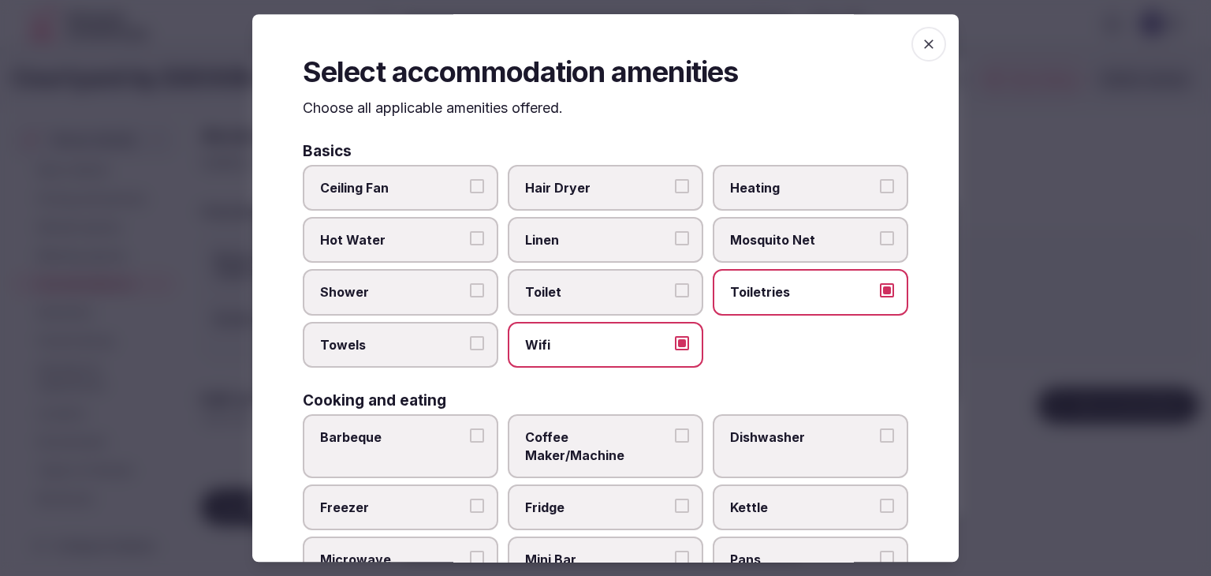
drag, startPoint x: 640, startPoint y: 189, endPoint x: 522, endPoint y: 247, distance: 130.9
click at [639, 189] on span "Hair Dryer" at bounding box center [597, 187] width 145 height 17
click at [675, 189] on button "Hair Dryer" at bounding box center [682, 186] width 14 height 14
click at [362, 291] on span "Shower" at bounding box center [392, 292] width 145 height 17
click at [470, 291] on button "Shower" at bounding box center [477, 291] width 14 height 14
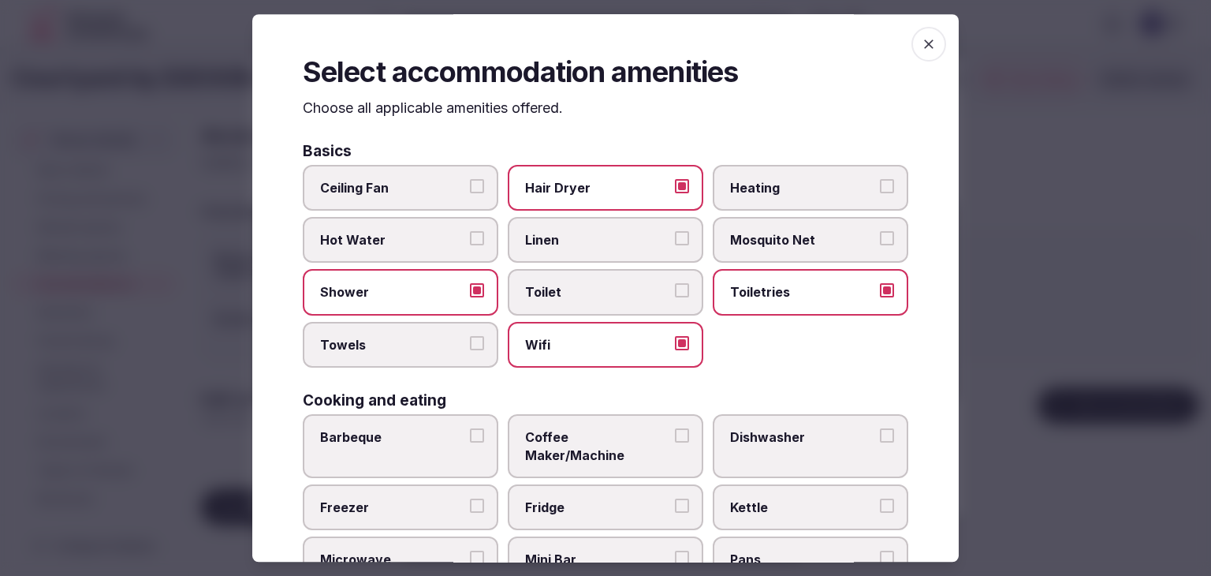
click at [364, 347] on span "Towels" at bounding box center [392, 344] width 145 height 17
click at [470, 347] on button "Towels" at bounding box center [477, 343] width 14 height 14
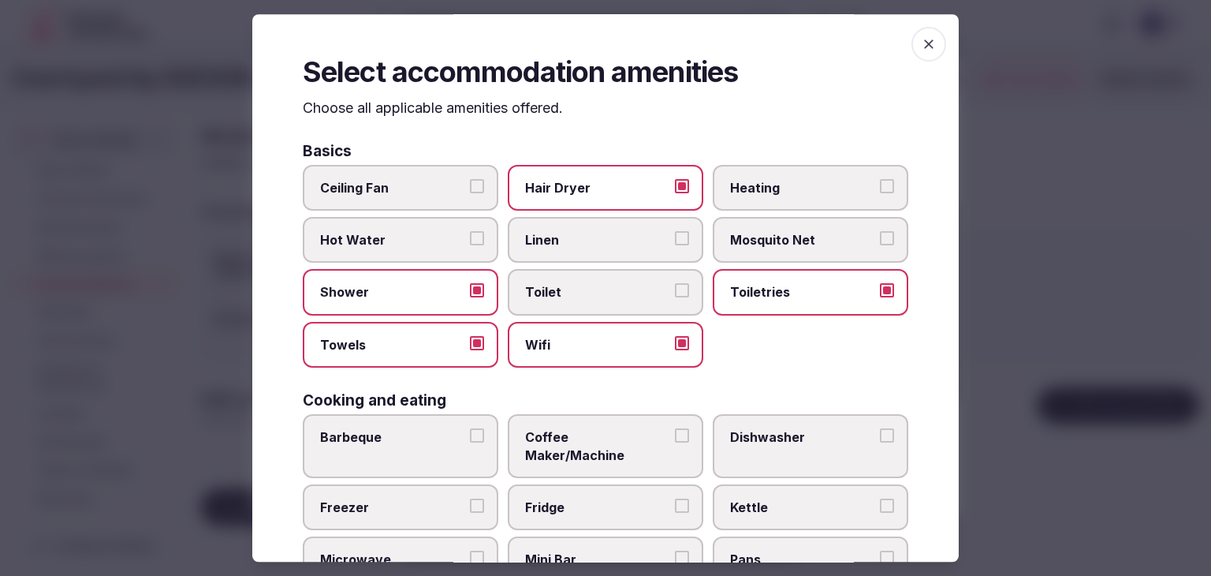
drag, startPoint x: 634, startPoint y: 441, endPoint x: 623, endPoint y: 447, distance: 12.7
click at [633, 441] on span "Coffee Maker/Machine" at bounding box center [597, 445] width 145 height 35
click at [675, 441] on button "Coffee Maker/Machine" at bounding box center [682, 435] width 14 height 14
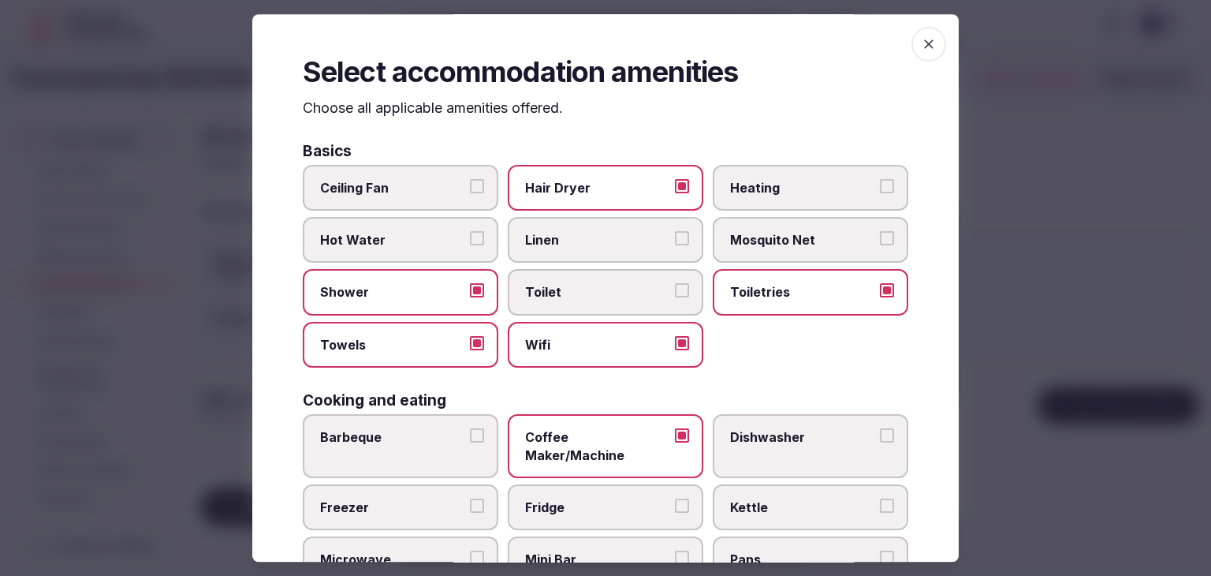
click at [609, 498] on span "Fridge" at bounding box center [597, 506] width 145 height 17
click at [675, 498] on button "Fridge" at bounding box center [682, 505] width 14 height 14
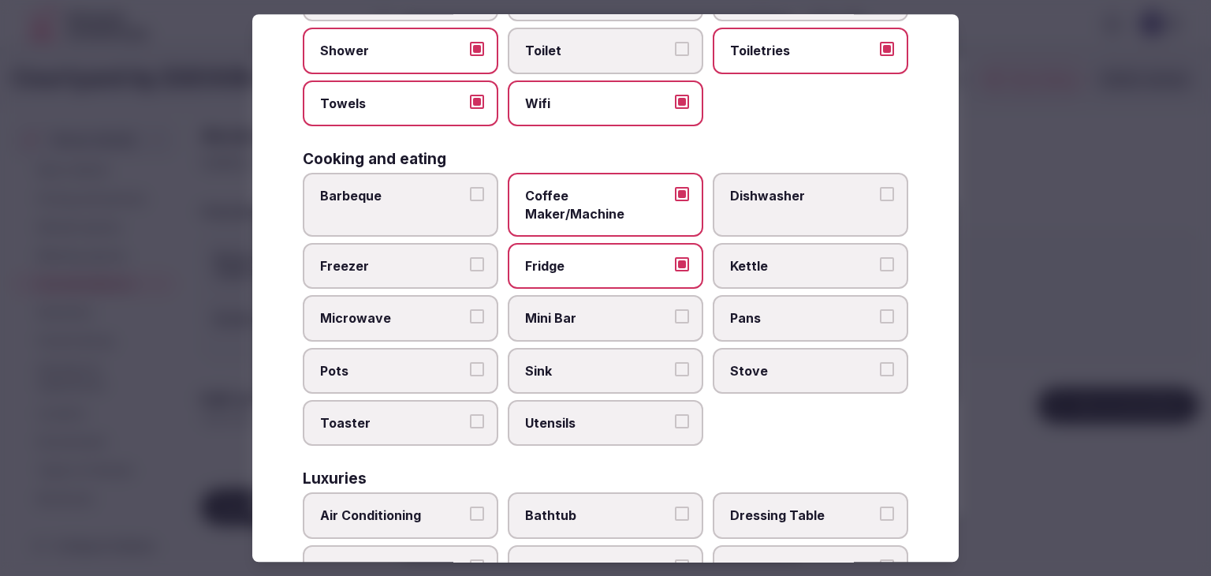
scroll to position [315, 0]
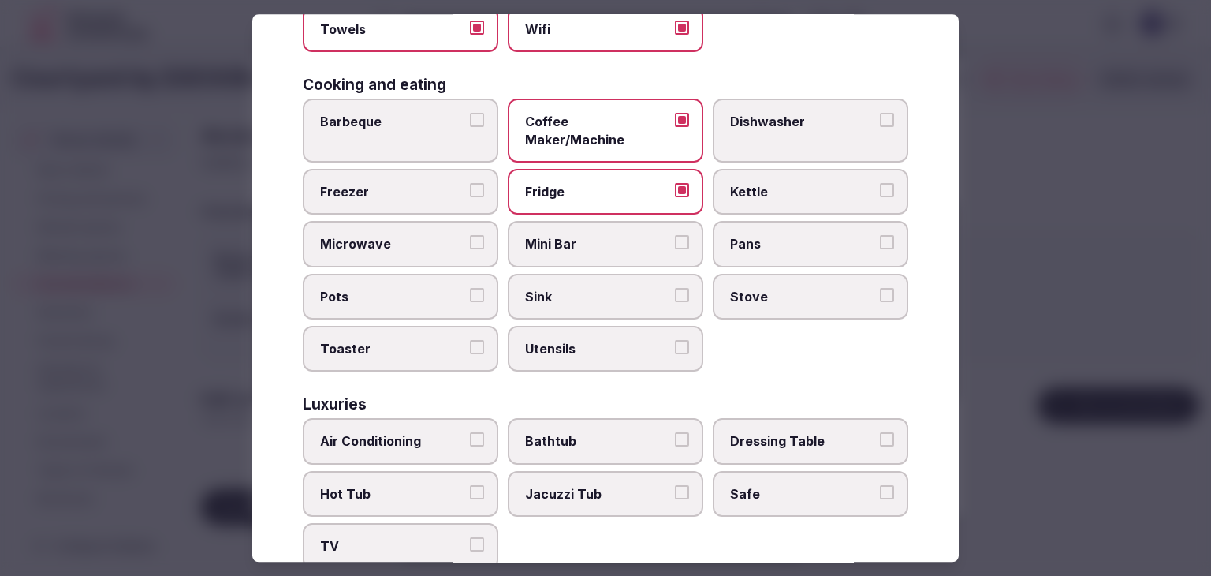
drag, startPoint x: 409, startPoint y: 408, endPoint x: 409, endPoint y: 487, distance: 78.9
click at [409, 419] on label "Air Conditioning" at bounding box center [401, 442] width 196 height 46
click at [470, 433] on button "Air Conditioning" at bounding box center [477, 440] width 14 height 14
click at [409, 538] on span "TV" at bounding box center [392, 546] width 145 height 17
click at [470, 538] on button "TV" at bounding box center [477, 545] width 14 height 14
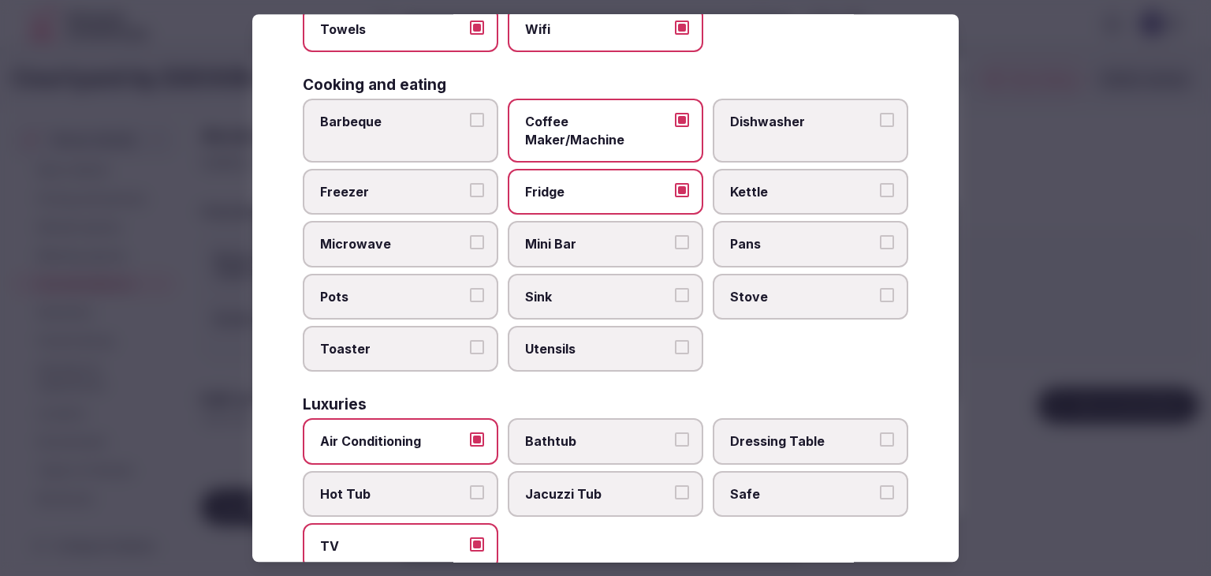
click at [780, 471] on label "Safe" at bounding box center [811, 494] width 196 height 46
click at [880, 485] on button "Safe" at bounding box center [887, 492] width 14 height 14
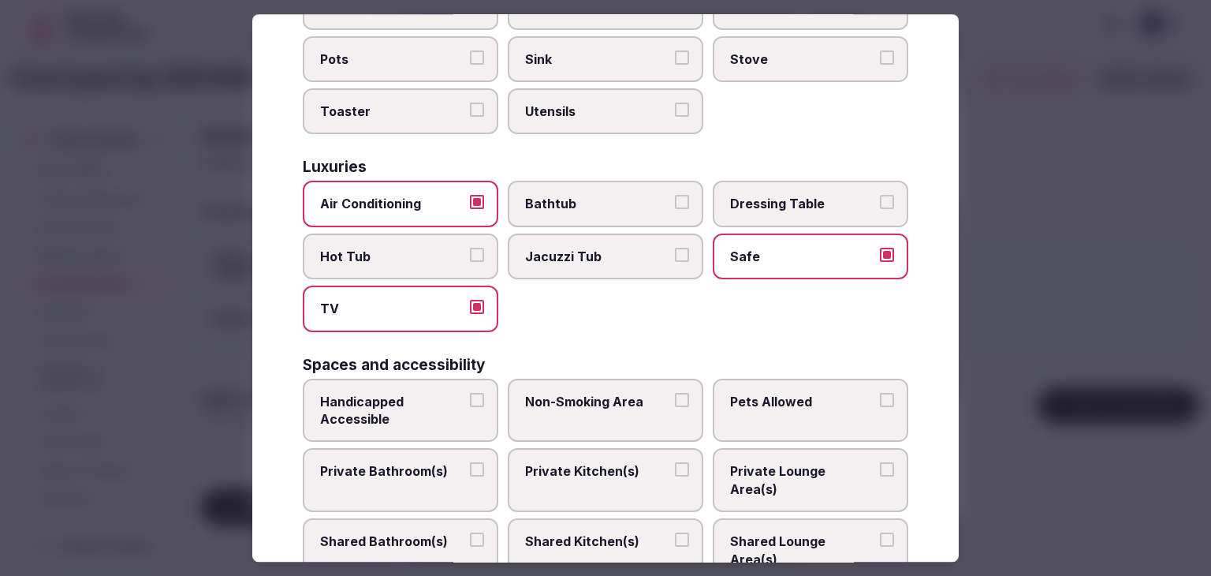
scroll to position [789, 0]
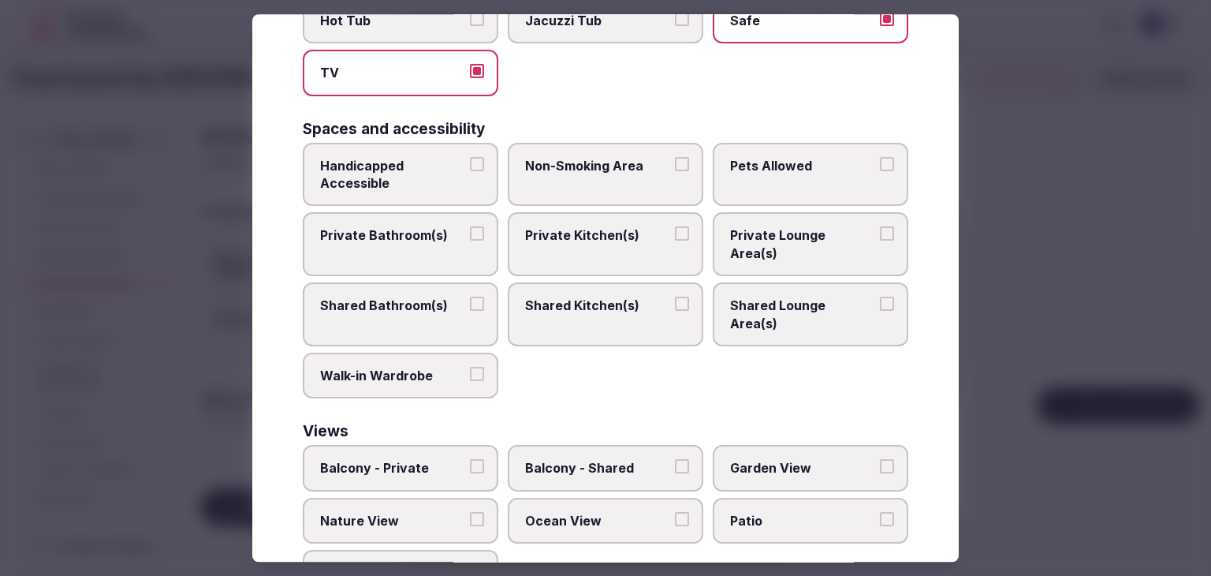
click at [375, 227] on span "Private Bathroom(s)" at bounding box center [392, 235] width 145 height 17
click at [470, 227] on button "Private Bathroom(s)" at bounding box center [477, 234] width 14 height 14
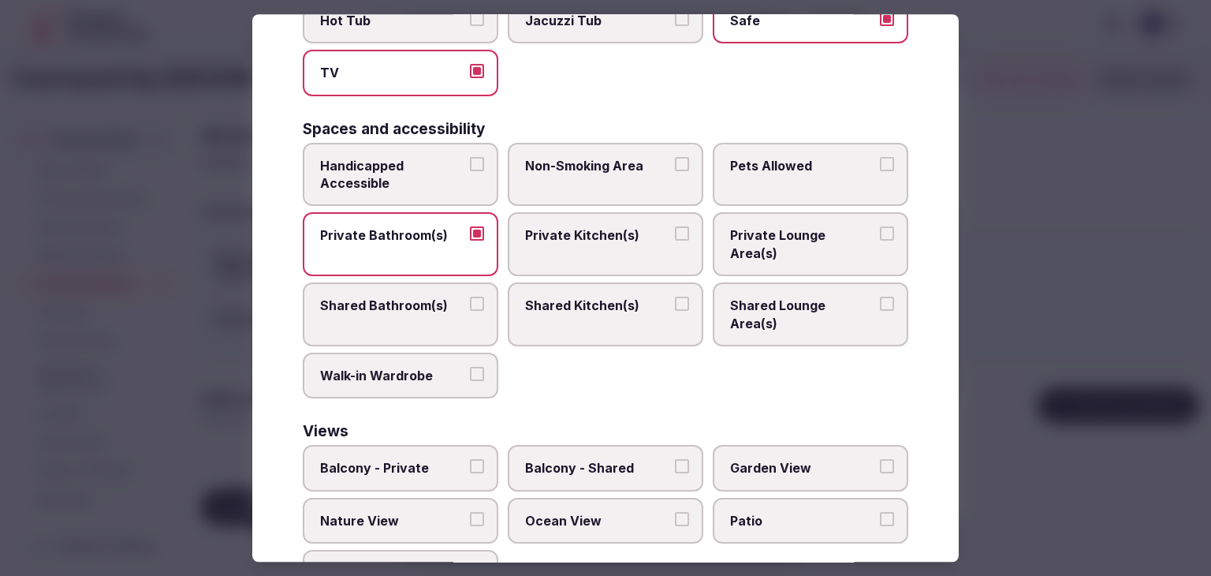
click at [435, 158] on span "Handicapped Accessible" at bounding box center [392, 174] width 145 height 35
click at [470, 158] on button "Handicapped Accessible" at bounding box center [477, 164] width 14 height 14
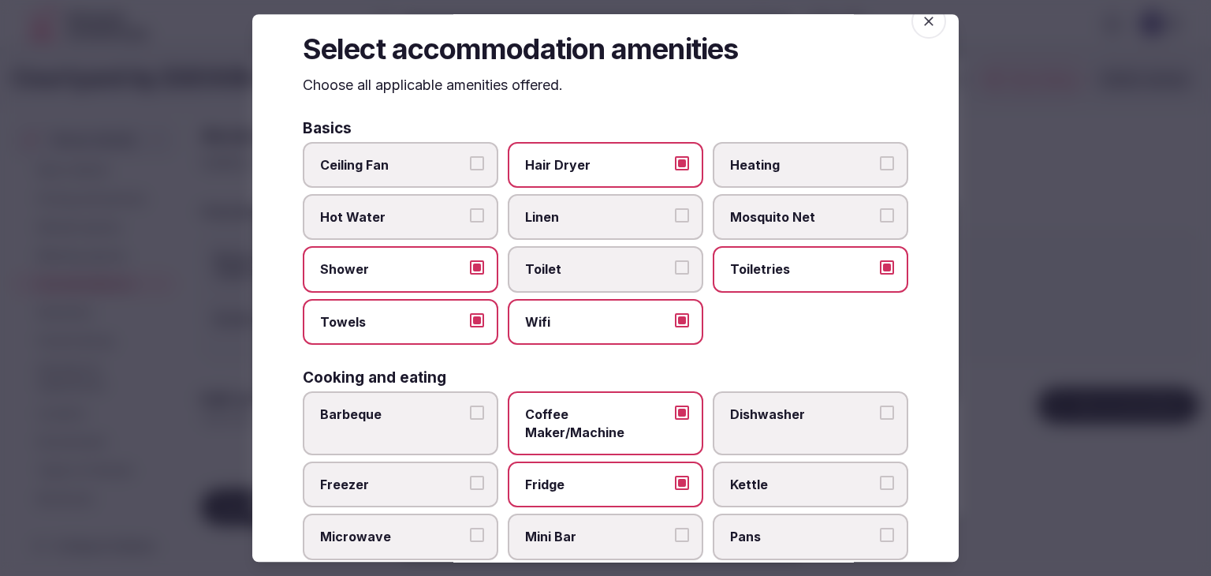
scroll to position [0, 0]
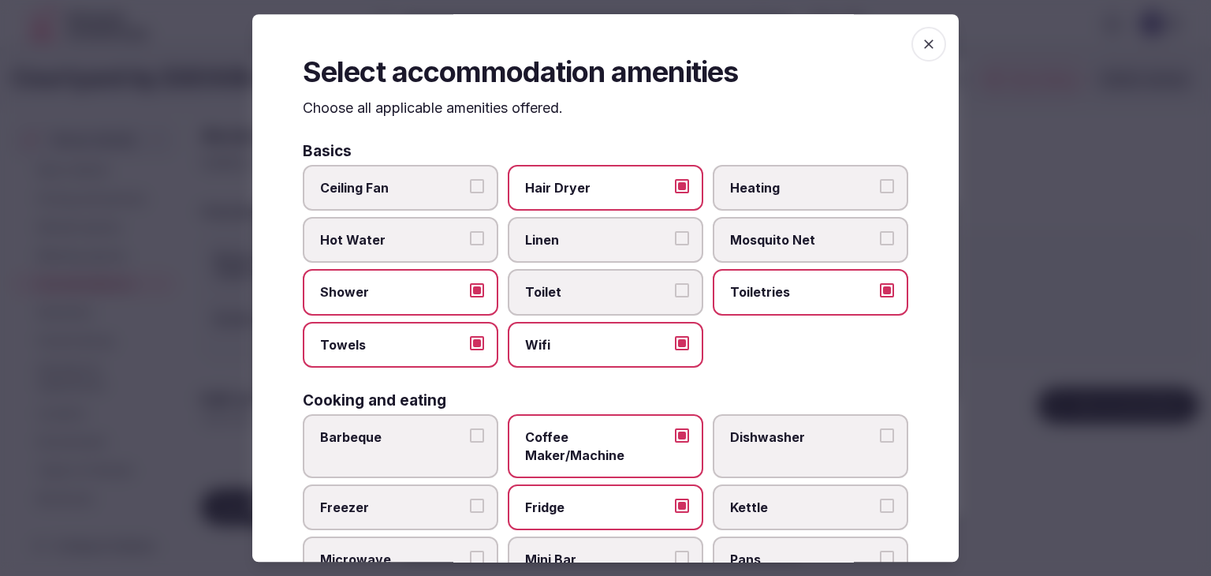
click at [921, 45] on icon "button" at bounding box center [929, 44] width 16 height 16
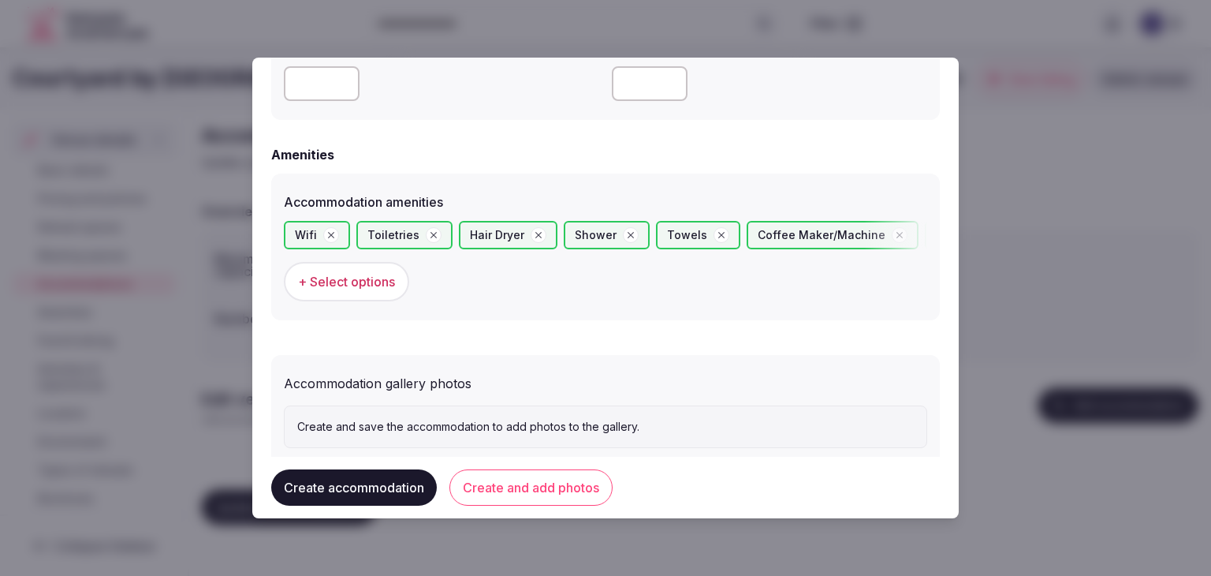
click at [574, 492] on button "Create and add photos" at bounding box center [531, 487] width 163 height 36
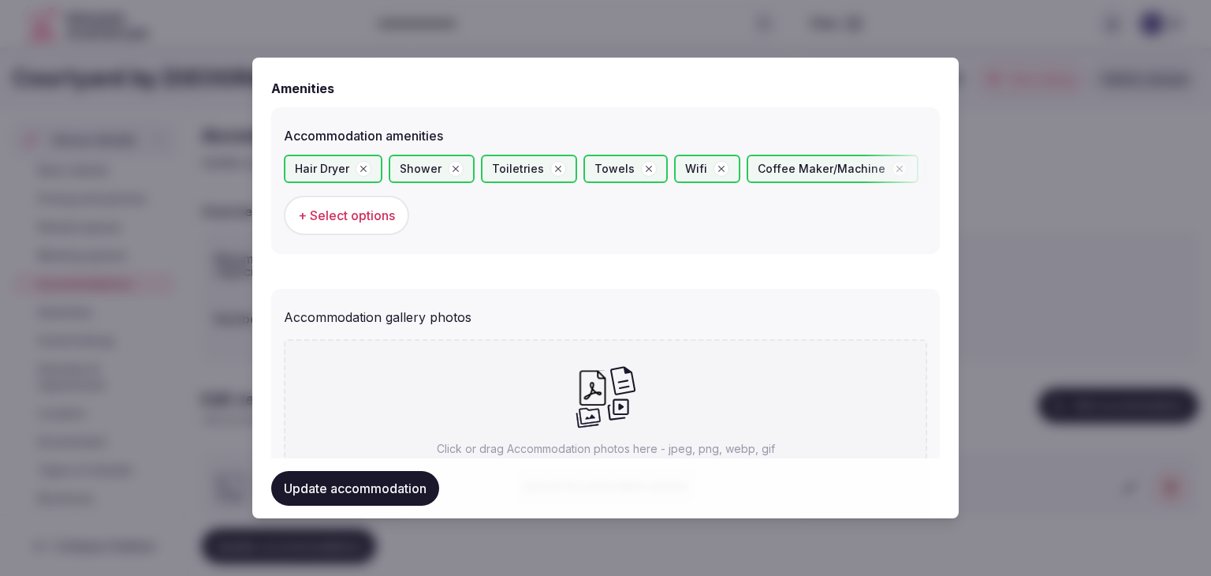
scroll to position [1618, 0]
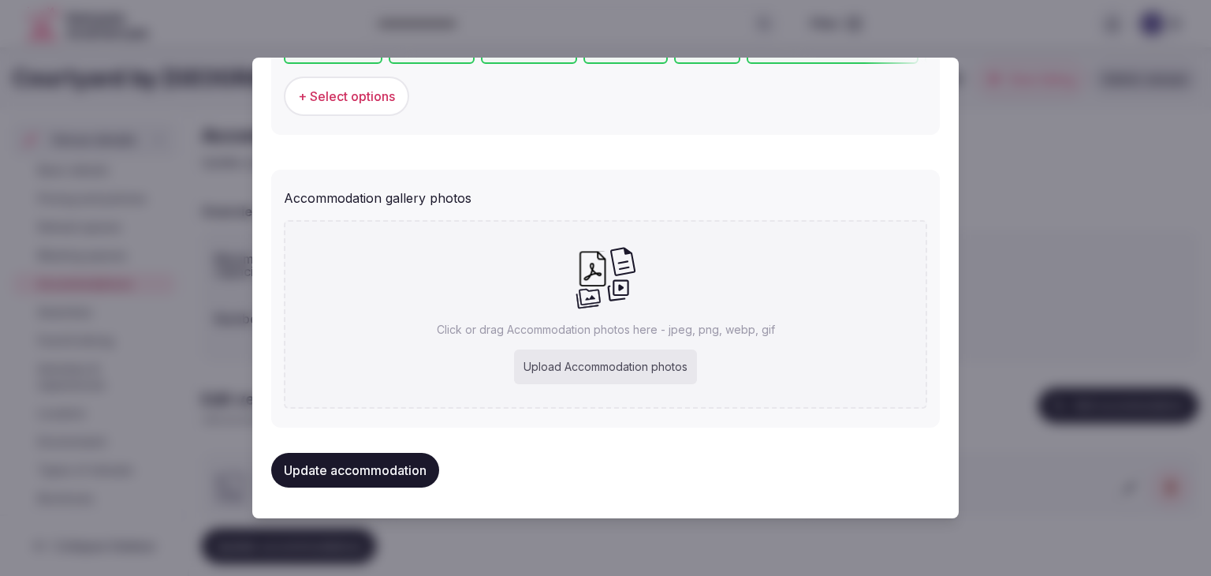
click at [636, 323] on p "Click or drag Accommodation photos here - jpeg, png, webp, gif" at bounding box center [606, 330] width 338 height 16
type input "**********"
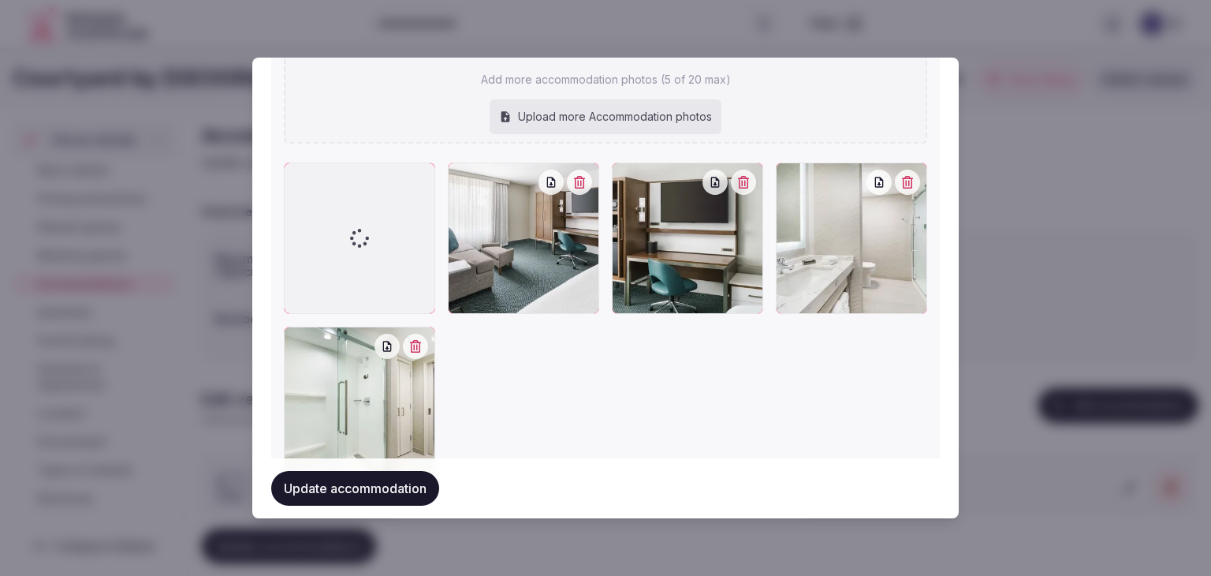
scroll to position [1854, 0]
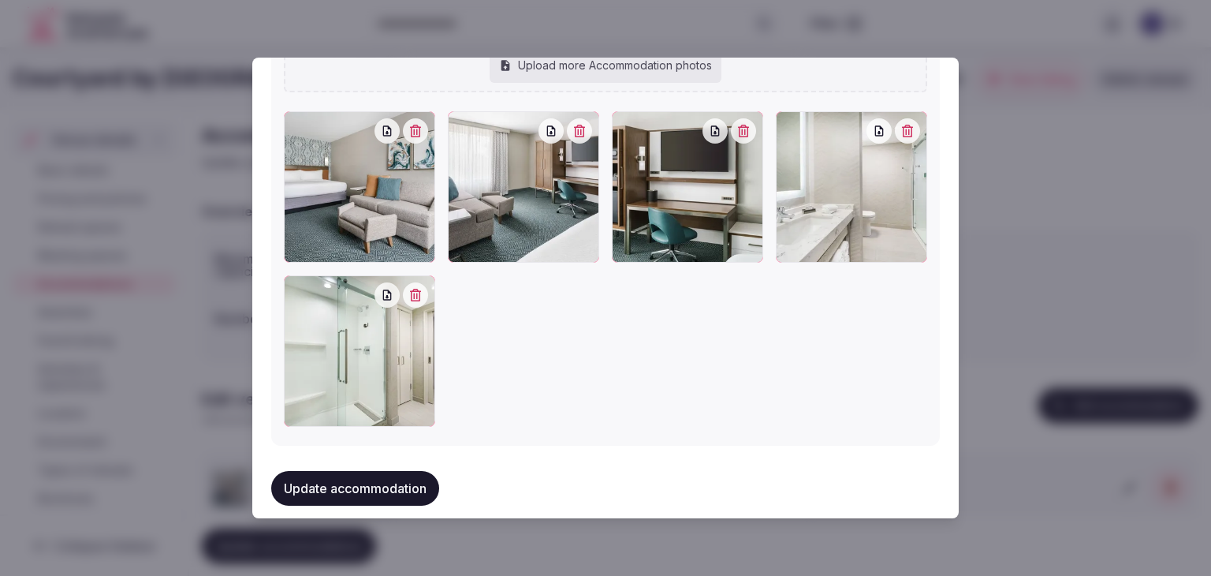
drag, startPoint x: 430, startPoint y: 473, endPoint x: 429, endPoint y: 483, distance: 10.3
click at [430, 474] on button "Update accommodation" at bounding box center [355, 488] width 168 height 35
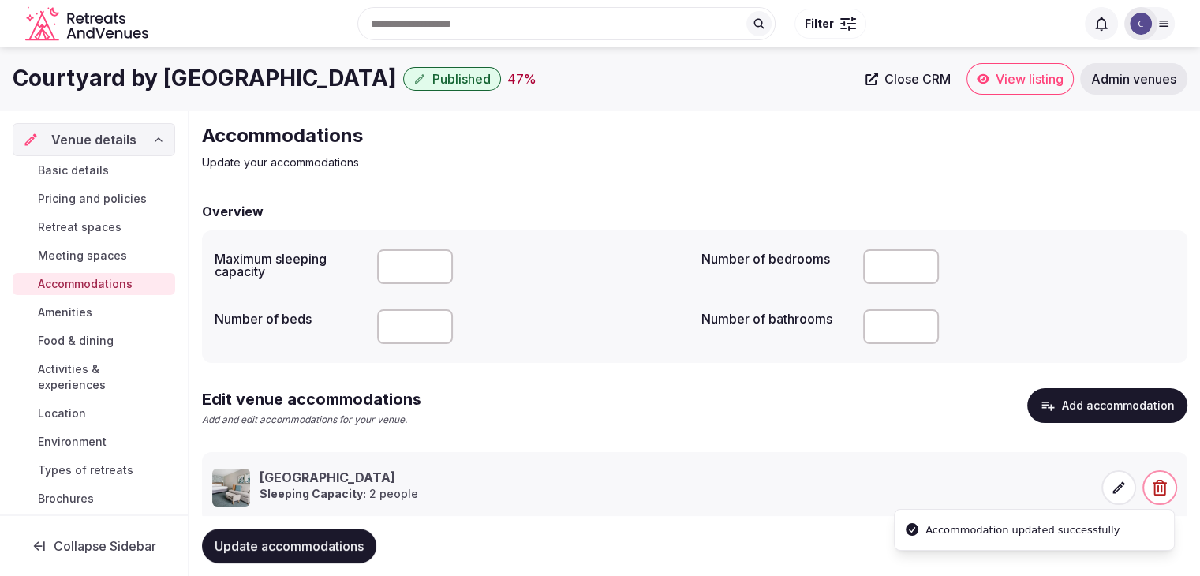
click at [338, 545] on span "Update accommodations" at bounding box center [289, 546] width 149 height 16
click at [72, 313] on span "Amenities" at bounding box center [65, 312] width 54 height 16
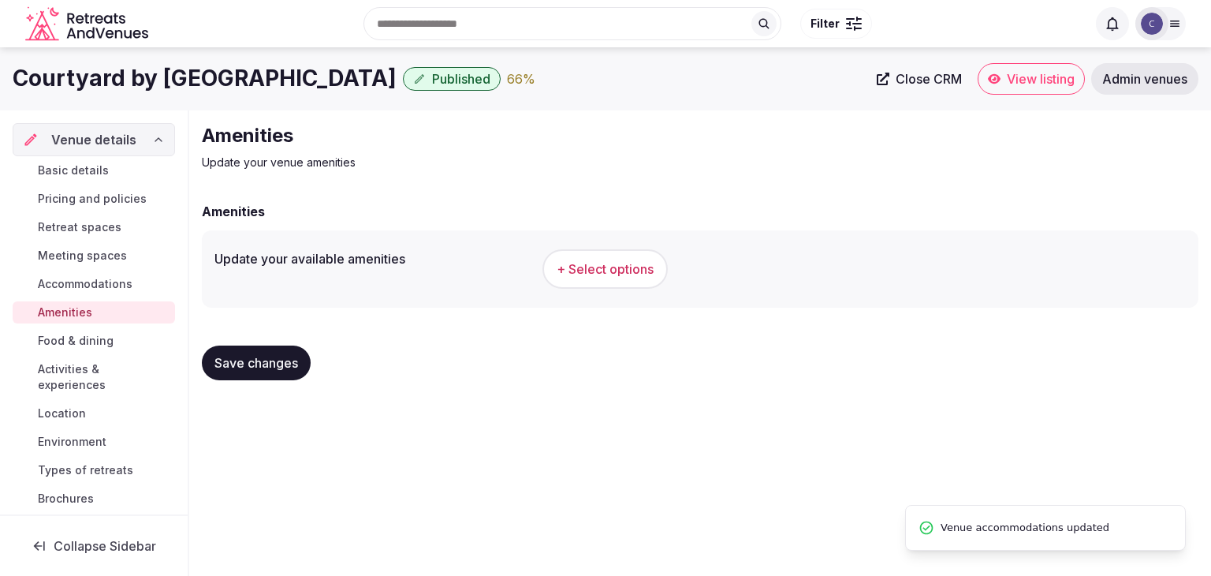
click at [608, 261] on span "+ Select options" at bounding box center [605, 268] width 97 height 17
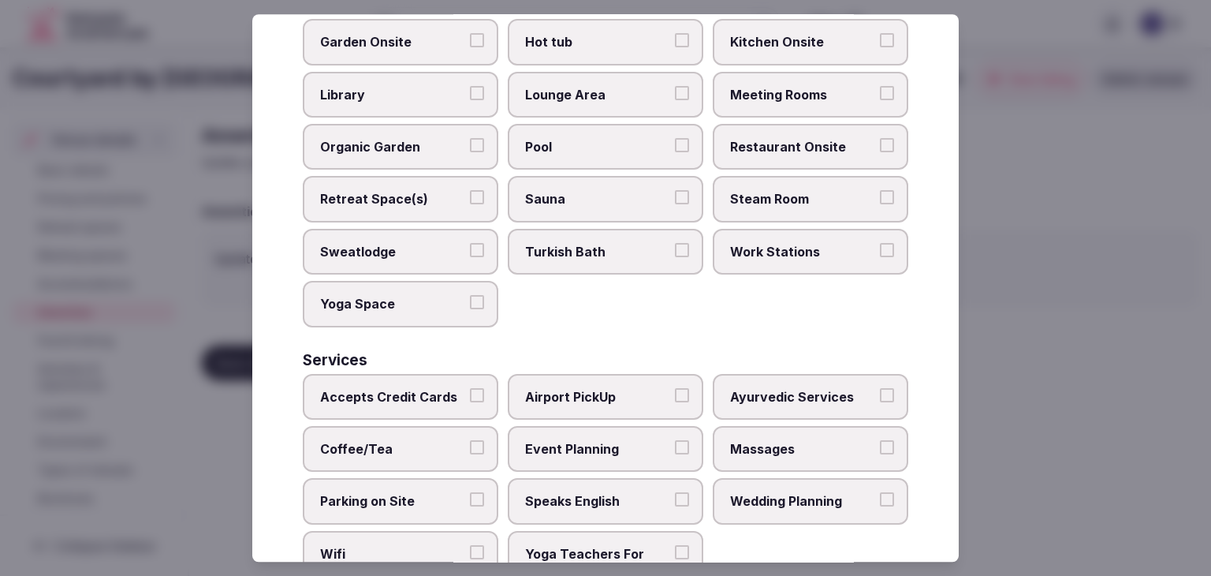
scroll to position [849, 0]
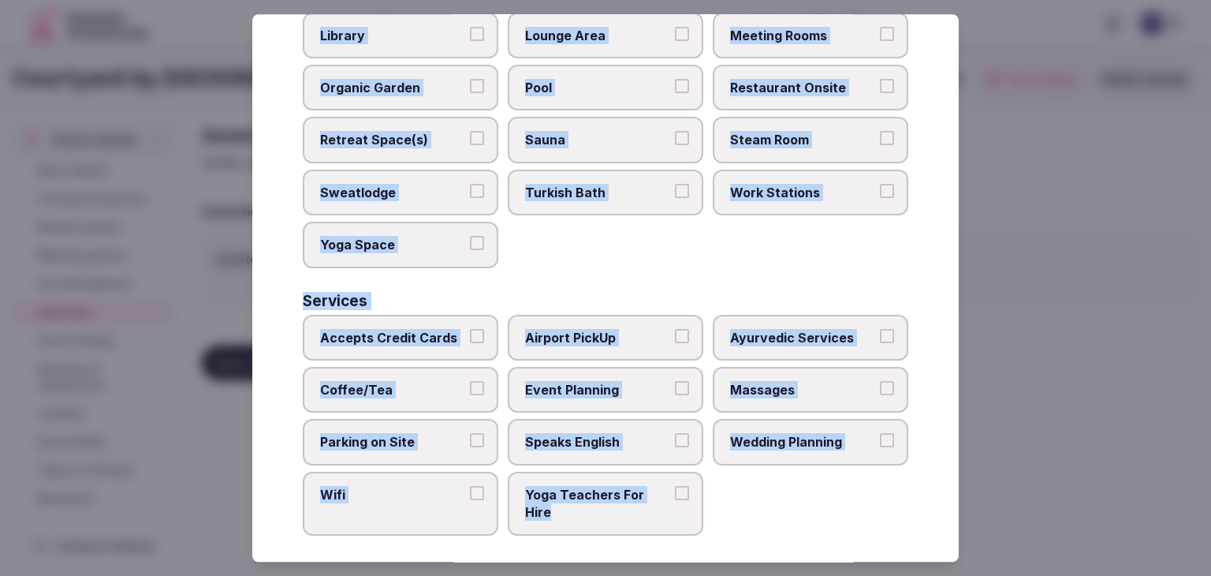
drag, startPoint x: 290, startPoint y: 104, endPoint x: 665, endPoint y: 539, distance: 574.4
click at [665, 539] on div "Select your venue amenities Choose all applicable amenities offered. Activities…" at bounding box center [605, 287] width 707 height 547
copy div "Choose all applicable amenities offered. Activities Bicycles Camping Allowed On…"
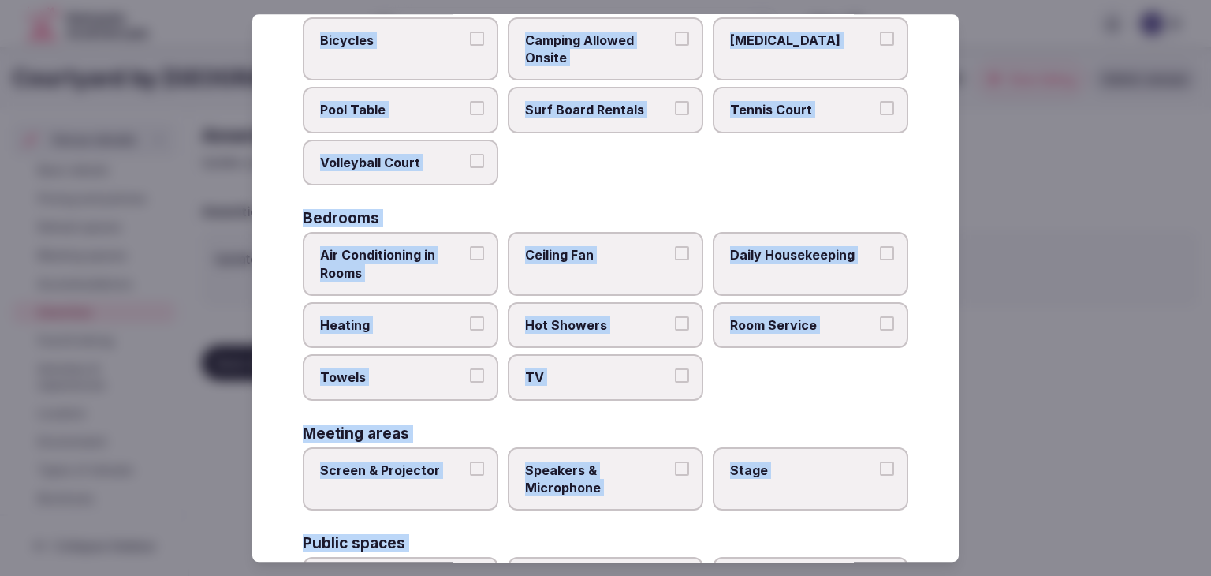
scroll to position [140, 0]
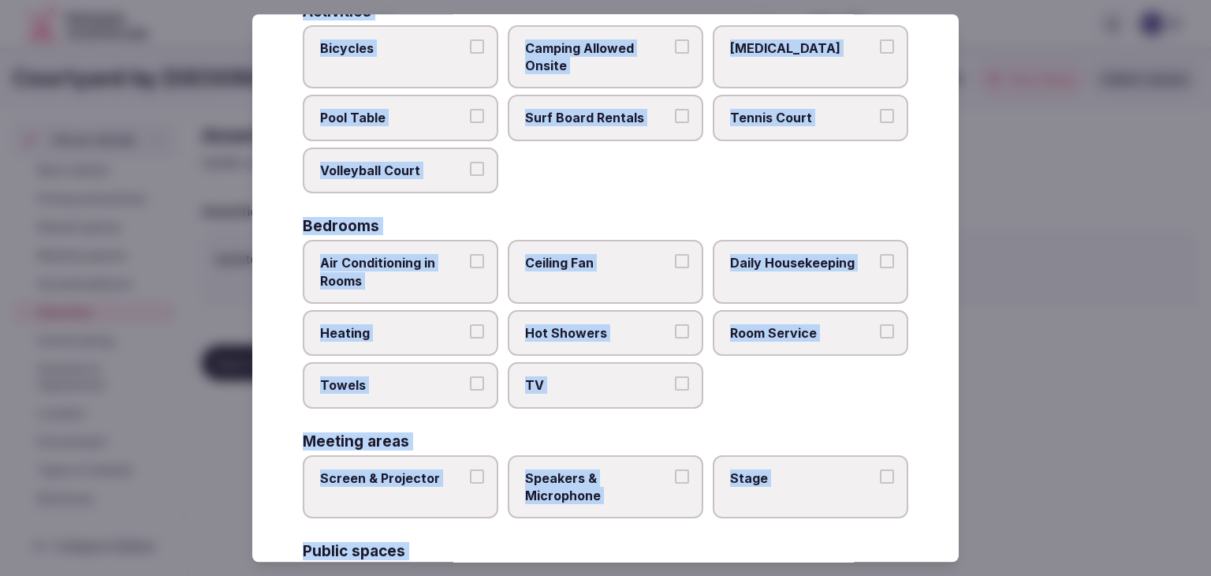
click at [413, 281] on span "Air Conditioning in Rooms" at bounding box center [392, 271] width 145 height 35
click at [470, 268] on button "Air Conditioning in Rooms" at bounding box center [477, 261] width 14 height 14
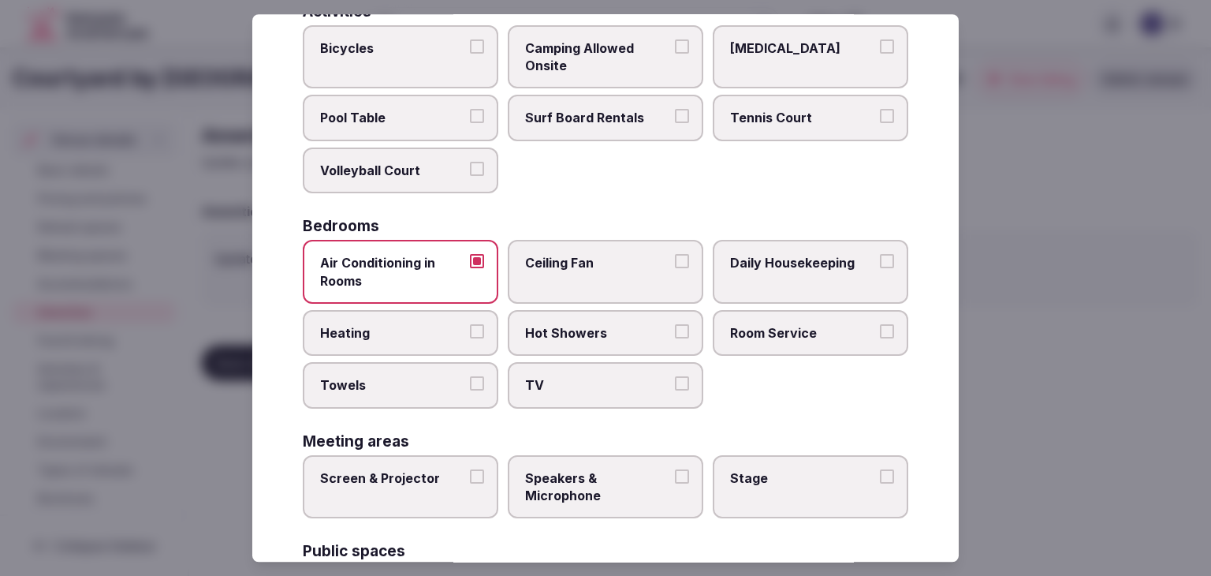
click at [416, 351] on label "Heating" at bounding box center [401, 333] width 196 height 46
click at [470, 338] on button "Heating" at bounding box center [477, 331] width 14 height 14
click at [808, 262] on span "Daily Housekeeping" at bounding box center [802, 262] width 145 height 17
click at [880, 262] on button "Daily Housekeeping" at bounding box center [887, 261] width 14 height 14
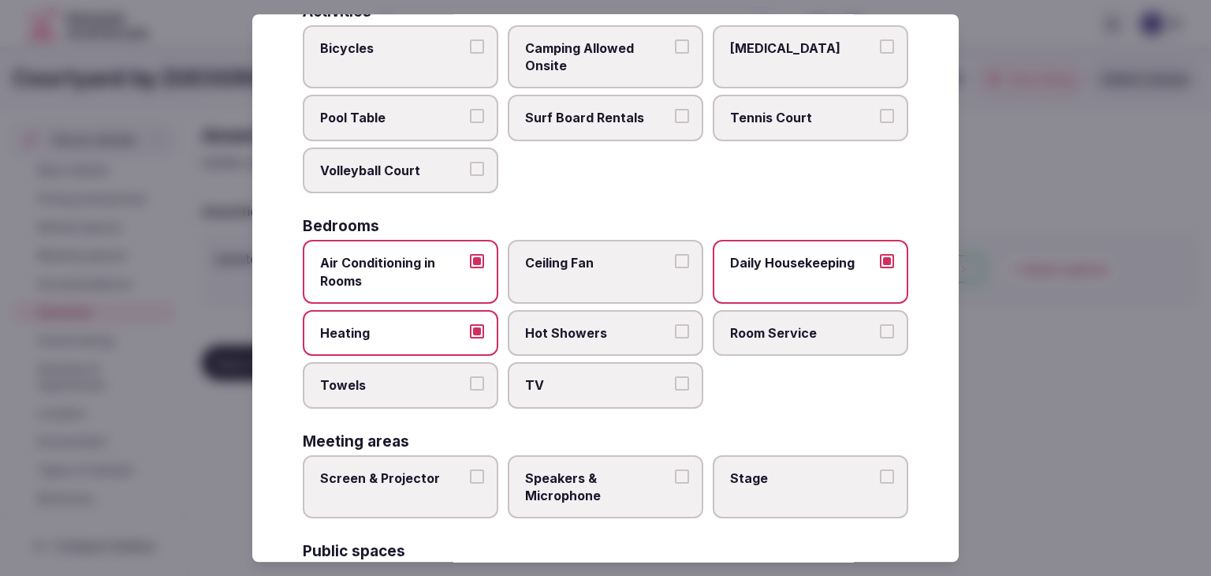
click at [600, 328] on span "Hot Showers" at bounding box center [597, 332] width 145 height 17
click at [675, 328] on button "Hot Showers" at bounding box center [682, 331] width 14 height 14
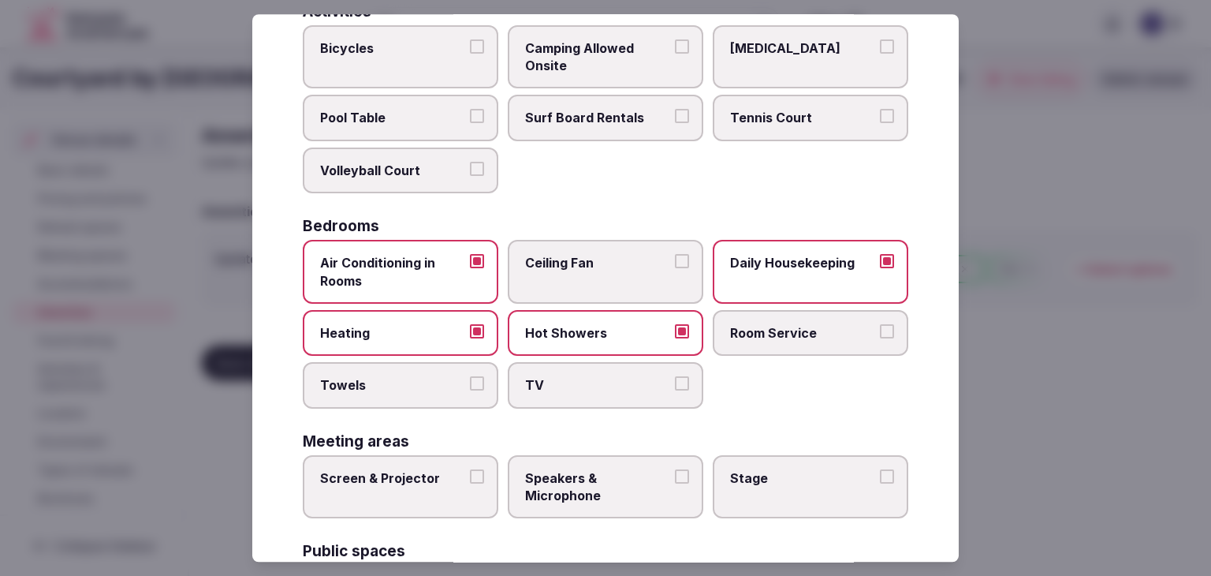
click at [365, 383] on span "Towels" at bounding box center [392, 385] width 145 height 17
click at [470, 383] on button "Towels" at bounding box center [477, 384] width 14 height 14
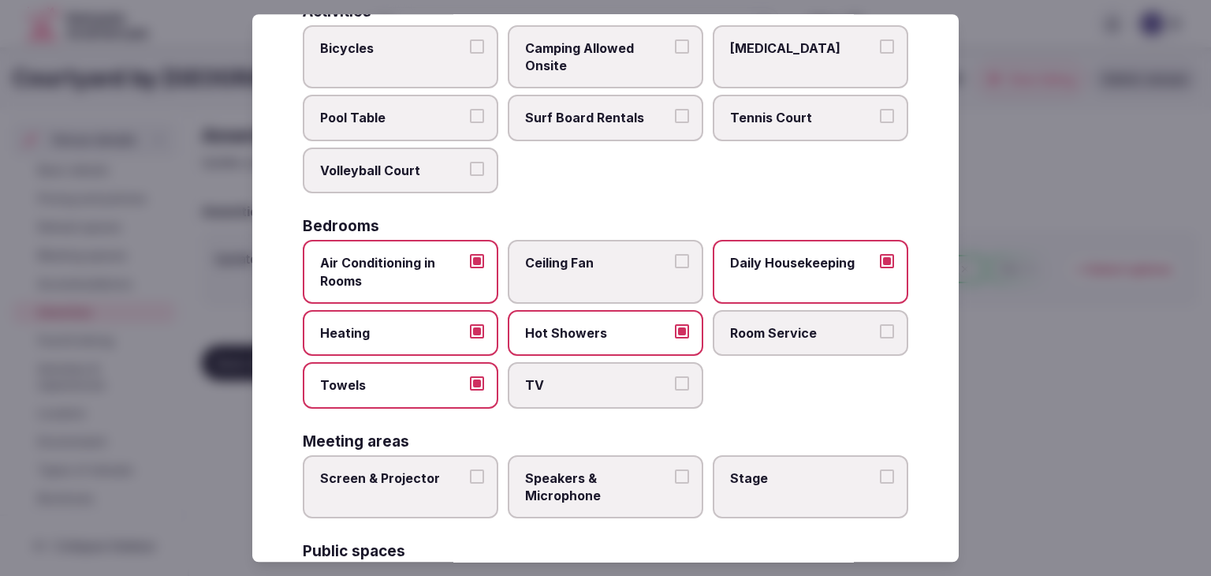
click at [525, 383] on span "TV" at bounding box center [597, 385] width 145 height 17
click at [675, 383] on button "TV" at bounding box center [682, 384] width 14 height 14
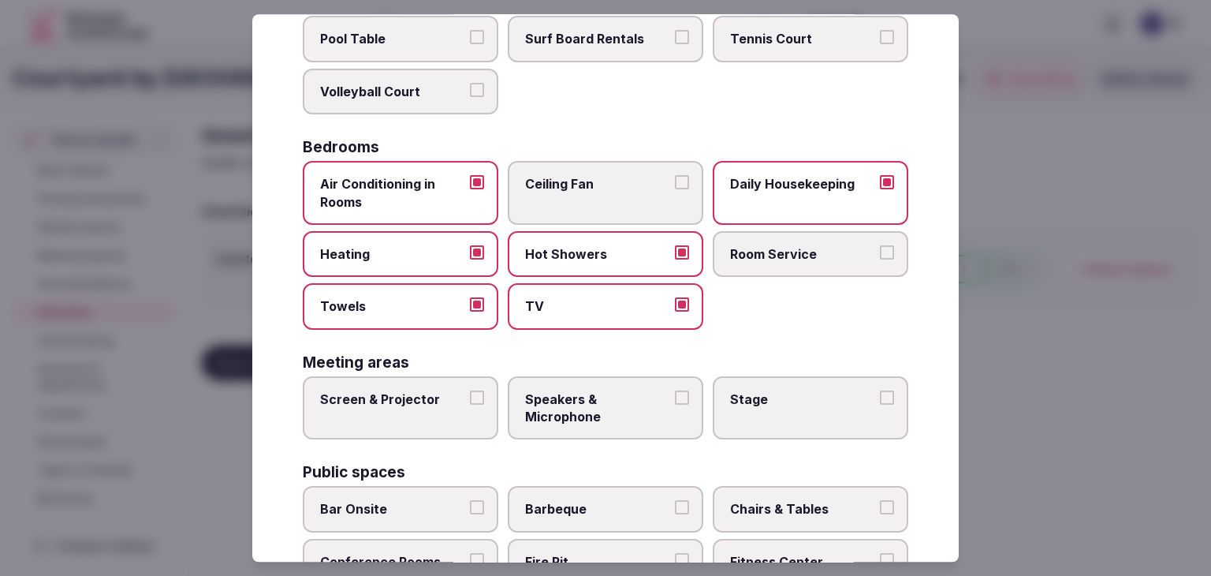
scroll to position [297, 0]
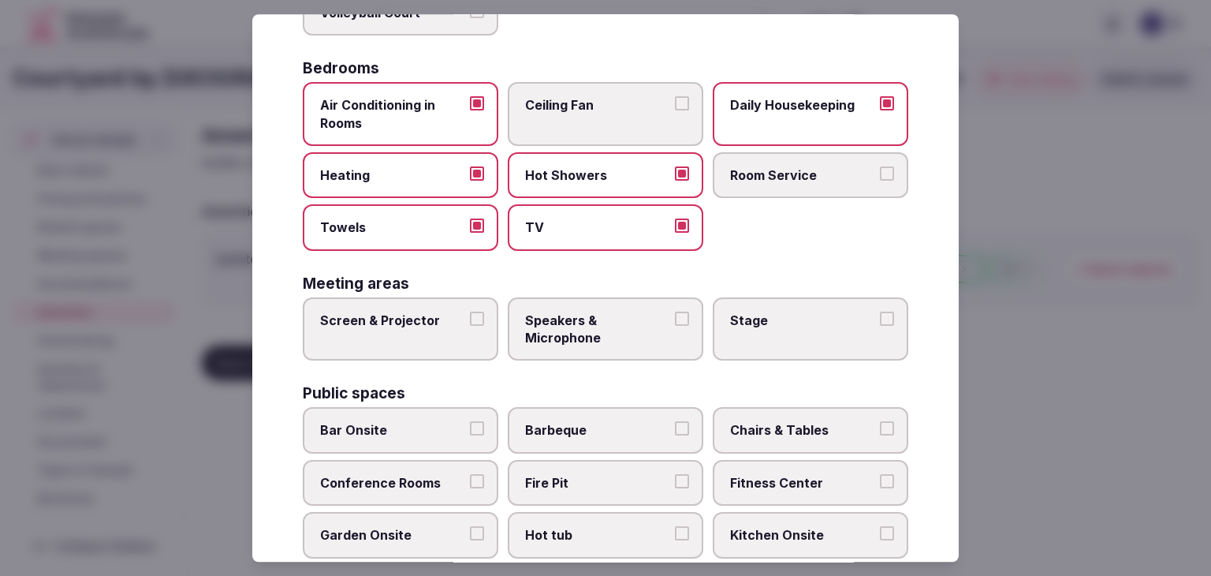
click at [403, 326] on label "Screen & Projector" at bounding box center [401, 329] width 196 height 64
click at [470, 326] on button "Screen & Projector" at bounding box center [477, 319] width 14 height 14
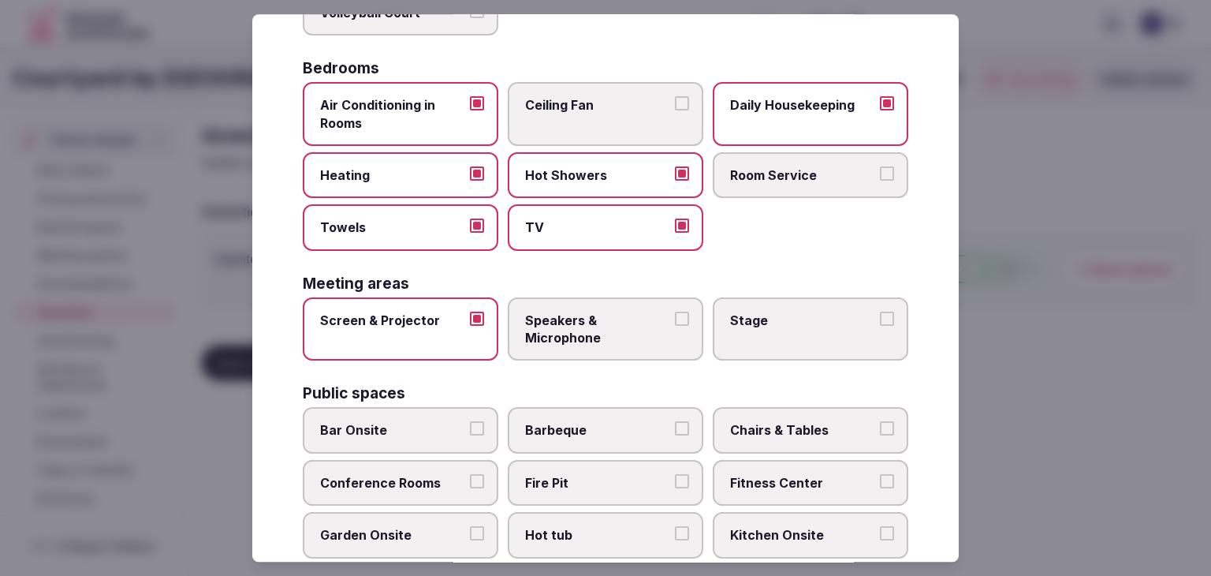
click at [600, 325] on span "Speakers & Microphone" at bounding box center [597, 329] width 145 height 35
click at [675, 325] on button "Speakers & Microphone" at bounding box center [682, 319] width 14 height 14
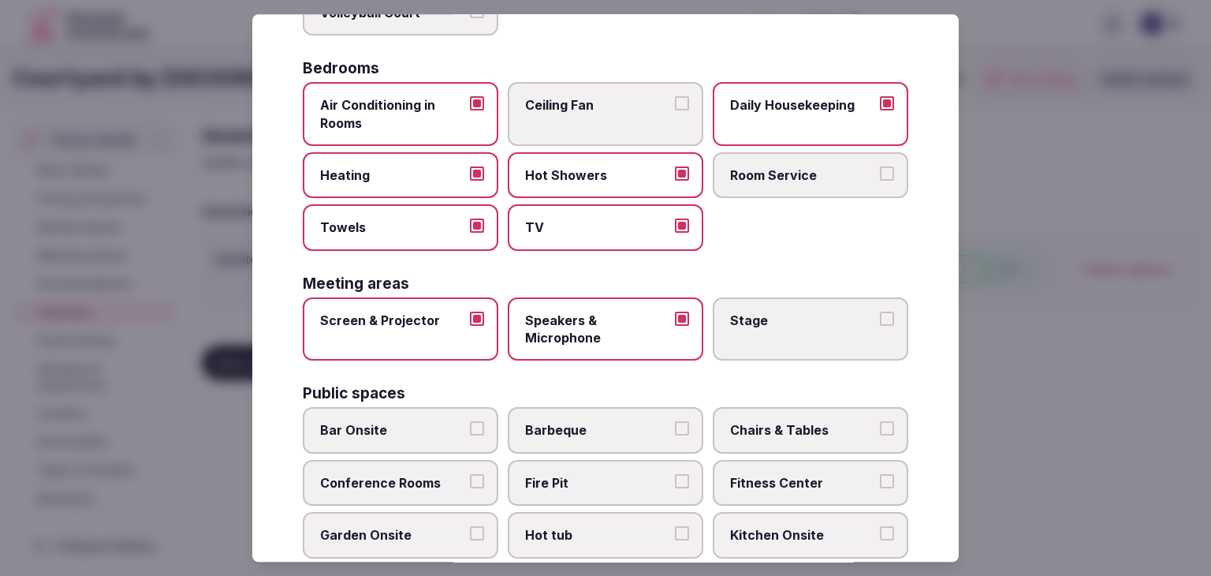
click at [713, 316] on label "Stage" at bounding box center [811, 329] width 196 height 64
click at [880, 316] on button "Stage" at bounding box center [887, 319] width 14 height 14
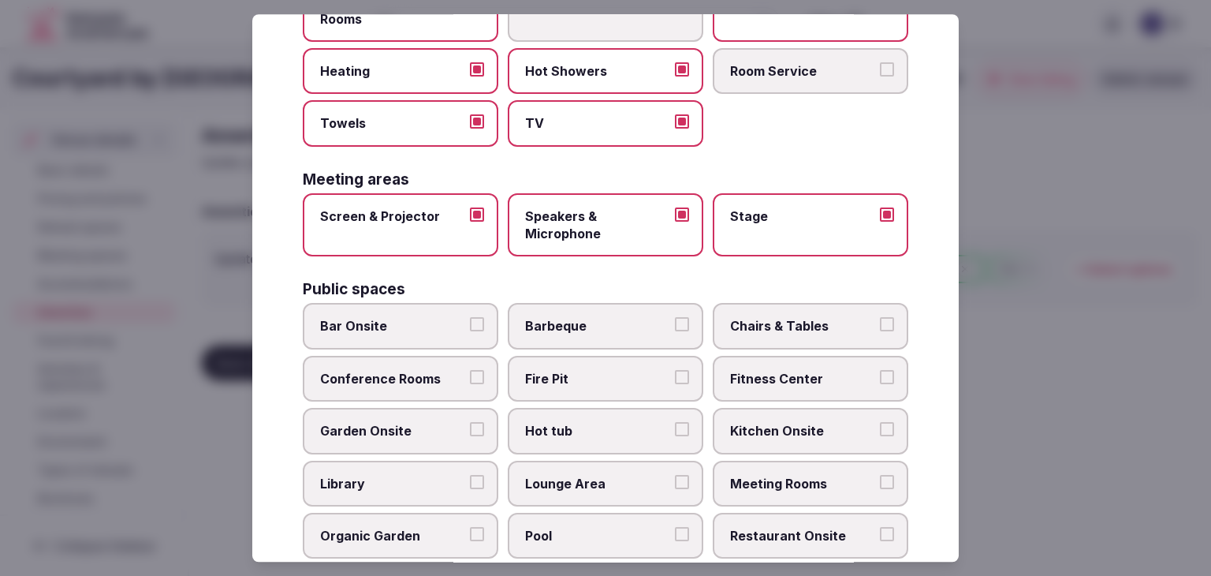
scroll to position [455, 0]
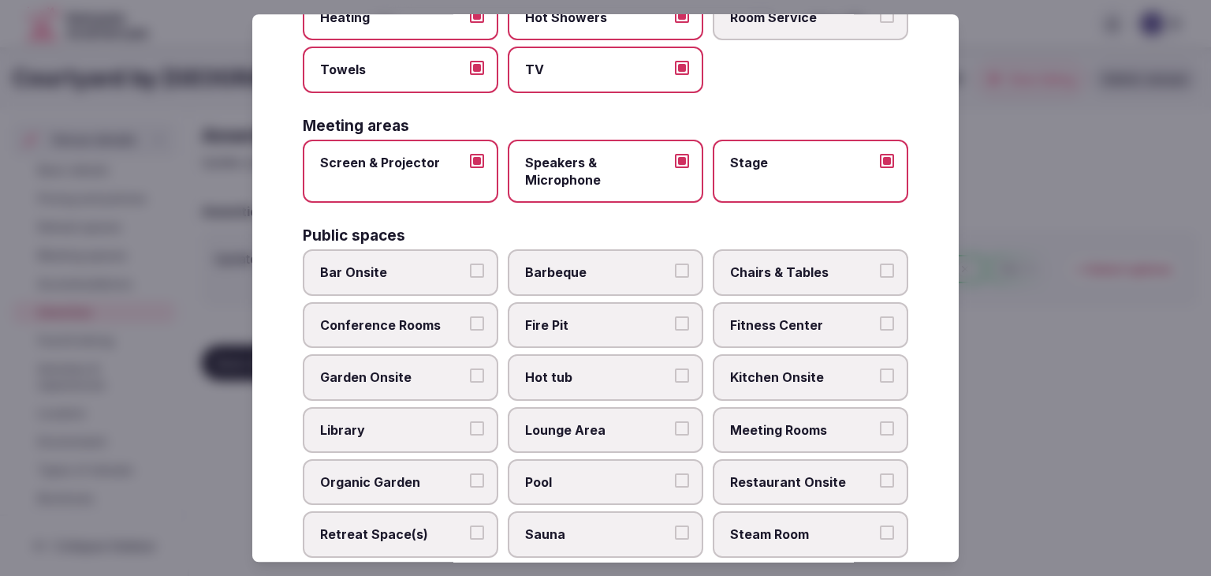
click at [439, 252] on label "Bar Onsite" at bounding box center [401, 273] width 196 height 46
click at [470, 264] on button "Bar Onsite" at bounding box center [477, 271] width 14 height 14
click at [435, 342] on div "Bar Onsite Barbeque Chairs & Tables Conference Rooms Fire Pit Fitness Center Ga…" at bounding box center [606, 456] width 606 height 413
click at [819, 271] on span "Chairs & Tables" at bounding box center [802, 272] width 145 height 17
click at [880, 271] on button "Chairs & Tables" at bounding box center [887, 271] width 14 height 14
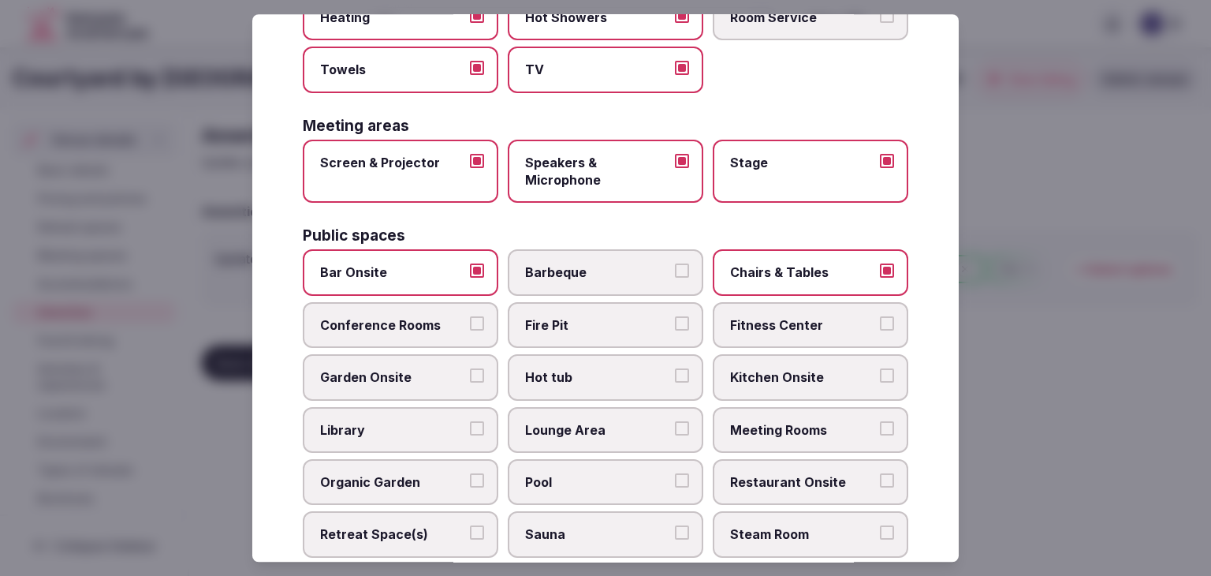
click at [807, 318] on span "Fitness Center" at bounding box center [802, 324] width 145 height 17
click at [880, 318] on button "Fitness Center" at bounding box center [887, 323] width 14 height 14
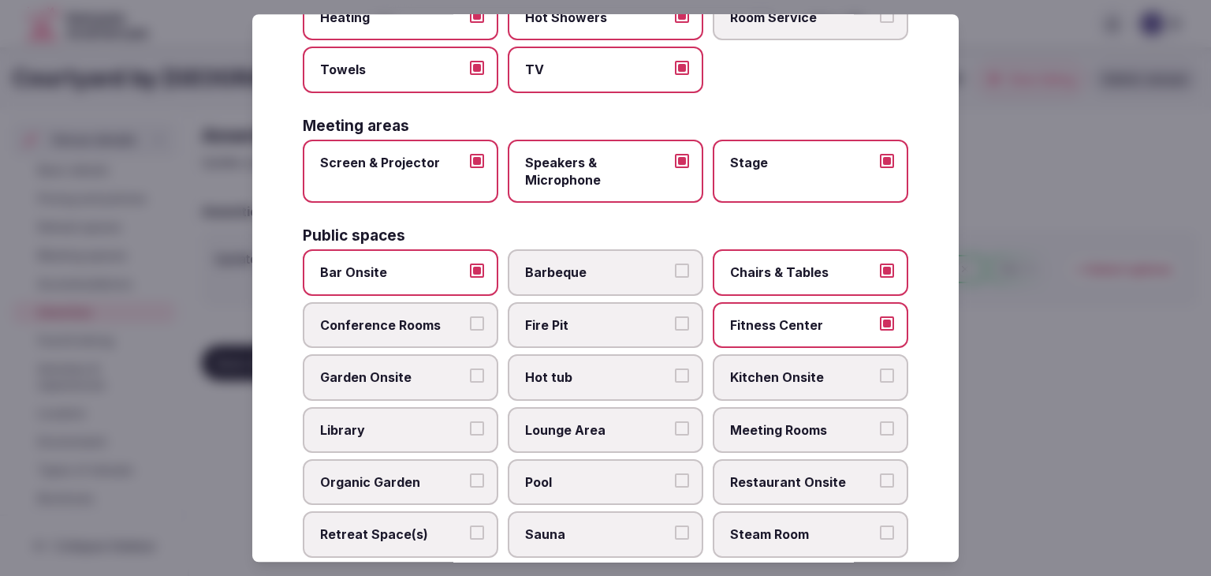
click at [794, 421] on span "Meeting Rooms" at bounding box center [802, 429] width 145 height 17
click at [880, 421] on button "Meeting Rooms" at bounding box center [887, 428] width 14 height 14
click at [792, 473] on span "Restaurant Onsite" at bounding box center [802, 481] width 145 height 17
click at [880, 473] on button "Restaurant Onsite" at bounding box center [887, 480] width 14 height 14
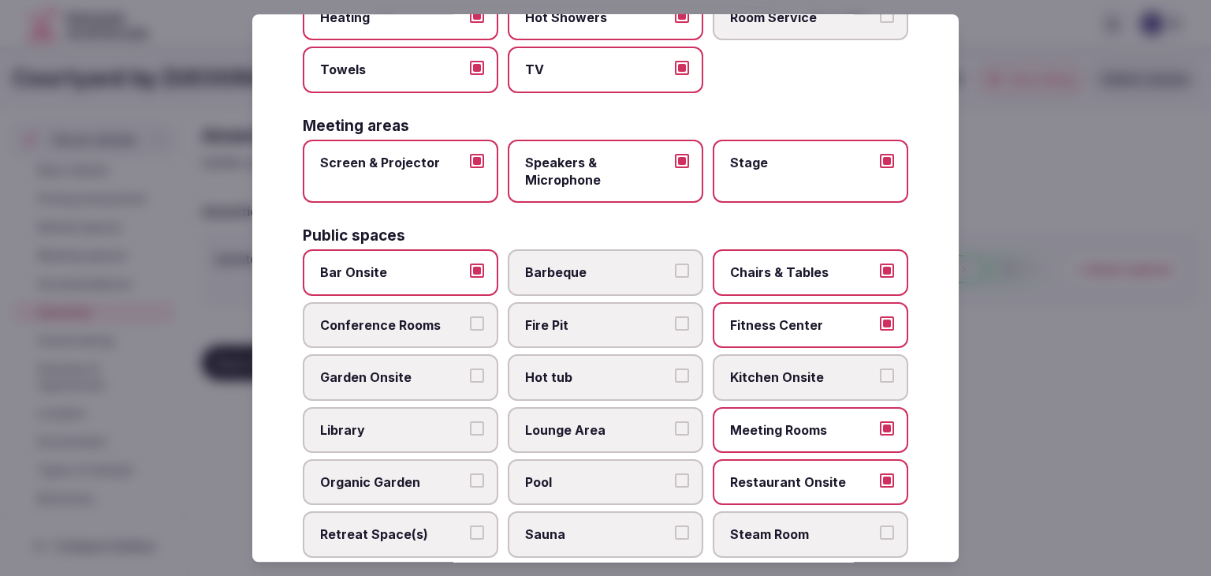
drag, startPoint x: 660, startPoint y: 427, endPoint x: 644, endPoint y: 488, distance: 63.0
click at [659, 427] on span "Lounge Area" at bounding box center [597, 429] width 145 height 17
click at [675, 427] on button "Lounge Area" at bounding box center [682, 428] width 14 height 14
drag, startPoint x: 641, startPoint y: 490, endPoint x: 795, endPoint y: 120, distance: 400.6
click at [640, 490] on label "Pool" at bounding box center [606, 482] width 196 height 46
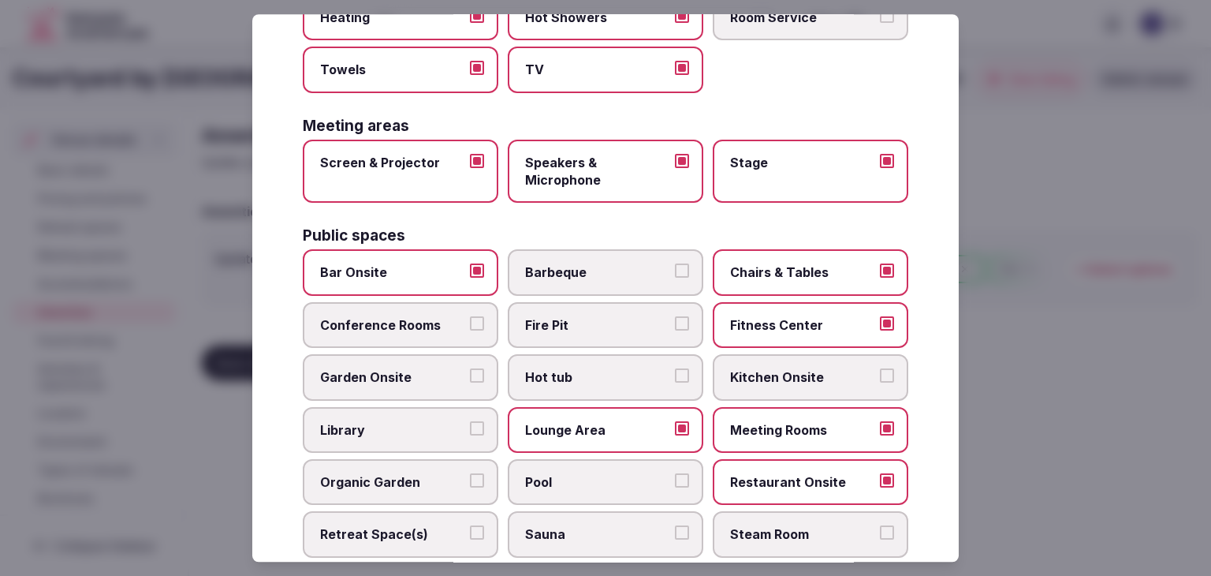
click at [675, 487] on button "Pool" at bounding box center [682, 480] width 14 height 14
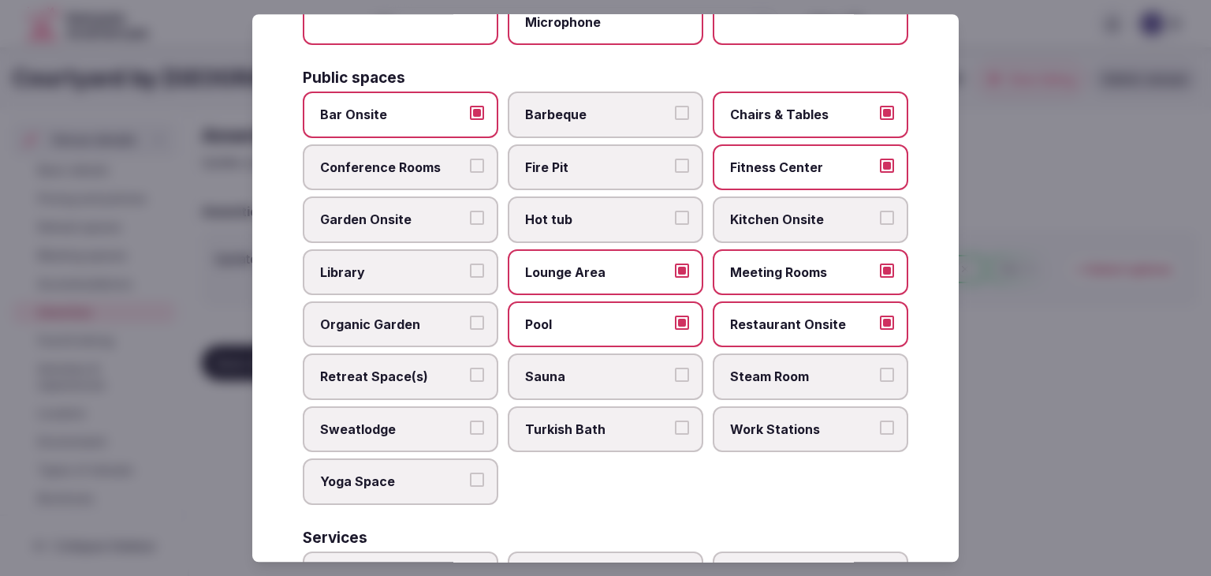
click at [407, 368] on span "Retreat Space(s)" at bounding box center [392, 376] width 145 height 17
click at [470, 368] on button "Retreat Space(s)" at bounding box center [477, 375] width 14 height 14
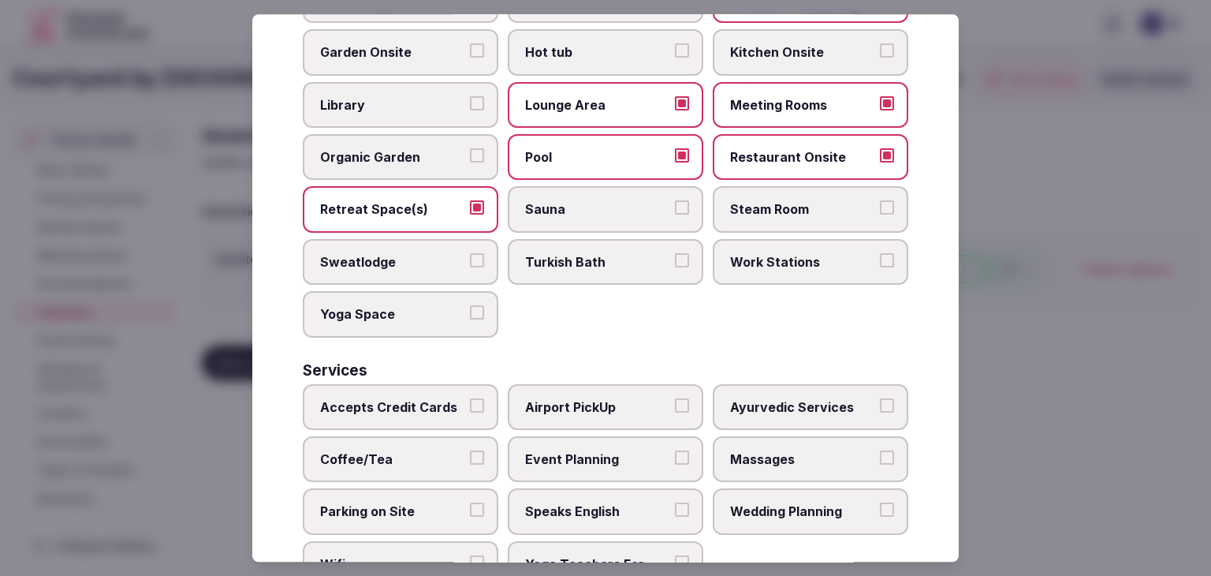
scroll to position [849, 0]
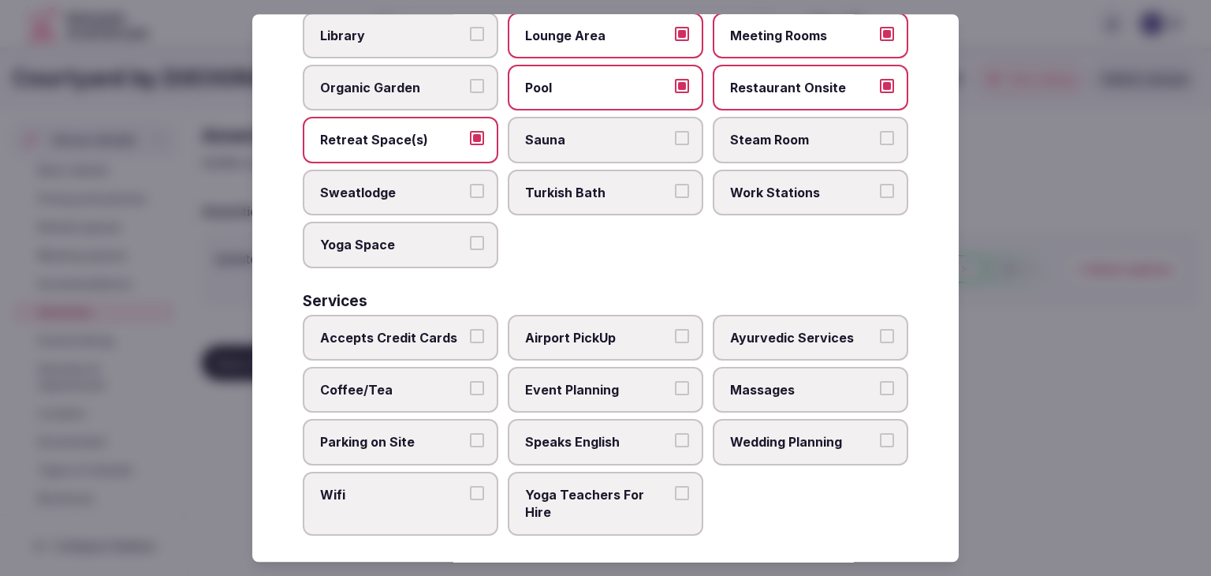
drag, startPoint x: 430, startPoint y: 337, endPoint x: 429, endPoint y: 373, distance: 36.3
click at [430, 338] on label "Accepts Credit Cards" at bounding box center [401, 338] width 196 height 46
click at [470, 338] on button "Accepts Credit Cards" at bounding box center [477, 336] width 14 height 14
click at [429, 381] on span "Coffee/Tea" at bounding box center [392, 389] width 145 height 17
click at [470, 381] on button "Coffee/Tea" at bounding box center [477, 388] width 14 height 14
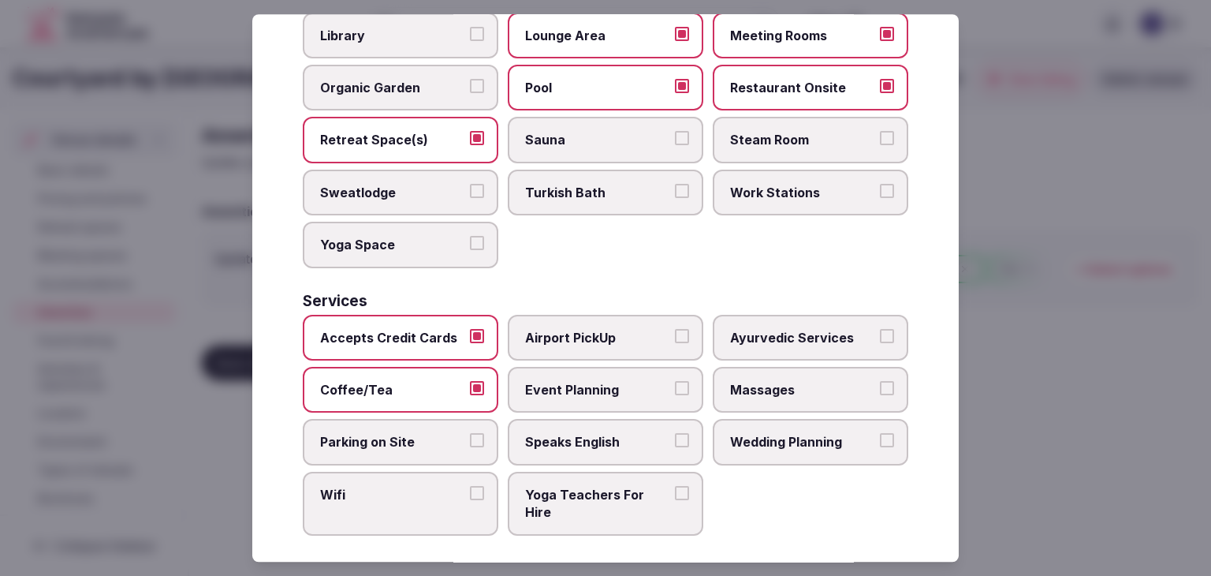
drag, startPoint x: 424, startPoint y: 439, endPoint x: 425, endPoint y: 454, distance: 14.3
click at [424, 442] on label "Parking on Site" at bounding box center [401, 443] width 196 height 46
click at [470, 442] on button "Parking on Site" at bounding box center [477, 441] width 14 height 14
click at [426, 486] on span "Wifi" at bounding box center [392, 494] width 145 height 17
click at [470, 486] on button "Wifi" at bounding box center [477, 493] width 14 height 14
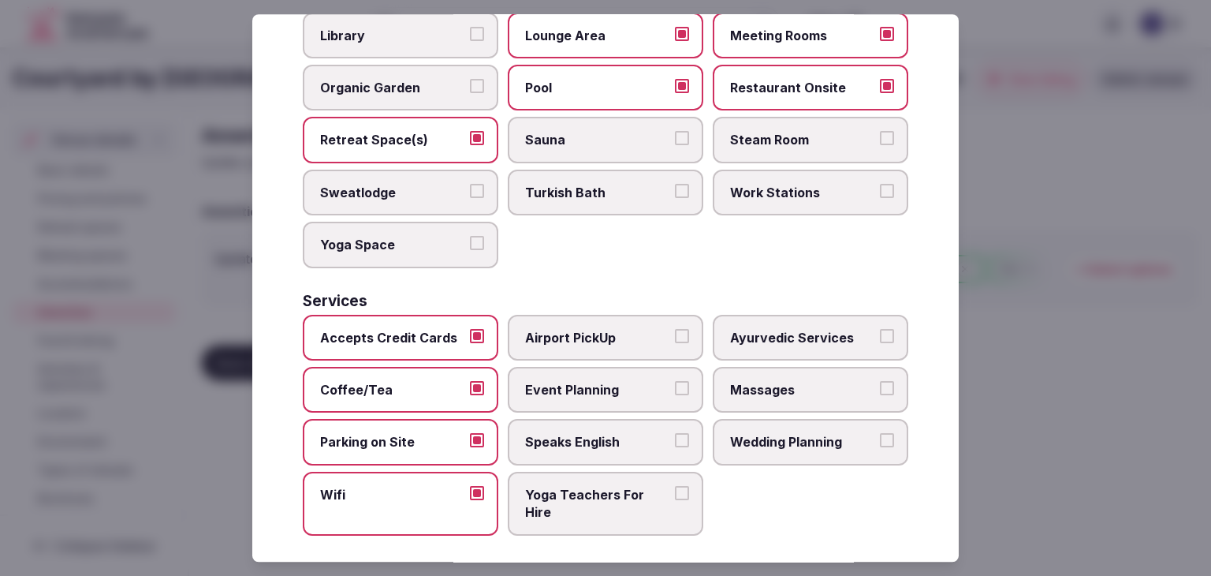
click at [603, 394] on label "Event Planning" at bounding box center [606, 390] width 196 height 46
click at [675, 394] on button "Event Planning" at bounding box center [682, 388] width 14 height 14
click at [603, 441] on label "Speaks English" at bounding box center [606, 443] width 196 height 46
click at [675, 441] on button "Speaks English" at bounding box center [682, 441] width 14 height 14
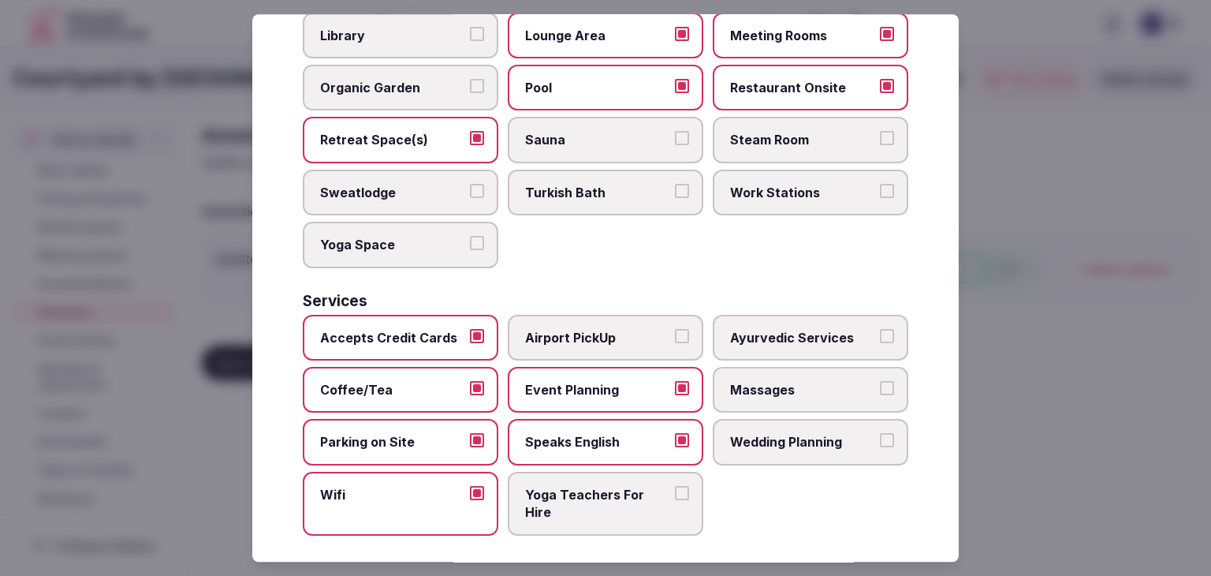
click at [786, 443] on label "Wedding Planning" at bounding box center [811, 443] width 196 height 46
click at [880, 443] on button "Wedding Planning" at bounding box center [887, 441] width 14 height 14
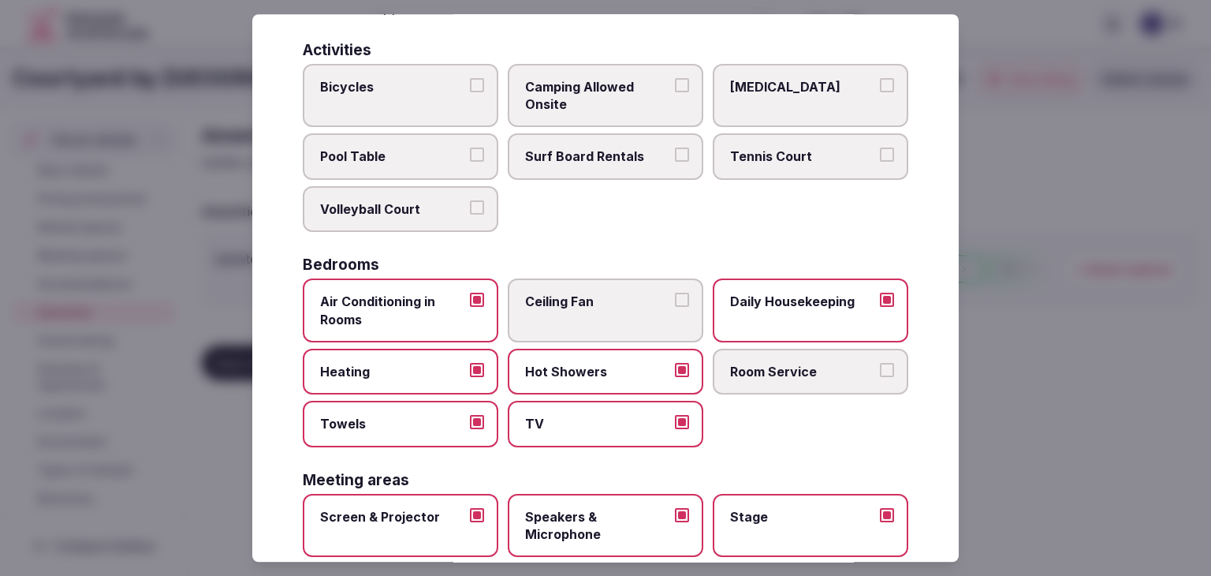
scroll to position [0, 0]
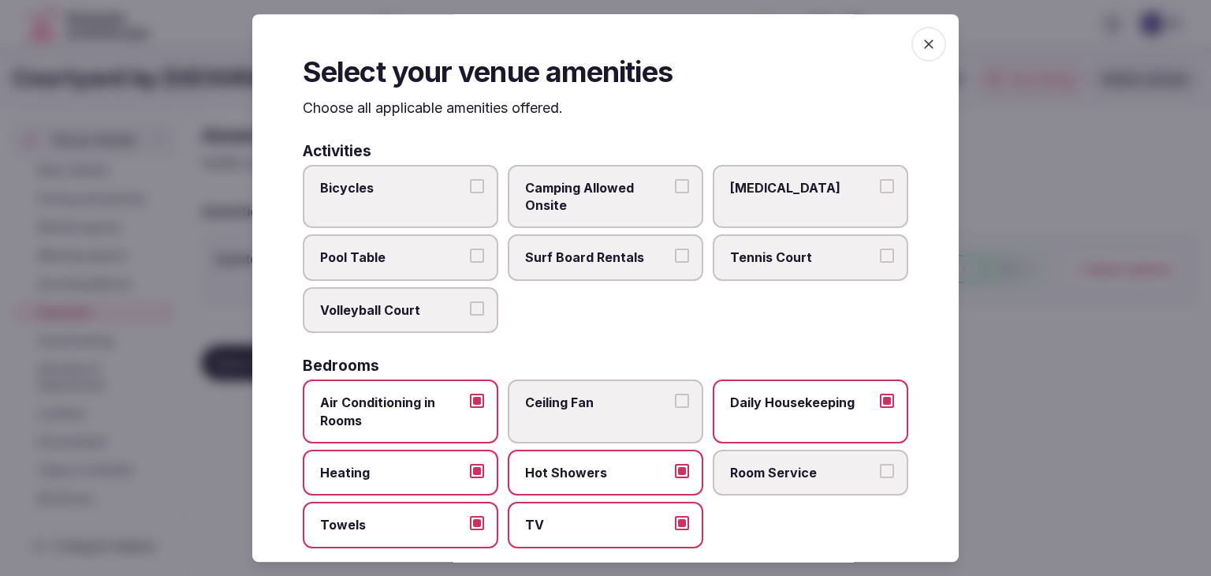
click at [913, 32] on span "button" at bounding box center [929, 44] width 35 height 35
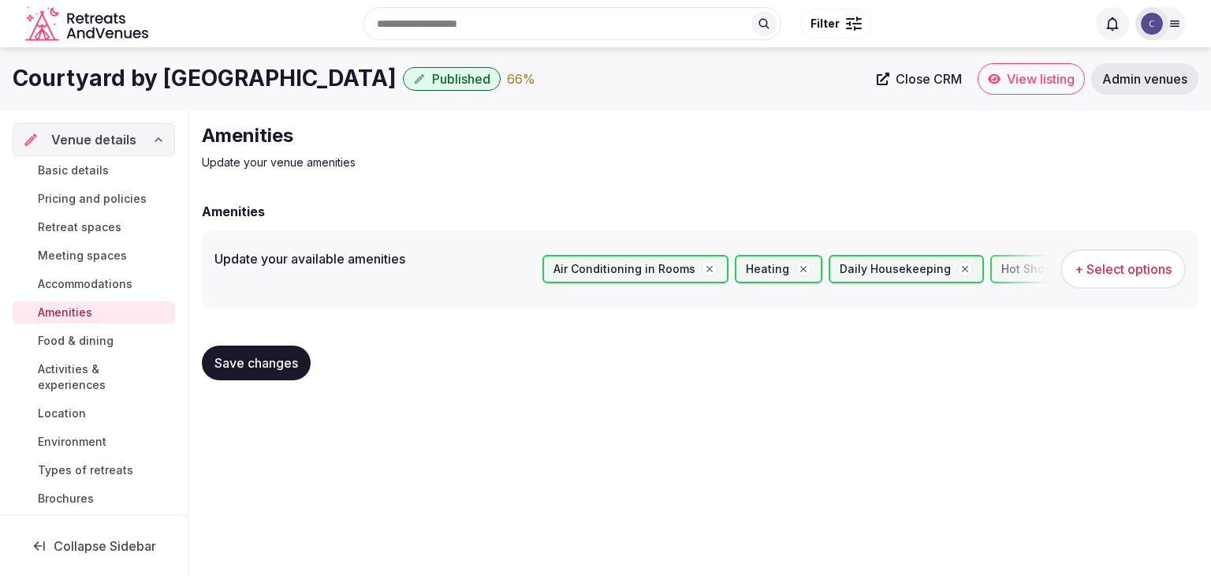
click at [290, 357] on span "Save changes" at bounding box center [257, 363] width 84 height 16
click at [269, 357] on span "Save changes" at bounding box center [257, 363] width 84 height 16
click at [91, 335] on span "Food & dining" at bounding box center [76, 341] width 76 height 16
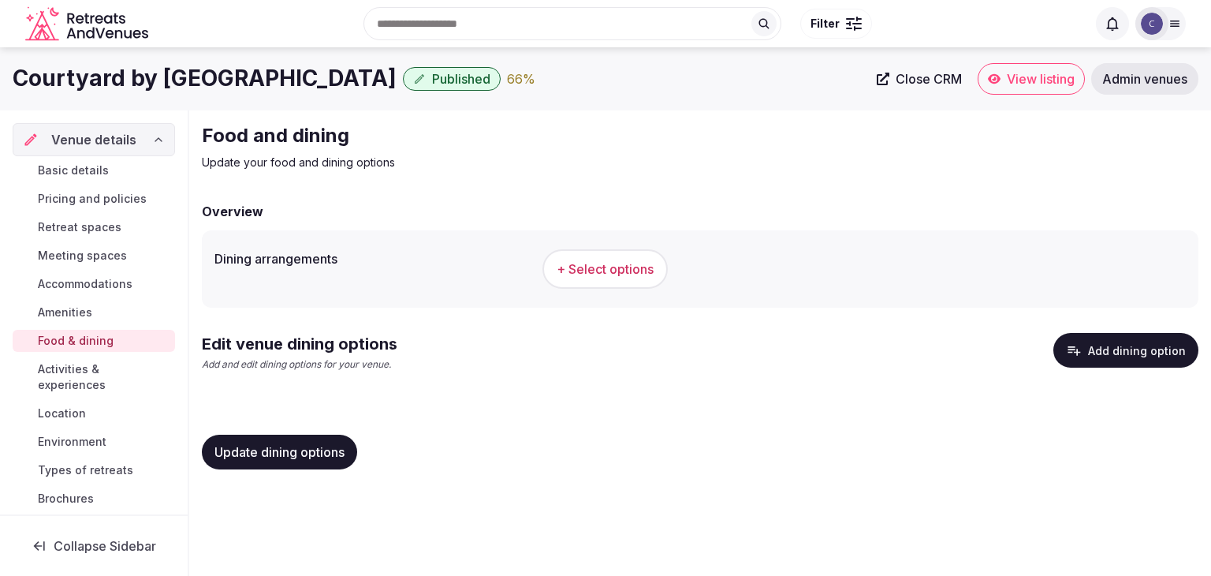
click at [609, 275] on span "+ Select options" at bounding box center [605, 268] width 97 height 17
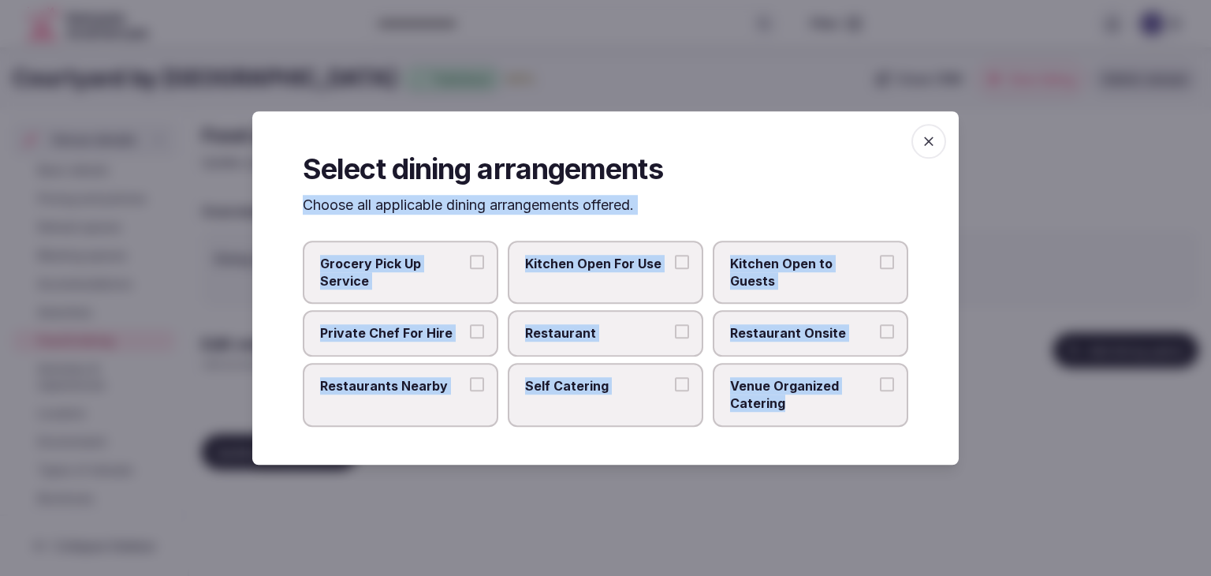
drag, startPoint x: 295, startPoint y: 207, endPoint x: 832, endPoint y: 407, distance: 573.3
click at [832, 407] on div "Select dining arrangements Choose all applicable dining arrangements offered. G…" at bounding box center [605, 287] width 707 height 353
copy div "Choose all applicable dining arrangements offered. Grocery Pick Up Service Kitc…"
click at [546, 329] on span "Restaurant" at bounding box center [597, 333] width 145 height 17
click at [675, 329] on button "Restaurant" at bounding box center [682, 332] width 14 height 14
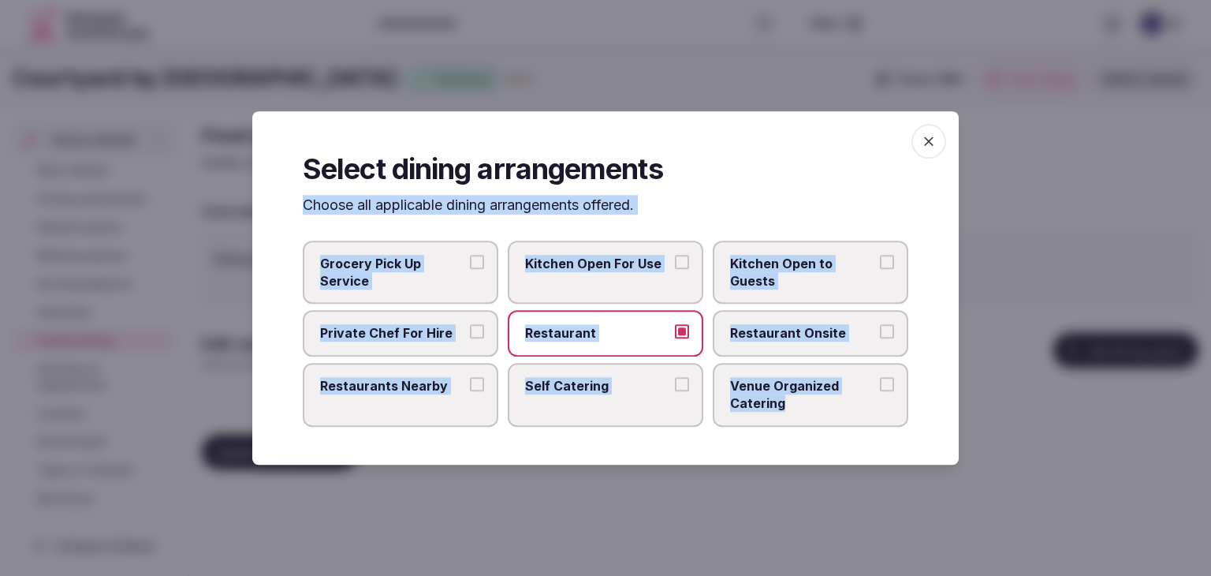
click at [831, 329] on span "Restaurant Onsite" at bounding box center [802, 333] width 145 height 17
click at [880, 329] on button "Restaurant Onsite" at bounding box center [887, 332] width 14 height 14
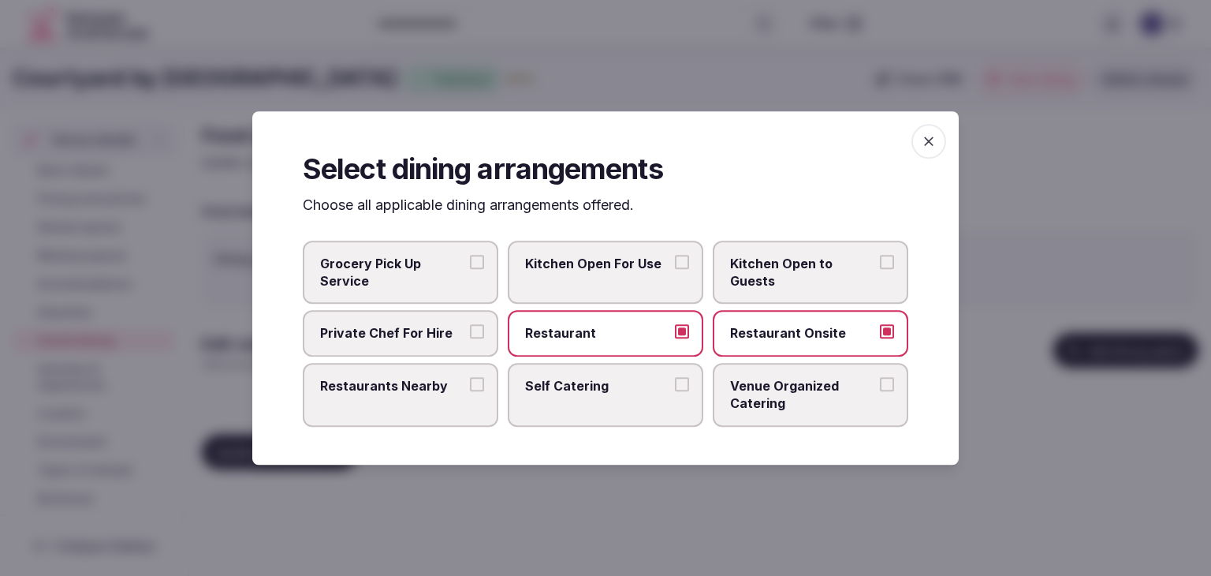
click at [808, 387] on span "Venue Organized Catering" at bounding box center [802, 394] width 145 height 35
click at [880, 387] on button "Venue Organized Catering" at bounding box center [887, 384] width 14 height 14
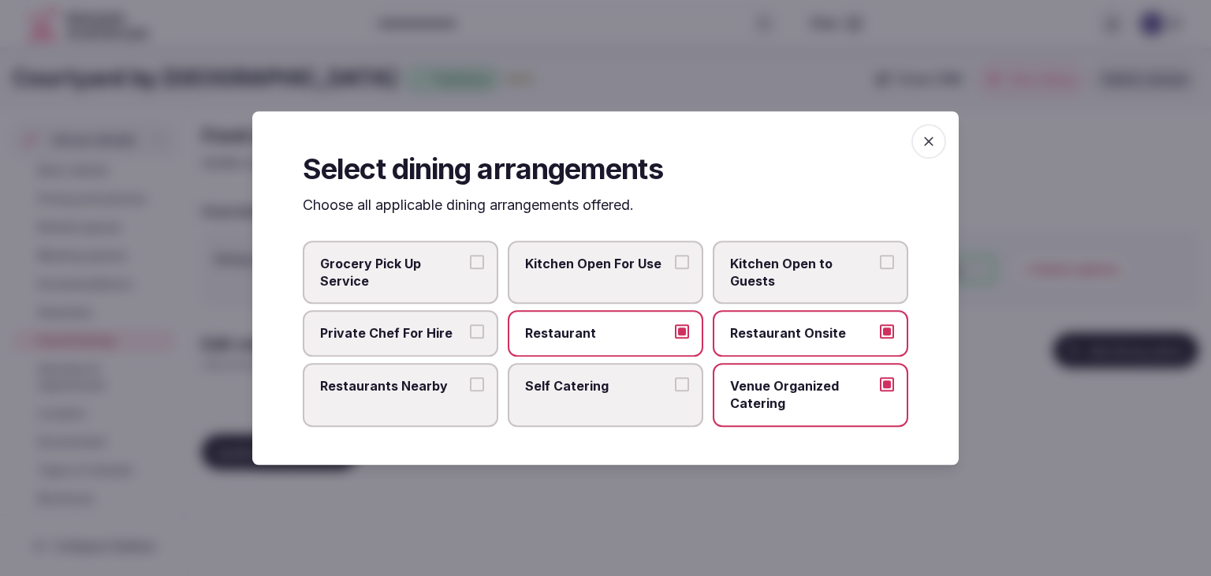
click at [364, 398] on label "Restaurants Nearby" at bounding box center [401, 395] width 196 height 64
click at [470, 391] on button "Restaurants Nearby" at bounding box center [477, 384] width 14 height 14
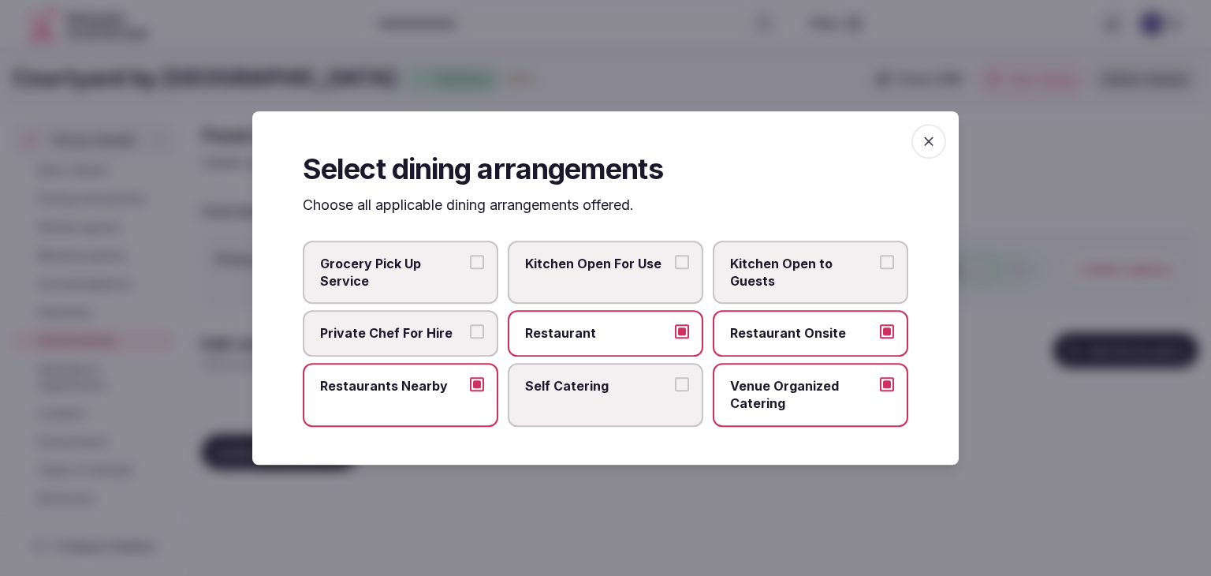
click at [931, 144] on icon "button" at bounding box center [928, 140] width 9 height 9
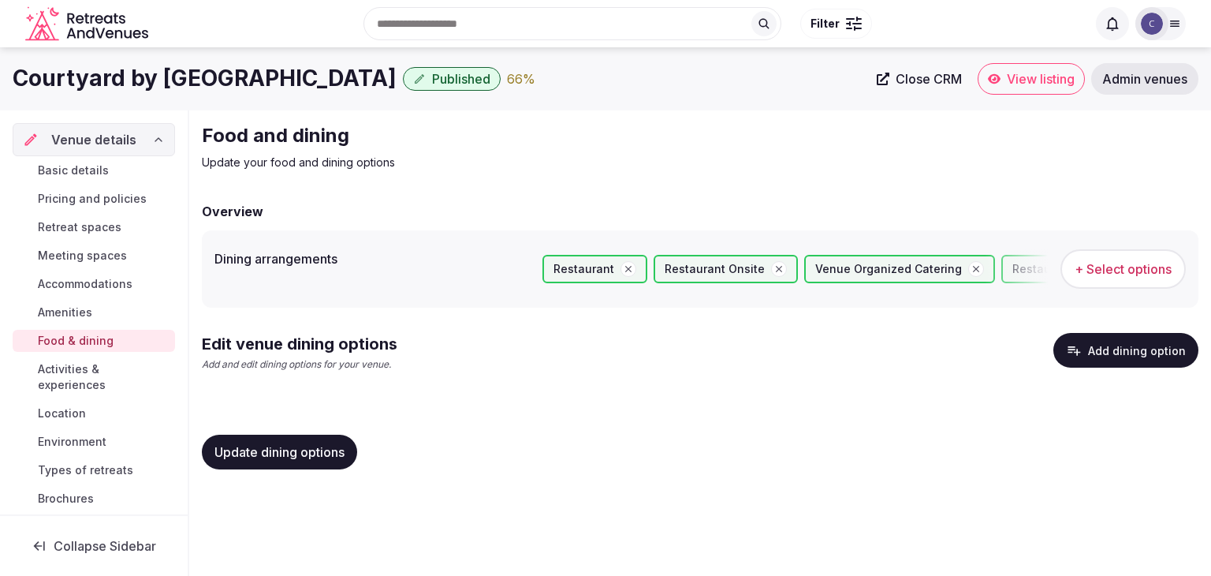
click at [347, 457] on button "Update dining options" at bounding box center [279, 452] width 155 height 35
click at [1114, 349] on button "Add dining option" at bounding box center [1126, 350] width 145 height 35
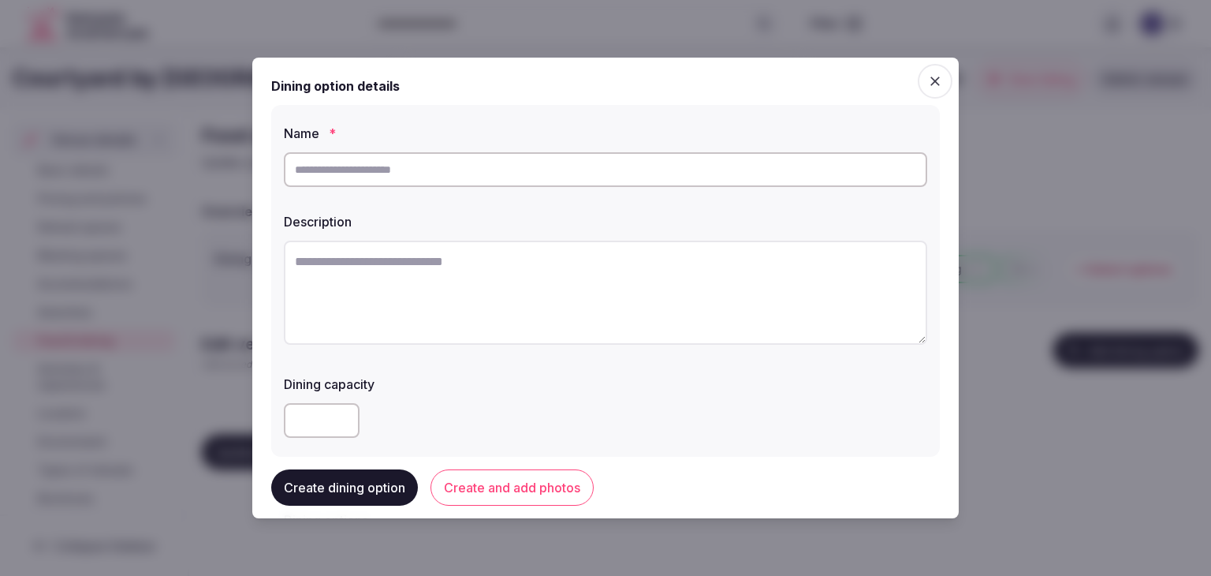
click at [595, 170] on input "text" at bounding box center [606, 169] width 644 height 35
paste input "******"
type input "******"
click at [512, 314] on textarea at bounding box center [606, 293] width 644 height 104
paste textarea "**********"
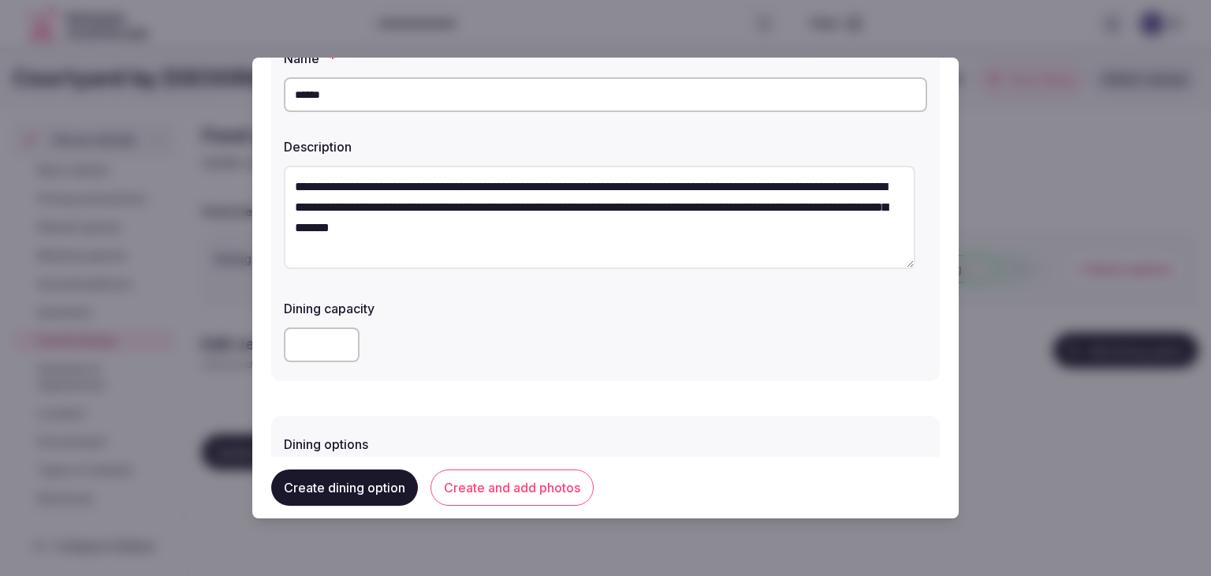
scroll to position [158, 0]
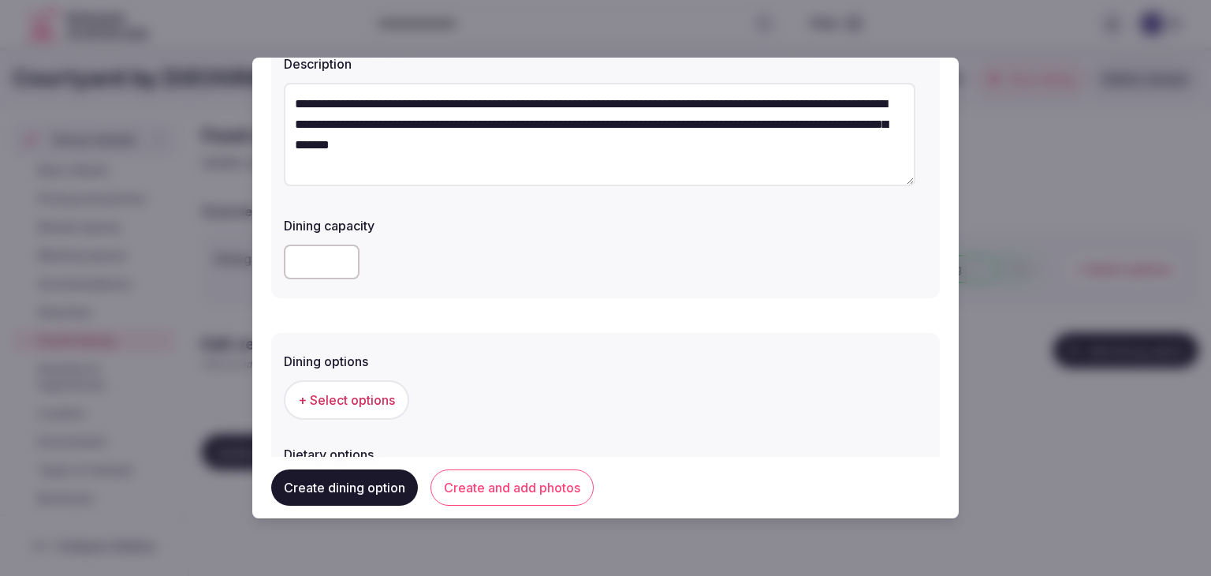
type textarea "**********"
click at [364, 390] on button "+ Select options" at bounding box center [346, 399] width 125 height 39
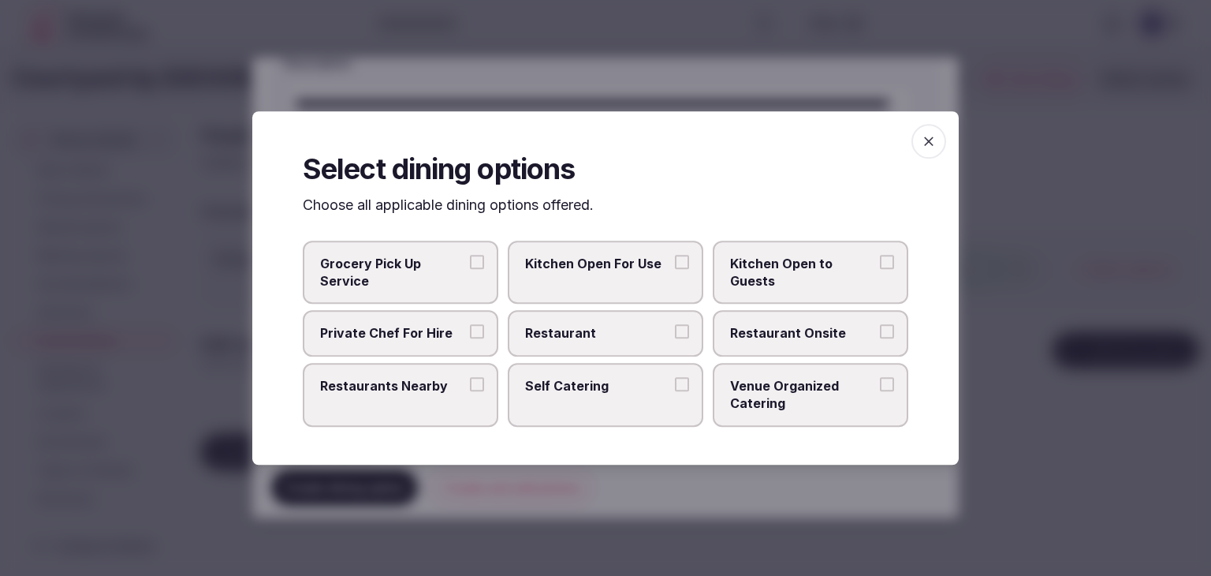
click at [779, 342] on label "Restaurant Onsite" at bounding box center [811, 334] width 196 height 46
click at [880, 339] on button "Restaurant Onsite" at bounding box center [887, 332] width 14 height 14
click at [924, 136] on icon "button" at bounding box center [929, 141] width 16 height 16
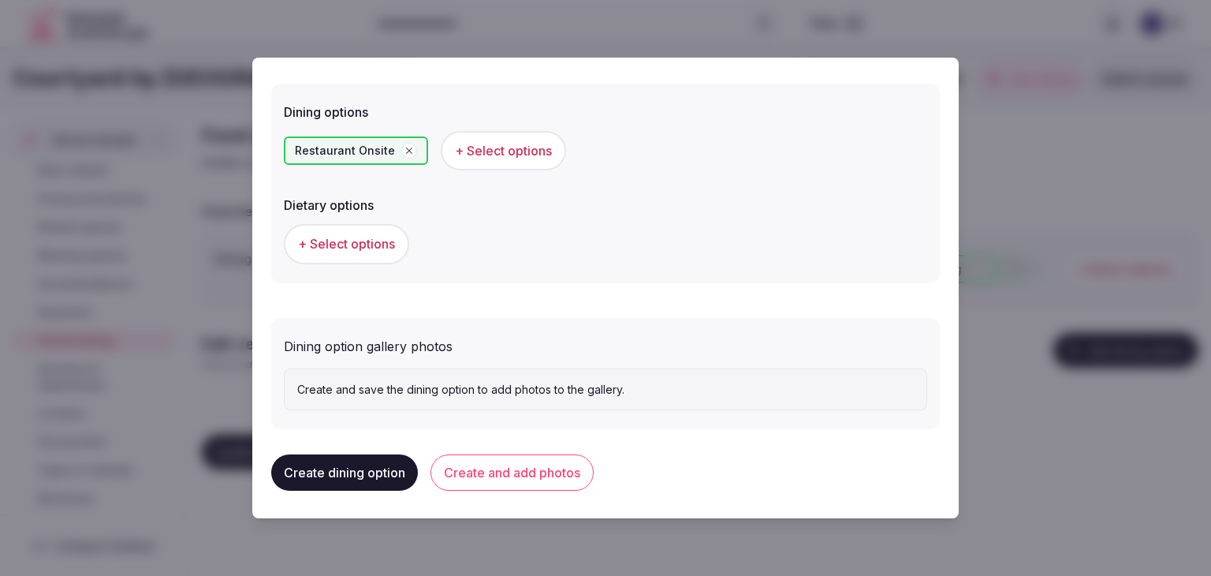
scroll to position [410, 0]
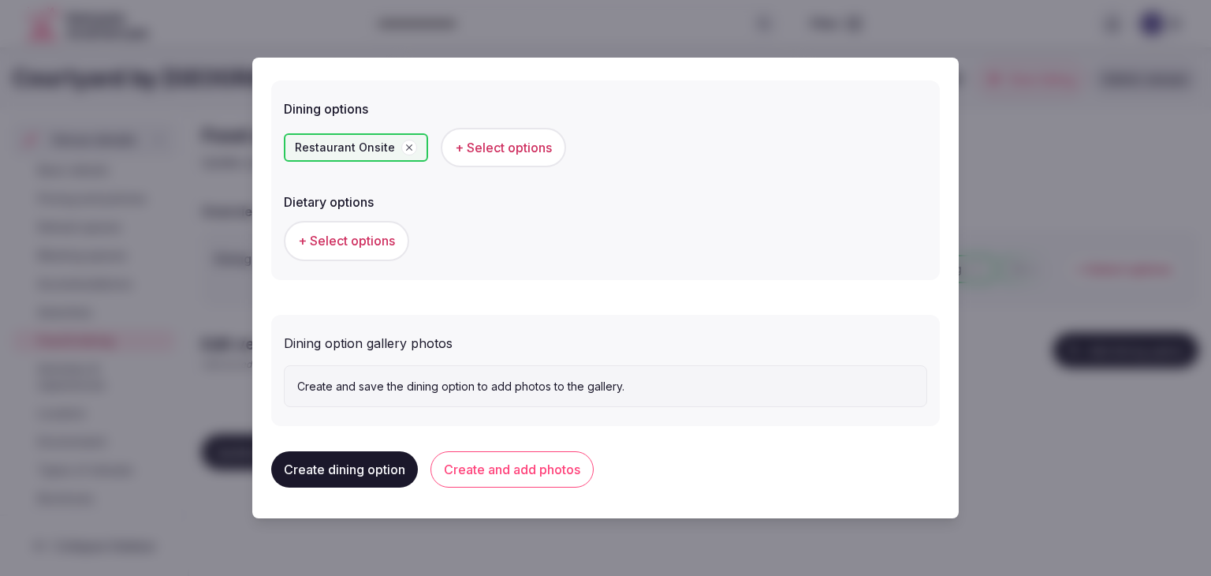
click at [539, 472] on button "Create and add photos" at bounding box center [512, 469] width 163 height 36
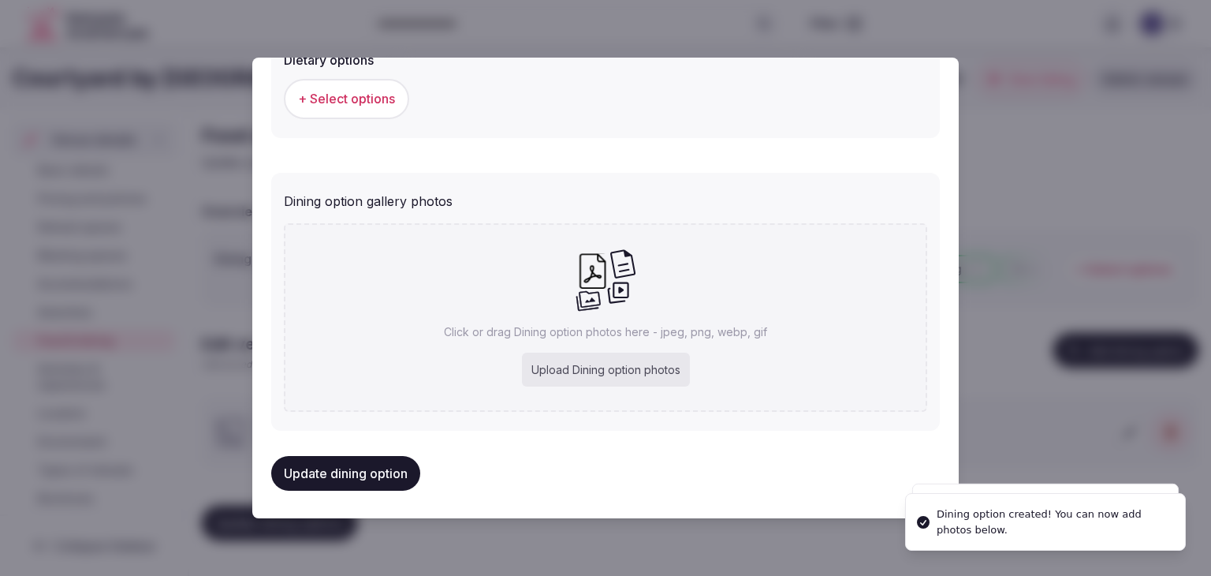
scroll to position [555, 0]
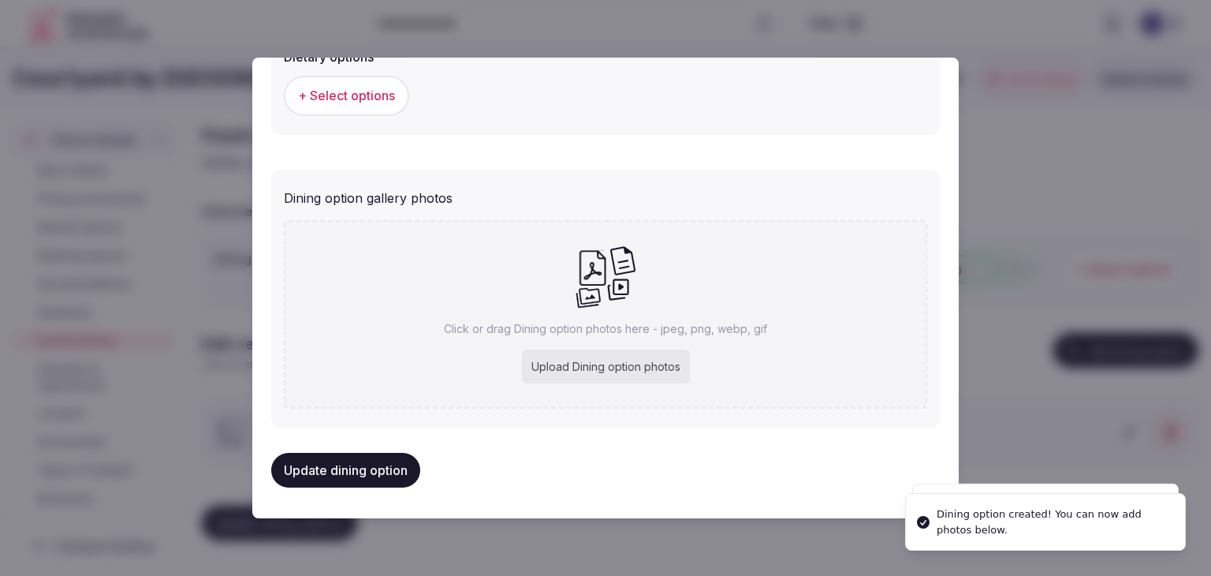
click at [587, 372] on div "Upload Dining option photos" at bounding box center [606, 366] width 168 height 35
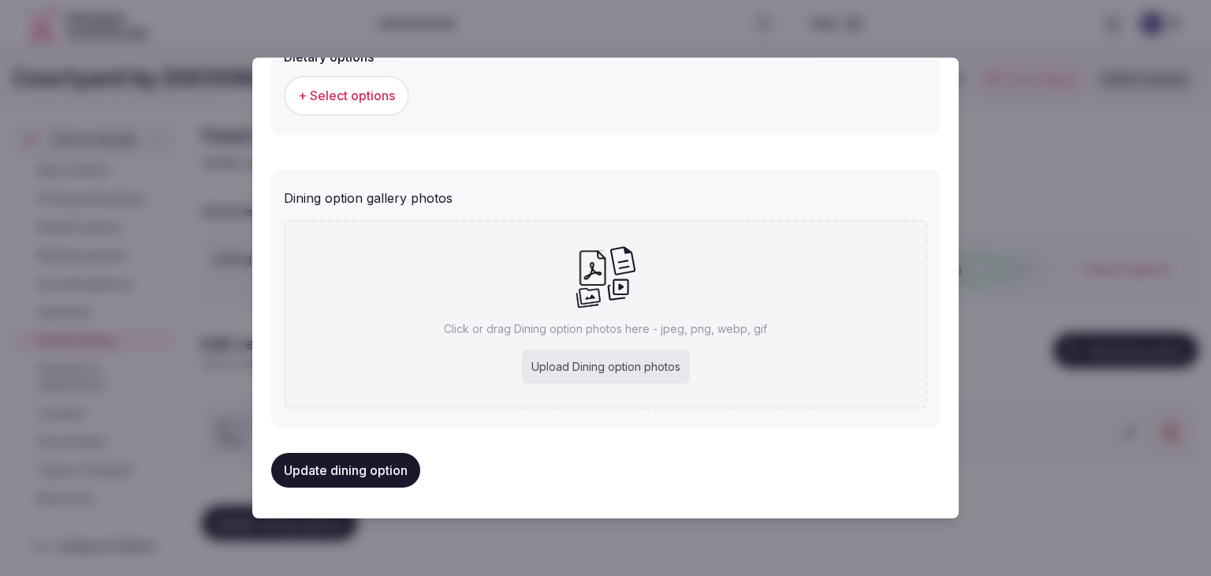
type input "**********"
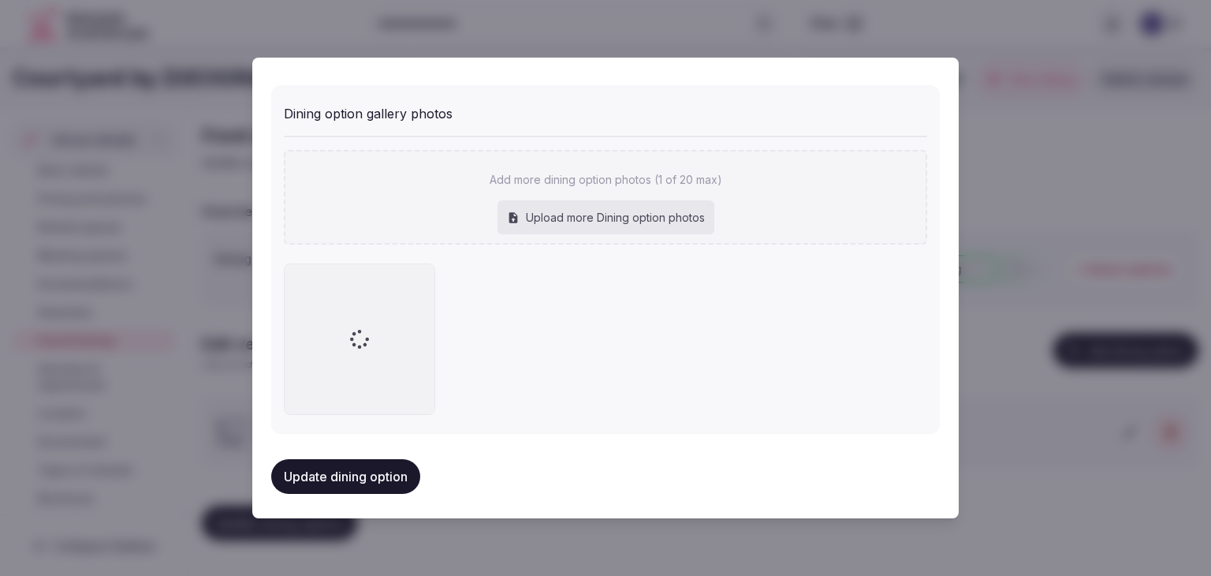
scroll to position [642, 0]
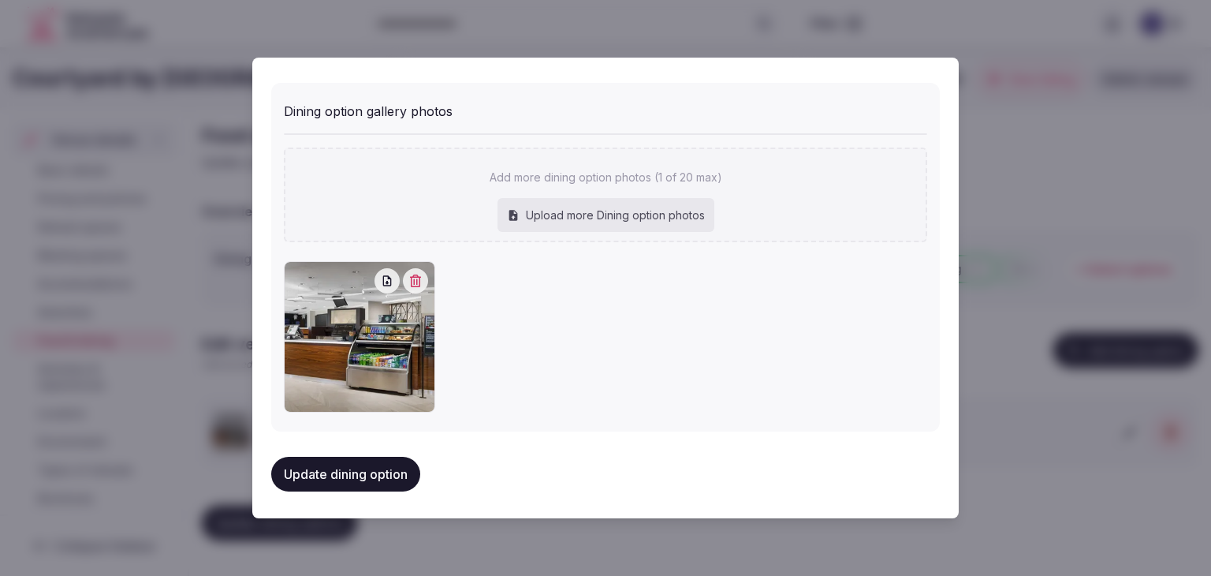
click at [405, 470] on button "Update dining option" at bounding box center [345, 474] width 149 height 35
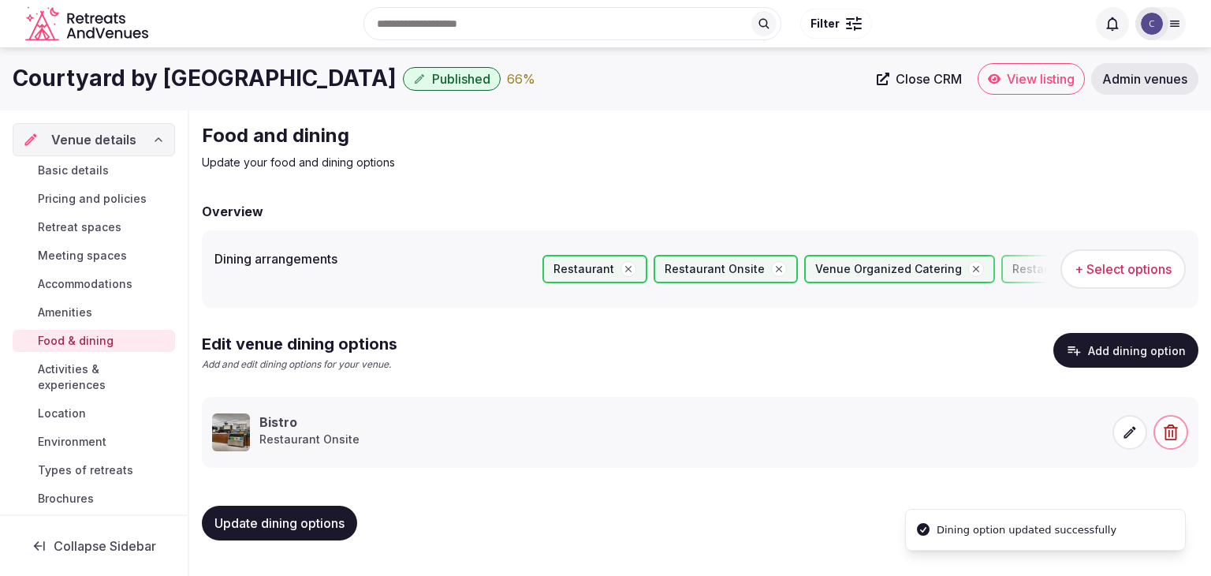
click at [342, 539] on button "Update dining options" at bounding box center [279, 523] width 155 height 35
click at [95, 369] on span "Activities & experiences" at bounding box center [103, 377] width 131 height 32
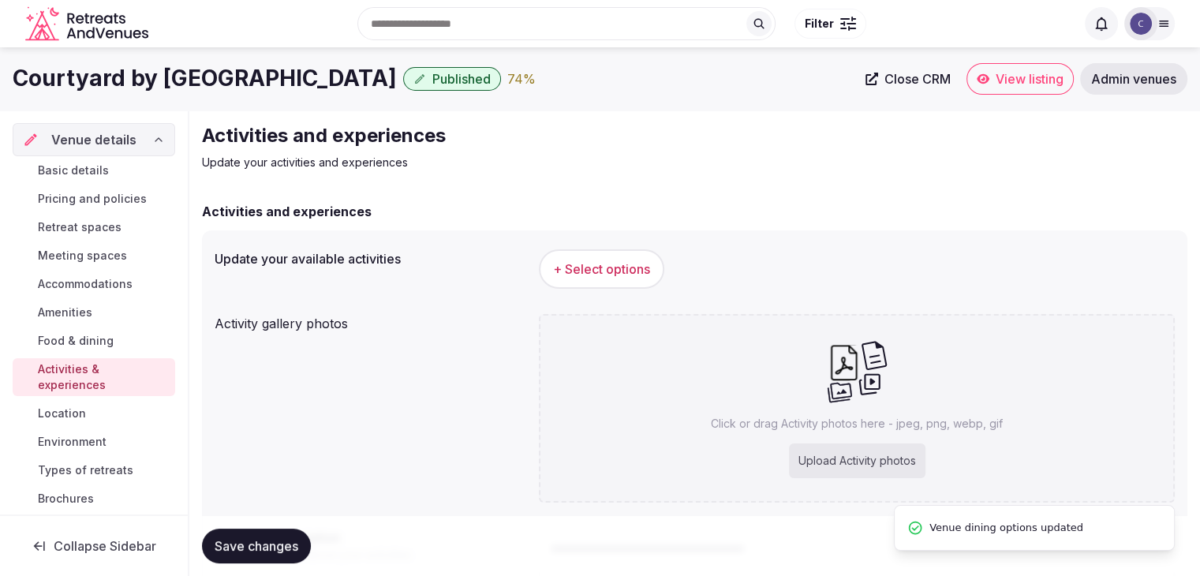
click at [618, 275] on span "+ Select options" at bounding box center [601, 268] width 97 height 17
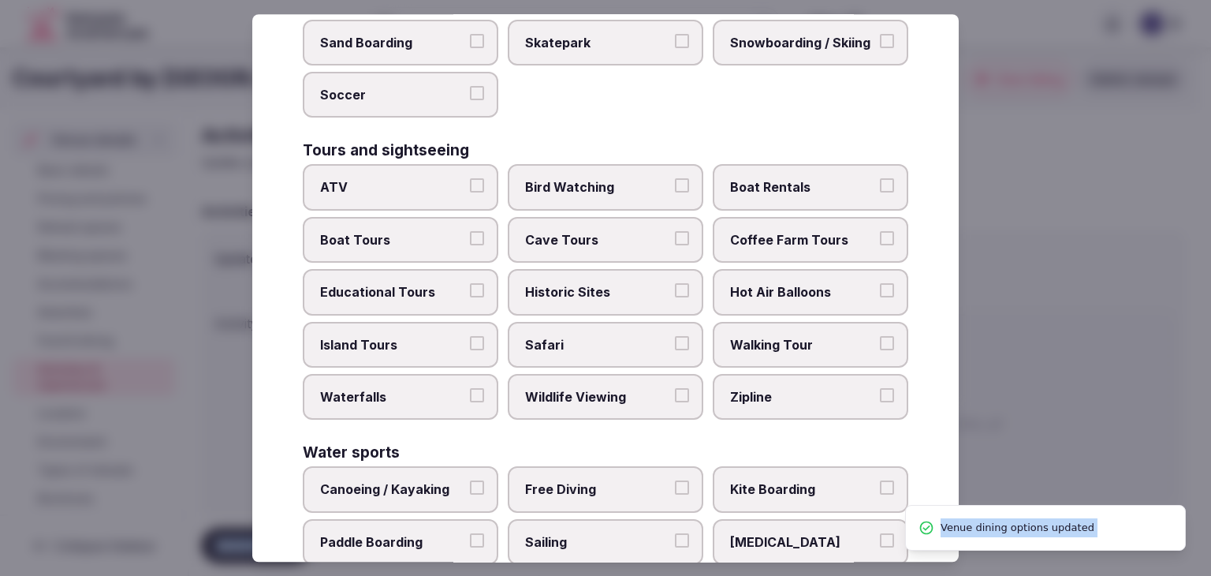
scroll to position [1218, 0]
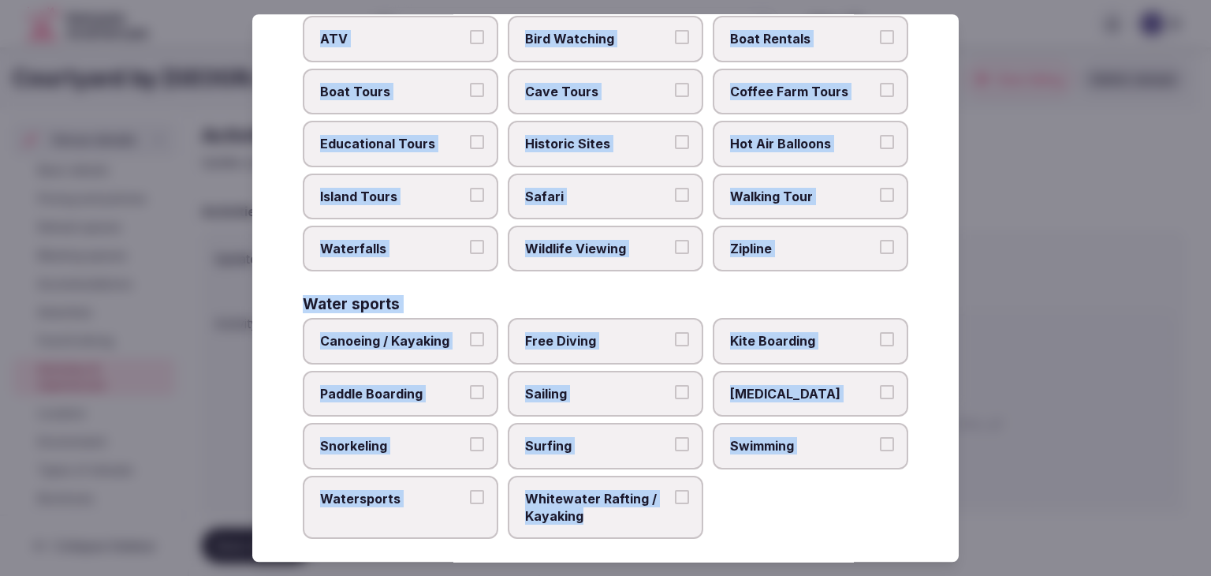
drag, startPoint x: 292, startPoint y: 99, endPoint x: 735, endPoint y: 515, distance: 608.2
click at [735, 515] on div "Select your activities Choose all applicable activities offered. Culture Dancin…" at bounding box center [605, 287] width 707 height 547
copy div "Choose all applicable activities offered. Culture Dancing Food and Culinary Cla…"
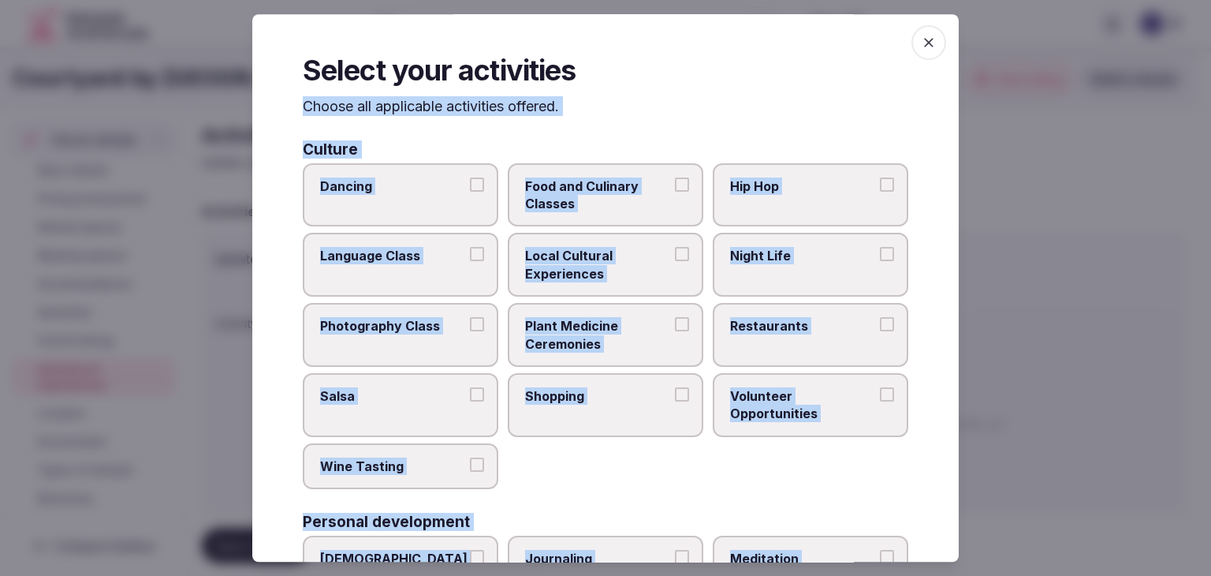
scroll to position [0, 0]
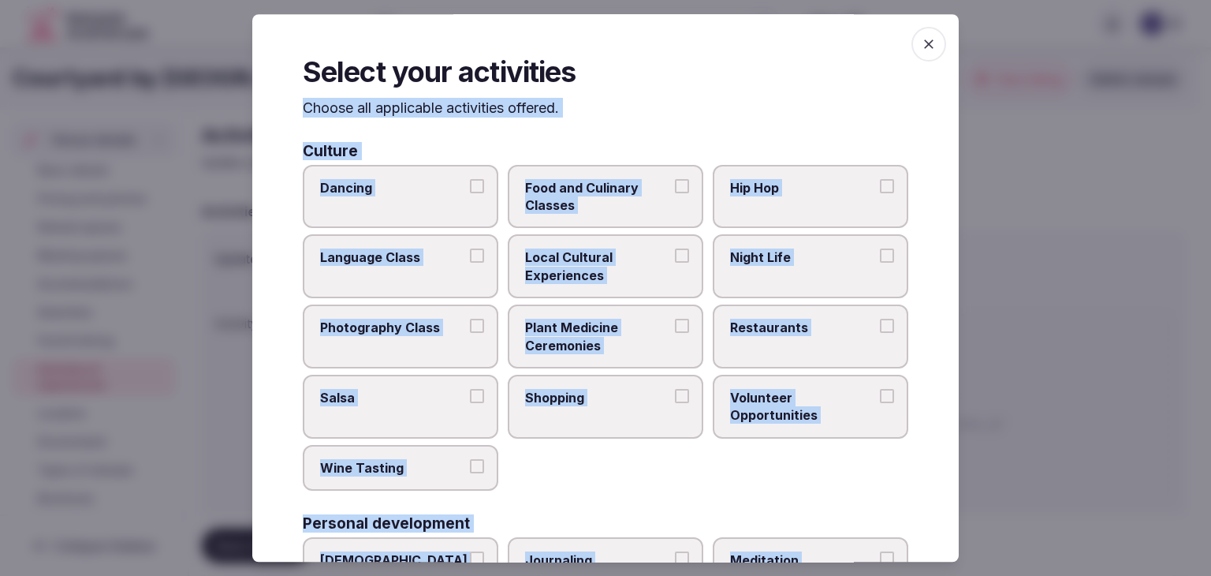
drag, startPoint x: 622, startPoint y: 274, endPoint x: 715, endPoint y: 278, distance: 93.2
click at [623, 272] on span "Local Cultural Experiences" at bounding box center [597, 266] width 145 height 35
click at [675, 263] on button "Local Cultural Experiences" at bounding box center [682, 256] width 14 height 14
click at [775, 278] on label "Night Life" at bounding box center [811, 267] width 196 height 64
click at [880, 263] on button "Night Life" at bounding box center [887, 256] width 14 height 14
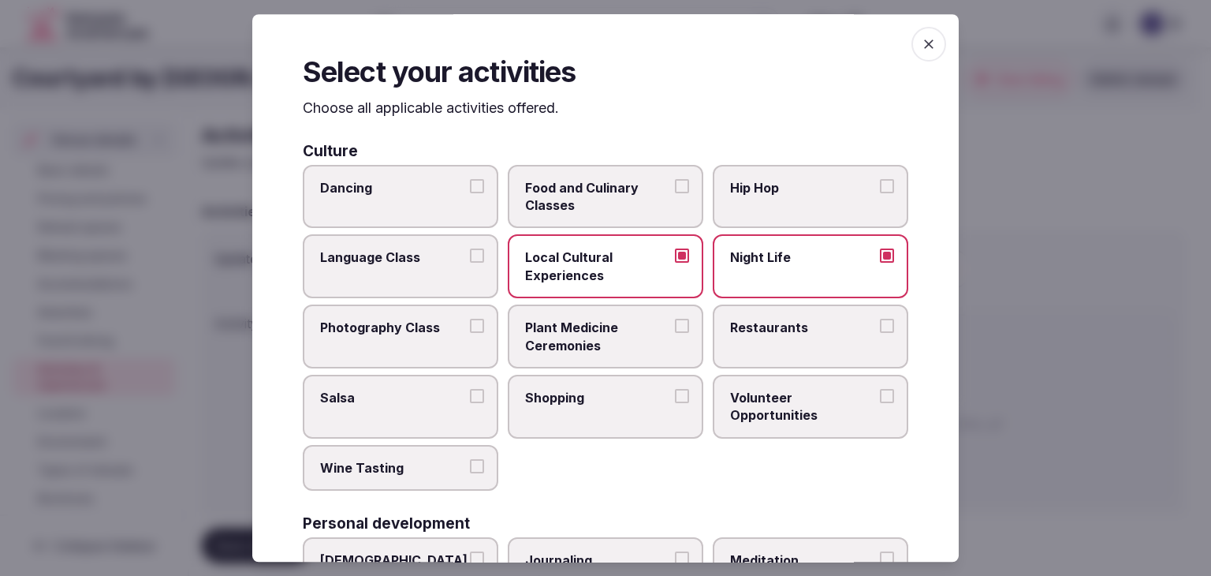
click at [778, 327] on span "Restaurants" at bounding box center [802, 327] width 145 height 17
click at [880, 327] on button "Restaurants" at bounding box center [887, 326] width 14 height 14
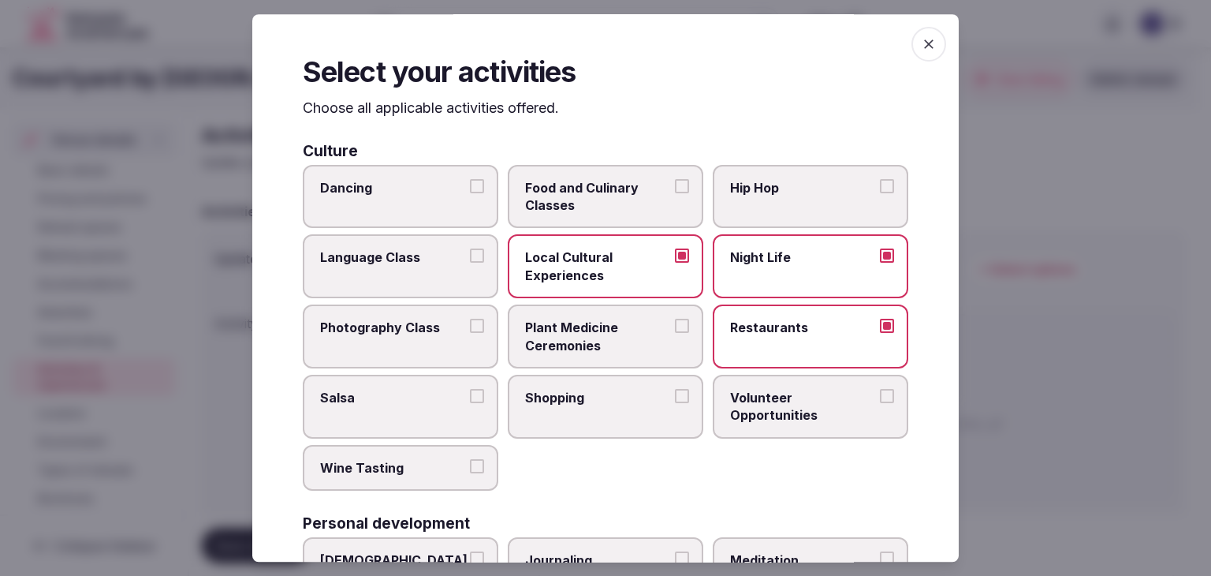
click at [618, 393] on span "Shopping" at bounding box center [597, 397] width 145 height 17
click at [675, 393] on button "Shopping" at bounding box center [682, 396] width 14 height 14
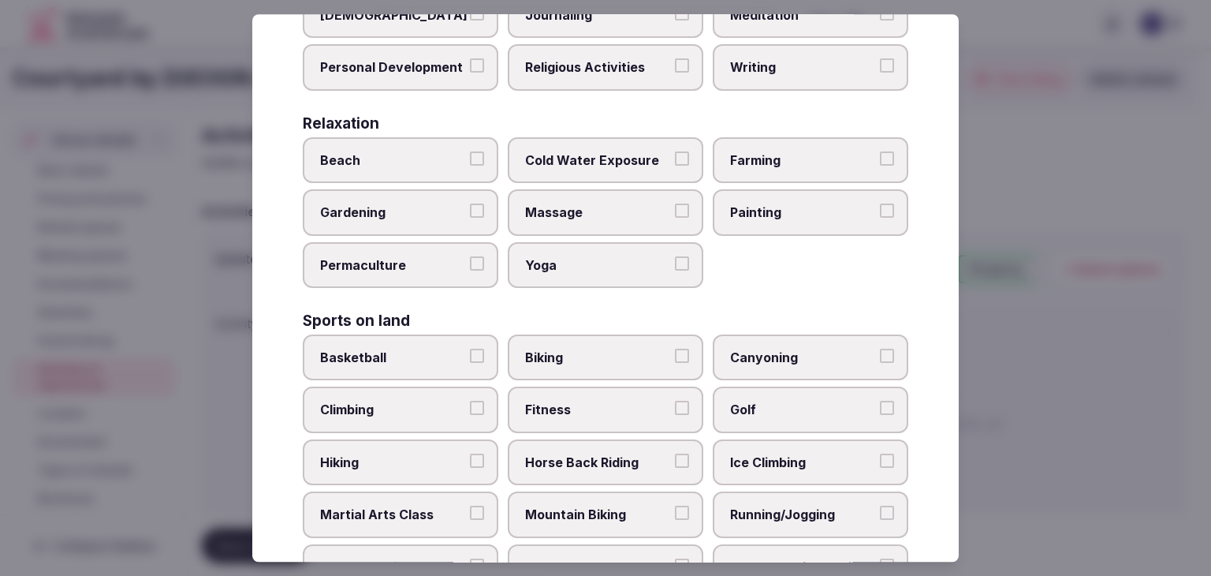
scroll to position [631, 0]
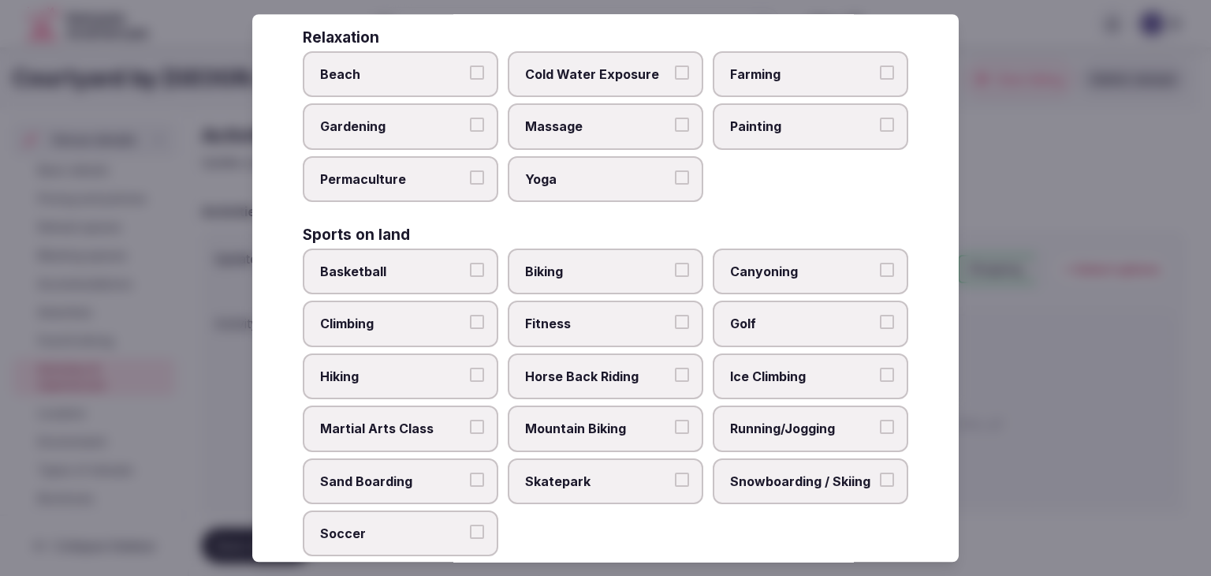
click at [582, 319] on span "Fitness" at bounding box center [597, 323] width 145 height 17
click at [675, 319] on button "Fitness" at bounding box center [682, 322] width 14 height 14
click at [836, 319] on span "Golf" at bounding box center [802, 323] width 145 height 17
click at [880, 319] on button "Golf" at bounding box center [887, 322] width 14 height 14
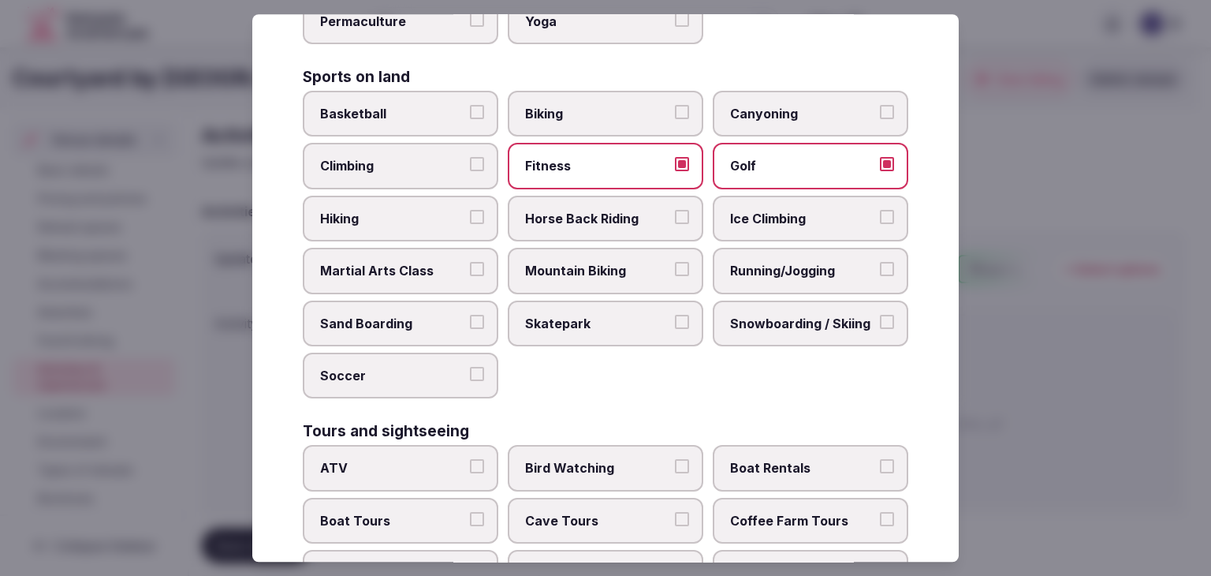
click at [798, 282] on label "Running/Jogging" at bounding box center [811, 271] width 196 height 46
click at [880, 276] on button "Running/Jogging" at bounding box center [887, 269] width 14 height 14
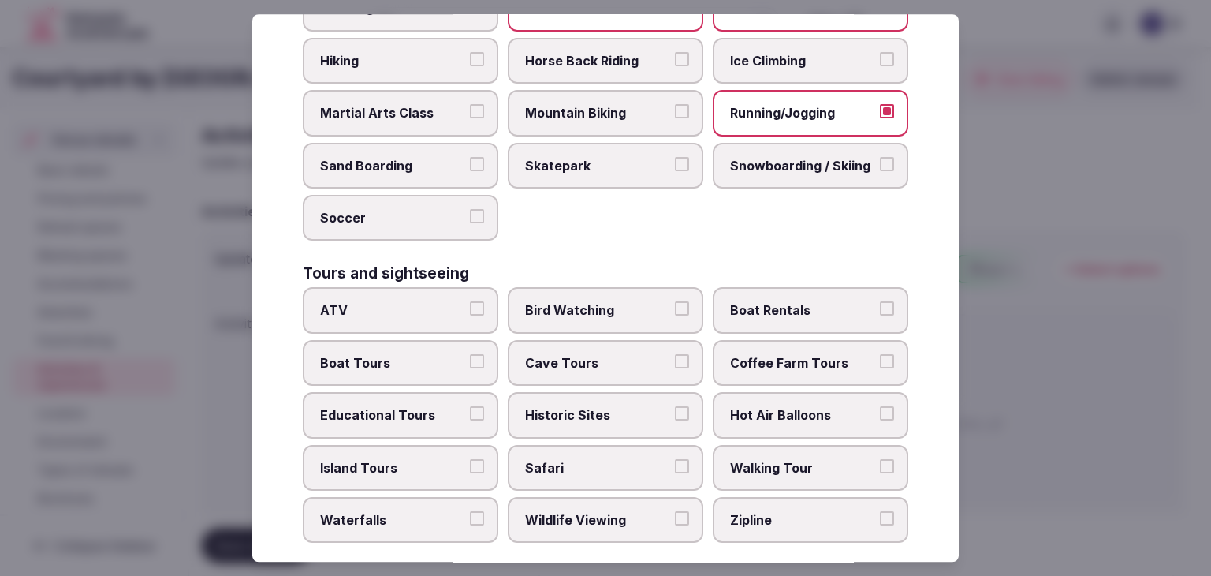
scroll to position [789, 0]
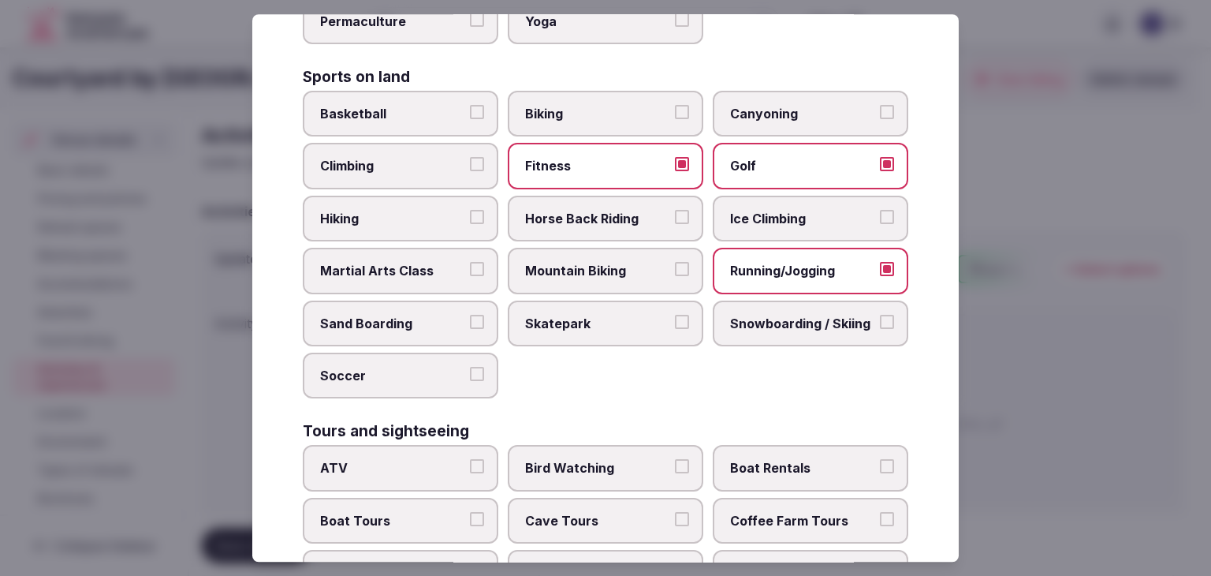
click at [595, 106] on span "Biking" at bounding box center [597, 113] width 145 height 17
click at [675, 106] on button "Biking" at bounding box center [682, 112] width 14 height 14
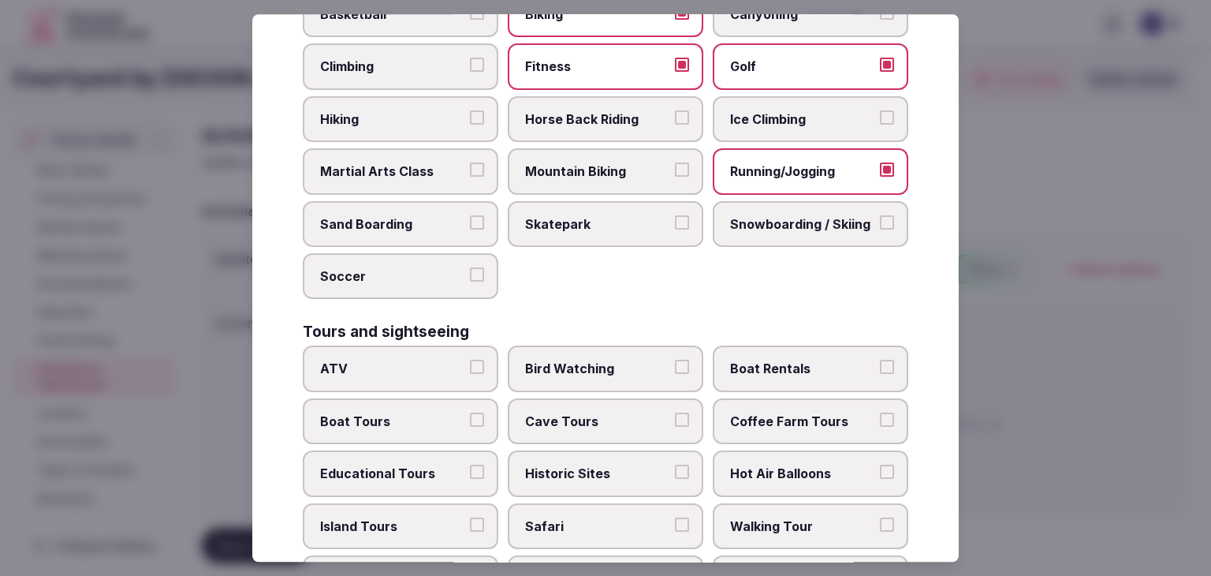
scroll to position [946, 0]
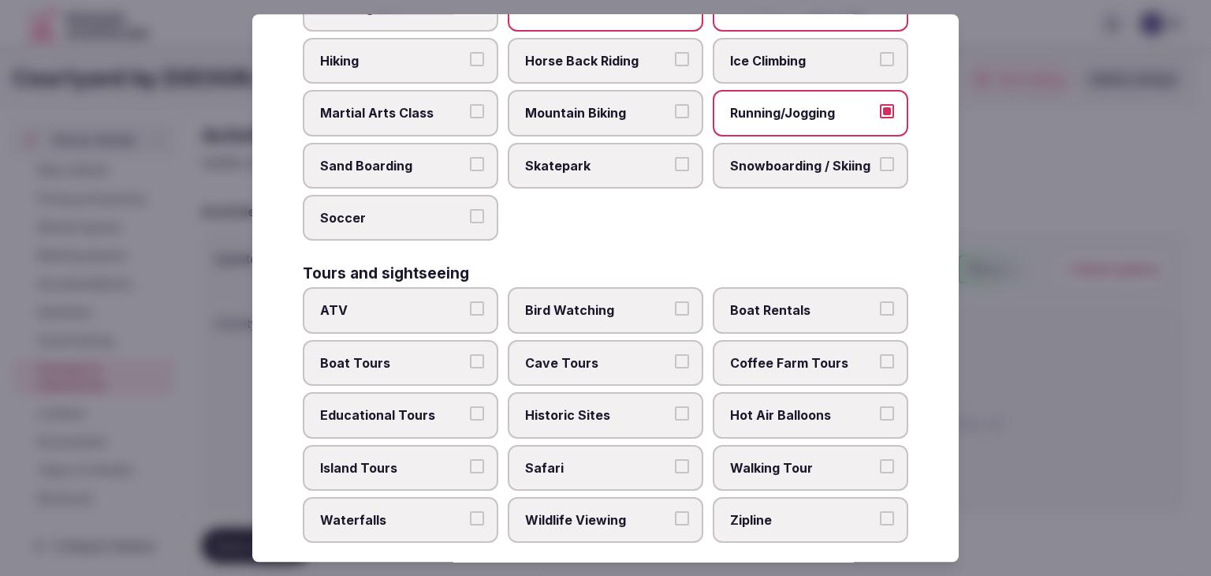
click at [819, 459] on span "Walking Tour" at bounding box center [802, 467] width 145 height 17
click at [880, 459] on button "Walking Tour" at bounding box center [887, 466] width 14 height 14
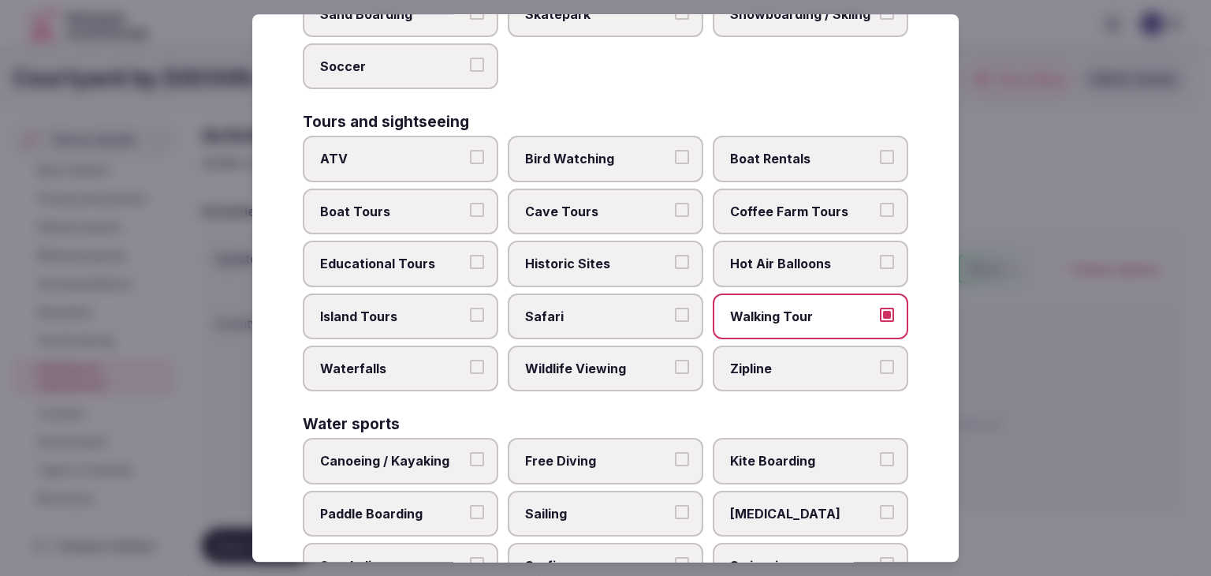
scroll to position [1183, 0]
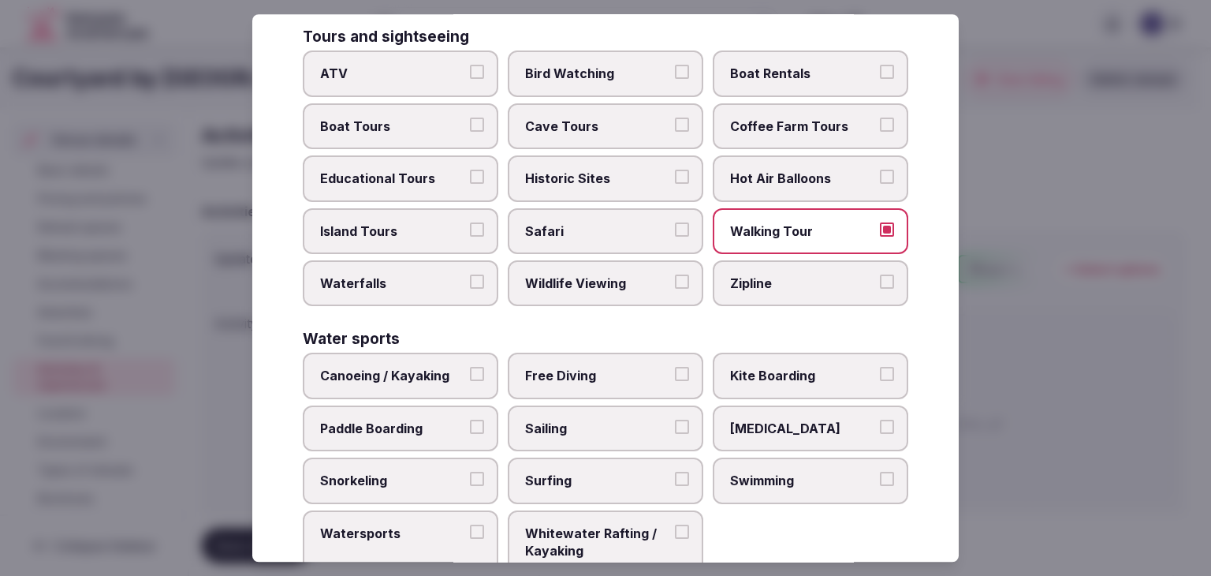
click at [806, 477] on label "Swimming" at bounding box center [811, 480] width 196 height 46
click at [880, 477] on button "Swimming" at bounding box center [887, 479] width 14 height 14
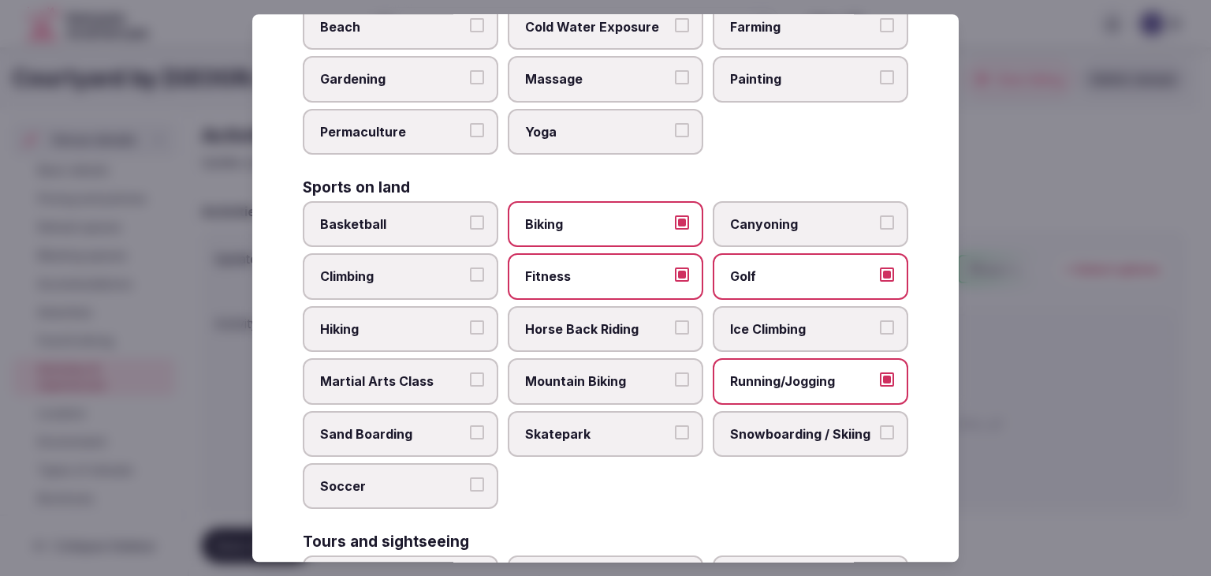
scroll to position [552, 0]
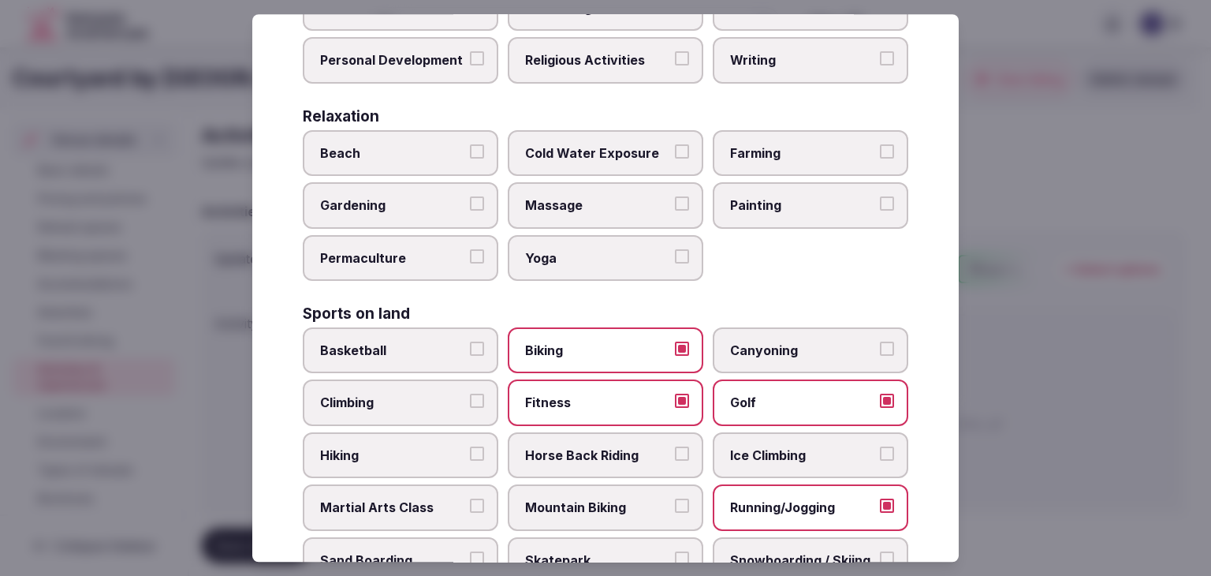
click at [594, 218] on label "Massage" at bounding box center [606, 206] width 196 height 46
click at [675, 211] on button "Massage" at bounding box center [682, 204] width 14 height 14
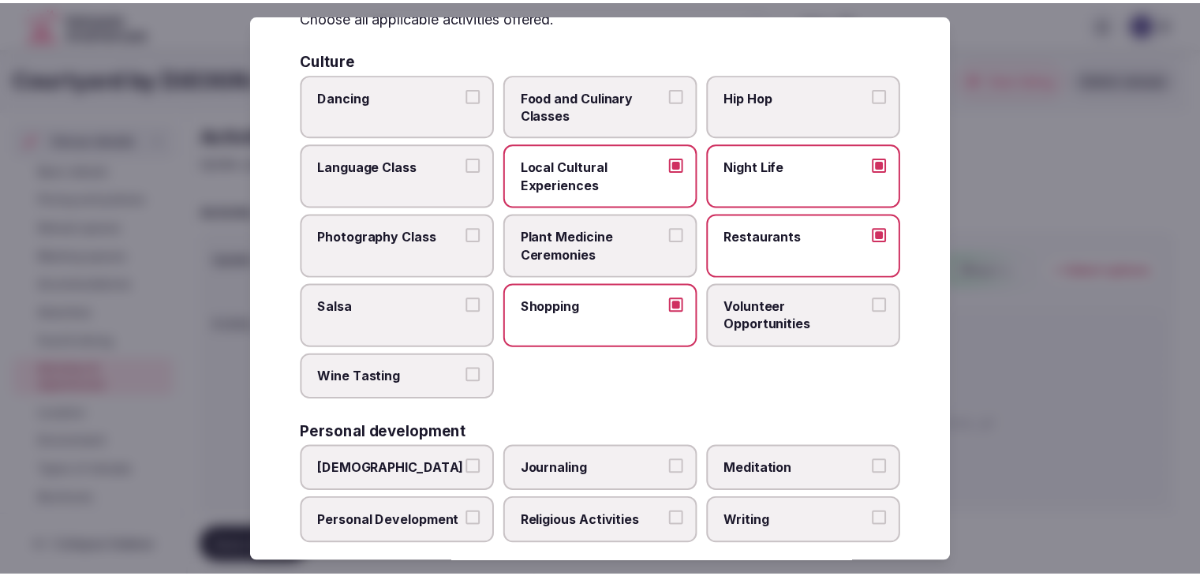
scroll to position [0, 0]
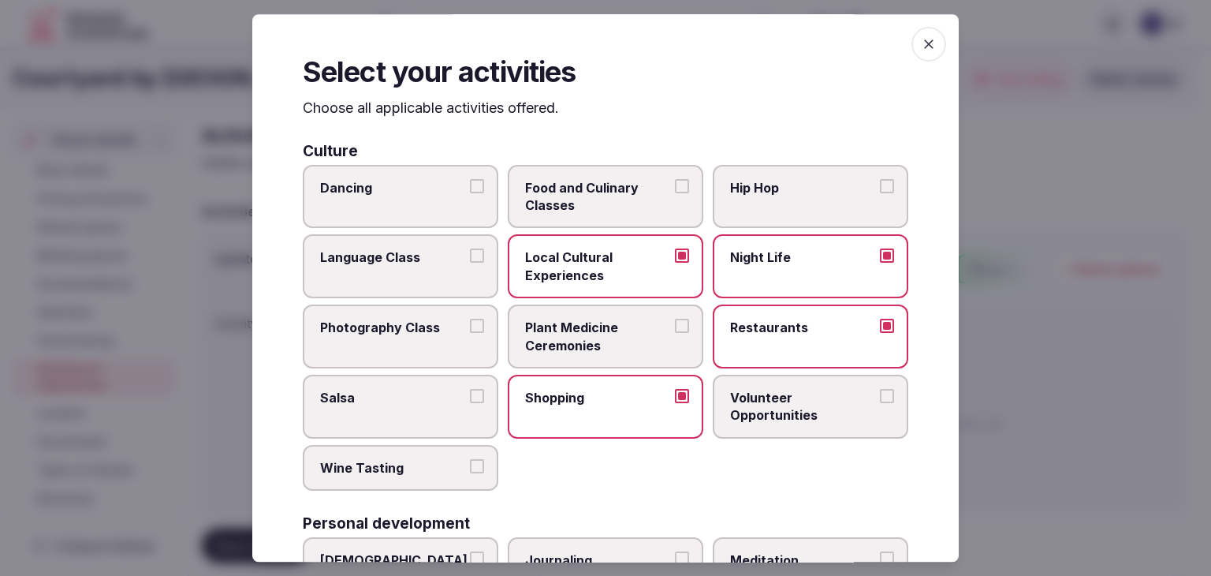
click at [922, 39] on icon "button" at bounding box center [929, 44] width 16 height 16
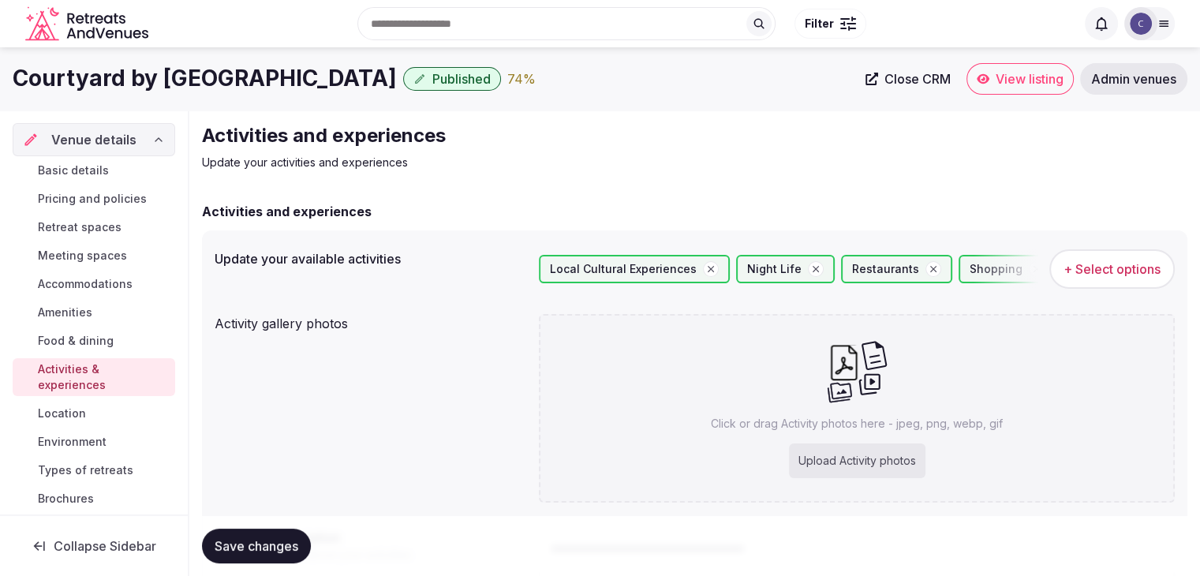
click at [839, 455] on div "Upload Activity photos" at bounding box center [857, 460] width 136 height 35
type input "**********"
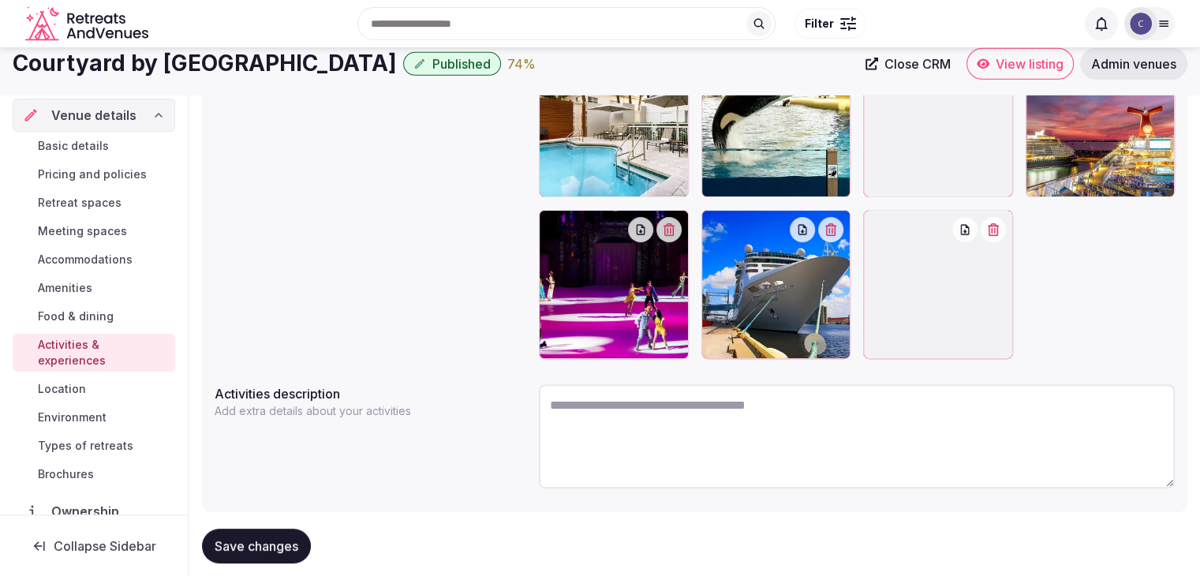
scroll to position [237, 0]
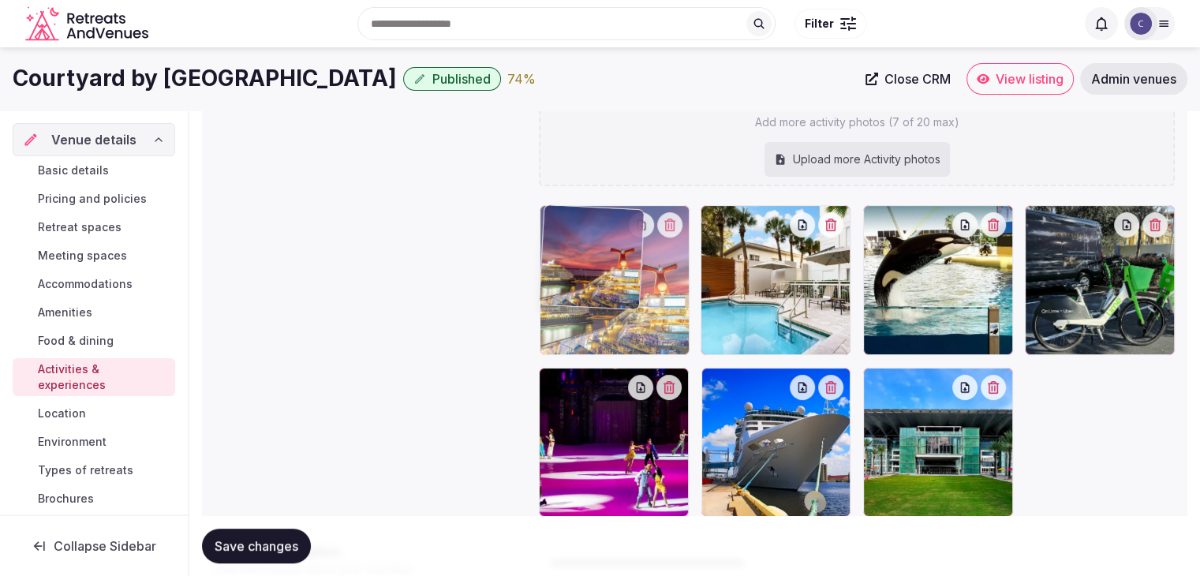
drag, startPoint x: 1054, startPoint y: 214, endPoint x: 565, endPoint y: 282, distance: 493.7
click at [577, 259] on body "Search Popular Destinations Toscana, Italy Riviera Maya, Mexico Indonesia, Bali…" at bounding box center [600, 265] width 1200 height 1004
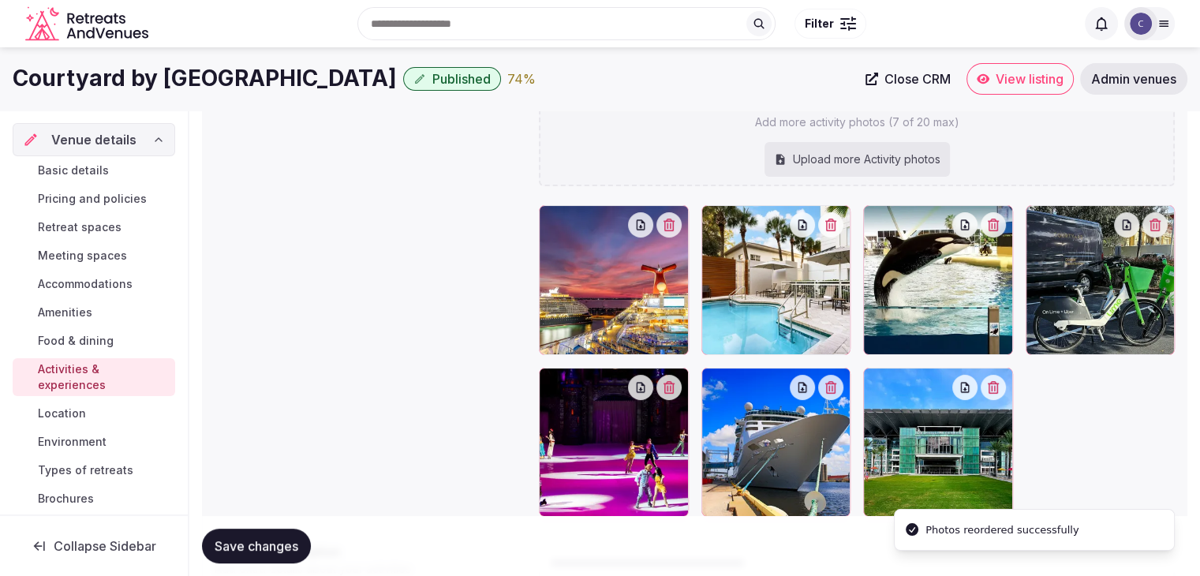
click at [236, 543] on span "Save changes" at bounding box center [257, 546] width 84 height 16
click at [61, 442] on span "Environment" at bounding box center [72, 442] width 69 height 16
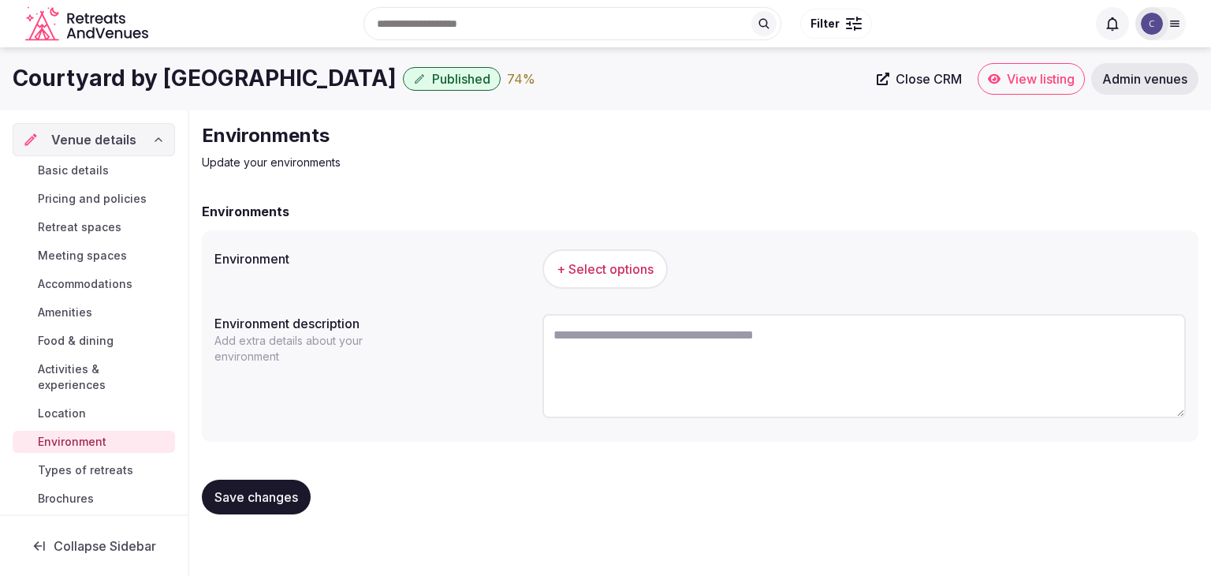
click at [609, 278] on button "+ Select options" at bounding box center [605, 268] width 125 height 39
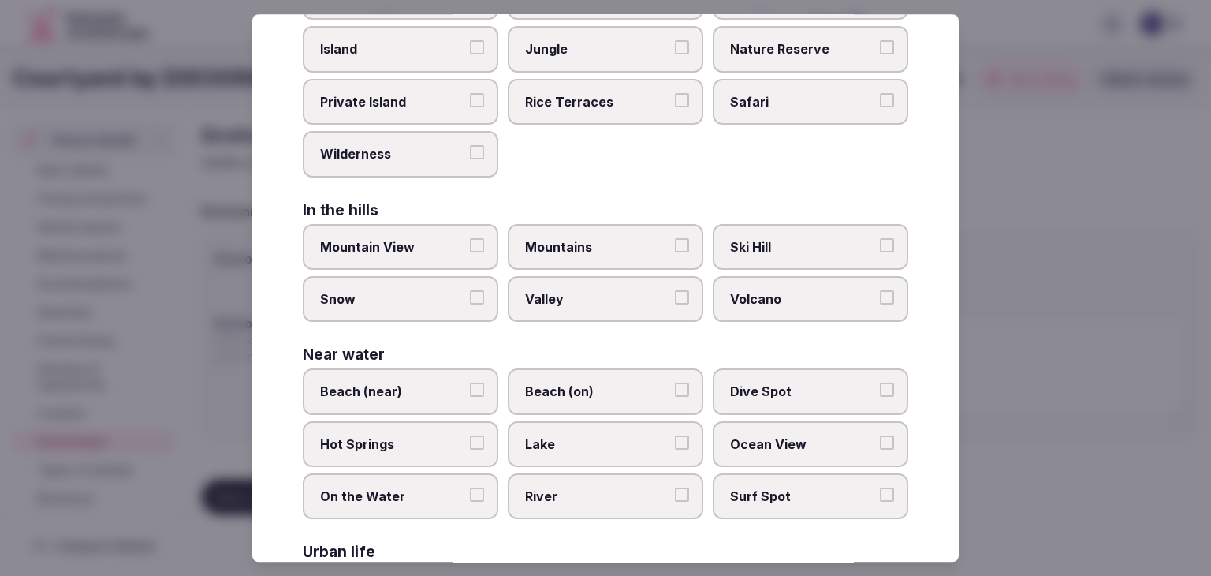
scroll to position [377, 0]
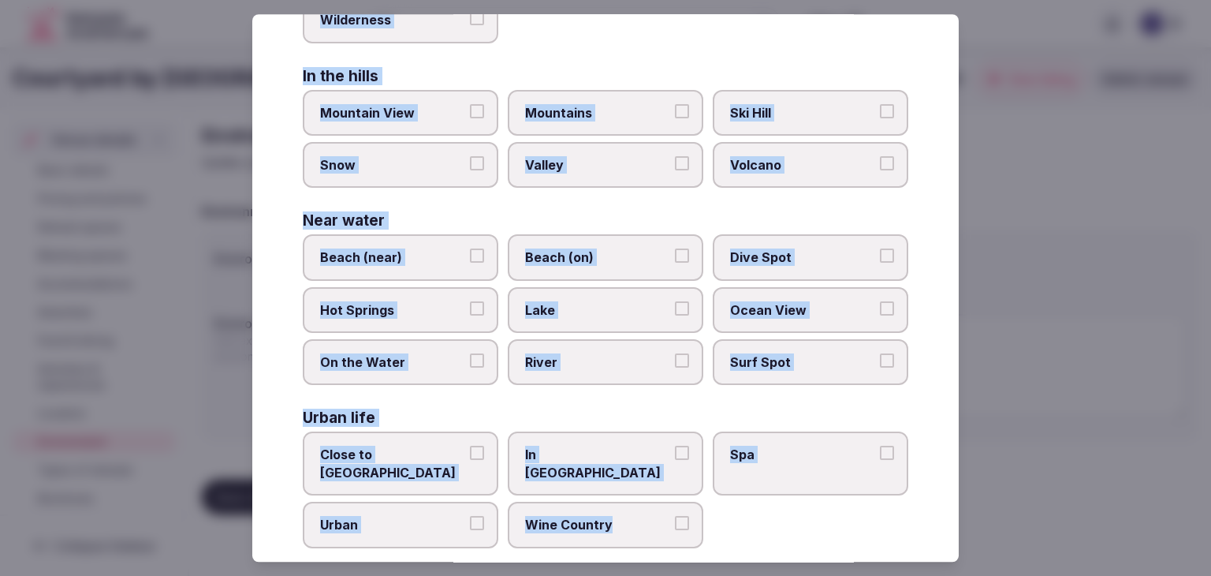
drag, startPoint x: 291, startPoint y: 107, endPoint x: 685, endPoint y: 510, distance: 562.8
click at [685, 510] on div "Select your environment Choose all applicable environments offered. In nature C…" at bounding box center [605, 287] width 707 height 547
click at [425, 517] on span "Urban" at bounding box center [392, 525] width 145 height 17
click at [470, 517] on button "Urban" at bounding box center [477, 524] width 14 height 14
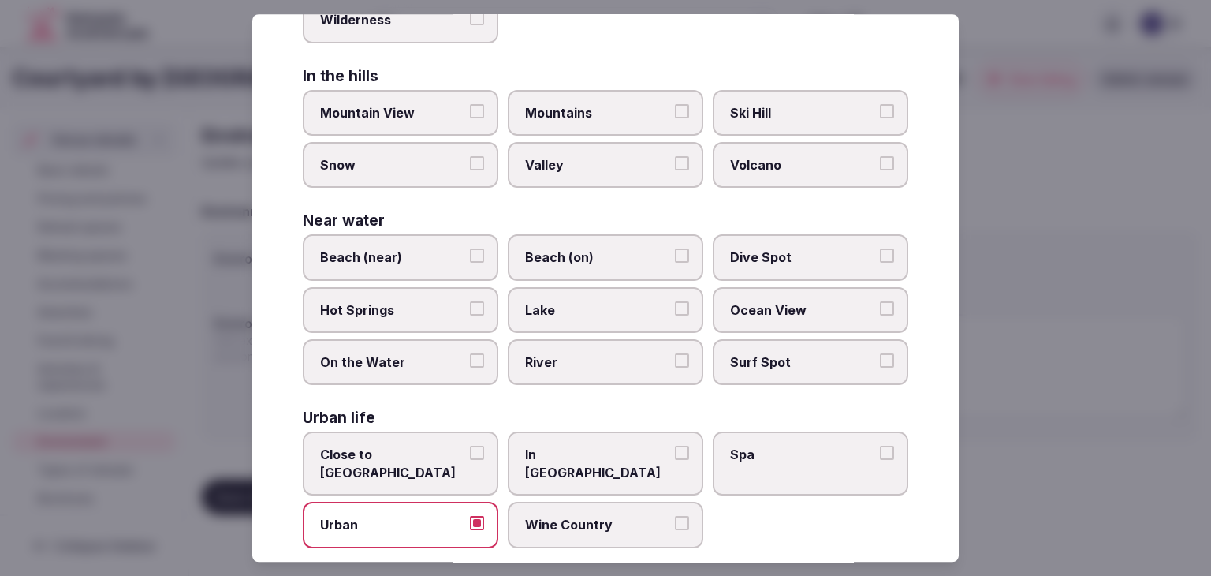
drag, startPoint x: 442, startPoint y: 455, endPoint x: 454, endPoint y: 453, distance: 12.8
click at [445, 454] on span "Close to City Center" at bounding box center [392, 463] width 145 height 35
click at [470, 454] on button "Close to City Center" at bounding box center [477, 453] width 14 height 14
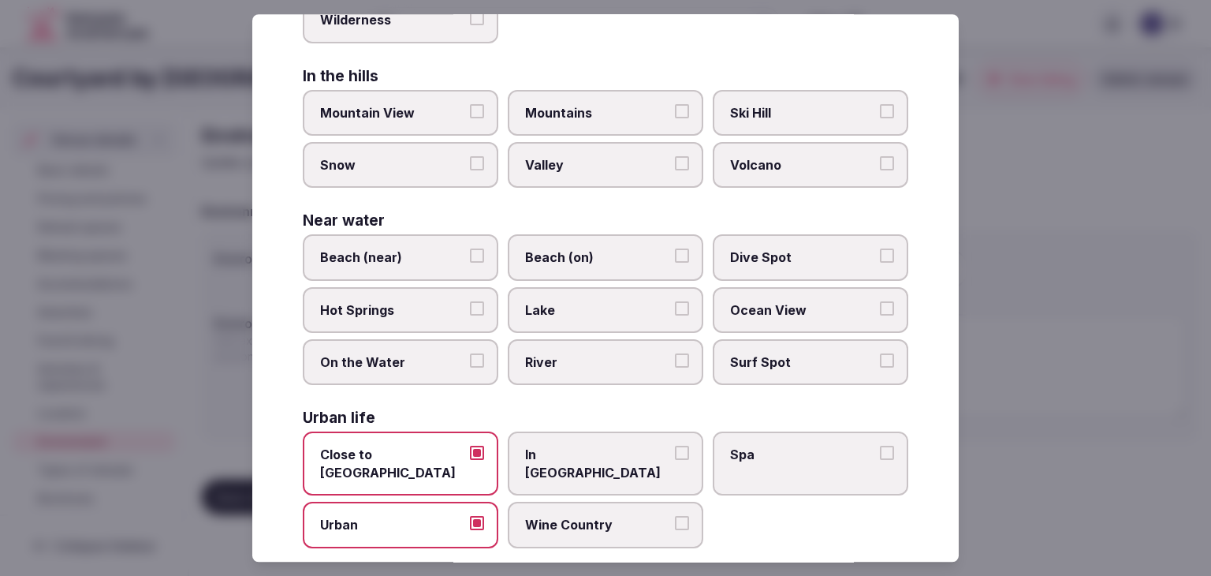
click at [599, 446] on span "In City Center" at bounding box center [597, 463] width 145 height 35
click at [675, 446] on button "In City Center" at bounding box center [682, 453] width 14 height 14
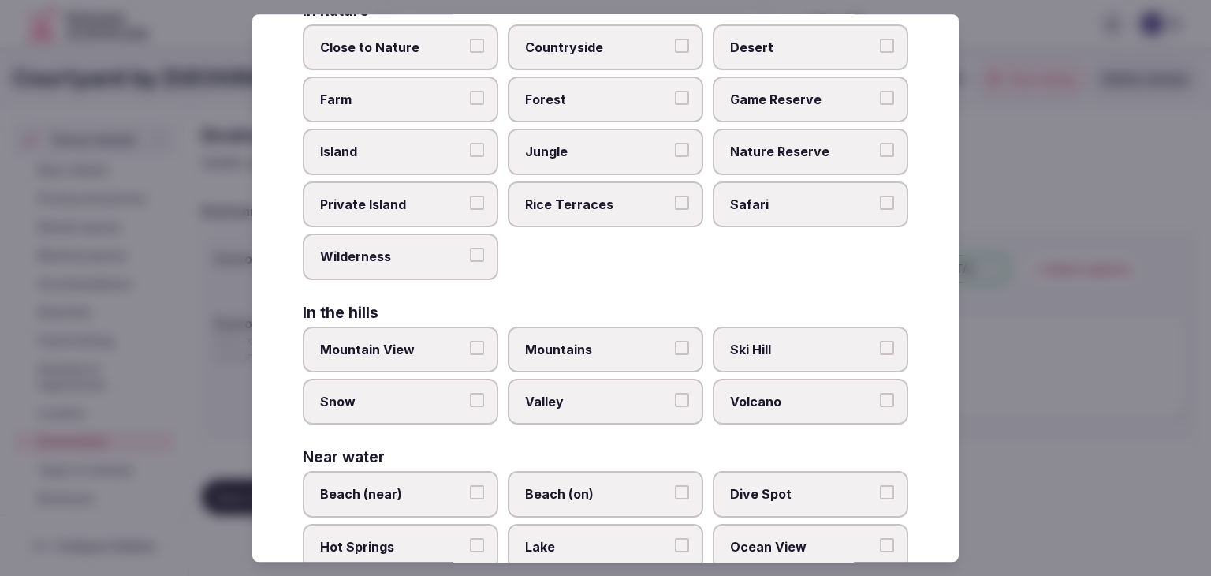
scroll to position [0, 0]
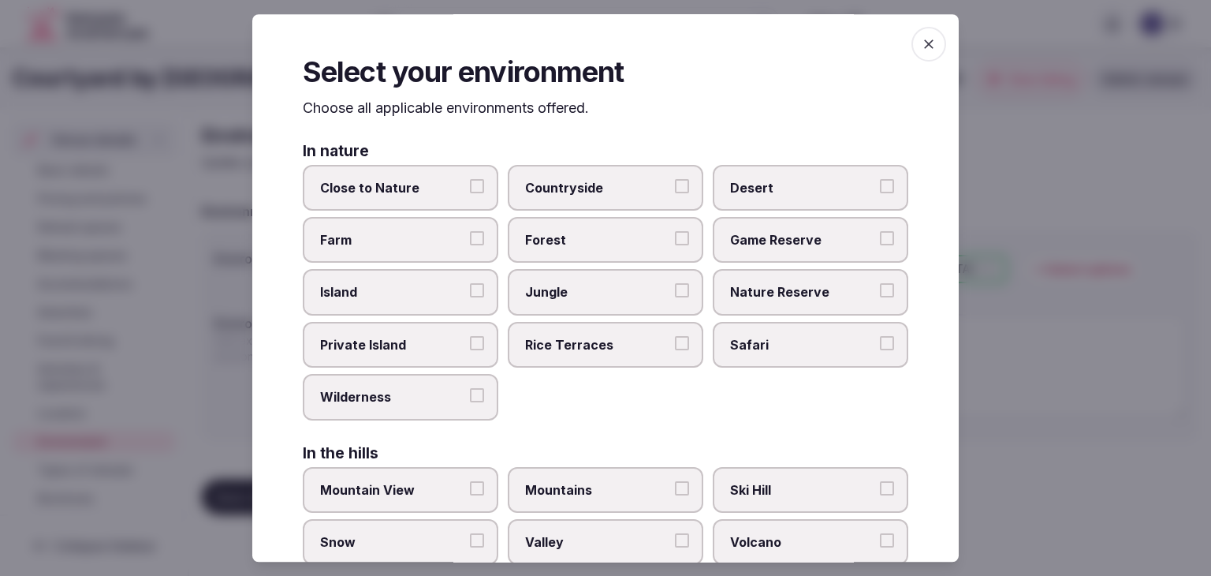
click at [921, 50] on icon "button" at bounding box center [929, 44] width 16 height 16
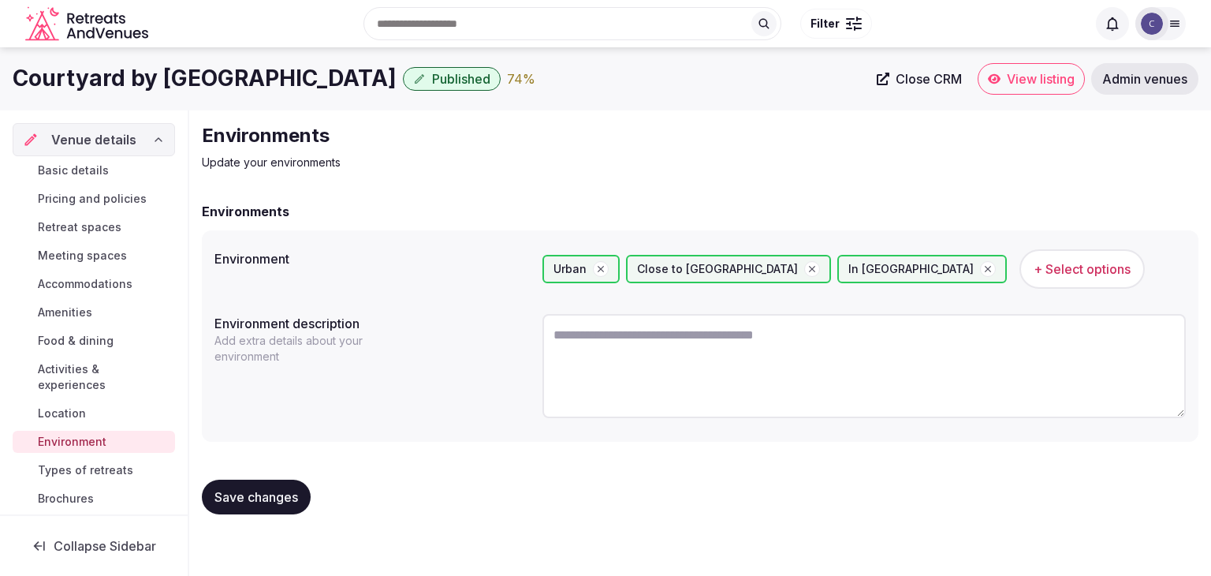
click at [650, 345] on textarea at bounding box center [865, 366] width 644 height 104
paste textarea "**********"
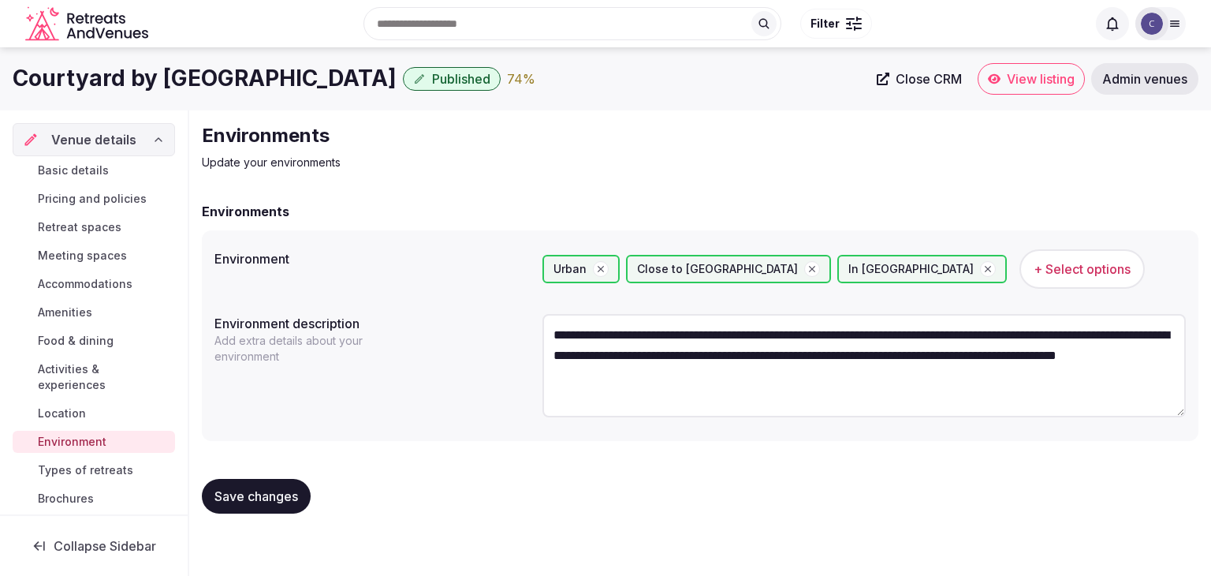
type textarea "**********"
click at [285, 496] on span "Save changes" at bounding box center [257, 496] width 84 height 16
click at [64, 475] on span "Types of retreats" at bounding box center [85, 470] width 95 height 16
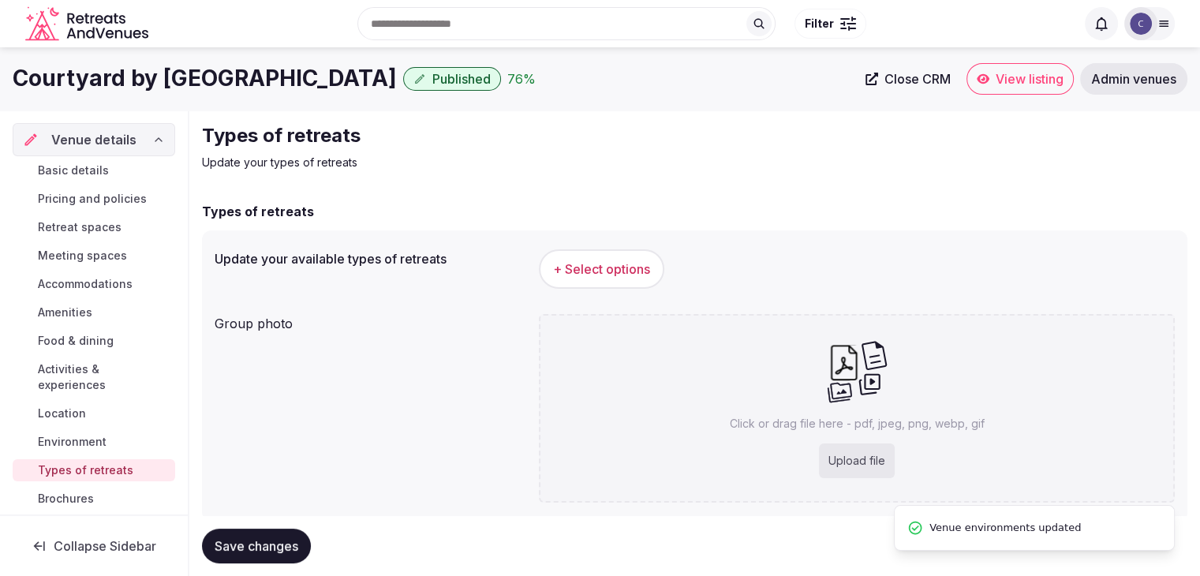
click at [546, 269] on button "+ Select options" at bounding box center [601, 268] width 125 height 39
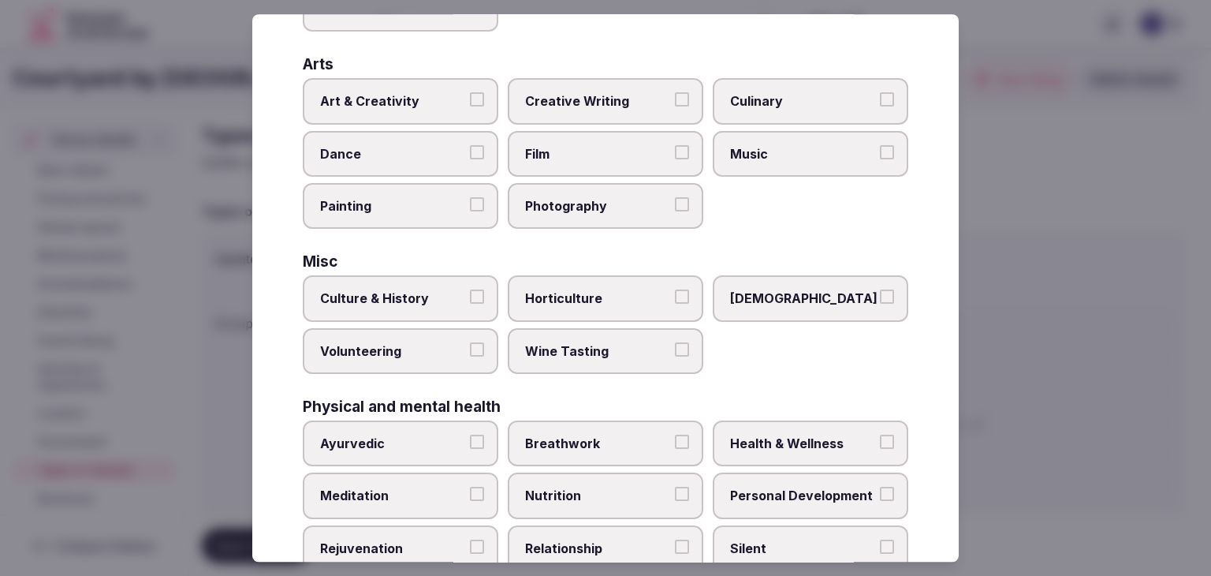
scroll to position [641, 0]
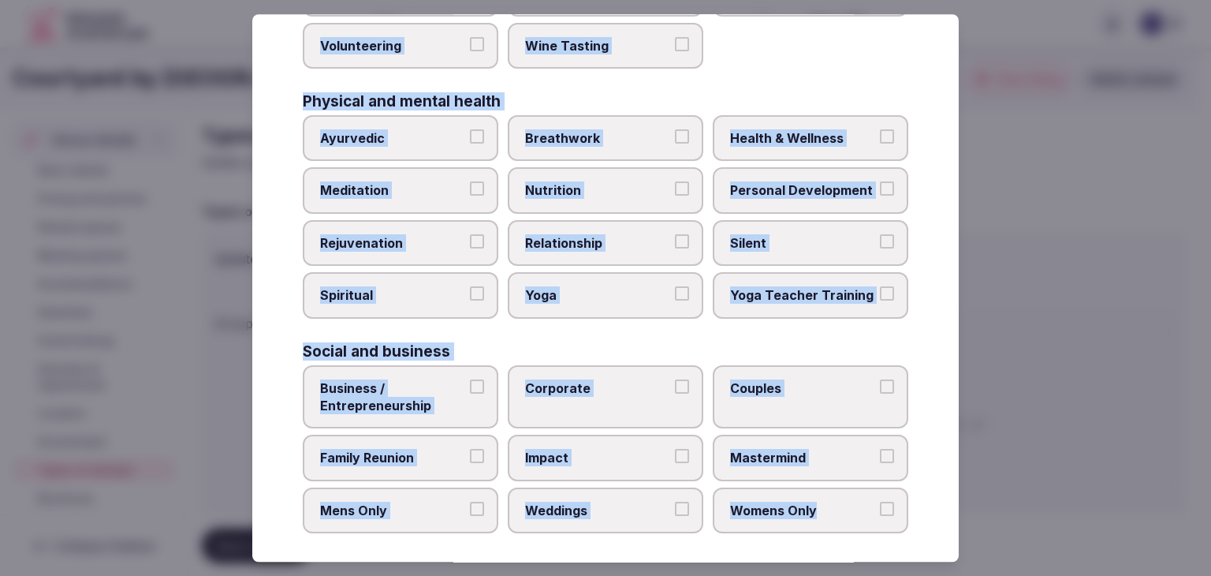
drag, startPoint x: 298, startPoint y: 102, endPoint x: 955, endPoint y: 528, distance: 783.4
click at [955, 528] on div "Select your types of retreats Choose all applicable types of retreats offered. …" at bounding box center [605, 287] width 707 height 547
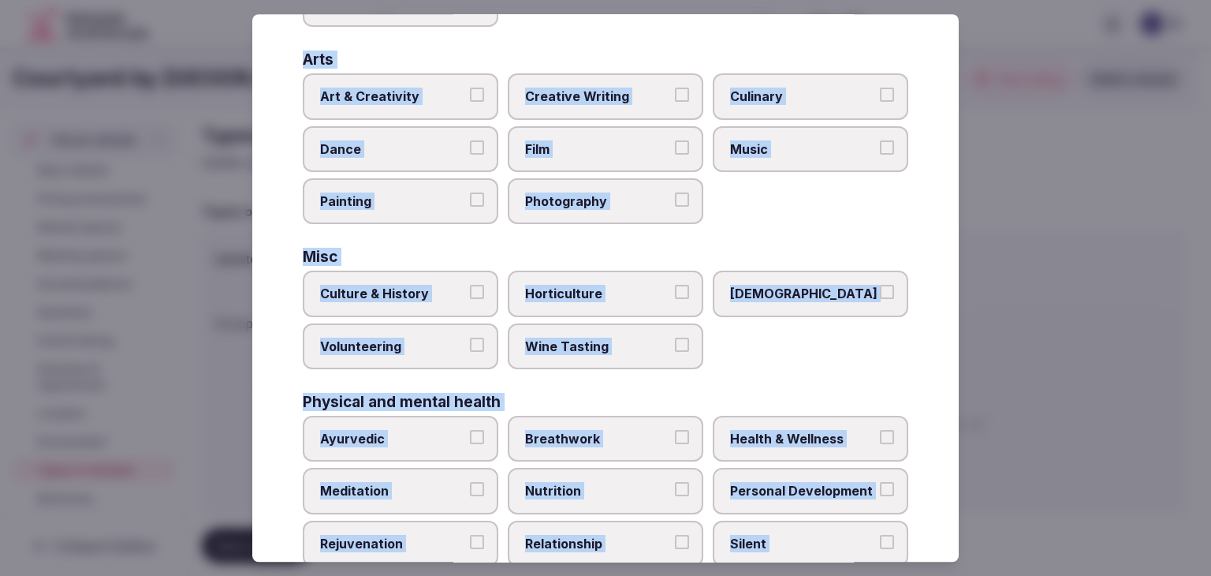
scroll to position [483, 0]
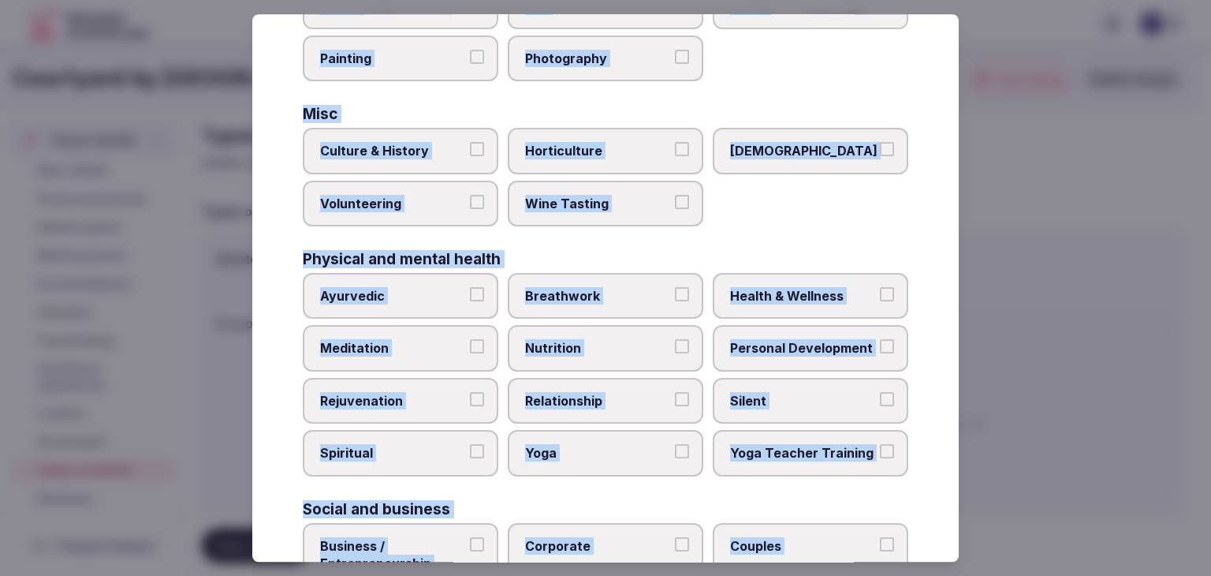
click at [775, 288] on span "Health & Wellness" at bounding box center [802, 295] width 145 height 17
click at [880, 288] on button "Health & Wellness" at bounding box center [887, 294] width 14 height 14
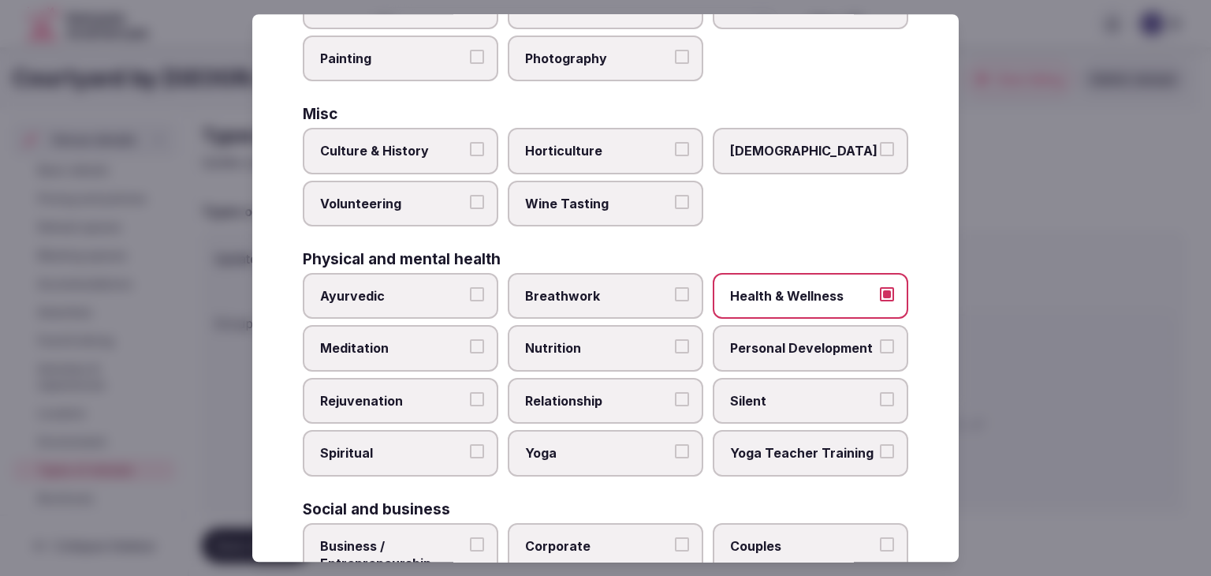
click at [448, 398] on span "Rejuvenation" at bounding box center [392, 400] width 145 height 17
click at [470, 398] on button "Rejuvenation" at bounding box center [477, 399] width 14 height 14
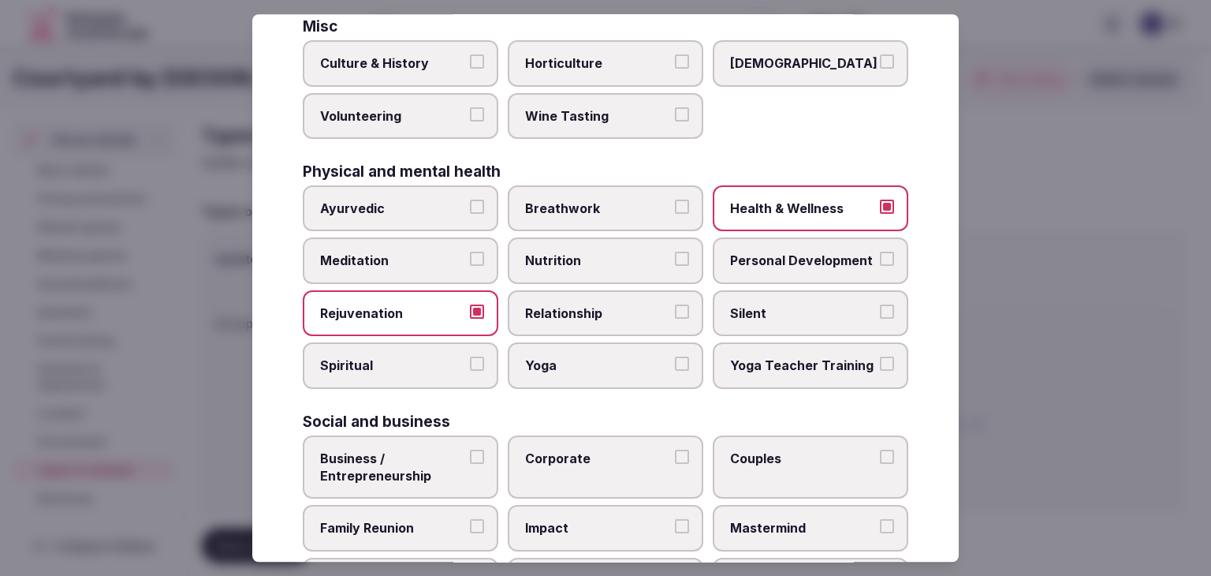
scroll to position [641, 0]
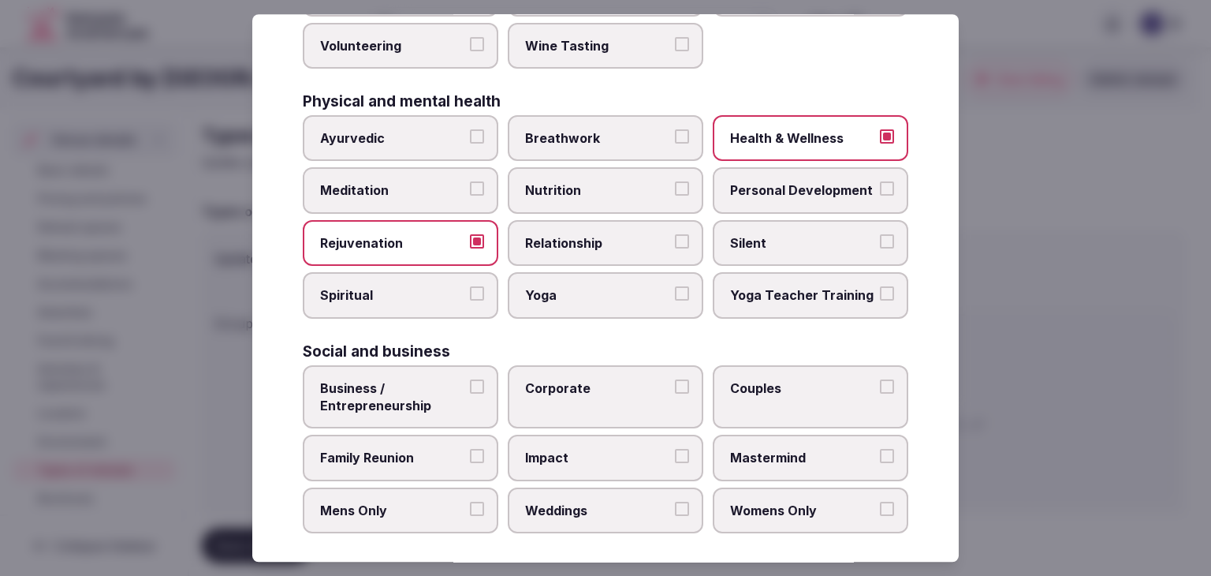
click at [398, 394] on span "Business / Entrepreneurship" at bounding box center [392, 396] width 145 height 35
click at [470, 394] on button "Business / Entrepreneurship" at bounding box center [477, 386] width 14 height 14
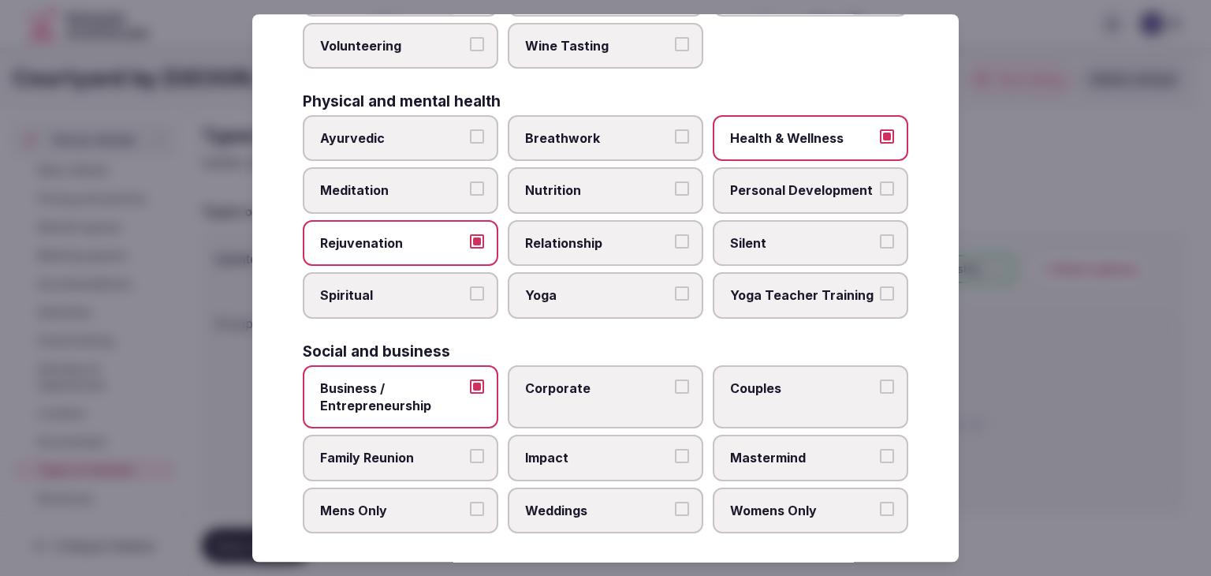
drag, startPoint x: 399, startPoint y: 438, endPoint x: 571, endPoint y: 392, distance: 177.9
click at [401, 439] on label "Family Reunion" at bounding box center [401, 458] width 196 height 46
click at [470, 450] on button "Family Reunion" at bounding box center [477, 457] width 14 height 14
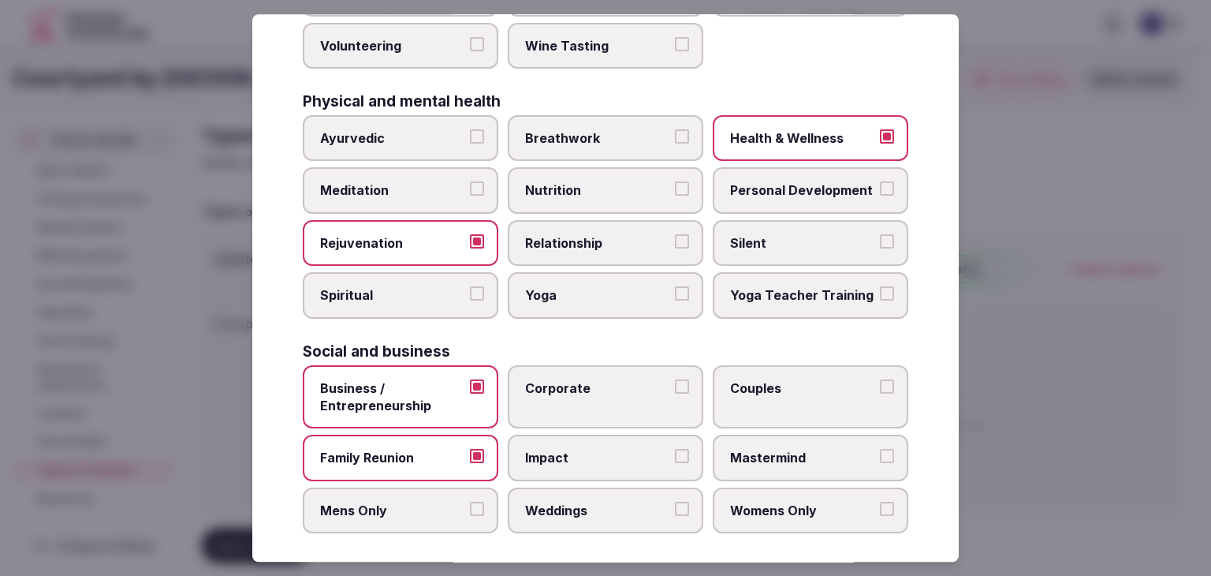
click at [592, 383] on span "Corporate" at bounding box center [597, 387] width 145 height 17
click at [675, 383] on button "Corporate" at bounding box center [682, 386] width 14 height 14
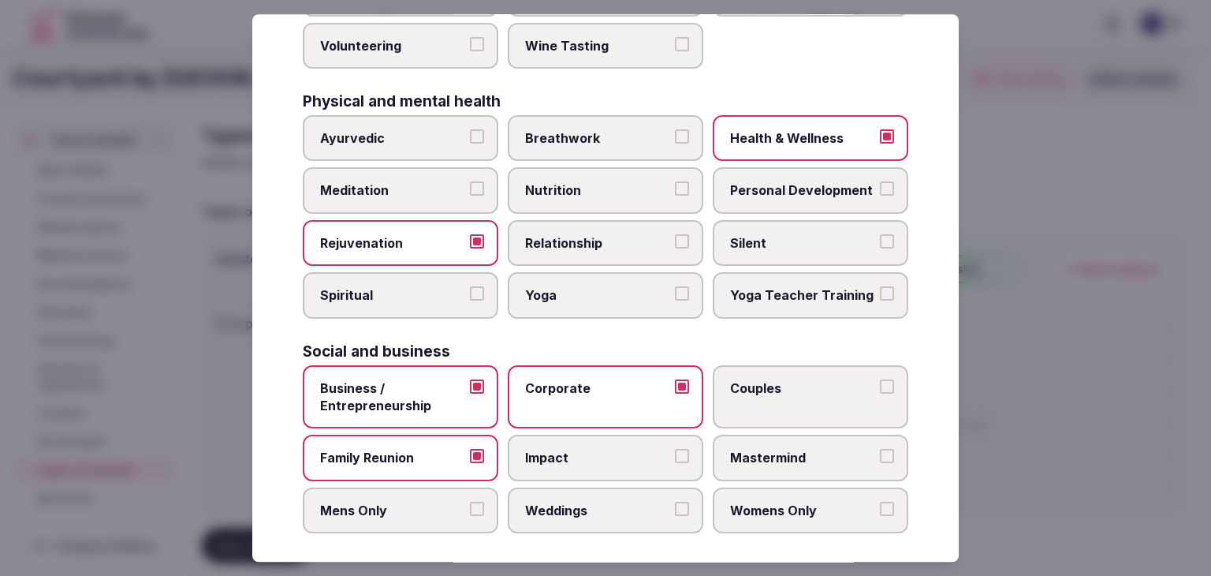
drag, startPoint x: 625, startPoint y: 485, endPoint x: 640, endPoint y: 480, distance: 16.5
click at [625, 487] on label "Weddings" at bounding box center [606, 510] width 196 height 46
click at [675, 502] on button "Weddings" at bounding box center [682, 509] width 14 height 14
click at [785, 388] on label "Couples" at bounding box center [811, 397] width 196 height 64
click at [880, 388] on button "Couples" at bounding box center [887, 386] width 14 height 14
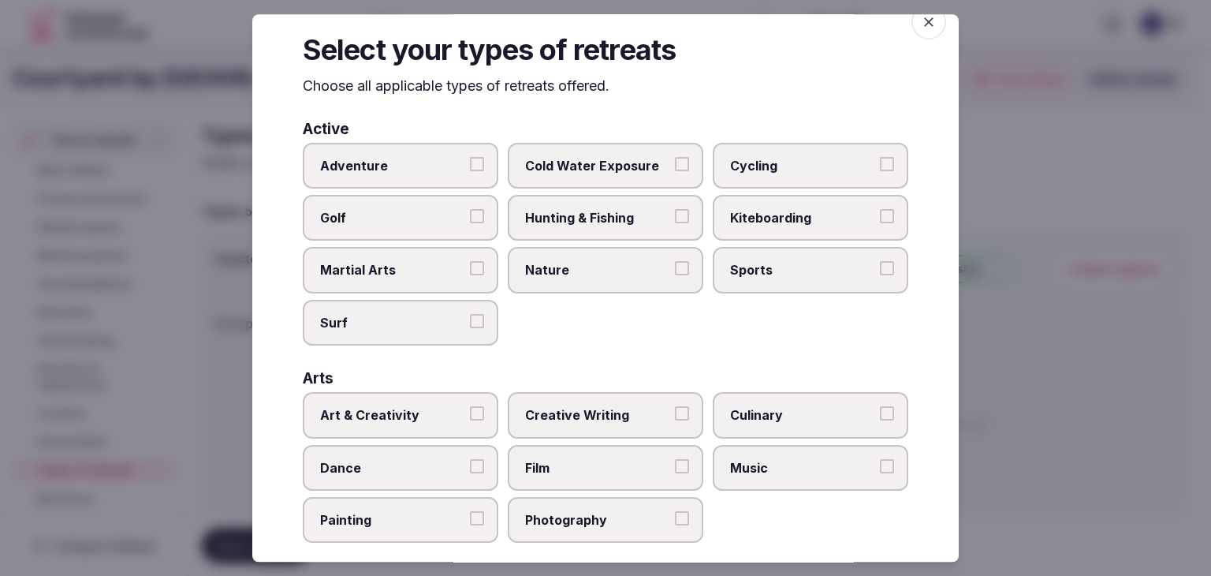
scroll to position [0, 0]
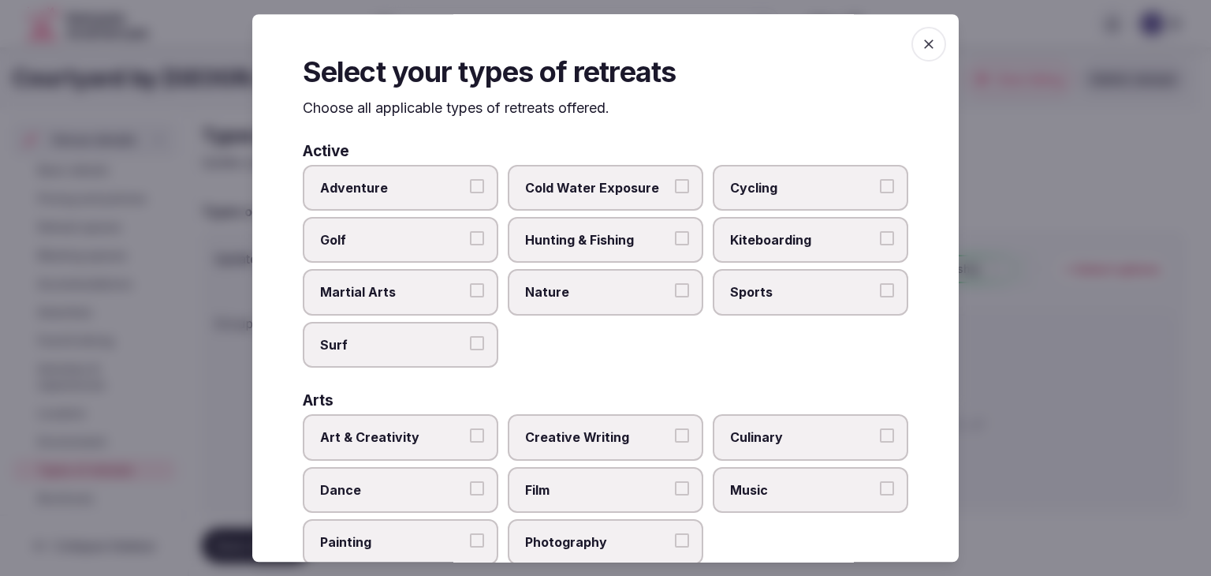
click at [929, 42] on span "button" at bounding box center [929, 44] width 35 height 35
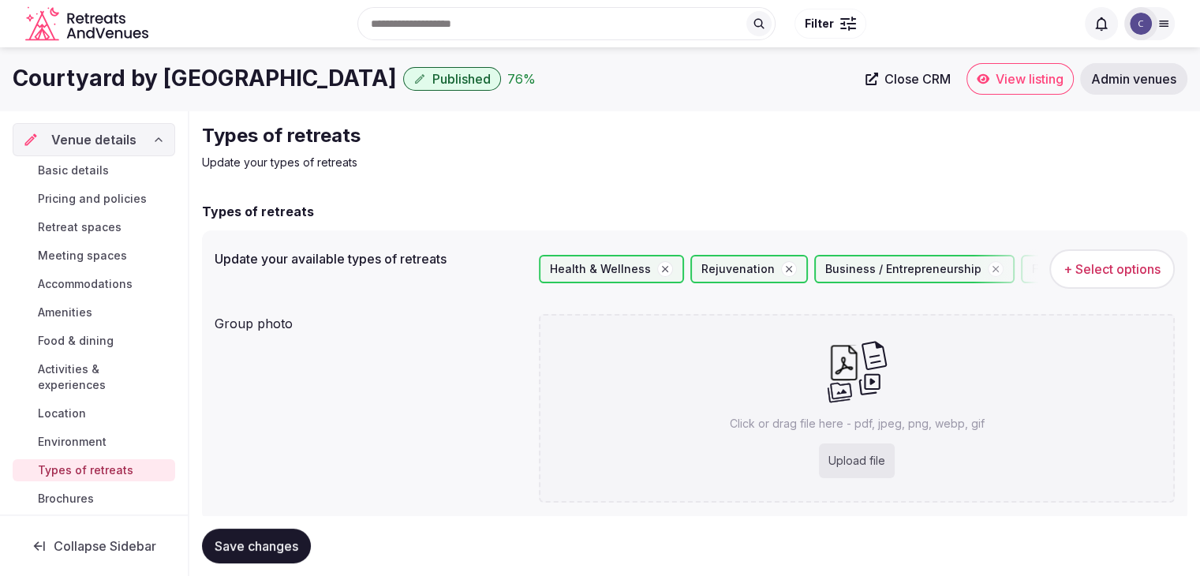
click at [885, 409] on div "Click or drag file here - pdf, jpeg, png, webp, gif Upload file" at bounding box center [857, 408] width 636 height 189
type input "**********"
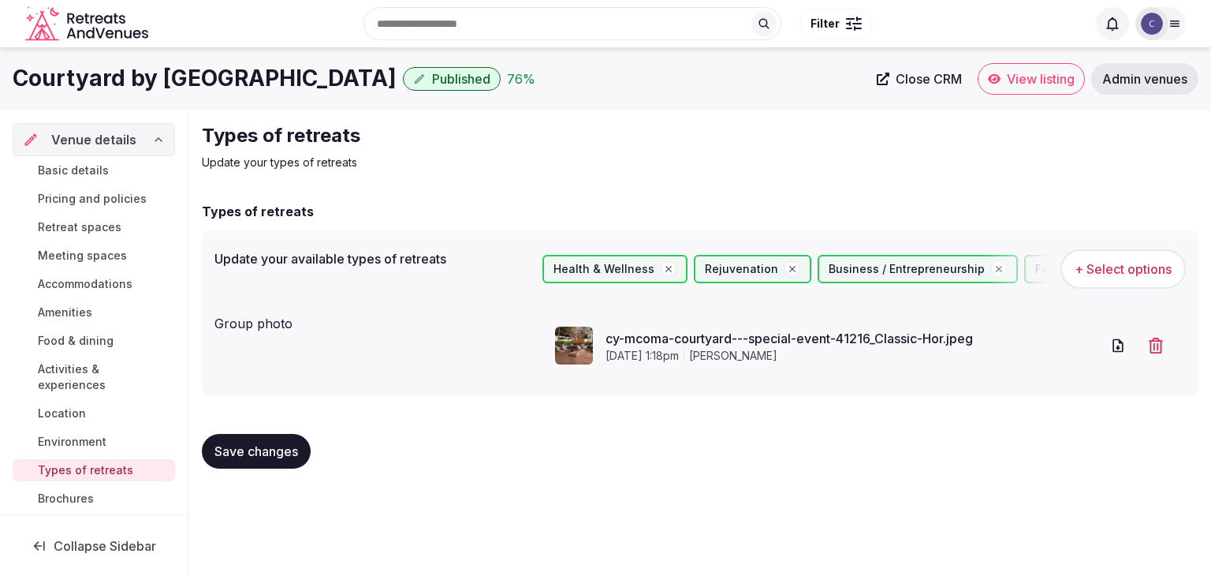
click at [298, 455] on span "Save changes" at bounding box center [257, 451] width 84 height 16
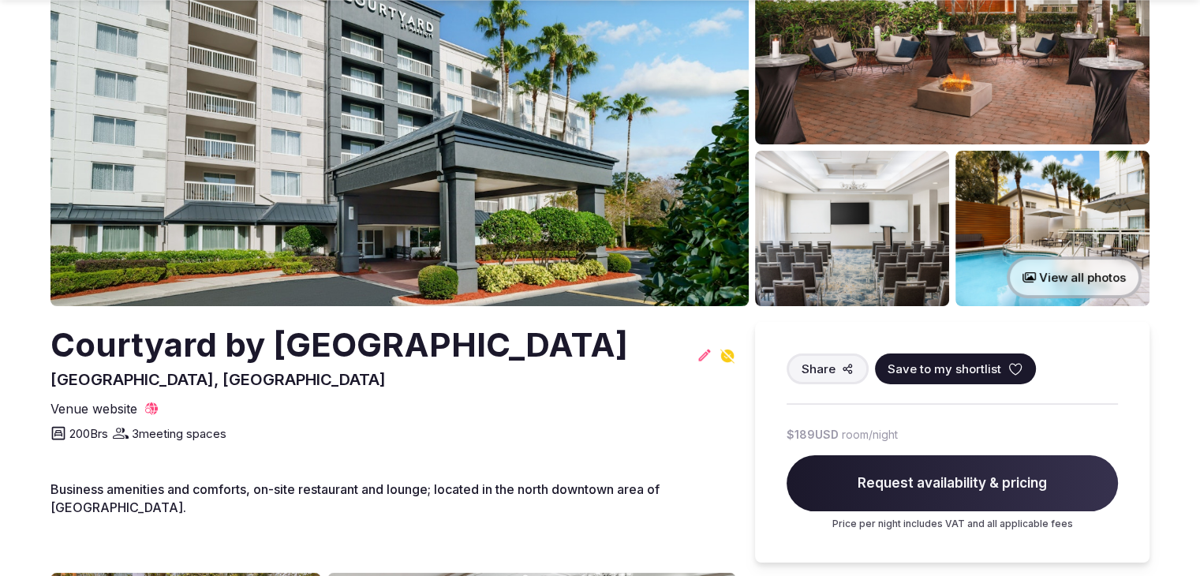
scroll to position [158, 0]
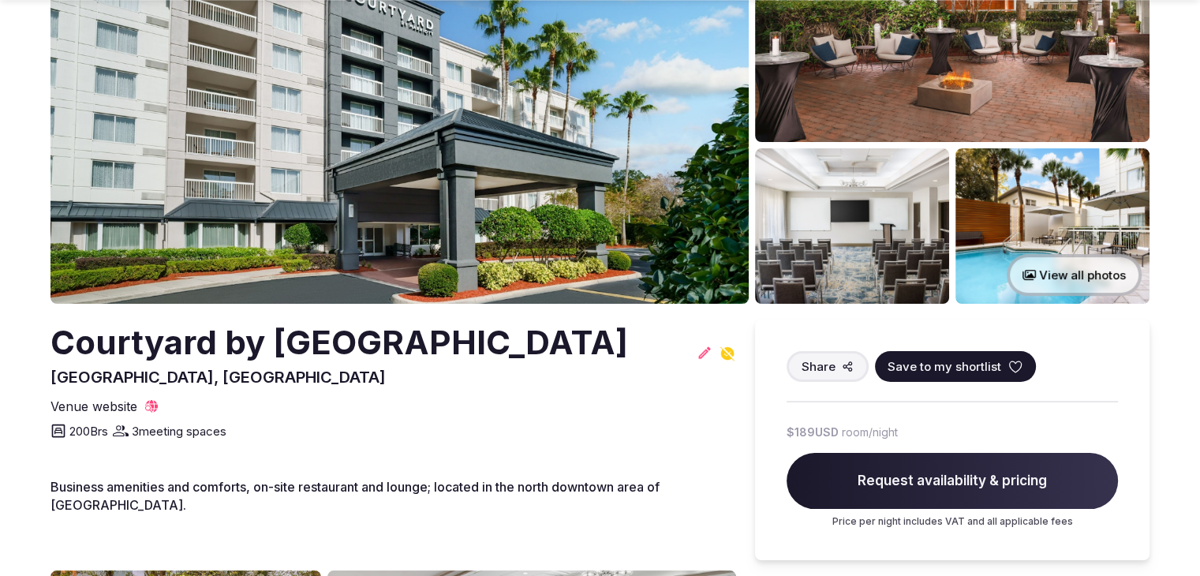
click at [333, 337] on h2 "Courtyard by [GEOGRAPHIC_DATA]" at bounding box center [338, 342] width 577 height 47
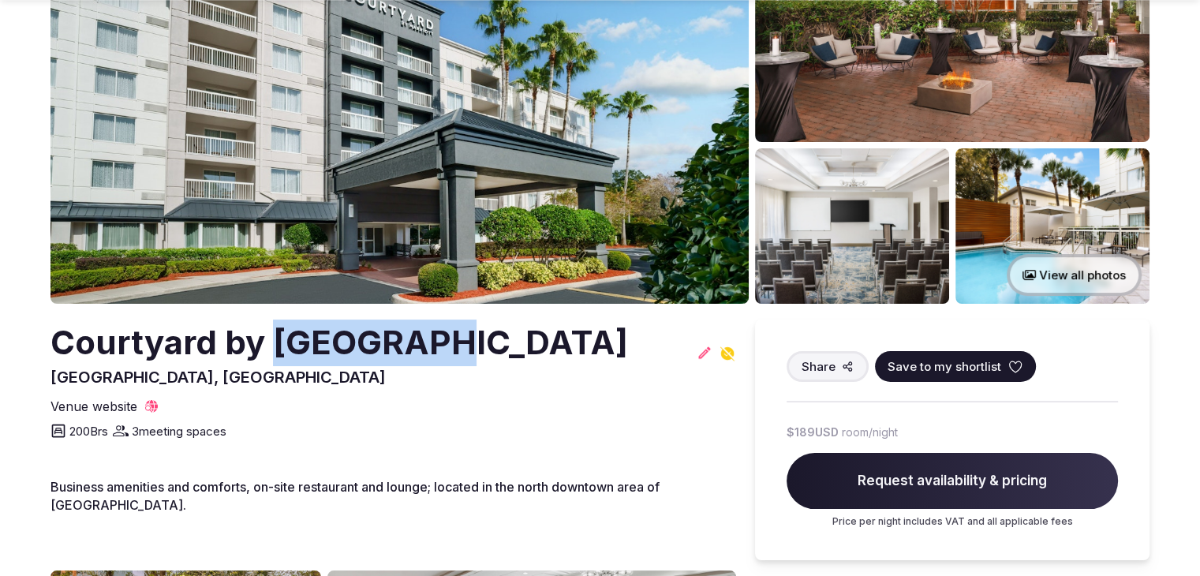
click at [333, 337] on h2 "Courtyard by [GEOGRAPHIC_DATA]" at bounding box center [338, 342] width 577 height 47
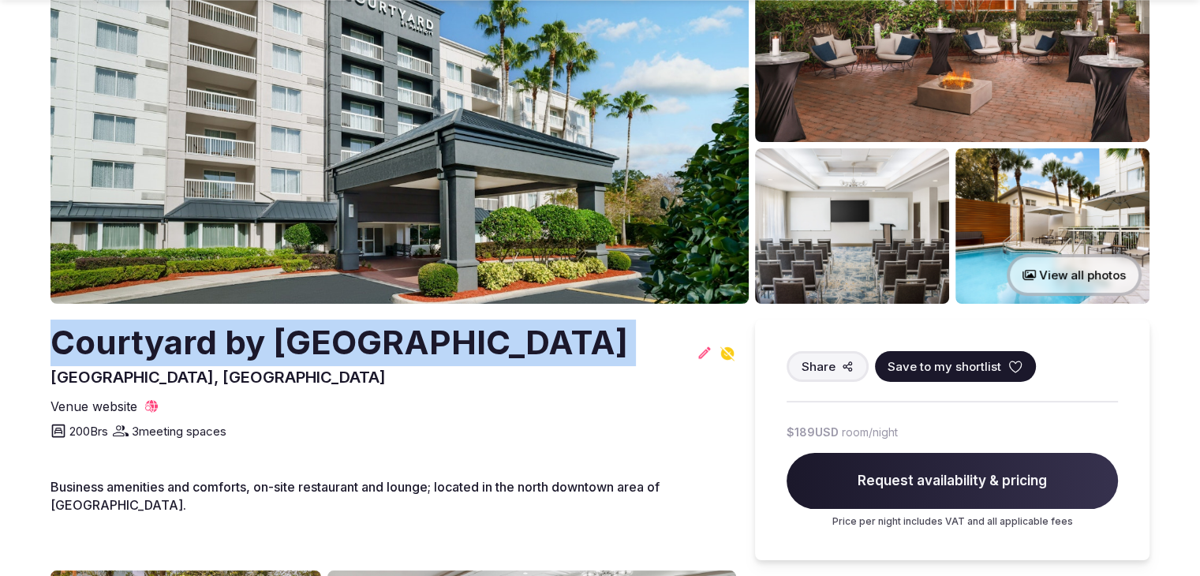
click at [333, 337] on h2 "Courtyard by [GEOGRAPHIC_DATA]" at bounding box center [338, 342] width 577 height 47
copy h2 "Courtyard by [GEOGRAPHIC_DATA]"
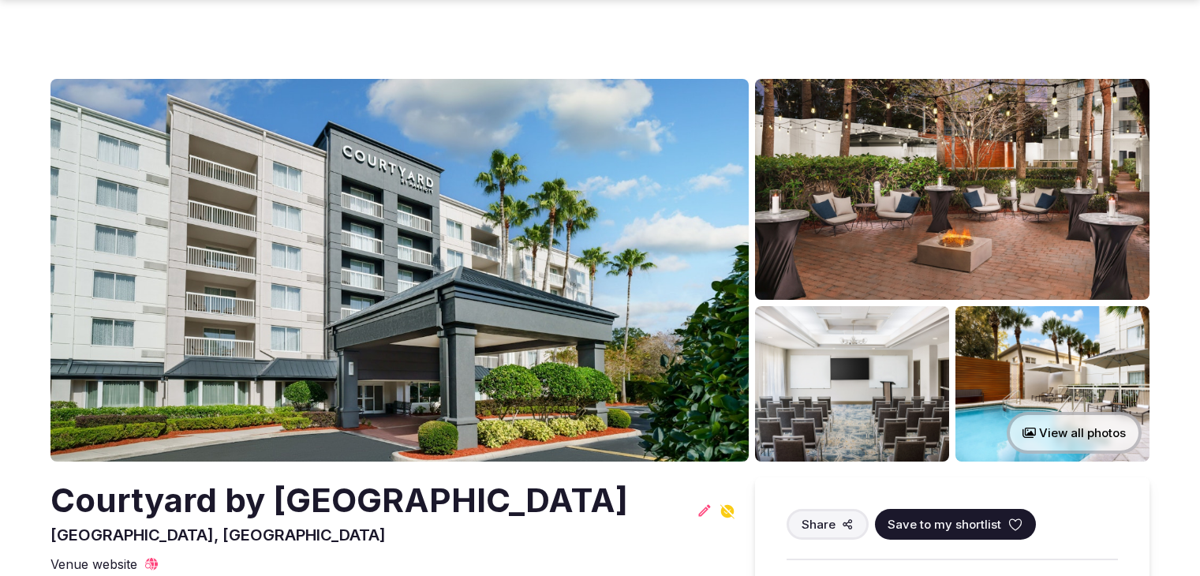
scroll to position [158, 0]
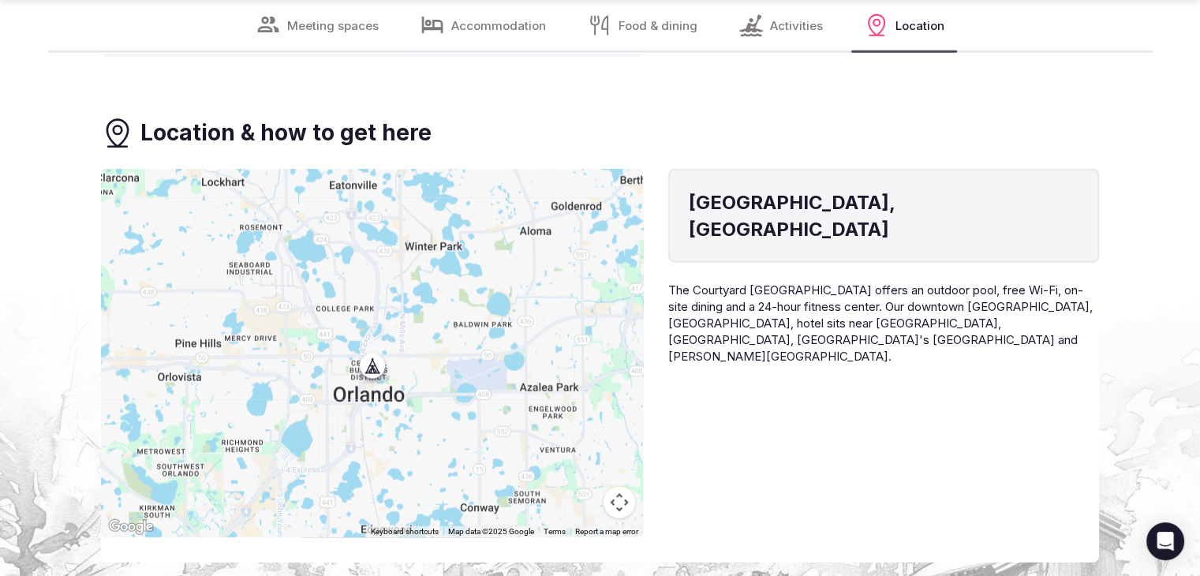
scroll to position [3944, 0]
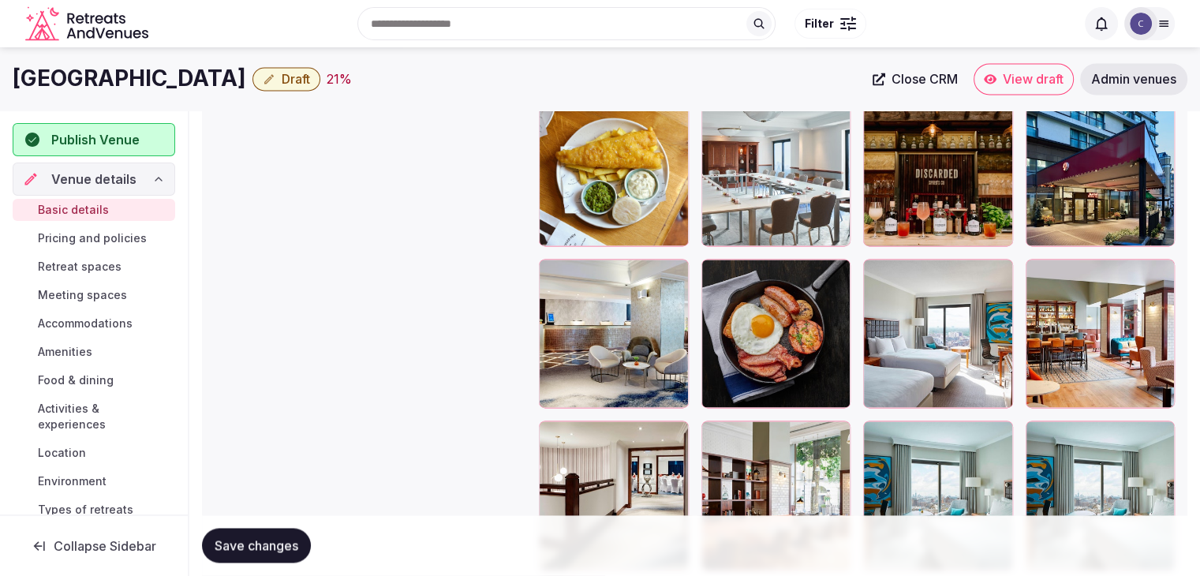
scroll to position [2051, 0]
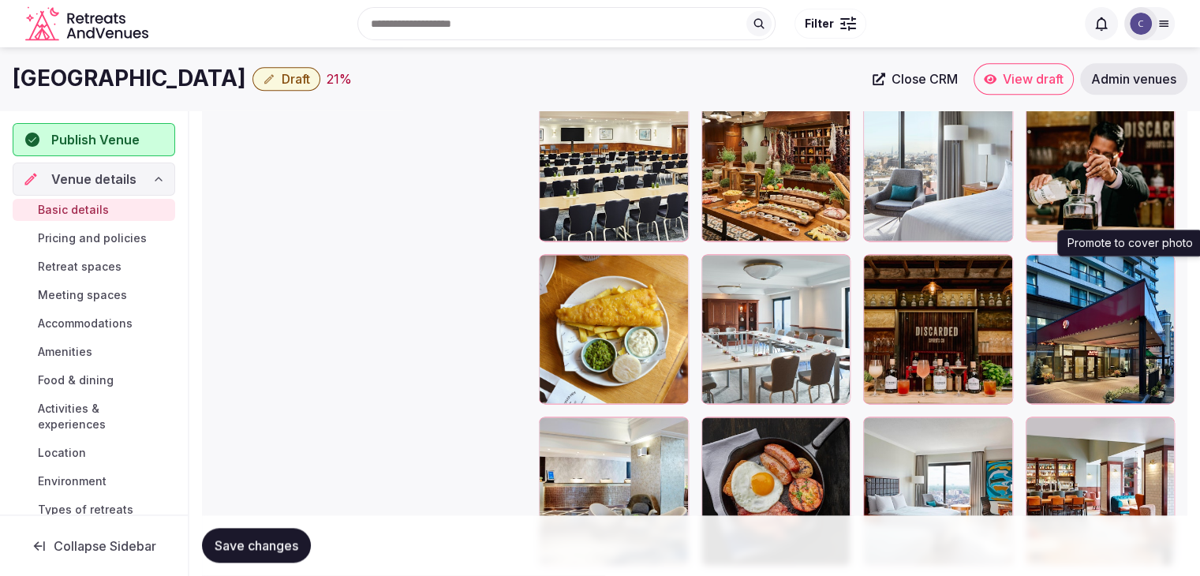
click at [1158, 263] on icon "button" at bounding box center [1158, 269] width 13 height 13
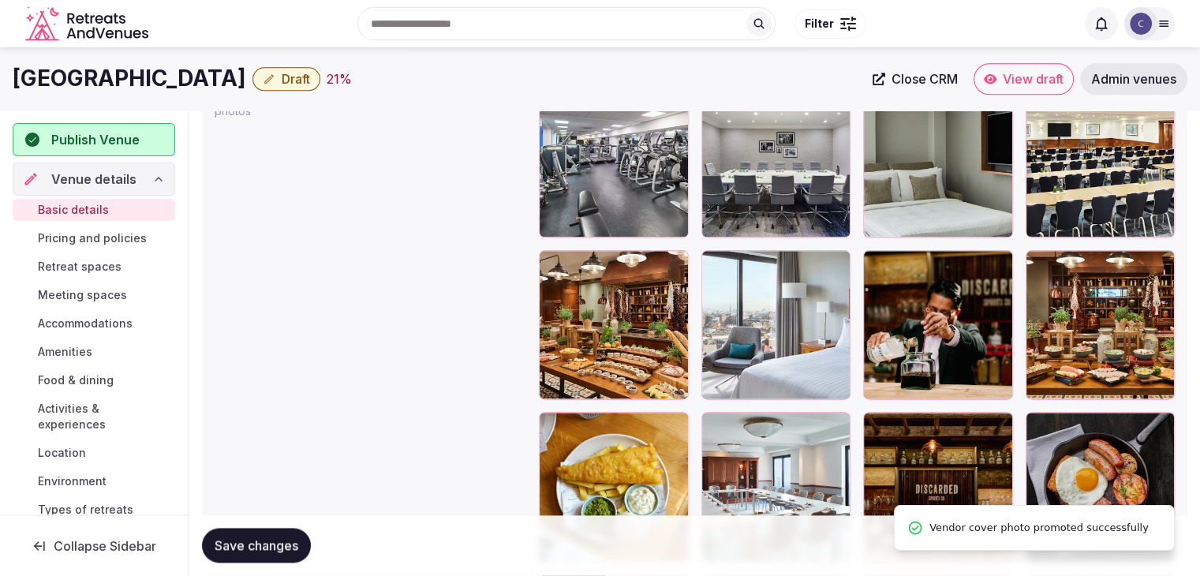
scroll to position [1735, 0]
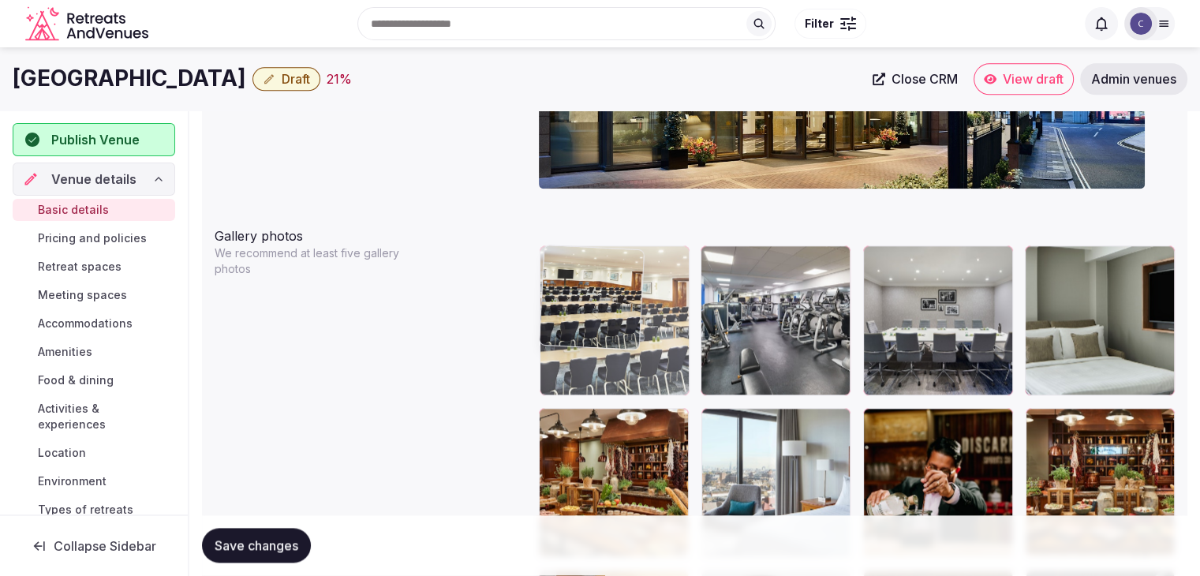
drag, startPoint x: 1052, startPoint y: 257, endPoint x: 588, endPoint y: 262, distance: 463.8
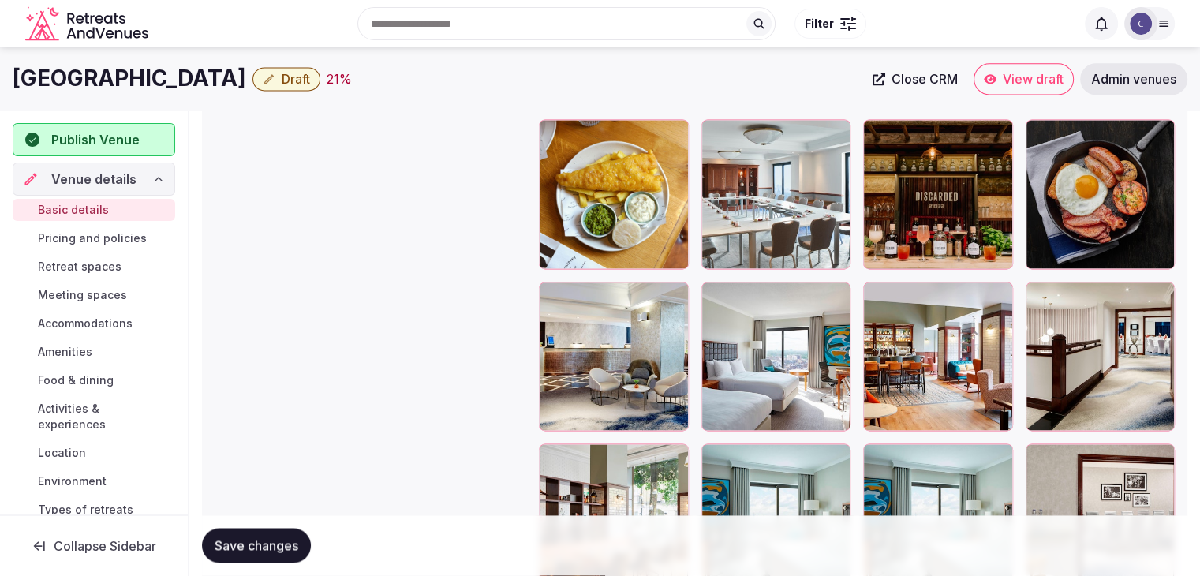
scroll to position [2174, 0]
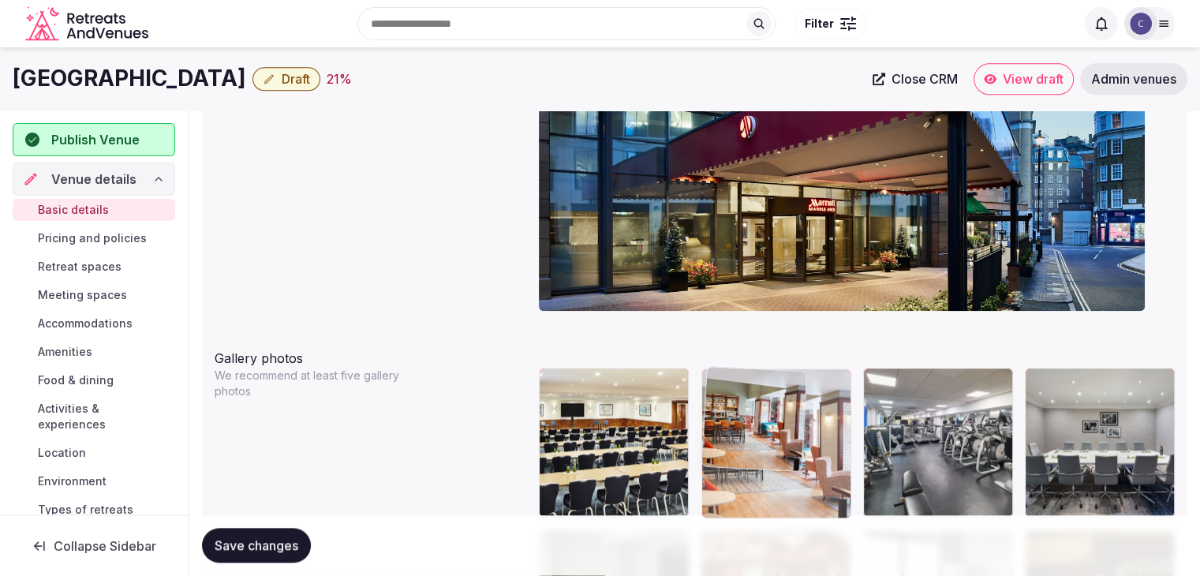
drag, startPoint x: 871, startPoint y: 303, endPoint x: 722, endPoint y: 352, distance: 156.1
click at [722, 352] on body "**********" at bounding box center [600, 77] width 1200 height 3381
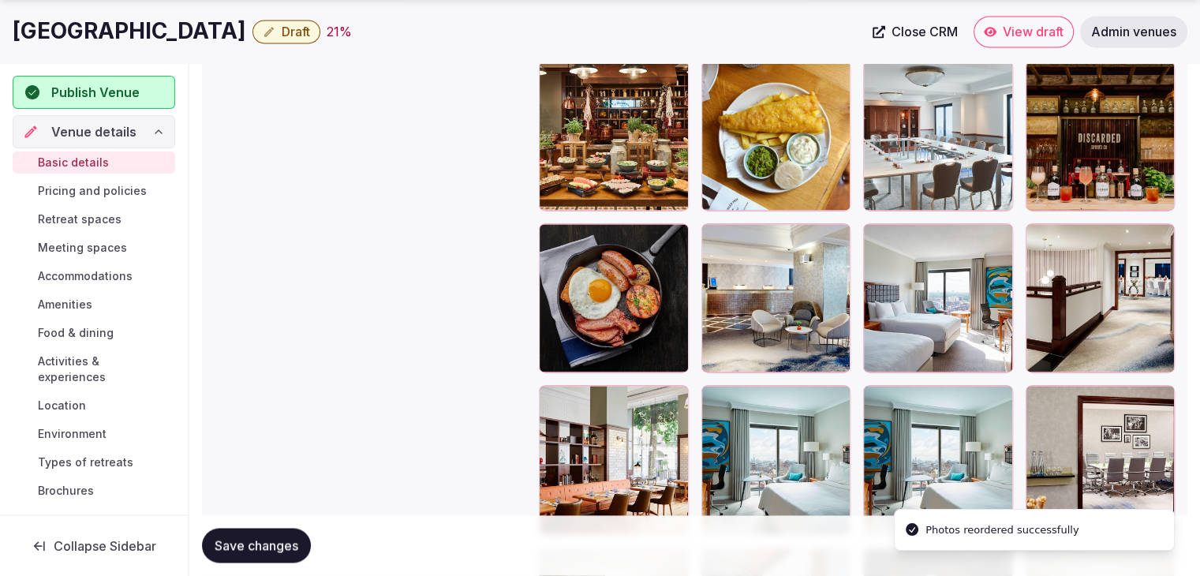
scroll to position [2481, 0]
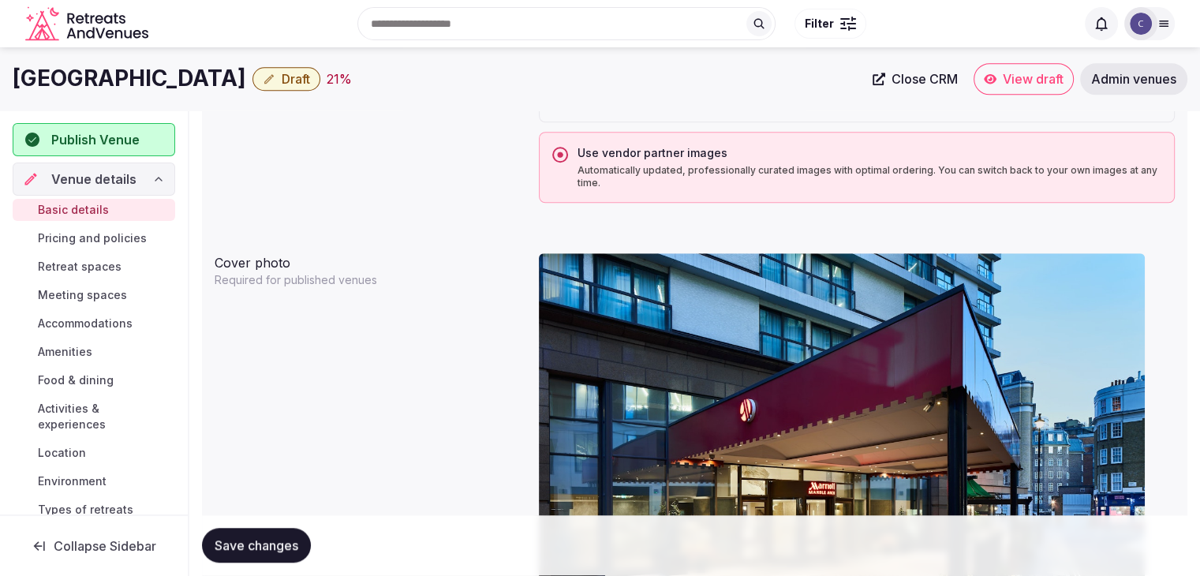
drag, startPoint x: 878, startPoint y: 155, endPoint x: 925, endPoint y: 391, distance: 240.5
click at [925, 391] on body "**********" at bounding box center [600, 360] width 1200 height 3381
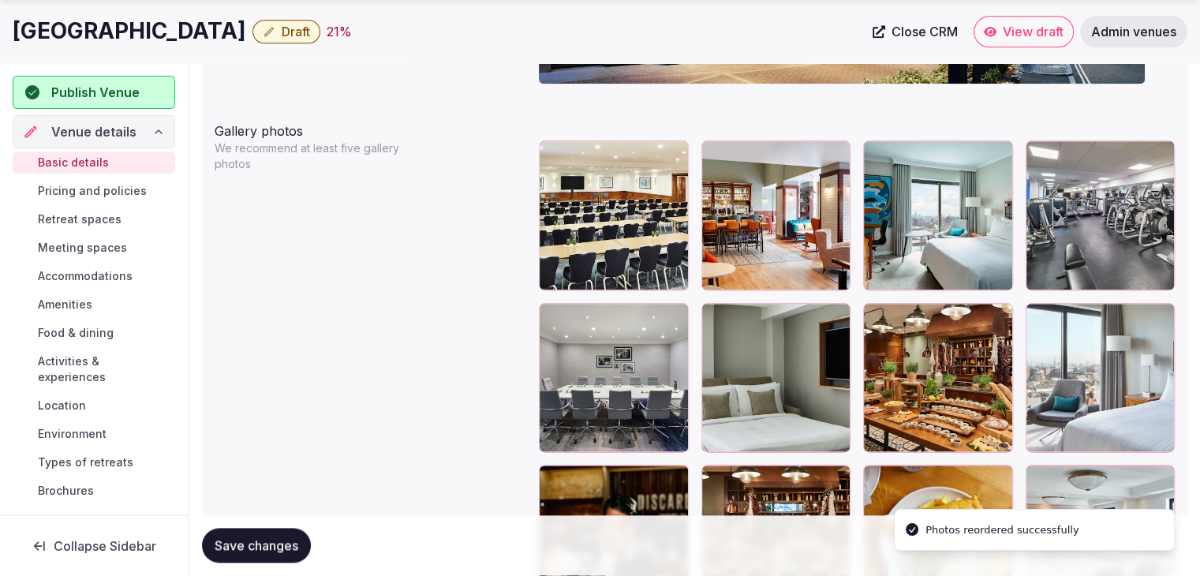
scroll to position [1906, 0]
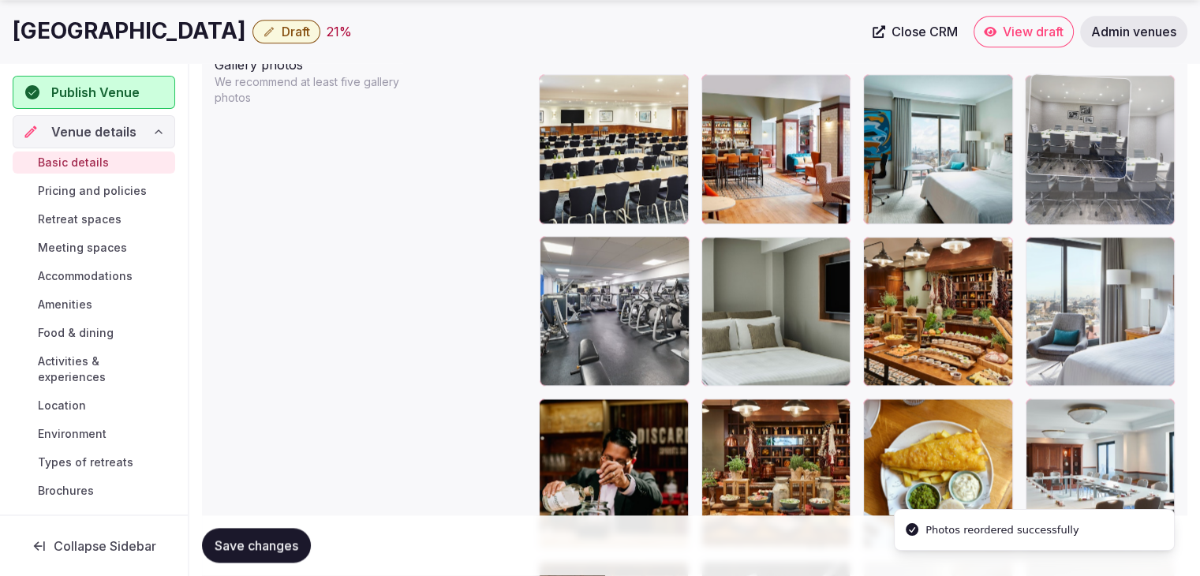
drag, startPoint x: 553, startPoint y: 250, endPoint x: 1066, endPoint y: 139, distance: 525.4
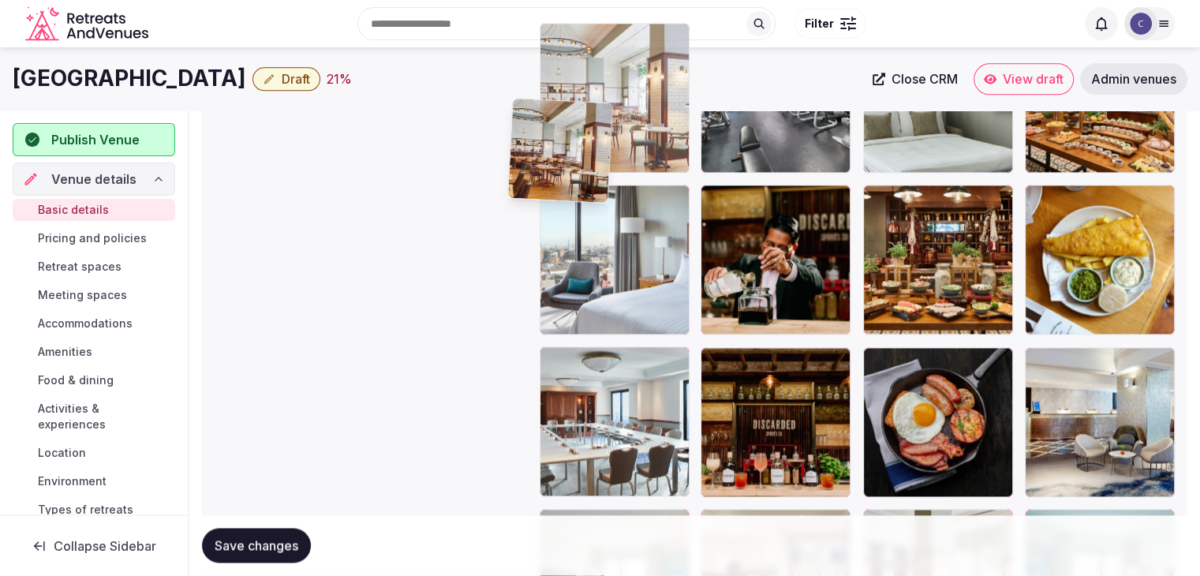
scroll to position [2115, 0]
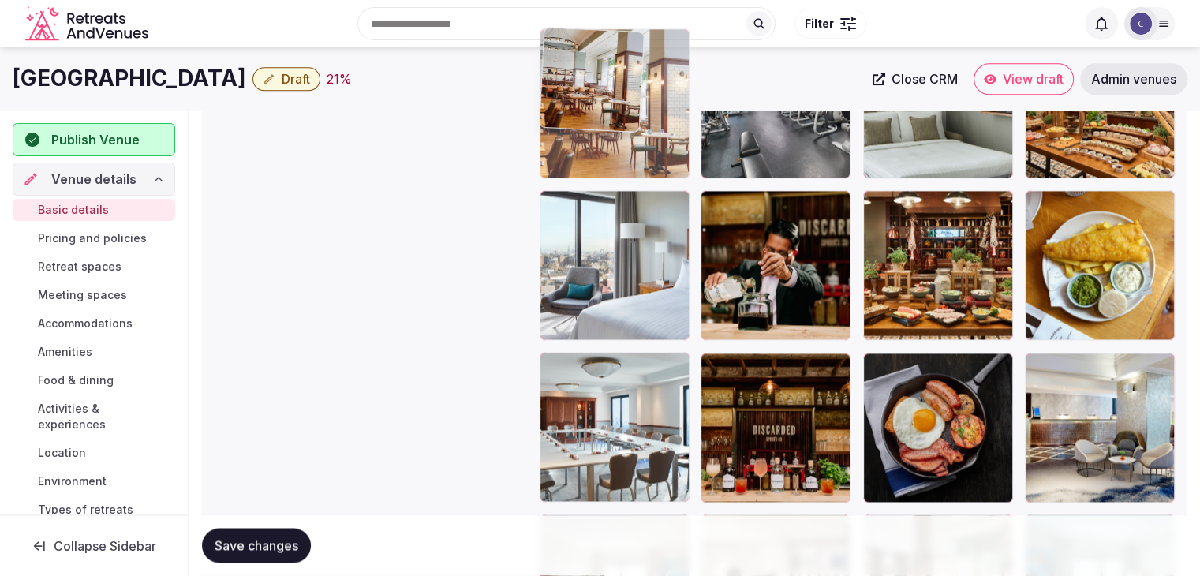
drag, startPoint x: 715, startPoint y: 340, endPoint x: 532, endPoint y: 115, distance: 289.4
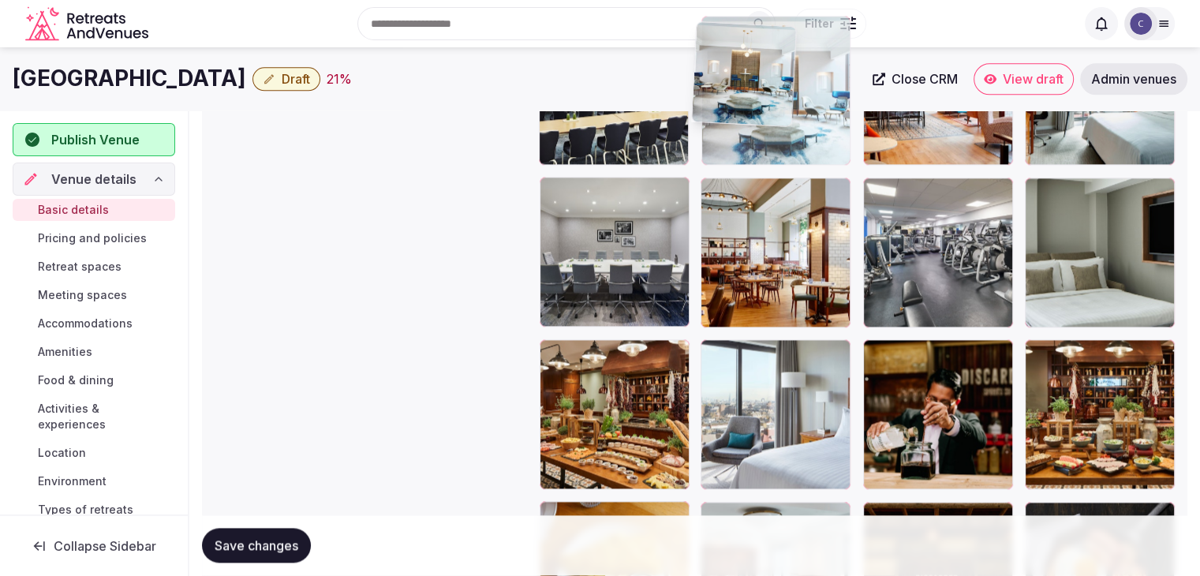
scroll to position [1951, 0]
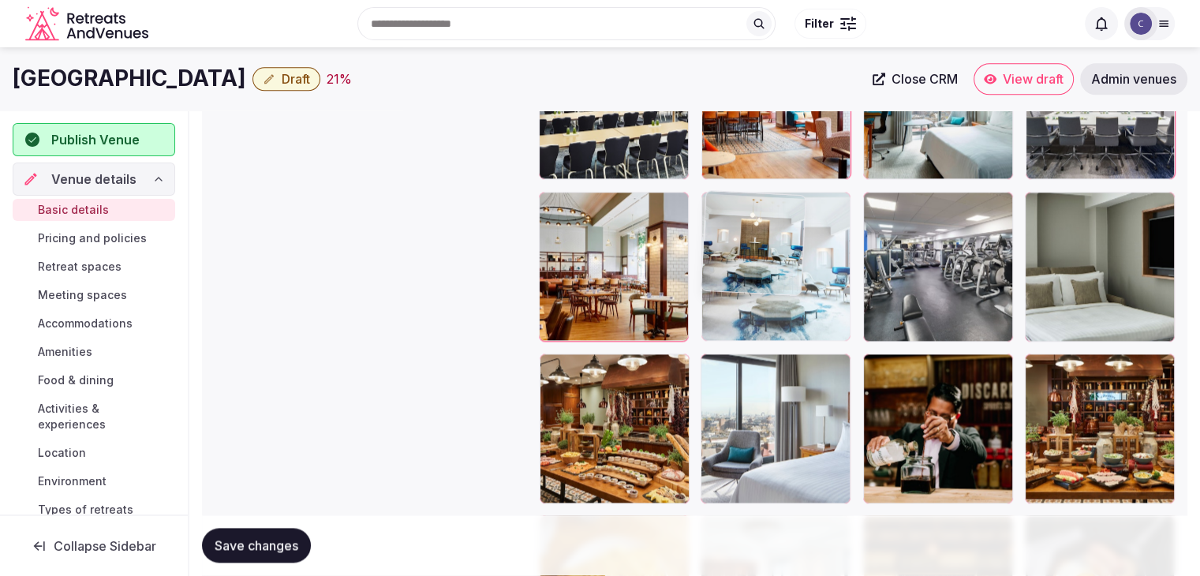
drag, startPoint x: 713, startPoint y: 315, endPoint x: 835, endPoint y: 326, distance: 122.7
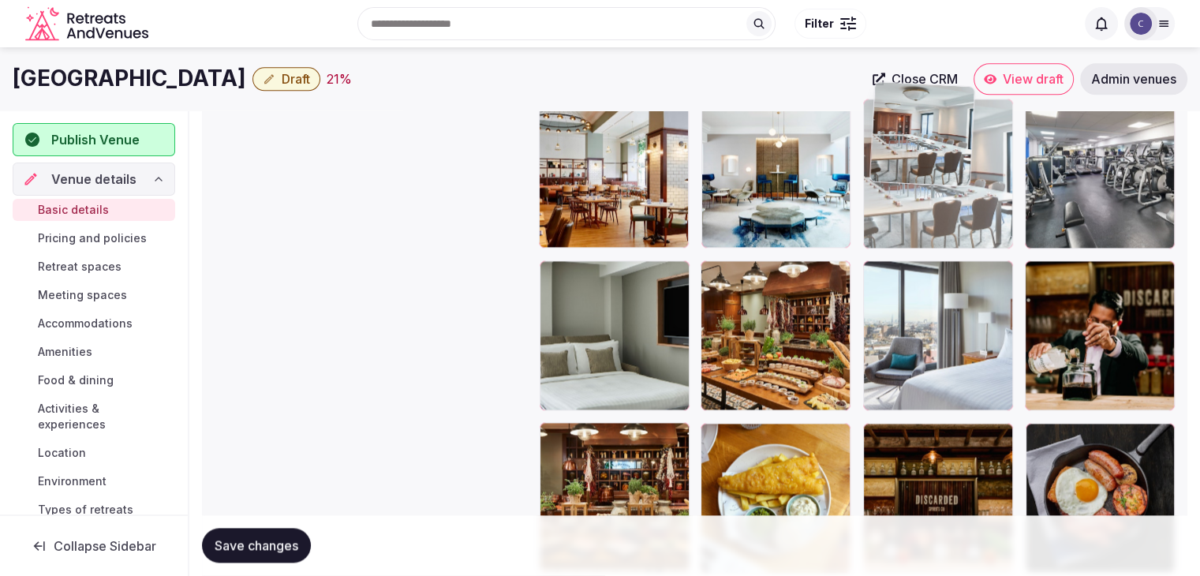
scroll to position [2044, 0]
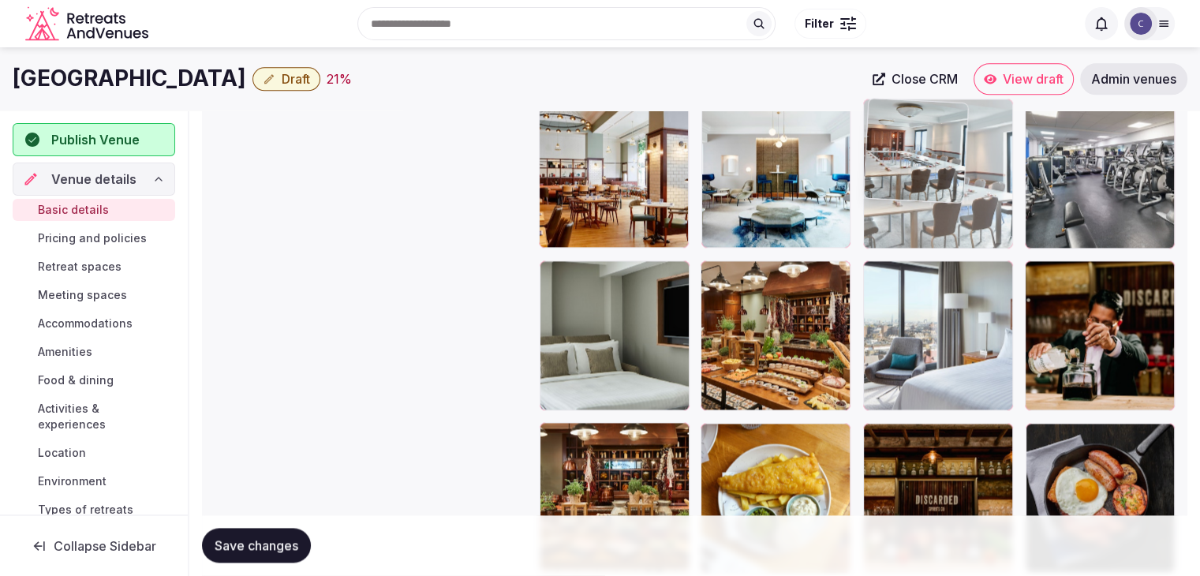
drag, startPoint x: 864, startPoint y: 225, endPoint x: 875, endPoint y: 145, distance: 80.4
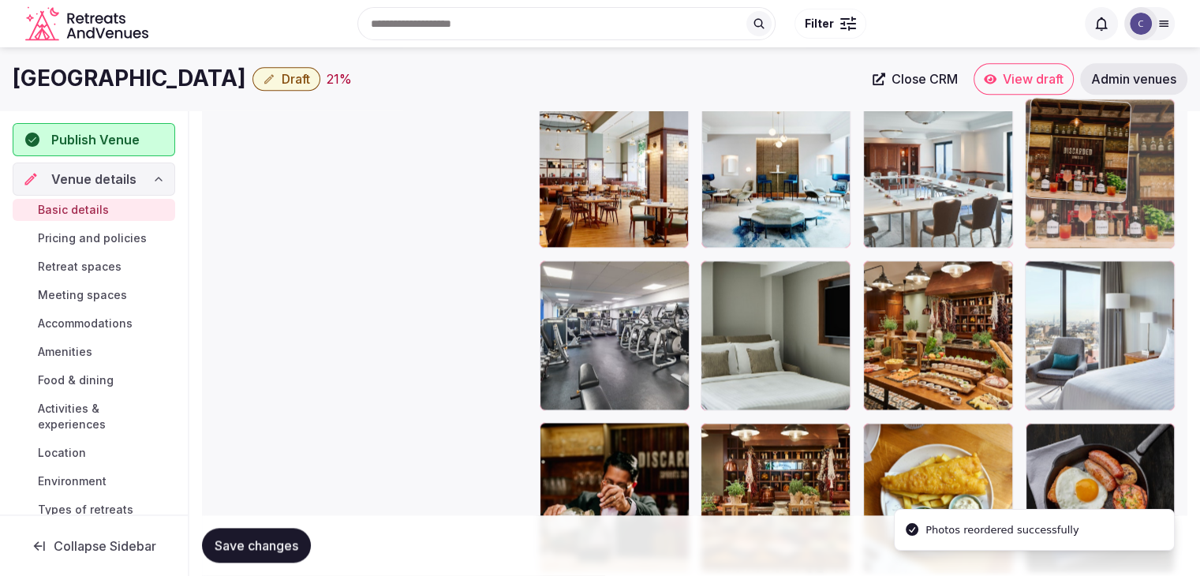
drag, startPoint x: 946, startPoint y: 321, endPoint x: 1037, endPoint y: 174, distance: 173.2
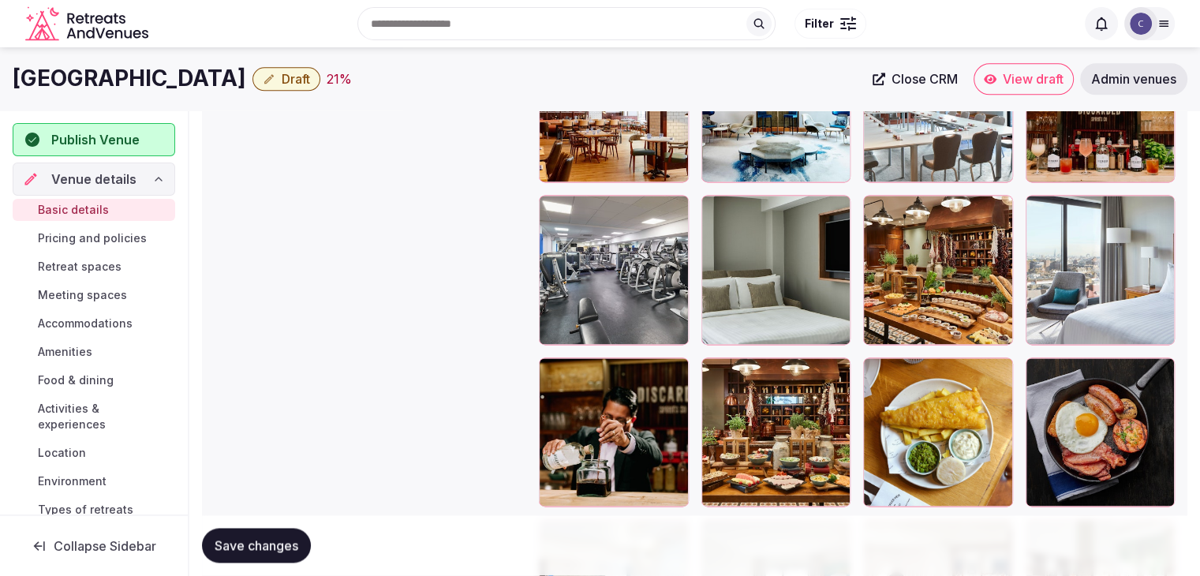
scroll to position [2016, 0]
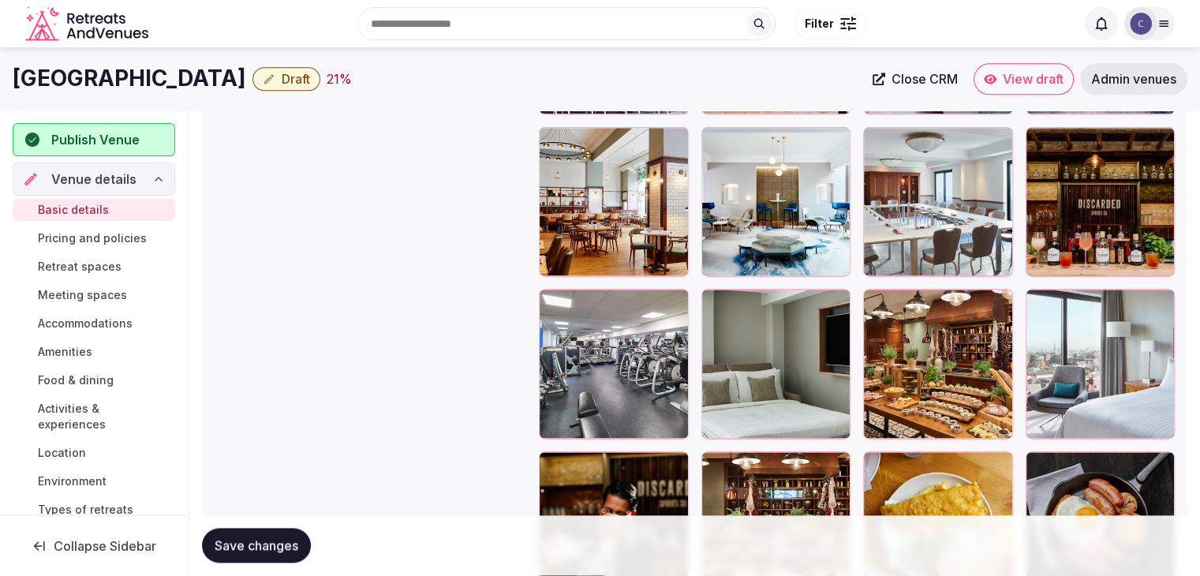
click at [280, 540] on span "Save changes" at bounding box center [257, 546] width 84 height 16
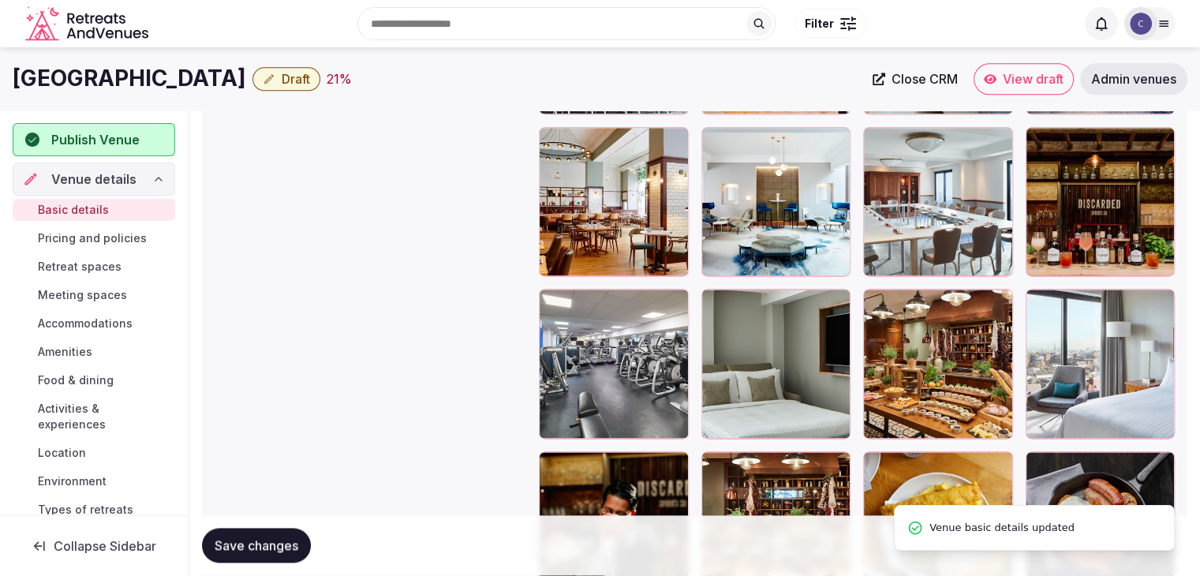
click at [233, 76] on h1 "London Marriott Hotel Marble Arch" at bounding box center [129, 78] width 233 height 31
copy div "London Marriott Hotel Marble Arch"
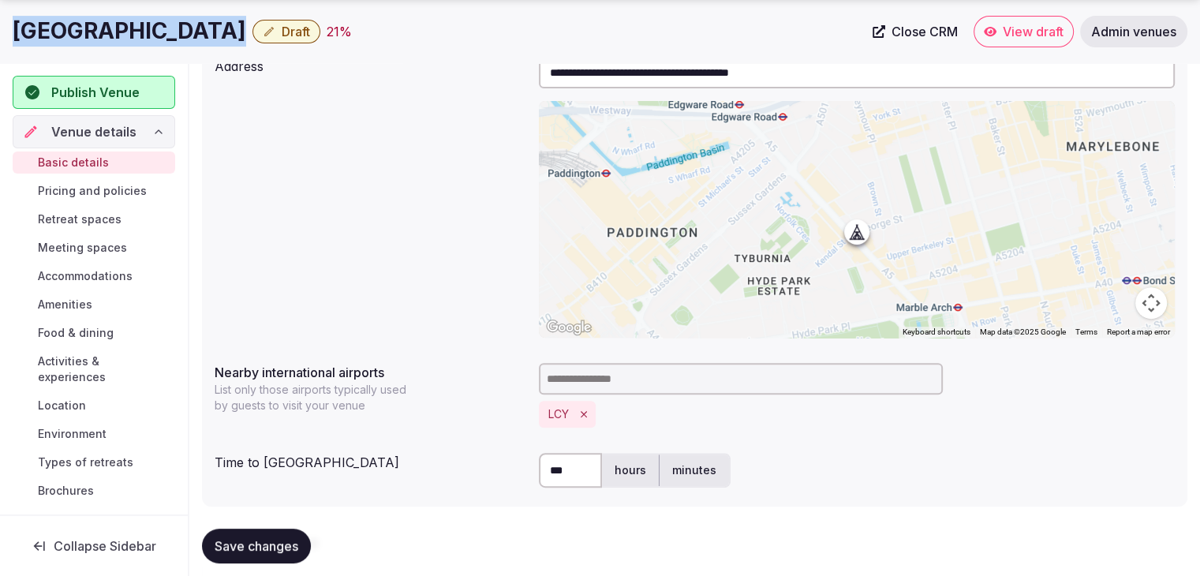
scroll to position [710, 0]
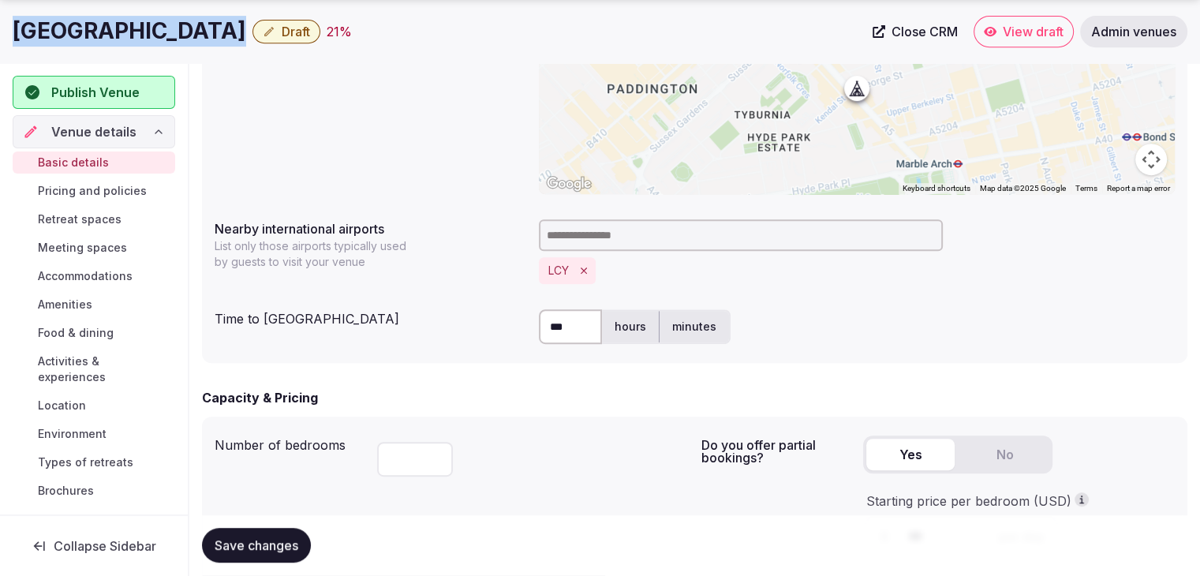
click at [579, 267] on icon "Remove LCY" at bounding box center [583, 270] width 11 height 11
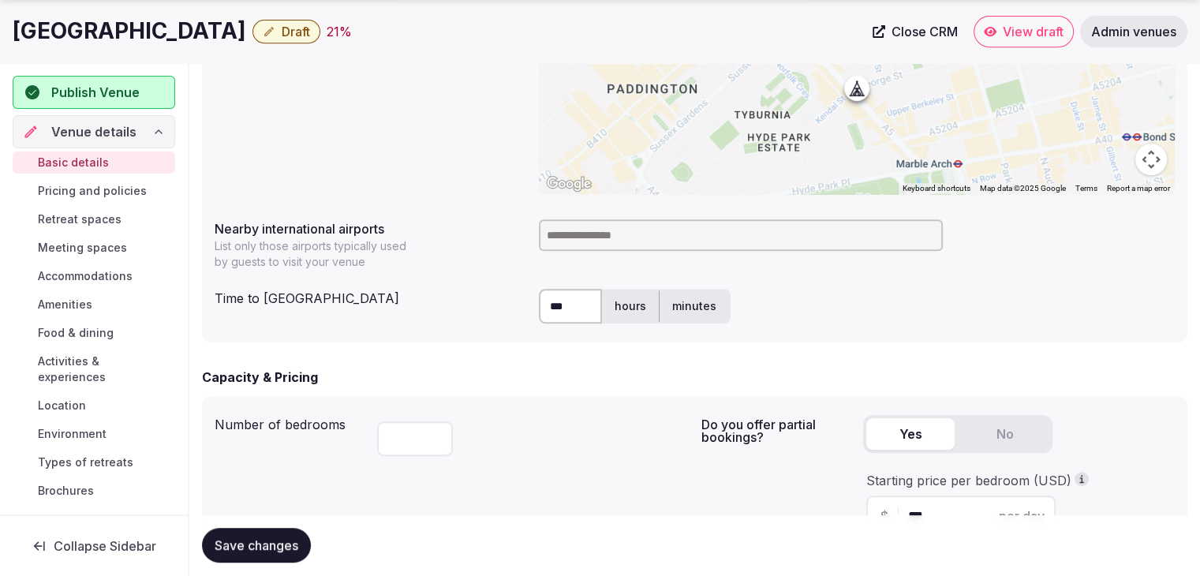
click at [591, 231] on input at bounding box center [741, 235] width 404 height 32
type input "***"
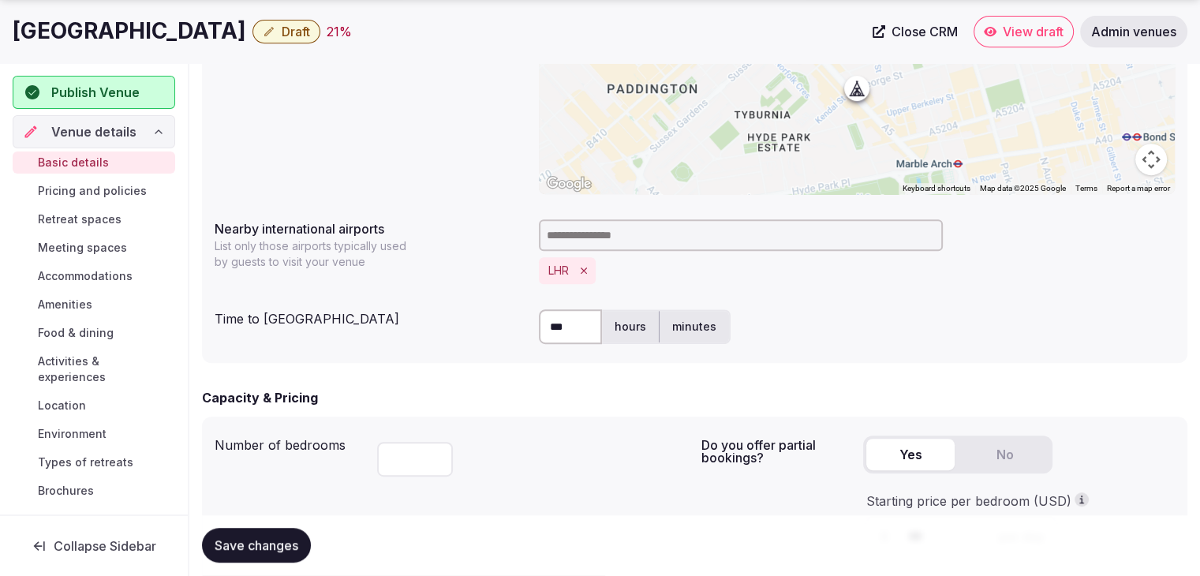
click at [675, 319] on label "minutes" at bounding box center [693, 326] width 69 height 41
drag, startPoint x: 570, startPoint y: 336, endPoint x: 537, endPoint y: 327, distance: 34.5
click at [537, 327] on div "Time to international airport *** hours minutes" at bounding box center [695, 326] width 960 height 47
type input "**"
click at [287, 539] on span "Save changes" at bounding box center [257, 546] width 84 height 16
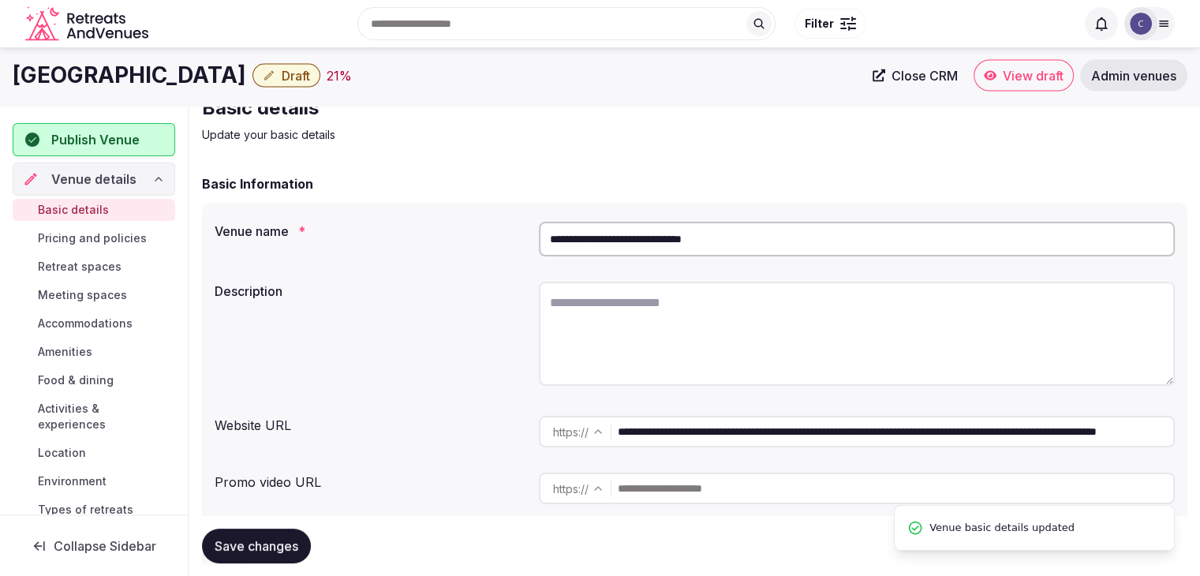
scroll to position [0, 0]
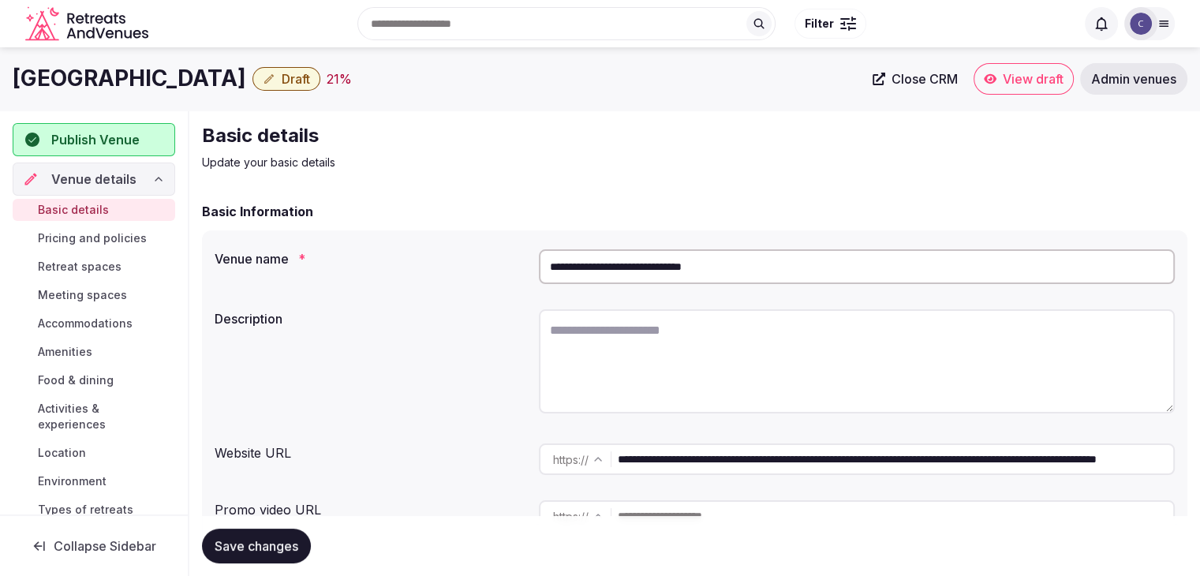
click at [669, 358] on textarea at bounding box center [857, 361] width 636 height 104
paste textarea "**********"
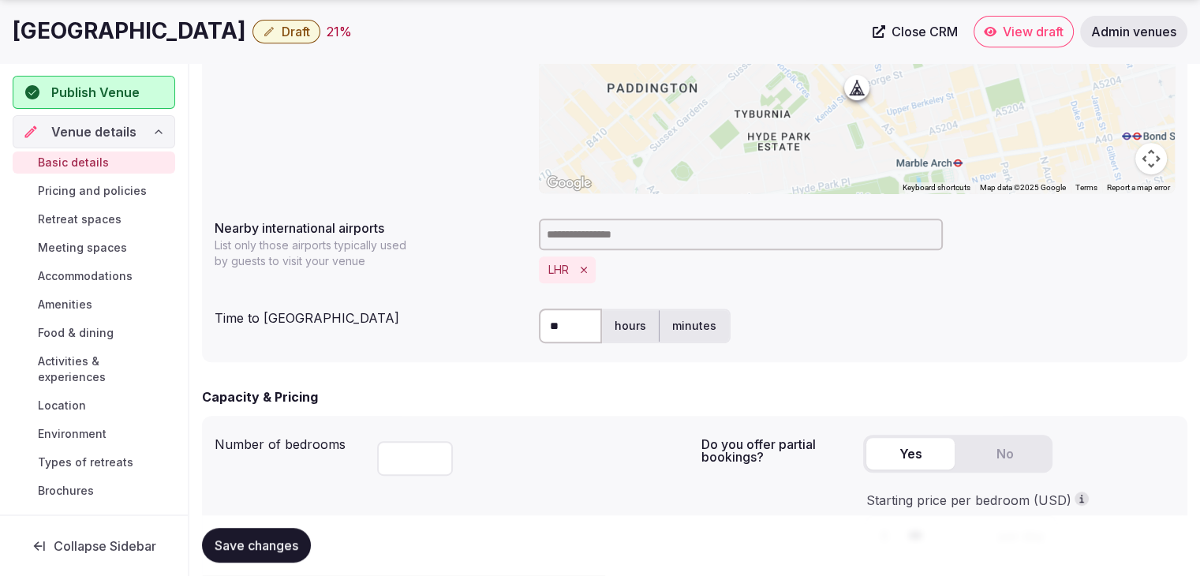
scroll to position [946, 0]
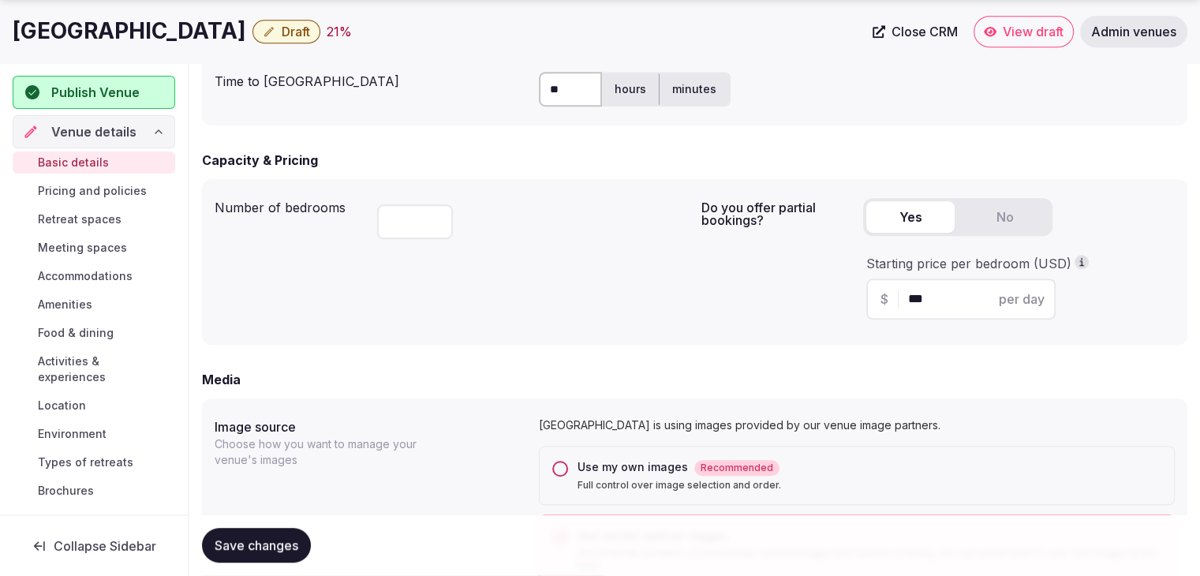
type textarea "**********"
click at [273, 551] on span "Save changes" at bounding box center [257, 546] width 84 height 16
click at [310, 37] on span "Draft" at bounding box center [296, 32] width 28 height 16
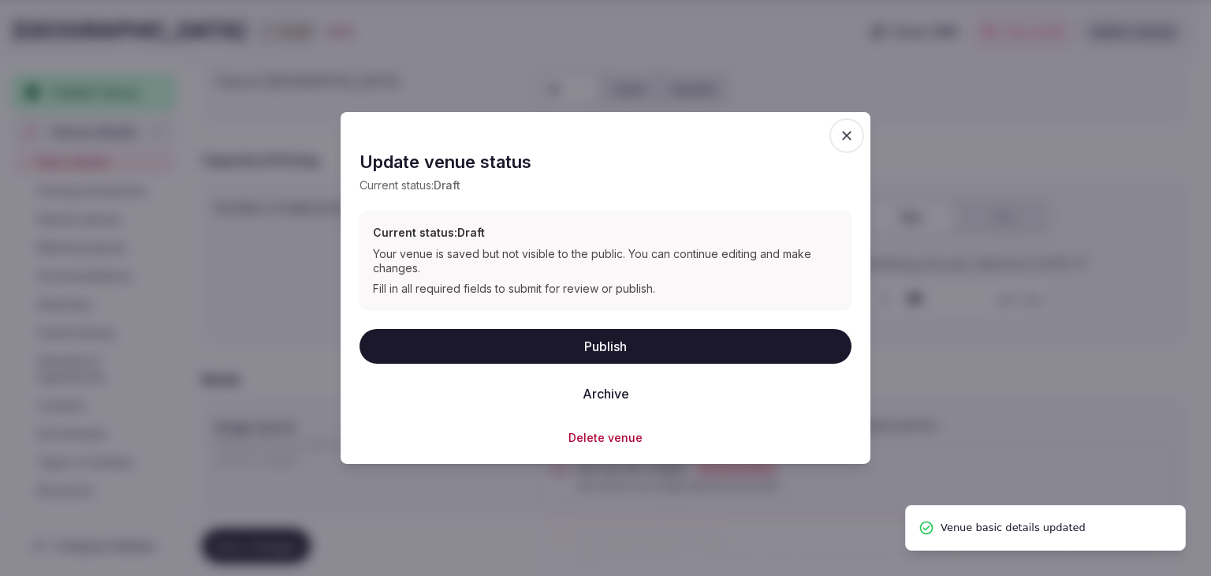
click at [604, 342] on button "Publish" at bounding box center [606, 345] width 492 height 35
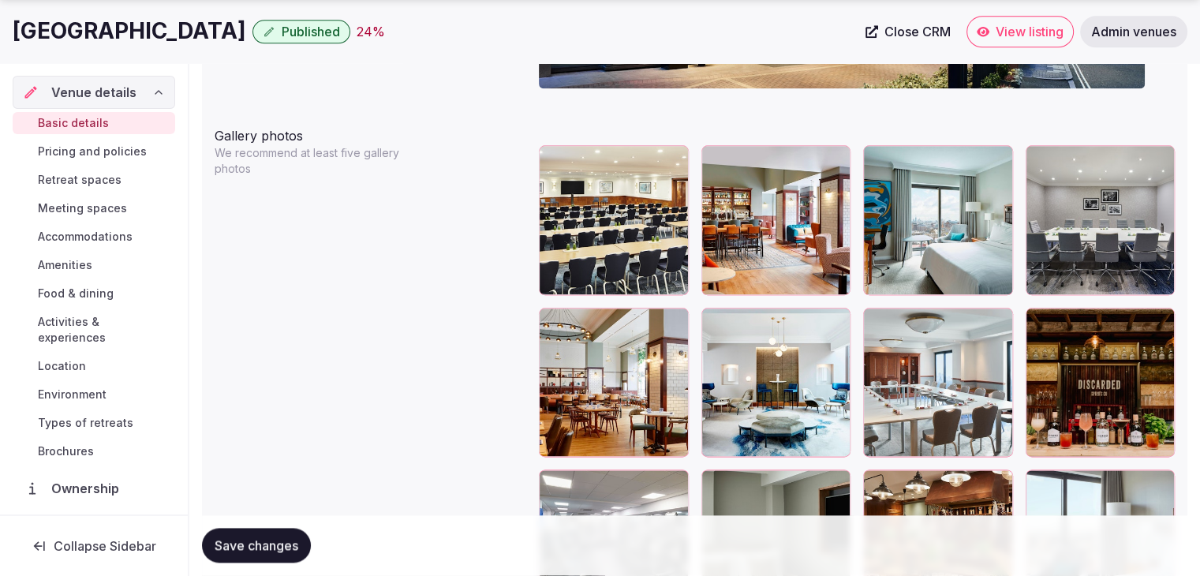
scroll to position [1893, 0]
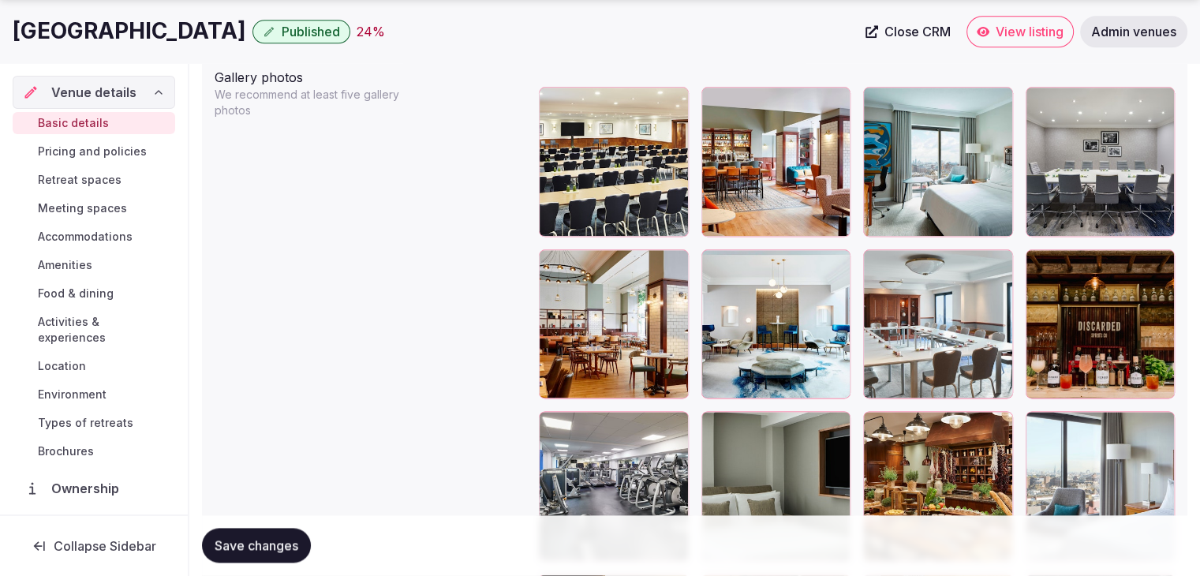
click at [185, 36] on h1 "London Marriott Hotel Marble Arch" at bounding box center [129, 31] width 233 height 31
copy div "London Marriott Hotel Marble Arch"
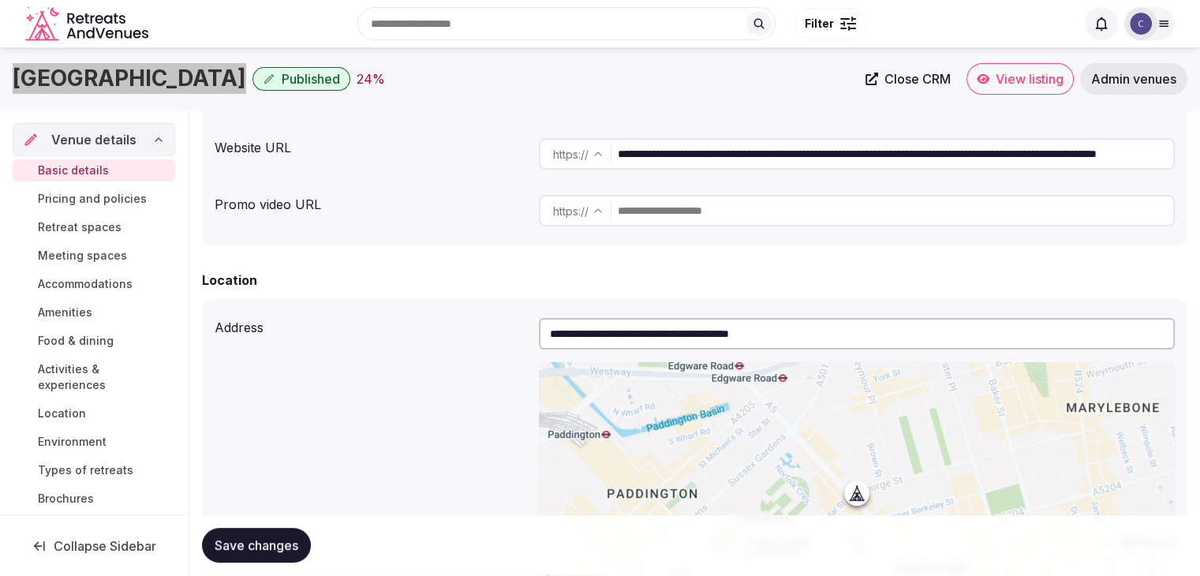
scroll to position [237, 0]
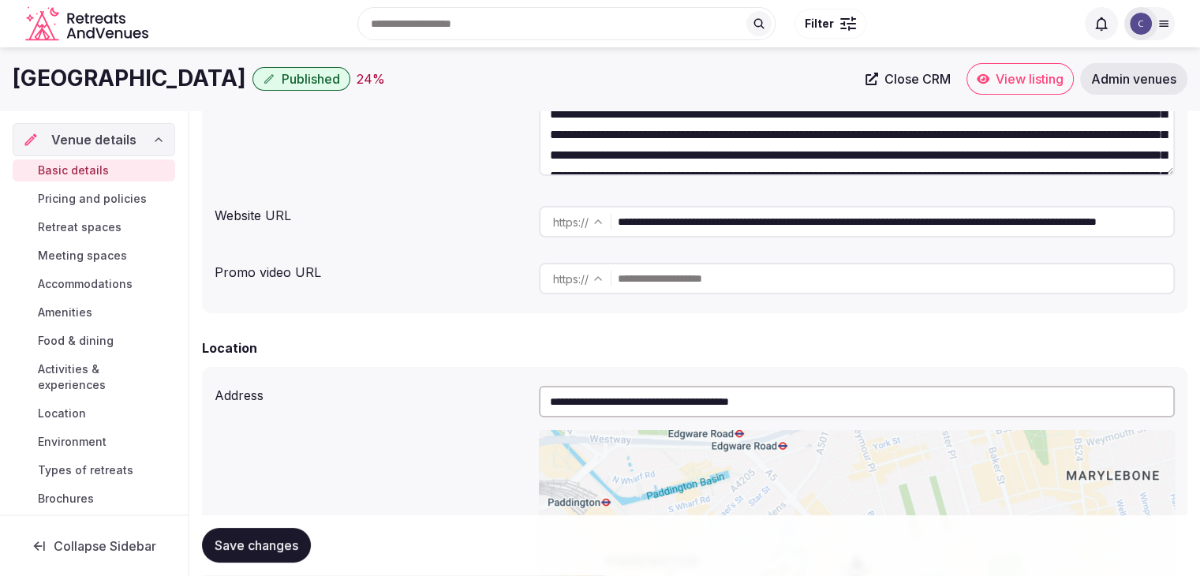
drag, startPoint x: 1063, startPoint y: 221, endPoint x: 502, endPoint y: 155, distance: 564.6
click at [502, 155] on div "**********" at bounding box center [694, 153] width 985 height 319
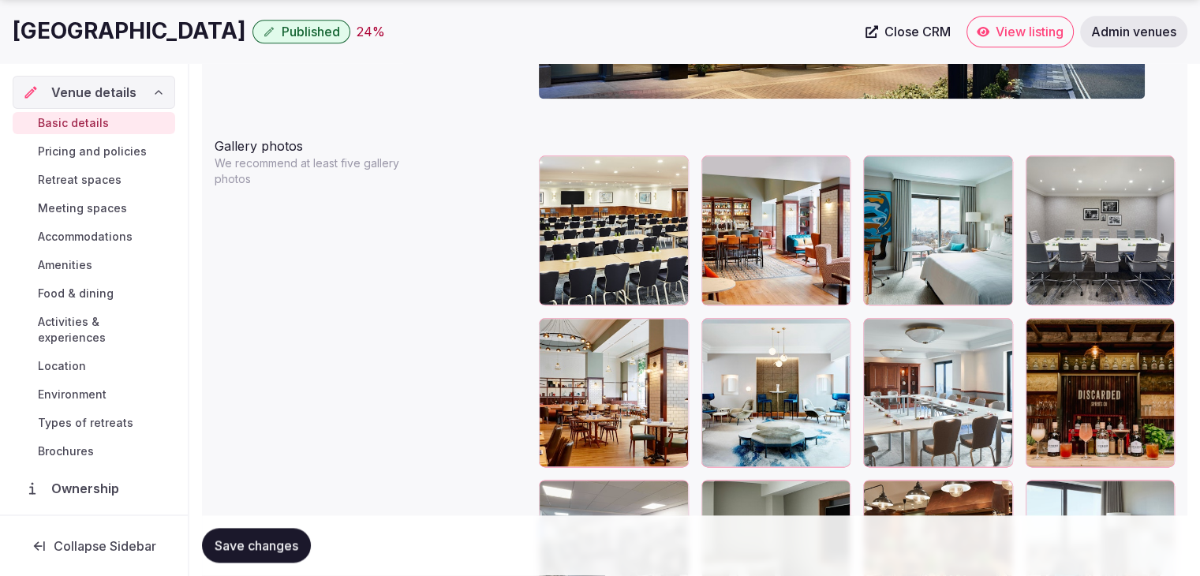
scroll to position [1893, 0]
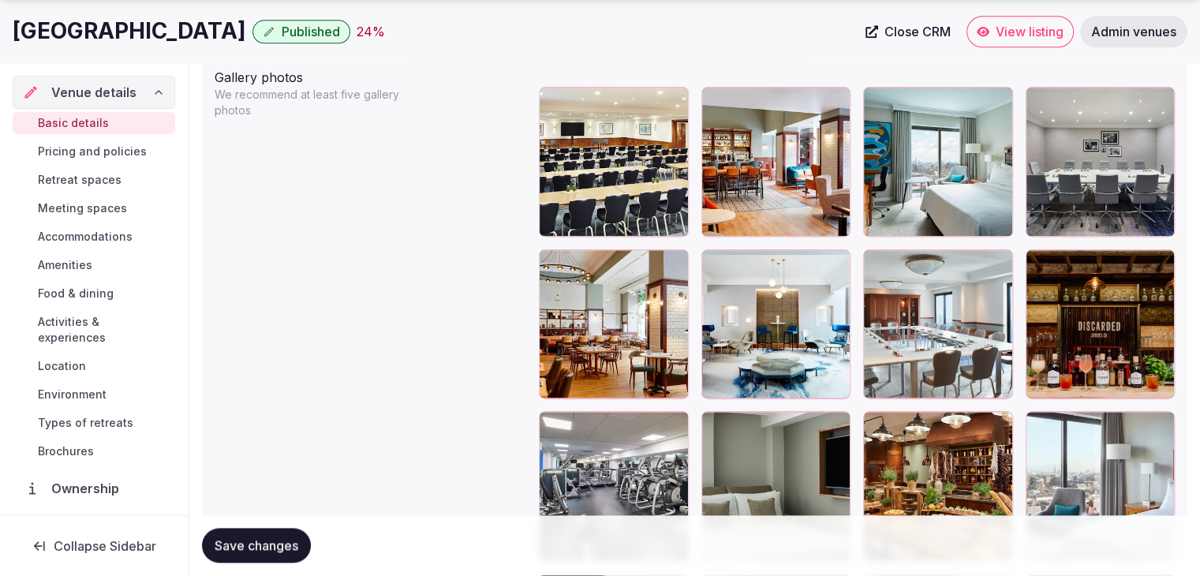
click at [110, 146] on span "Pricing and policies" at bounding box center [92, 152] width 109 height 16
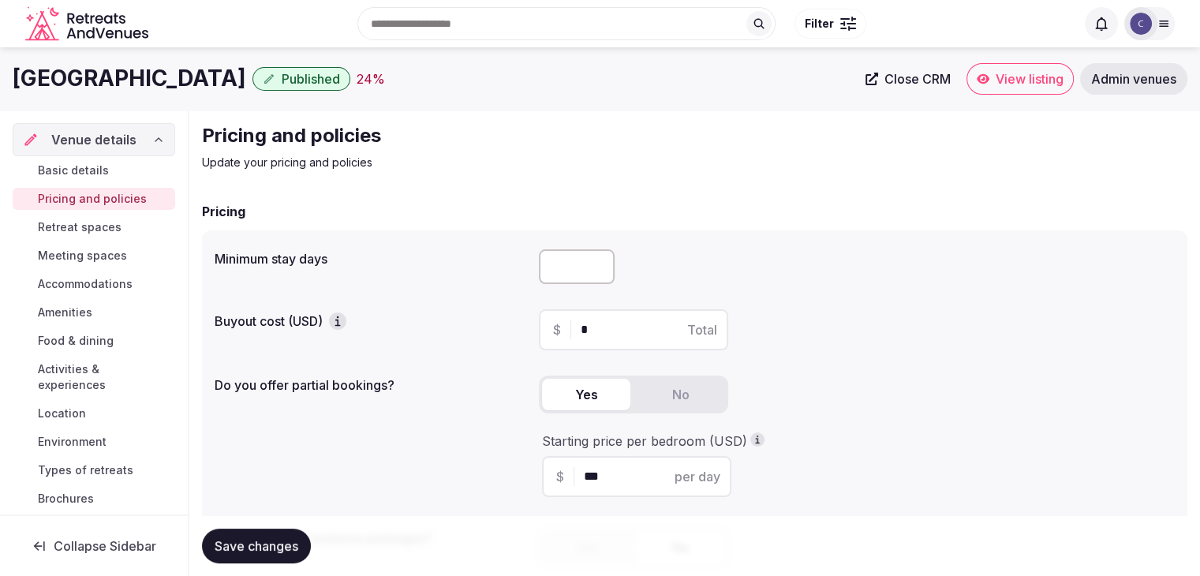
click at [557, 269] on input "number" at bounding box center [577, 266] width 76 height 35
type input "*"
click at [488, 352] on div "Buyout cost (USD) $ * Total" at bounding box center [695, 330] width 960 height 54
click at [267, 543] on span "Save changes" at bounding box center [257, 546] width 84 height 16
click at [66, 226] on span "Retreat spaces" at bounding box center [80, 227] width 84 height 16
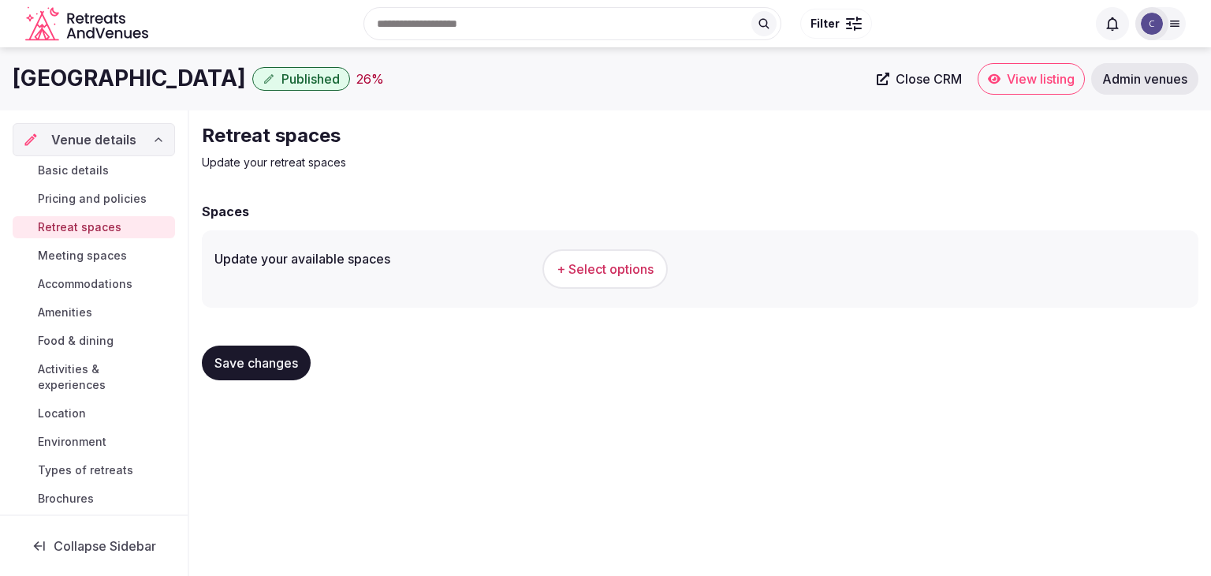
click at [237, 81] on h1 "London Marriott Hotel Marble Arch" at bounding box center [129, 78] width 233 height 31
copy div "London Marriott Hotel Marble Arch"
click at [613, 259] on button "+ Select options" at bounding box center [605, 268] width 125 height 39
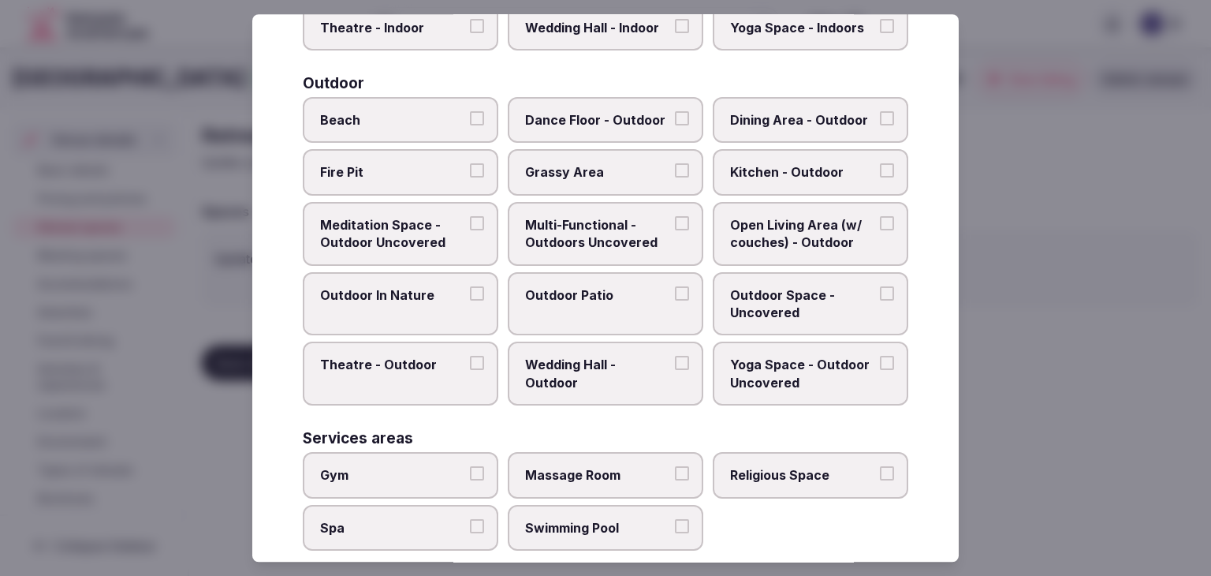
scroll to position [713, 0]
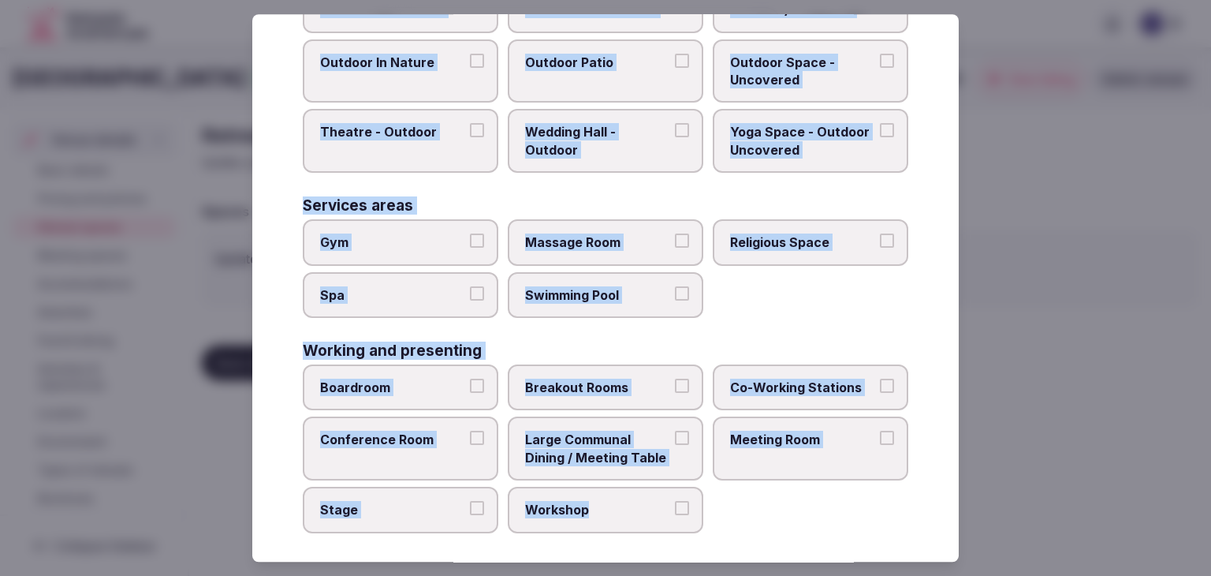
drag, startPoint x: 297, startPoint y: 110, endPoint x: 754, endPoint y: 531, distance: 620.7
click at [754, 531] on div "Select your retreat spaces Choose all applicable retreat spaces offered. Covere…" at bounding box center [605, 287] width 707 height 547
copy div "Choose all applicable retreat spaces offered. Covered outdoor spaces Meditation…"
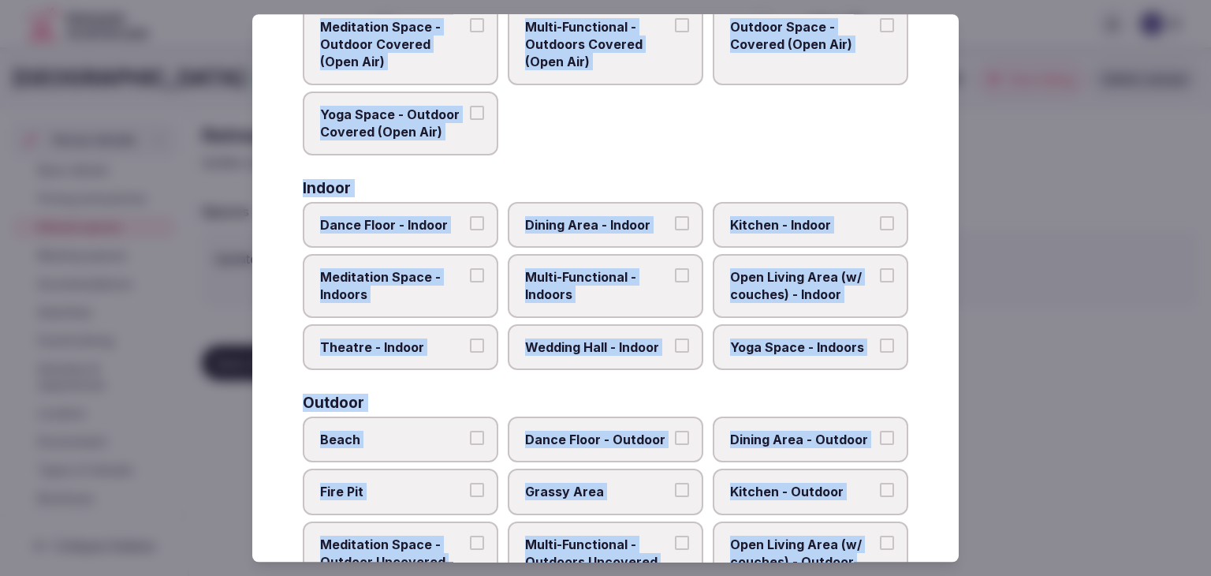
click at [587, 291] on span "Multi-Functional - Indoors" at bounding box center [597, 285] width 145 height 35
click at [675, 282] on button "Multi-Functional - Indoors" at bounding box center [682, 275] width 14 height 14
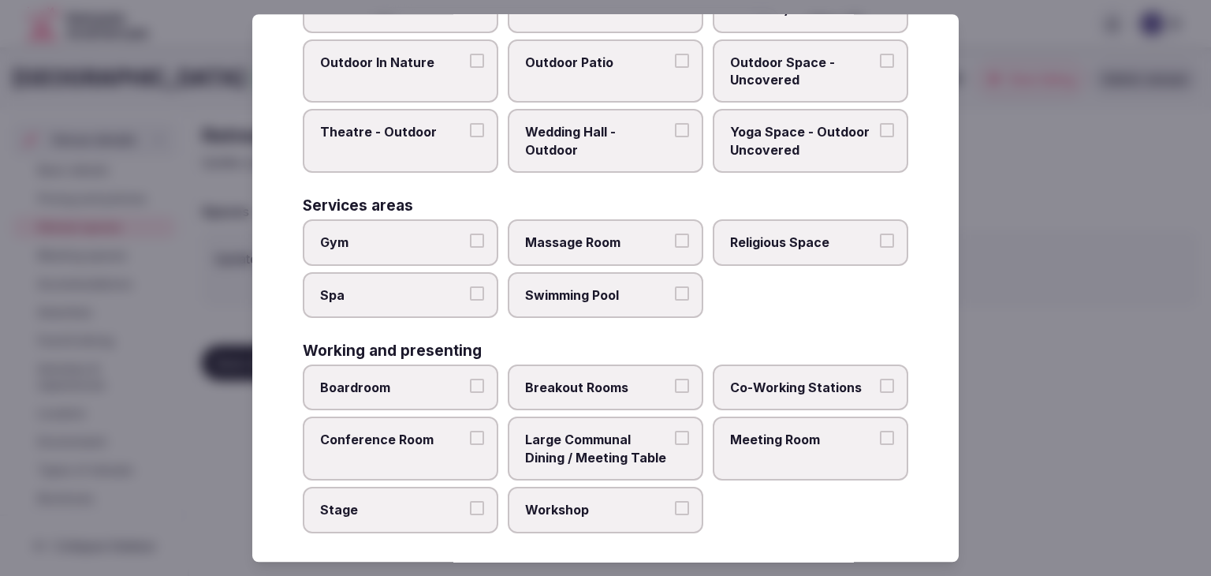
click at [846, 444] on label "Meeting Room" at bounding box center [811, 449] width 196 height 64
click at [880, 444] on button "Meeting Room" at bounding box center [887, 438] width 14 height 14
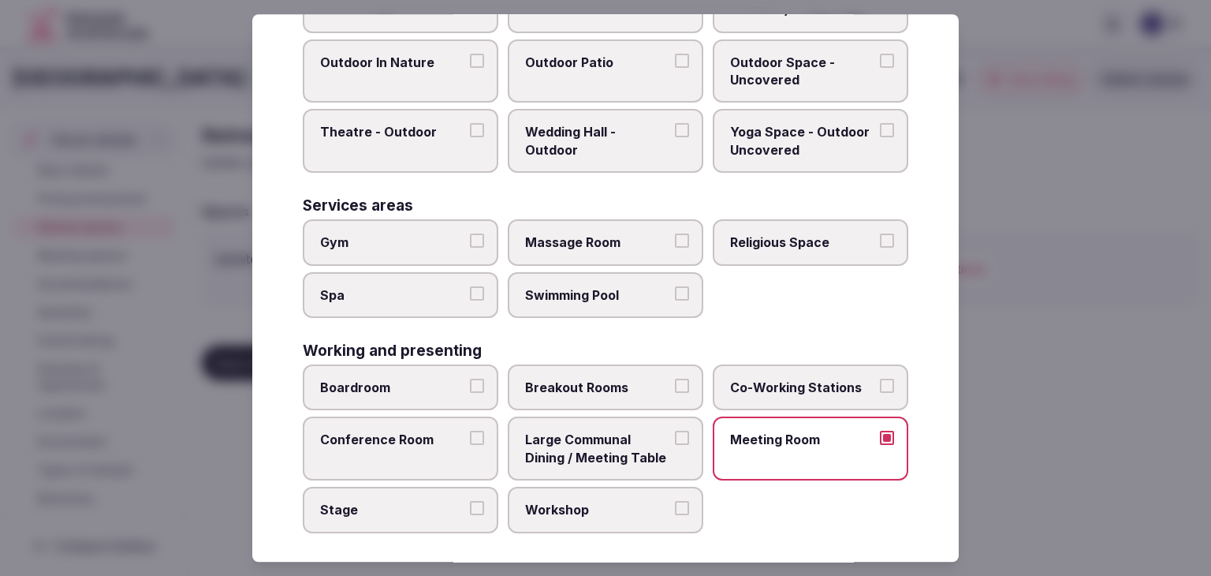
click at [409, 387] on span "Boardroom" at bounding box center [392, 387] width 145 height 17
click at [470, 387] on button "Boardroom" at bounding box center [477, 386] width 14 height 14
click at [588, 379] on span "Breakout Rooms" at bounding box center [597, 387] width 145 height 17
click at [675, 379] on button "Breakout Rooms" at bounding box center [682, 386] width 14 height 14
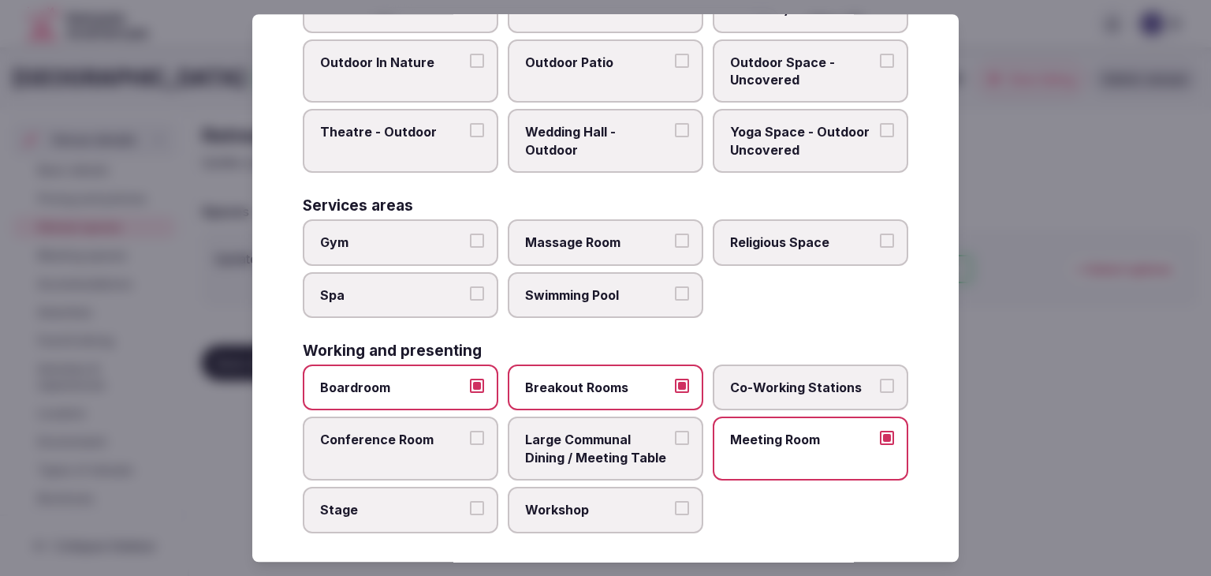
click at [440, 441] on label "Conference Room" at bounding box center [401, 449] width 196 height 64
click at [470, 441] on button "Conference Room" at bounding box center [477, 438] width 14 height 14
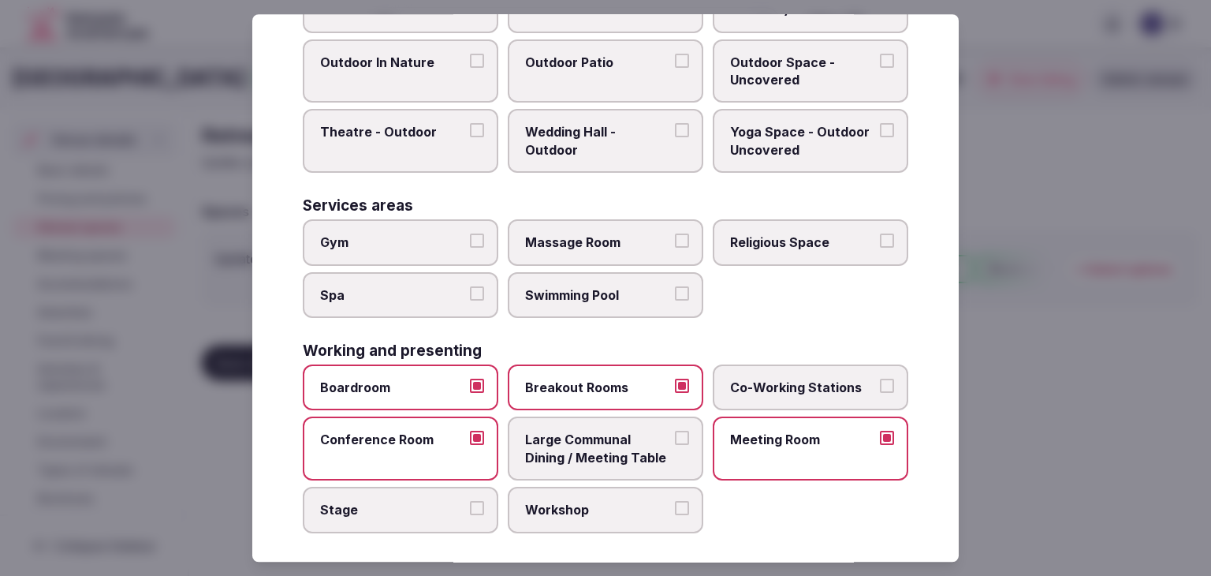
click at [391, 501] on span "Stage" at bounding box center [392, 509] width 145 height 17
click at [470, 501] on button "Stage" at bounding box center [477, 508] width 14 height 14
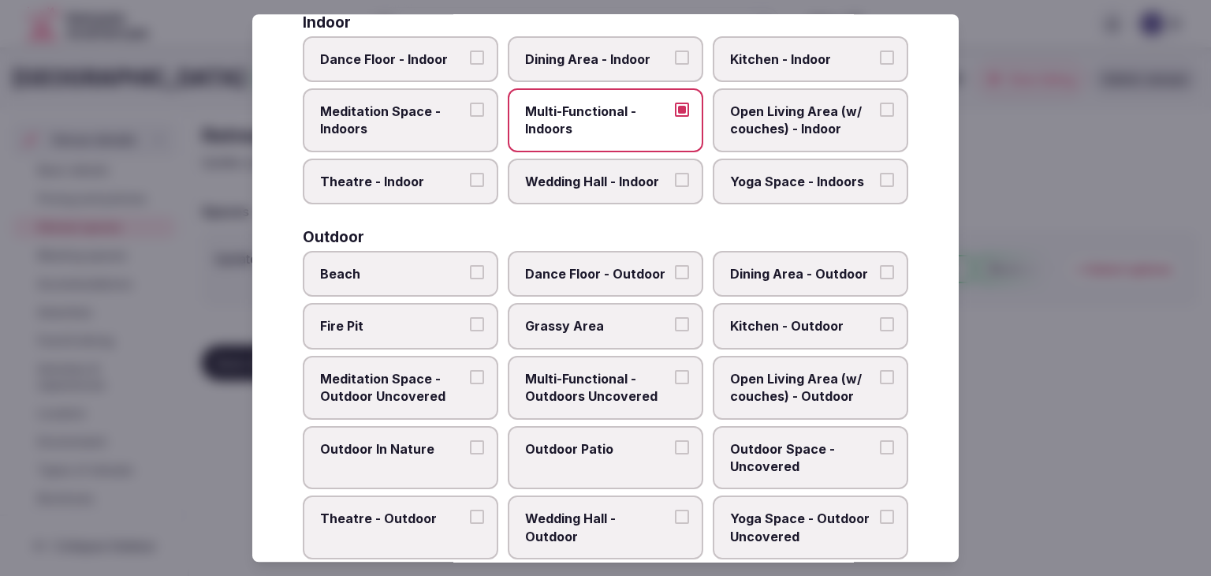
scroll to position [319, 0]
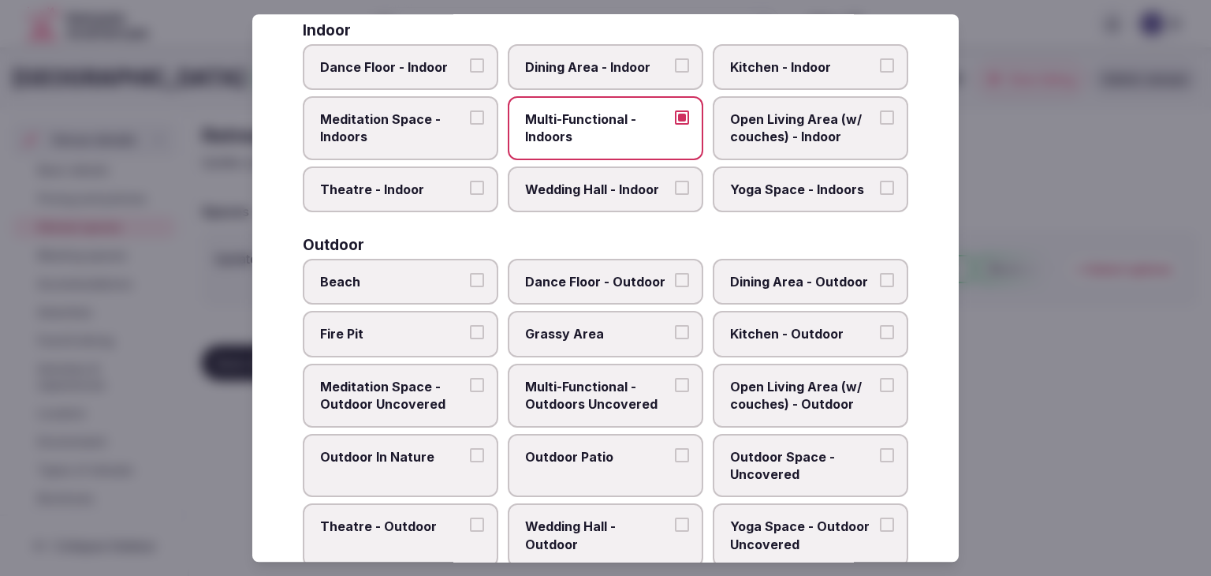
click at [612, 395] on span "Multi-Functional - Outdoors Uncovered" at bounding box center [597, 395] width 145 height 35
click at [675, 392] on button "Multi-Functional - Outdoors Uncovered" at bounding box center [682, 385] width 14 height 14
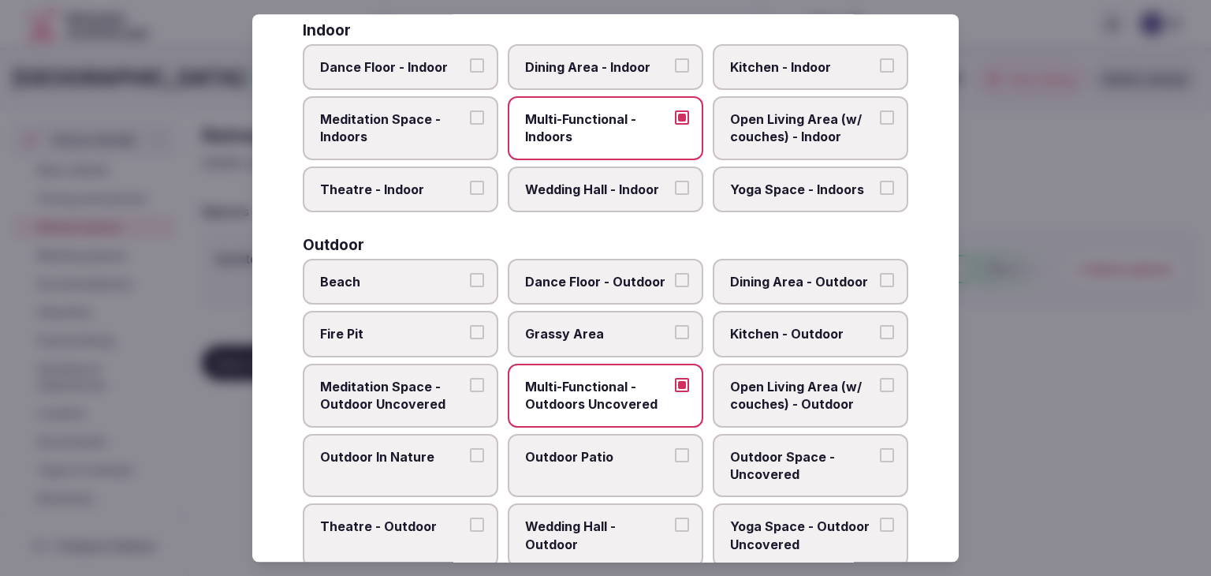
click at [610, 448] on span "Outdoor Patio" at bounding box center [597, 456] width 145 height 17
click at [675, 448] on button "Outdoor Patio" at bounding box center [682, 455] width 14 height 14
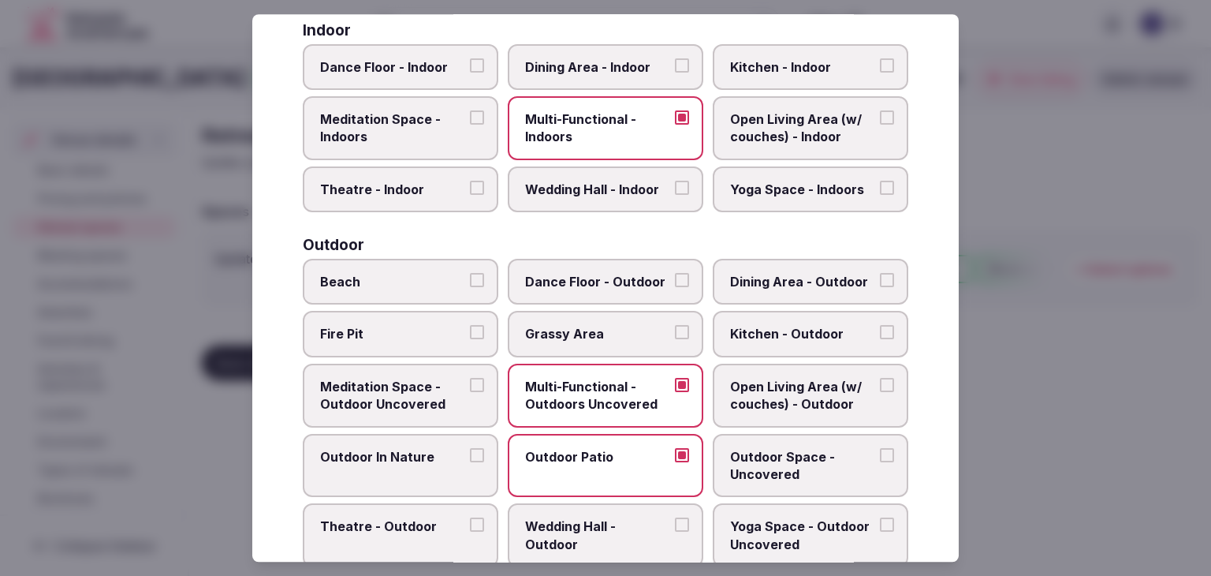
click at [773, 458] on span "Outdoor Space - Uncovered" at bounding box center [802, 465] width 145 height 35
click at [880, 458] on button "Outdoor Space - Uncovered" at bounding box center [887, 455] width 14 height 14
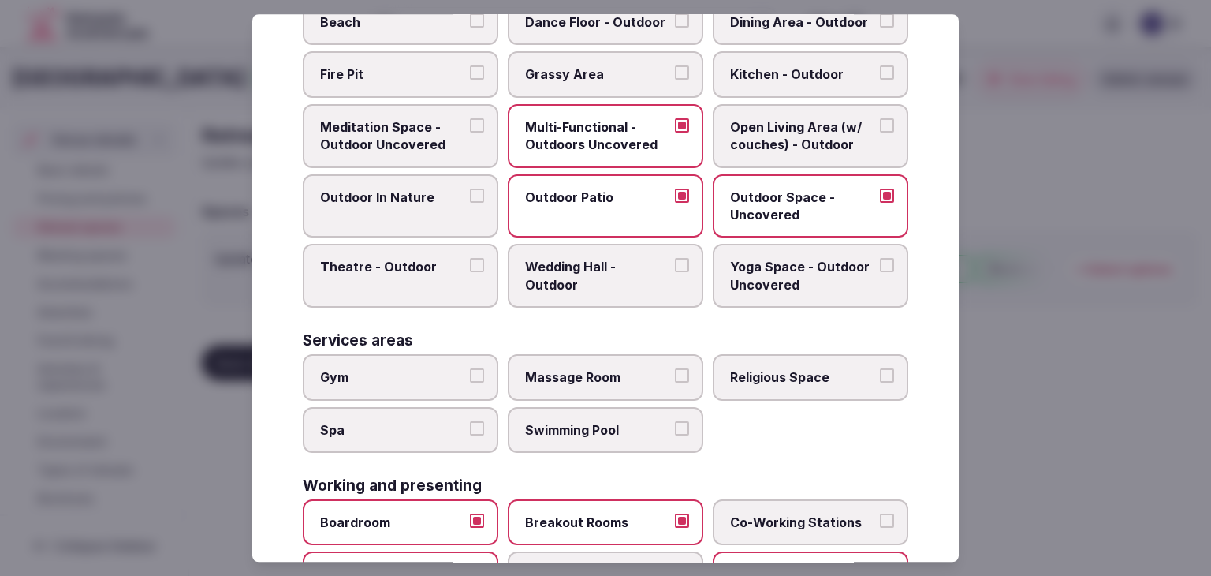
scroll to position [634, 0]
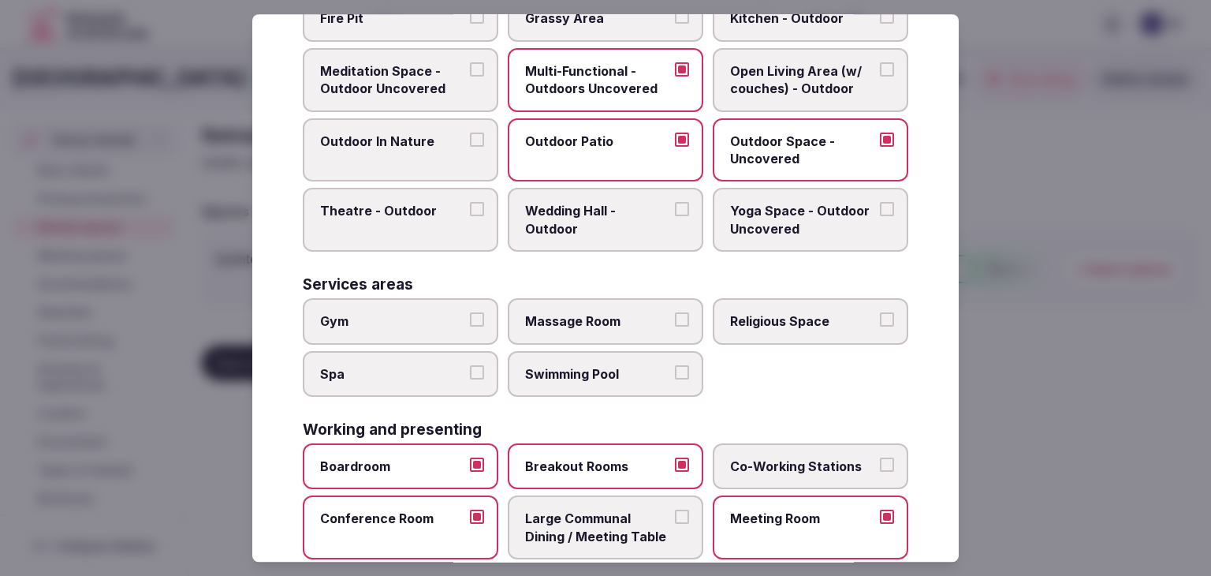
click at [457, 314] on span "Gym" at bounding box center [392, 320] width 145 height 17
click at [470, 314] on button "Gym" at bounding box center [477, 319] width 14 height 14
drag, startPoint x: 458, startPoint y: 367, endPoint x: 488, endPoint y: 373, distance: 30.6
click at [465, 371] on label "Spa" at bounding box center [401, 374] width 196 height 46
click at [470, 371] on button "Spa" at bounding box center [477, 372] width 14 height 14
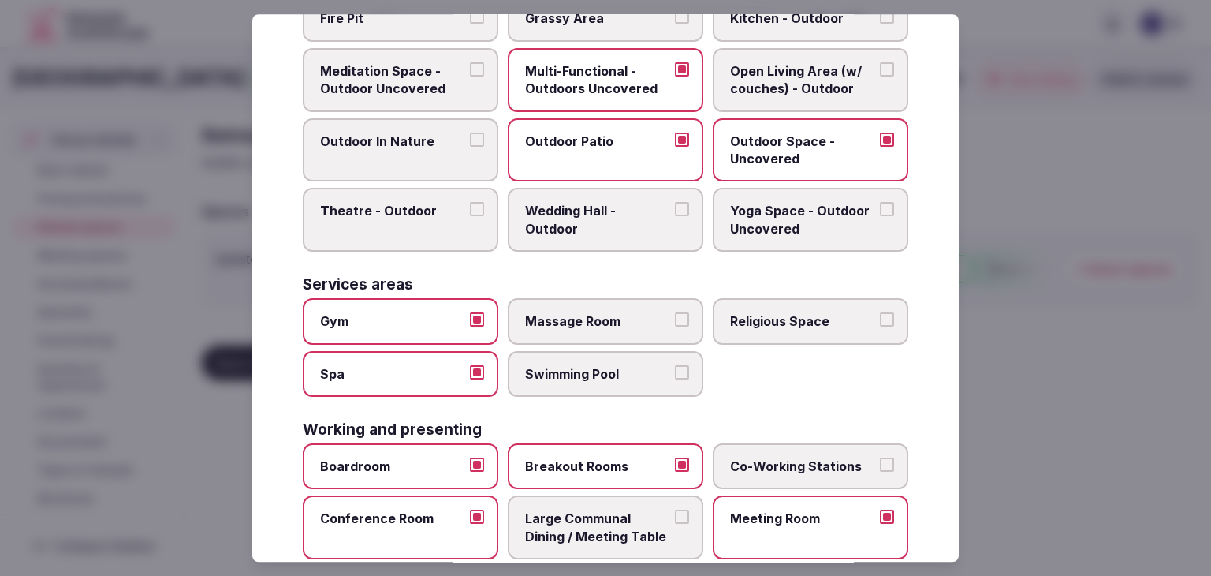
click at [592, 373] on span "Swimming Pool" at bounding box center [597, 373] width 145 height 17
click at [627, 313] on span "Massage Room" at bounding box center [597, 320] width 145 height 17
click at [675, 313] on button "Massage Room" at bounding box center [682, 319] width 14 height 14
click at [634, 394] on div "Covered outdoor spaces Meditation Space - Outdoor Covered (Open Air) Multi-Func…" at bounding box center [606, 60] width 606 height 1103
click at [638, 365] on span "Swimming Pool" at bounding box center [597, 373] width 145 height 17
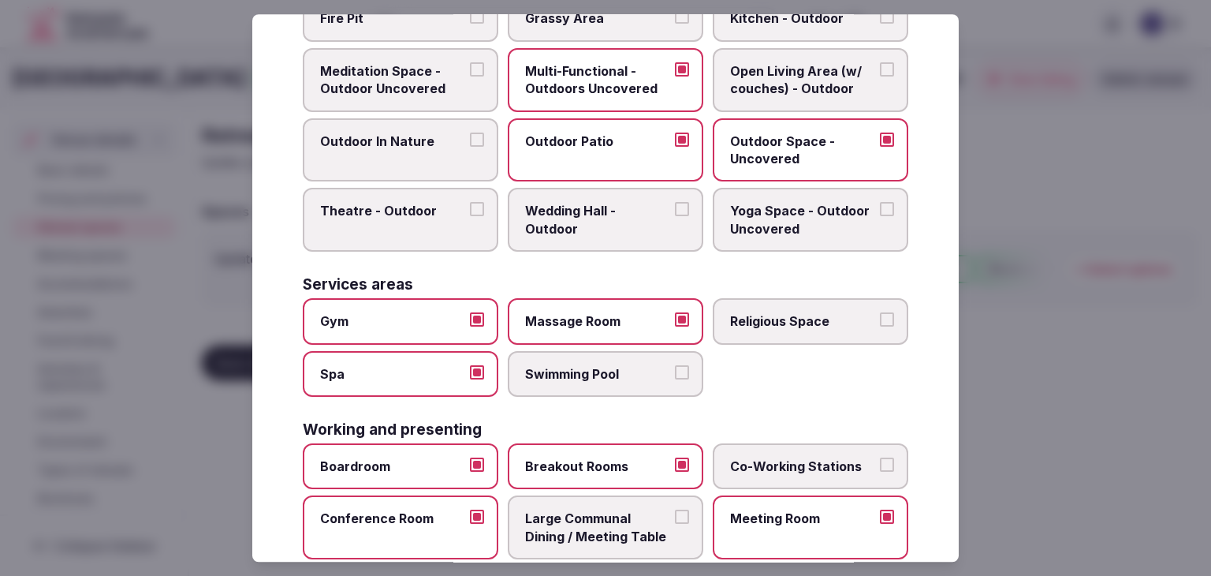
click at [675, 365] on button "Swimming Pool" at bounding box center [682, 372] width 14 height 14
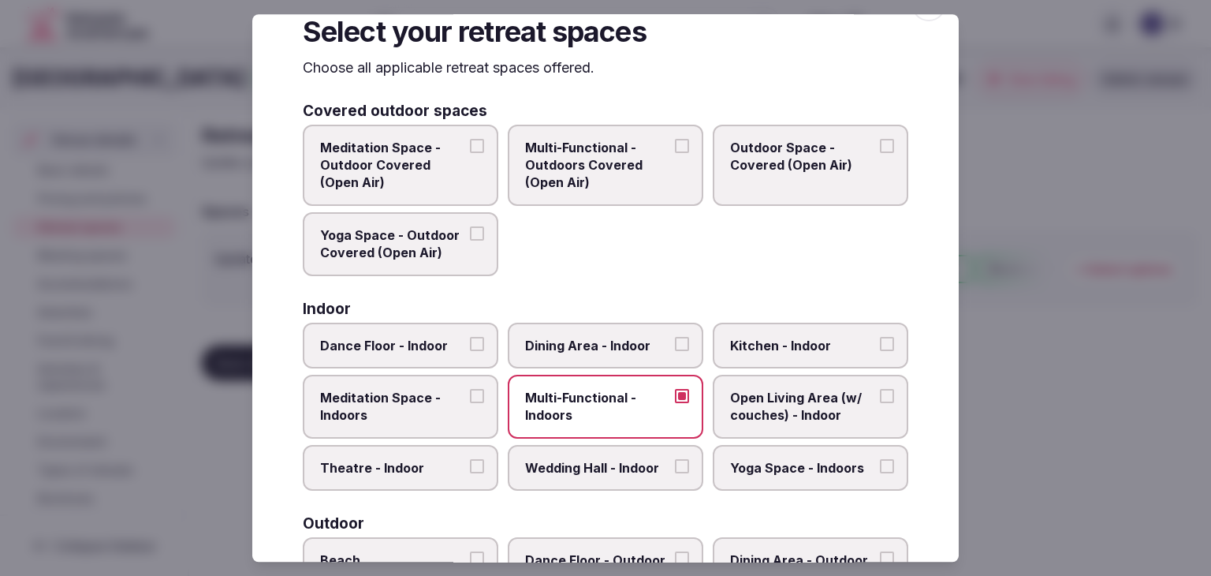
scroll to position [0, 0]
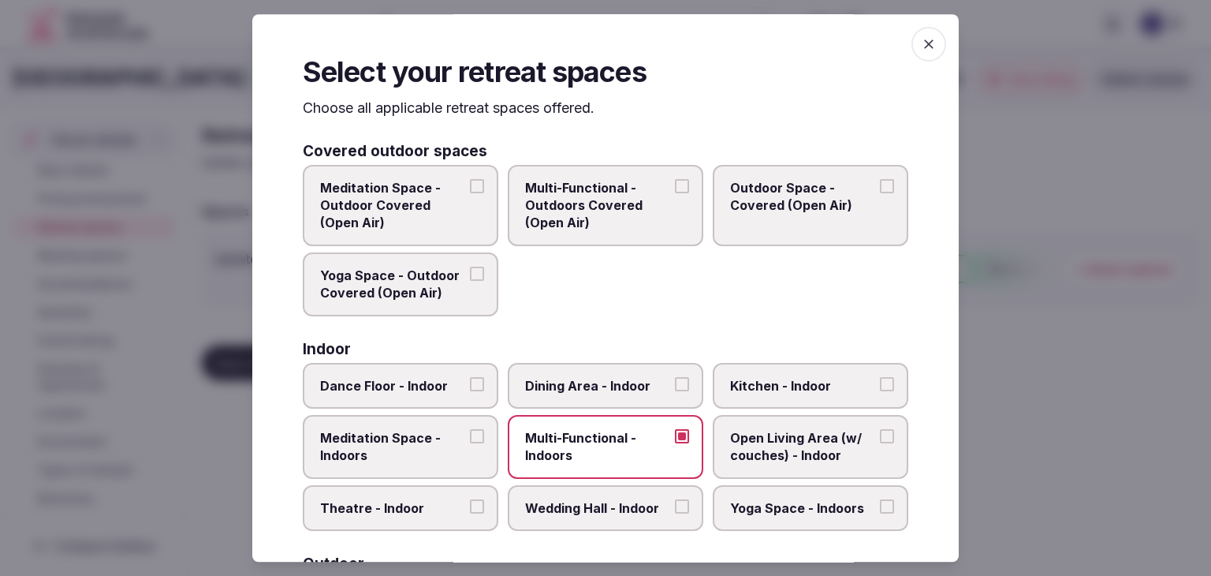
click at [924, 44] on icon "button" at bounding box center [929, 44] width 16 height 16
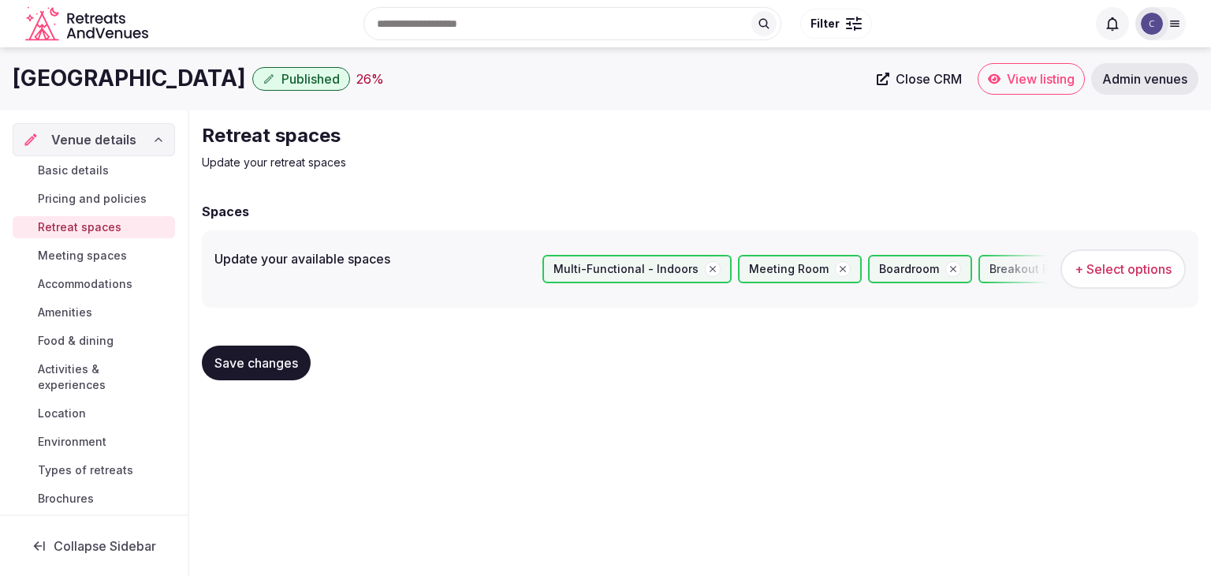
click at [269, 368] on span "Save changes" at bounding box center [257, 363] width 84 height 16
click at [125, 250] on link "Meeting spaces" at bounding box center [94, 256] width 162 height 22
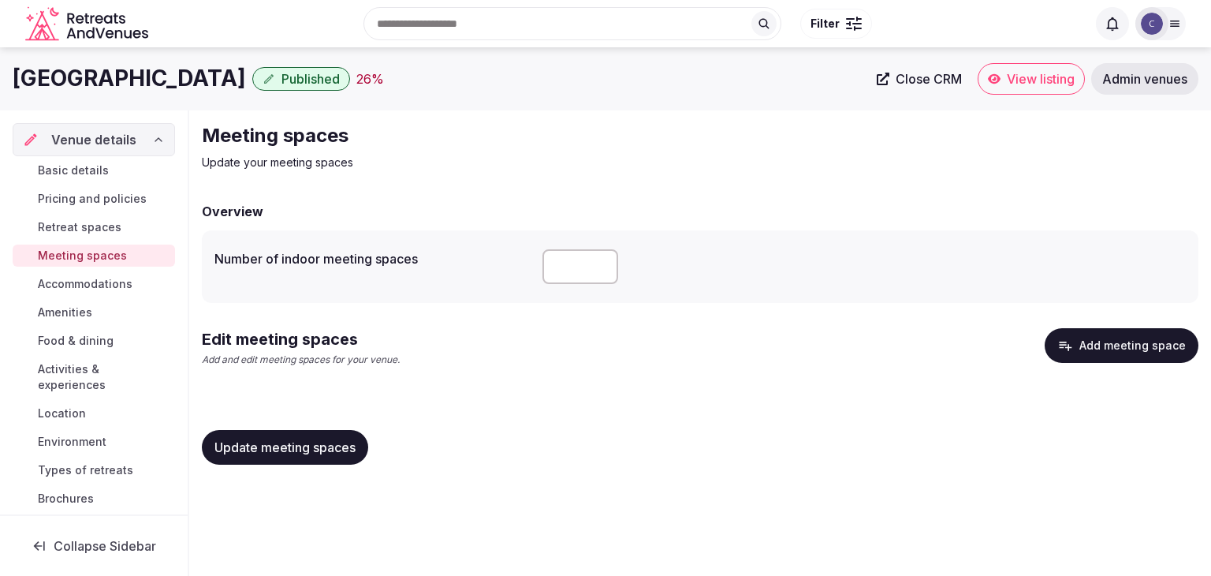
click at [581, 249] on input "number" at bounding box center [581, 266] width 76 height 35
type input "*"
click at [571, 342] on div "Edit meeting spaces Add and edit meeting spaces for your venue. Add meeting spa…" at bounding box center [700, 353] width 997 height 51
click at [327, 464] on button "Update meeting spaces" at bounding box center [285, 447] width 166 height 35
click at [1123, 336] on button "Add meeting space" at bounding box center [1122, 345] width 154 height 35
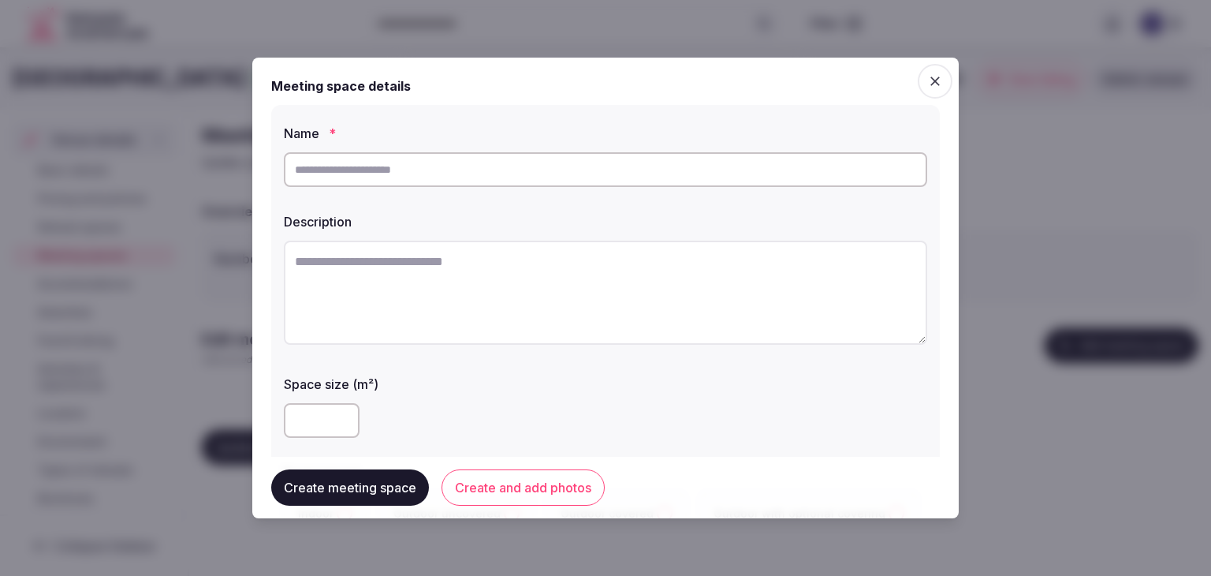
click at [502, 170] on input "text" at bounding box center [606, 169] width 644 height 35
paste input "**********"
type input "**********"
click at [465, 290] on textarea at bounding box center [606, 293] width 644 height 104
paste textarea "**********"
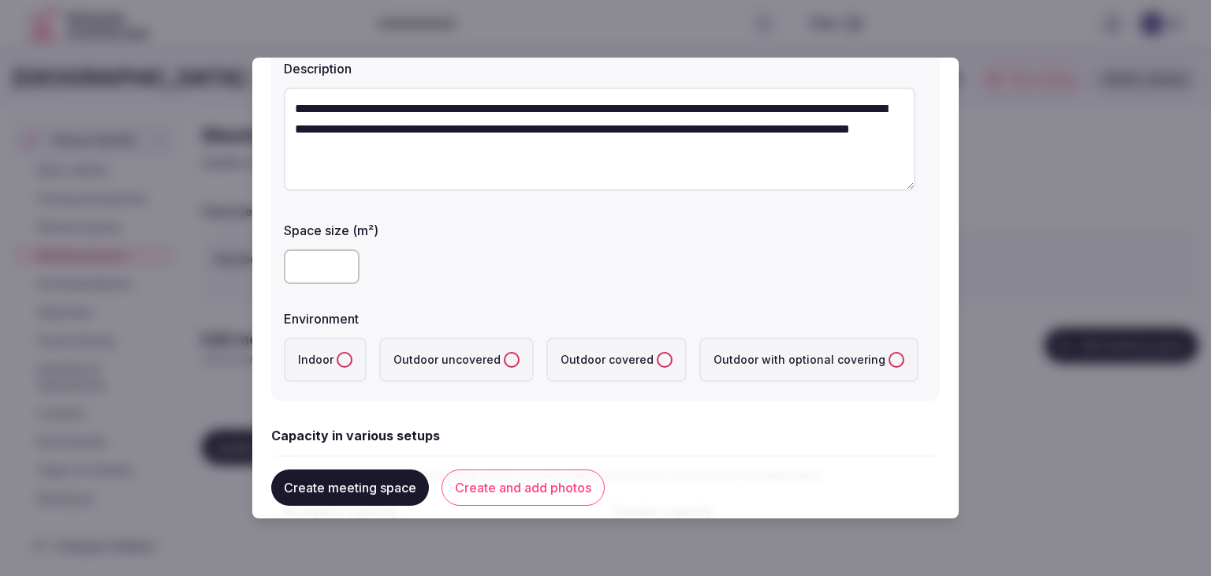
scroll to position [158, 0]
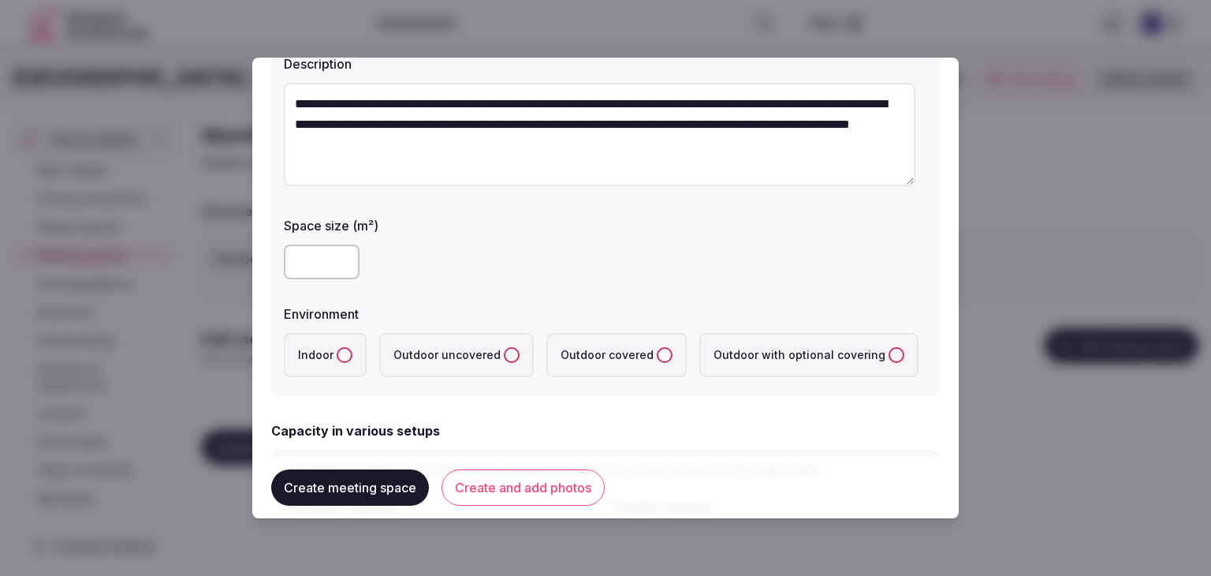
type textarea "**********"
click at [348, 361] on label "Indoor" at bounding box center [325, 355] width 83 height 44
click at [348, 361] on button "Indoor" at bounding box center [345, 355] width 16 height 16
click at [315, 251] on input "number" at bounding box center [322, 262] width 76 height 35
type input "***"
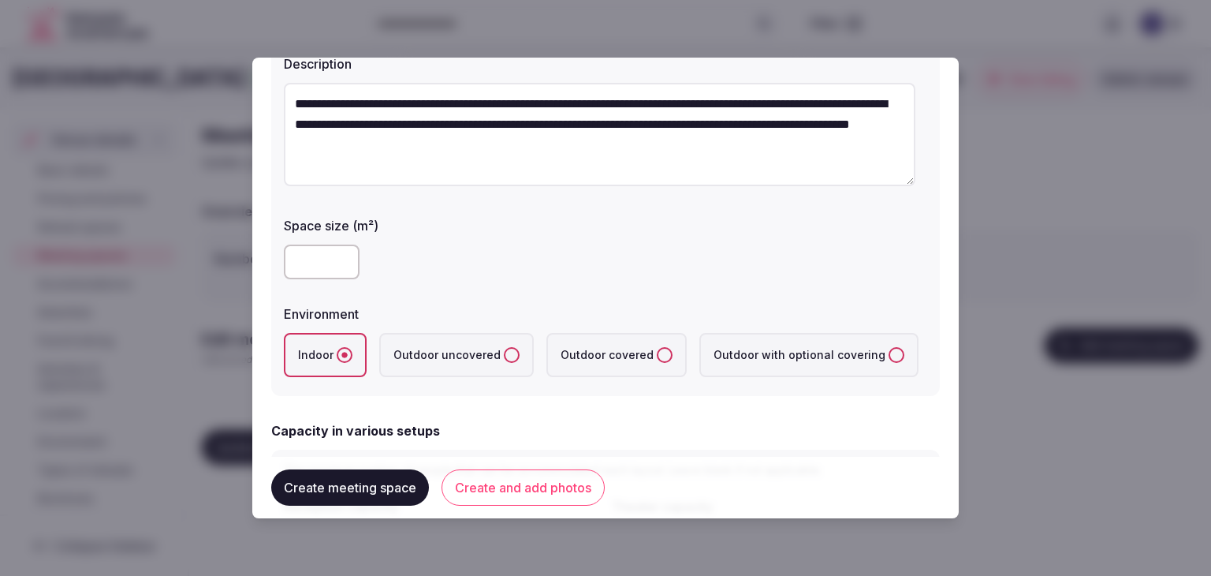
click at [575, 299] on div "Environment" at bounding box center [606, 309] width 644 height 22
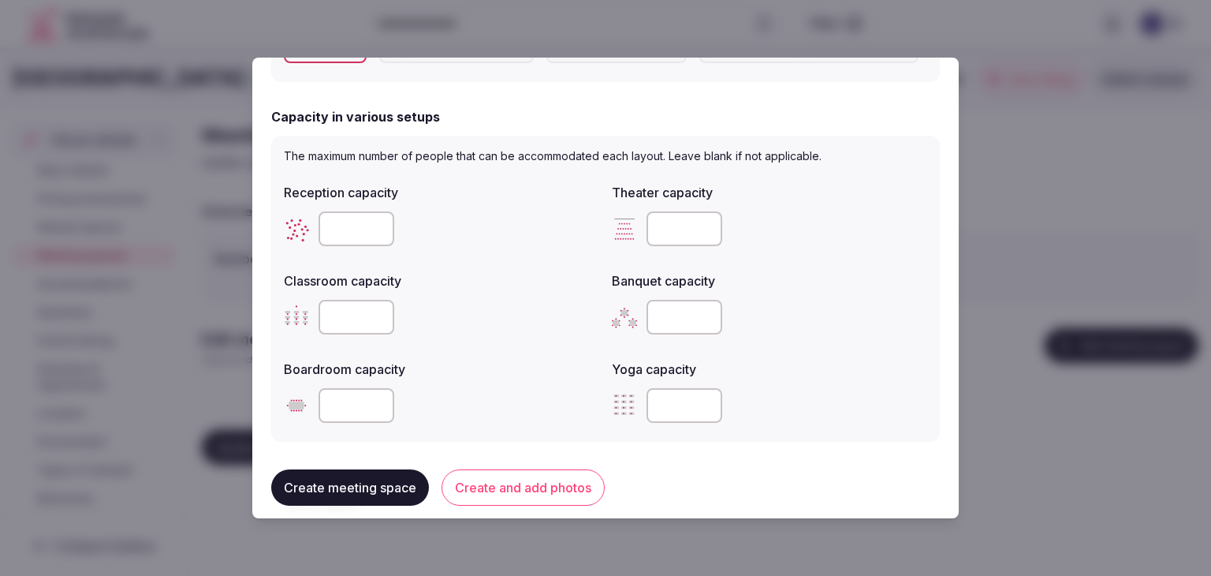
scroll to position [473, 0]
click at [670, 228] on input "number" at bounding box center [685, 227] width 76 height 35
paste input "***"
type input "***"
click at [350, 225] on input "number" at bounding box center [357, 227] width 76 height 35
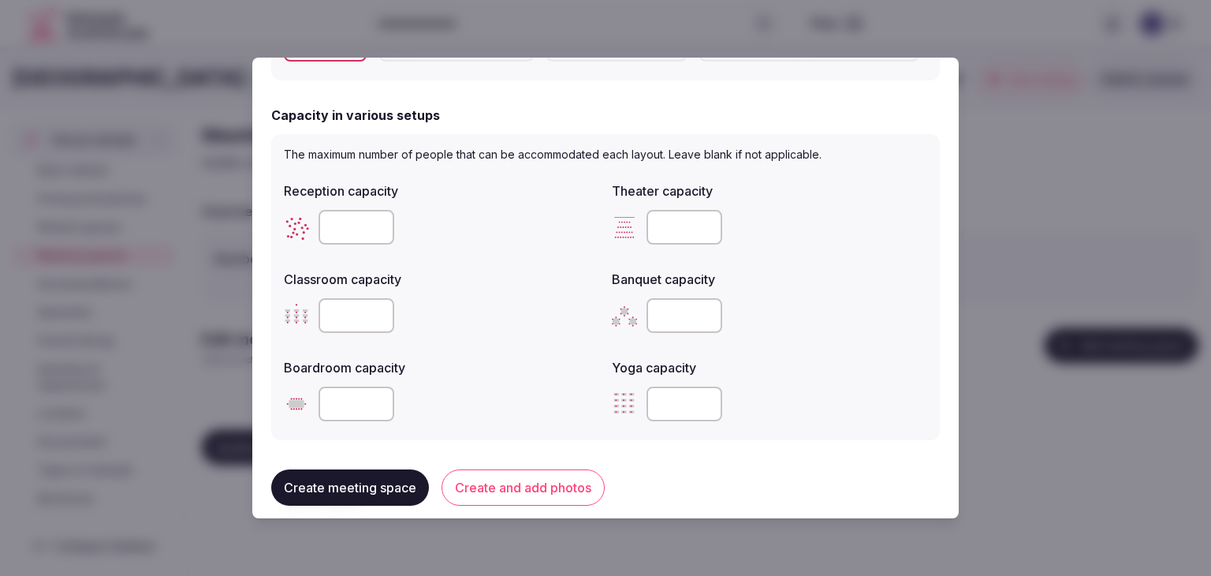
click at [350, 225] on input "number" at bounding box center [357, 227] width 76 height 35
type input "***"
click at [688, 309] on input "number" at bounding box center [685, 315] width 76 height 35
type input "***"
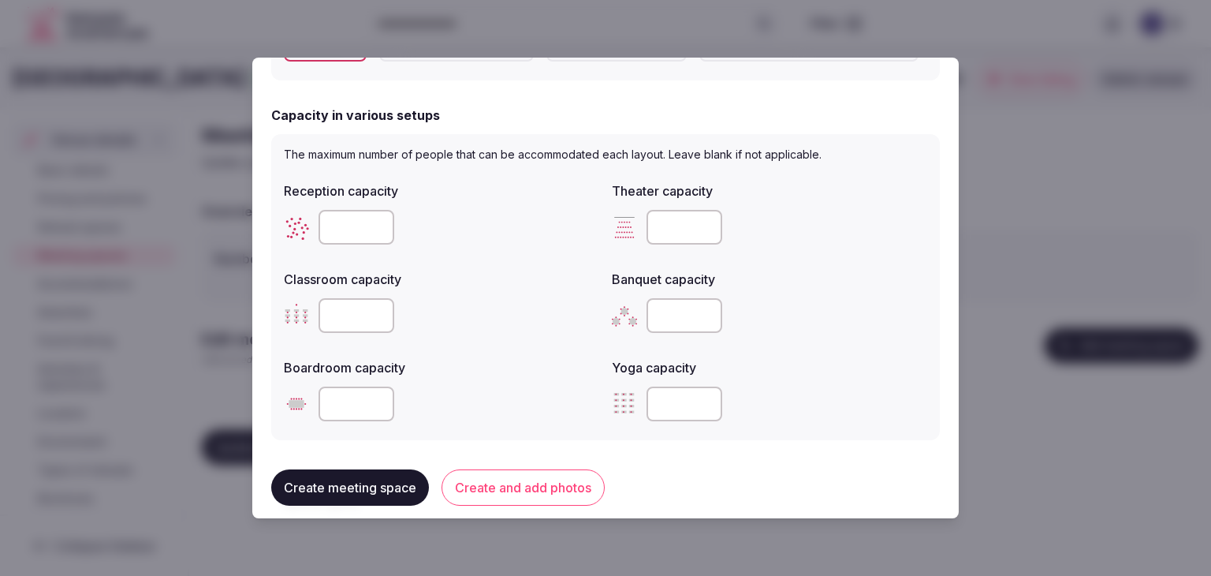
click at [780, 377] on div "Yoga capacity" at bounding box center [769, 390] width 315 height 76
click at [347, 315] on input "number" at bounding box center [357, 315] width 76 height 35
paste input "**"
type input "**"
click at [348, 409] on input "number" at bounding box center [357, 403] width 76 height 35
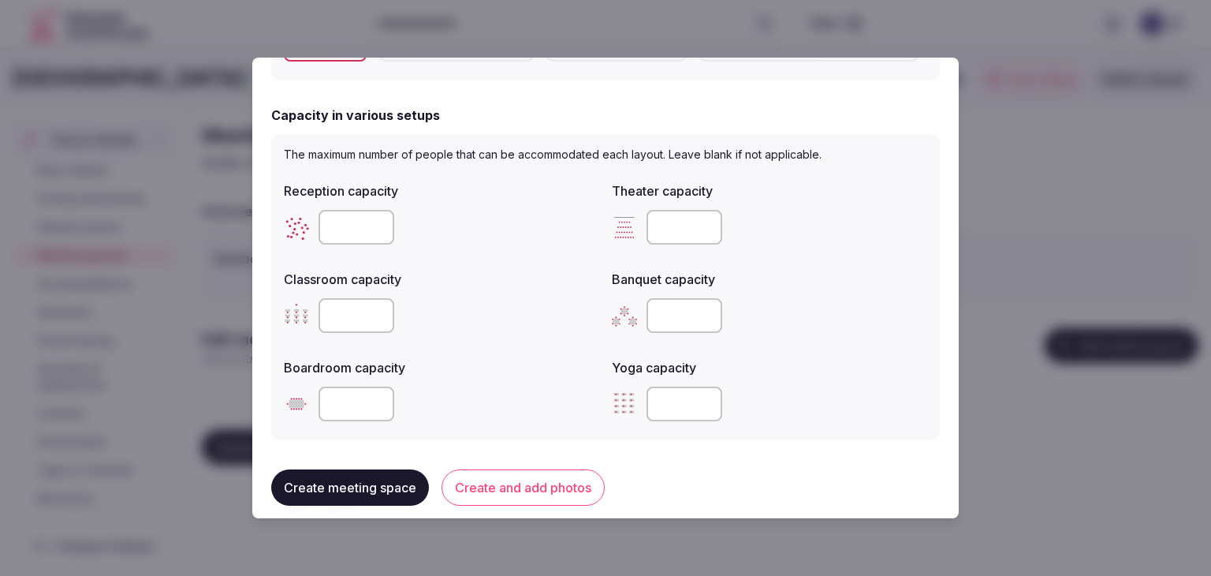
click at [348, 409] on input "number" at bounding box center [357, 403] width 76 height 35
type input "**"
click at [464, 378] on div "Boardroom capacity **" at bounding box center [441, 390] width 315 height 76
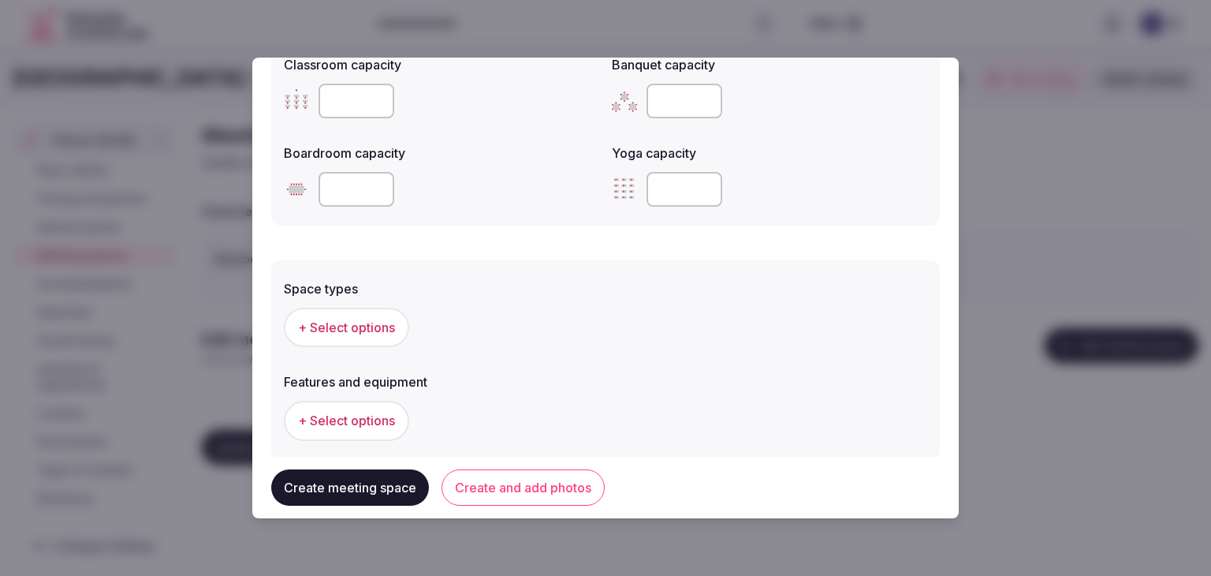
scroll to position [710, 0]
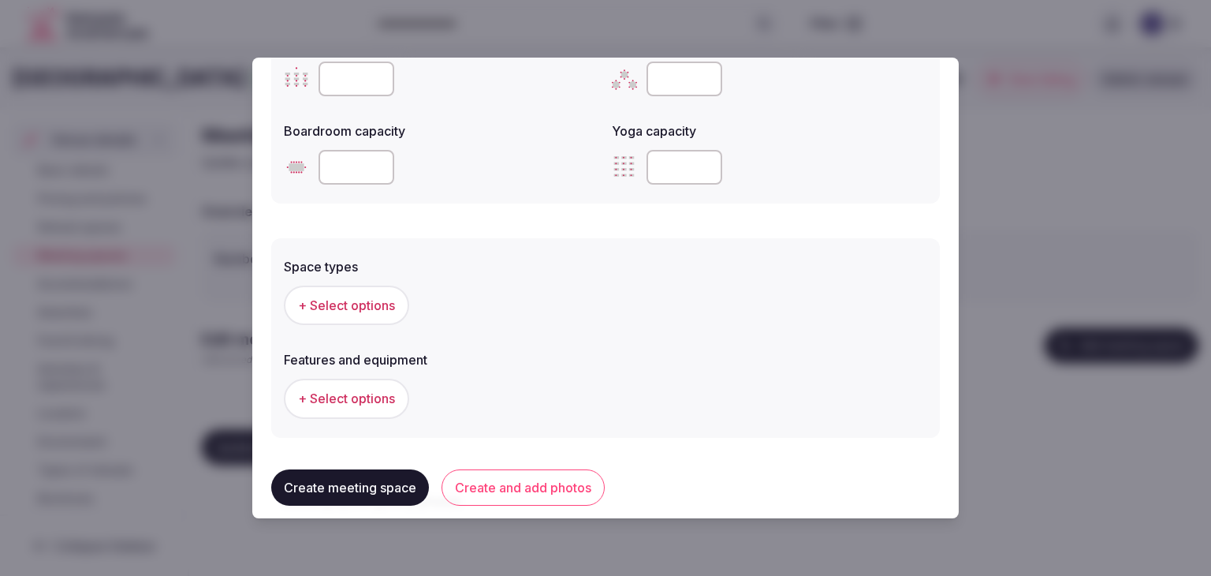
click at [341, 307] on span "+ Select options" at bounding box center [346, 305] width 97 height 17
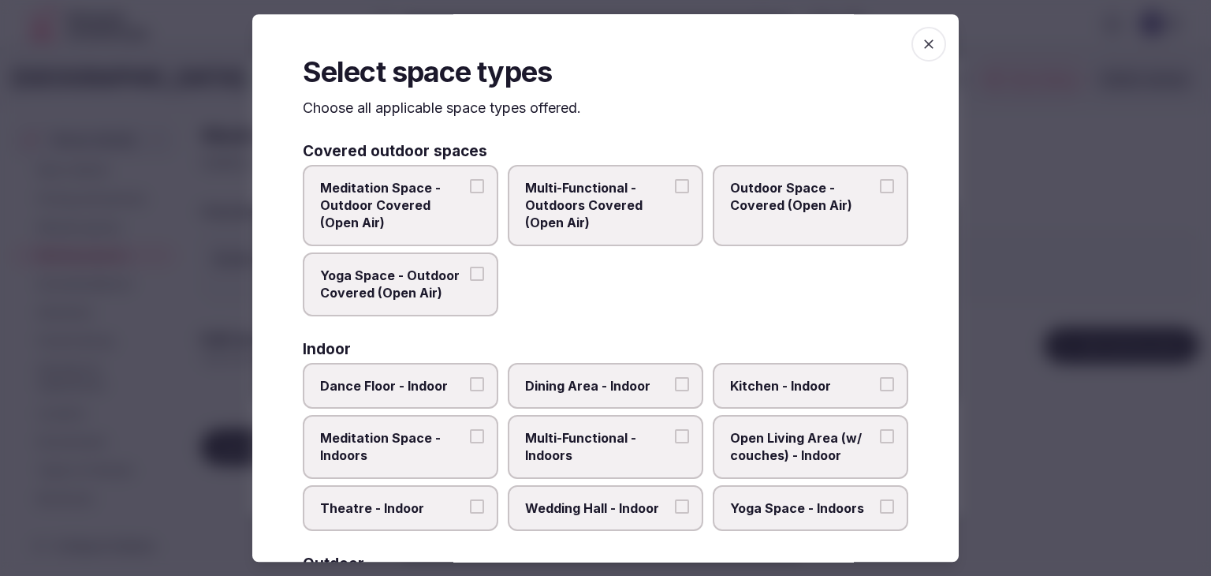
click at [655, 439] on span "Multi-Functional - Indoors" at bounding box center [597, 446] width 145 height 35
click at [675, 439] on button "Multi-Functional - Indoors" at bounding box center [682, 436] width 14 height 14
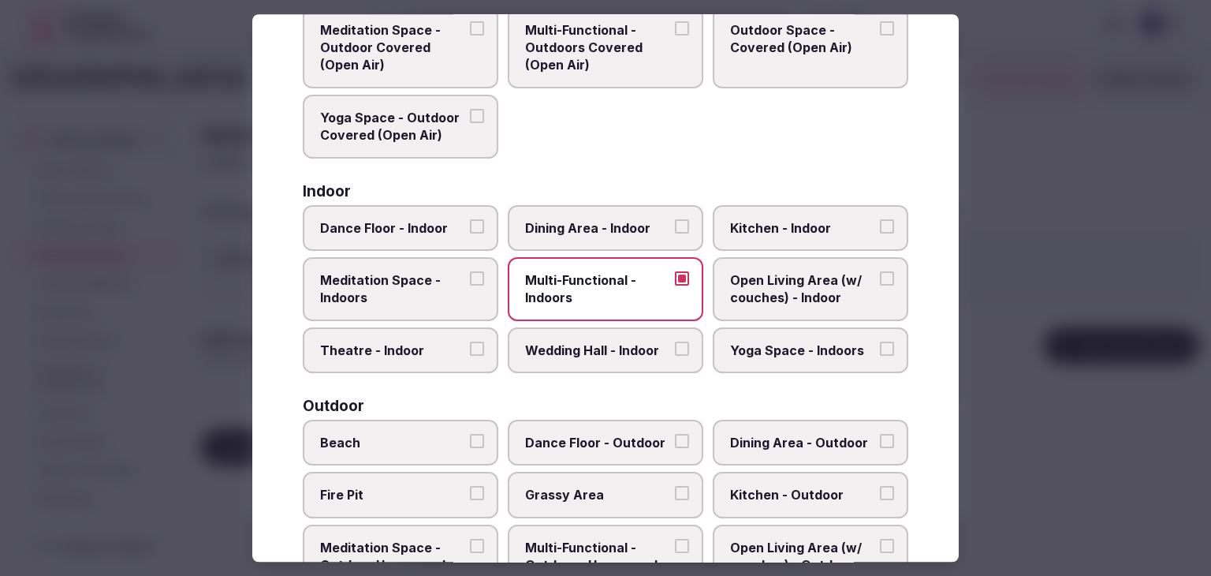
click at [618, 237] on label "Dining Area - Indoor" at bounding box center [606, 228] width 196 height 46
click at [675, 233] on button "Dining Area - Indoor" at bounding box center [682, 226] width 14 height 14
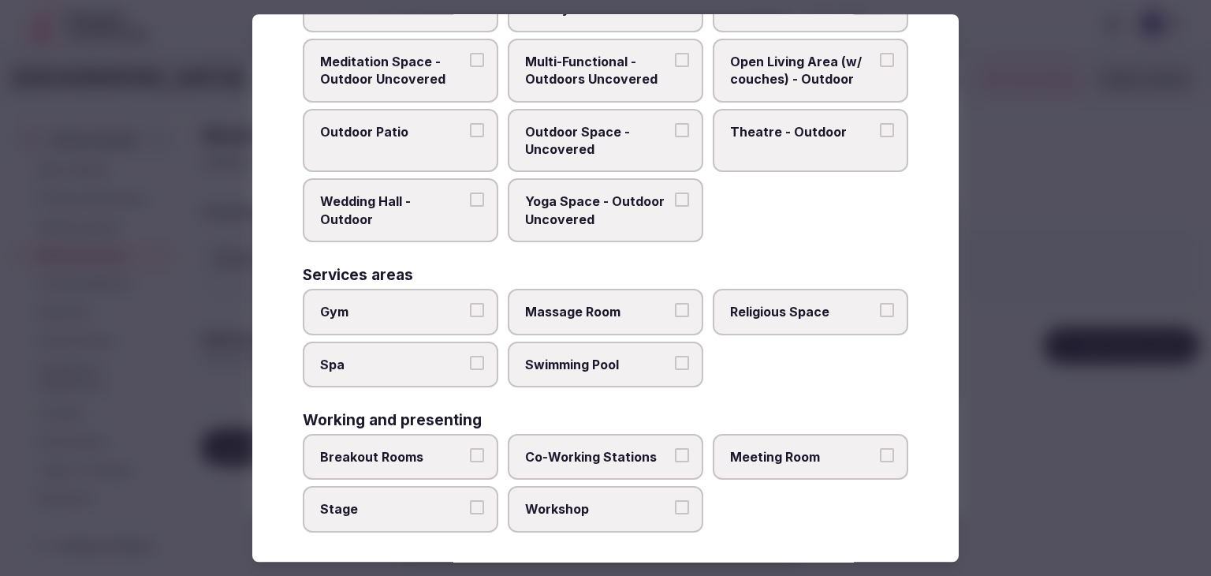
click at [742, 448] on span "Meeting Room" at bounding box center [802, 456] width 145 height 17
click at [880, 448] on button "Meeting Room" at bounding box center [887, 455] width 14 height 14
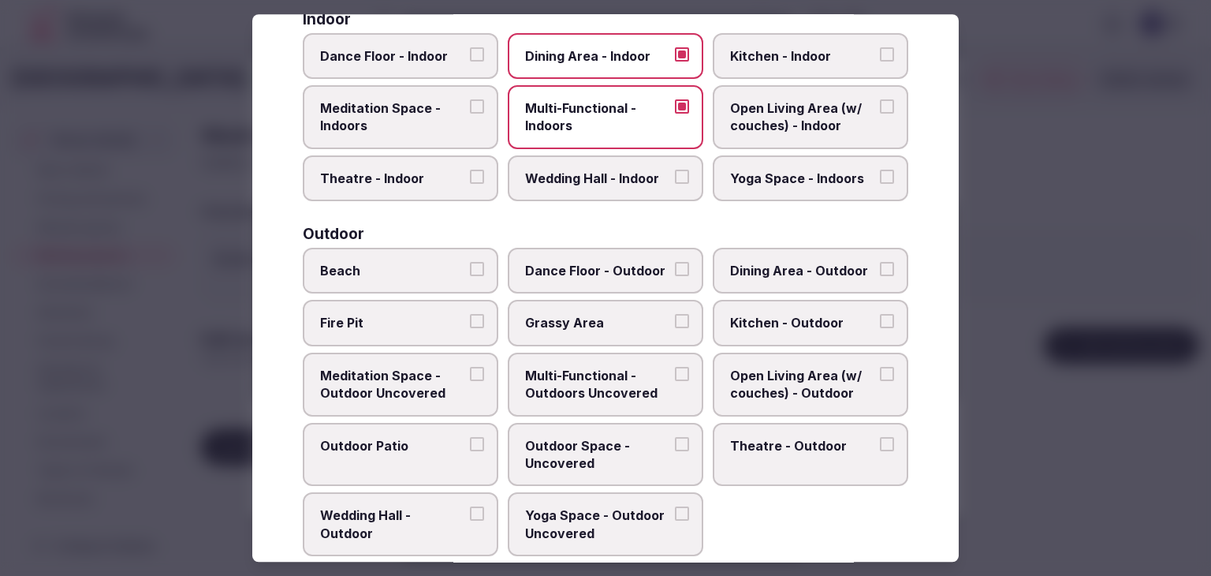
scroll to position [644, 0]
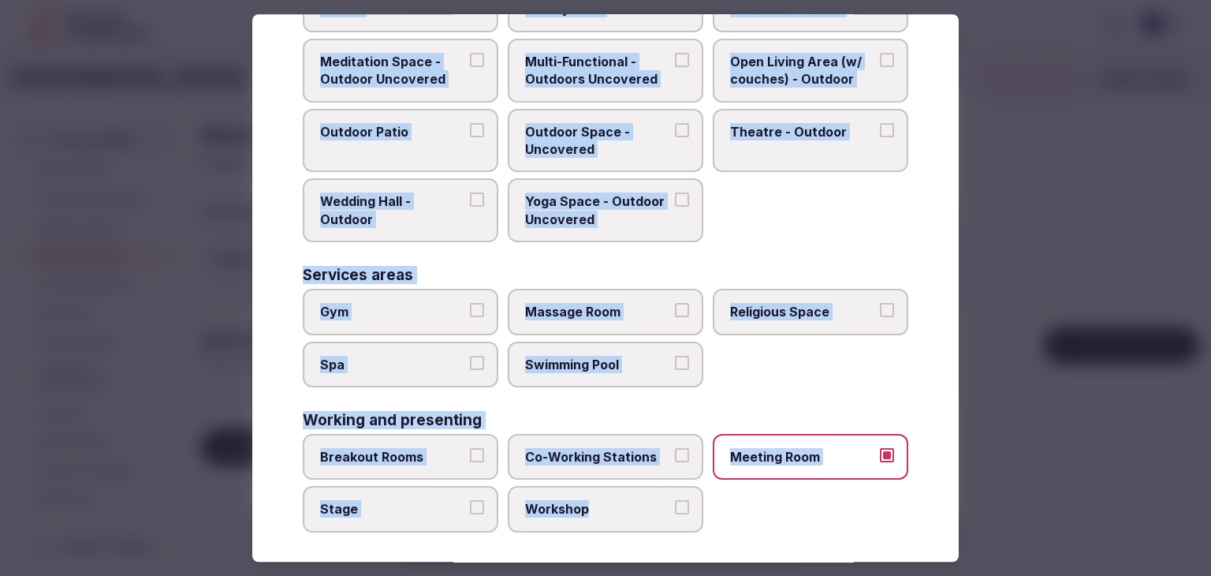
drag, startPoint x: 293, startPoint y: 108, endPoint x: 686, endPoint y: 533, distance: 579.3
click at [685, 534] on div "Select space types Choose all applicable space types offered. Covered outdoor s…" at bounding box center [605, 287] width 707 height 547
copy div "Choose all applicable space types offered. Covered outdoor spaces Meditation Sp…"
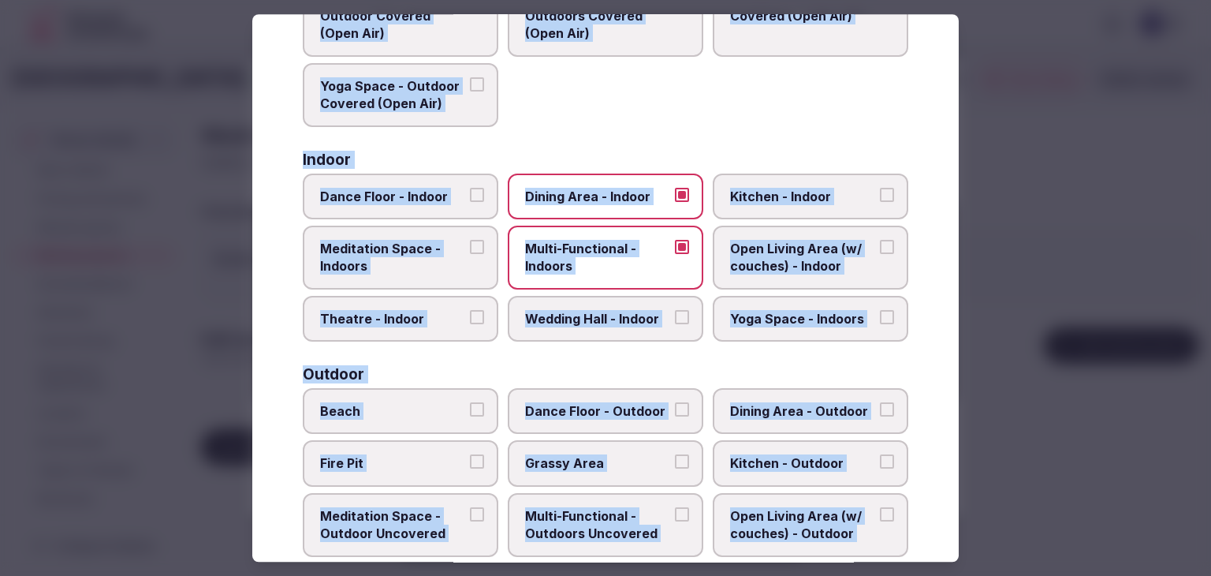
scroll to position [91, 0]
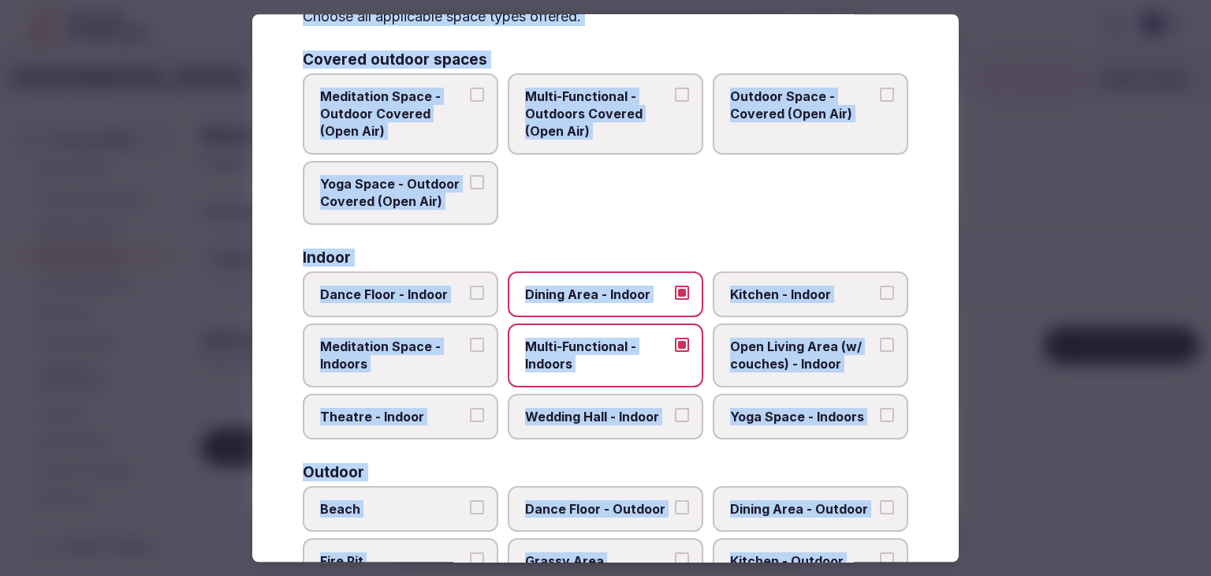
click at [590, 408] on span "Wedding Hall - Indoor" at bounding box center [597, 416] width 145 height 17
click at [675, 408] on button "Wedding Hall - Indoor" at bounding box center [682, 415] width 14 height 14
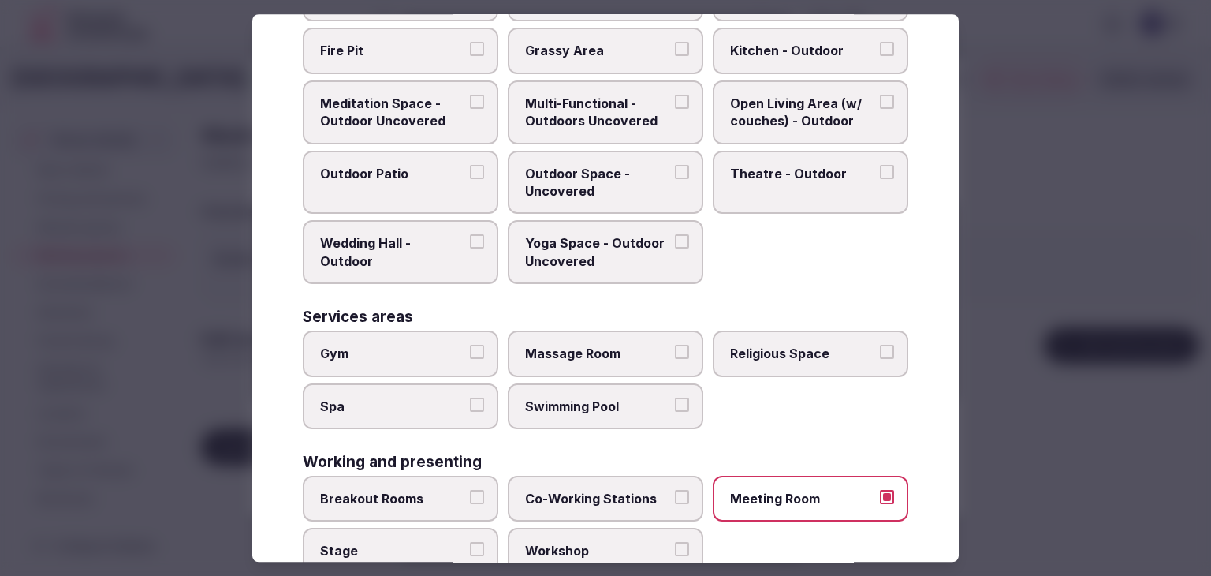
scroll to position [644, 0]
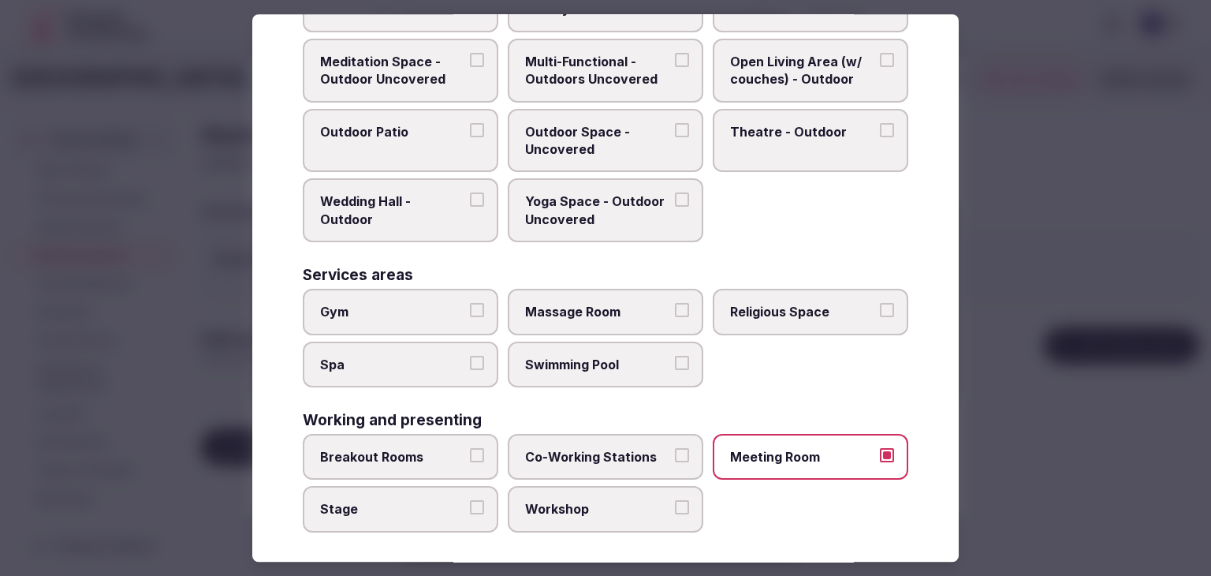
click at [429, 448] on span "Breakout Rooms" at bounding box center [392, 456] width 145 height 17
click at [470, 448] on button "Breakout Rooms" at bounding box center [477, 455] width 14 height 14
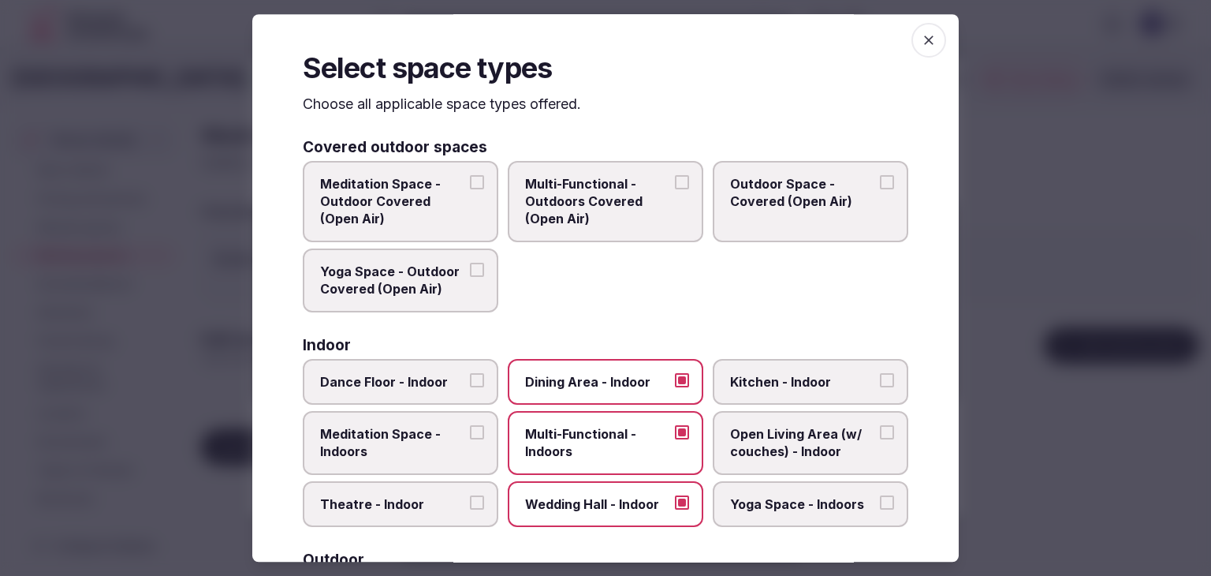
scroll to position [0, 0]
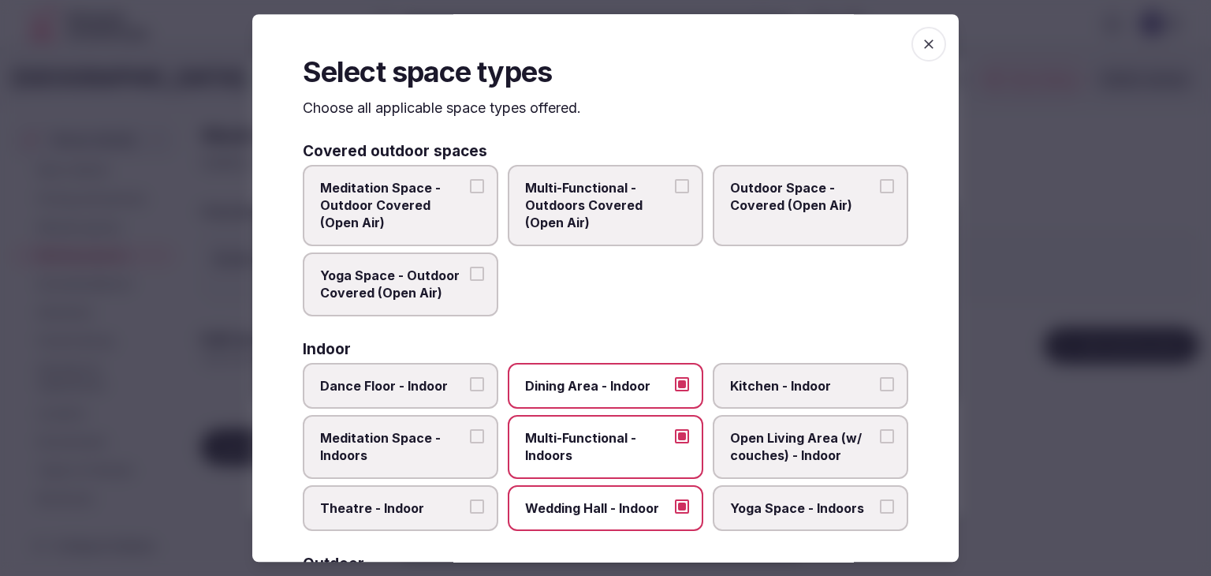
click at [924, 43] on icon "button" at bounding box center [929, 44] width 16 height 16
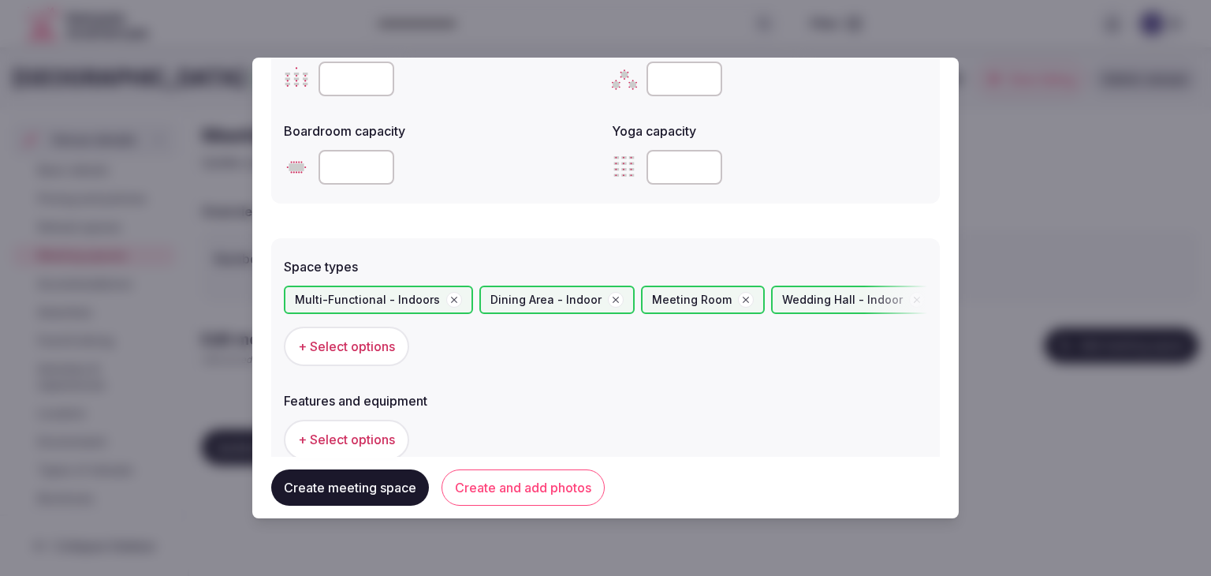
click at [354, 427] on button "+ Select options" at bounding box center [346, 439] width 125 height 39
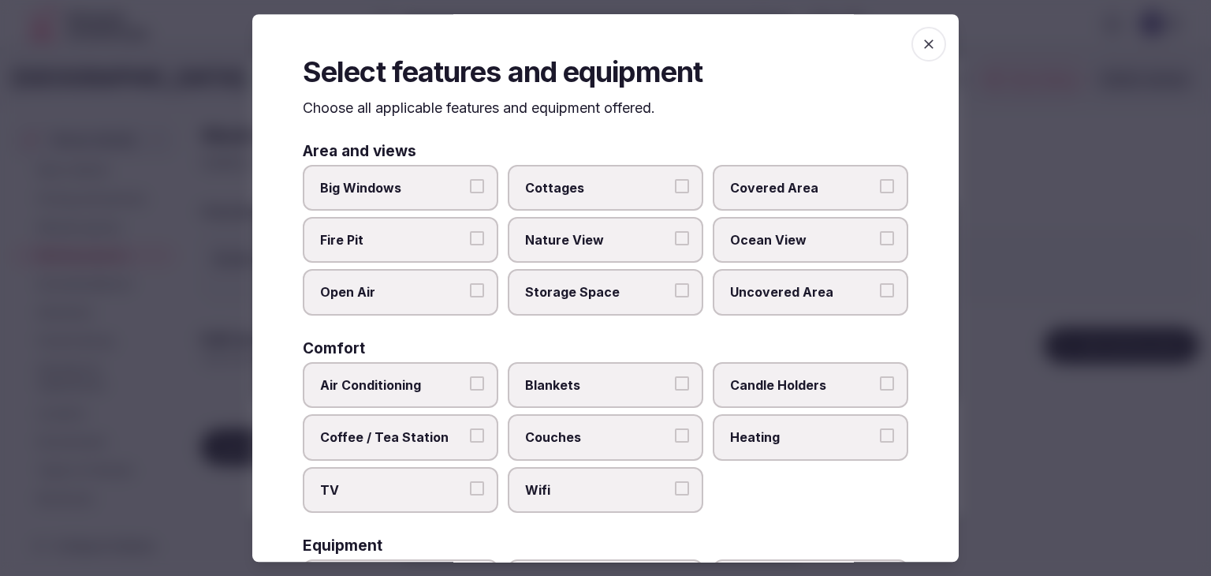
click at [350, 200] on label "Big Windows" at bounding box center [401, 188] width 196 height 46
click at [470, 193] on button "Big Windows" at bounding box center [477, 186] width 14 height 14
click at [691, 200] on label "Cottages" at bounding box center [606, 188] width 196 height 46
click at [689, 193] on button "Cottages" at bounding box center [682, 186] width 14 height 14
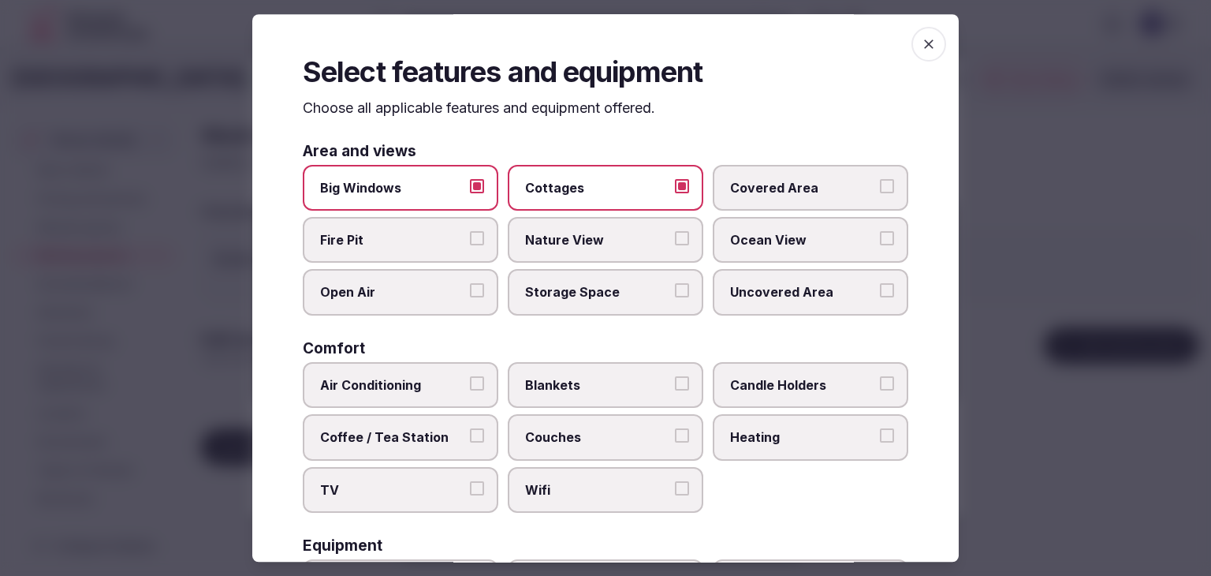
click at [750, 188] on span "Covered Area" at bounding box center [802, 187] width 145 height 17
click at [880, 188] on button "Covered Area" at bounding box center [887, 186] width 14 height 14
click at [647, 188] on span "Cottages" at bounding box center [597, 187] width 145 height 17
click at [675, 188] on button "Cottages" at bounding box center [682, 186] width 14 height 14
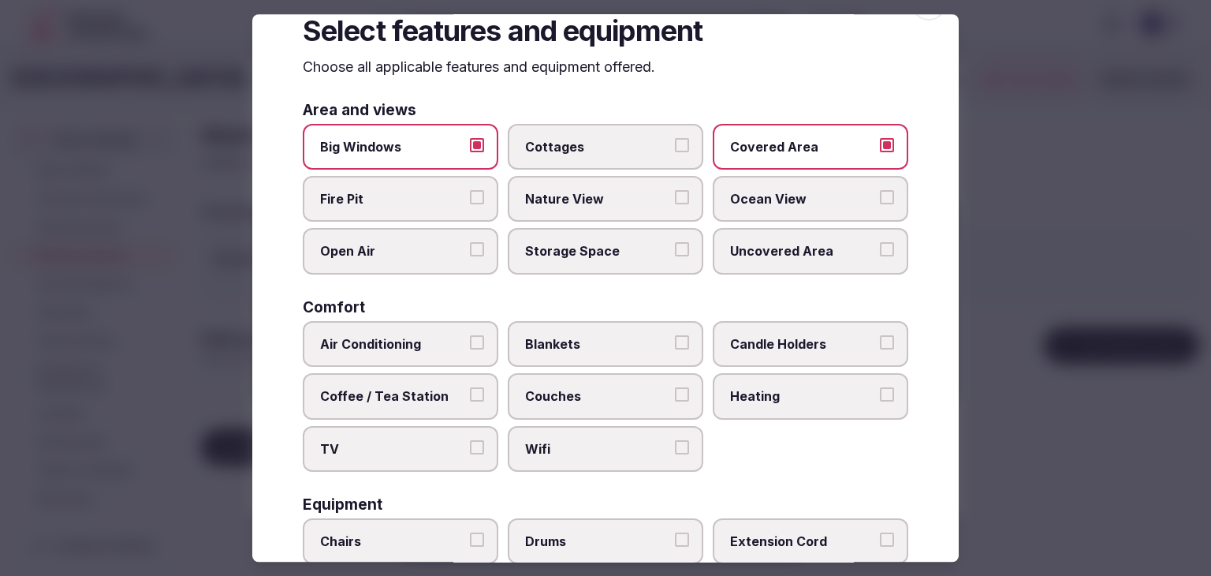
scroll to position [79, 0]
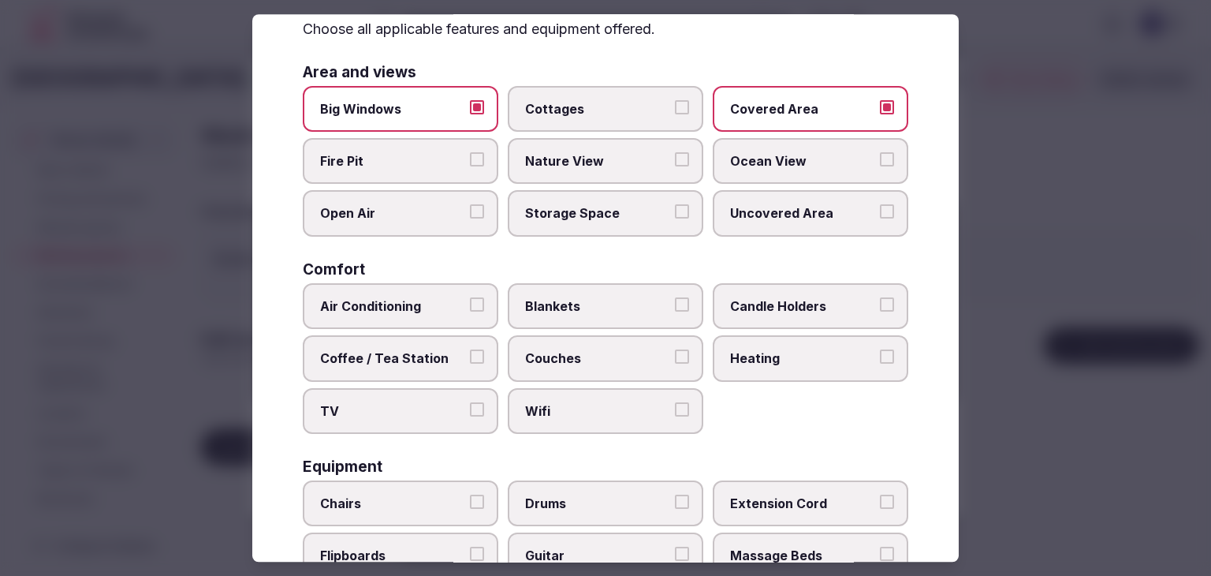
click at [420, 308] on span "Air Conditioning" at bounding box center [392, 305] width 145 height 17
click at [470, 308] on button "Air Conditioning" at bounding box center [477, 304] width 14 height 14
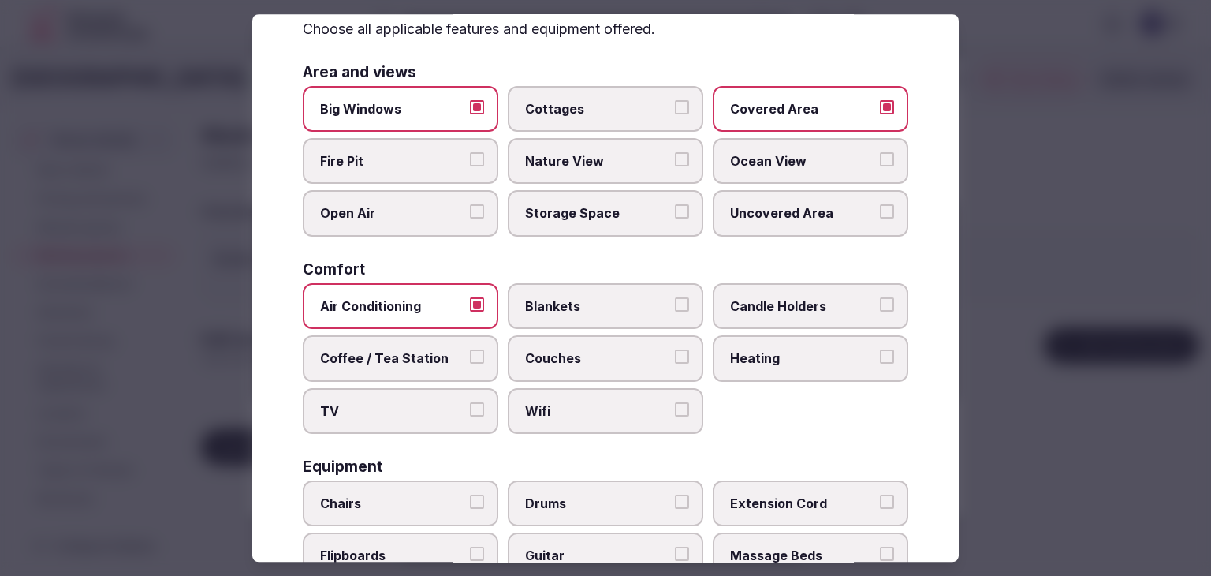
click at [419, 356] on span "Coffee / Tea Station" at bounding box center [392, 357] width 145 height 17
click at [470, 356] on button "Coffee / Tea Station" at bounding box center [477, 356] width 14 height 14
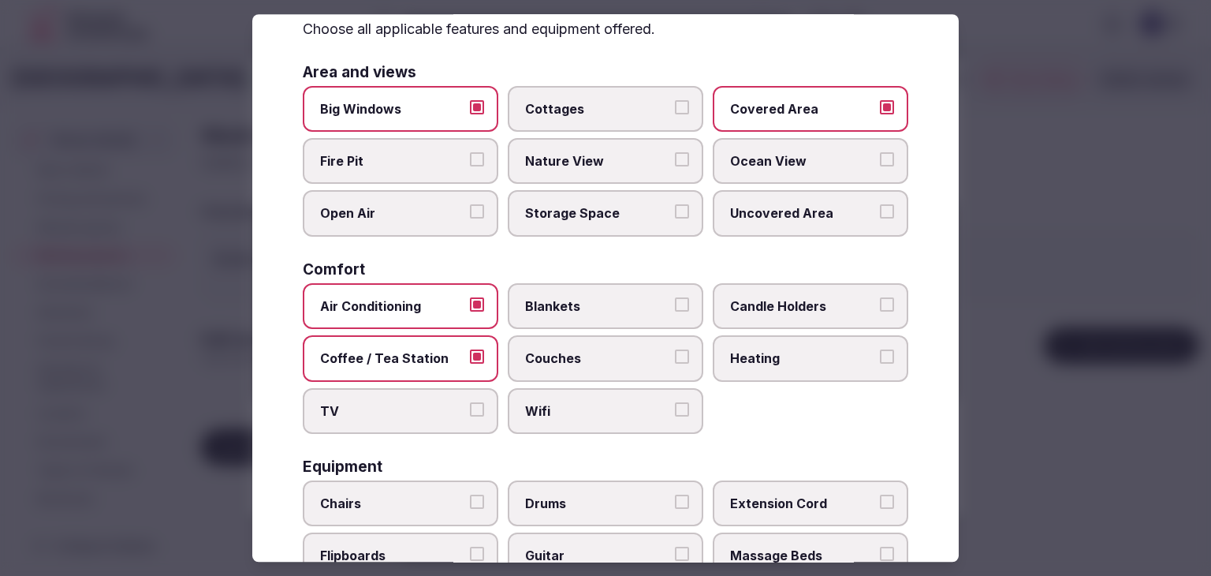
click at [419, 407] on span "TV" at bounding box center [392, 410] width 145 height 17
click at [470, 407] on button "TV" at bounding box center [477, 409] width 14 height 14
click at [612, 407] on span "Wifi" at bounding box center [597, 410] width 145 height 17
click at [675, 407] on button "Wifi" at bounding box center [682, 409] width 14 height 14
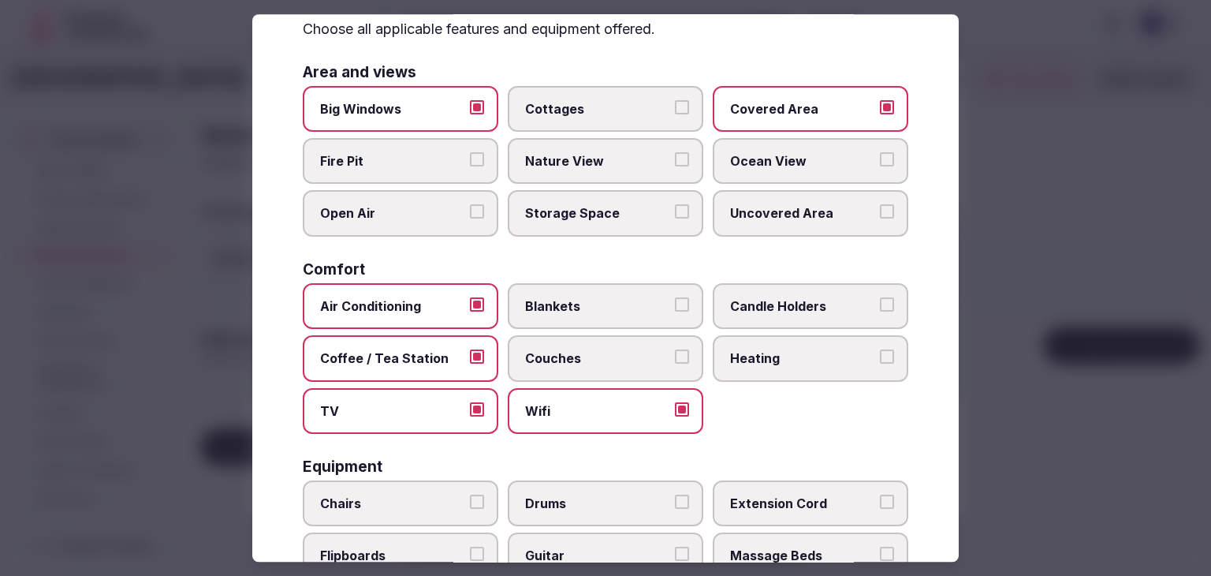
drag, startPoint x: 631, startPoint y: 357, endPoint x: 757, endPoint y: 353, distance: 126.2
click at [633, 355] on span "Couches" at bounding box center [597, 357] width 145 height 17
click at [675, 355] on button "Couches" at bounding box center [682, 356] width 14 height 14
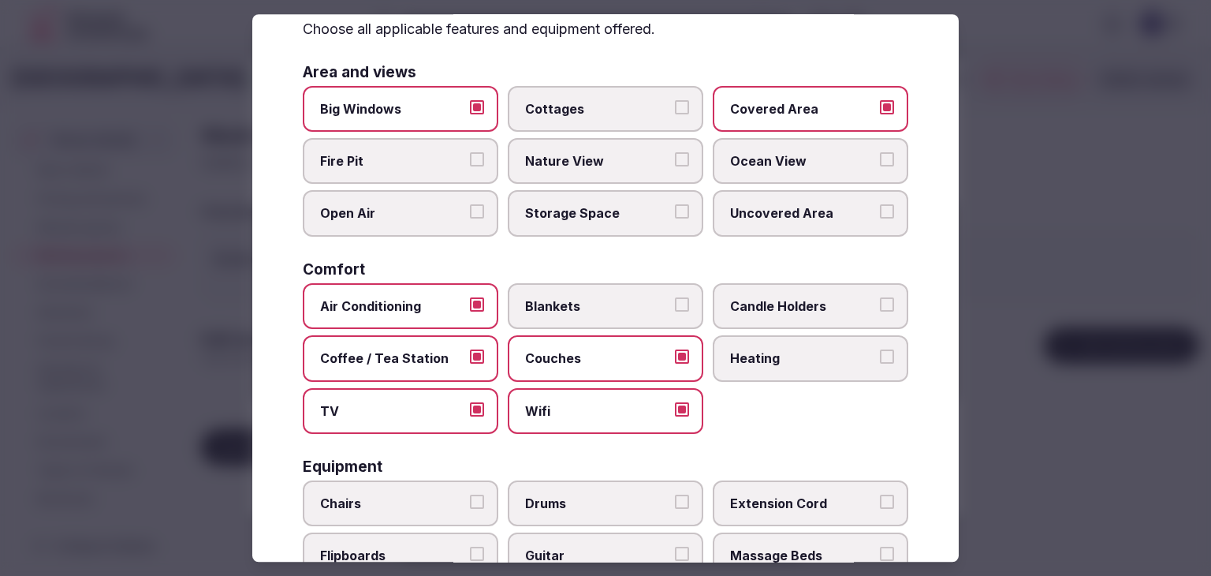
click at [763, 353] on span "Heating" at bounding box center [802, 357] width 145 height 17
click at [880, 353] on button "Heating" at bounding box center [887, 356] width 14 height 14
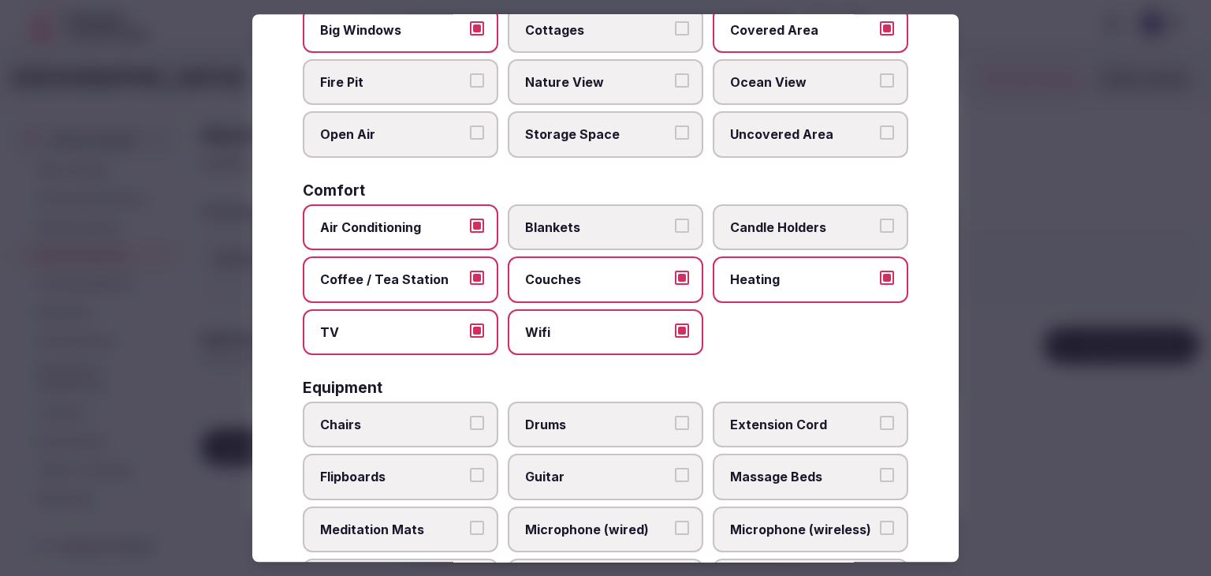
scroll to position [237, 0]
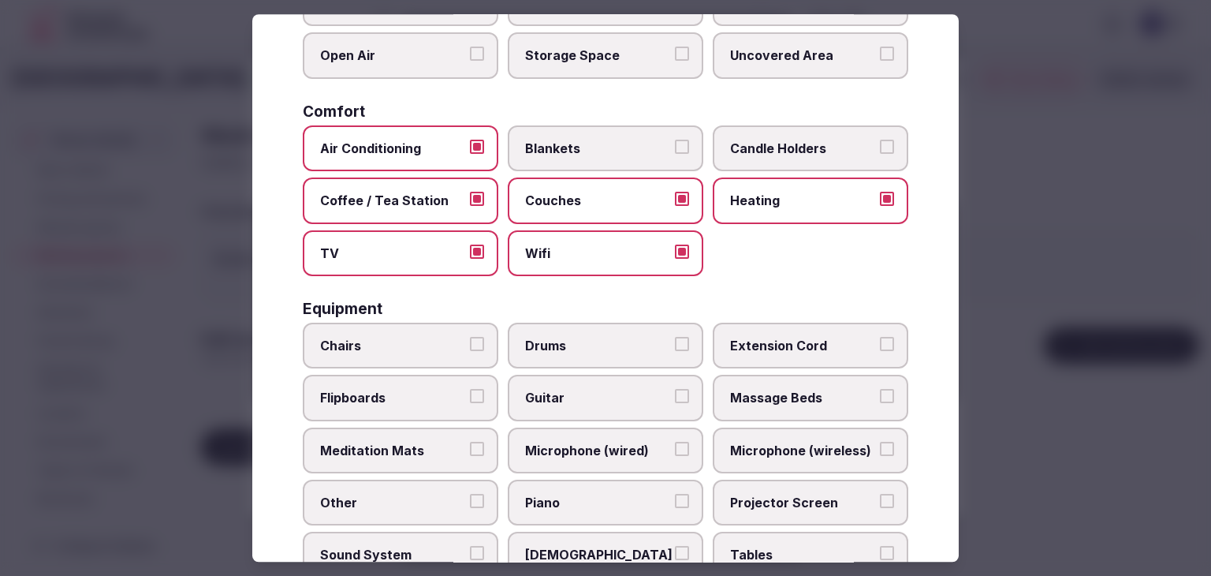
click at [451, 345] on span "Chairs" at bounding box center [392, 345] width 145 height 17
click at [470, 345] on button "Chairs" at bounding box center [477, 344] width 14 height 14
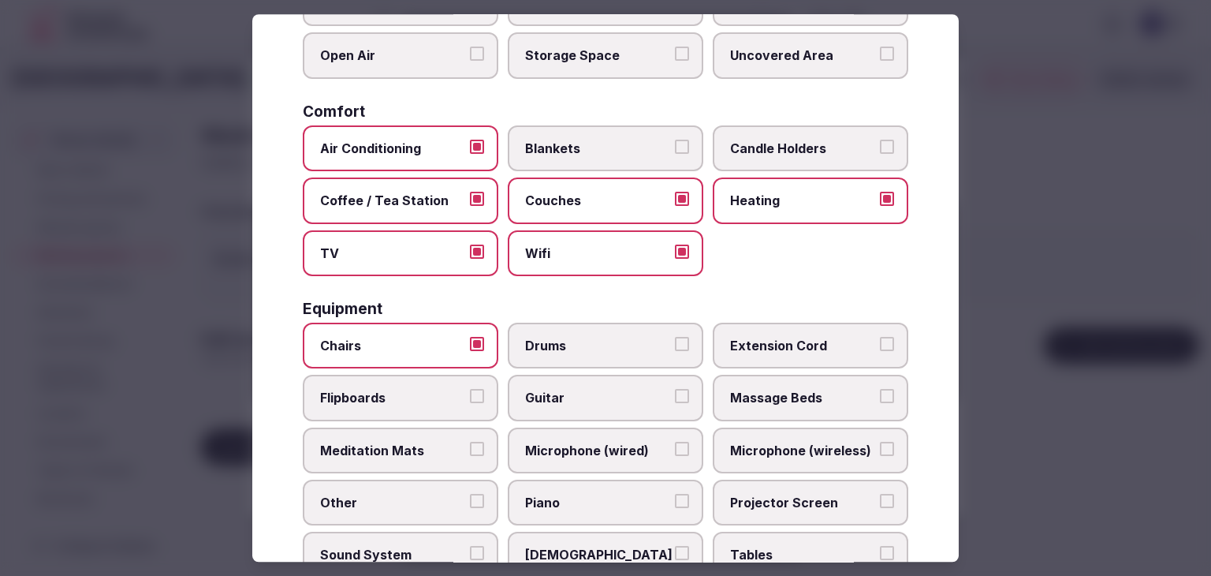
click at [437, 390] on span "Flipboards" at bounding box center [392, 398] width 145 height 17
click at [470, 390] on button "Flipboards" at bounding box center [477, 397] width 14 height 14
click at [817, 352] on label "Extension Cord" at bounding box center [811, 346] width 196 height 46
click at [880, 351] on button "Extension Cord" at bounding box center [887, 344] width 14 height 14
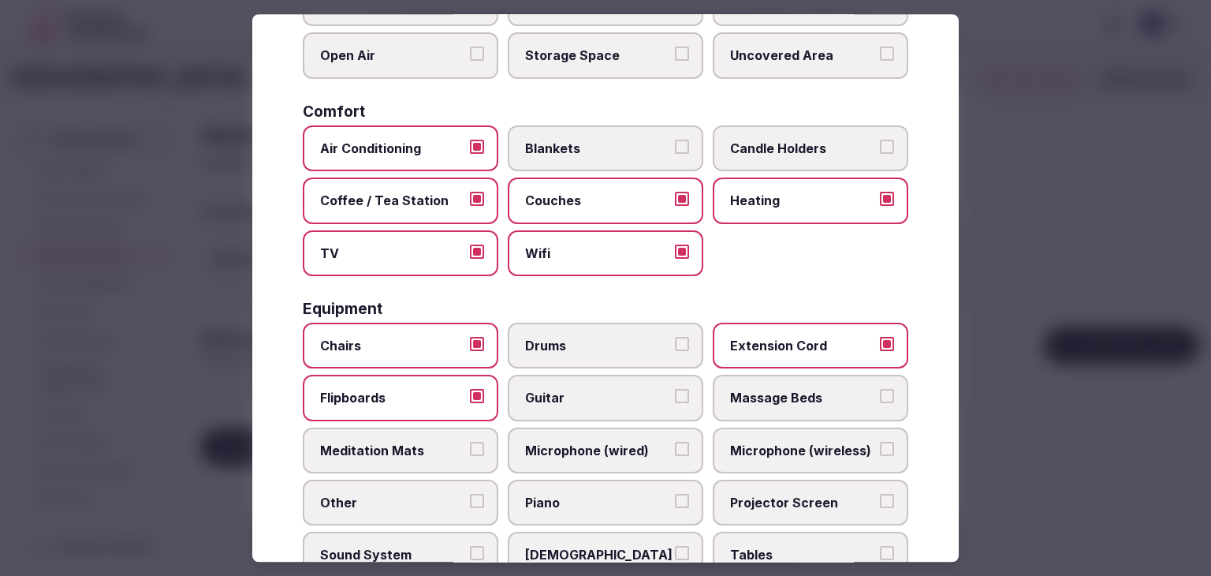
click at [811, 448] on span "Microphone (wireless)" at bounding box center [802, 450] width 145 height 17
click at [880, 448] on button "Microphone (wireless)" at bounding box center [887, 449] width 14 height 14
click at [801, 499] on span "Projector Screen" at bounding box center [802, 502] width 145 height 17
click at [880, 499] on button "Projector Screen" at bounding box center [887, 501] width 14 height 14
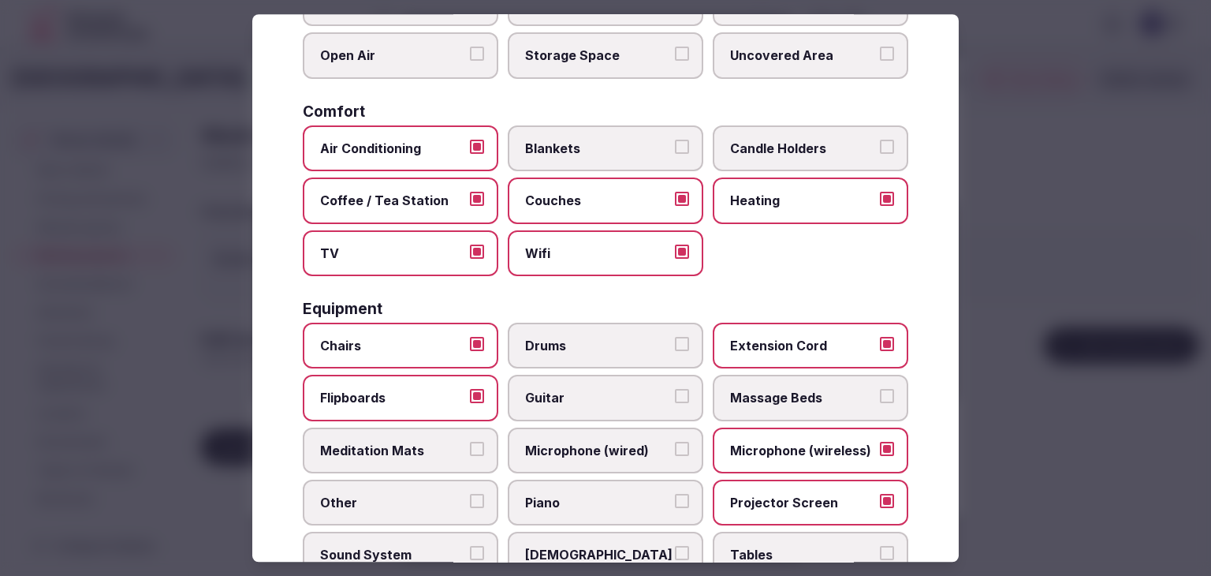
click at [790, 547] on span "Tables" at bounding box center [802, 555] width 145 height 17
click at [880, 547] on button "Tables" at bounding box center [887, 554] width 14 height 14
click at [628, 465] on label "Microphone (wired)" at bounding box center [606, 450] width 196 height 46
click at [675, 456] on button "Microphone (wired)" at bounding box center [682, 449] width 14 height 14
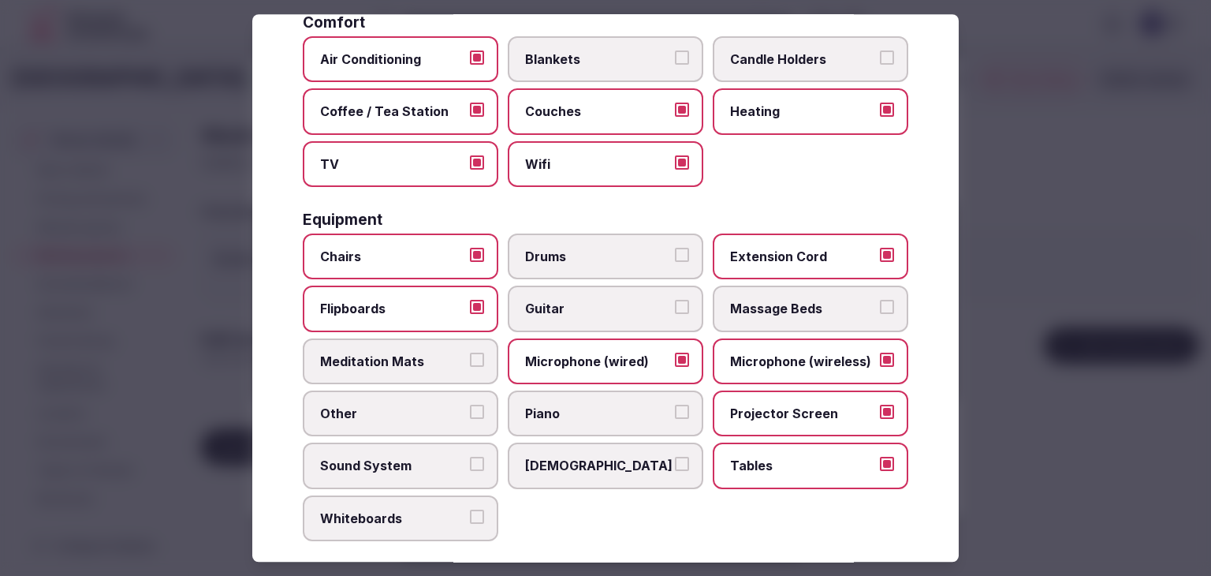
scroll to position [394, 0]
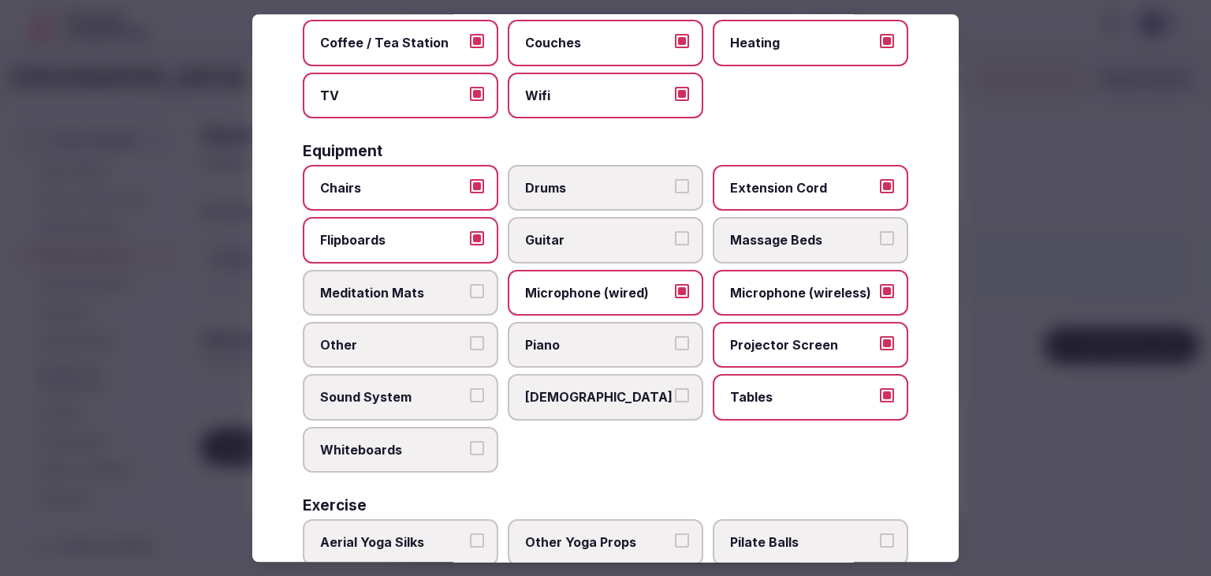
click at [407, 398] on span "Sound System" at bounding box center [392, 397] width 145 height 17
click at [470, 398] on button "Sound System" at bounding box center [477, 396] width 14 height 14
click at [402, 451] on span "Whiteboards" at bounding box center [392, 449] width 145 height 17
click at [470, 451] on button "Whiteboards" at bounding box center [477, 448] width 14 height 14
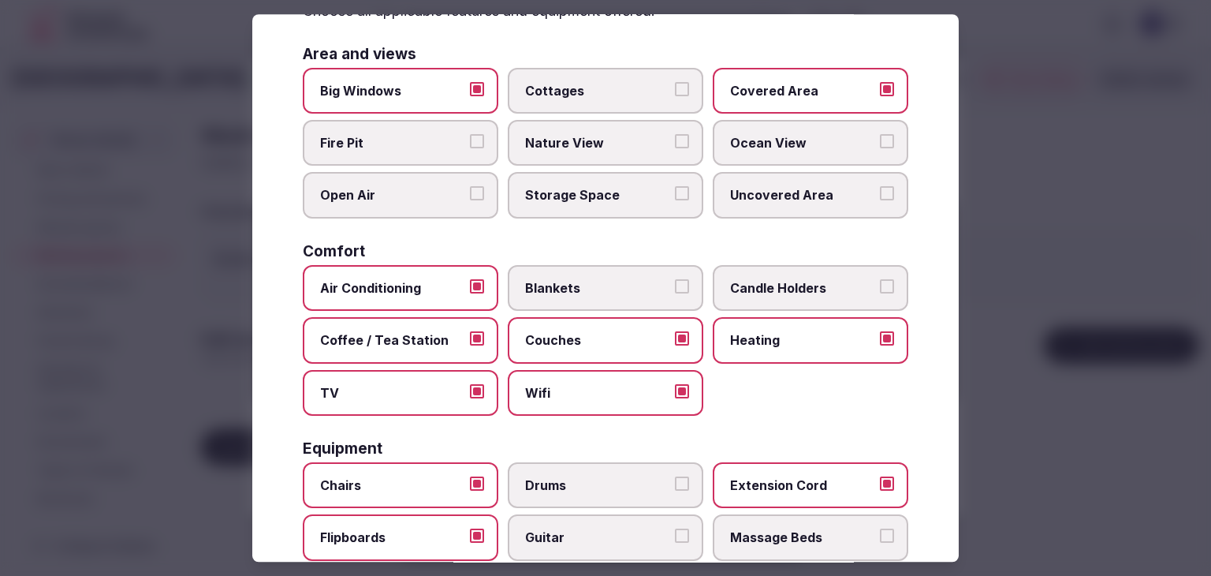
scroll to position [0, 0]
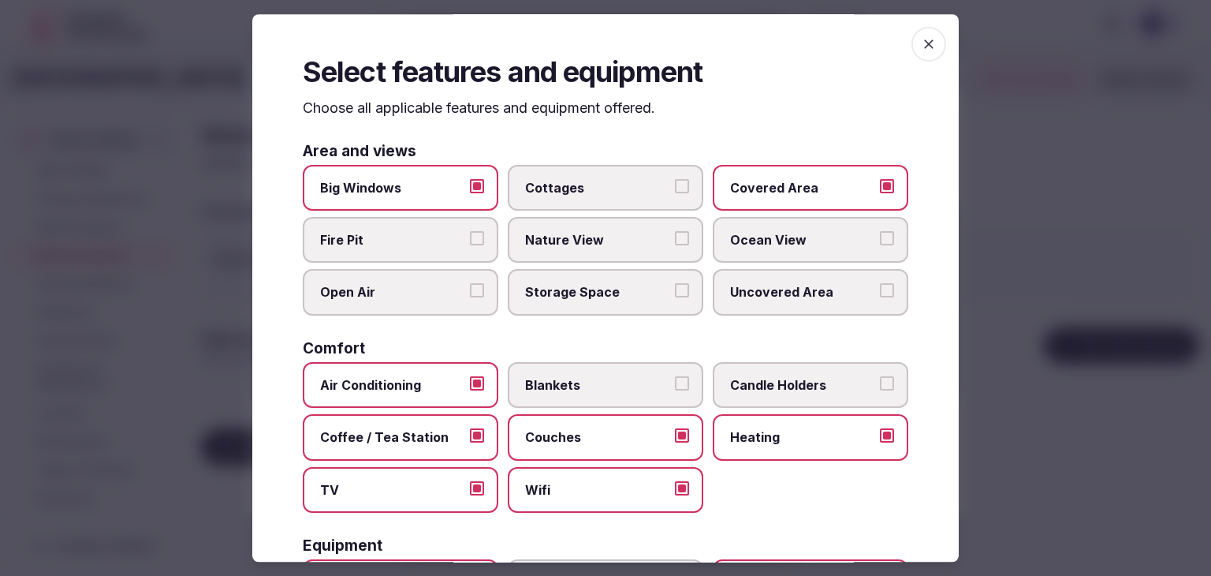
click at [927, 40] on span "button" at bounding box center [929, 44] width 35 height 35
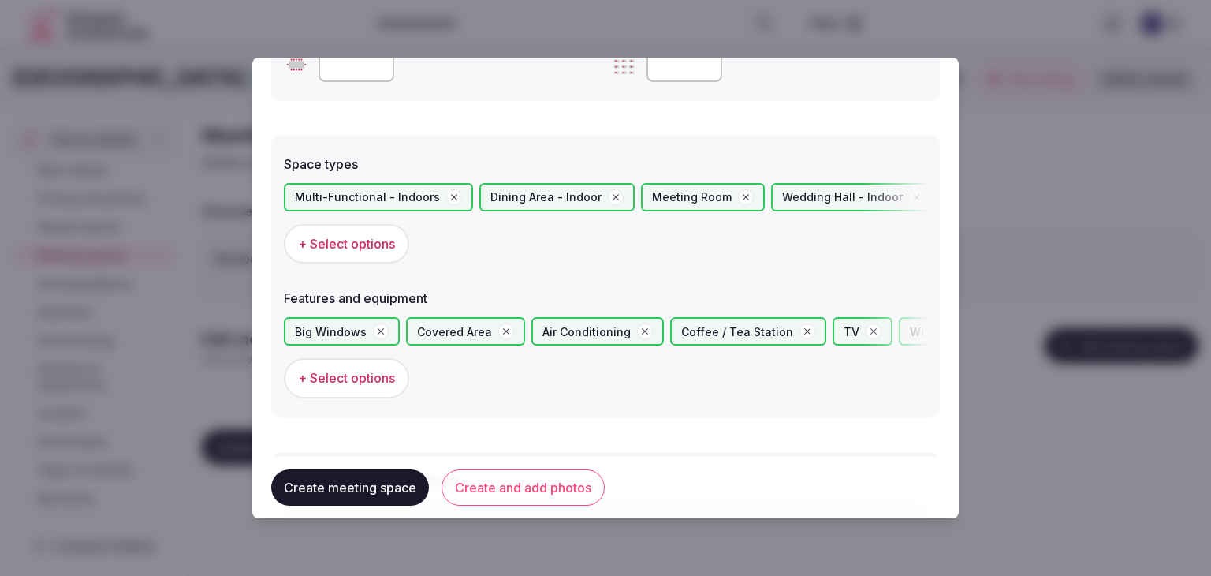
scroll to position [868, 0]
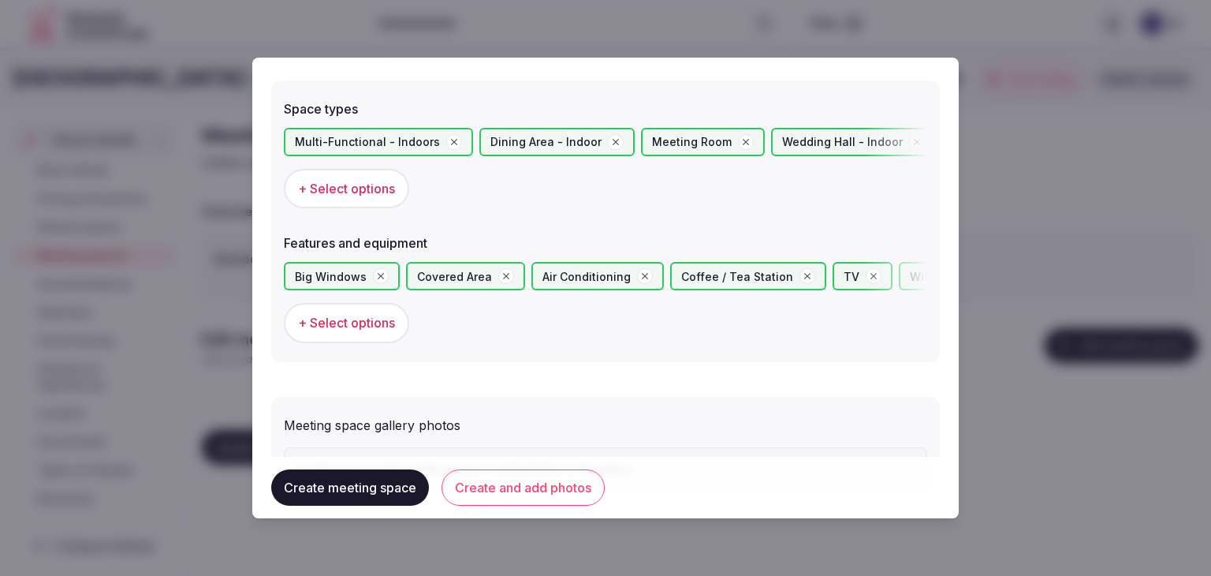
click at [555, 482] on button "Create and add photos" at bounding box center [523, 487] width 163 height 36
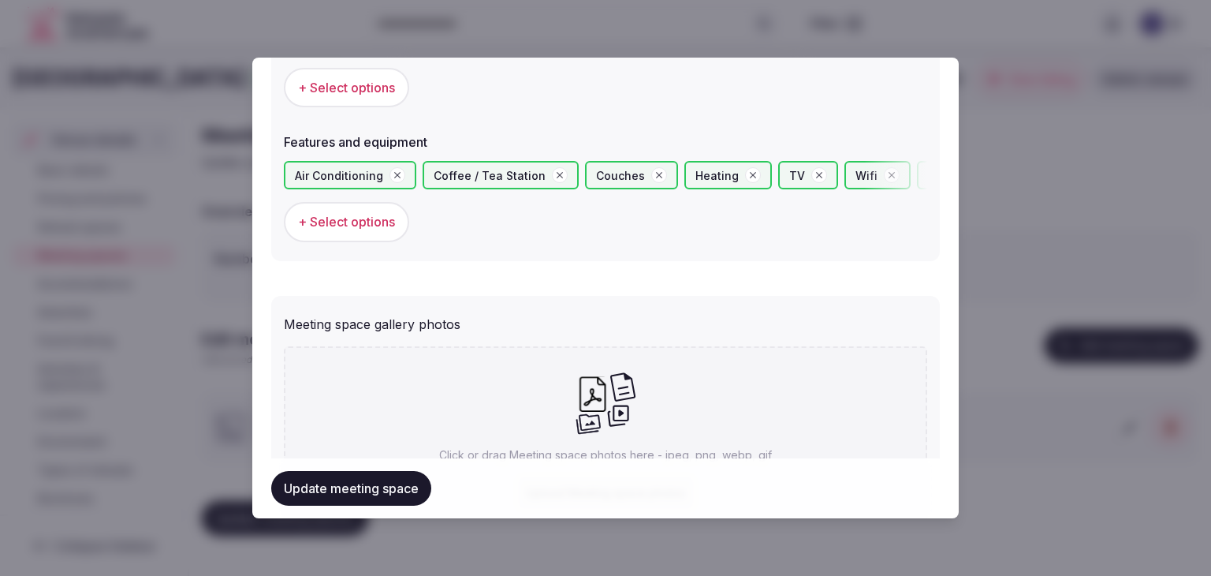
scroll to position [1092, 0]
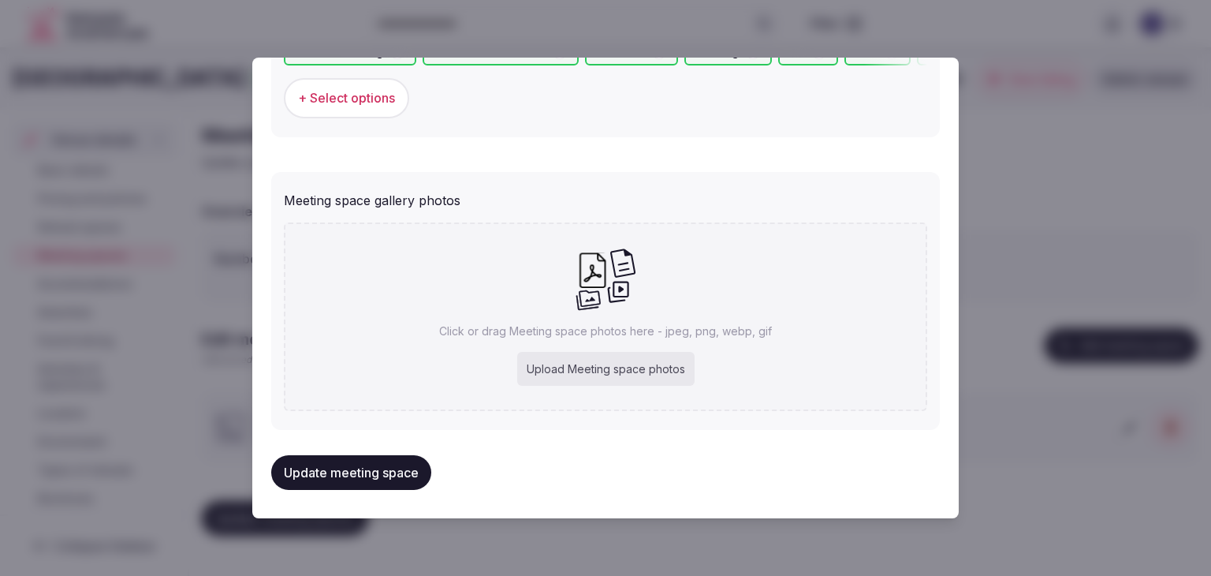
click at [642, 377] on div "Upload Meeting space photos" at bounding box center [605, 369] width 177 height 35
type input "**********"
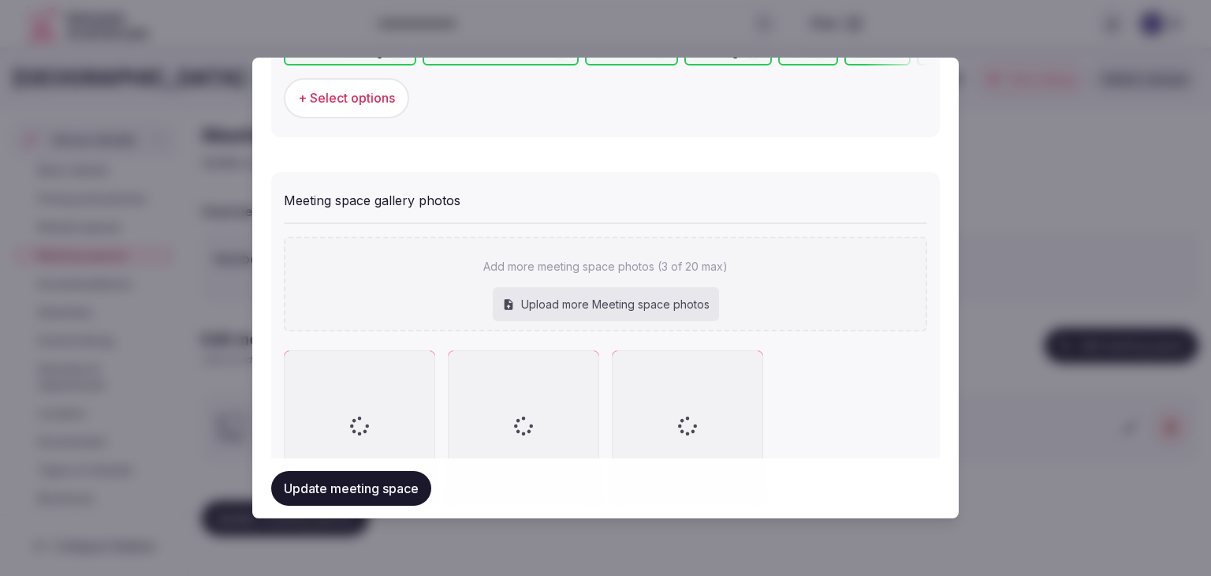
scroll to position [1180, 0]
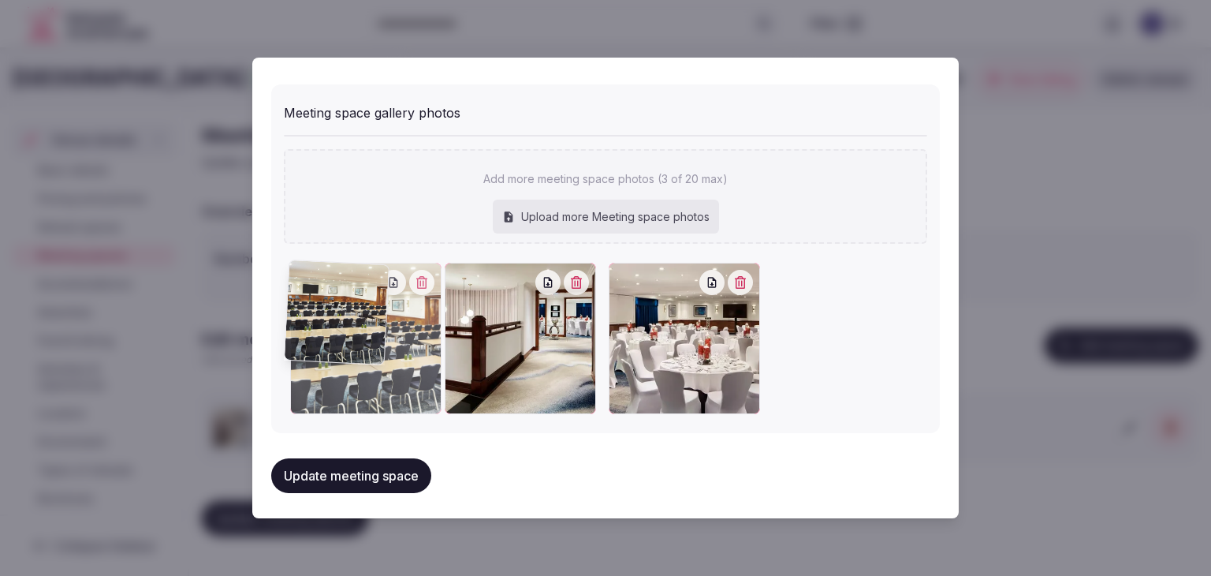
drag, startPoint x: 614, startPoint y: 257, endPoint x: 308, endPoint y: 246, distance: 306.2
click at [308, 246] on div "Add more meeting space photos (3 of 20 max) Upload more Meeting space photos To…" at bounding box center [606, 274] width 644 height 279
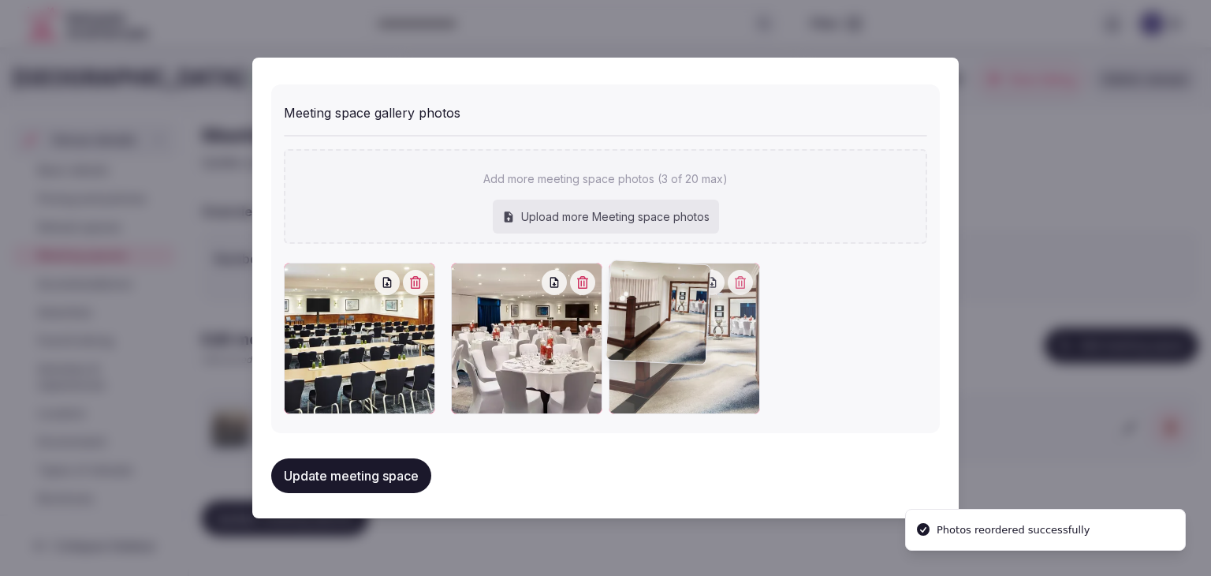
drag, startPoint x: 456, startPoint y: 271, endPoint x: 603, endPoint y: 280, distance: 147.0
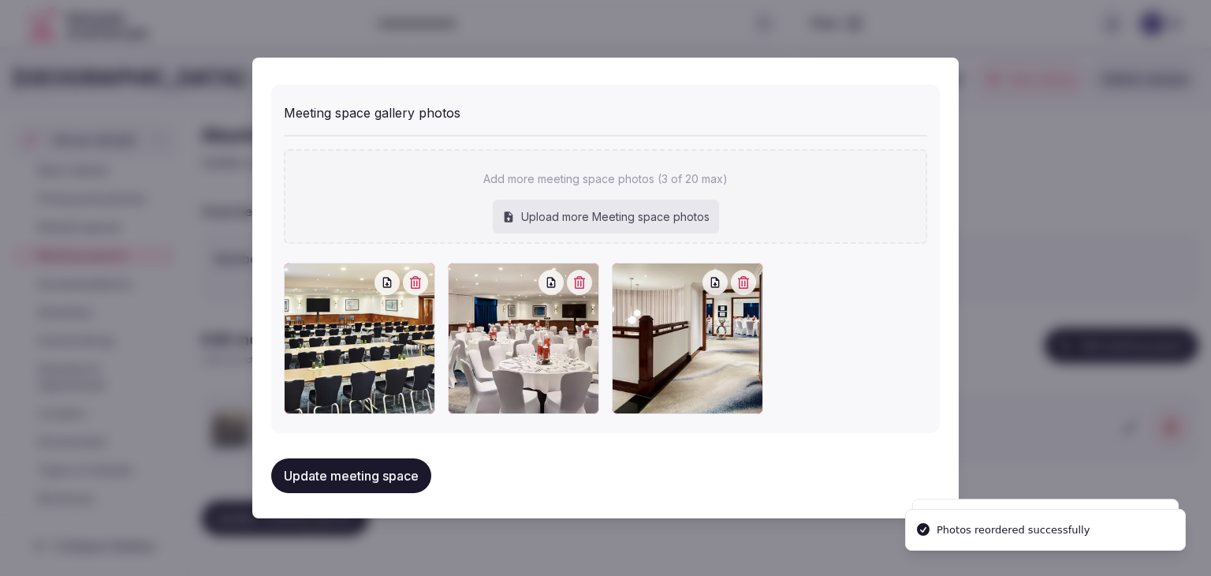
click at [398, 458] on button "Update meeting space" at bounding box center [351, 475] width 160 height 35
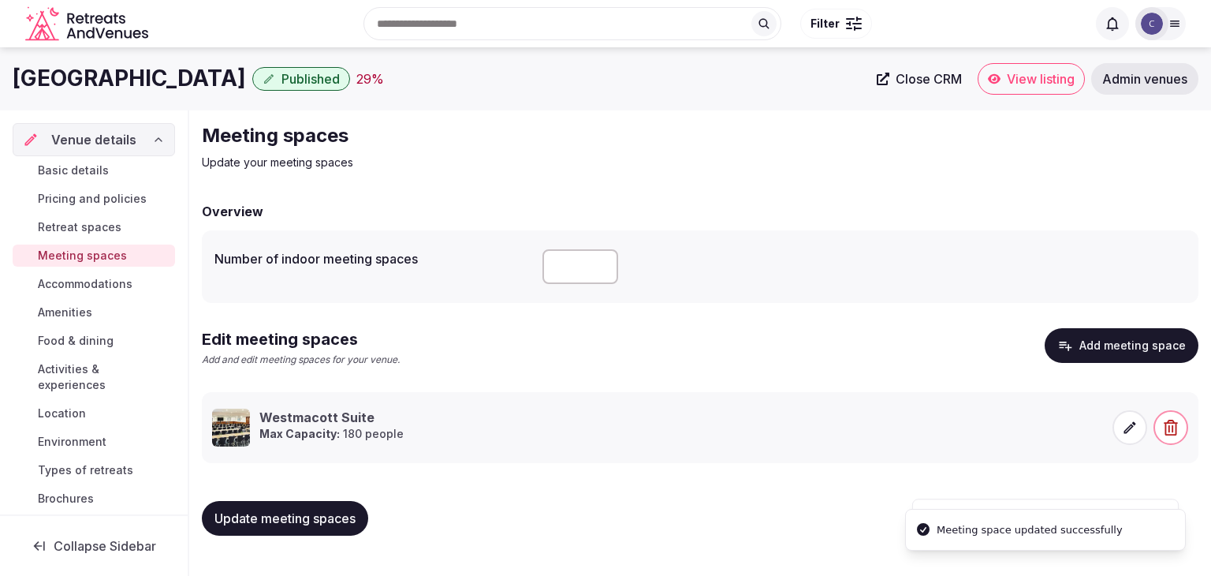
click at [338, 521] on span "Update meeting spaces" at bounding box center [285, 518] width 141 height 16
click at [103, 289] on span "Accommodations" at bounding box center [85, 284] width 95 height 16
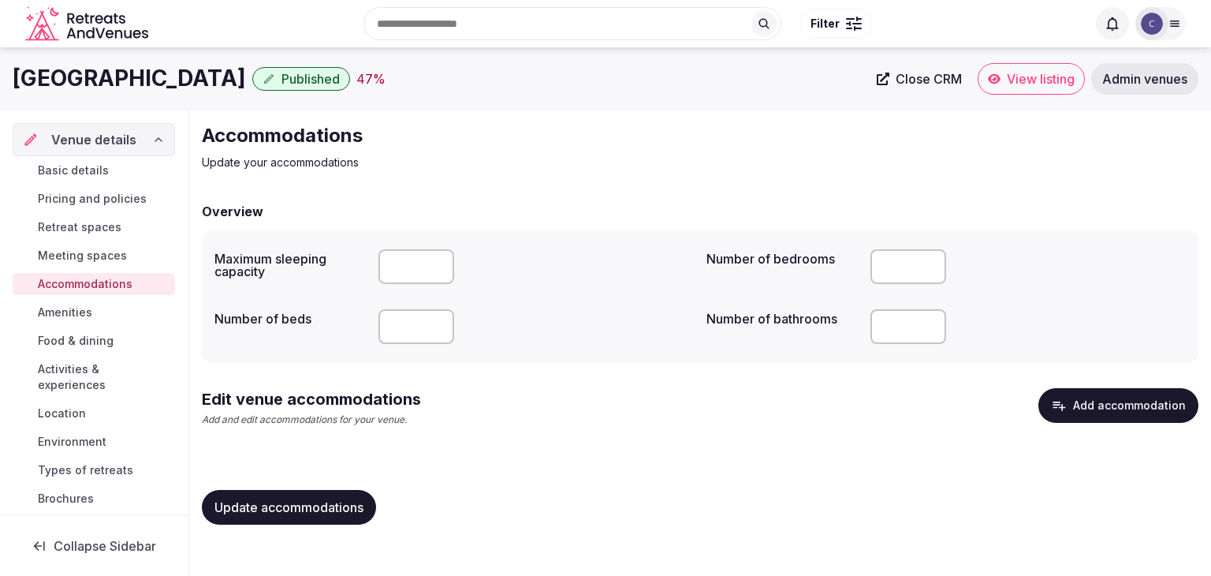
click at [1116, 397] on button "Add accommodation" at bounding box center [1119, 405] width 160 height 35
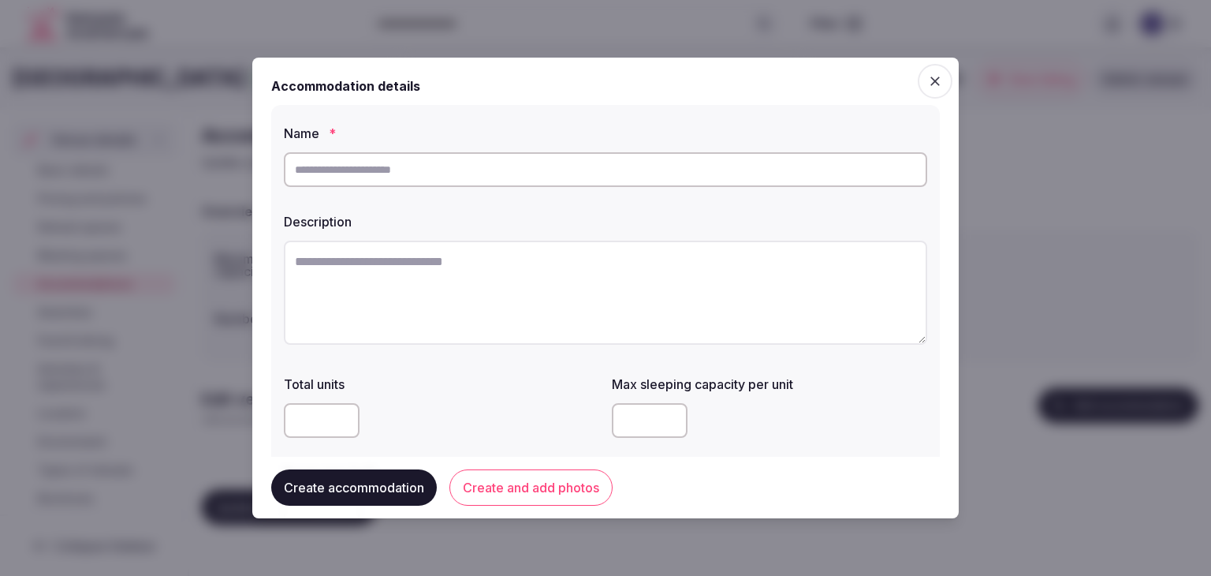
click at [524, 166] on input "text" at bounding box center [606, 169] width 644 height 35
type input "**********"
click at [647, 294] on textarea at bounding box center [606, 293] width 644 height 104
click at [598, 286] on textarea at bounding box center [606, 293] width 644 height 104
paste textarea "**********"
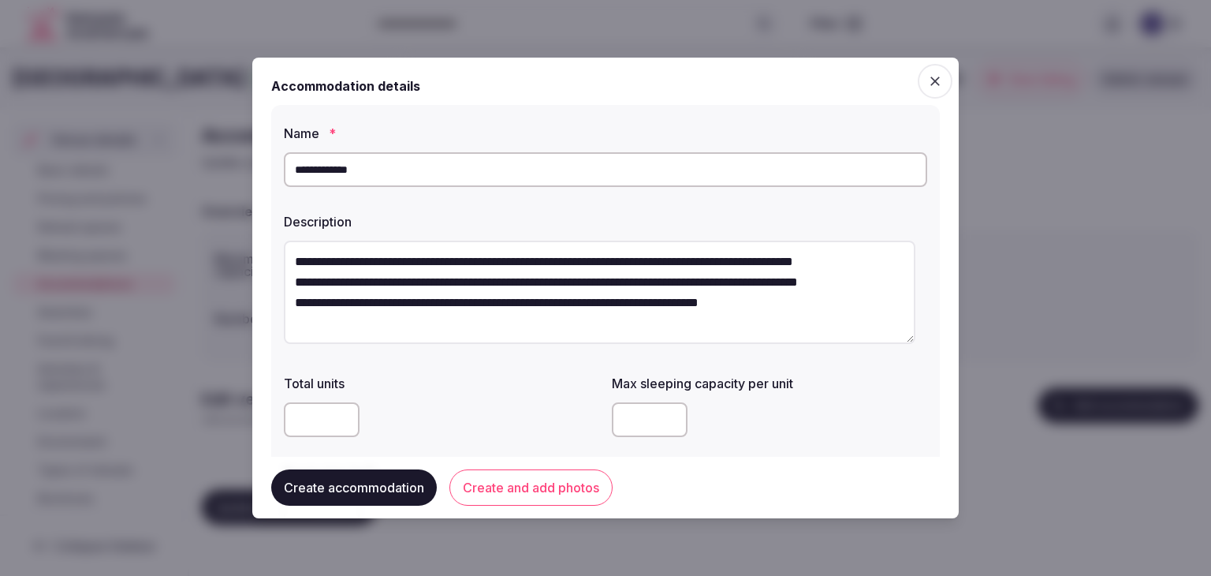
scroll to position [9, 0]
click at [289, 268] on textarea "**********" at bounding box center [600, 292] width 632 height 103
click at [289, 301] on textarea "**********" at bounding box center [600, 292] width 632 height 103
click at [293, 308] on textarea "**********" at bounding box center [600, 292] width 632 height 103
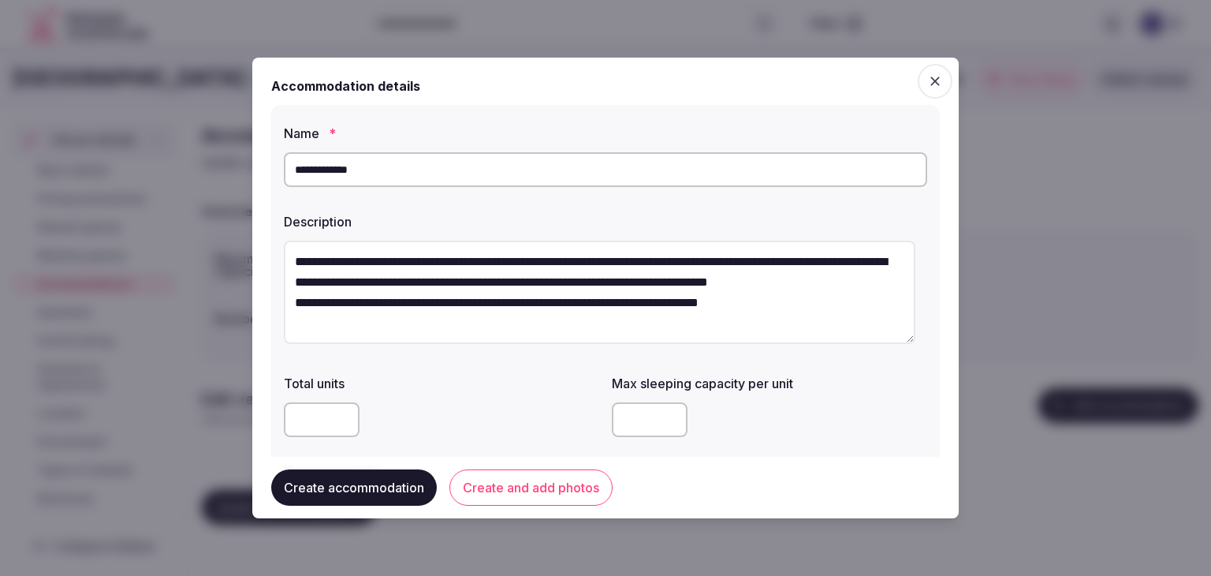
click at [292, 326] on textarea "**********" at bounding box center [600, 292] width 632 height 103
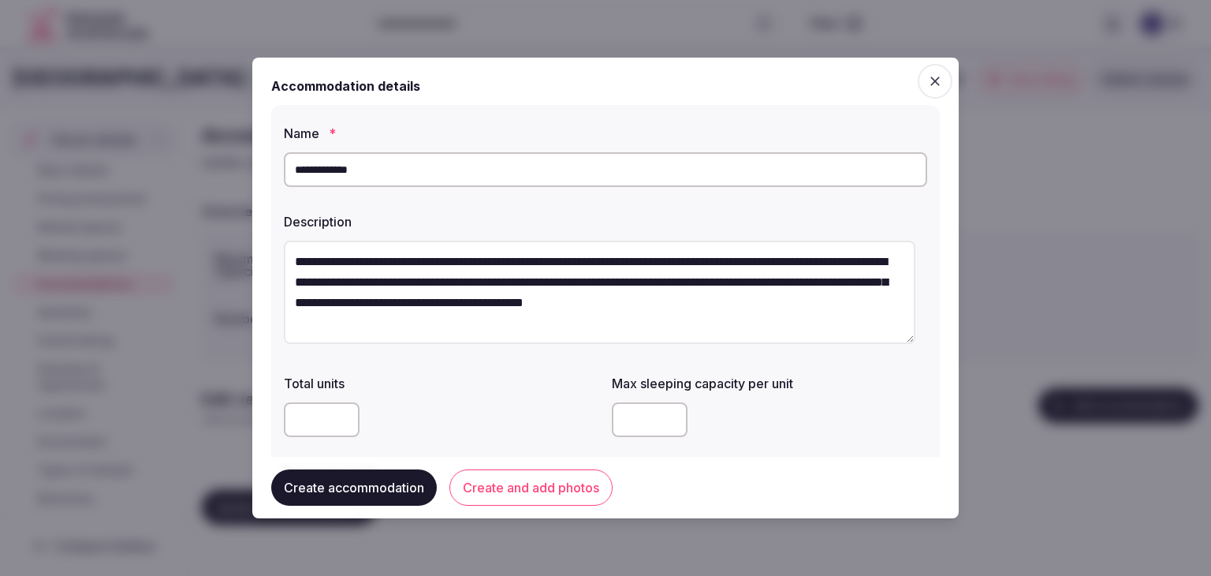
scroll to position [237, 0]
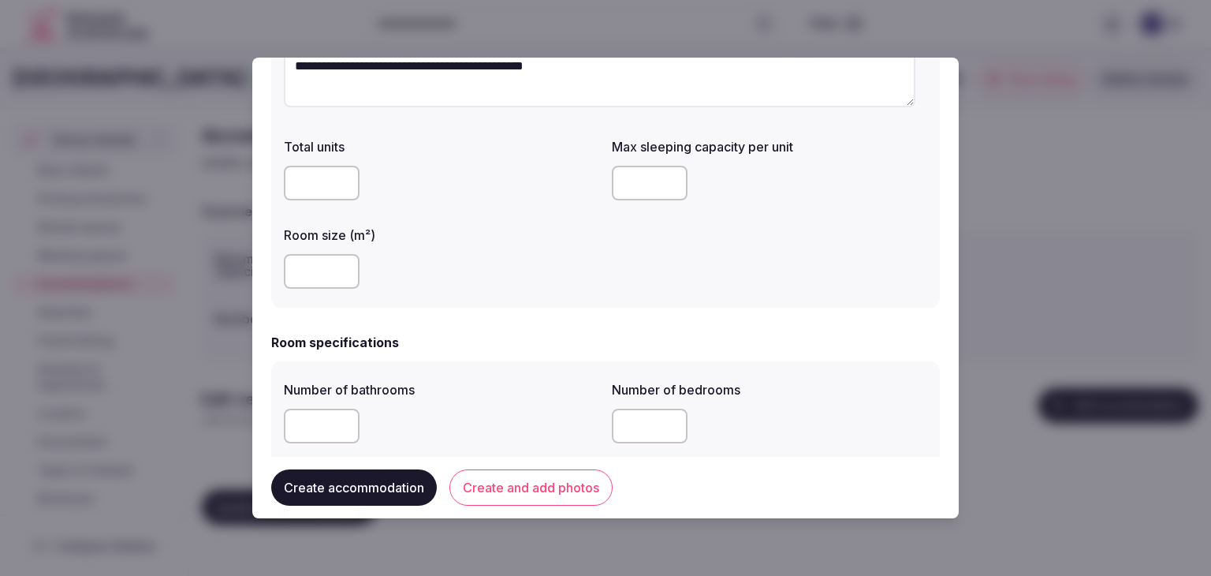
type textarea "**********"
click at [341, 279] on input "number" at bounding box center [322, 271] width 76 height 35
type input "**"
click at [652, 185] on input "number" at bounding box center [650, 183] width 76 height 35
type input "*"
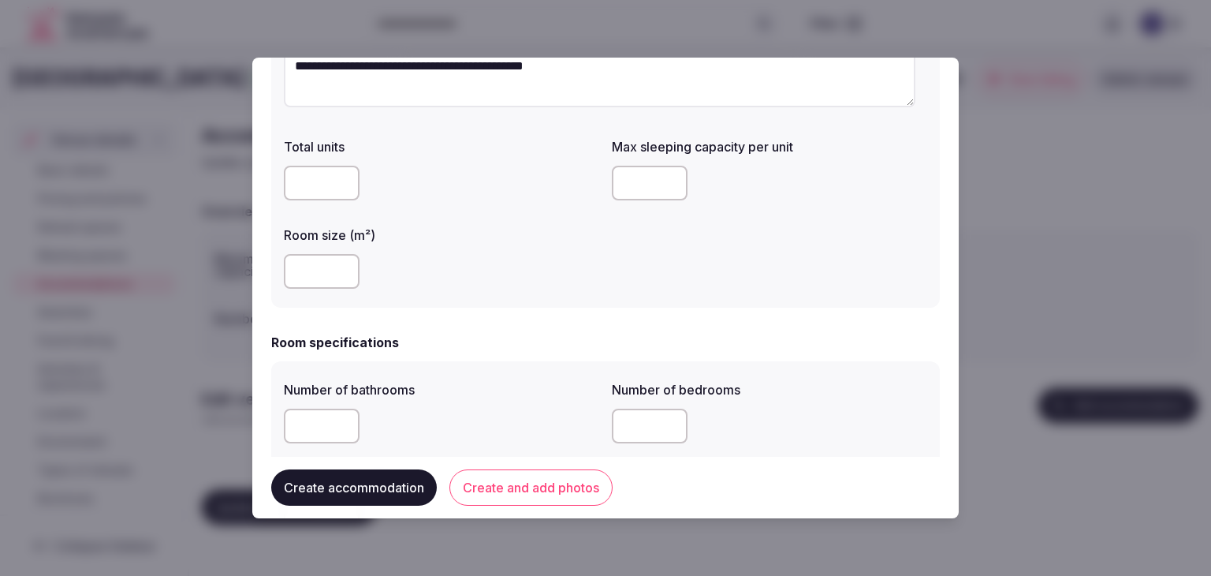
click at [599, 266] on div "Total units Max sleeping capacity per unit * Room size (m²) **" at bounding box center [606, 213] width 644 height 164
click at [336, 413] on input "number" at bounding box center [322, 426] width 76 height 35
type input "*"
click at [577, 357] on div "Room specifications Number of bathrooms * Number of bedrooms Total number of be…" at bounding box center [605, 442] width 669 height 218
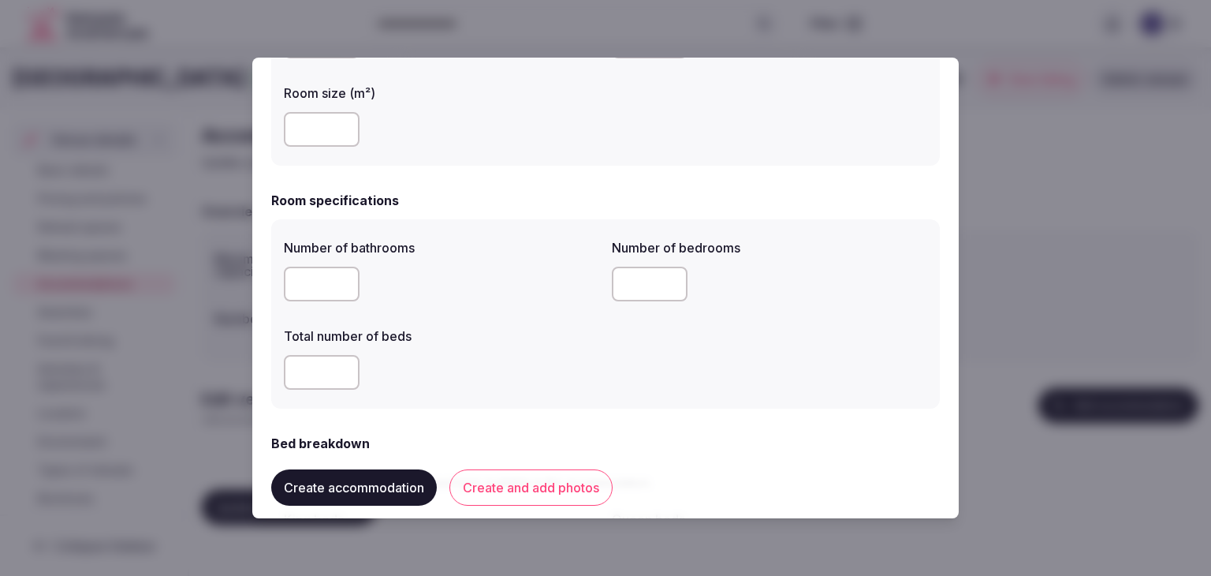
scroll to position [473, 0]
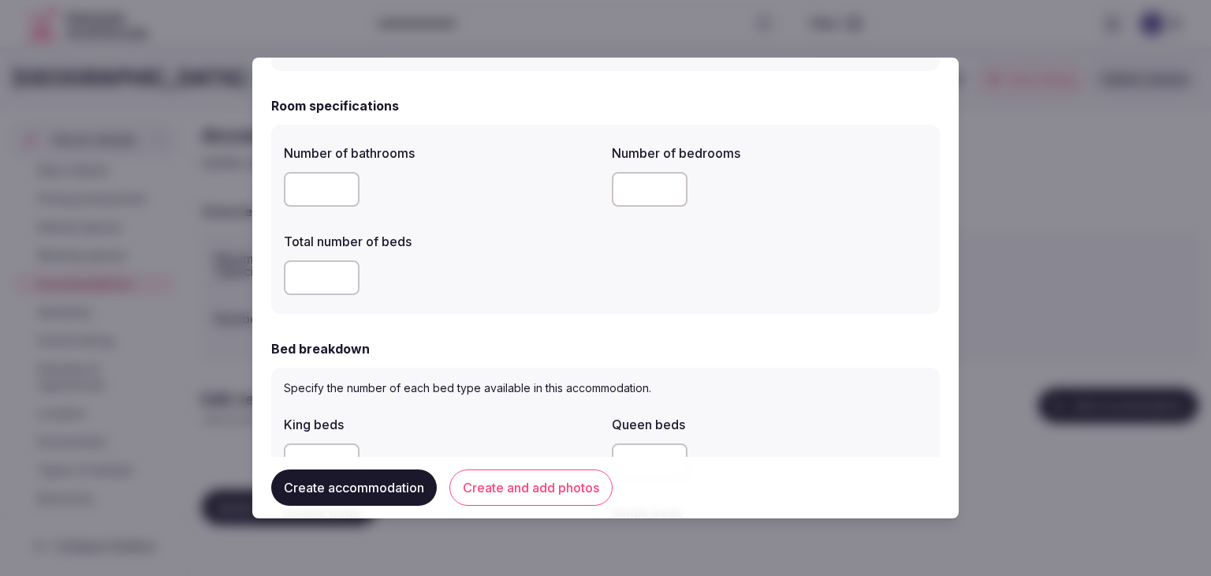
click at [642, 176] on input "number" at bounding box center [650, 189] width 76 height 35
type input "*"
click at [334, 274] on input "number" at bounding box center [322, 277] width 76 height 35
type input "*"
click at [551, 291] on div "*" at bounding box center [441, 277] width 315 height 35
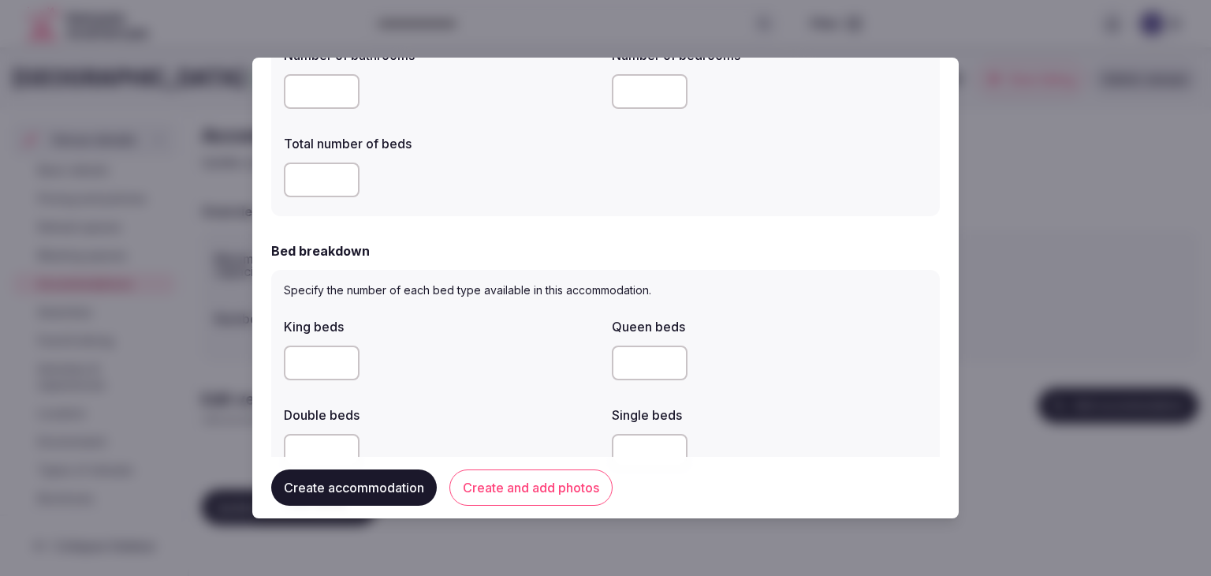
scroll to position [710, 0]
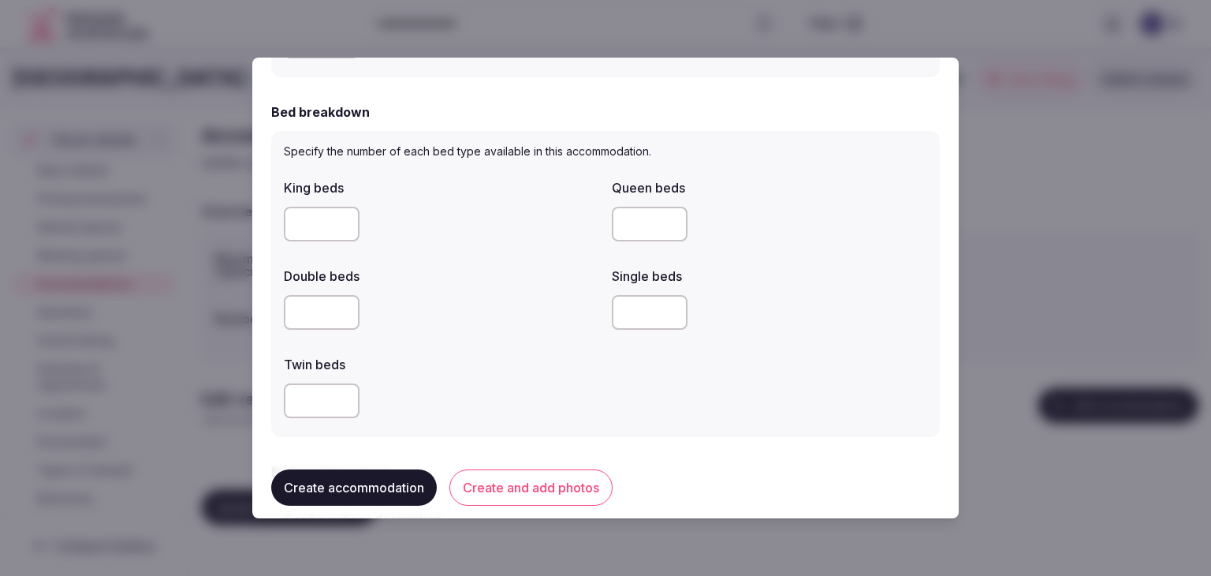
click at [304, 226] on input "number" at bounding box center [322, 224] width 76 height 35
type input "*"
click at [488, 305] on div at bounding box center [441, 312] width 315 height 35
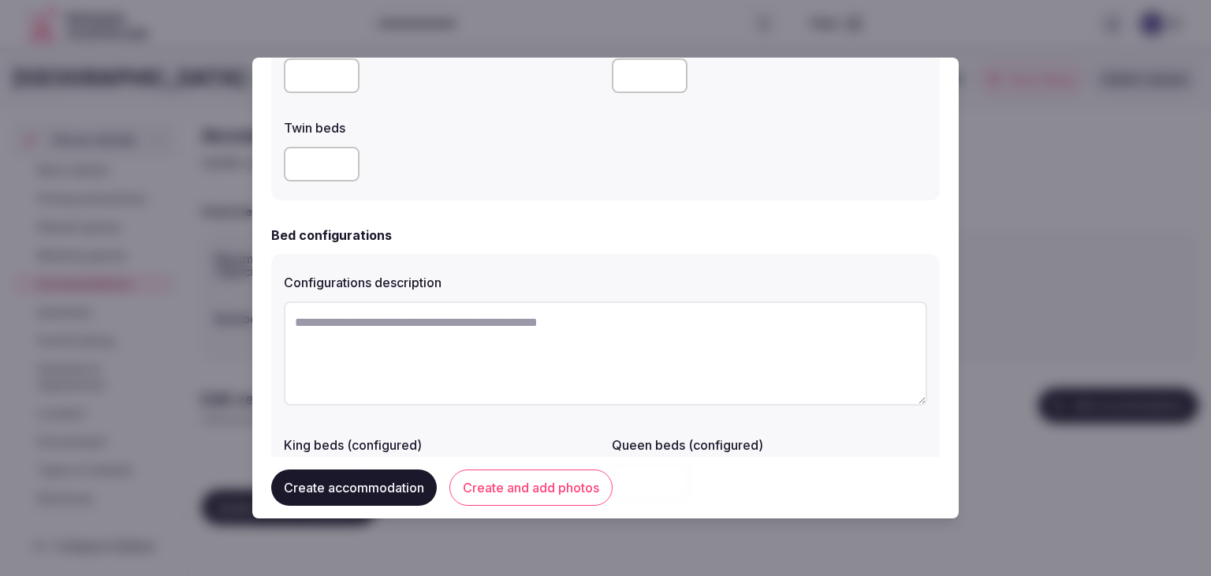
click at [502, 172] on div at bounding box center [441, 164] width 315 height 35
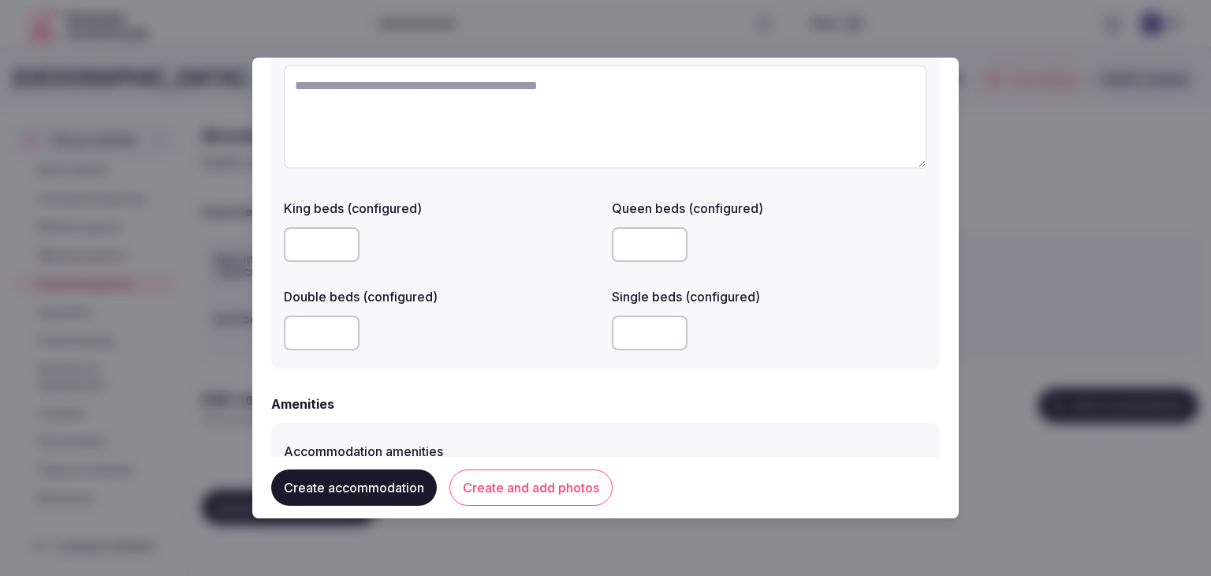
scroll to position [1420, 0]
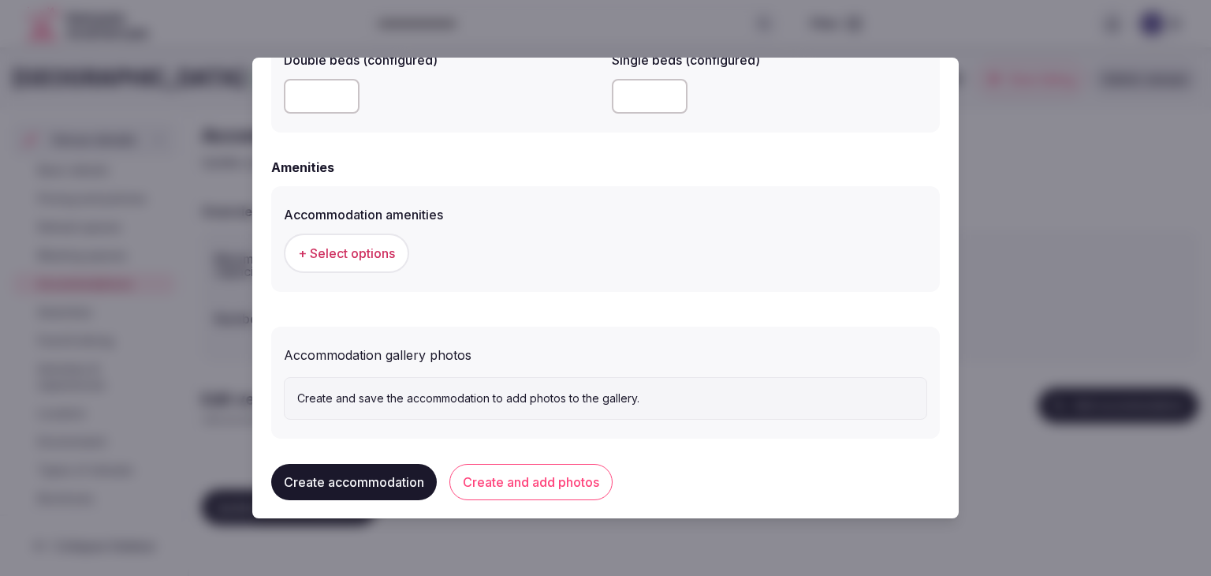
click at [358, 259] on span "+ Select options" at bounding box center [346, 253] width 97 height 17
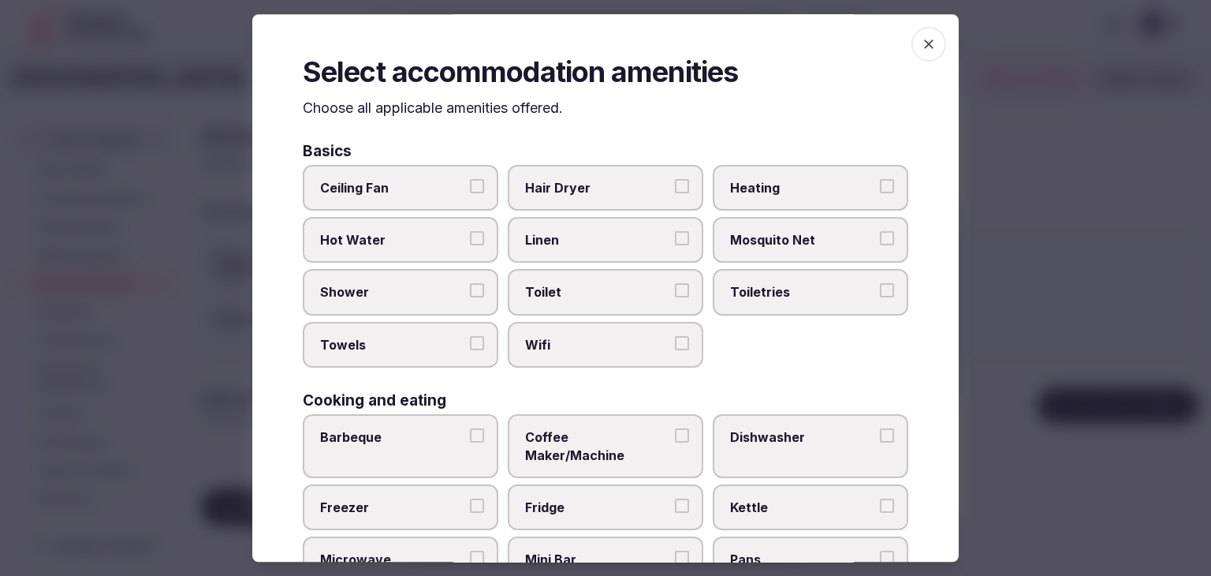
click at [588, 330] on label "Wifi" at bounding box center [606, 345] width 196 height 46
click at [675, 336] on button "Wifi" at bounding box center [682, 343] width 14 height 14
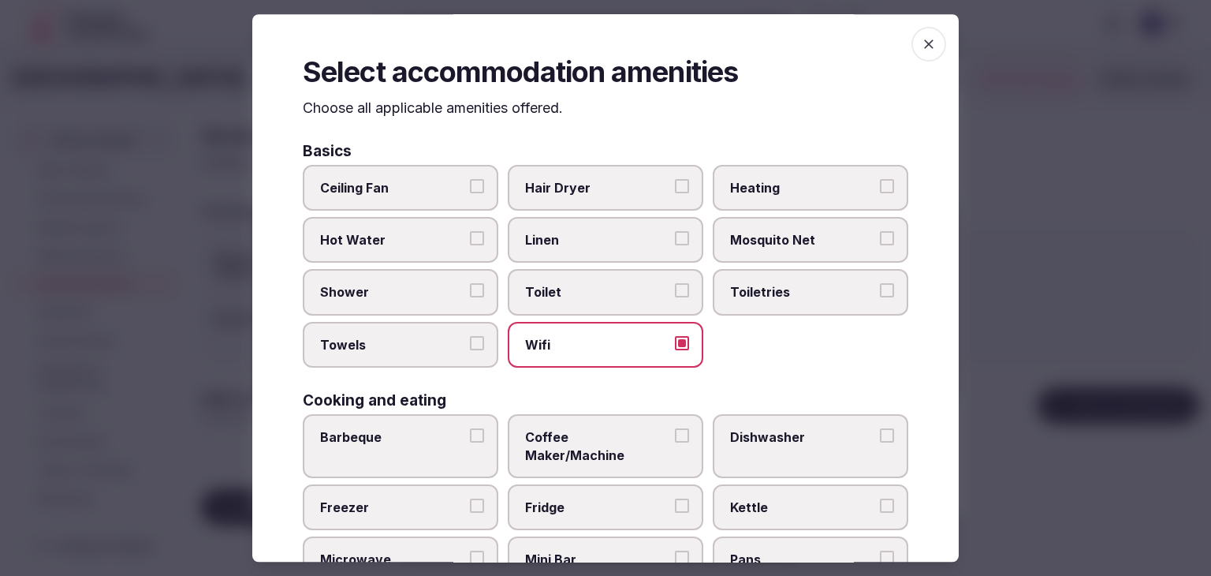
drag, startPoint x: 719, startPoint y: 293, endPoint x: 610, endPoint y: 217, distance: 132.6
click at [719, 292] on label "Toiletries" at bounding box center [811, 293] width 196 height 46
click at [880, 292] on button "Toiletries" at bounding box center [887, 291] width 14 height 14
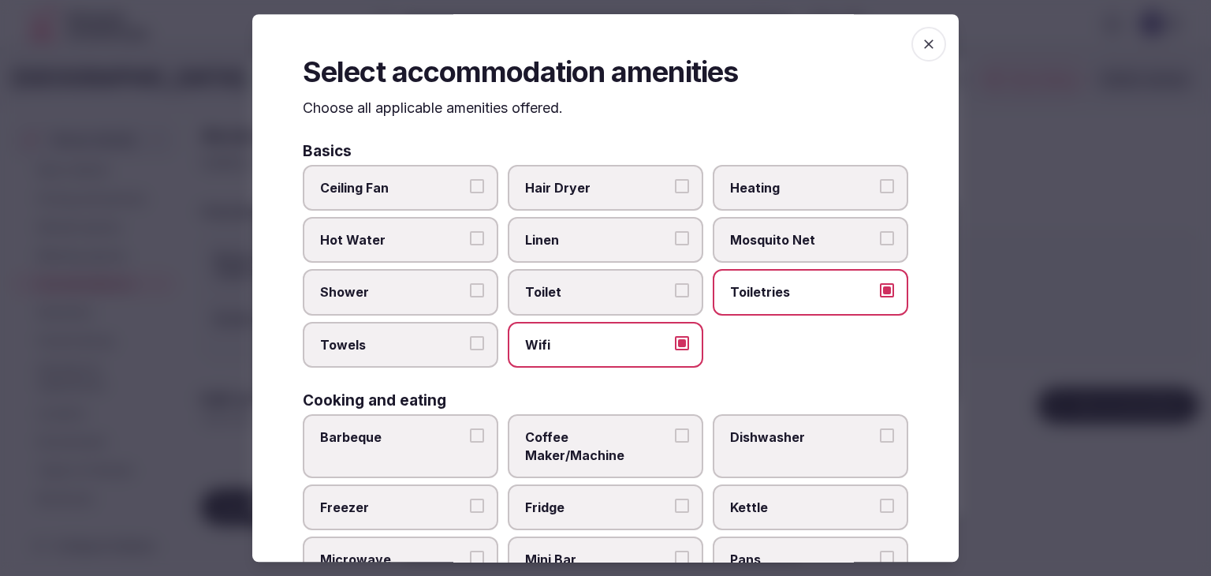
click at [596, 190] on span "Hair Dryer" at bounding box center [597, 187] width 145 height 17
click at [675, 190] on button "Hair Dryer" at bounding box center [682, 186] width 14 height 14
drag, startPoint x: 451, startPoint y: 284, endPoint x: 447, endPoint y: 302, distance: 18.6
click at [450, 285] on span "Shower" at bounding box center [392, 292] width 145 height 17
click at [470, 285] on button "Shower" at bounding box center [477, 291] width 14 height 14
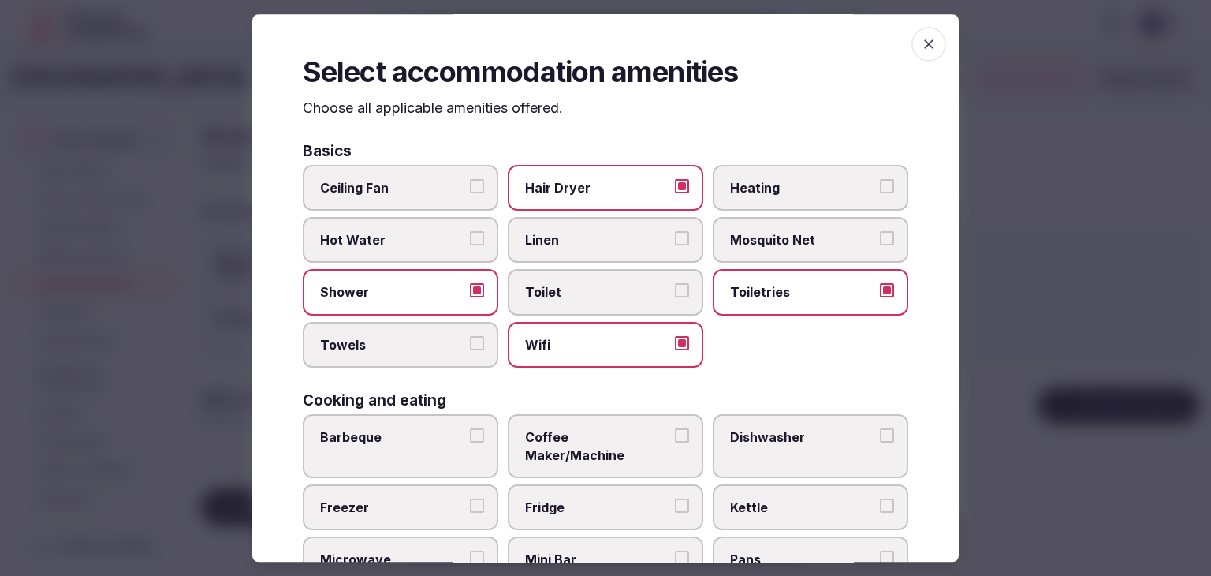
click at [439, 349] on span "Towels" at bounding box center [392, 344] width 145 height 17
click at [470, 349] on button "Towels" at bounding box center [477, 343] width 14 height 14
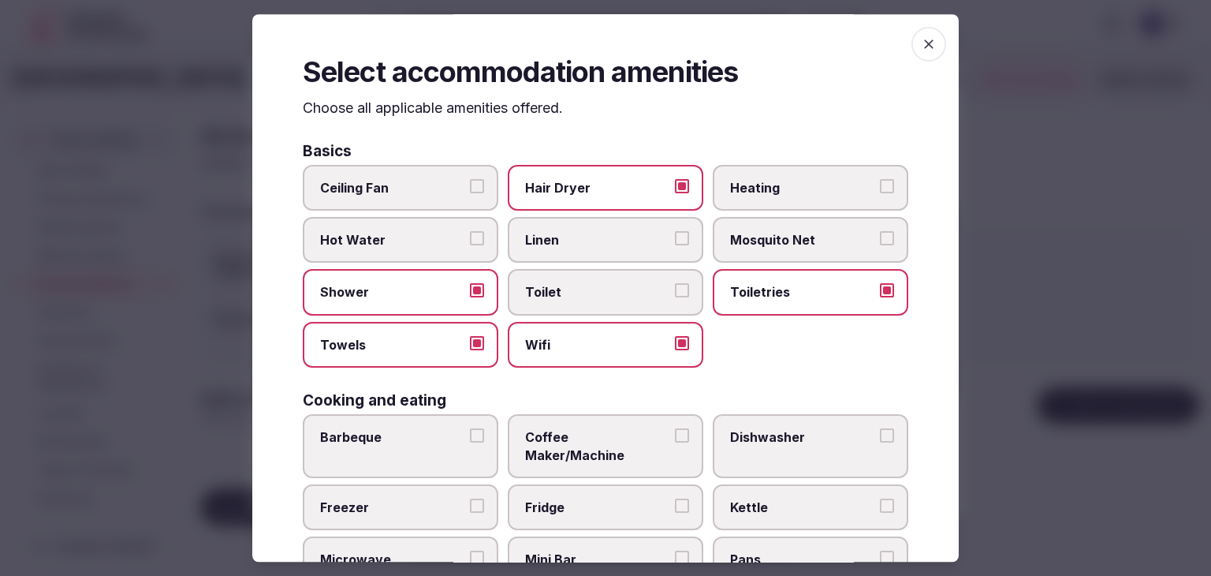
click at [567, 435] on span "Coffee Maker/Machine" at bounding box center [597, 445] width 145 height 35
click at [675, 435] on button "Coffee Maker/Machine" at bounding box center [682, 435] width 14 height 14
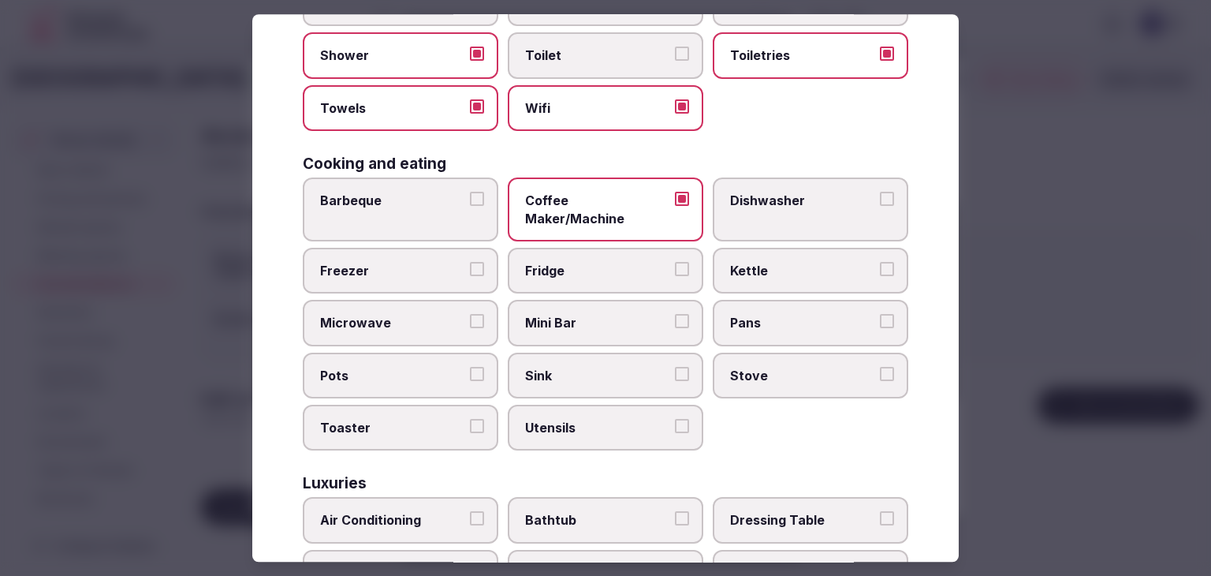
scroll to position [473, 0]
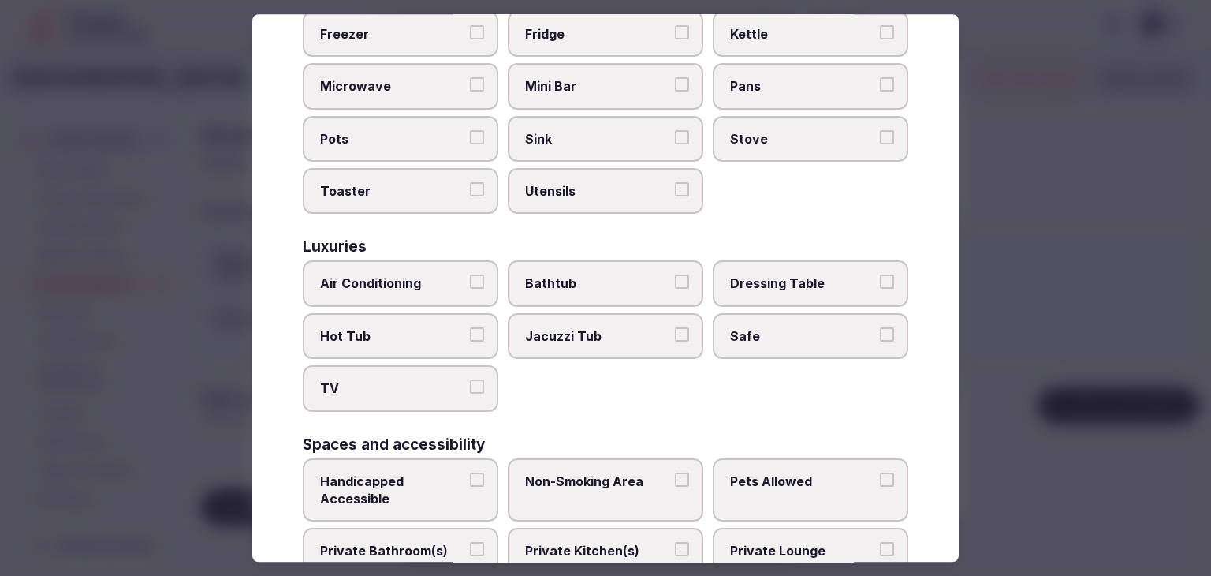
click at [452, 275] on span "Air Conditioning" at bounding box center [392, 283] width 145 height 17
click at [470, 275] on button "Air Conditioning" at bounding box center [477, 282] width 14 height 14
click at [448, 380] on span "TV" at bounding box center [392, 388] width 145 height 17
click at [470, 380] on button "TV" at bounding box center [477, 387] width 14 height 14
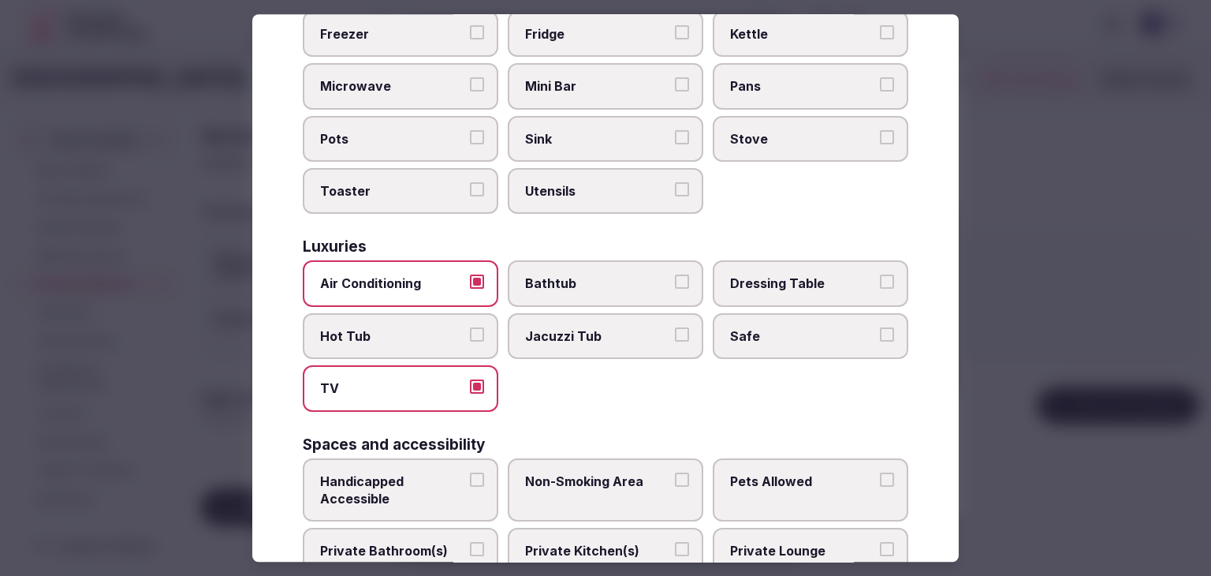
click at [770, 327] on span "Safe" at bounding box center [802, 335] width 145 height 17
click at [880, 327] on button "Safe" at bounding box center [887, 334] width 14 height 14
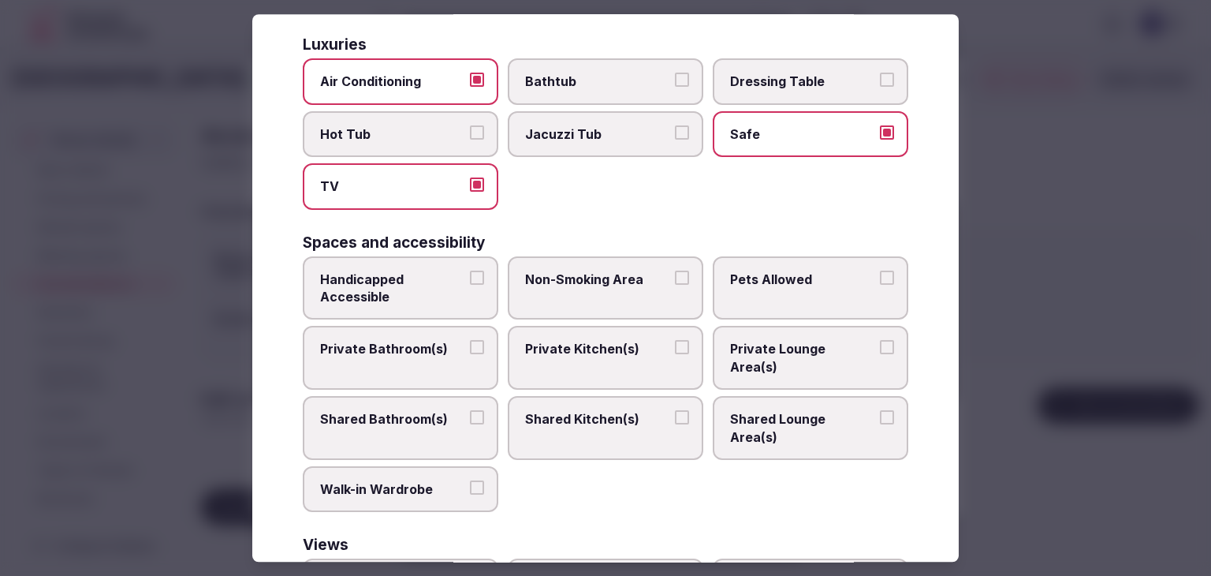
scroll to position [710, 0]
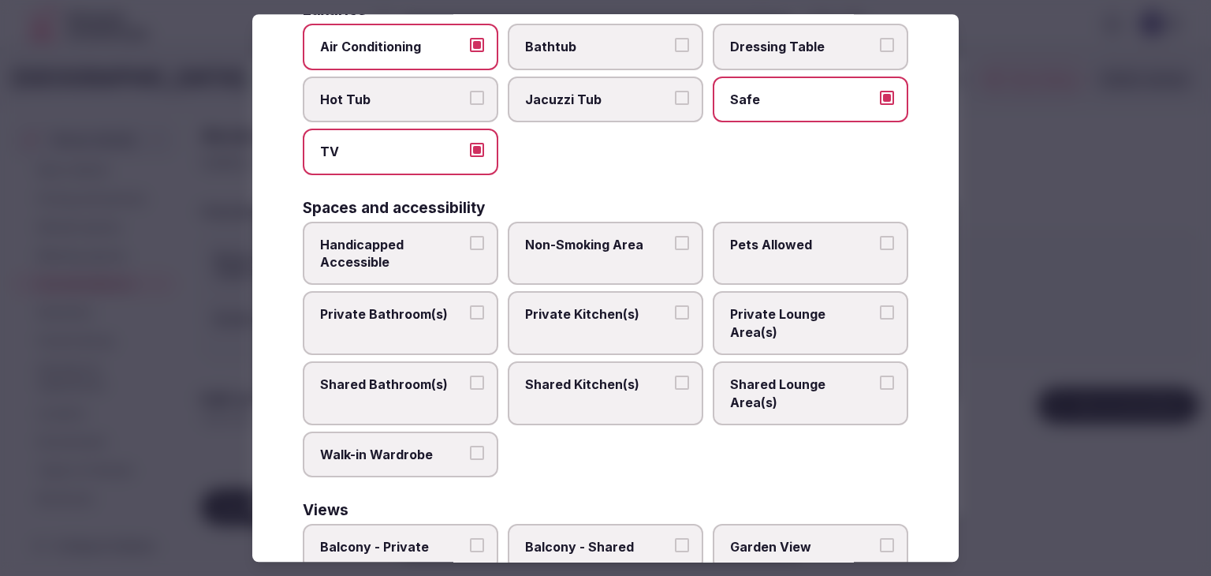
click at [442, 306] on span "Private Bathroom(s)" at bounding box center [392, 314] width 145 height 17
click at [470, 306] on button "Private Bathroom(s)" at bounding box center [477, 313] width 14 height 14
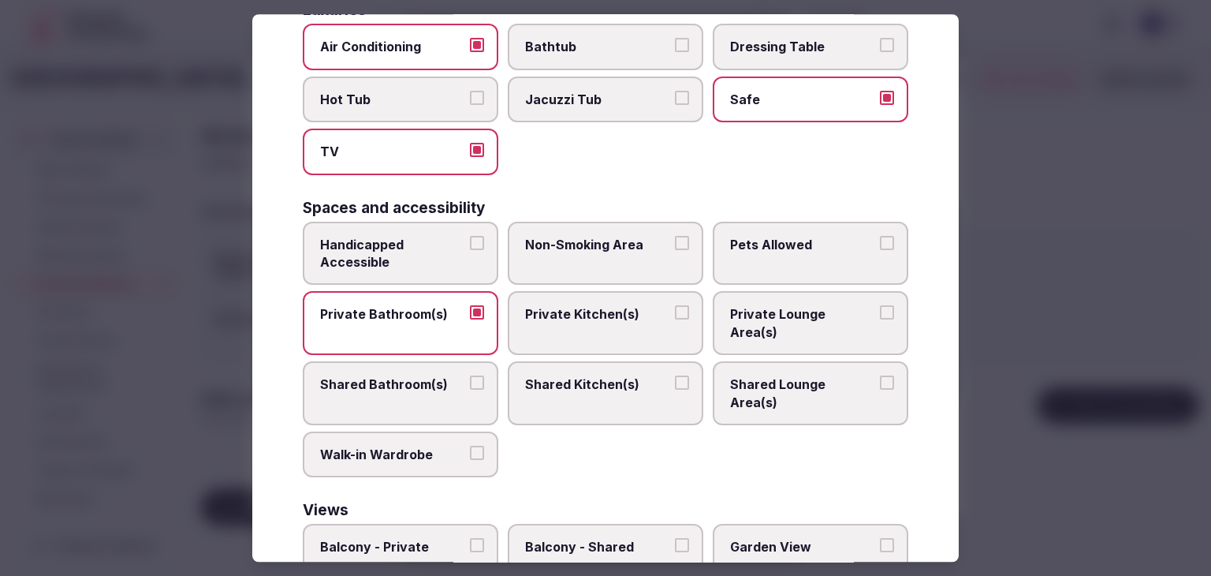
click at [614, 39] on span "Bathtub" at bounding box center [597, 47] width 145 height 17
click at [675, 39] on button "Bathtub" at bounding box center [682, 46] width 14 height 14
click at [436, 446] on span "Walk-in Wardrobe" at bounding box center [392, 454] width 145 height 17
click at [470, 446] on button "Walk-in Wardrobe" at bounding box center [477, 453] width 14 height 14
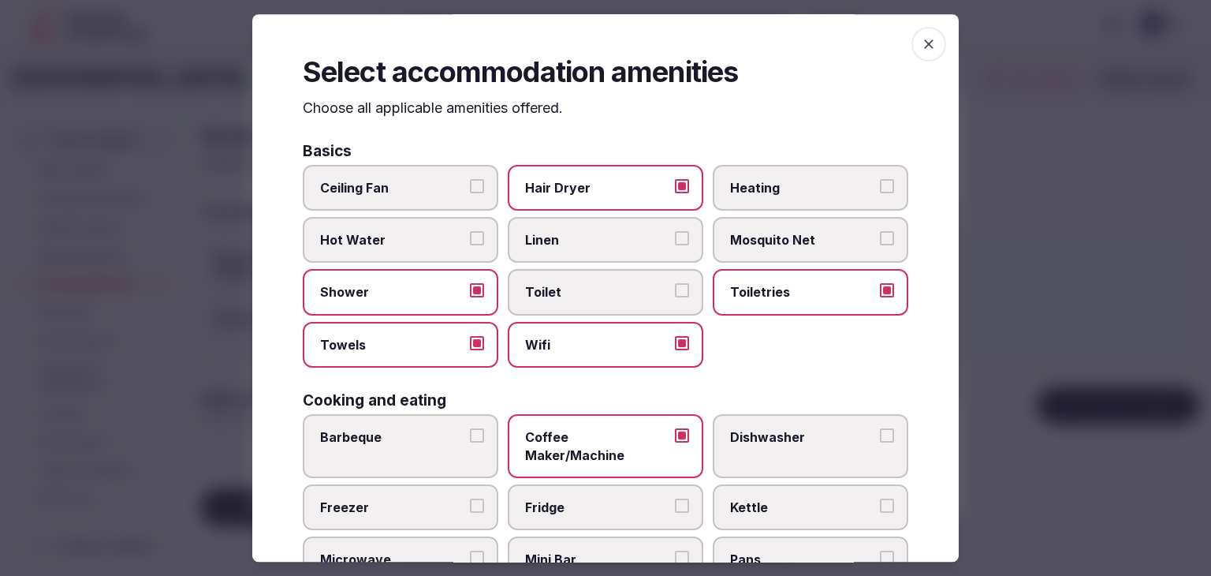
scroll to position [0, 0]
click at [925, 51] on span "button" at bounding box center [929, 44] width 35 height 35
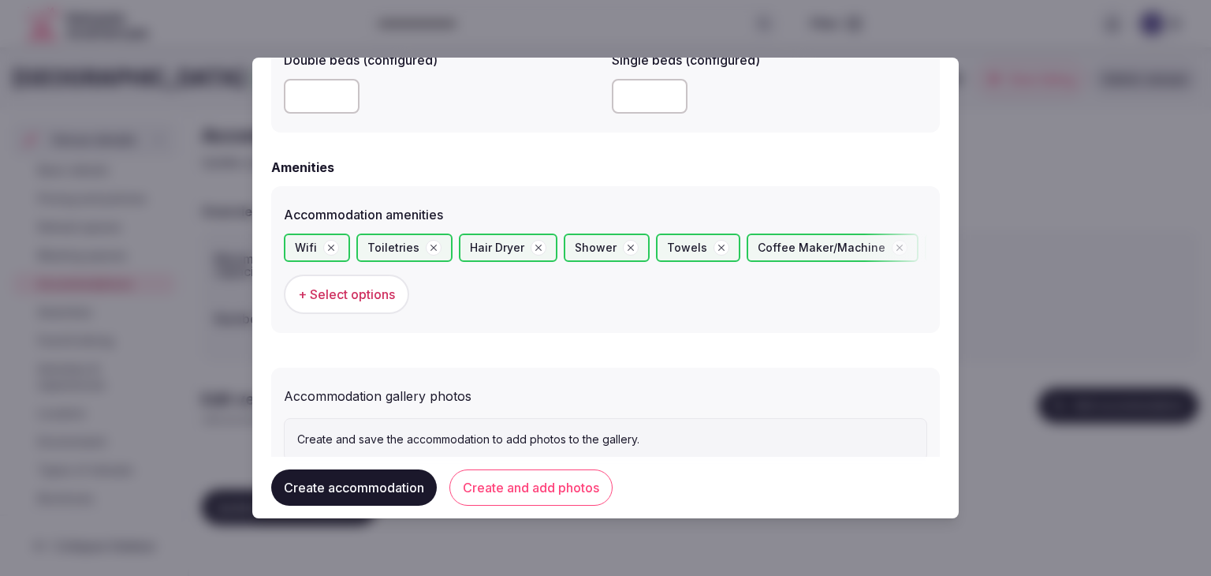
click at [562, 487] on button "Create and add photos" at bounding box center [531, 487] width 163 height 36
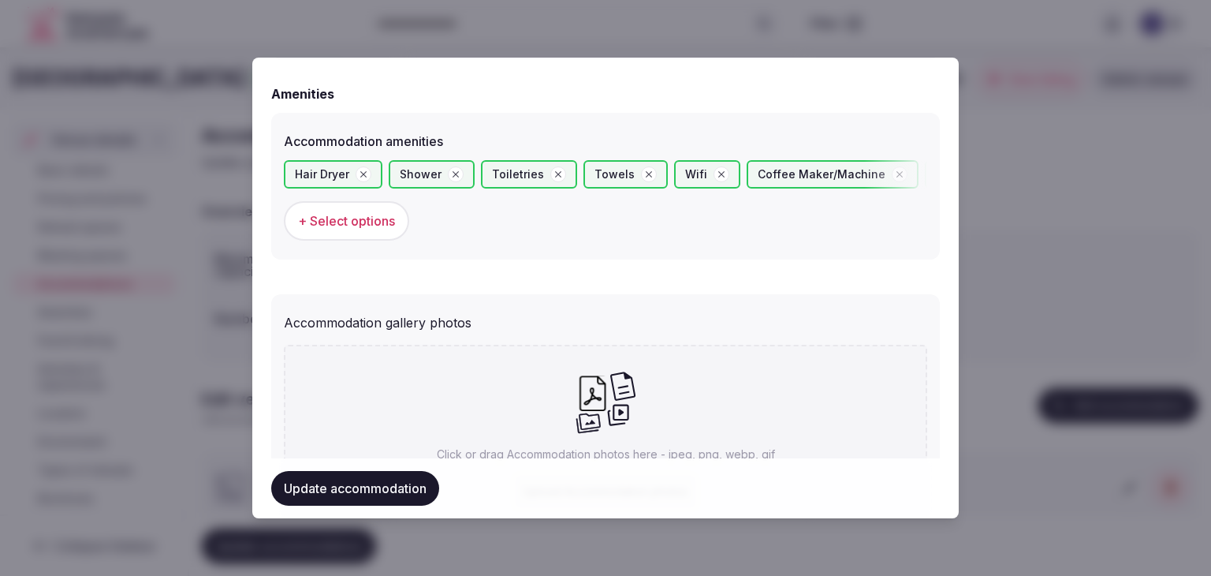
scroll to position [1577, 0]
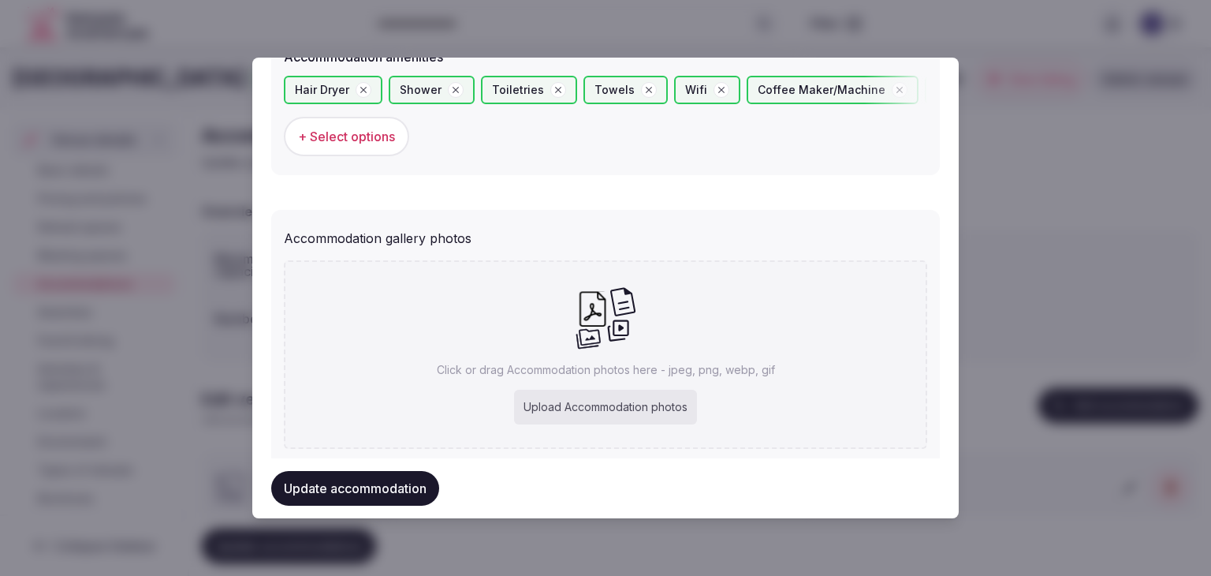
click at [682, 378] on div "Click or drag Accommodation photos here - jpeg, png, webp, gif Upload Accommoda…" at bounding box center [606, 354] width 644 height 189
type input "**********"
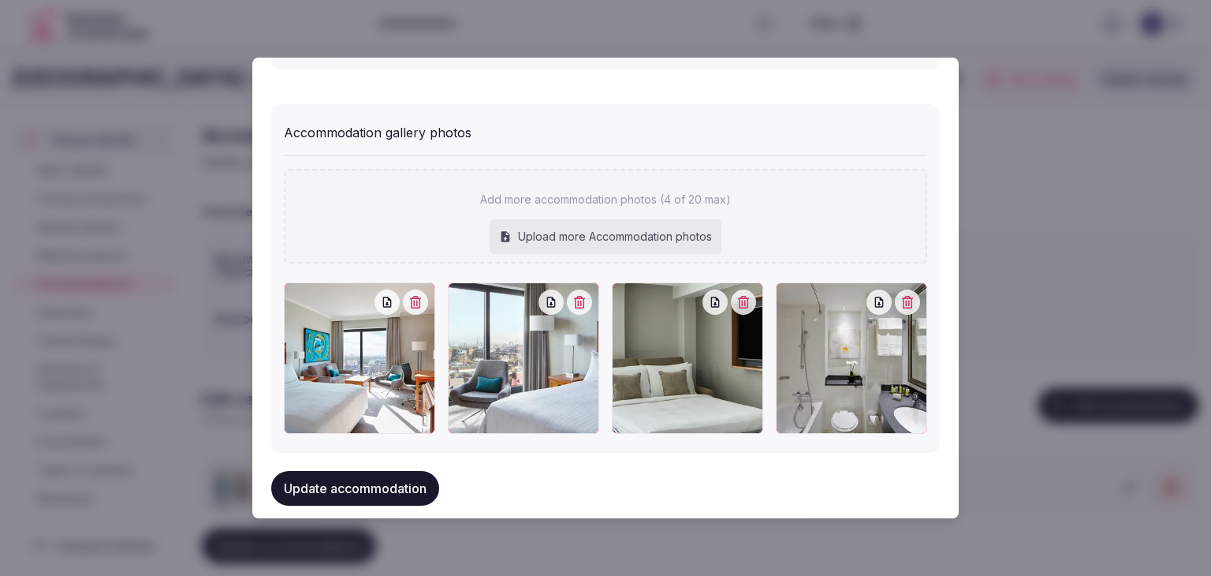
scroll to position [1704, 0]
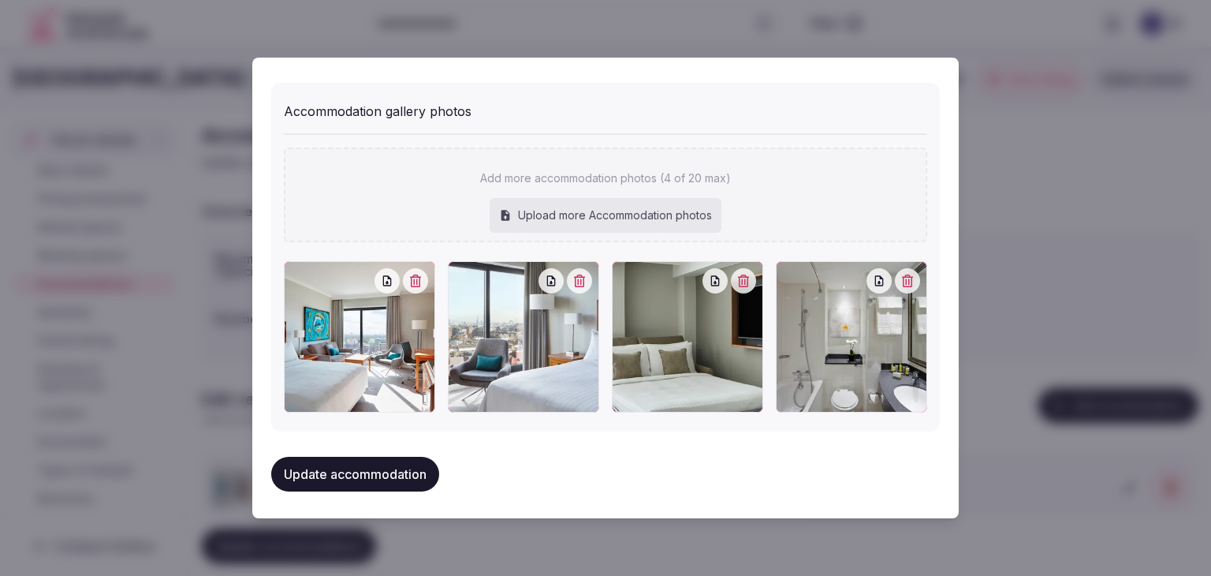
click at [387, 477] on button "Update accommodation" at bounding box center [355, 474] width 168 height 35
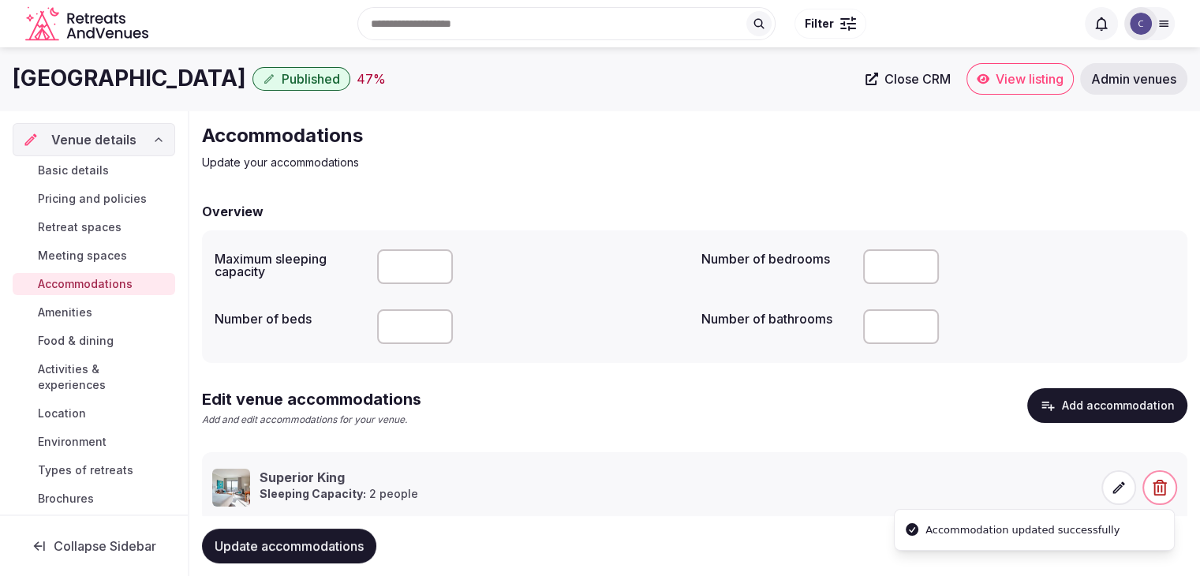
click at [352, 538] on span "Update accommodations" at bounding box center [289, 546] width 149 height 16
click at [107, 319] on link "Amenities" at bounding box center [94, 312] width 162 height 22
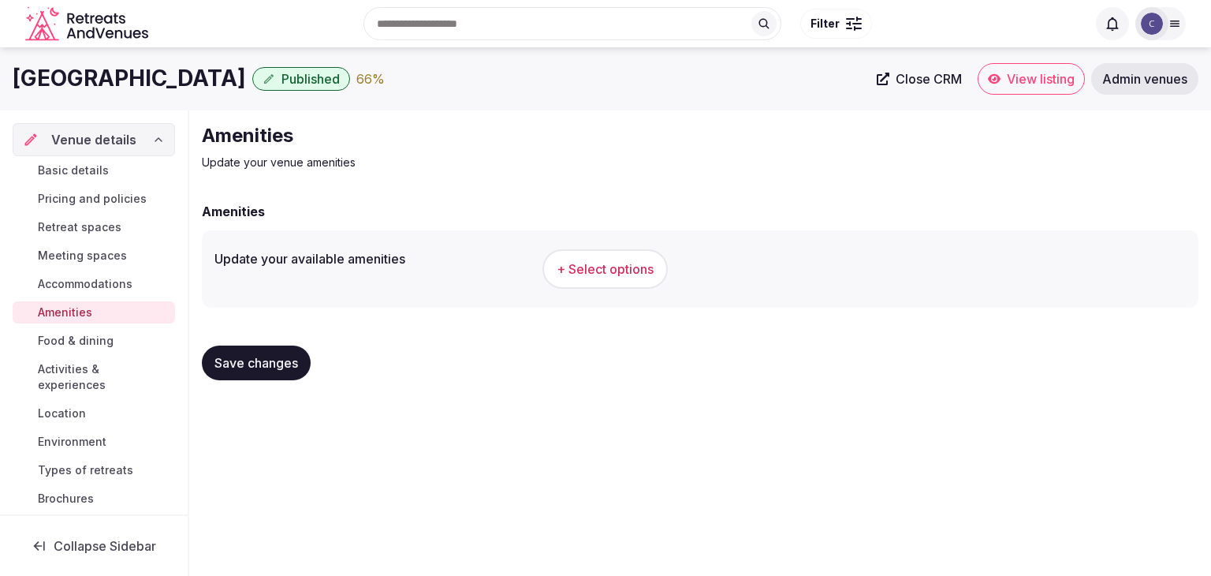
click at [599, 270] on span "+ Select options" at bounding box center [605, 268] width 97 height 17
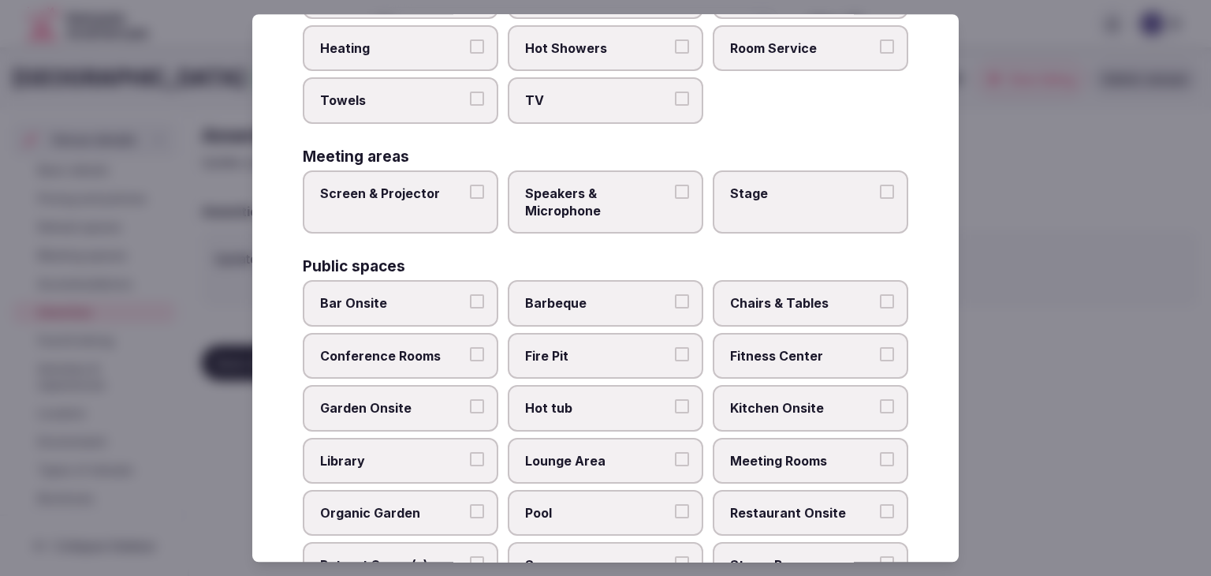
scroll to position [849, 0]
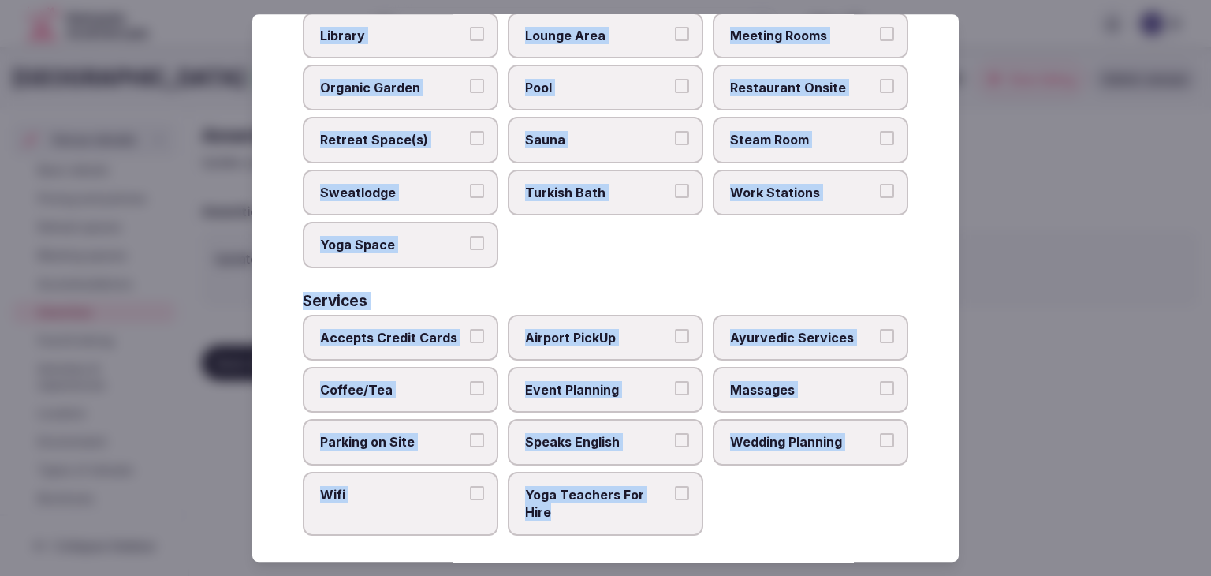
drag, startPoint x: 284, startPoint y: 104, endPoint x: 722, endPoint y: 538, distance: 616.8
click at [722, 538] on div "Select your venue amenities Choose all applicable amenities offered. Activities…" at bounding box center [605, 287] width 707 height 547
copy div "Choose all applicable amenities offered. Activities Bicycles Camping Allowed On…"
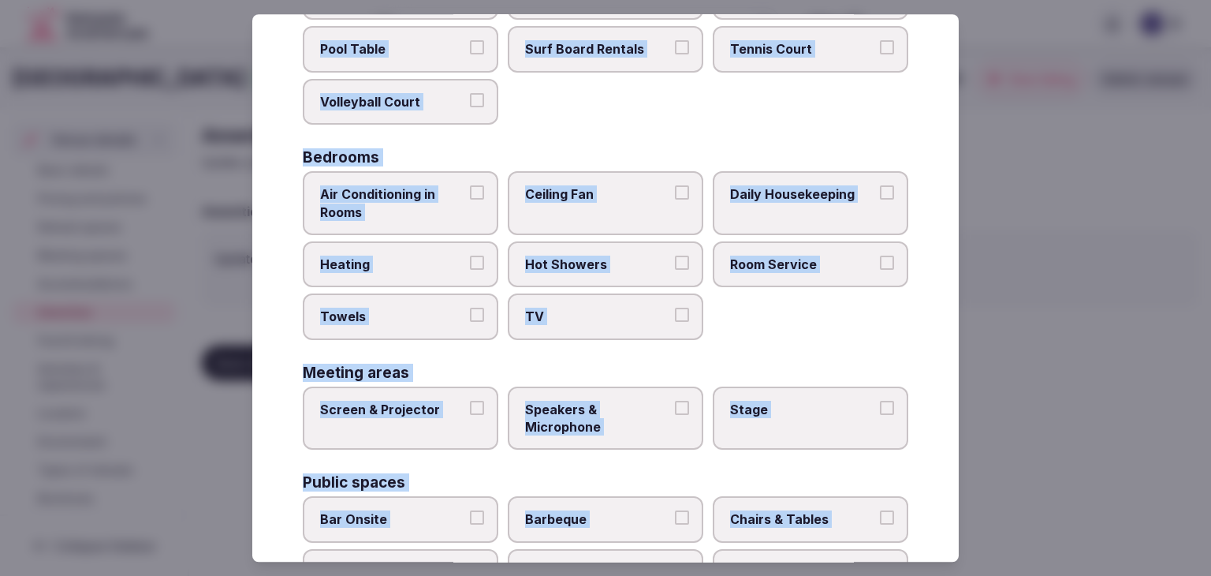
scroll to position [140, 0]
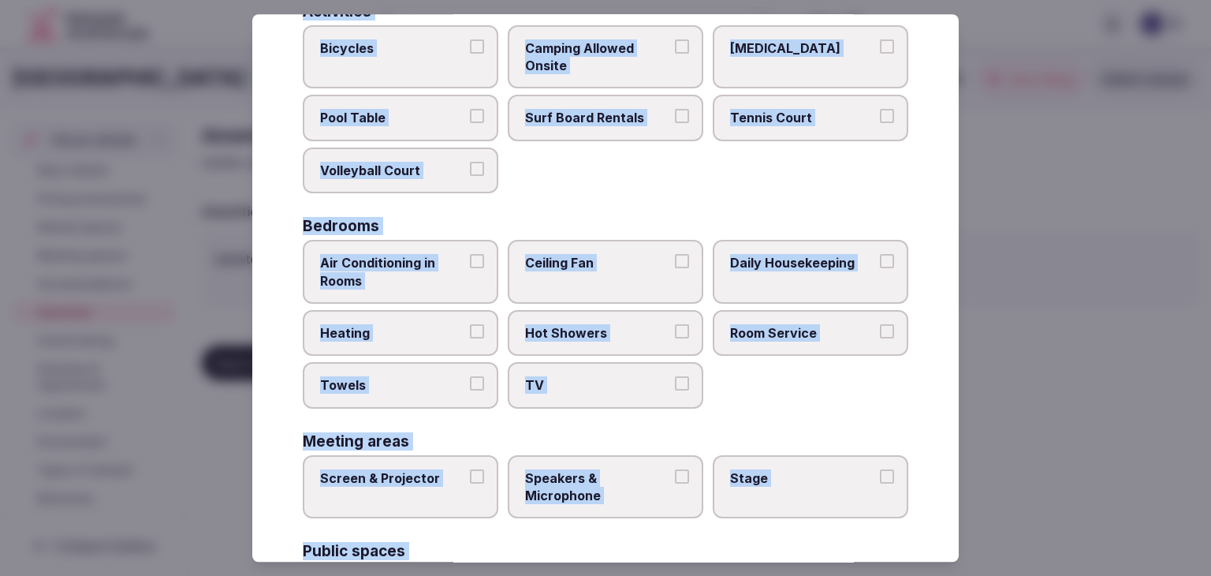
click at [457, 278] on span "Air Conditioning in Rooms" at bounding box center [392, 271] width 145 height 35
click at [470, 268] on button "Air Conditioning in Rooms" at bounding box center [477, 261] width 14 height 14
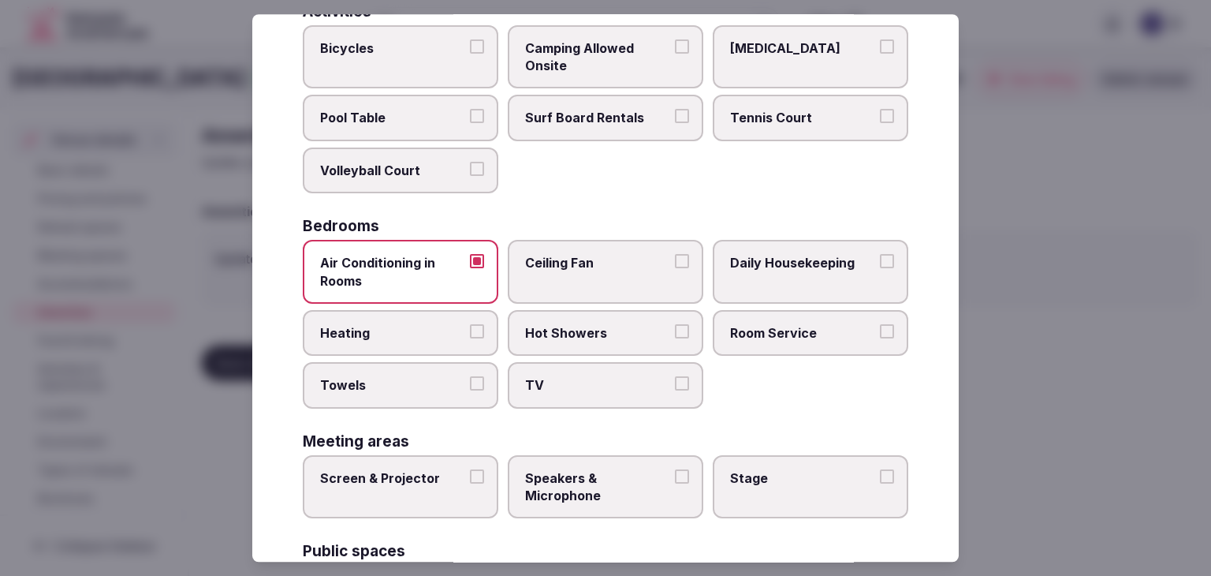
click at [454, 336] on span "Heating" at bounding box center [392, 332] width 145 height 17
click at [470, 336] on button "Heating" at bounding box center [477, 331] width 14 height 14
click at [451, 372] on label "Towels" at bounding box center [401, 386] width 196 height 46
click at [470, 377] on button "Towels" at bounding box center [477, 384] width 14 height 14
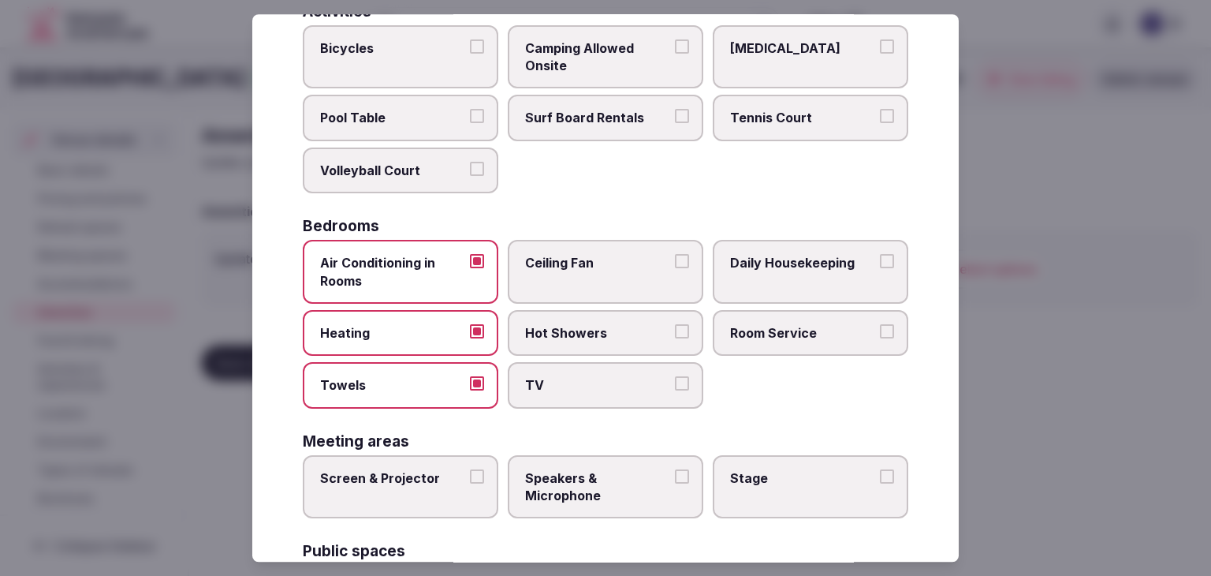
click at [533, 377] on span "TV" at bounding box center [597, 385] width 145 height 17
click at [675, 377] on button "TV" at bounding box center [682, 384] width 14 height 14
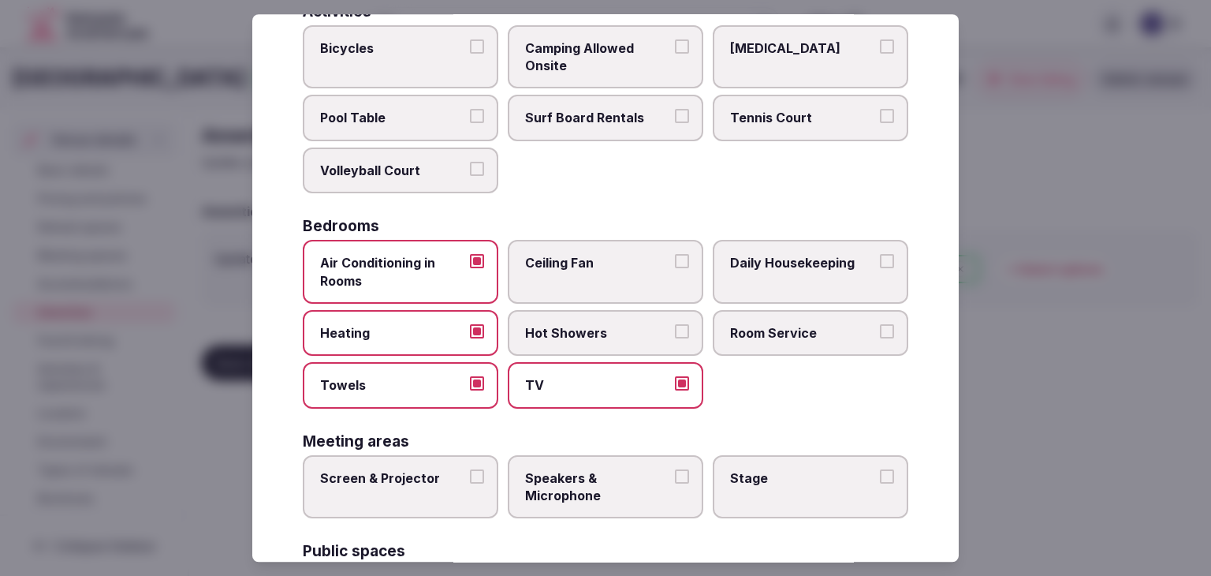
drag, startPoint x: 551, startPoint y: 342, endPoint x: 800, endPoint y: 338, distance: 249.3
click at [551, 342] on label "Hot Showers" at bounding box center [606, 333] width 196 height 46
click at [675, 338] on button "Hot Showers" at bounding box center [682, 331] width 14 height 14
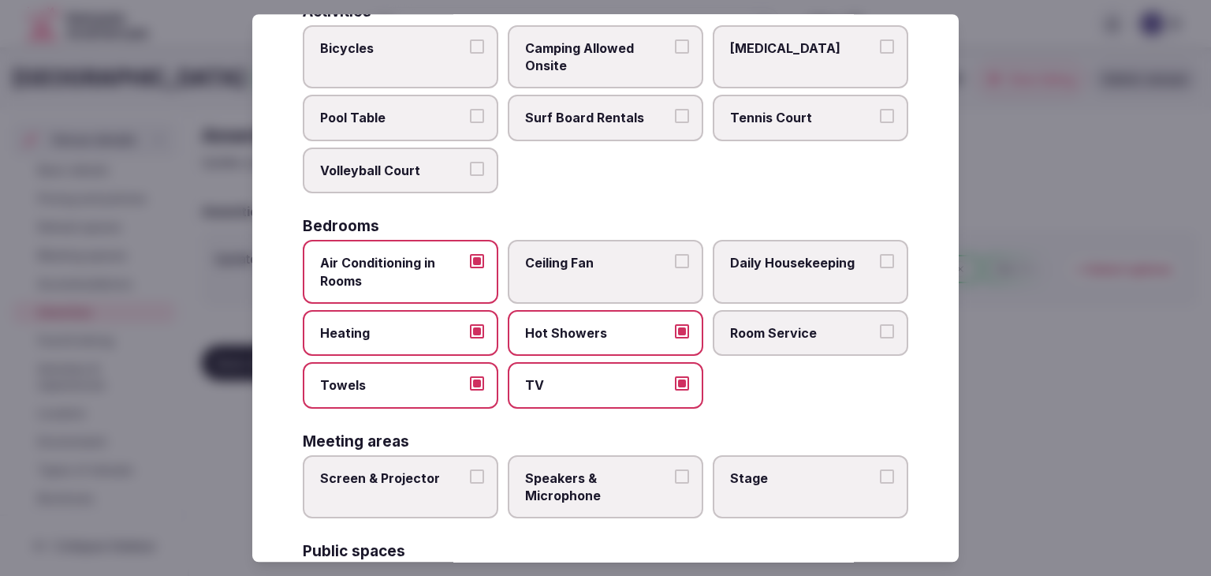
click at [801, 338] on label "Room Service" at bounding box center [811, 333] width 196 height 46
click at [880, 338] on button "Room Service" at bounding box center [887, 331] width 14 height 14
click at [801, 271] on label "Daily Housekeeping" at bounding box center [811, 272] width 196 height 64
click at [880, 268] on button "Daily Housekeeping" at bounding box center [887, 261] width 14 height 14
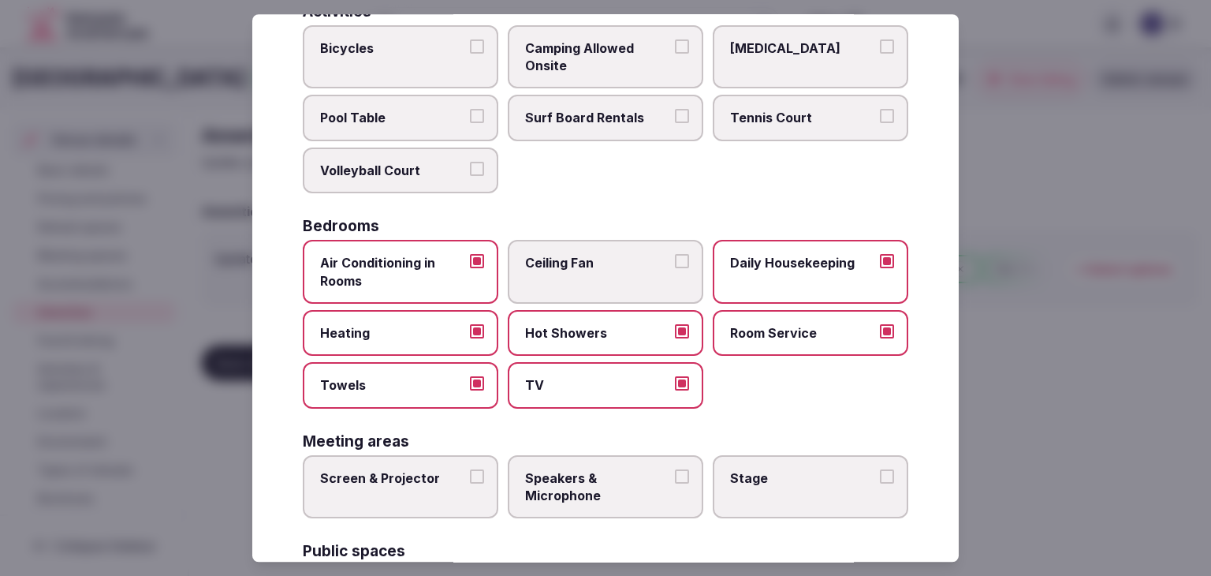
scroll to position [218, 0]
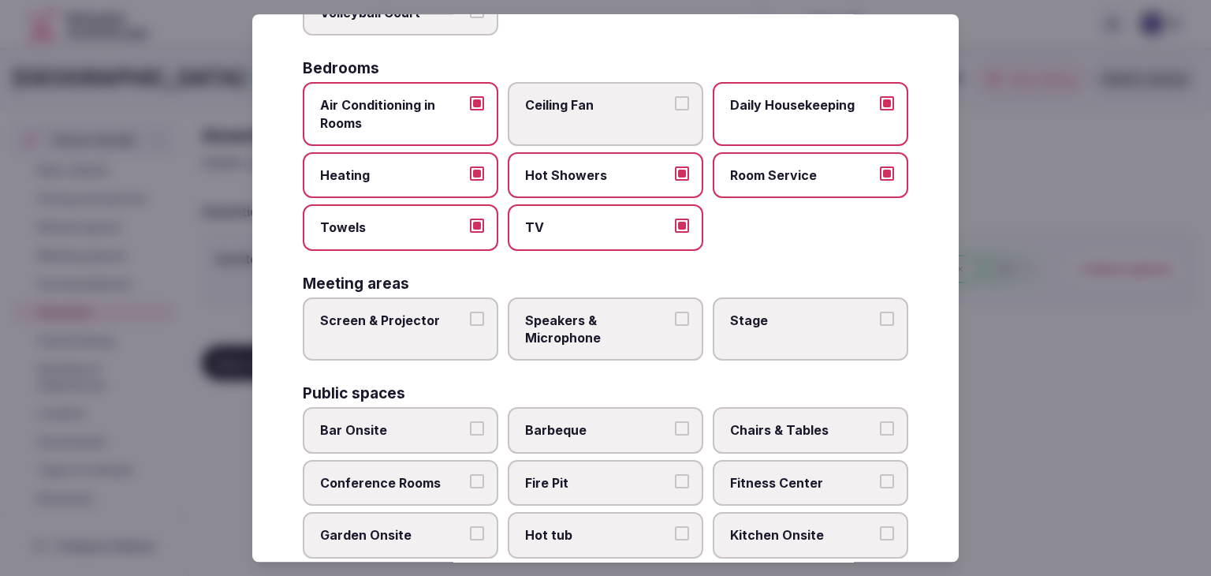
click at [401, 326] on label "Screen & Projector" at bounding box center [401, 329] width 196 height 64
click at [470, 326] on button "Screen & Projector" at bounding box center [477, 319] width 14 height 14
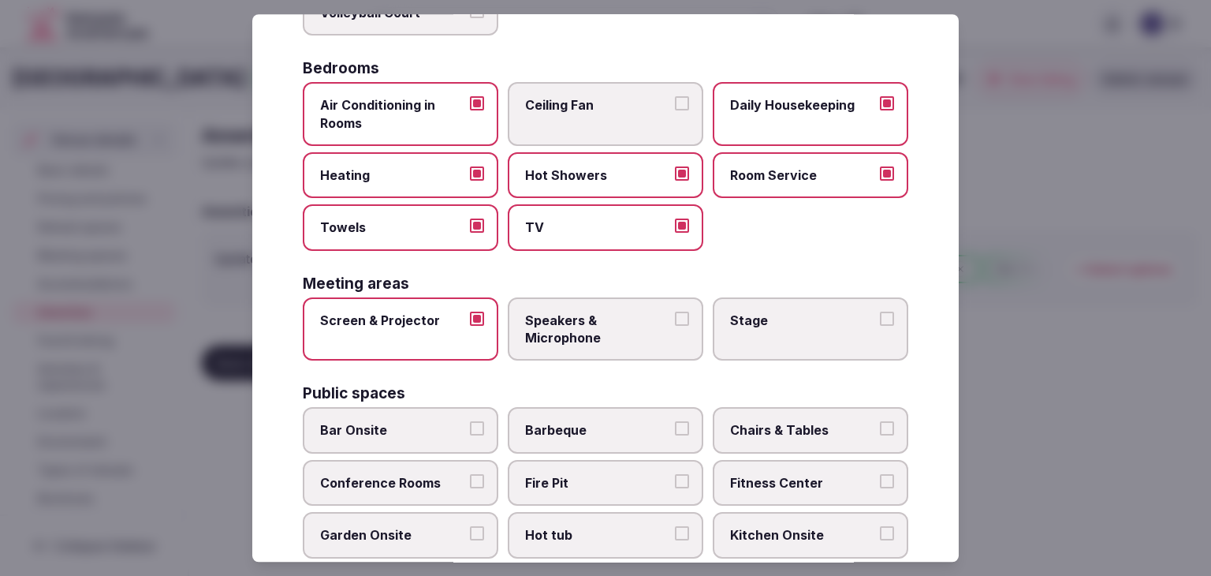
click at [633, 326] on span "Speakers & Microphone" at bounding box center [597, 329] width 145 height 35
click at [675, 326] on button "Speakers & Microphone" at bounding box center [682, 319] width 14 height 14
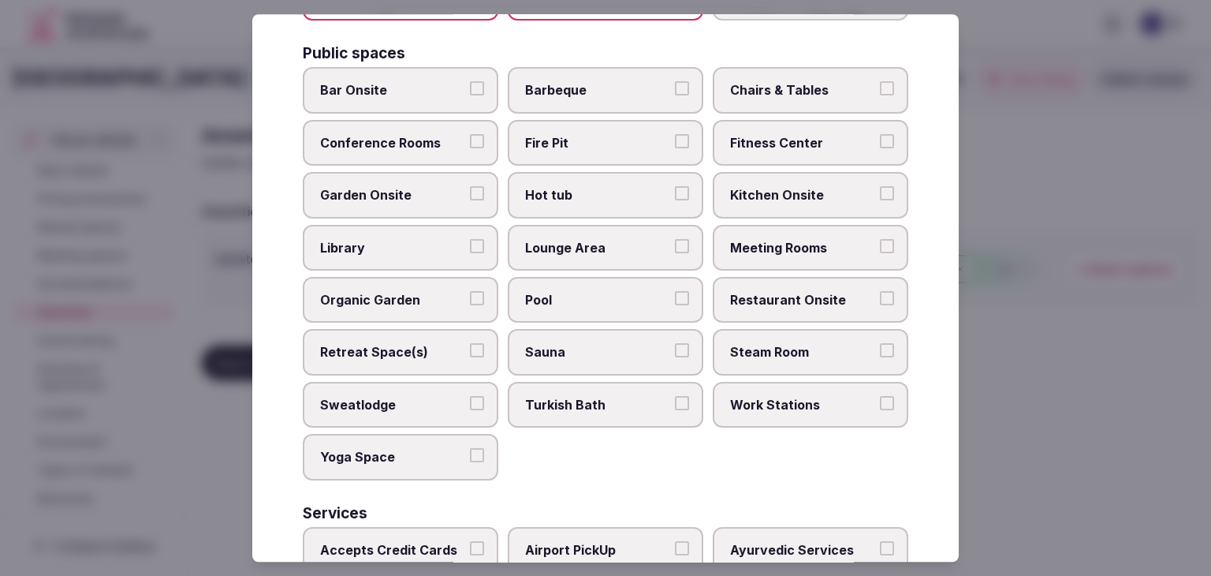
scroll to position [692, 0]
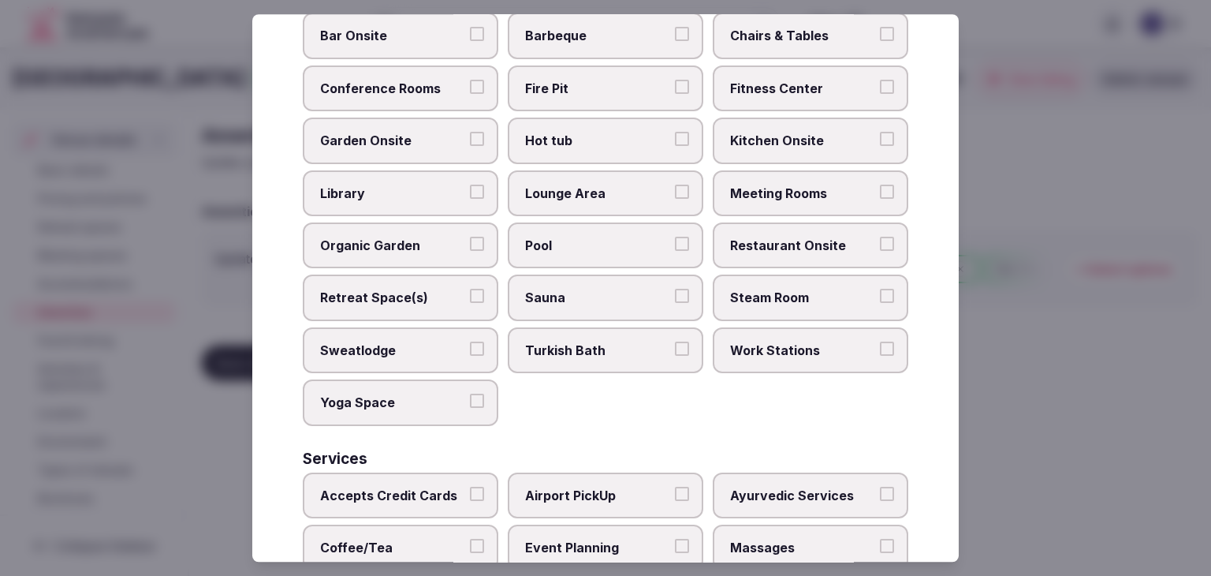
drag, startPoint x: 446, startPoint y: 39, endPoint x: 651, endPoint y: 38, distance: 205.1
click at [448, 38] on span "Bar Onsite" at bounding box center [392, 36] width 145 height 17
click at [470, 38] on button "Bar Onsite" at bounding box center [477, 35] width 14 height 14
click at [761, 35] on span "Chairs & Tables" at bounding box center [802, 36] width 145 height 17
click at [880, 35] on button "Chairs & Tables" at bounding box center [887, 35] width 14 height 14
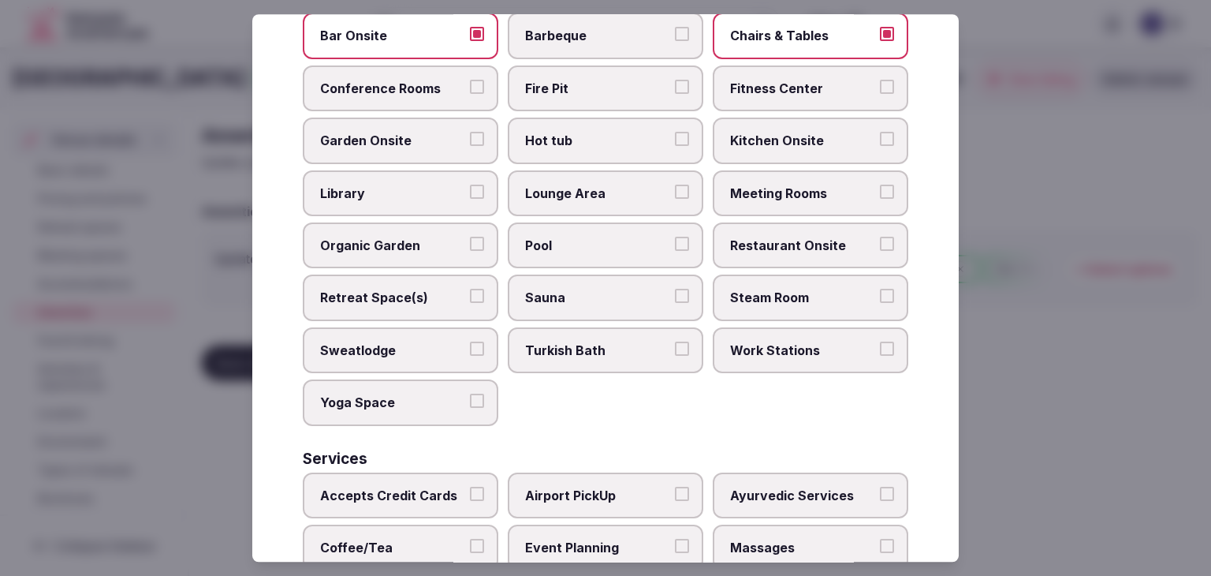
drag, startPoint x: 763, startPoint y: 67, endPoint x: 763, endPoint y: 131, distance: 63.9
click at [763, 67] on label "Fitness Center" at bounding box center [811, 88] width 196 height 46
click at [880, 80] on button "Fitness Center" at bounding box center [887, 87] width 14 height 14
click at [754, 187] on span "Meeting Rooms" at bounding box center [802, 193] width 145 height 17
click at [880, 187] on button "Meeting Rooms" at bounding box center [887, 192] width 14 height 14
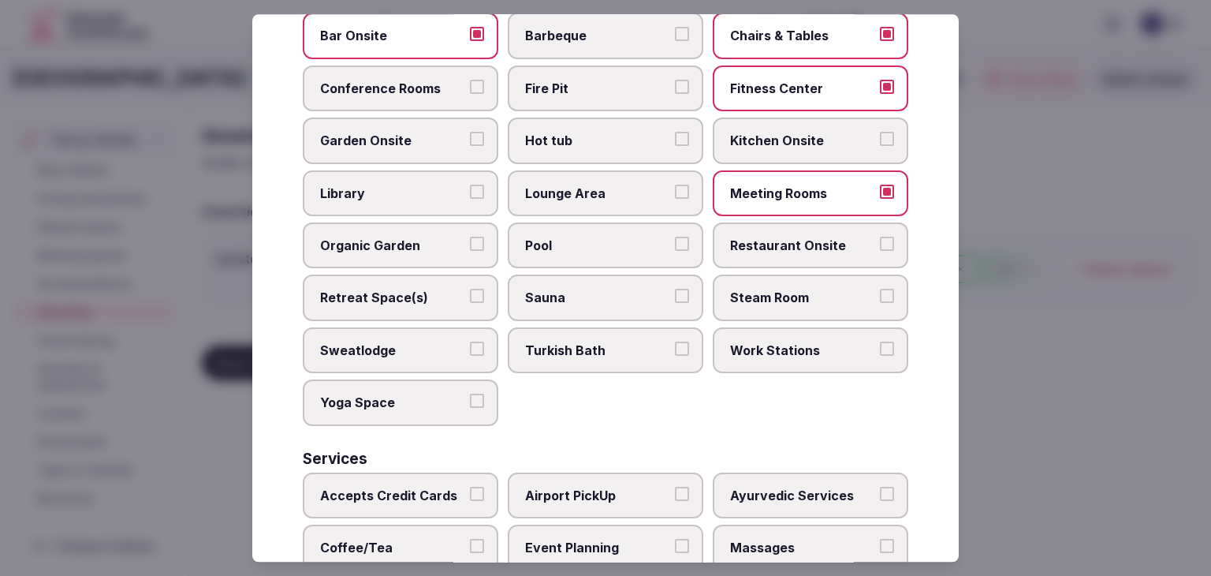
click at [748, 237] on span "Restaurant Onsite" at bounding box center [802, 245] width 145 height 17
click at [880, 237] on button "Restaurant Onsite" at bounding box center [887, 244] width 14 height 14
drag, startPoint x: 600, startPoint y: 182, endPoint x: 628, endPoint y: 151, distance: 41.3
click at [599, 185] on span "Lounge Area" at bounding box center [597, 193] width 145 height 17
click at [675, 185] on button "Lounge Area" at bounding box center [682, 192] width 14 height 14
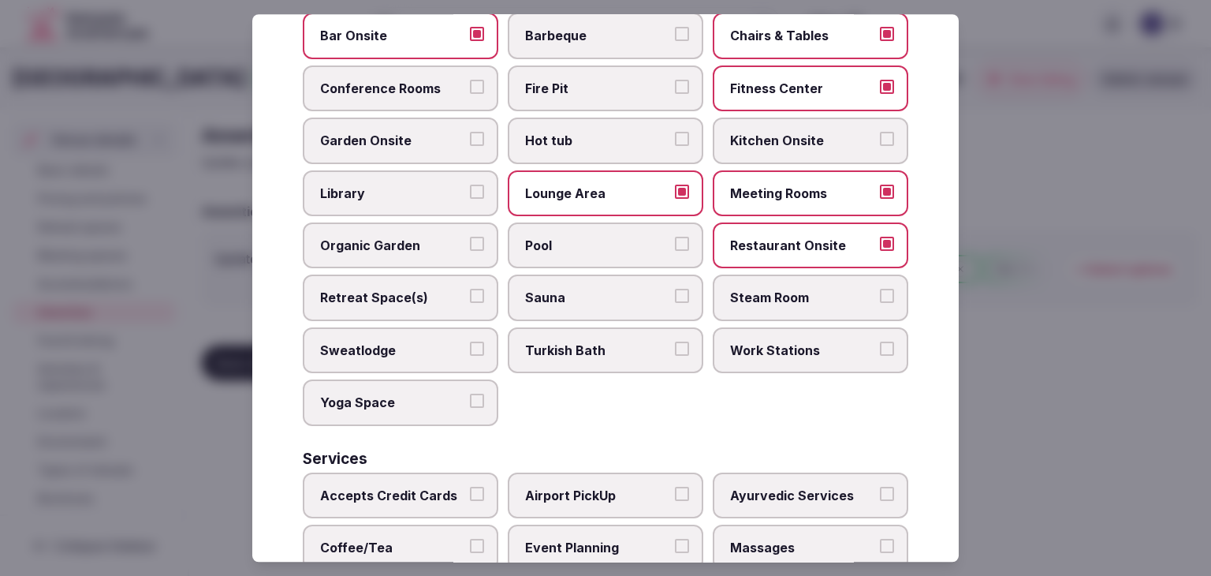
scroll to position [849, 0]
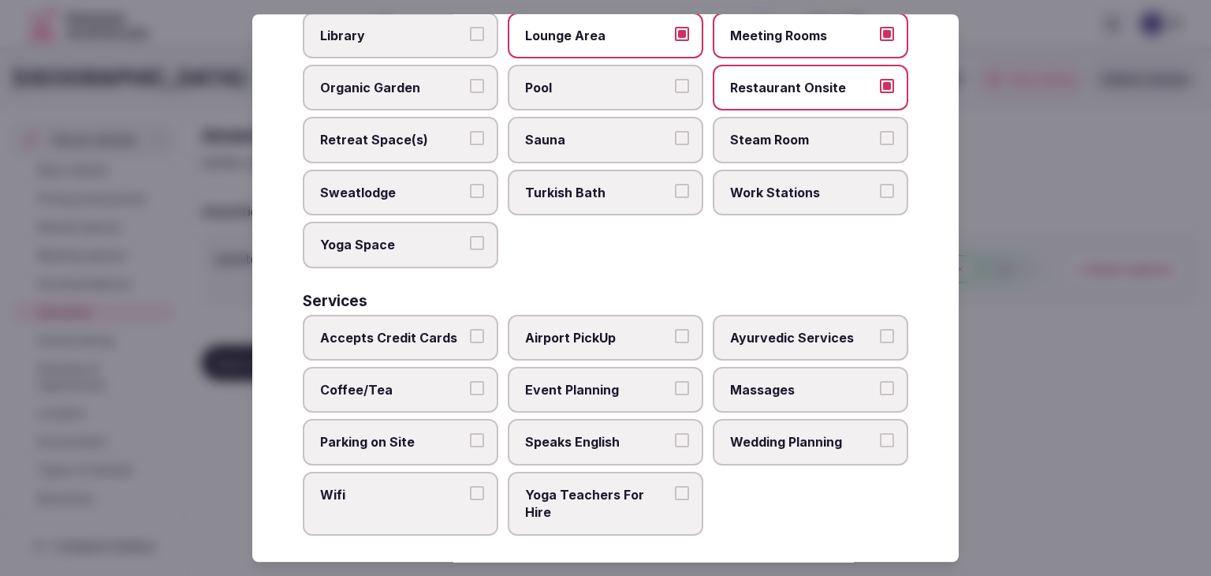
click at [580, 65] on label "Pool" at bounding box center [606, 88] width 196 height 46
click at [675, 79] on button "Pool" at bounding box center [682, 86] width 14 height 14
click at [418, 136] on span "Retreat Space(s)" at bounding box center [392, 140] width 145 height 17
click at [470, 136] on button "Retreat Space(s)" at bounding box center [477, 139] width 14 height 14
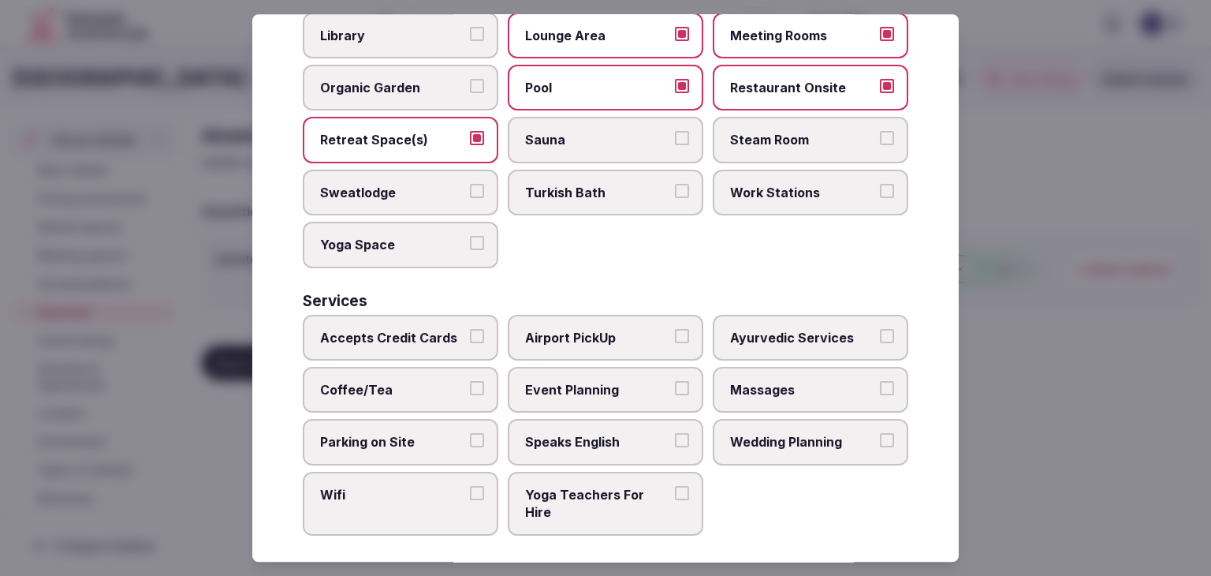
click at [757, 189] on span "Work Stations" at bounding box center [802, 192] width 145 height 17
click at [880, 189] on button "Work Stations" at bounding box center [887, 191] width 14 height 14
click at [375, 237] on span "Yoga Space" at bounding box center [392, 244] width 145 height 17
click at [470, 237] on button "Yoga Space" at bounding box center [477, 243] width 14 height 14
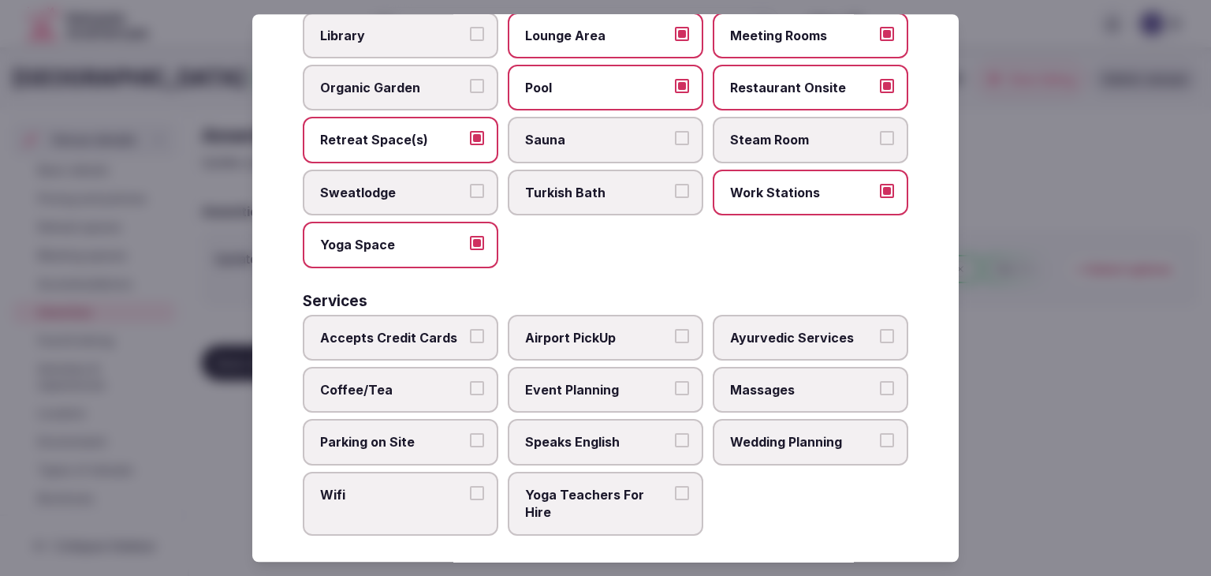
click at [423, 331] on span "Accepts Credit Cards" at bounding box center [392, 337] width 145 height 17
click at [470, 331] on button "Accepts Credit Cards" at bounding box center [477, 336] width 14 height 14
click at [409, 382] on span "Coffee/Tea" at bounding box center [392, 389] width 145 height 17
click at [470, 382] on button "Coffee/Tea" at bounding box center [477, 388] width 14 height 14
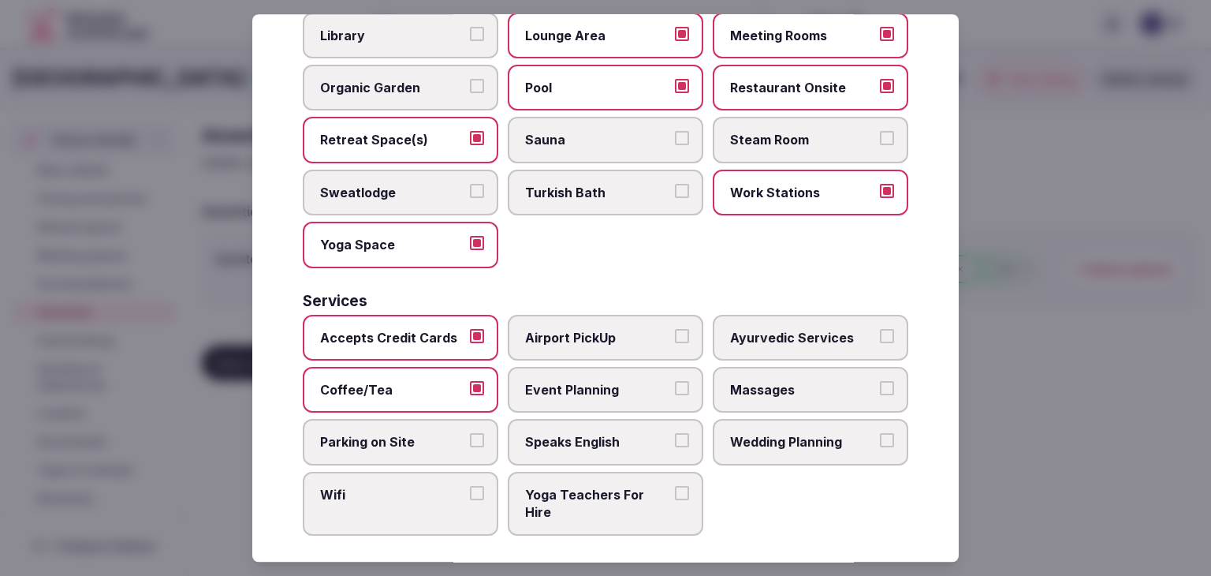
click at [401, 442] on label "Parking on Site" at bounding box center [401, 443] width 196 height 46
click at [470, 442] on button "Parking on Site" at bounding box center [477, 441] width 14 height 14
click at [406, 490] on span "Wifi" at bounding box center [392, 494] width 145 height 17
click at [470, 490] on button "Wifi" at bounding box center [477, 493] width 14 height 14
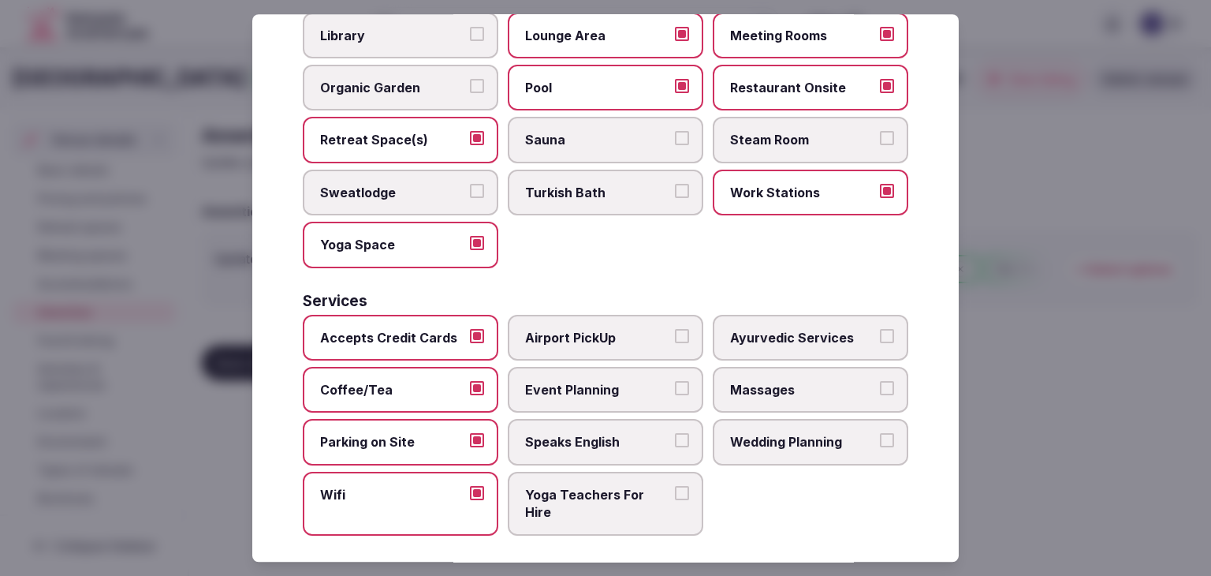
drag, startPoint x: 637, startPoint y: 357, endPoint x: 628, endPoint y: 418, distance: 61.3
click at [637, 367] on label "Event Planning" at bounding box center [606, 390] width 196 height 46
click at [675, 381] on button "Event Planning" at bounding box center [682, 388] width 14 height 14
click at [626, 434] on span "Speaks English" at bounding box center [597, 442] width 145 height 17
click at [675, 434] on button "Speaks English" at bounding box center [682, 441] width 14 height 14
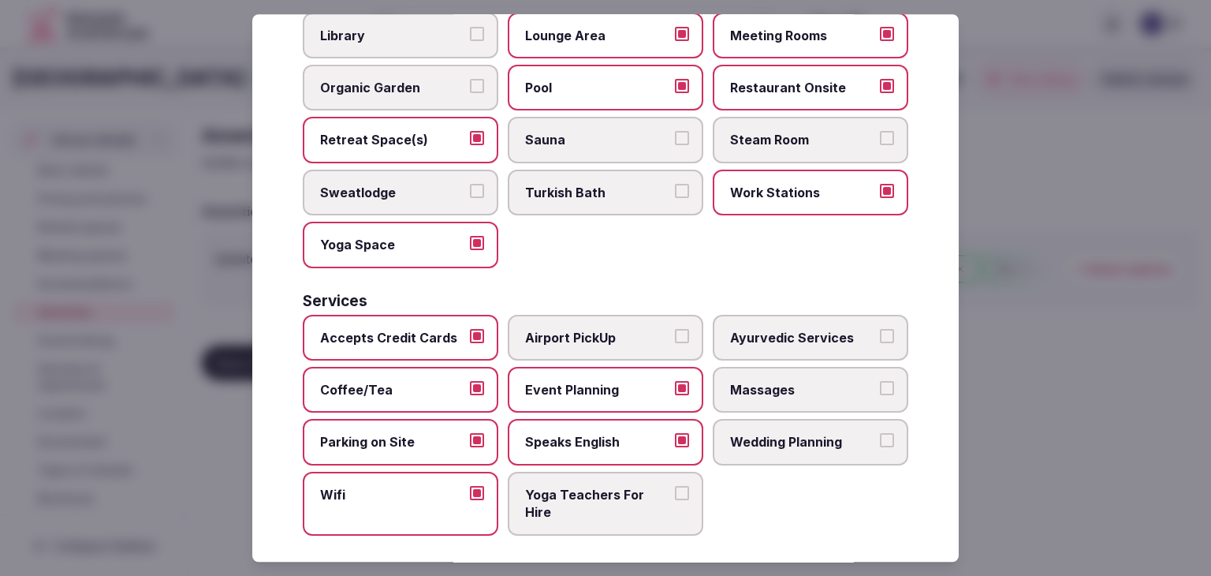
click at [782, 434] on span "Wedding Planning" at bounding box center [802, 442] width 145 height 17
click at [880, 434] on button "Wedding Planning" at bounding box center [887, 441] width 14 height 14
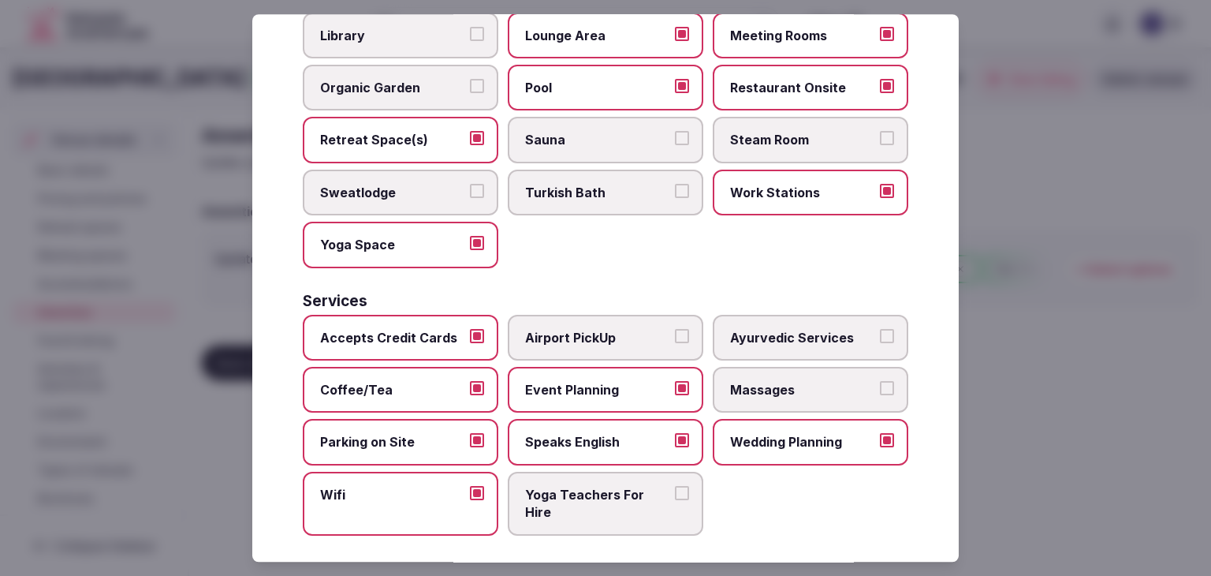
click at [612, 345] on label "Airport PickUp" at bounding box center [606, 338] width 196 height 46
click at [675, 343] on button "Airport PickUp" at bounding box center [682, 336] width 14 height 14
click at [745, 381] on span "Massages" at bounding box center [802, 389] width 145 height 17
click at [880, 381] on button "Massages" at bounding box center [887, 388] width 14 height 14
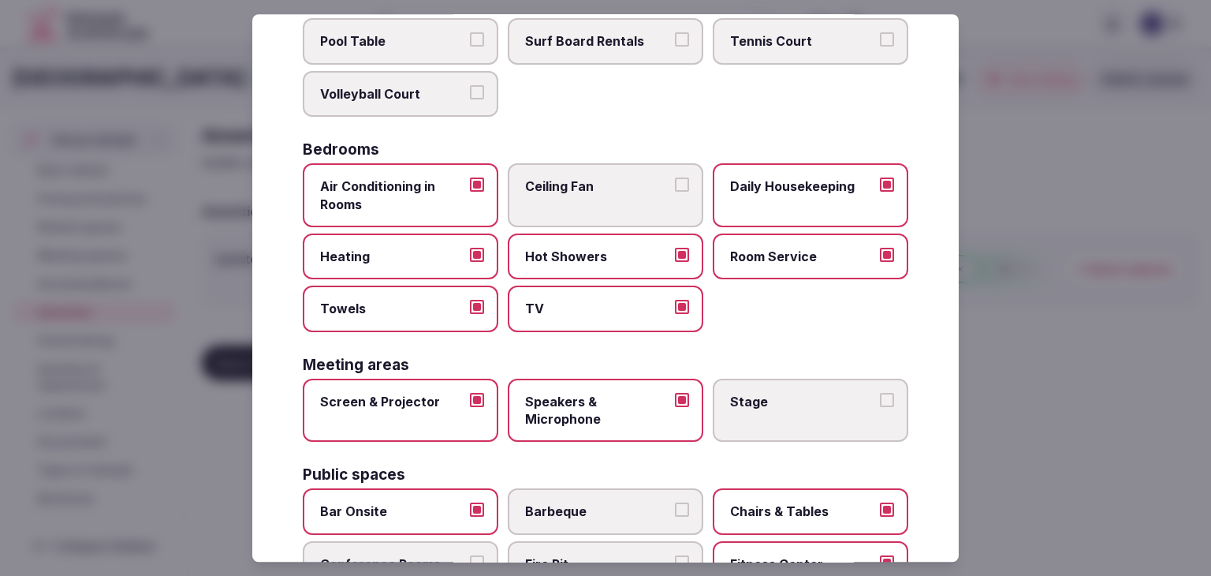
scroll to position [0, 0]
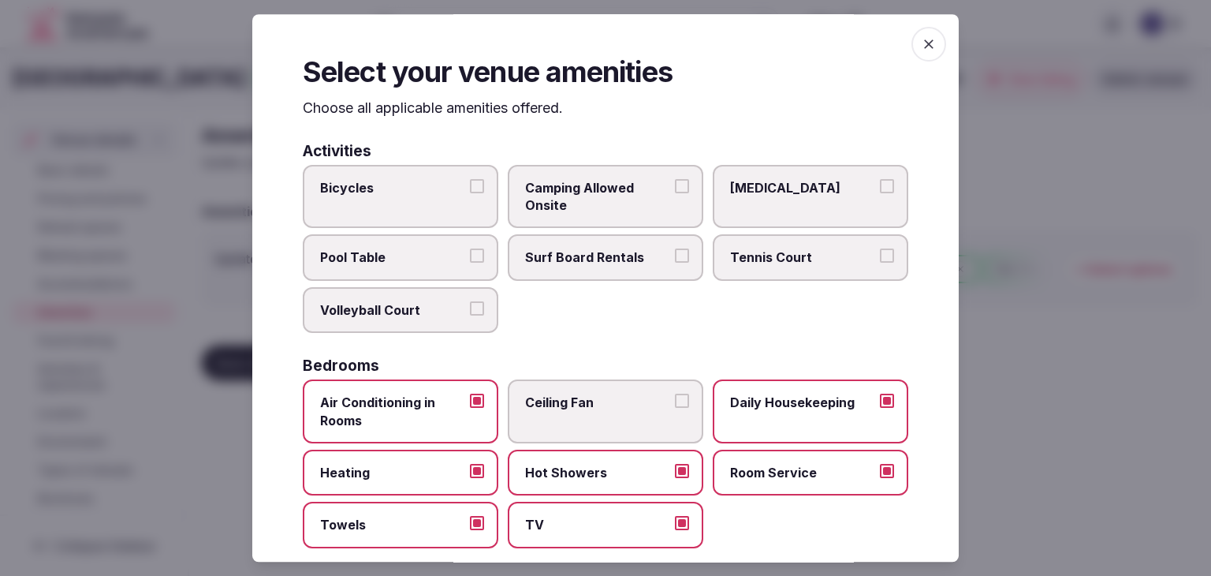
click at [918, 35] on span "button" at bounding box center [929, 44] width 35 height 35
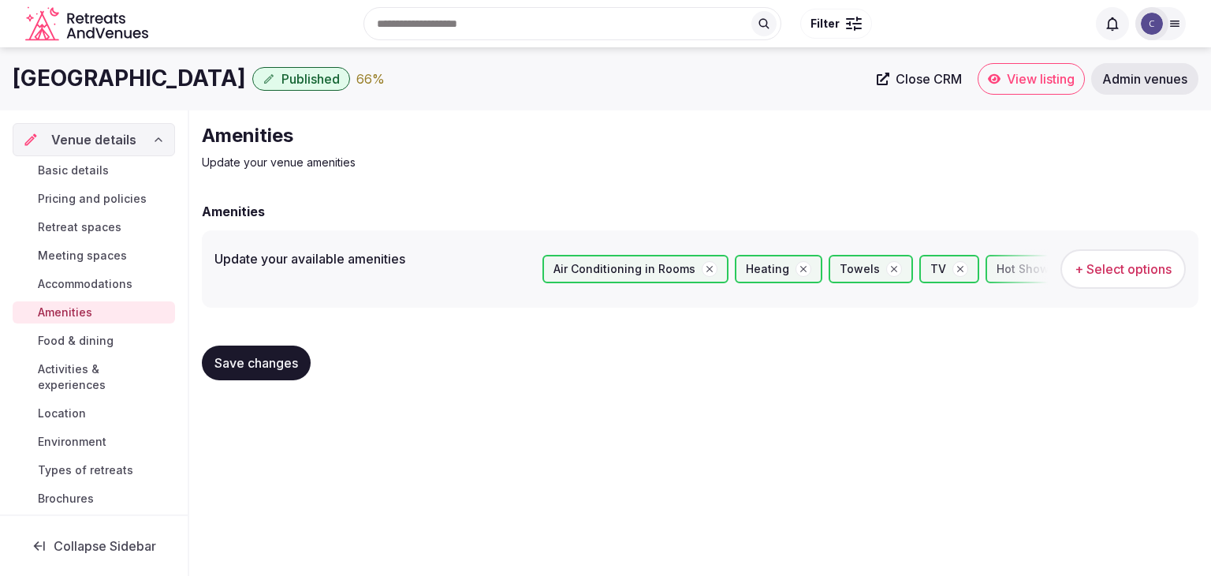
click at [273, 360] on span "Save changes" at bounding box center [257, 363] width 84 height 16
click at [126, 345] on link "Food & dining" at bounding box center [94, 341] width 162 height 22
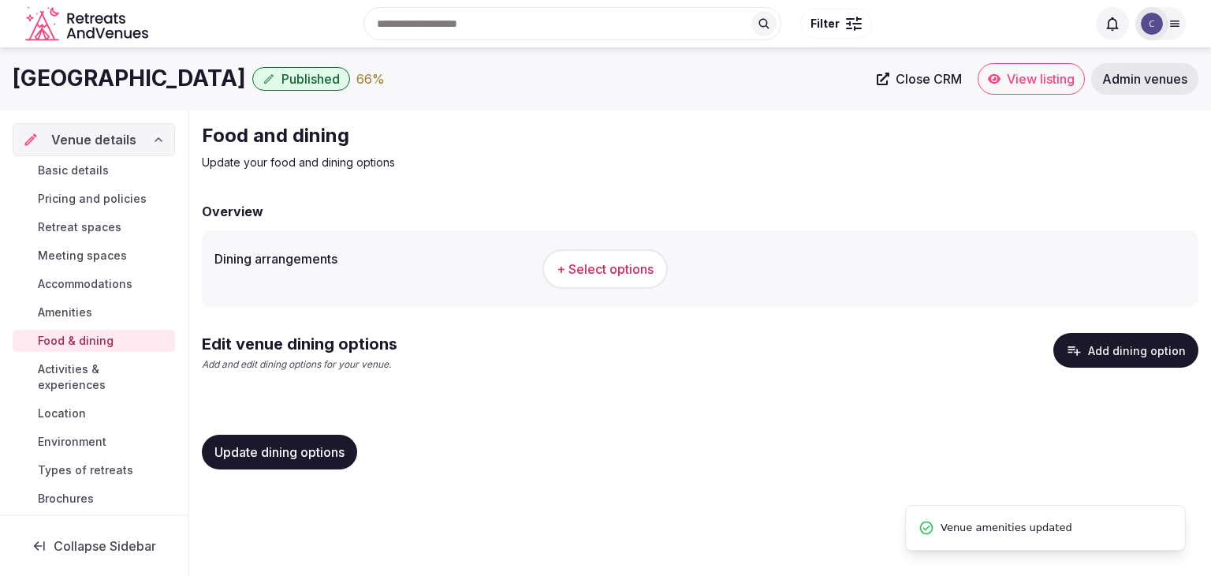
click at [627, 260] on span "+ Select options" at bounding box center [605, 268] width 97 height 17
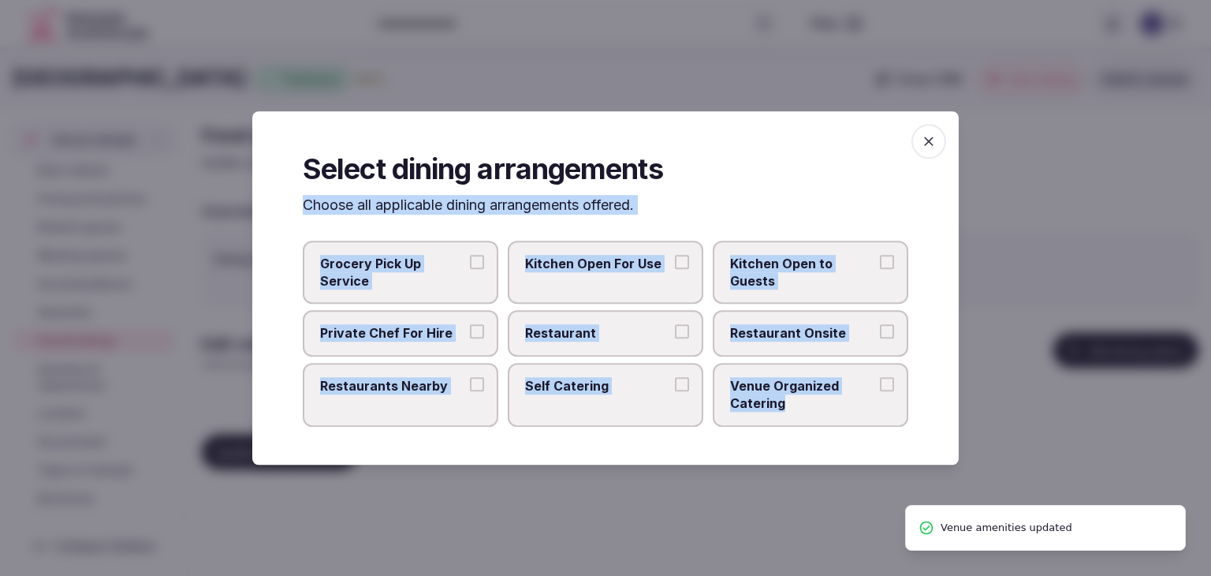
drag, startPoint x: 321, startPoint y: 218, endPoint x: 839, endPoint y: 415, distance: 554.2
click at [839, 415] on div "Select dining arrangements Choose all applicable dining arrangements offered. G…" at bounding box center [605, 287] width 707 height 353
copy div "Choose all applicable dining arrangements offered. Grocery Pick Up Service Kitc…"
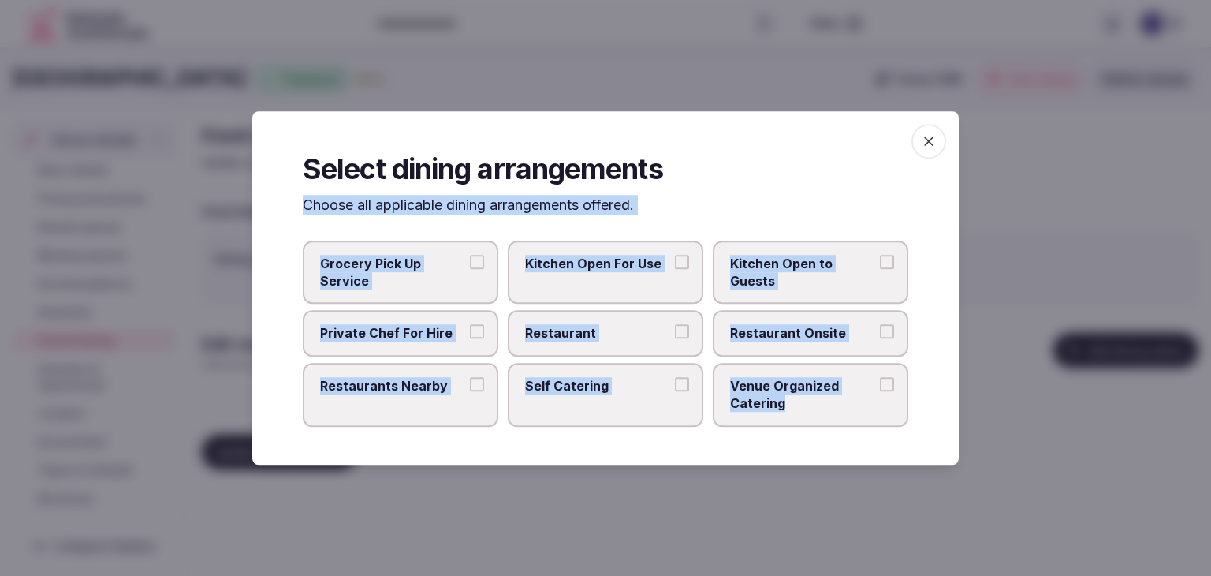
click at [790, 334] on span "Restaurant Onsite" at bounding box center [802, 333] width 145 height 17
click at [880, 334] on button "Restaurant Onsite" at bounding box center [887, 332] width 14 height 14
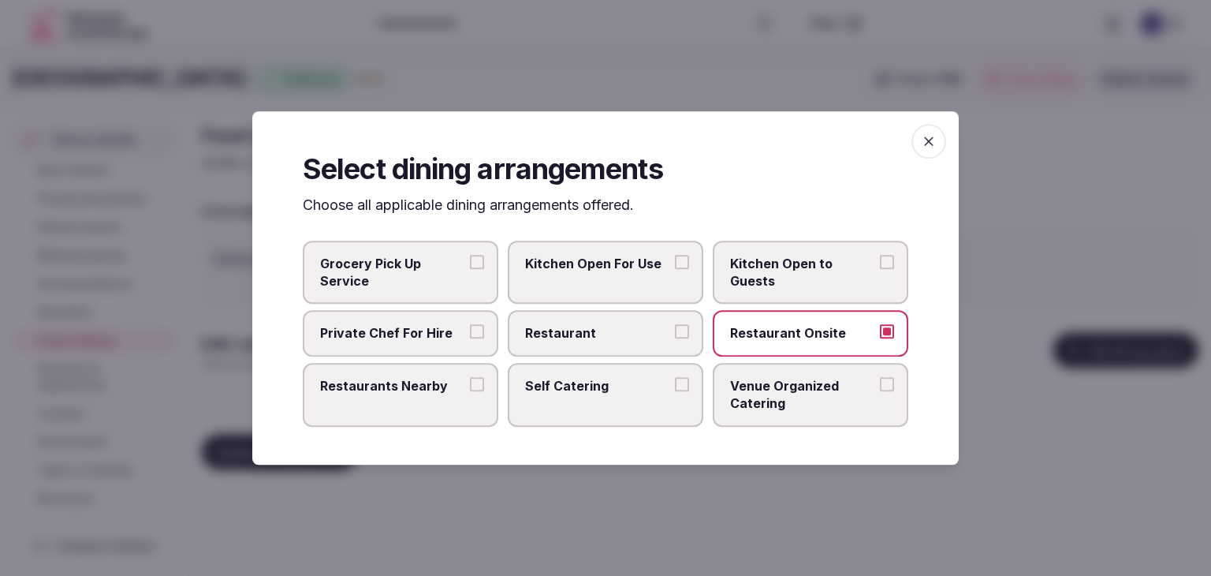
drag, startPoint x: 401, startPoint y: 395, endPoint x: 532, endPoint y: 344, distance: 140.6
click at [403, 394] on label "Restaurants Nearby" at bounding box center [401, 395] width 196 height 64
click at [933, 139] on icon "button" at bounding box center [929, 141] width 16 height 16
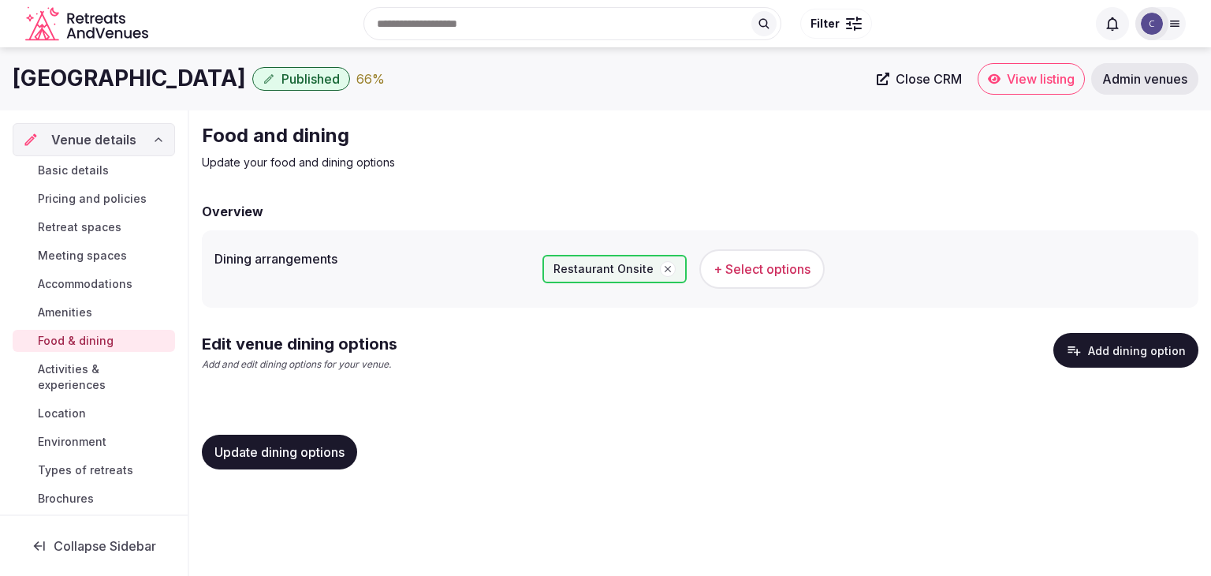
click at [741, 269] on span "+ Select options" at bounding box center [762, 268] width 97 height 17
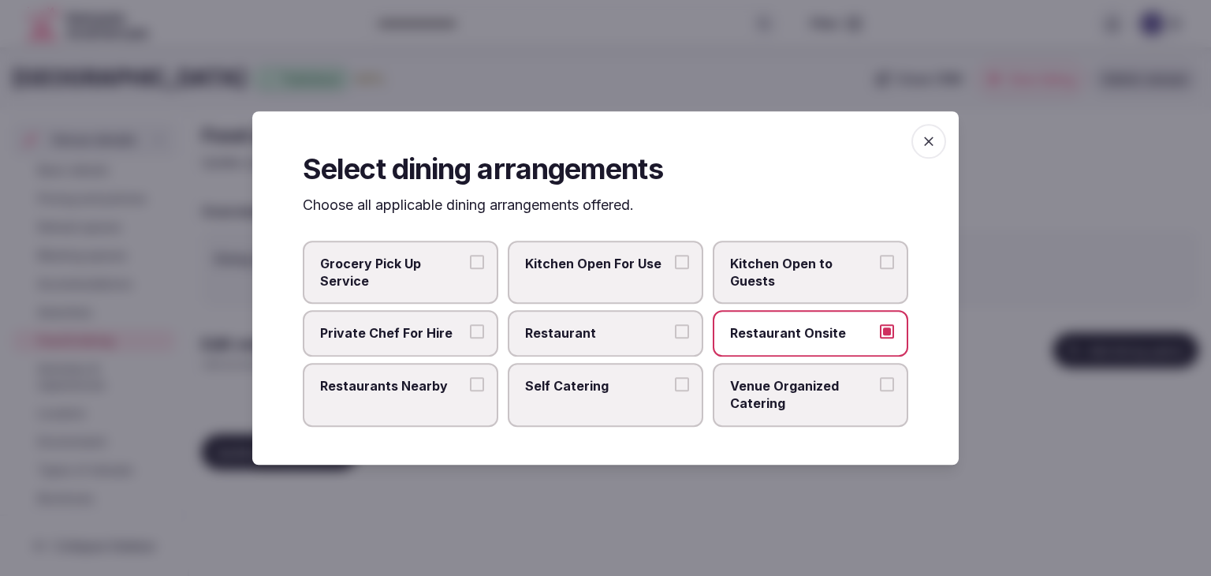
click at [394, 377] on span "Restaurants Nearby" at bounding box center [392, 385] width 145 height 17
click at [470, 377] on button "Restaurants Nearby" at bounding box center [477, 384] width 14 height 14
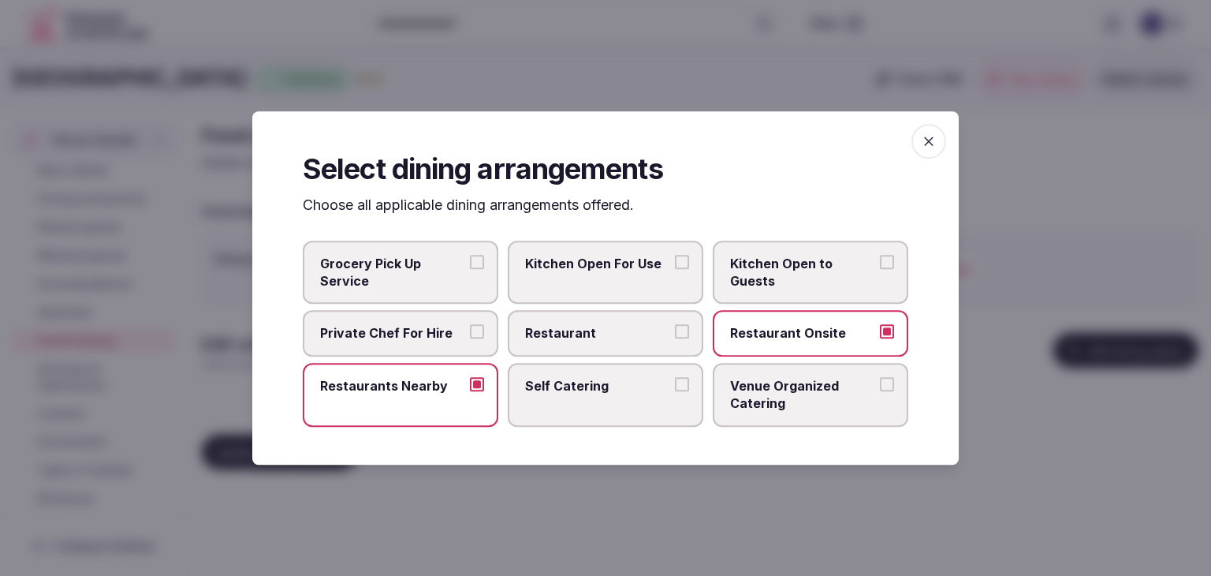
click at [975, 414] on div at bounding box center [605, 288] width 1211 height 576
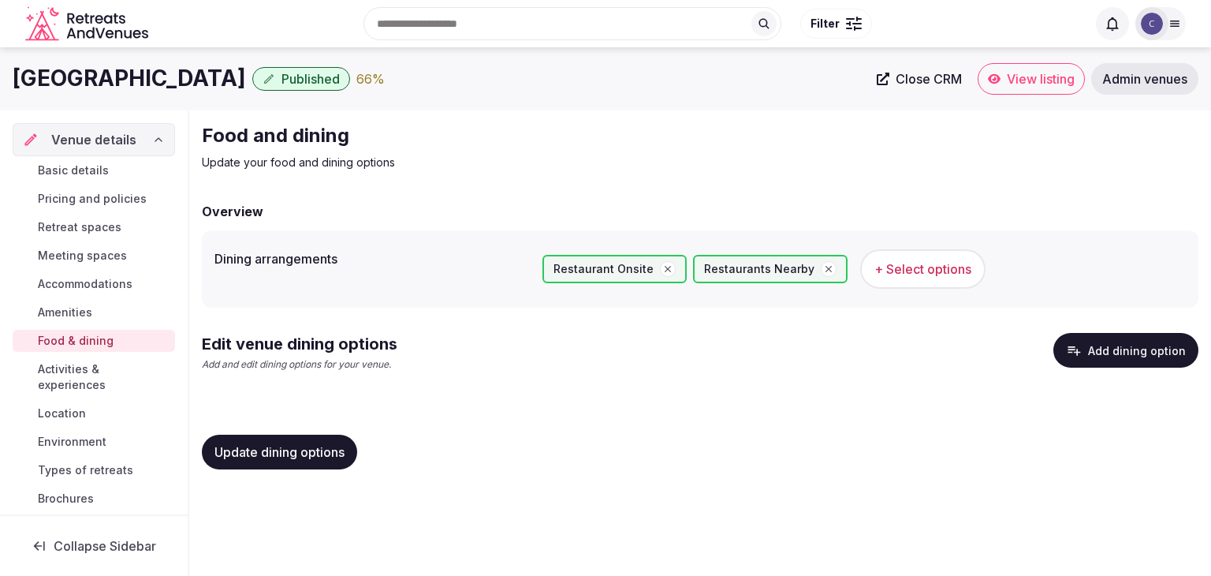
click at [308, 451] on span "Update dining options" at bounding box center [280, 452] width 130 height 16
click at [260, 454] on span "Update dining options" at bounding box center [280, 452] width 130 height 16
click at [259, 452] on span "Update dining options" at bounding box center [280, 452] width 130 height 16
click at [1136, 351] on button "Add dining option" at bounding box center [1126, 350] width 145 height 35
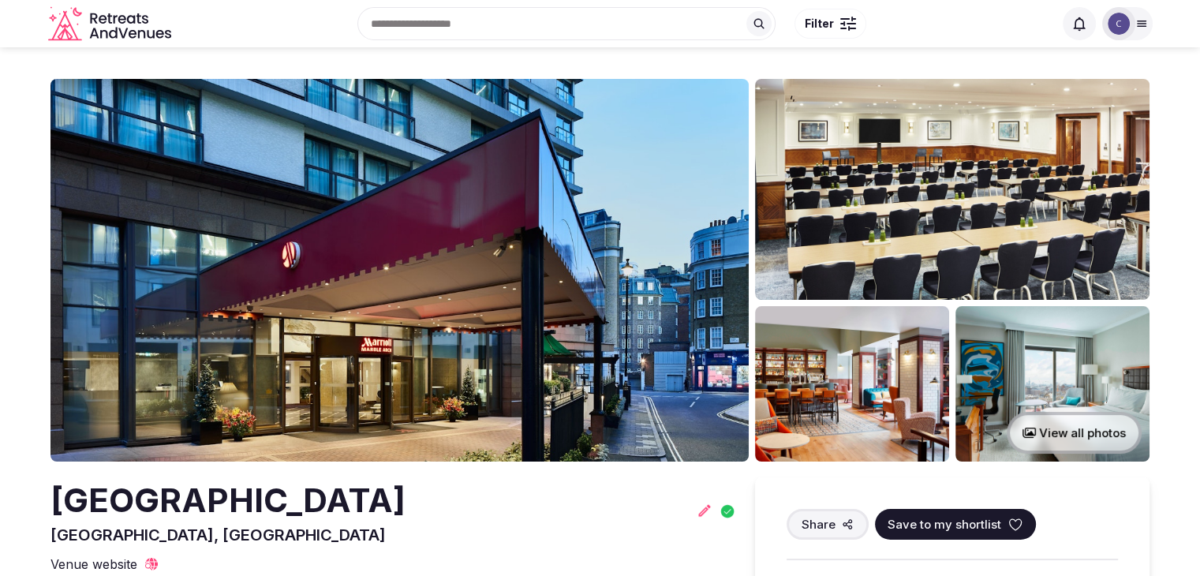
click at [1138, 23] on icon at bounding box center [1141, 23] width 13 height 13
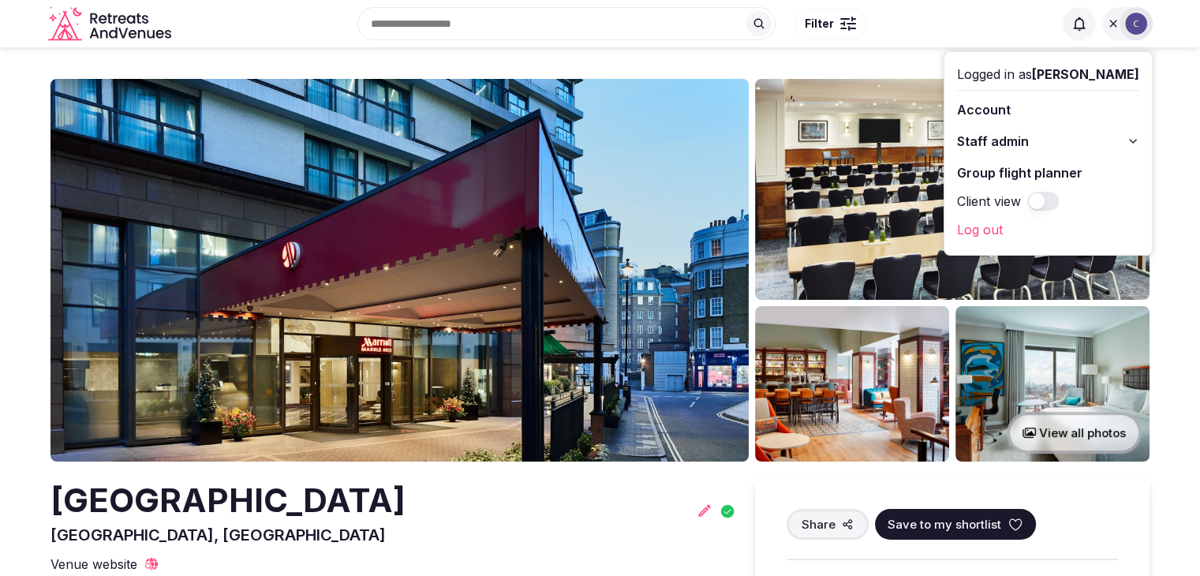
click at [1136, 136] on icon at bounding box center [1132, 141] width 13 height 13
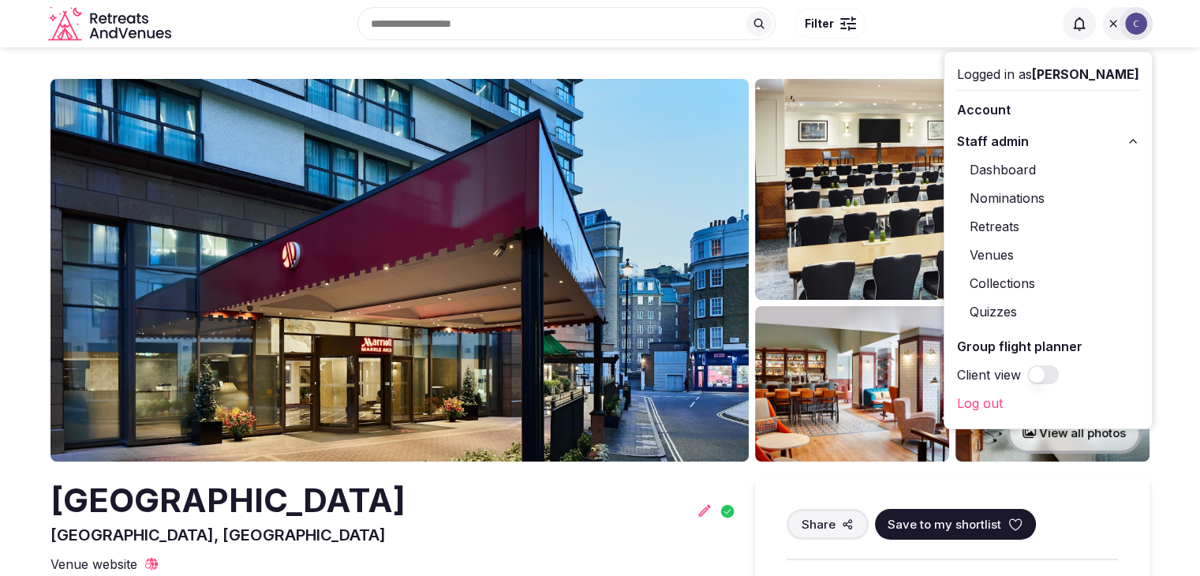
click at [1117, 23] on icon at bounding box center [1113, 23] width 13 height 13
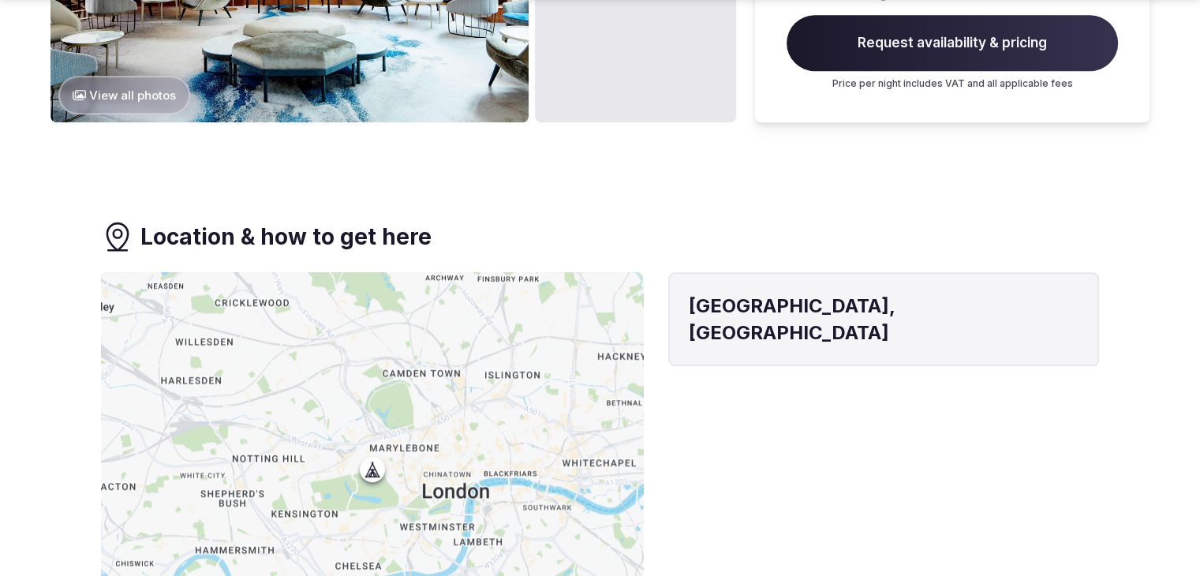
scroll to position [1341, 0]
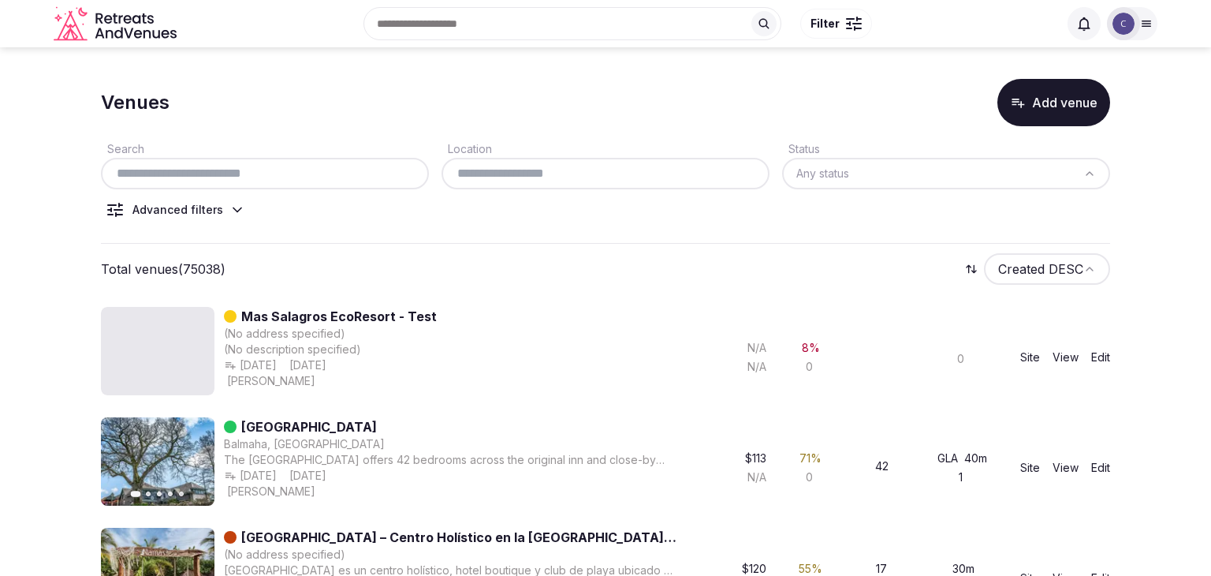
click at [207, 207] on div "Advanced filters" at bounding box center [178, 210] width 91 height 16
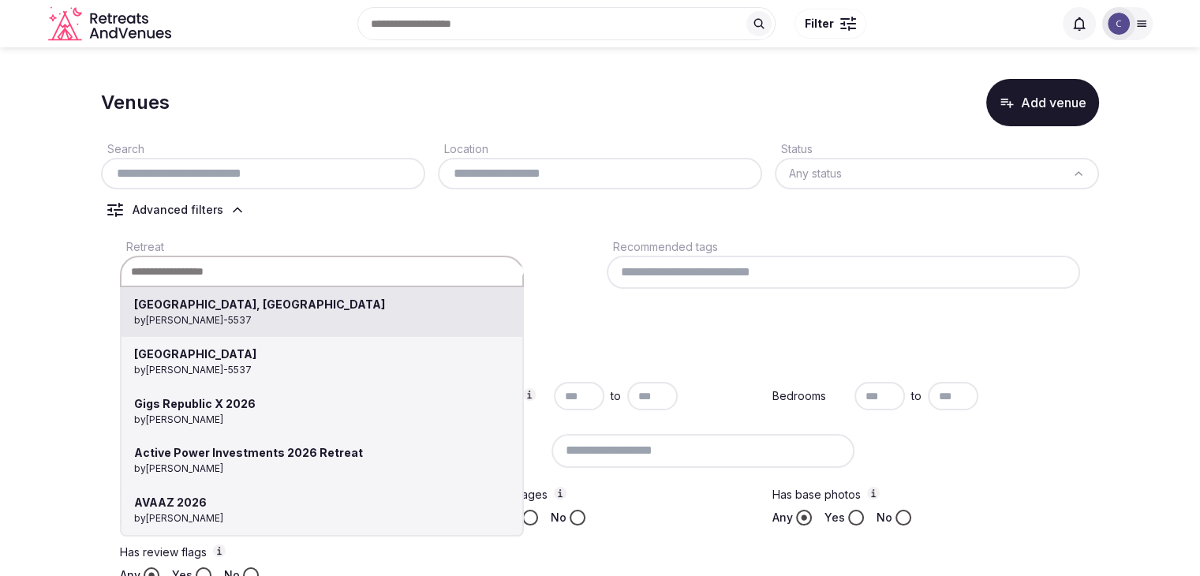
click at [234, 263] on div "[GEOGRAPHIC_DATA], [GEOGRAPHIC_DATA] by [PERSON_NAME]-5537 [GEOGRAPHIC_DATA] by…" at bounding box center [322, 272] width 404 height 32
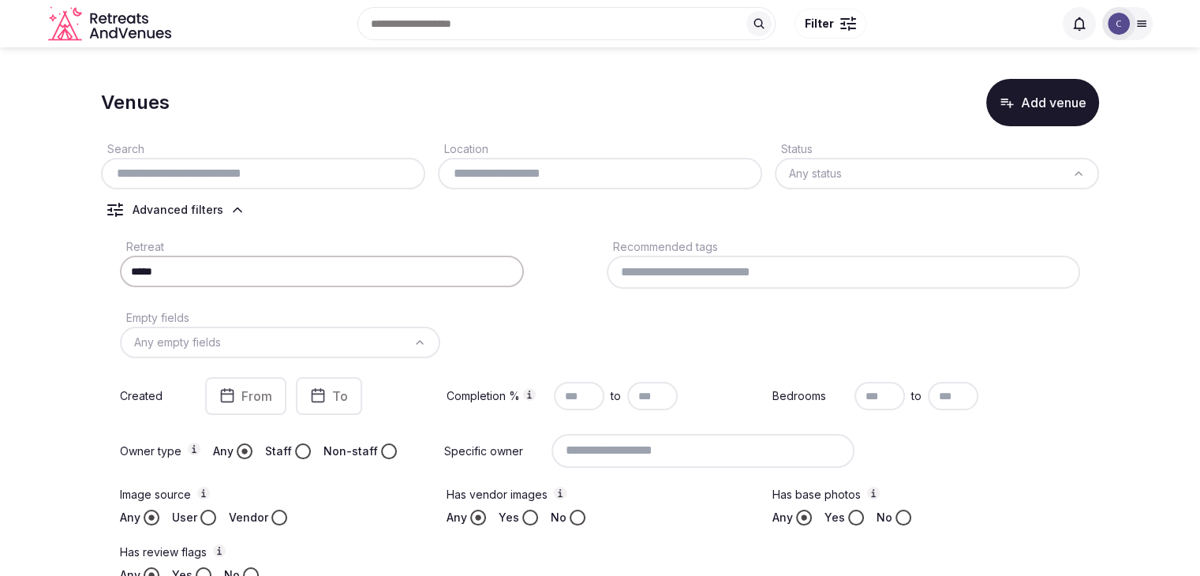
click at [341, 278] on input "*****" at bounding box center [322, 272] width 404 height 32
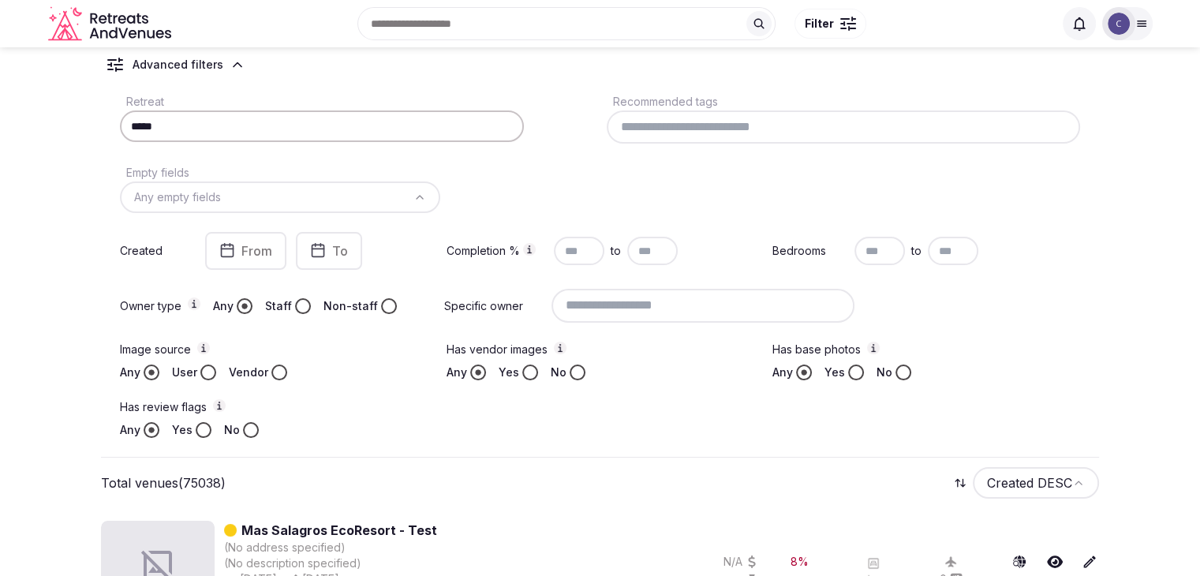
scroll to position [79, 0]
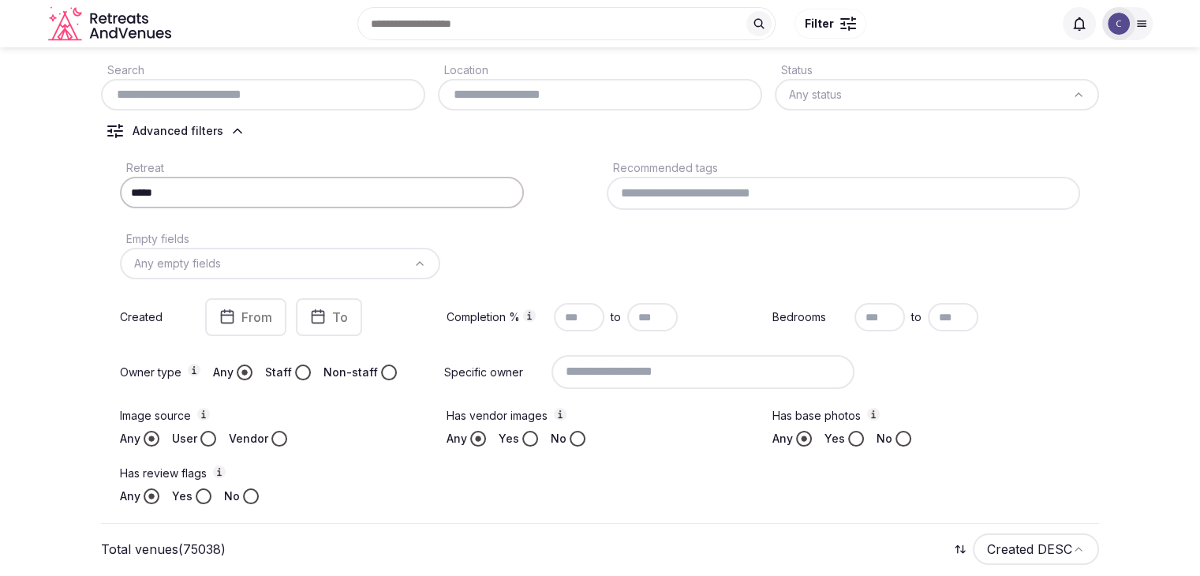
click at [338, 191] on input "*****" at bounding box center [322, 193] width 404 height 32
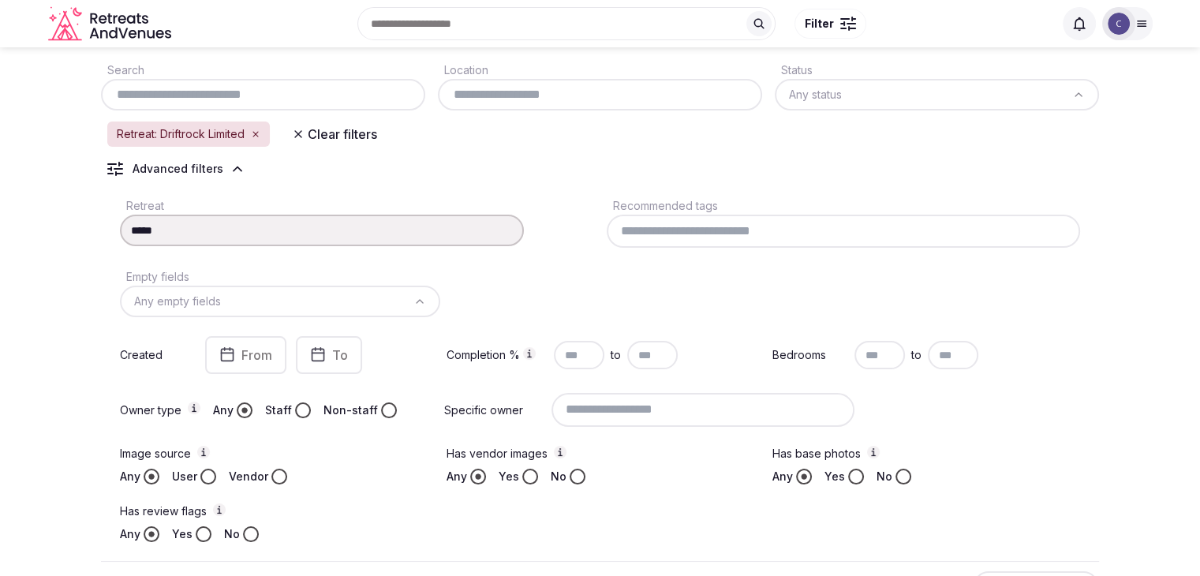
type input "**********"
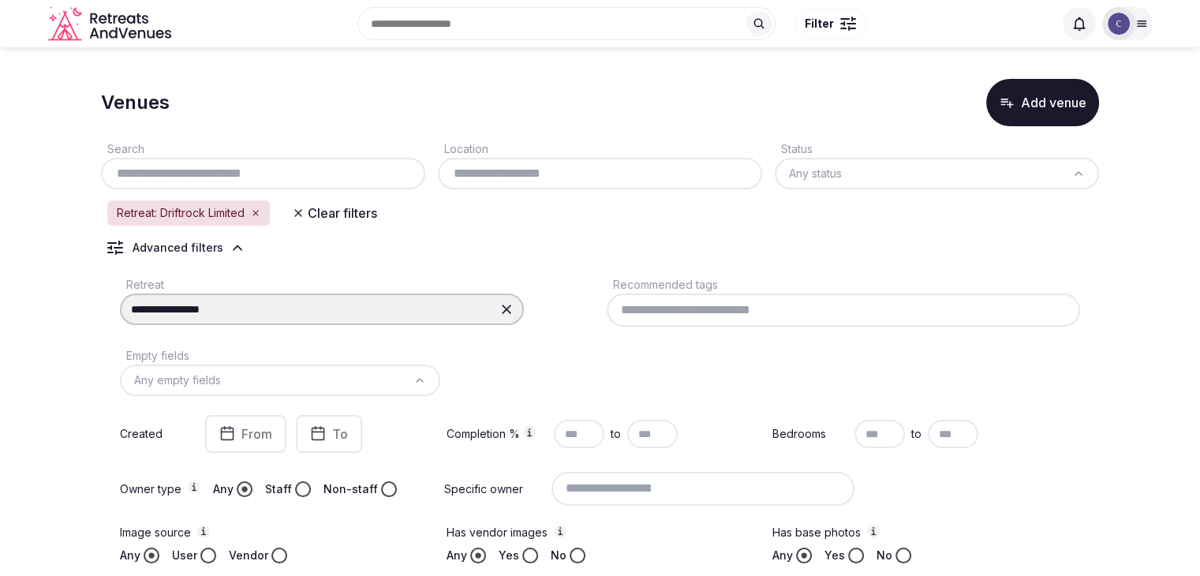
click at [499, 311] on icon at bounding box center [506, 309] width 16 height 16
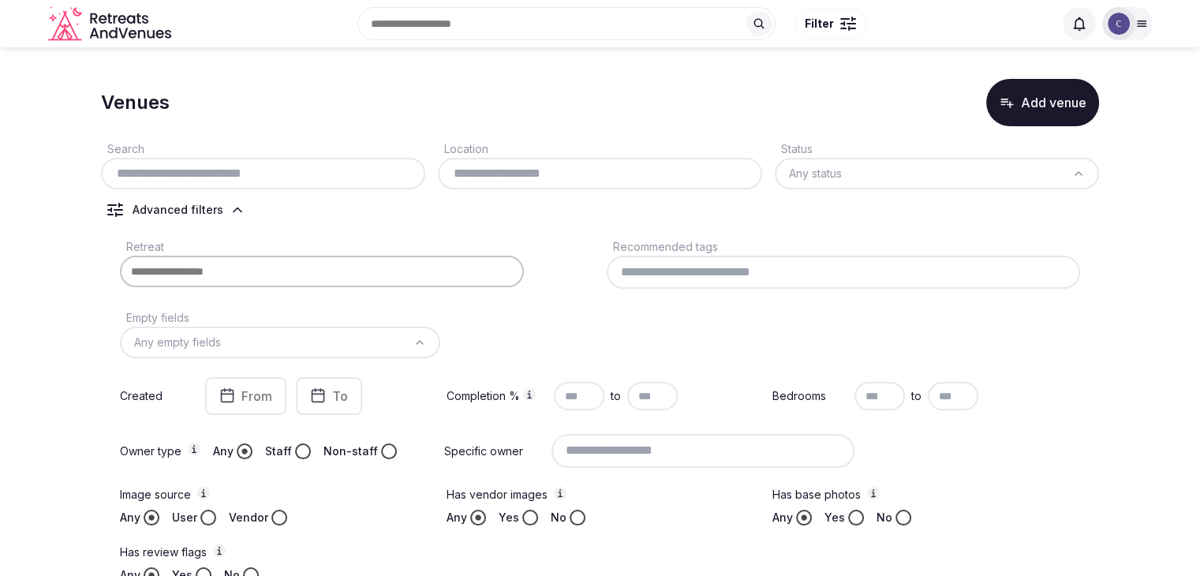
click at [389, 310] on div "Empty fields Any empty fields" at bounding box center [280, 333] width 320 height 50
click at [383, 269] on input at bounding box center [322, 272] width 404 height 32
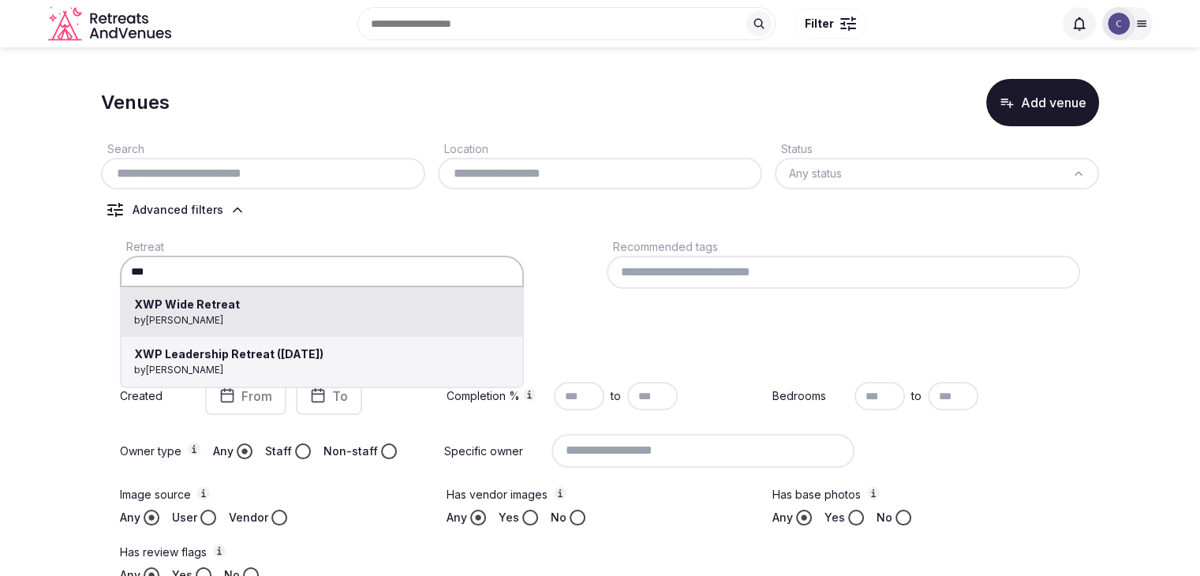
type input "**********"
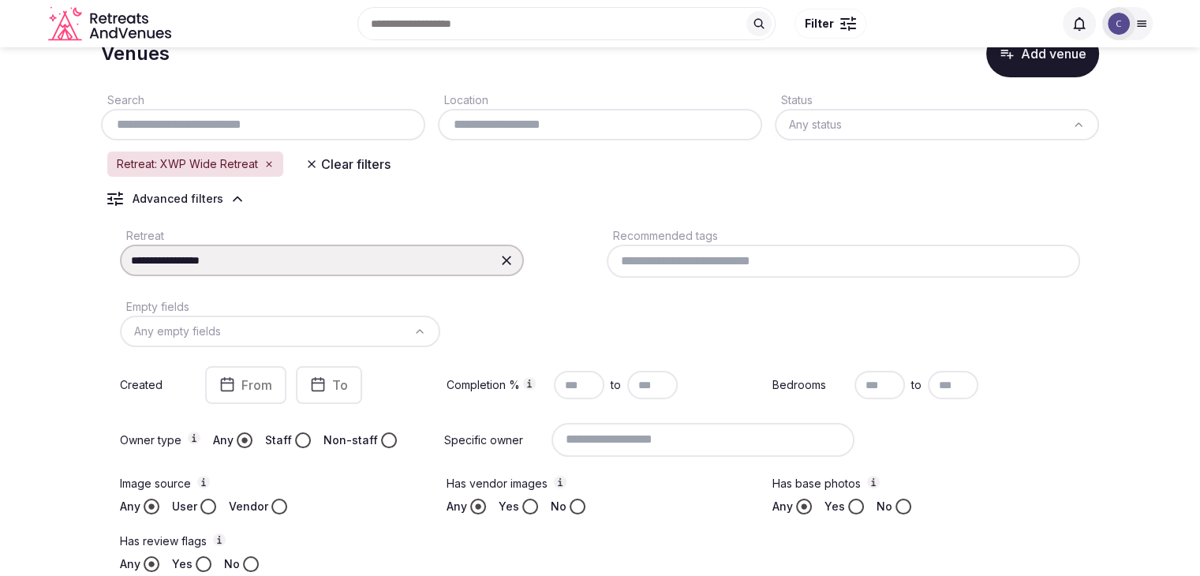
scroll to position [35, 0]
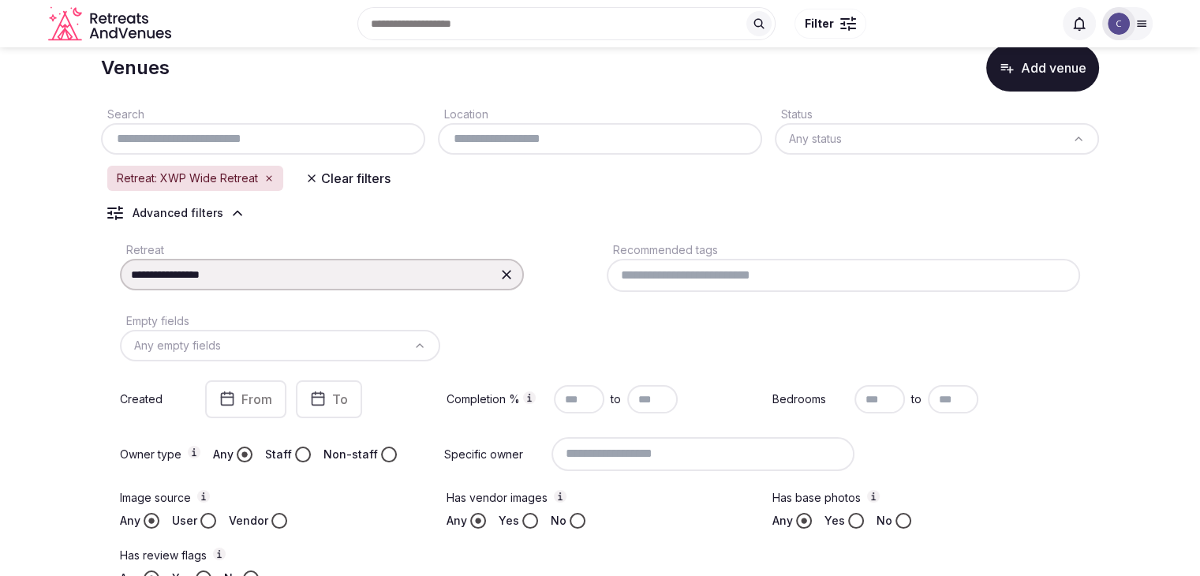
click at [502, 276] on icon at bounding box center [506, 275] width 16 height 16
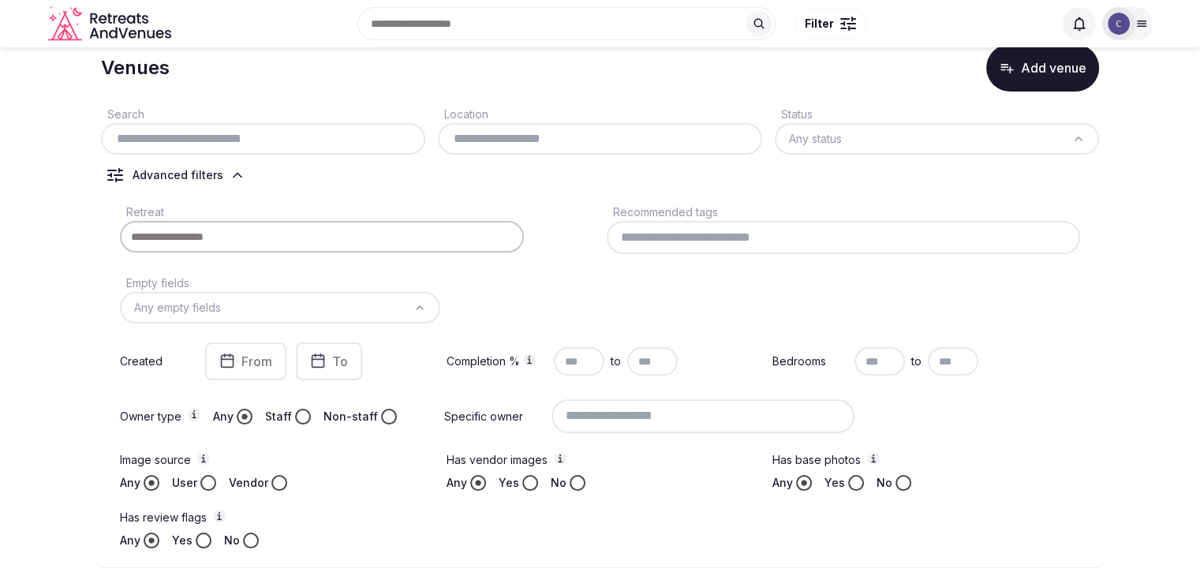
click at [382, 234] on input at bounding box center [322, 237] width 404 height 32
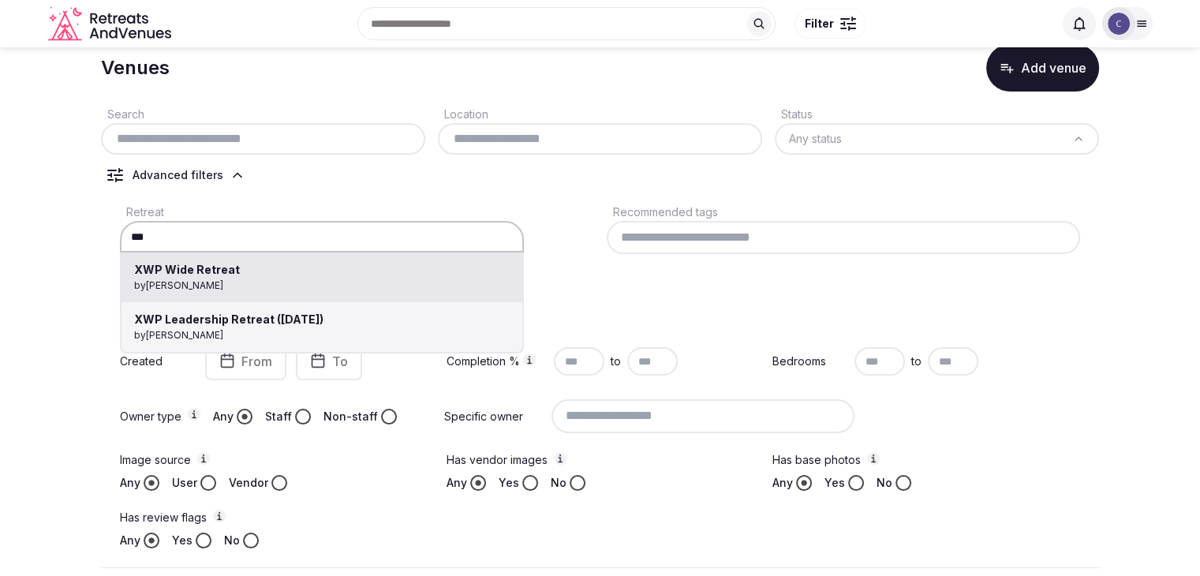
type input "**********"
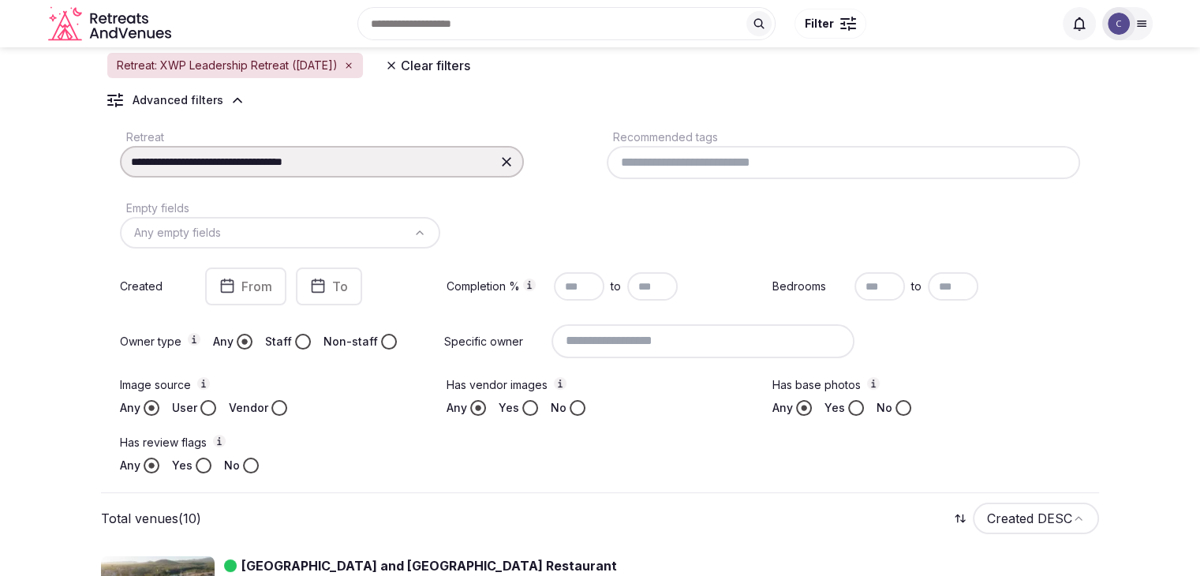
scroll to position [50, 0]
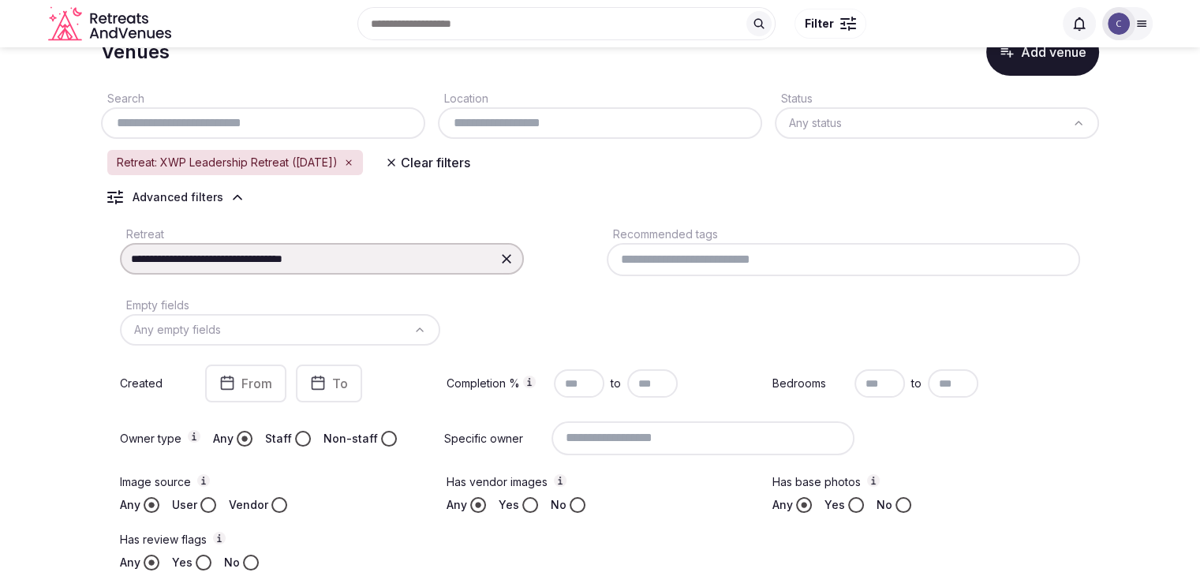
click at [505, 259] on icon at bounding box center [506, 258] width 9 height 9
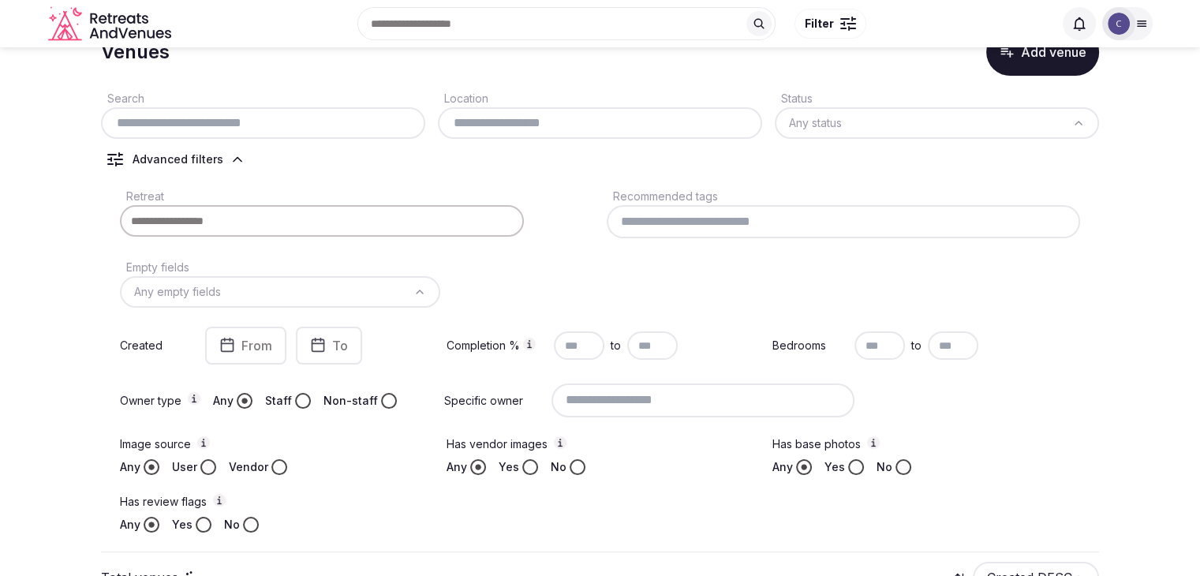
click at [291, 226] on input at bounding box center [322, 221] width 404 height 32
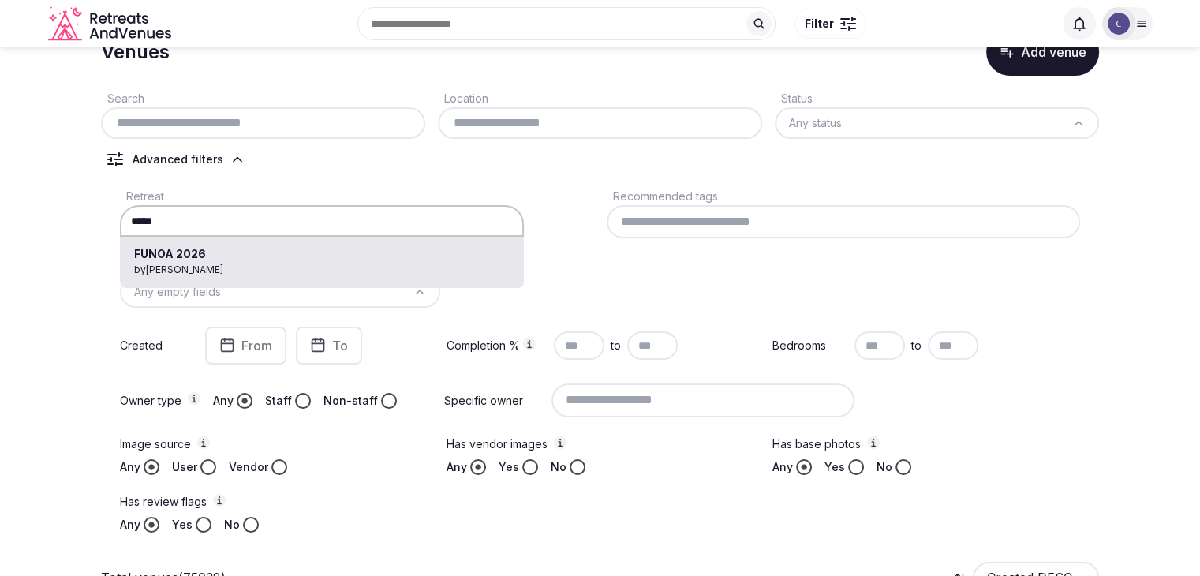
type input "**********"
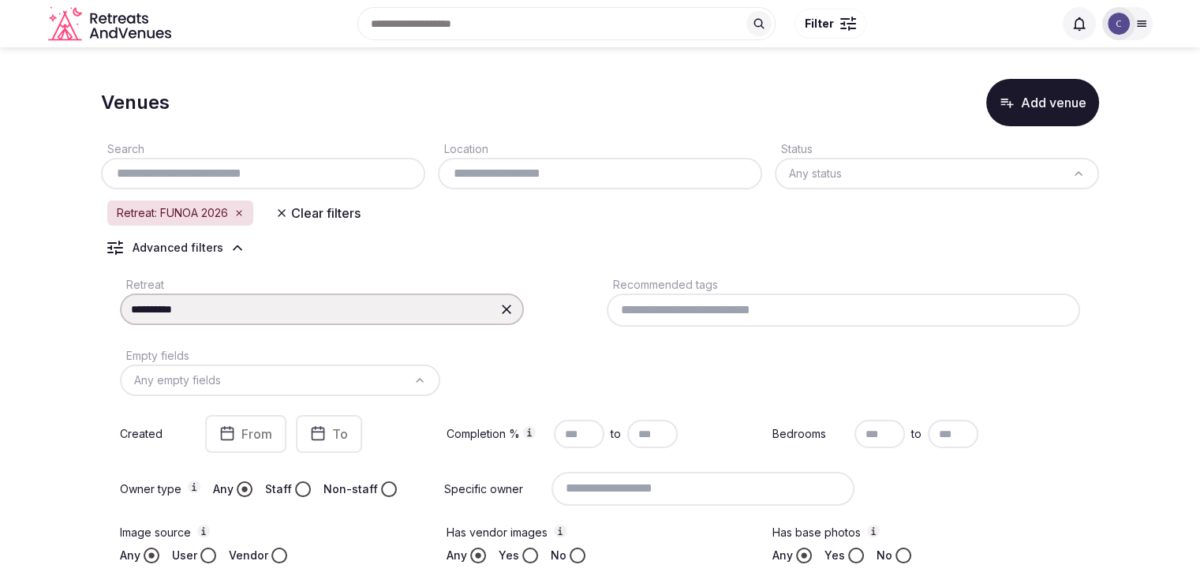
click at [505, 308] on icon at bounding box center [506, 308] width 9 height 9
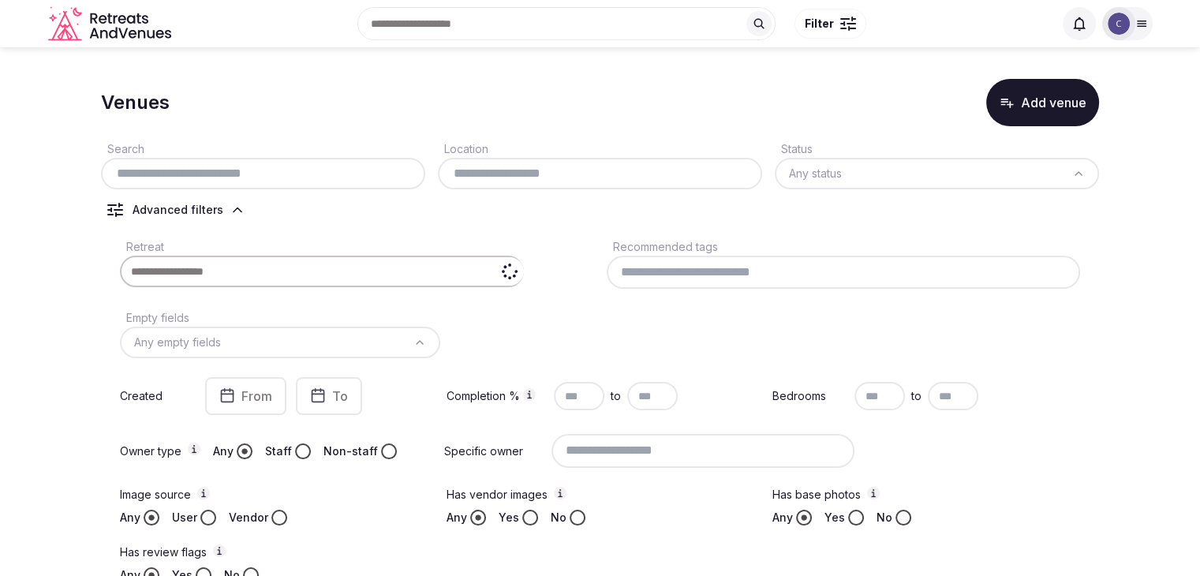
click at [273, 265] on input at bounding box center [322, 272] width 404 height 32
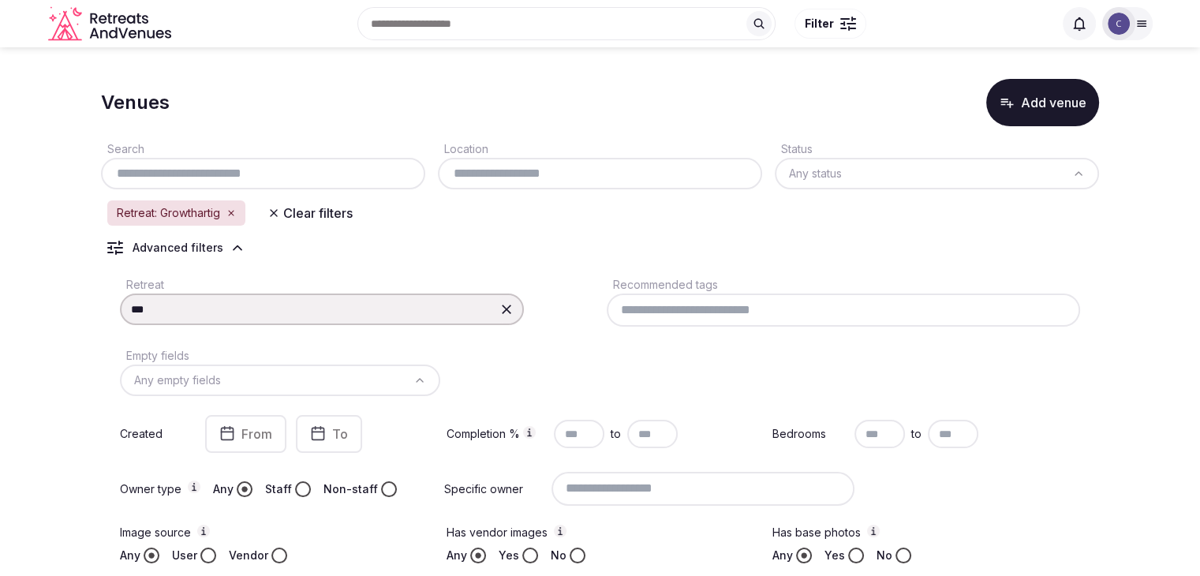
type input "**********"
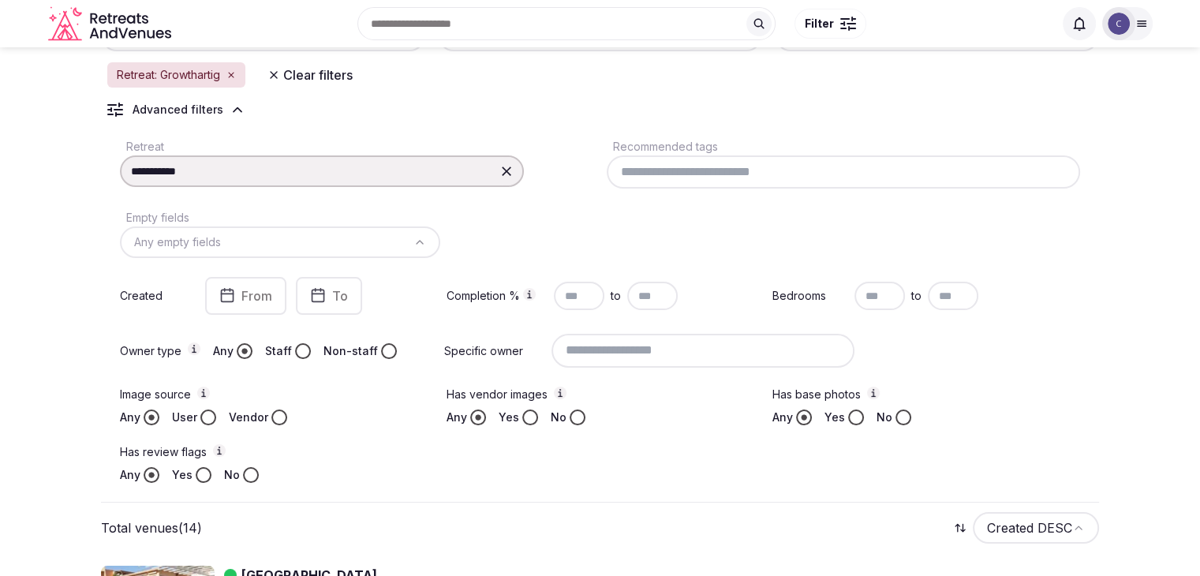
scroll to position [98, 0]
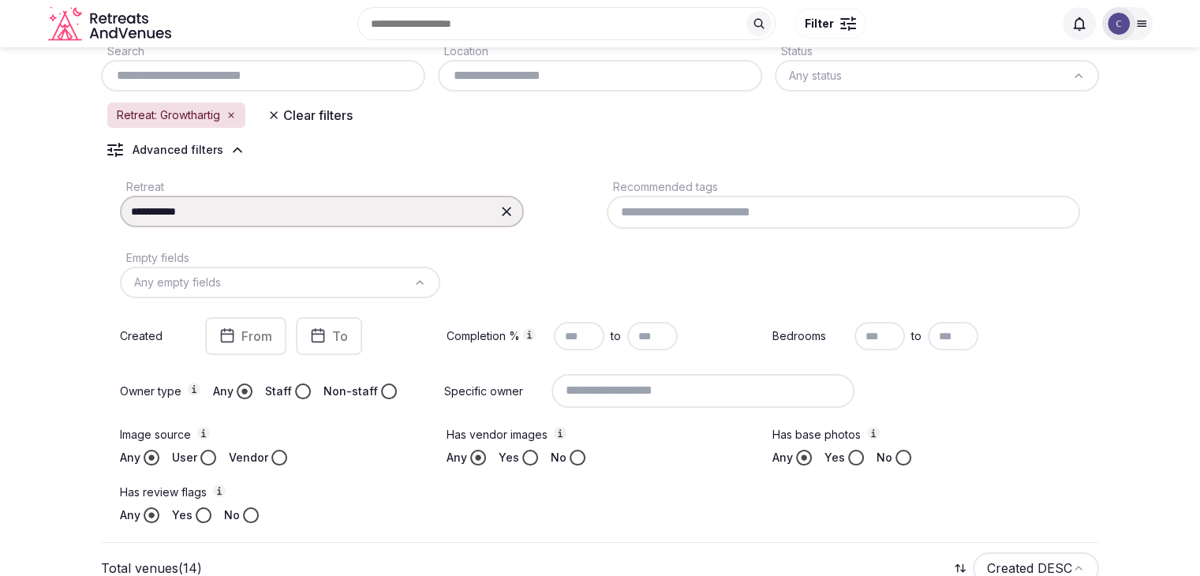
click at [508, 207] on icon at bounding box center [506, 211] width 16 height 16
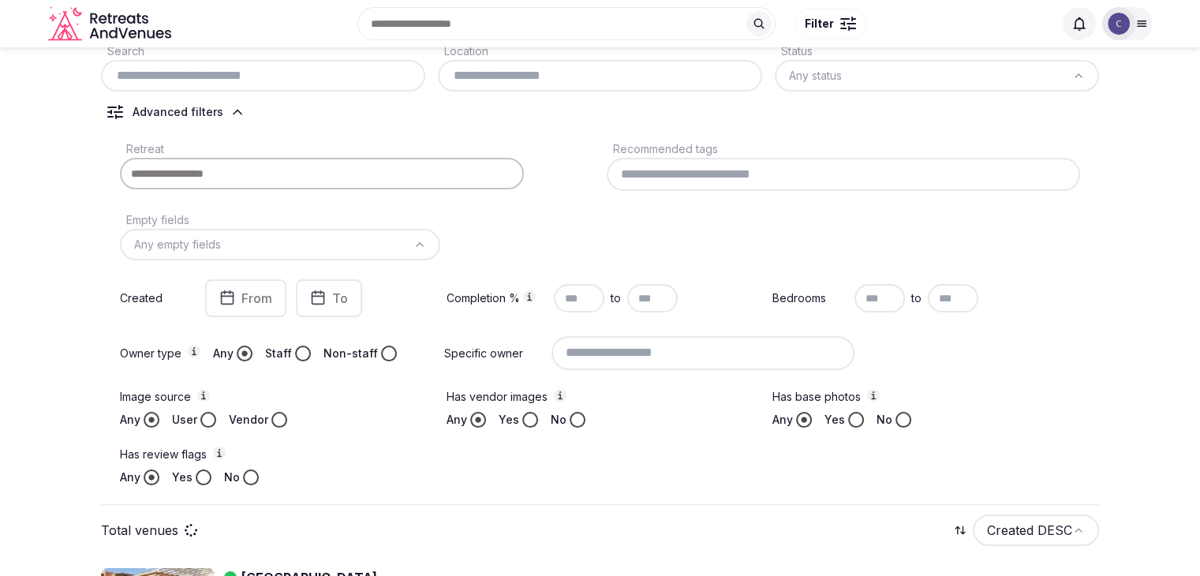
click at [326, 171] on input at bounding box center [322, 174] width 404 height 32
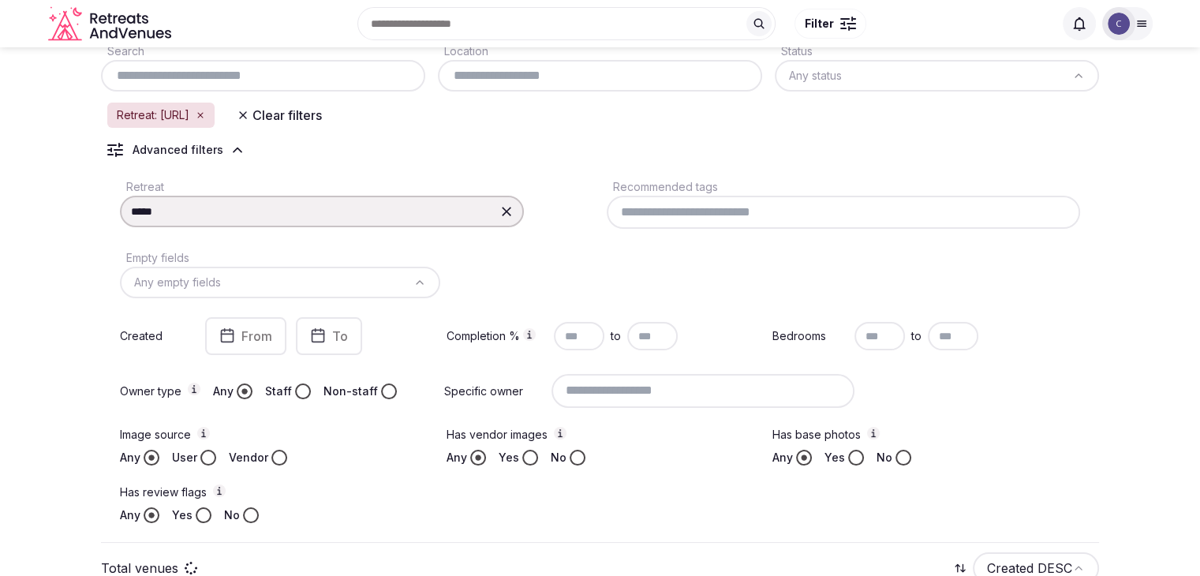
type input "********"
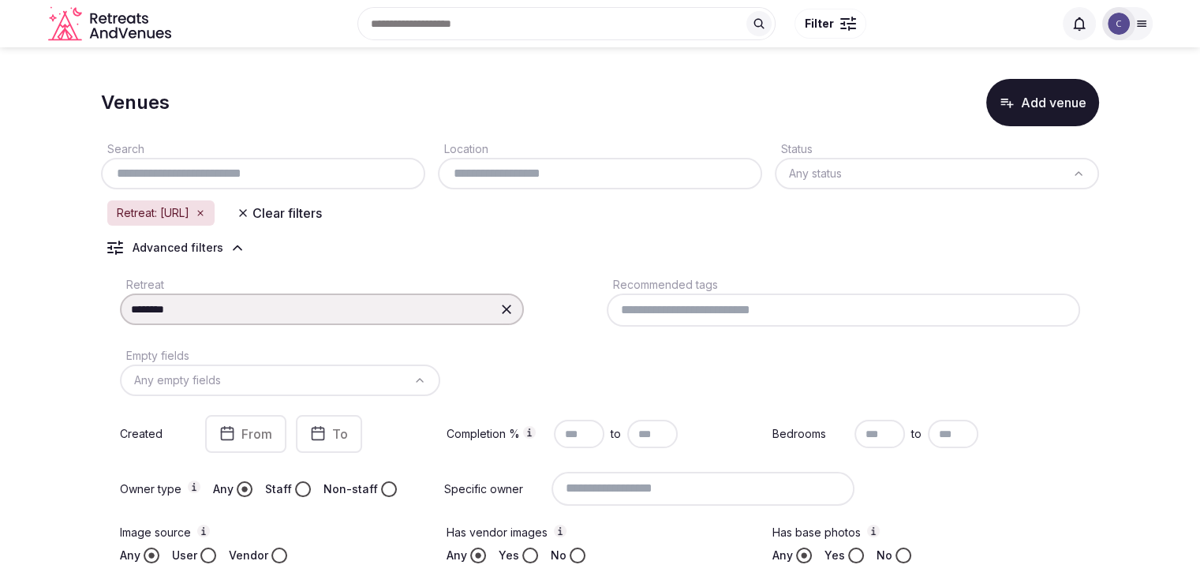
click at [503, 308] on icon at bounding box center [506, 309] width 16 height 16
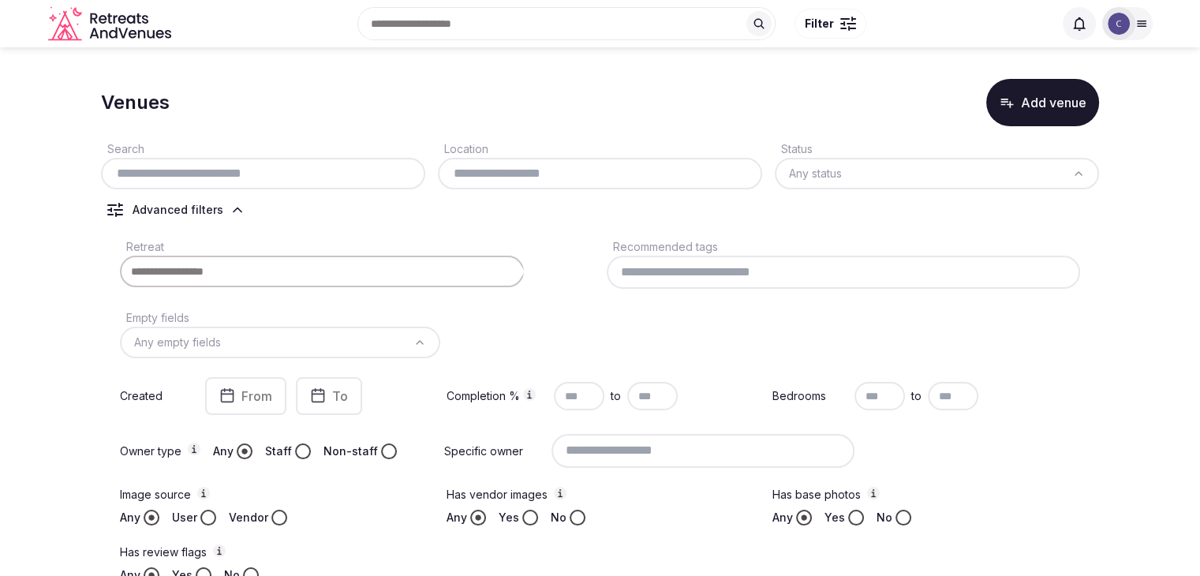
click at [317, 272] on input at bounding box center [322, 272] width 404 height 32
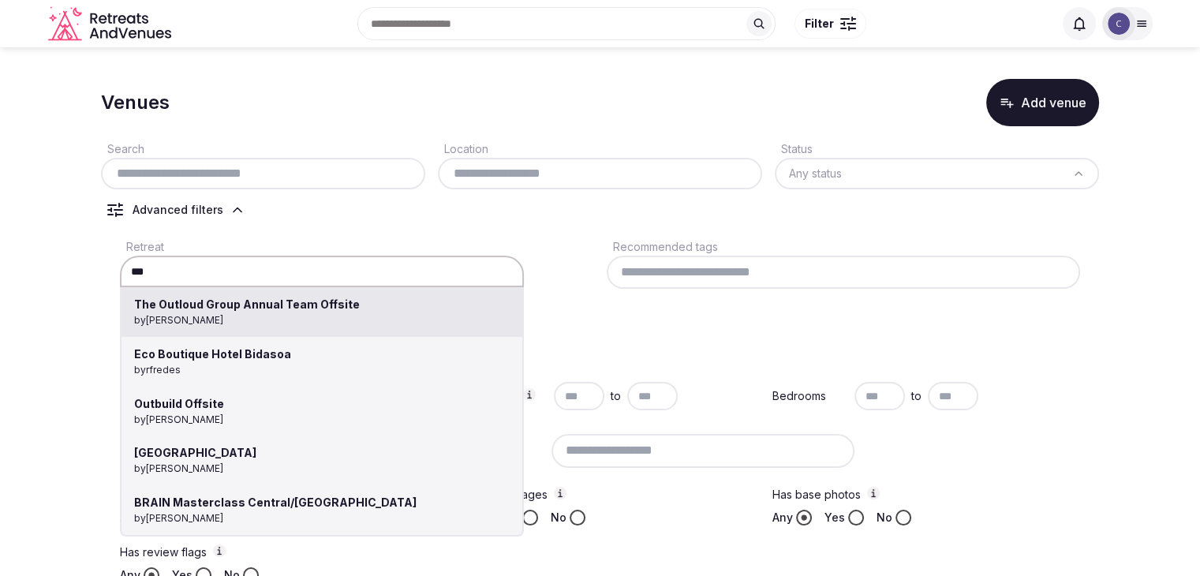
type input "**********"
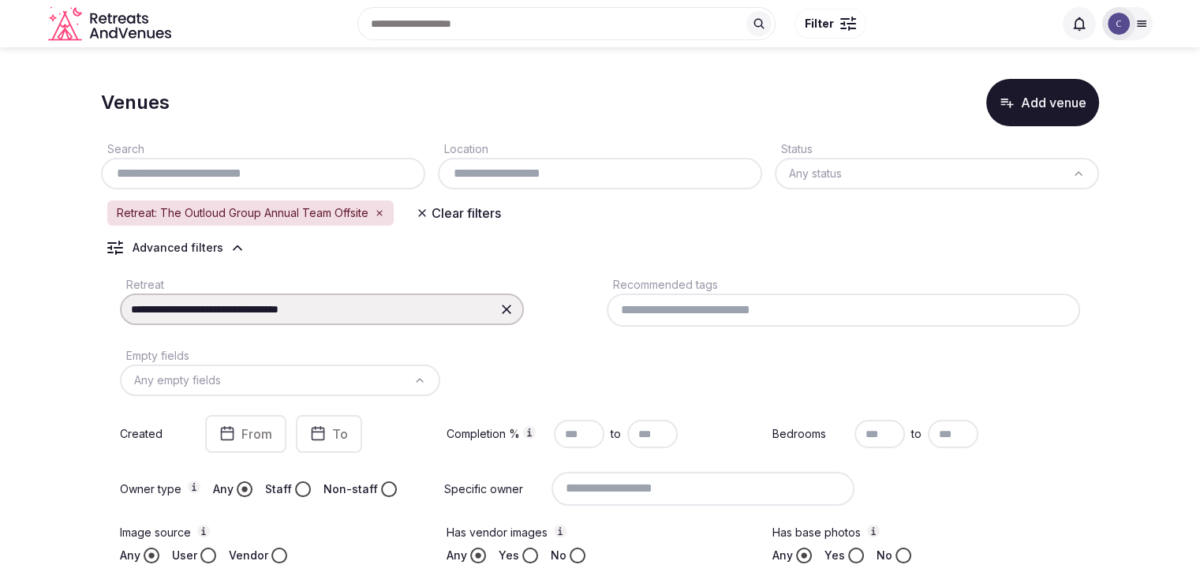
click at [507, 307] on icon at bounding box center [506, 308] width 9 height 9
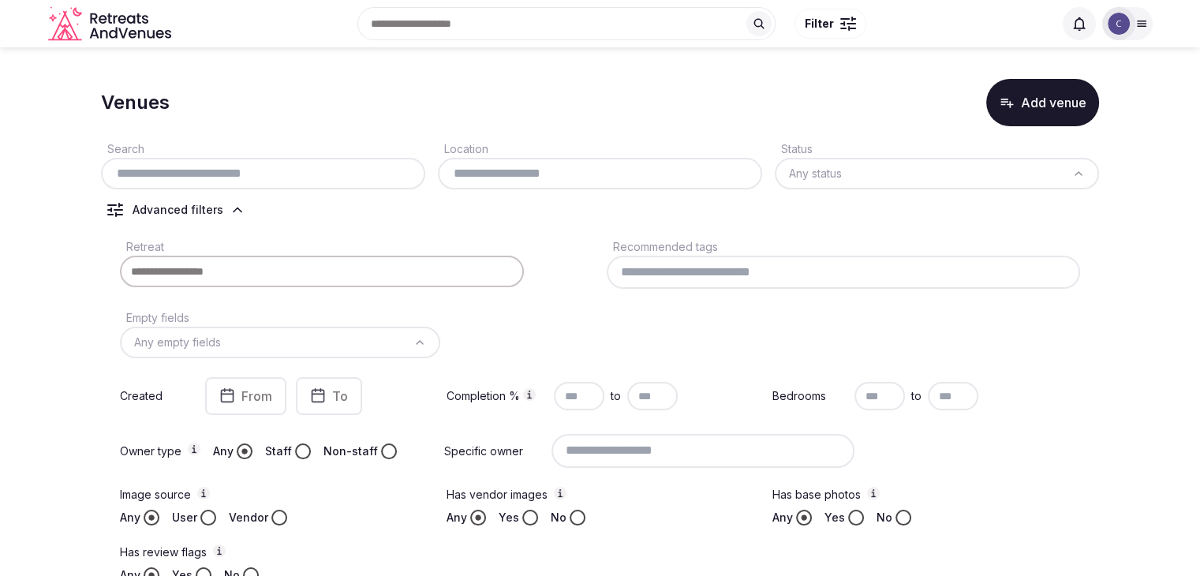
click at [301, 263] on input at bounding box center [322, 272] width 404 height 32
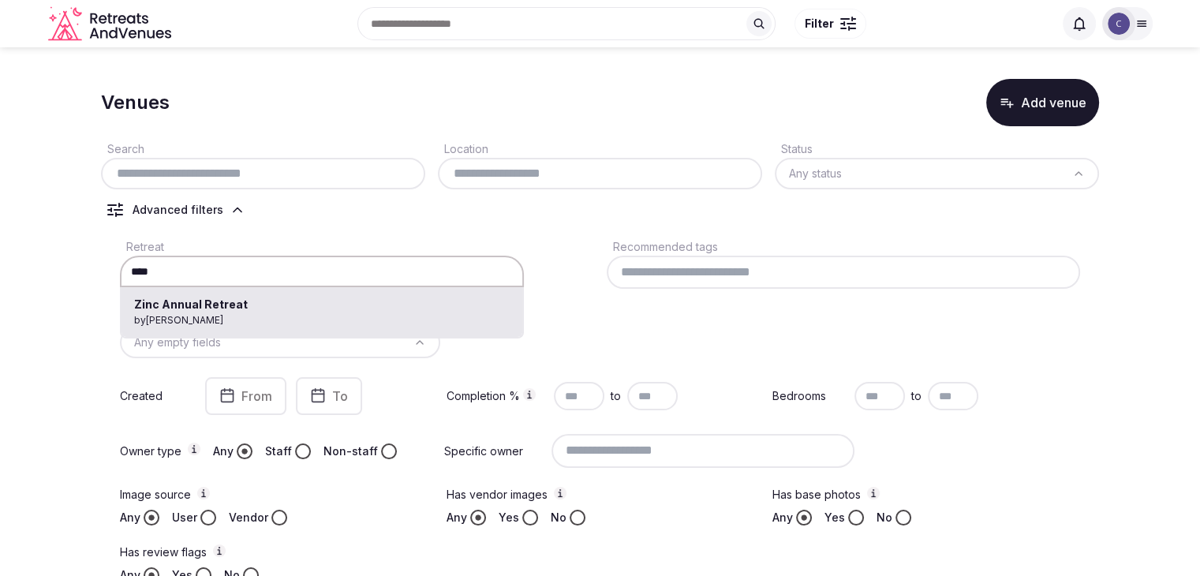
type input "**********"
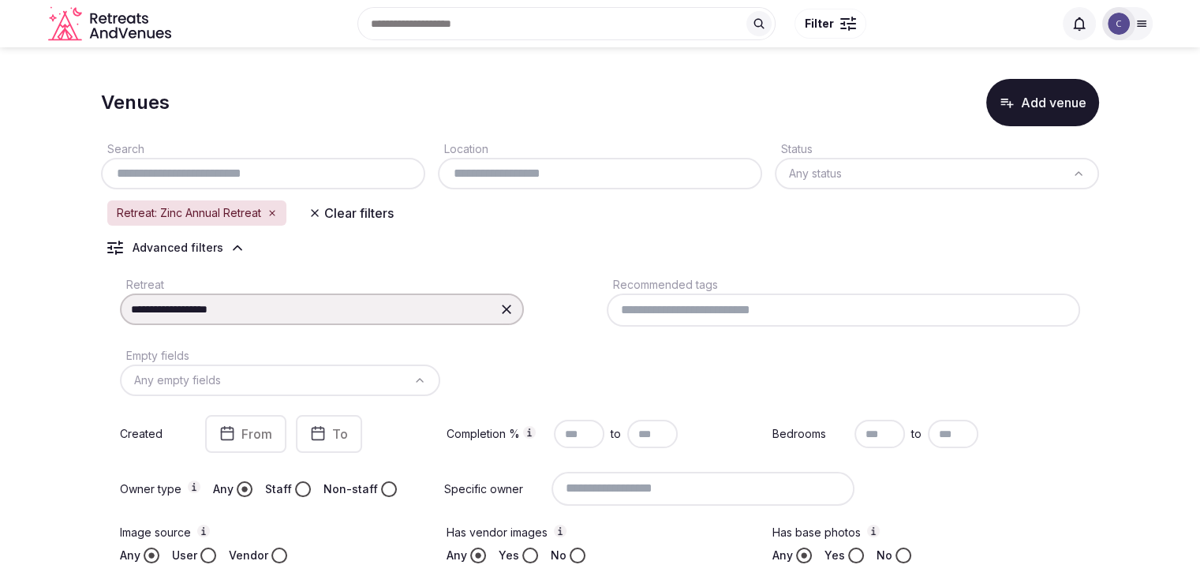
drag, startPoint x: 508, startPoint y: 304, endPoint x: 307, endPoint y: 301, distance: 201.2
click at [508, 304] on icon at bounding box center [506, 309] width 16 height 16
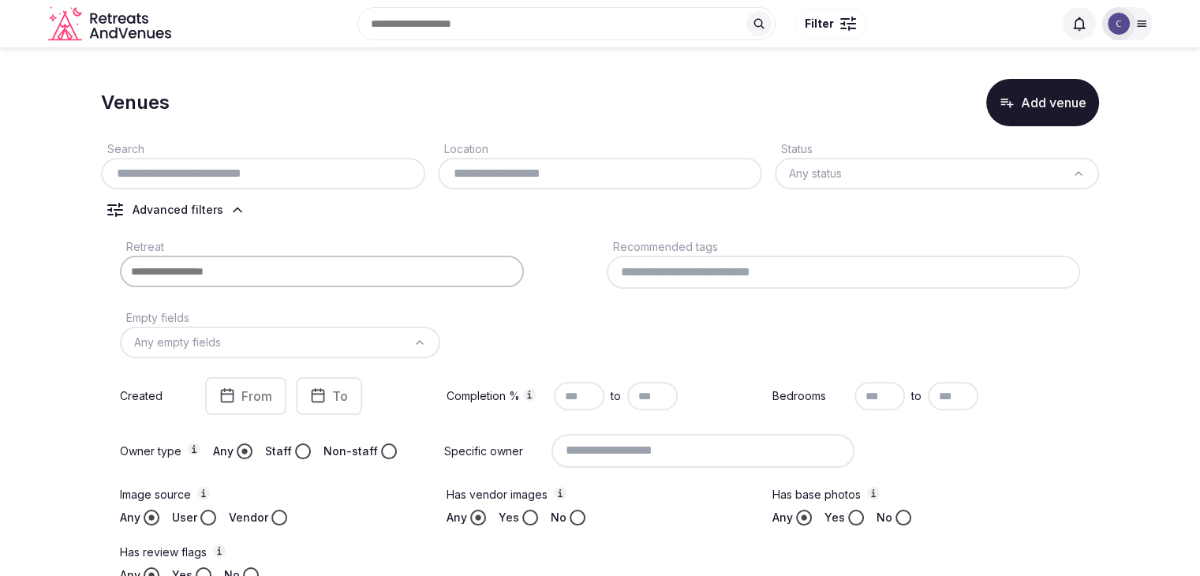
click at [297, 271] on input at bounding box center [322, 272] width 404 height 32
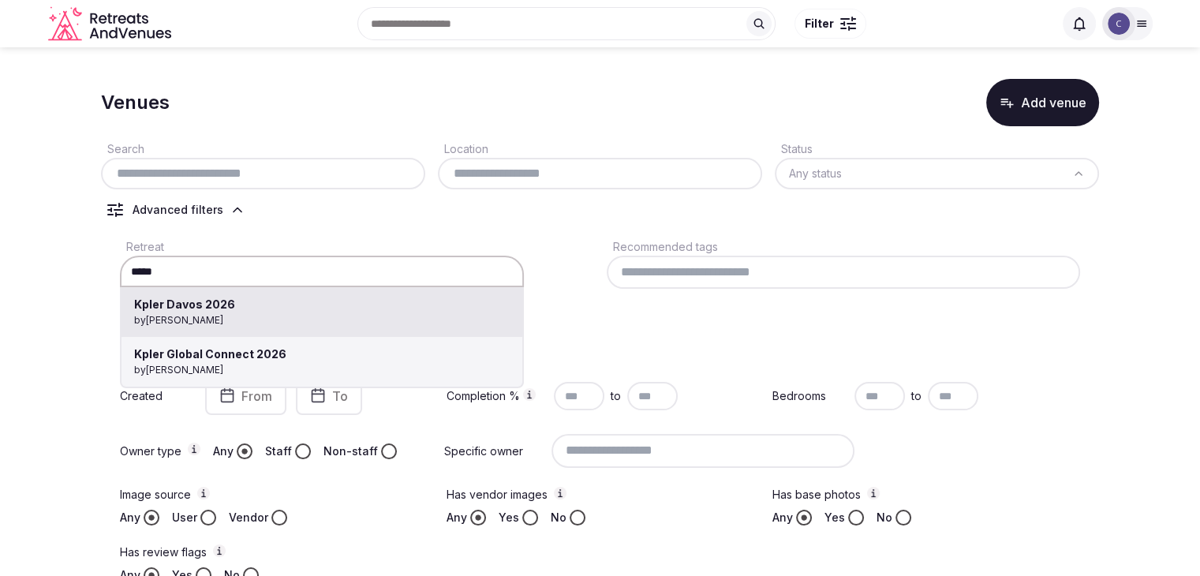
type input "**********"
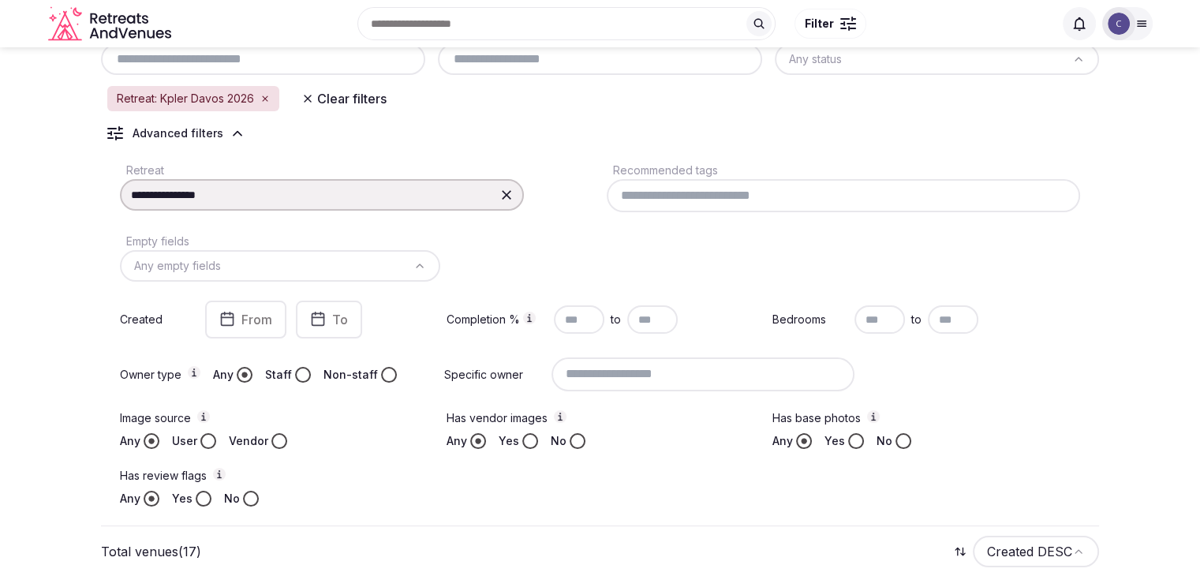
scroll to position [114, 0]
drag, startPoint x: 507, startPoint y: 194, endPoint x: 414, endPoint y: 196, distance: 93.1
click at [506, 194] on icon at bounding box center [506, 195] width 9 height 9
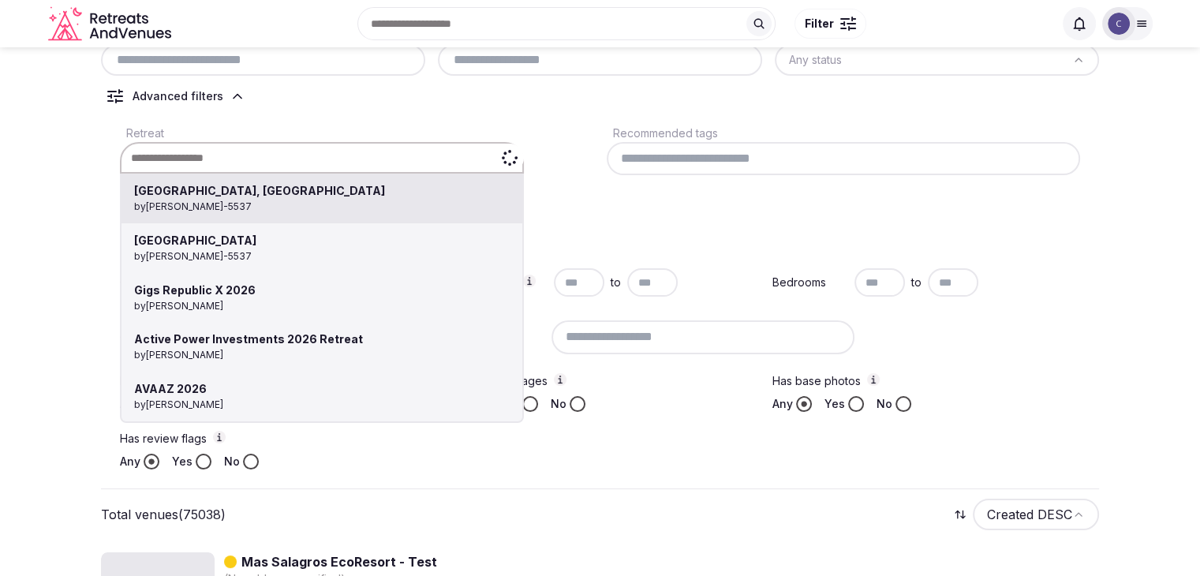
click at [388, 152] on input at bounding box center [322, 158] width 404 height 32
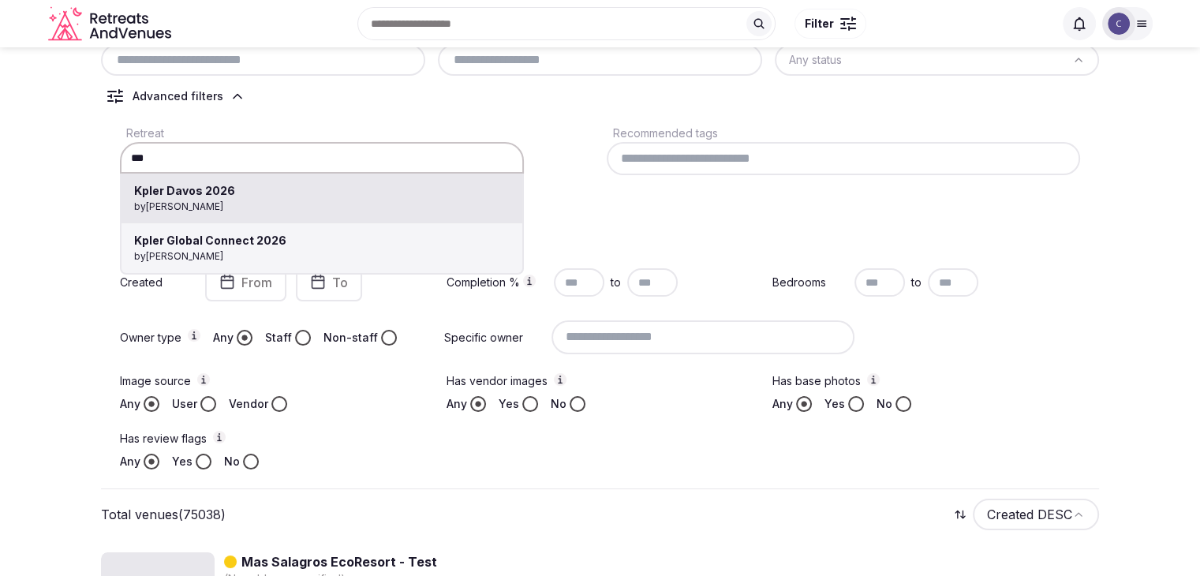
type input "**********"
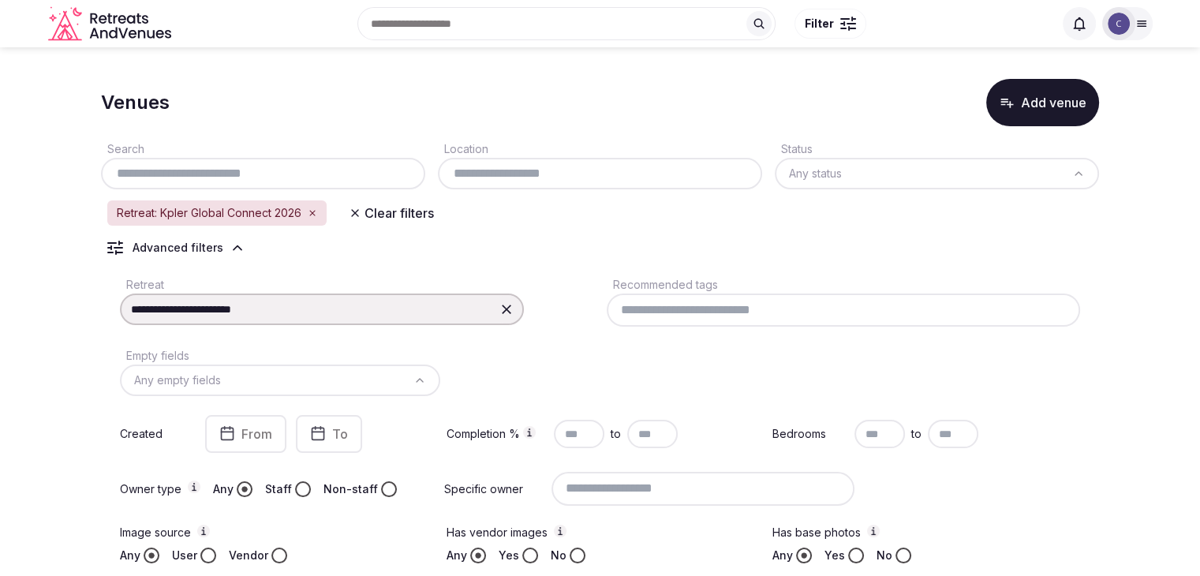
click at [505, 309] on icon at bounding box center [506, 309] width 16 height 16
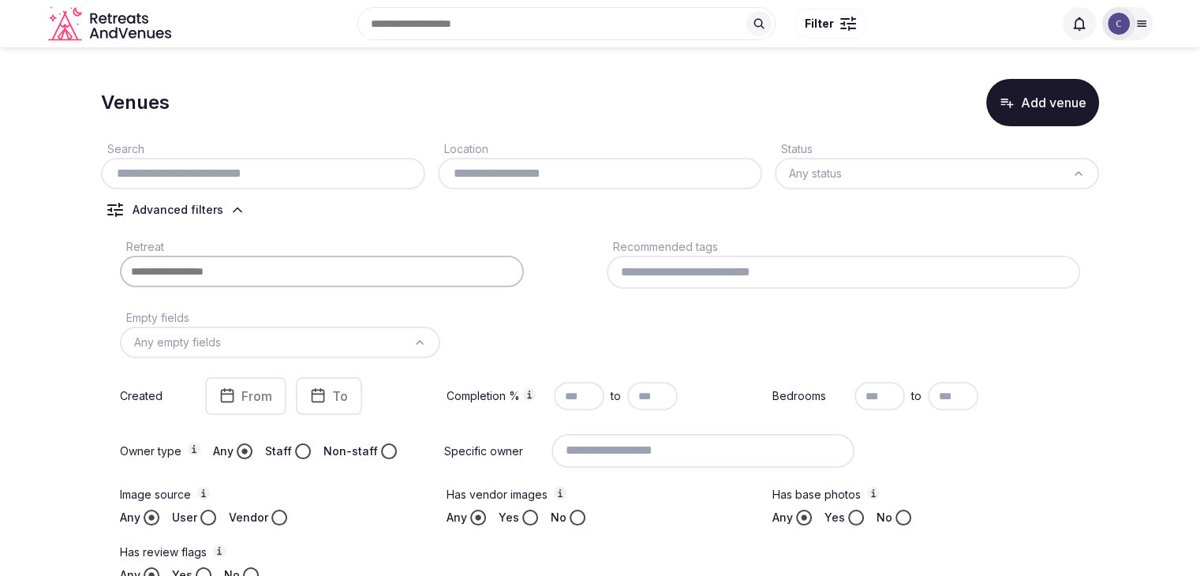
click at [348, 271] on input at bounding box center [322, 272] width 404 height 32
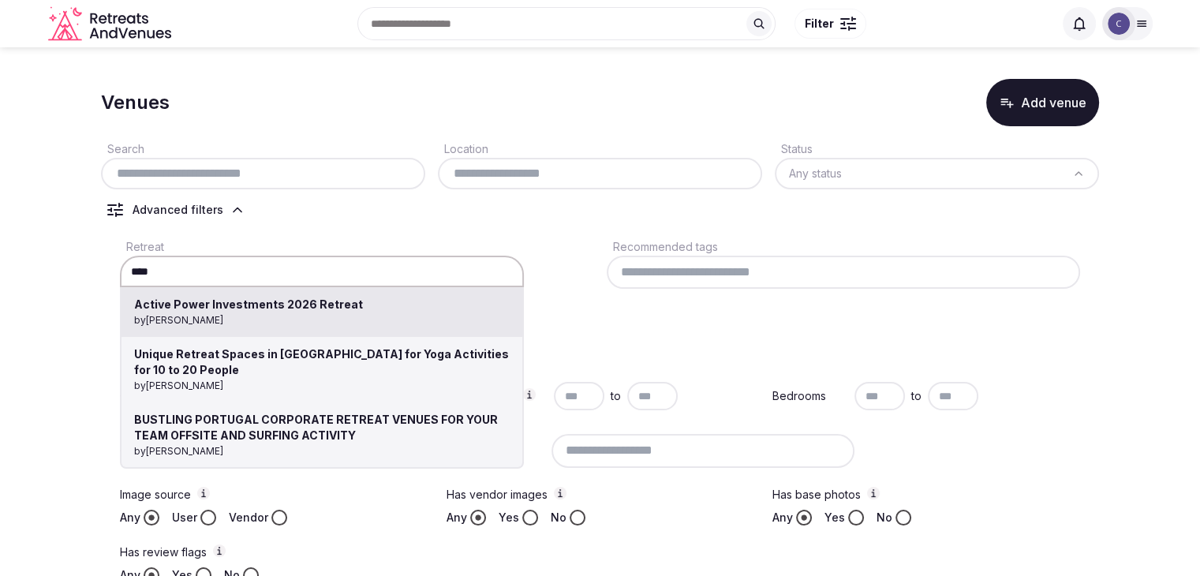
type input "**********"
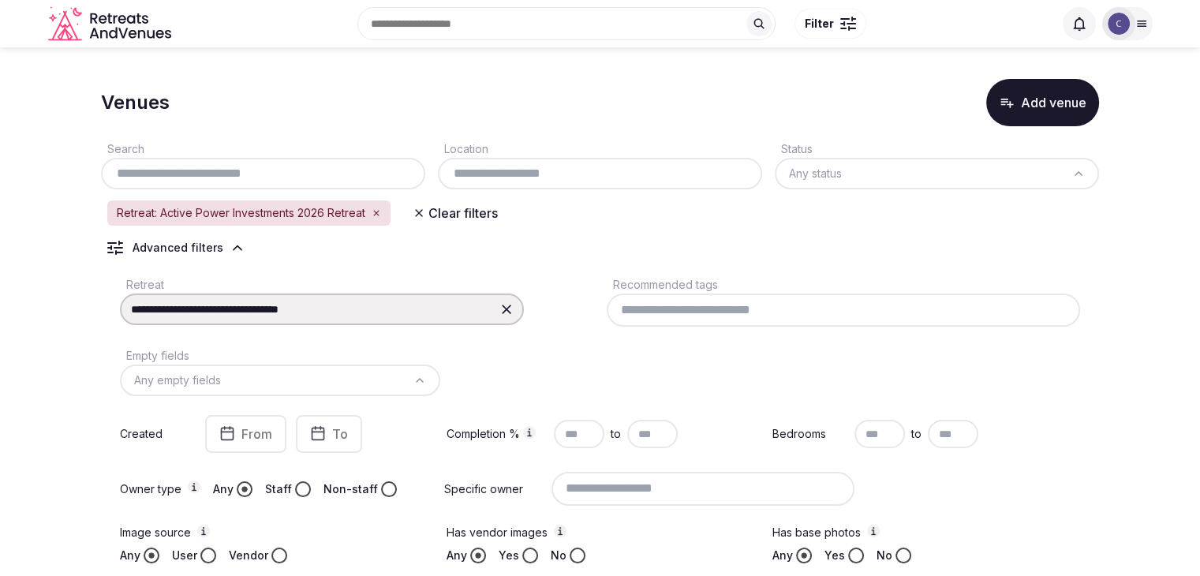
click at [507, 308] on icon at bounding box center [506, 308] width 9 height 9
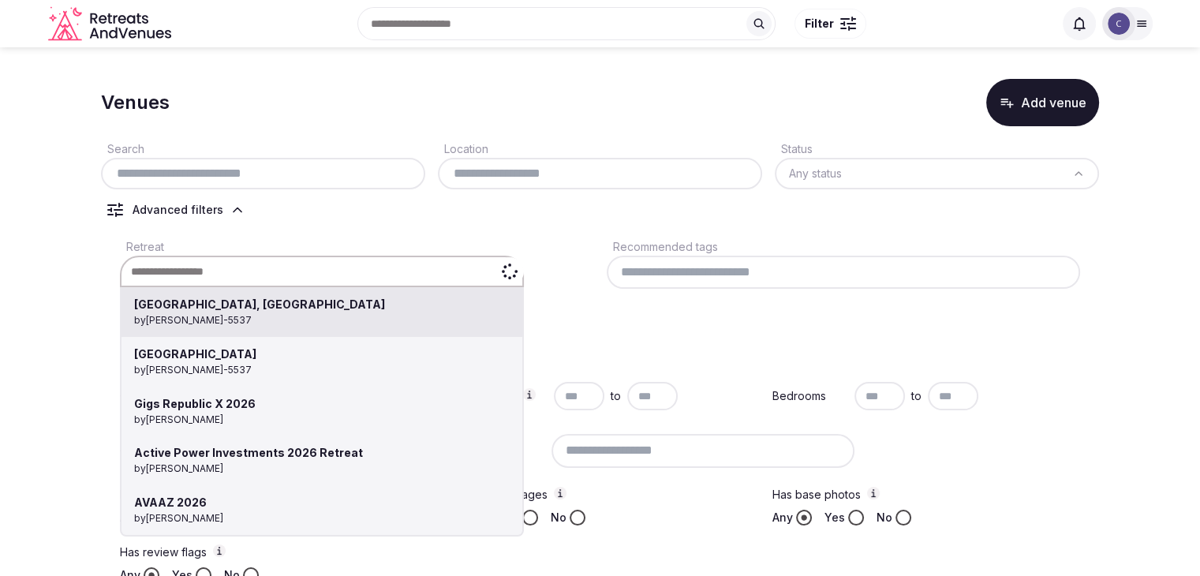
click at [323, 263] on div "[GEOGRAPHIC_DATA], [GEOGRAPHIC_DATA] by [PERSON_NAME]-5537 [GEOGRAPHIC_DATA] by…" at bounding box center [322, 272] width 404 height 32
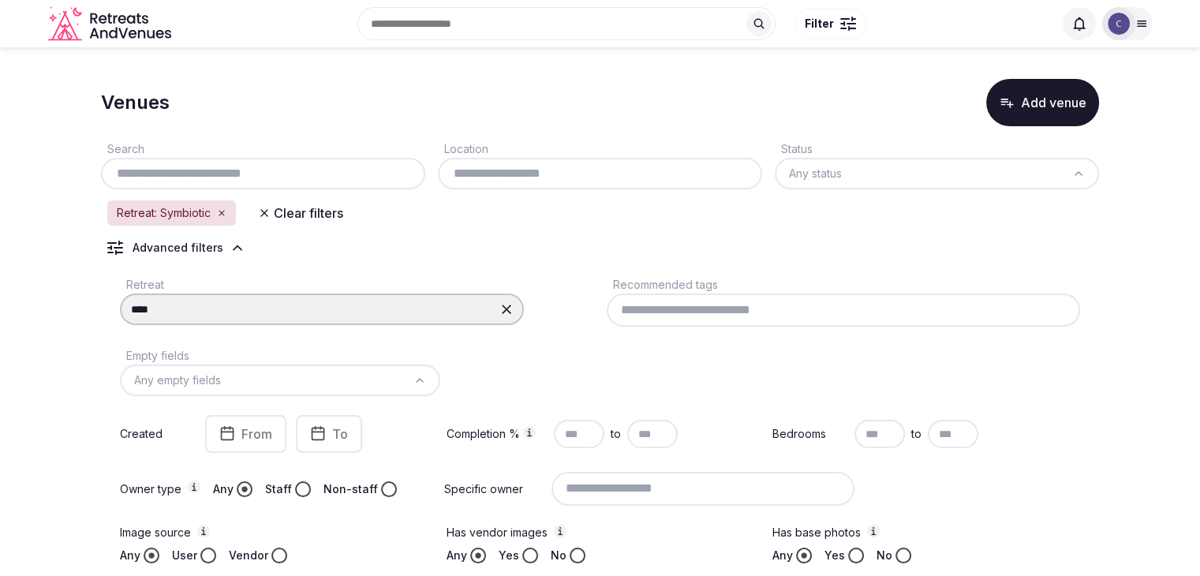
type input "*********"
click at [511, 308] on icon at bounding box center [506, 309] width 16 height 16
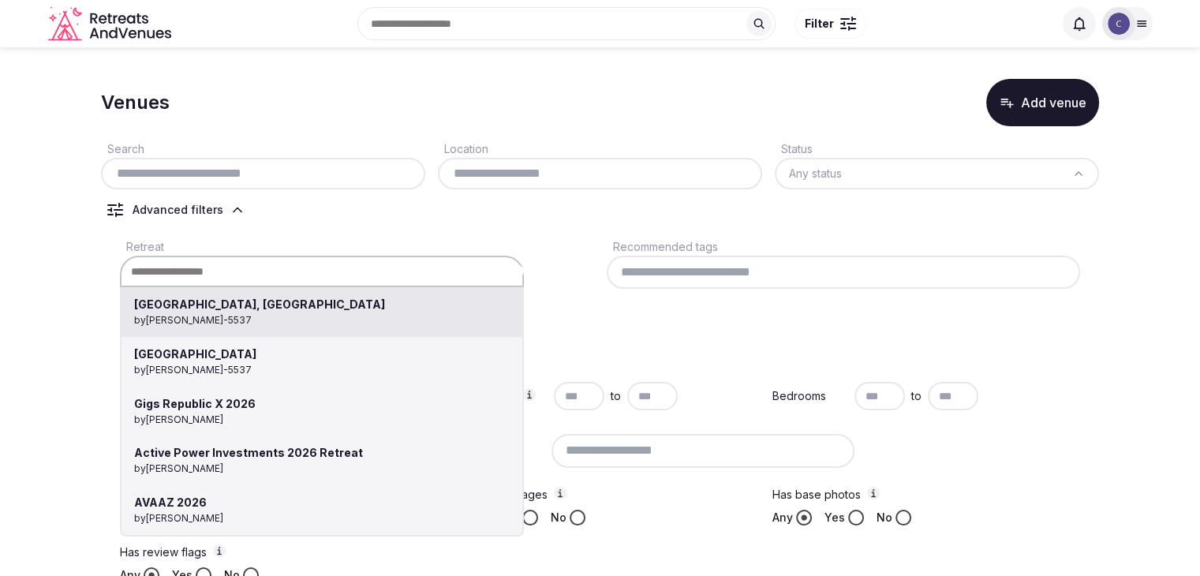
click at [345, 271] on div "[GEOGRAPHIC_DATA], [GEOGRAPHIC_DATA] by [PERSON_NAME]-5537 [GEOGRAPHIC_DATA] by…" at bounding box center [322, 272] width 404 height 32
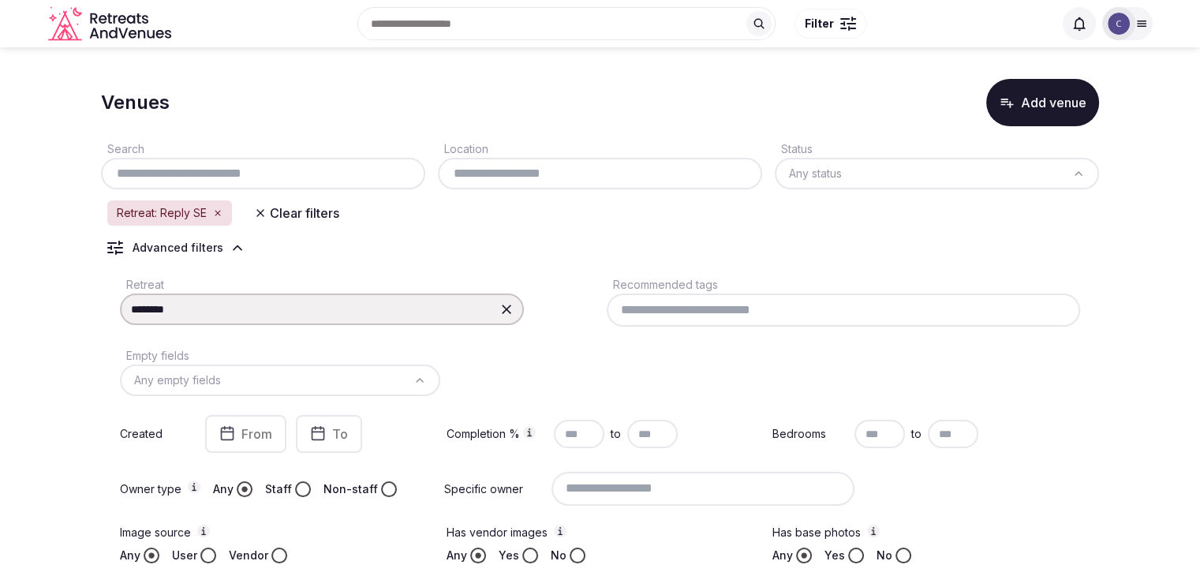
type input "********"
click at [498, 307] on icon at bounding box center [506, 309] width 16 height 16
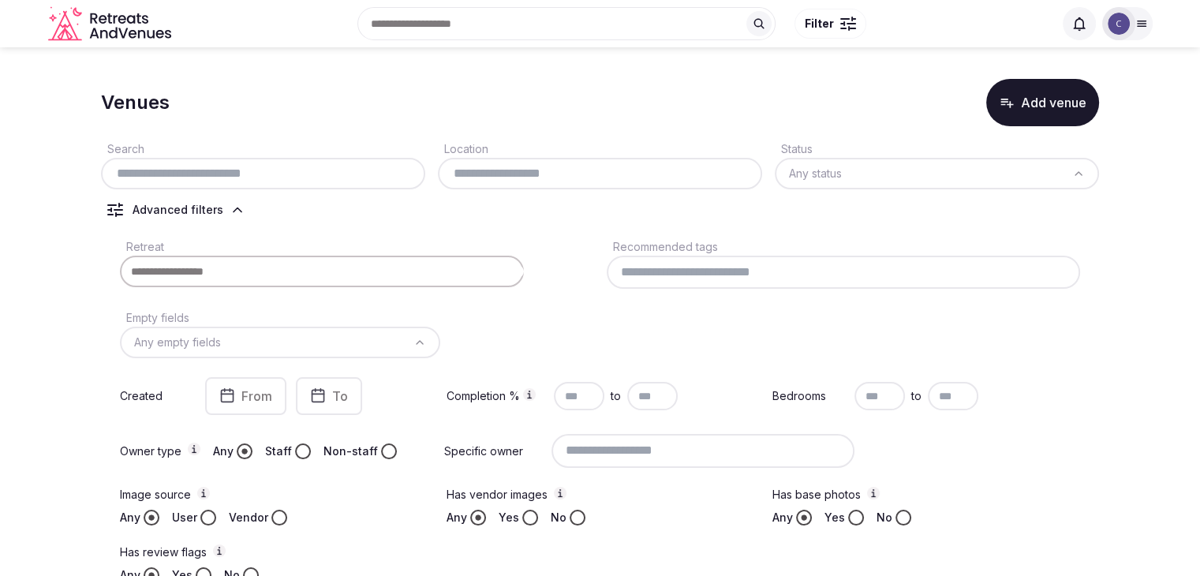
click at [394, 276] on input at bounding box center [322, 272] width 404 height 32
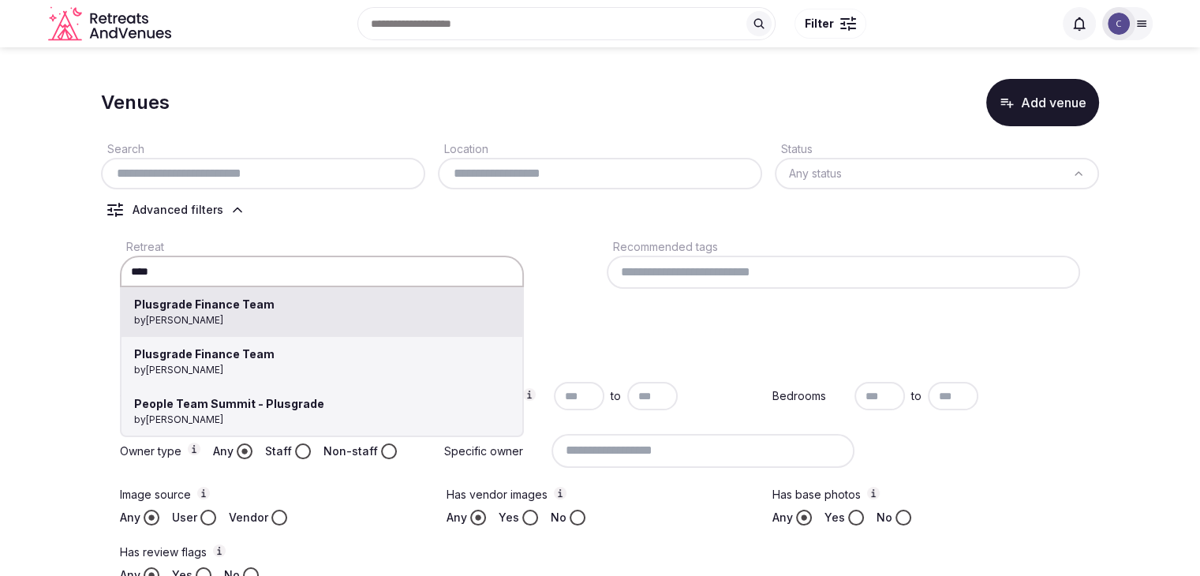
type input "**********"
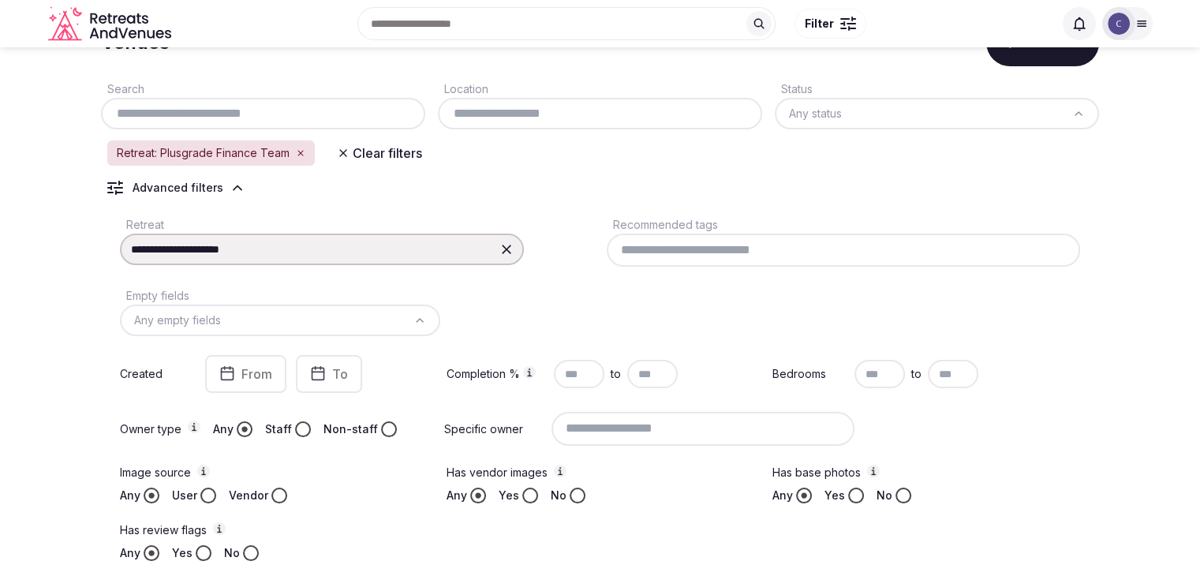
scroll to position [57, 0]
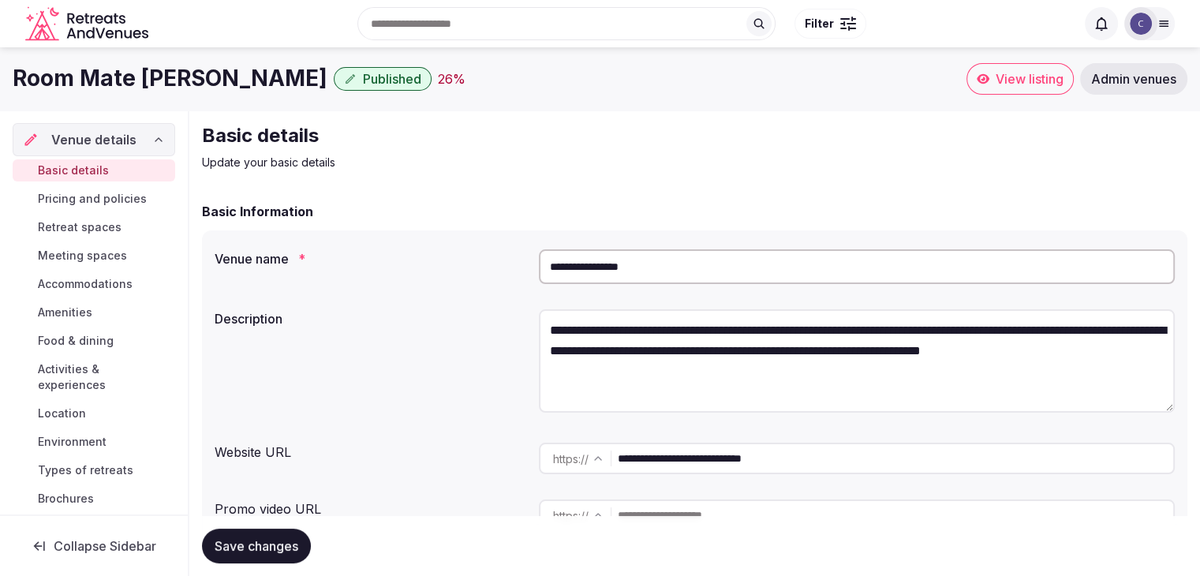
click at [836, 456] on input "**********" at bounding box center [895, 458] width 555 height 32
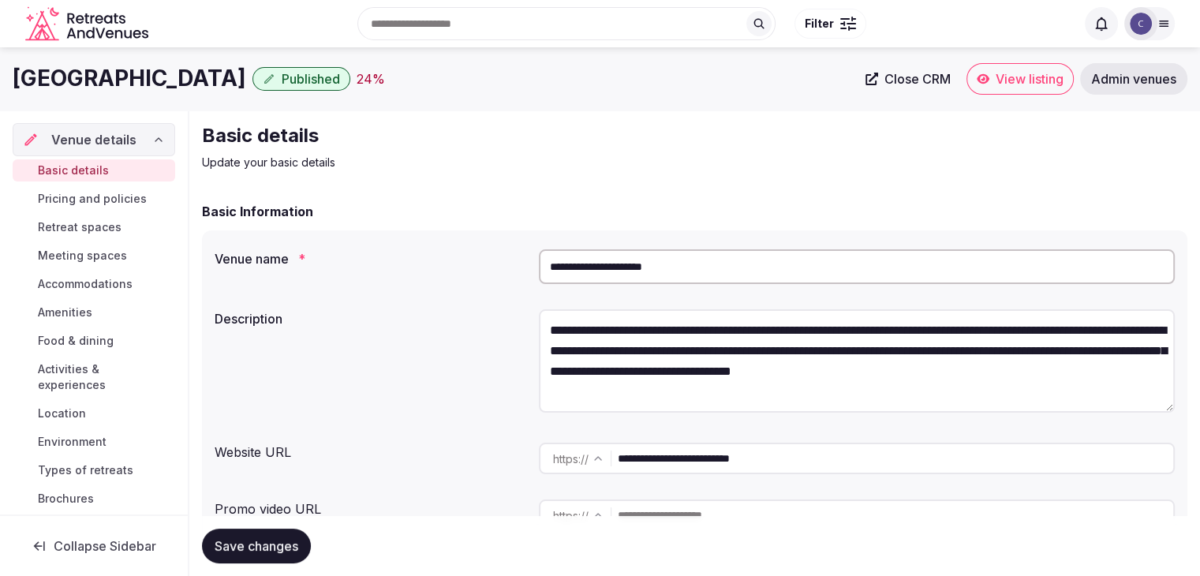
click at [737, 464] on input "**********" at bounding box center [895, 458] width 555 height 32
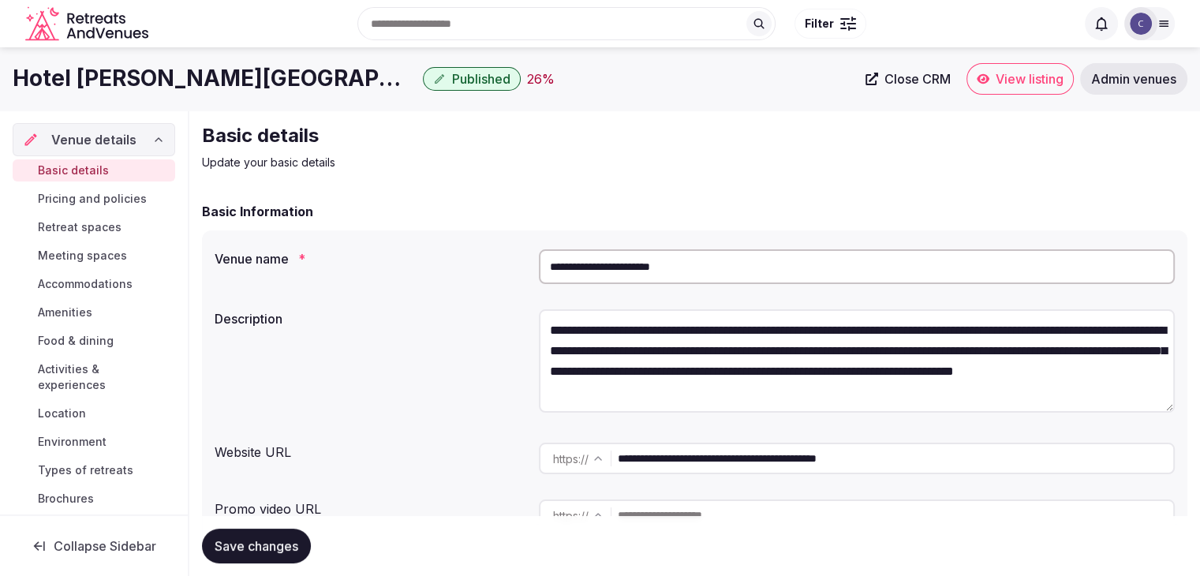
click at [753, 269] on input "**********" at bounding box center [857, 266] width 636 height 35
click at [800, 457] on input "**********" at bounding box center [895, 458] width 555 height 32
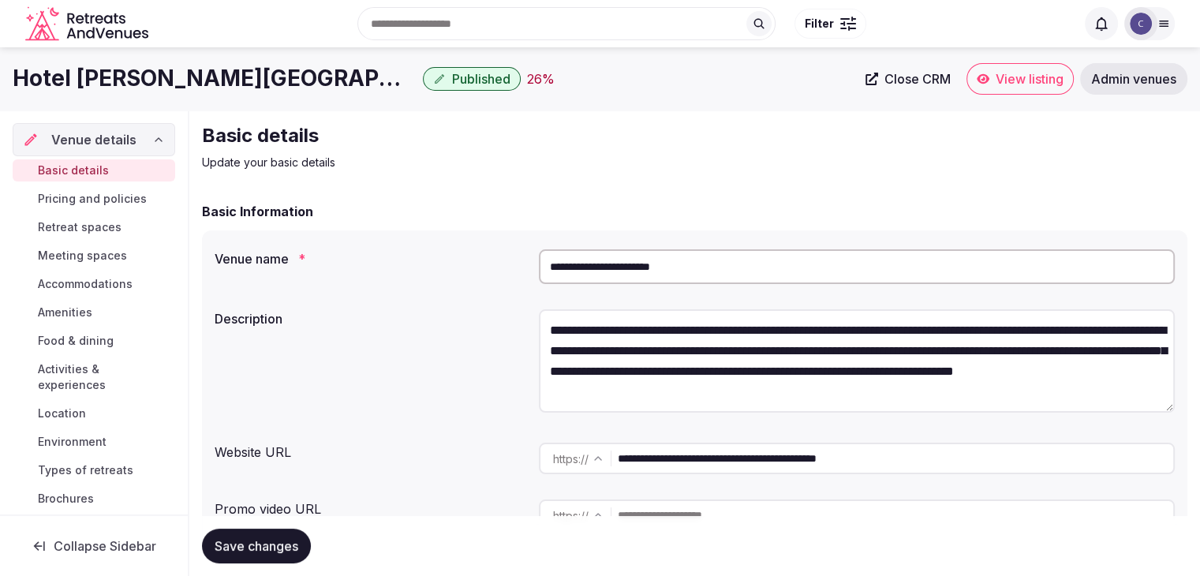
click at [800, 457] on input "**********" at bounding box center [895, 458] width 555 height 32
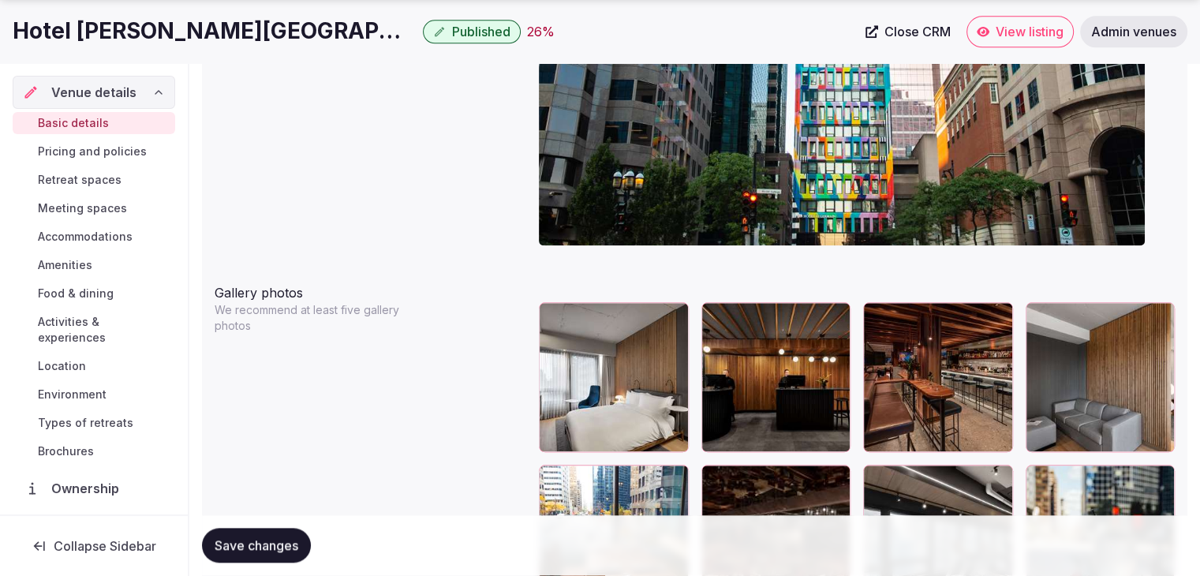
scroll to position [1893, 0]
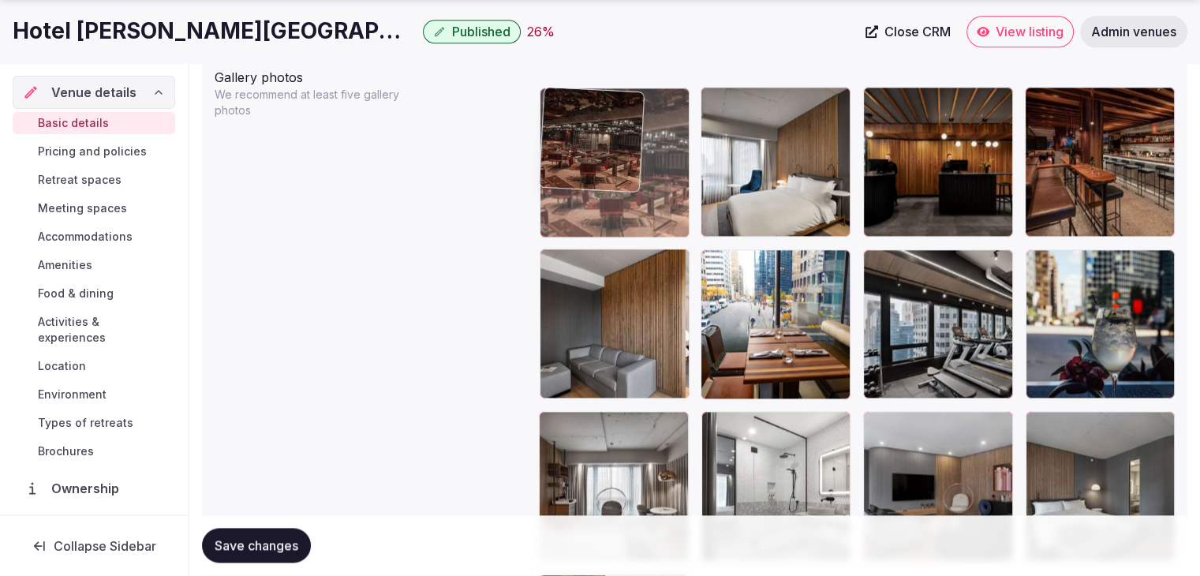
drag, startPoint x: 713, startPoint y: 266, endPoint x: 603, endPoint y: 148, distance: 160.7
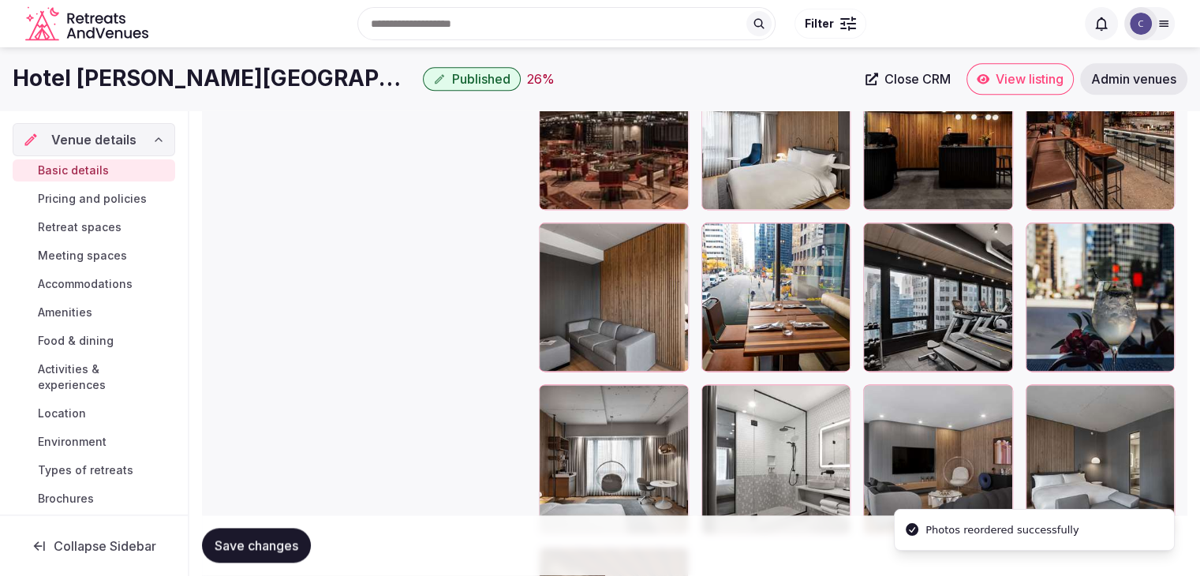
scroll to position [1762, 0]
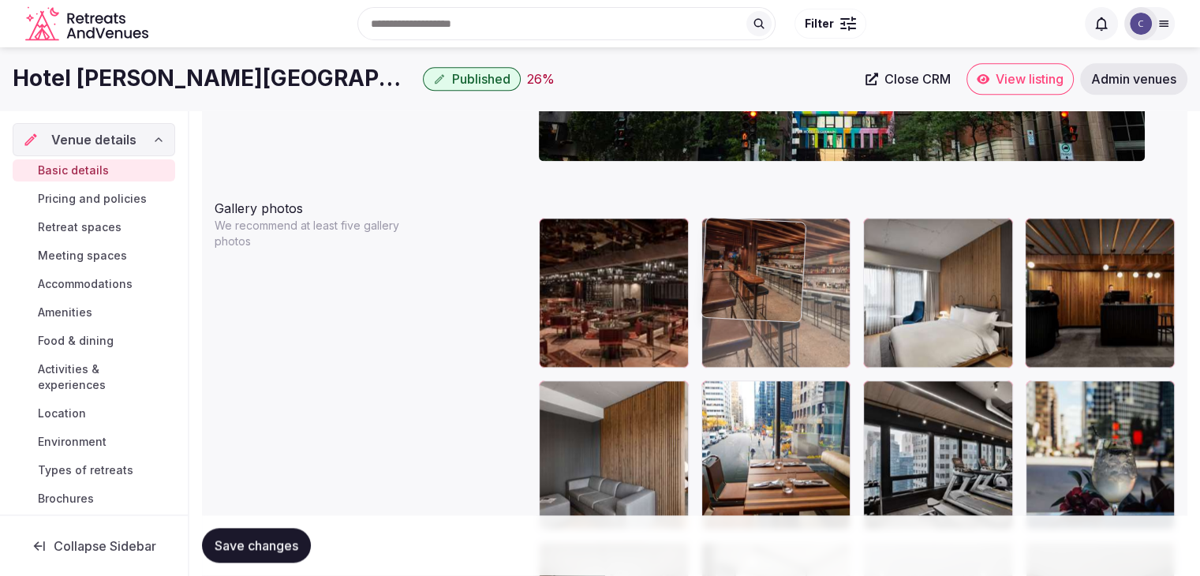
drag, startPoint x: 1051, startPoint y: 233, endPoint x: 768, endPoint y: 235, distance: 282.4
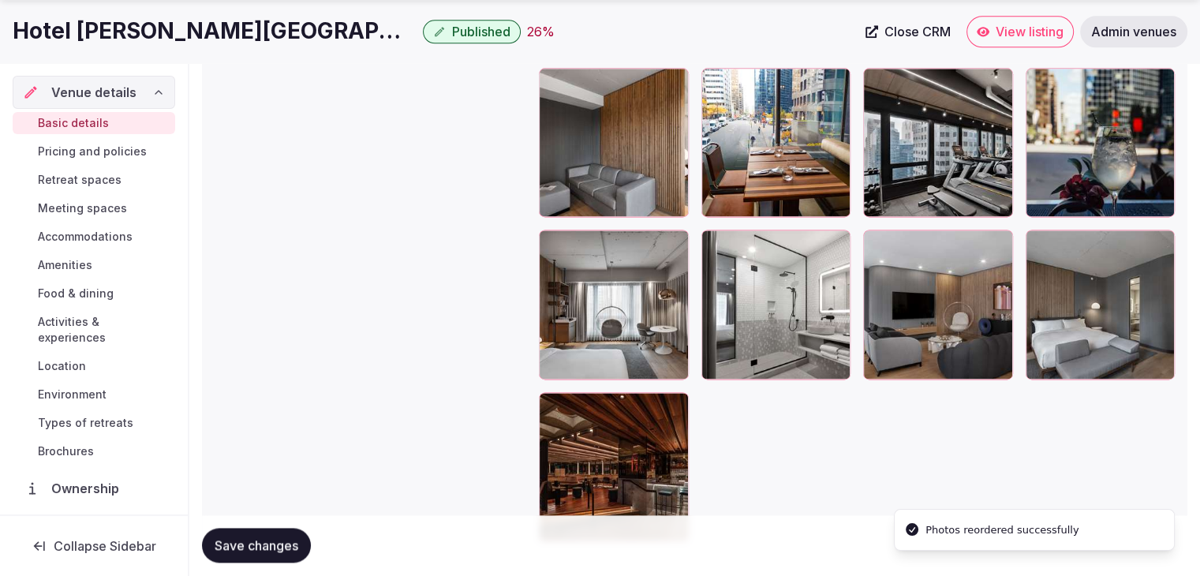
scroll to position [2156, 0]
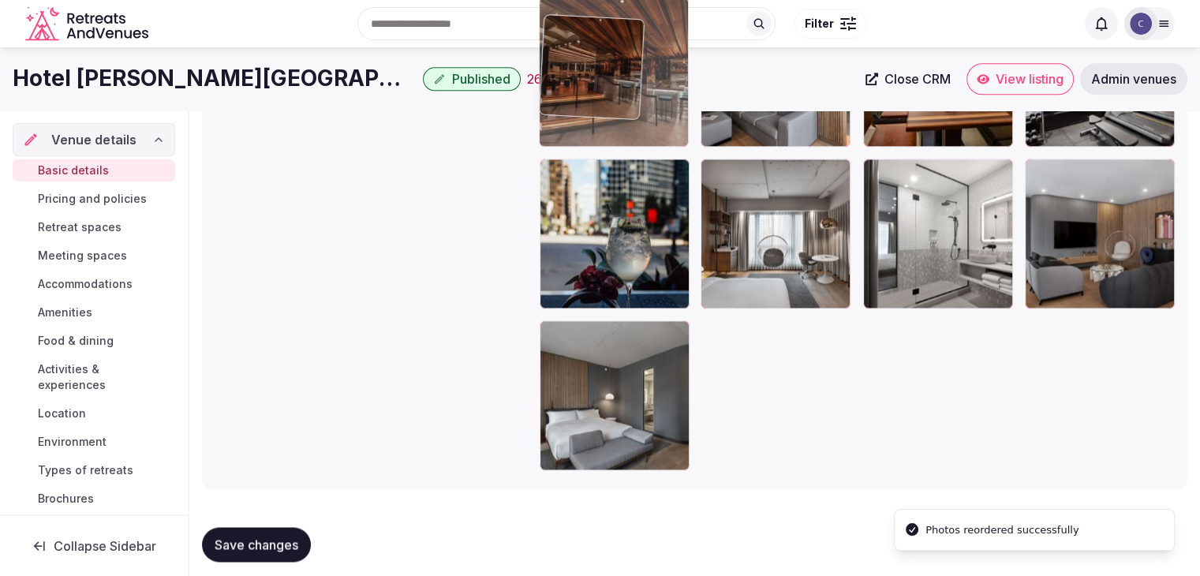
drag, startPoint x: 558, startPoint y: 320, endPoint x: 565, endPoint y: 77, distance: 243.0
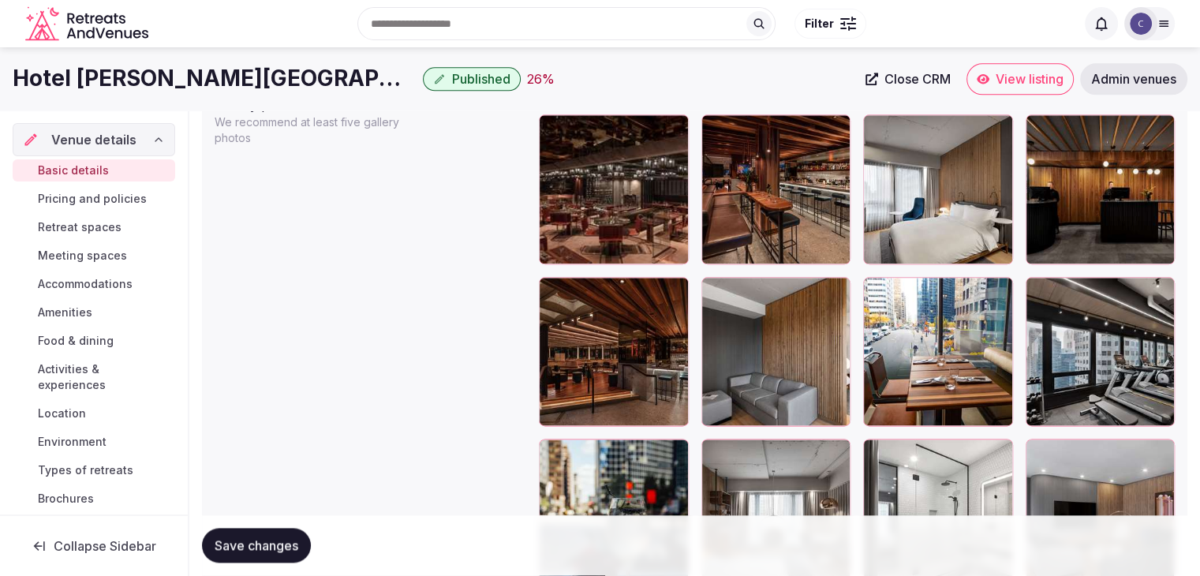
scroll to position [1841, 0]
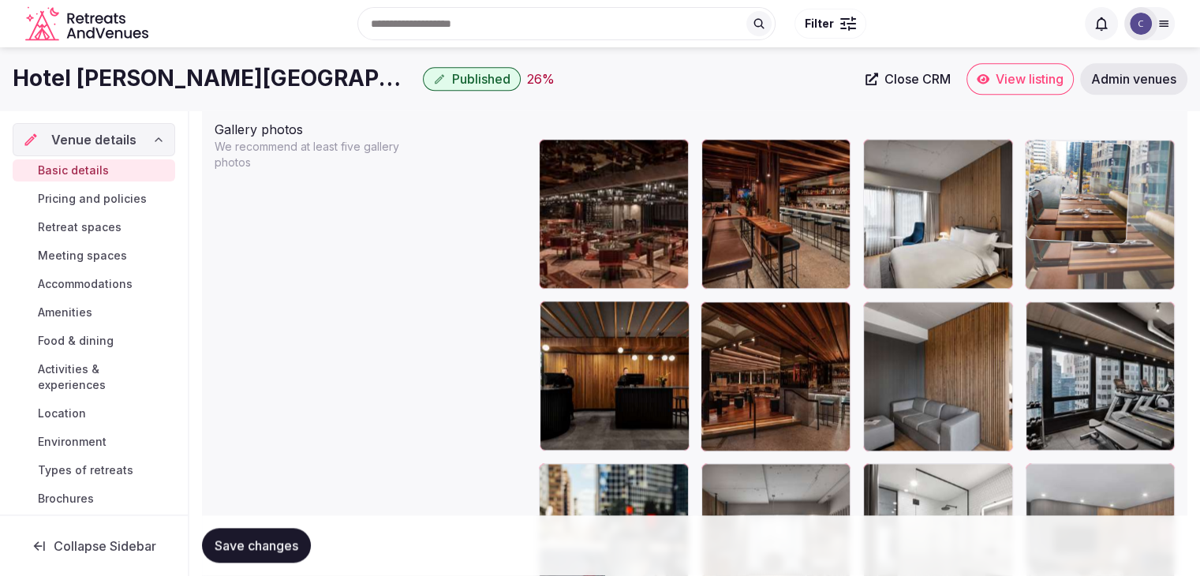
drag, startPoint x: 914, startPoint y: 312, endPoint x: 1059, endPoint y: 226, distance: 168.3
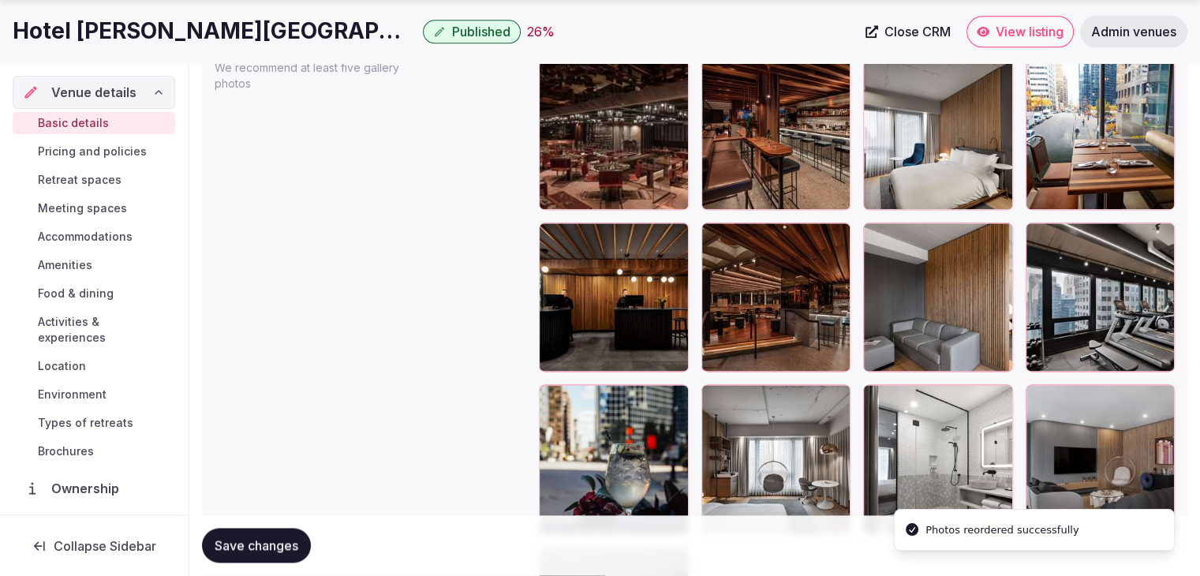
scroll to position [2078, 0]
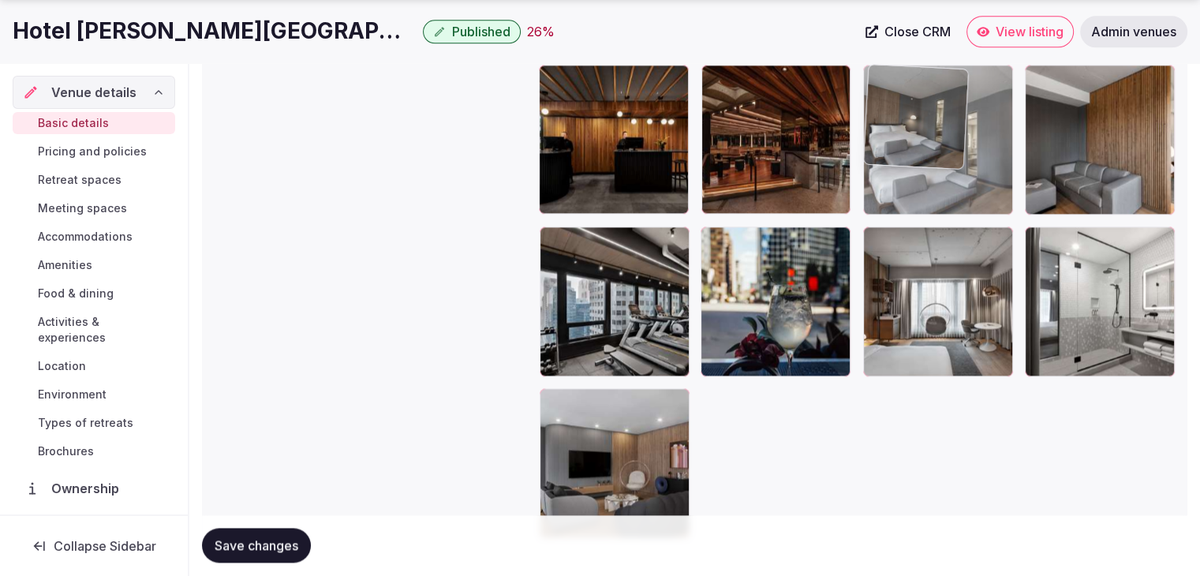
drag, startPoint x: 543, startPoint y: 411, endPoint x: 882, endPoint y: 149, distance: 428.5
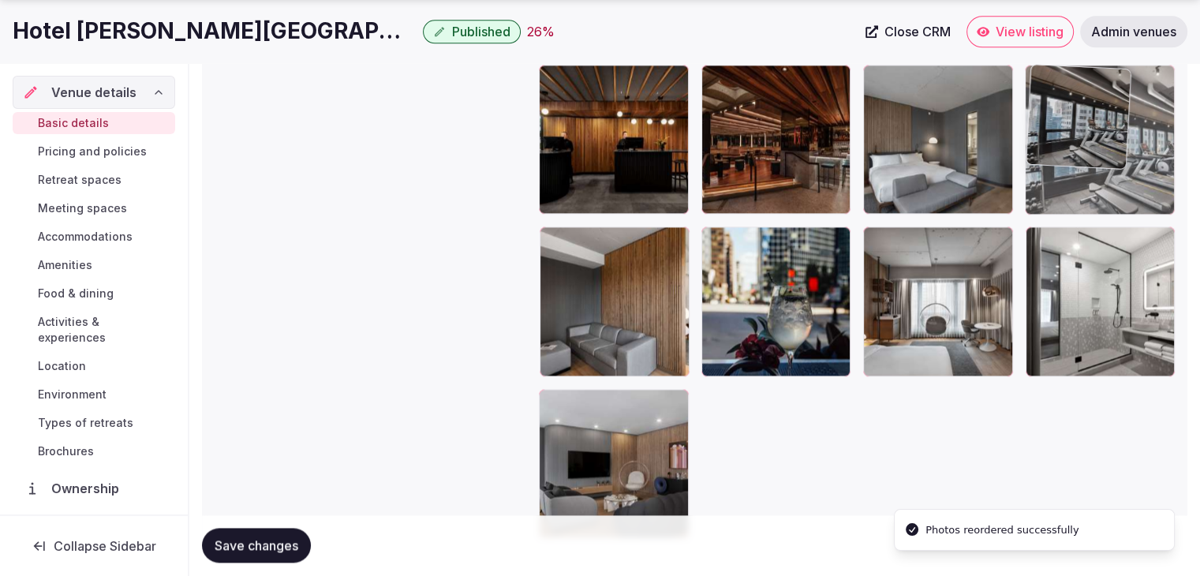
drag, startPoint x: 965, startPoint y: 162, endPoint x: 1083, endPoint y: 118, distance: 125.8
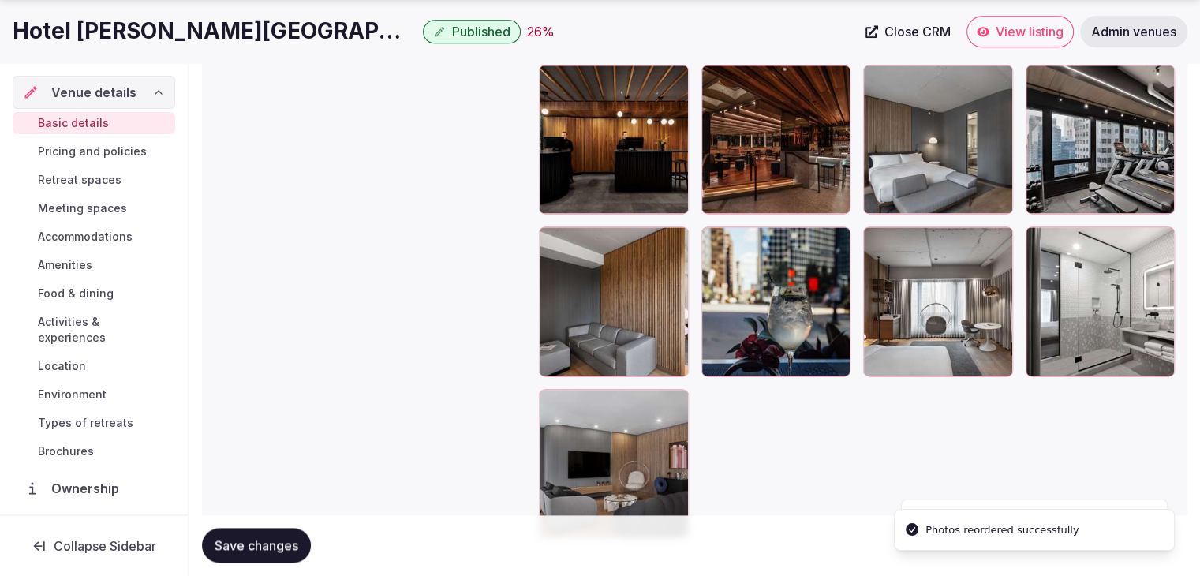
click at [256, 550] on span "Save changes" at bounding box center [257, 546] width 84 height 16
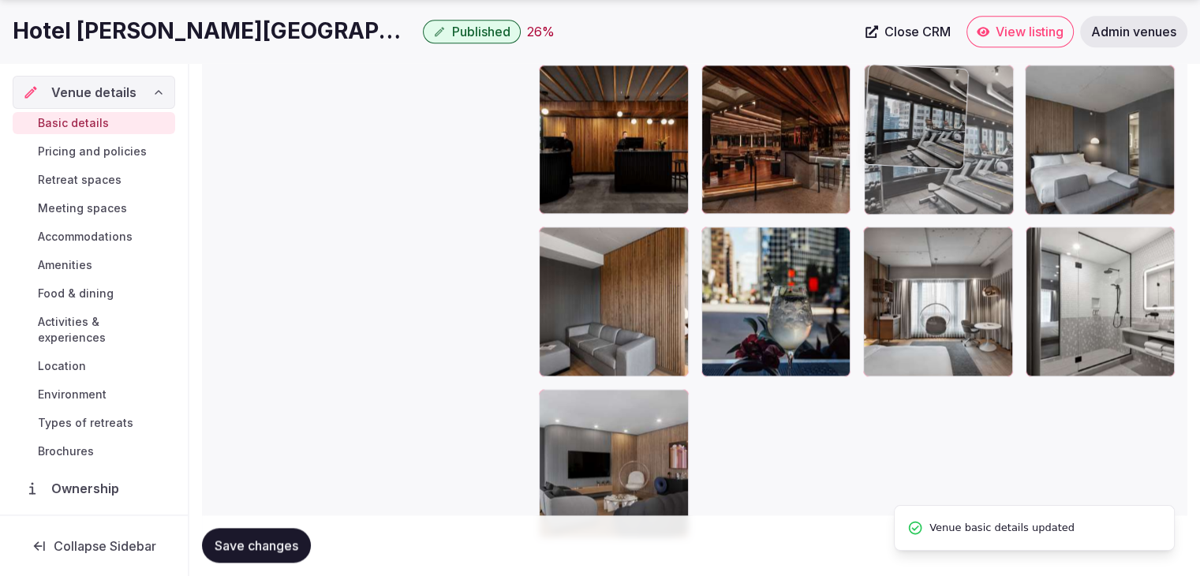
drag, startPoint x: 1042, startPoint y: 69, endPoint x: 864, endPoint y: 187, distance: 213.3
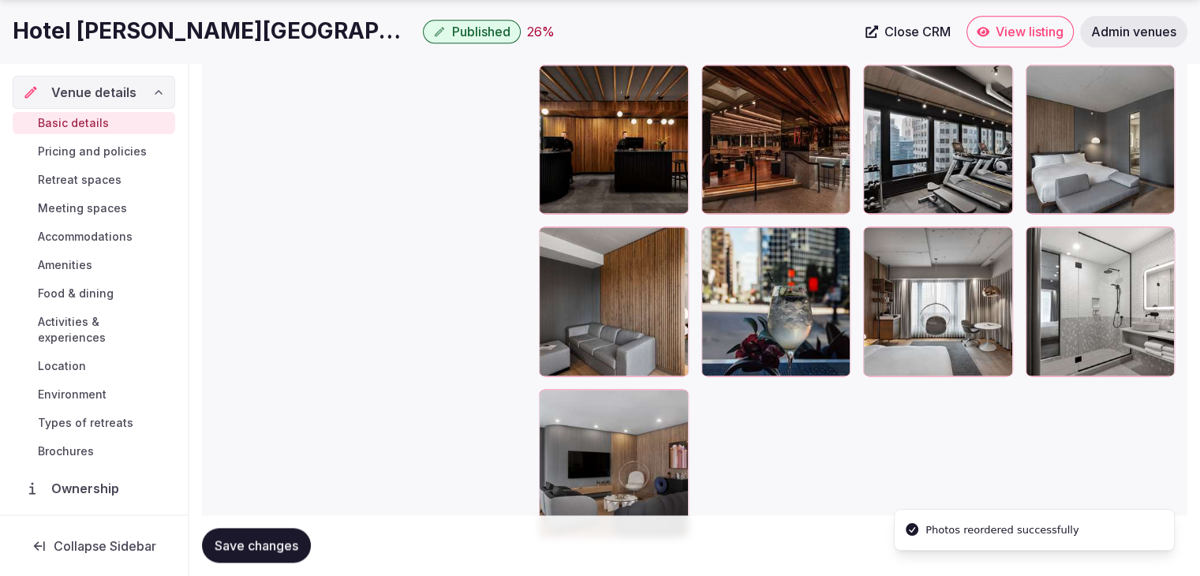
click at [293, 539] on span "Save changes" at bounding box center [257, 546] width 84 height 16
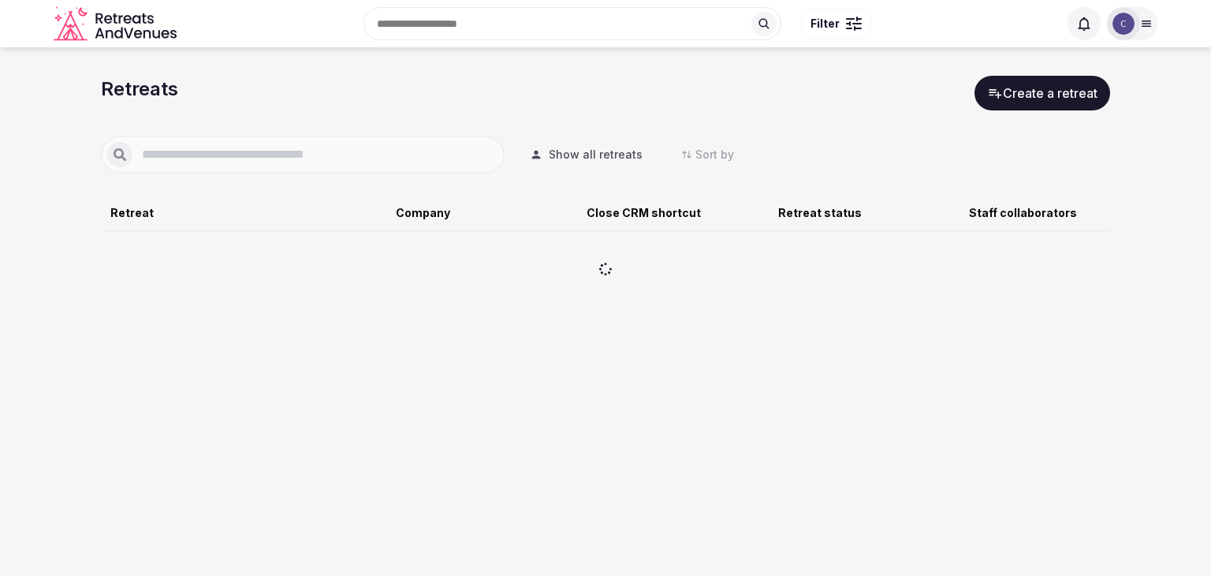
click at [290, 155] on input "text" at bounding box center [316, 154] width 366 height 19
click at [289, 143] on div "*********" at bounding box center [303, 155] width 404 height 38
click at [277, 164] on div "*********" at bounding box center [303, 155] width 404 height 38
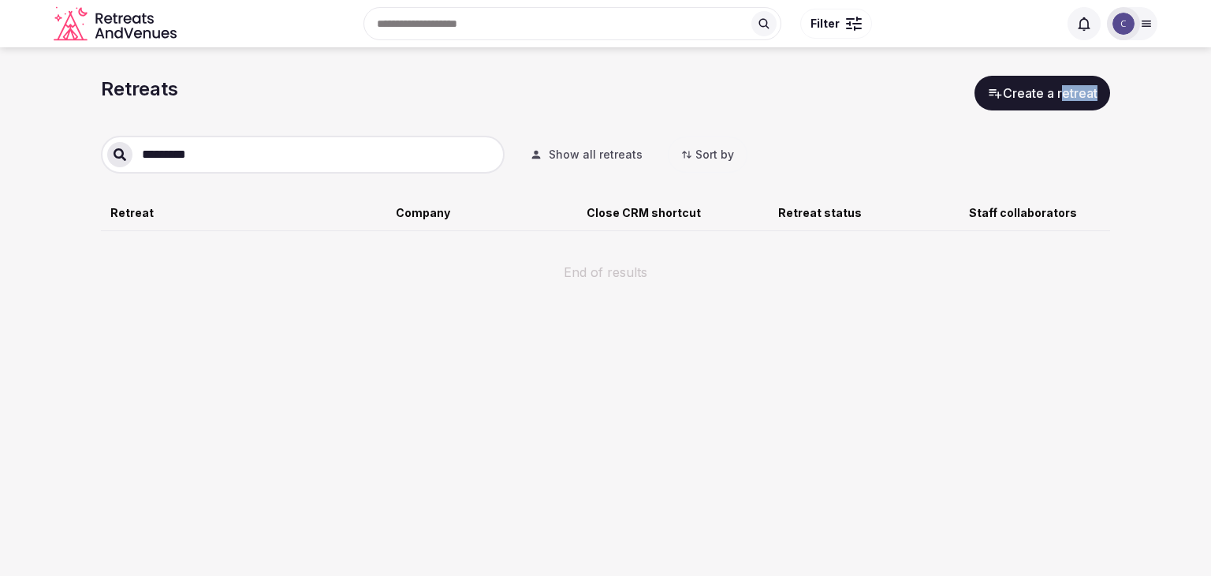
click at [277, 164] on div "*********" at bounding box center [303, 155] width 404 height 38
click at [276, 151] on input "*********" at bounding box center [316, 154] width 366 height 19
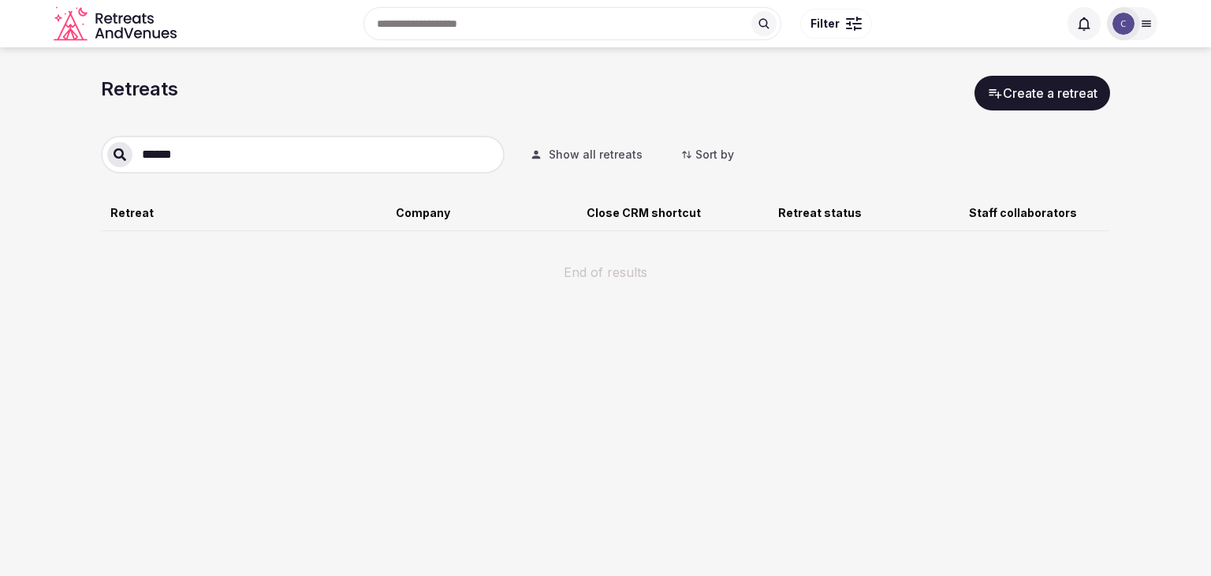
type input "******"
click at [252, 207] on div "Retreat" at bounding box center [246, 213] width 273 height 16
click at [253, 157] on input "******" at bounding box center [316, 154] width 366 height 19
click at [252, 155] on input "******" at bounding box center [316, 154] width 366 height 19
click at [271, 116] on div "Retreats Create a retreat Show all retreats Sort by Retreat Company Close CRM s…" at bounding box center [606, 201] width 1010 height 250
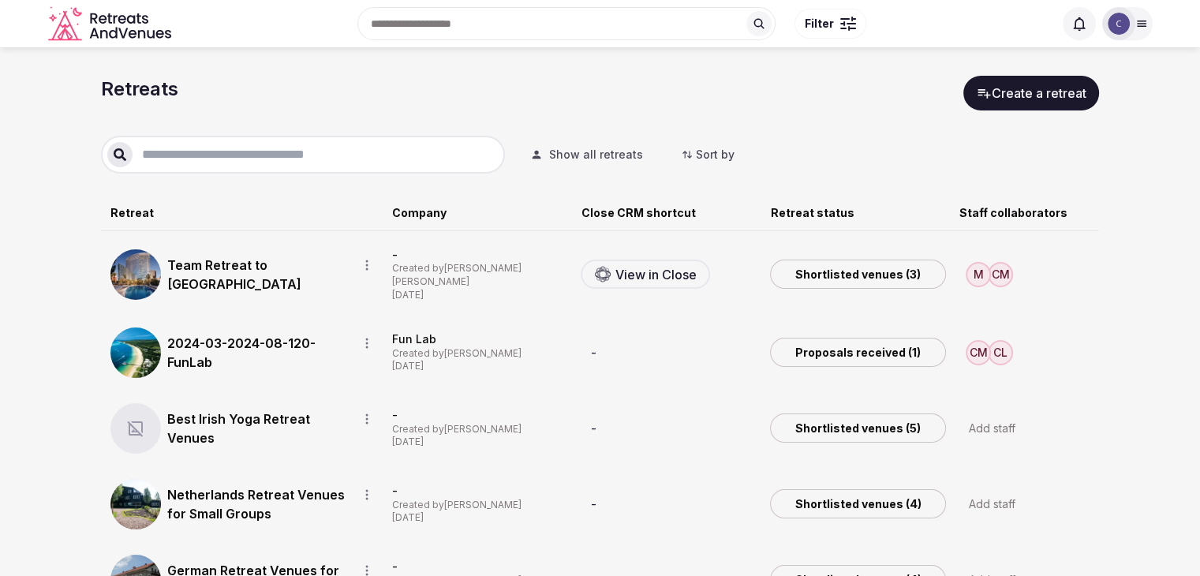
click at [244, 159] on input "text" at bounding box center [316, 154] width 366 height 19
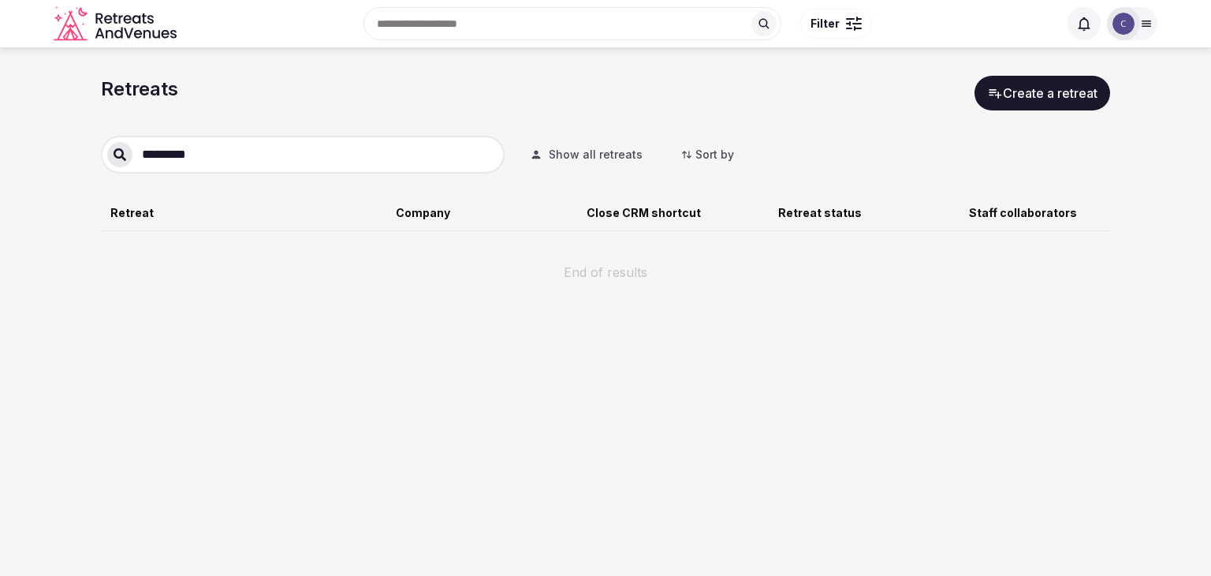
click at [244, 159] on input "*********" at bounding box center [316, 154] width 366 height 19
type input "*"
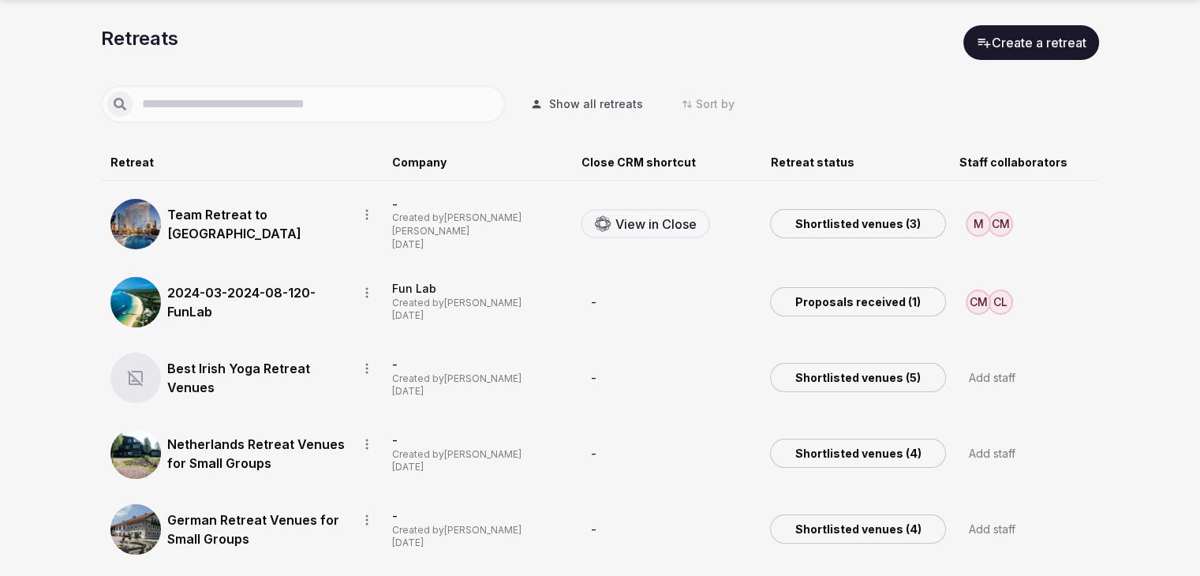
scroll to position [79, 0]
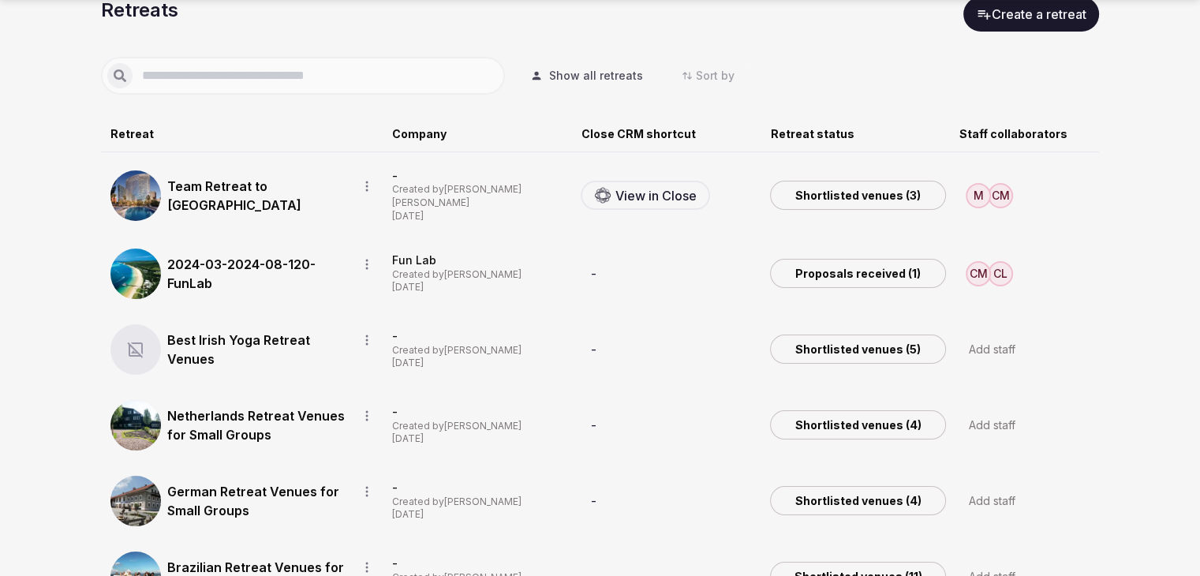
click at [304, 69] on input "text" at bounding box center [316, 75] width 366 height 19
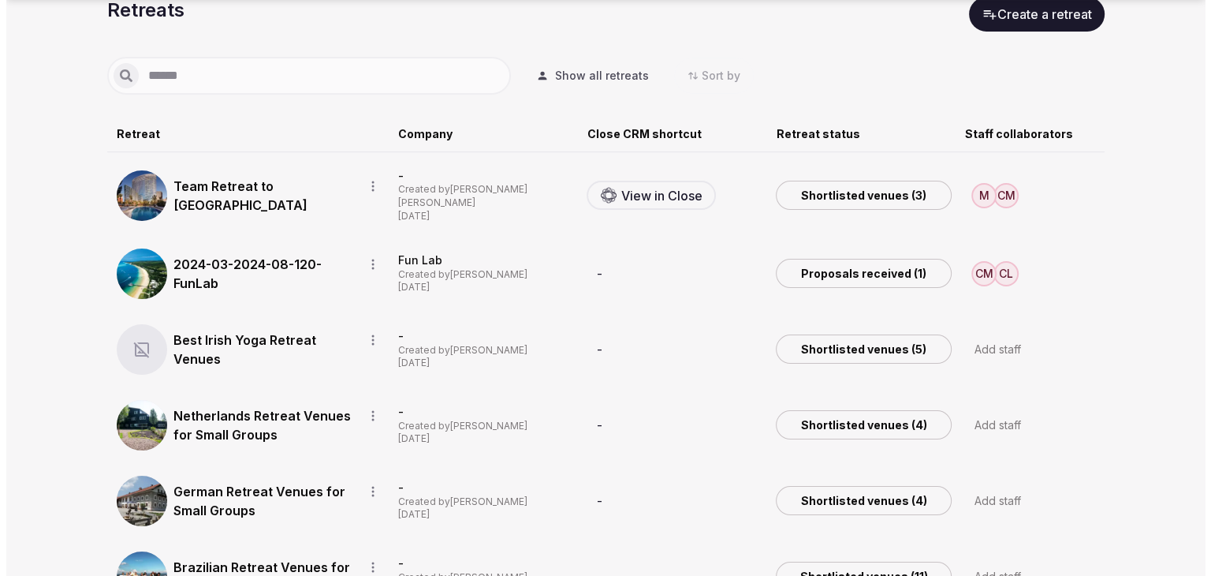
scroll to position [0, 0]
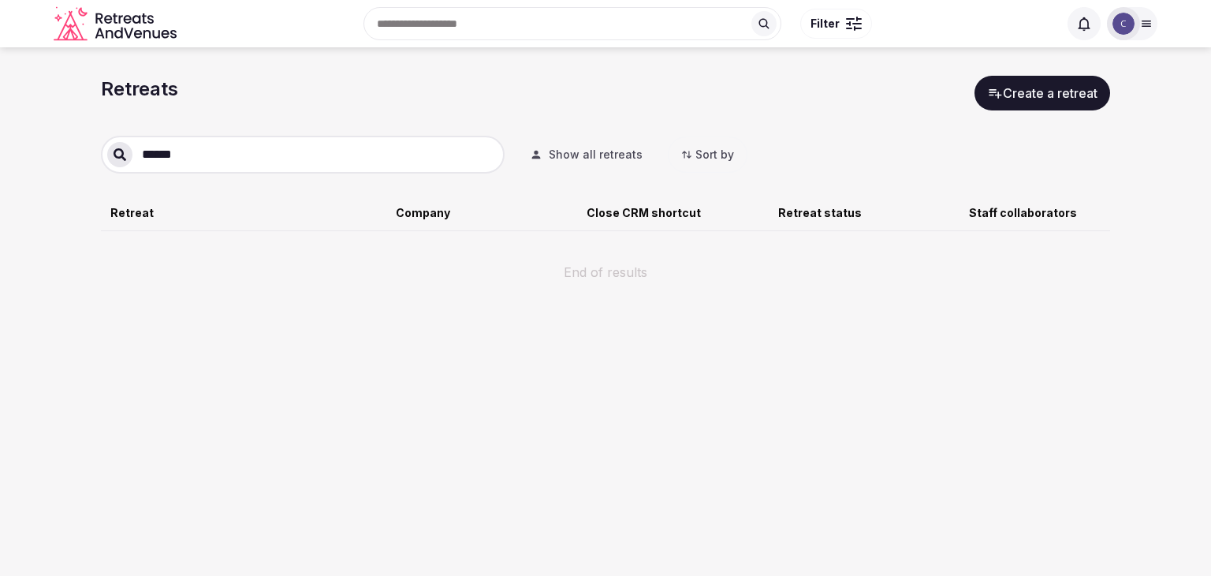
type input "******"
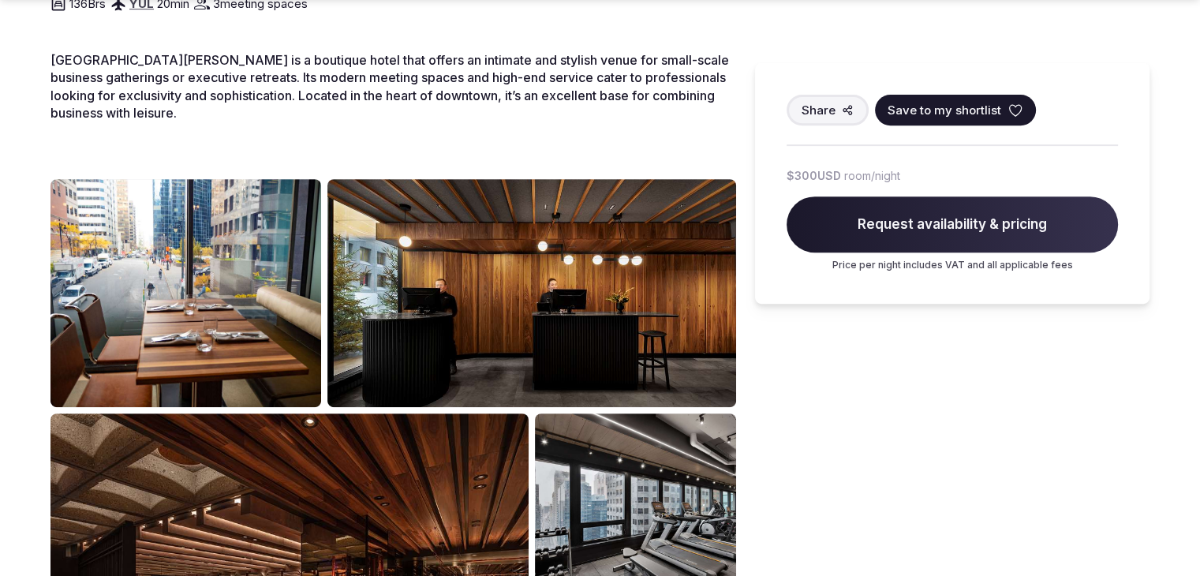
scroll to position [789, 0]
